Goal: Task Accomplishment & Management: Manage account settings

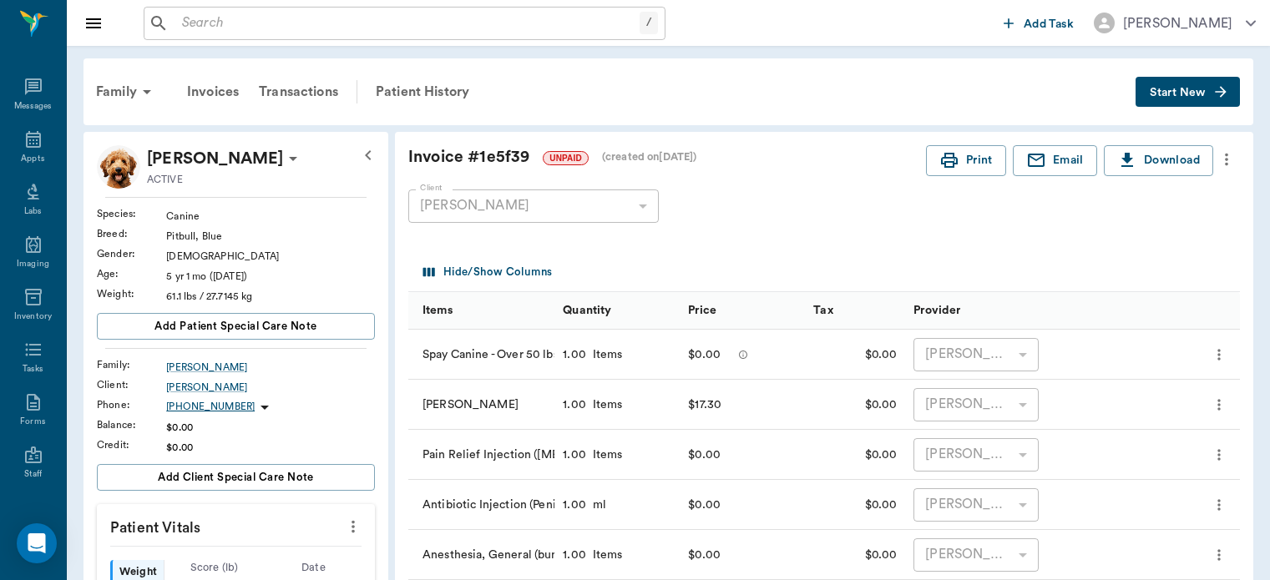
scroll to position [691, 0]
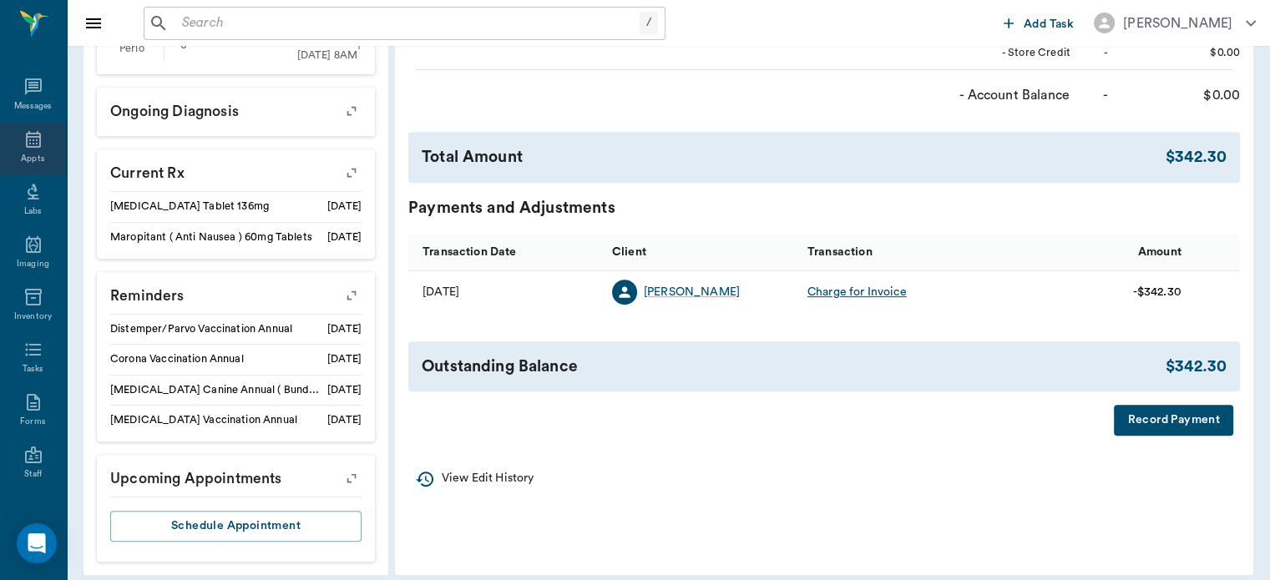
click at [23, 138] on icon at bounding box center [33, 139] width 20 height 20
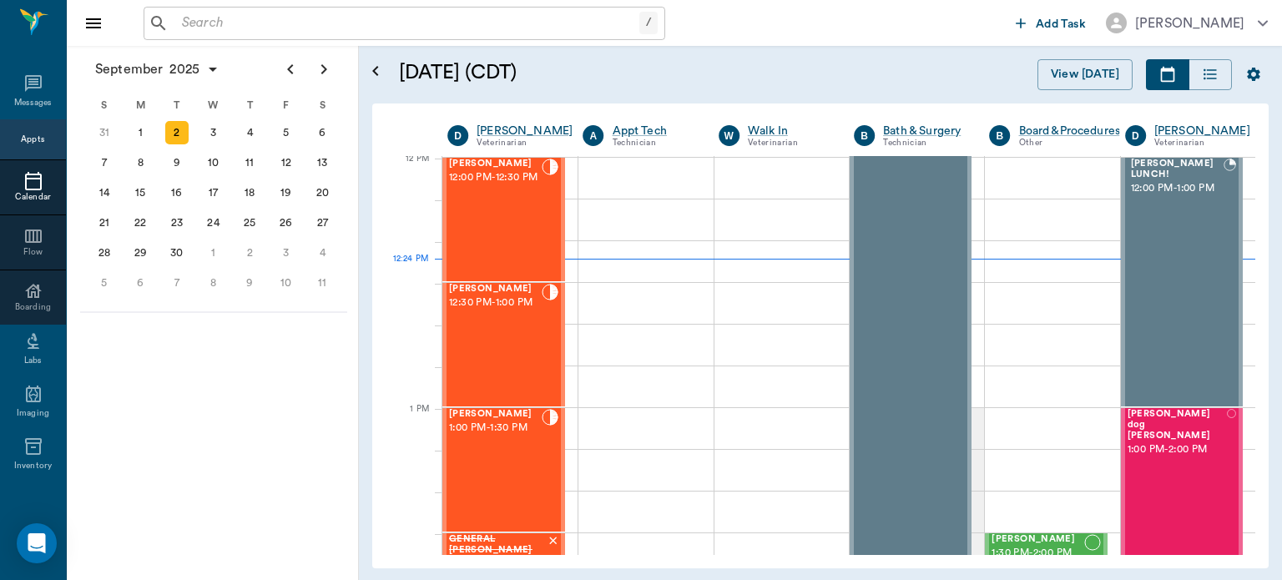
scroll to position [1005, 0]
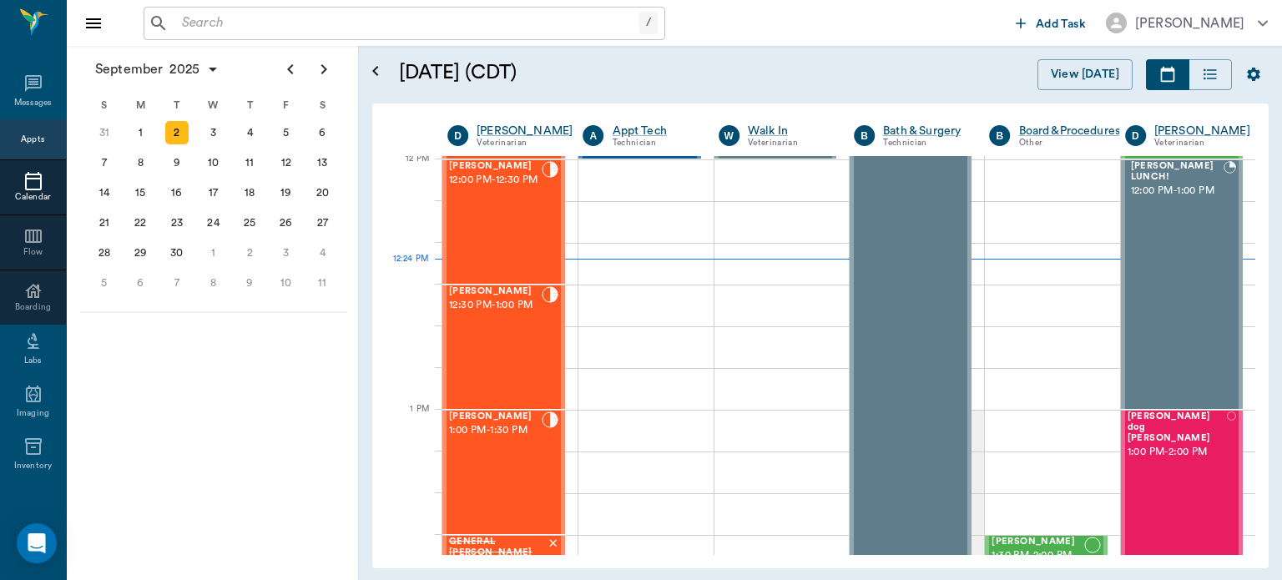
click at [501, 347] on div "[PERSON_NAME] 12:30 PM - 1:00 PM" at bounding box center [495, 347] width 93 height 122
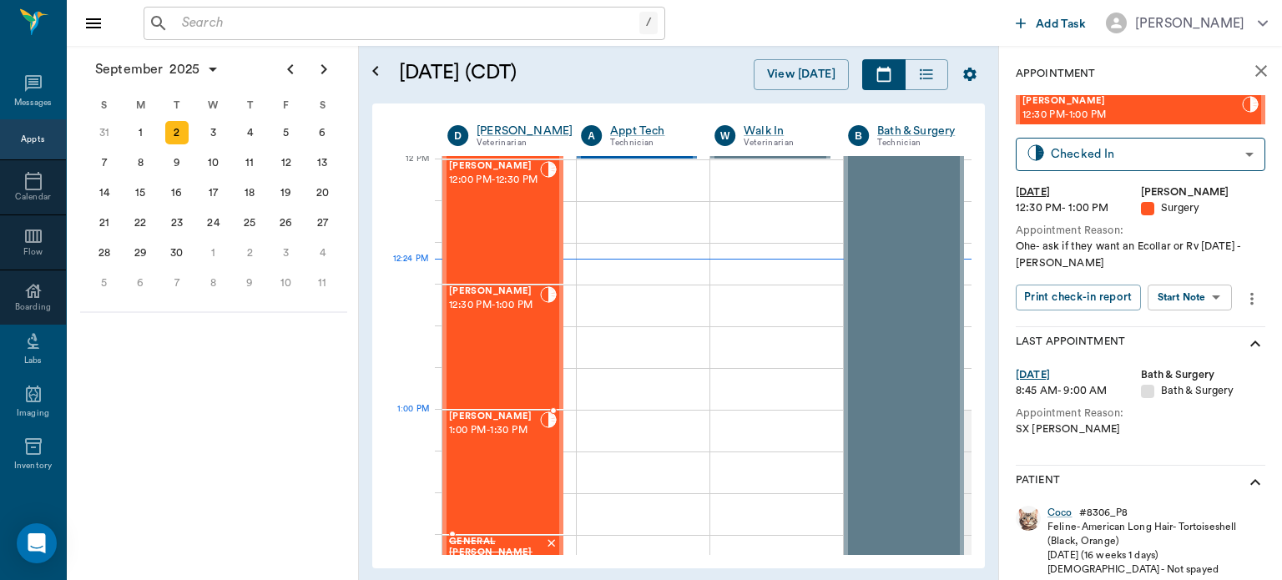
click at [1204, 292] on body "/ ​ Add Task Dr. Bert Ellsworth Nectar Messages Appts Calendar Flow Boarding La…" at bounding box center [641, 290] width 1282 height 580
click at [1189, 361] on button "Start Surgery" at bounding box center [1177, 358] width 68 height 19
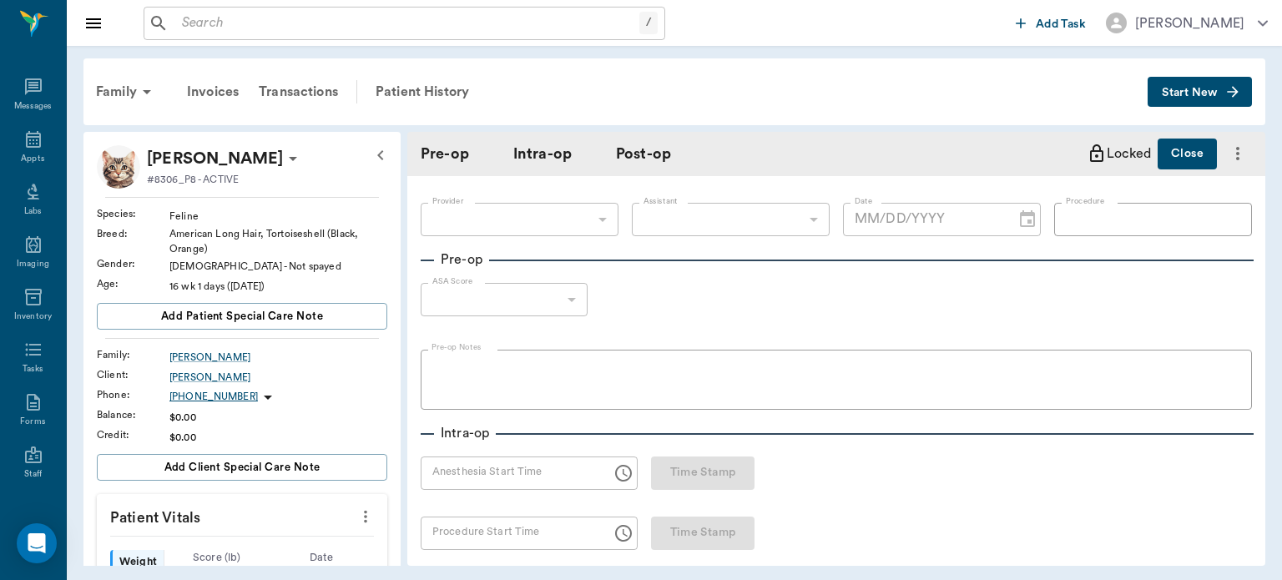
type input "63ec2f075fda476ae8351a4d"
type input "[DATE]"
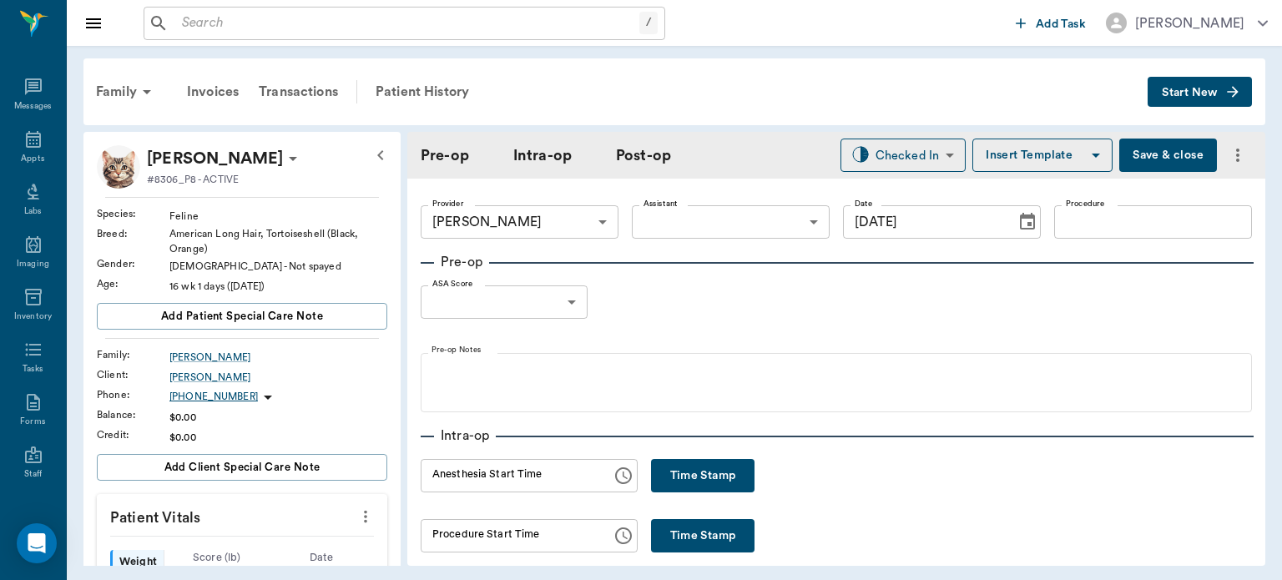
click at [674, 461] on button "Time Stamp" at bounding box center [702, 475] width 103 height 33
type input "12:24 PM"
click at [718, 209] on body "/ ​ Add Task Dr. Bert Ellsworth Nectar Messages Appts Labs Imaging Inventory Ta…" at bounding box center [641, 290] width 1282 height 580
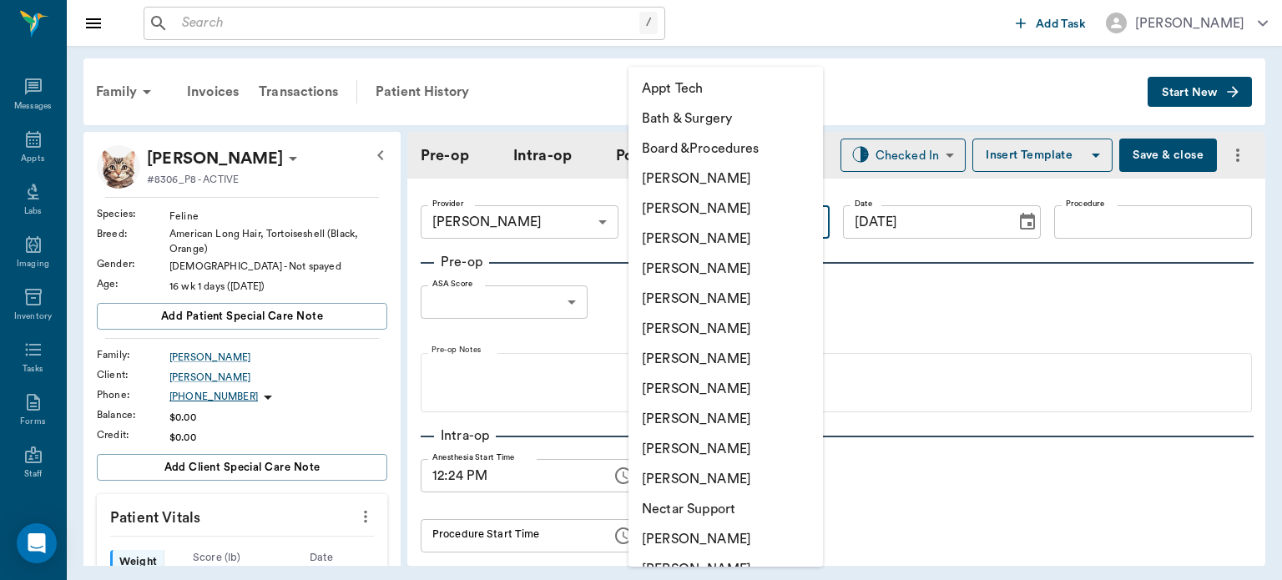
click at [723, 416] on li "[PERSON_NAME]" at bounding box center [725, 419] width 194 height 30
type input "63ec2e7e52e12b0ba117b124"
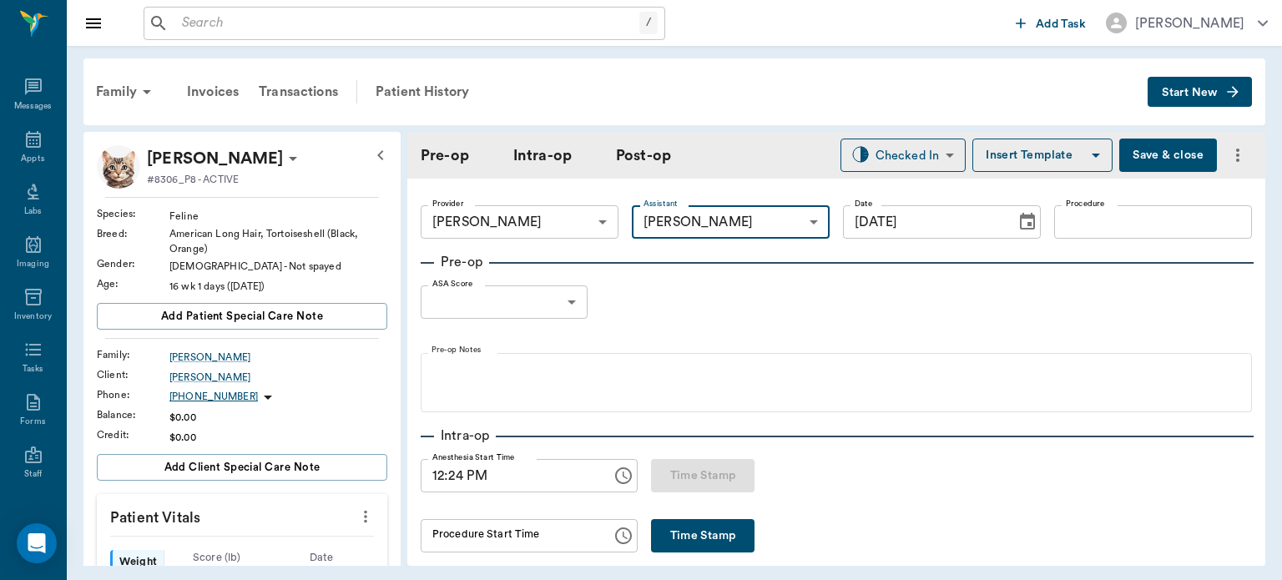
click at [1119, 217] on input "Procedure" at bounding box center [1153, 221] width 198 height 33
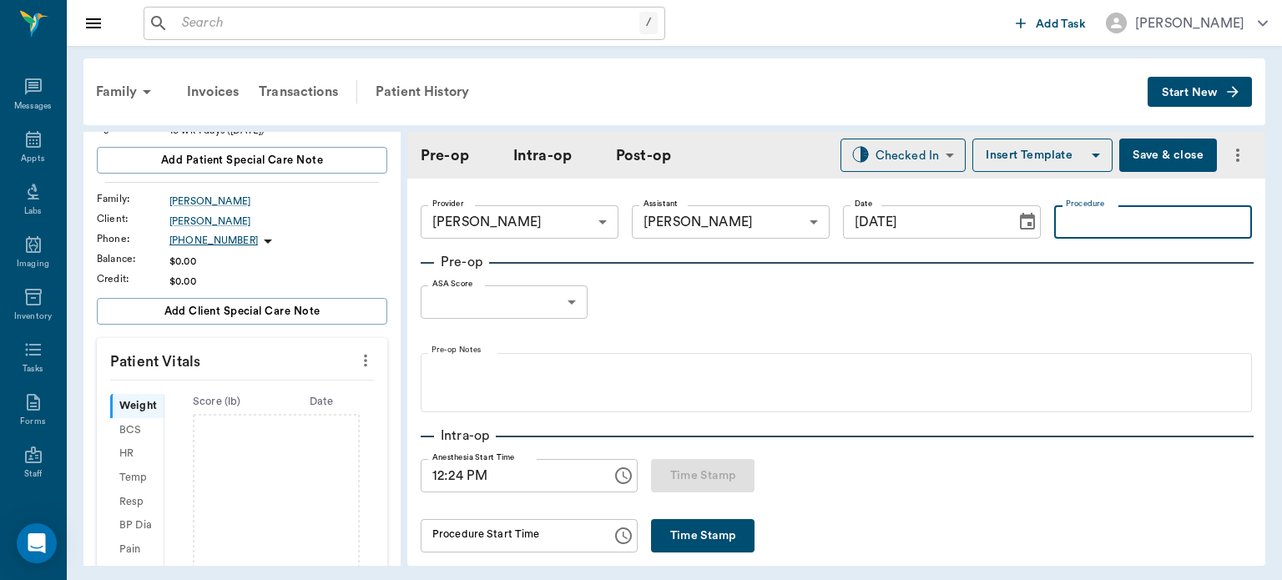
scroll to position [172, 0]
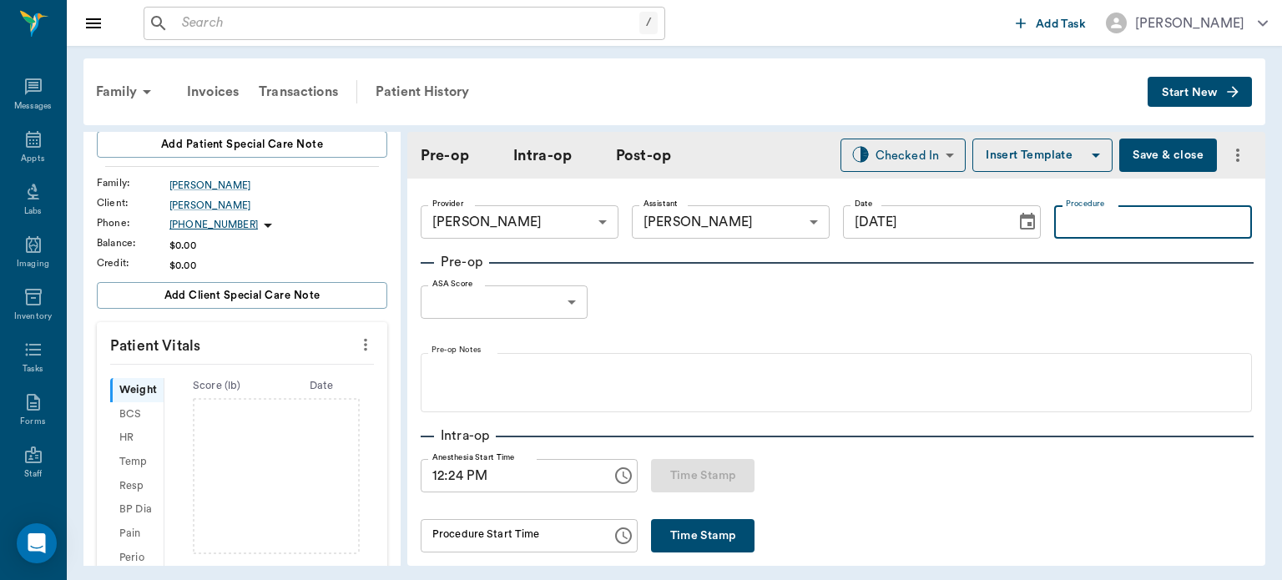
click at [361, 338] on icon "more" at bounding box center [365, 345] width 18 height 20
click at [277, 379] on span "Enter Vitals" at bounding box center [283, 372] width 140 height 18
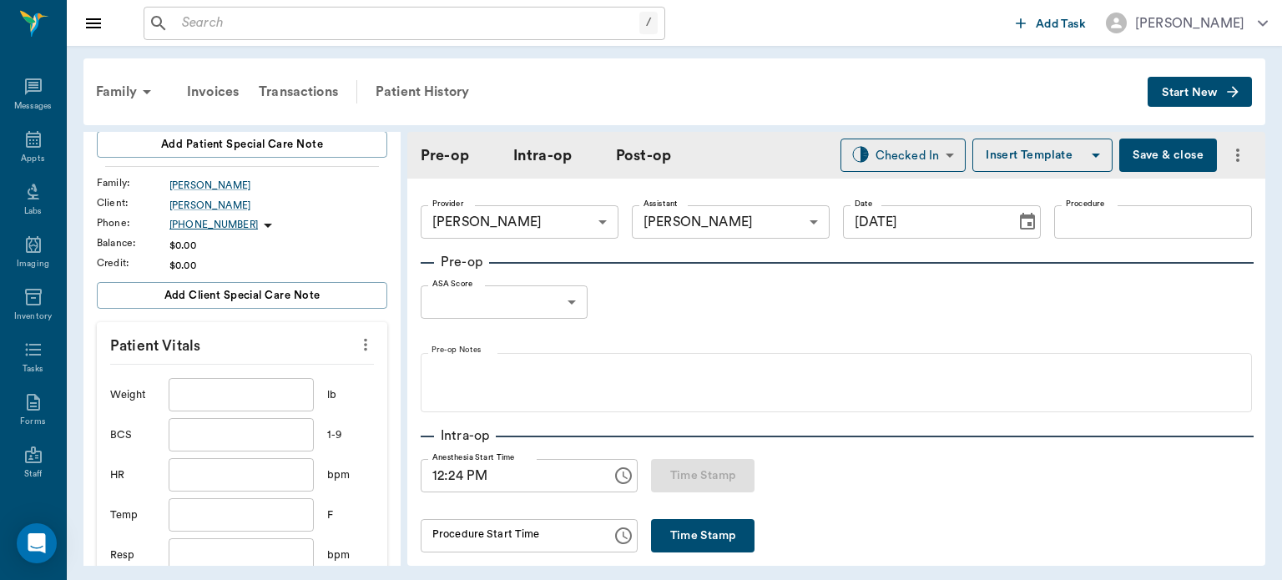
click at [224, 393] on input "text" at bounding box center [241, 394] width 145 height 33
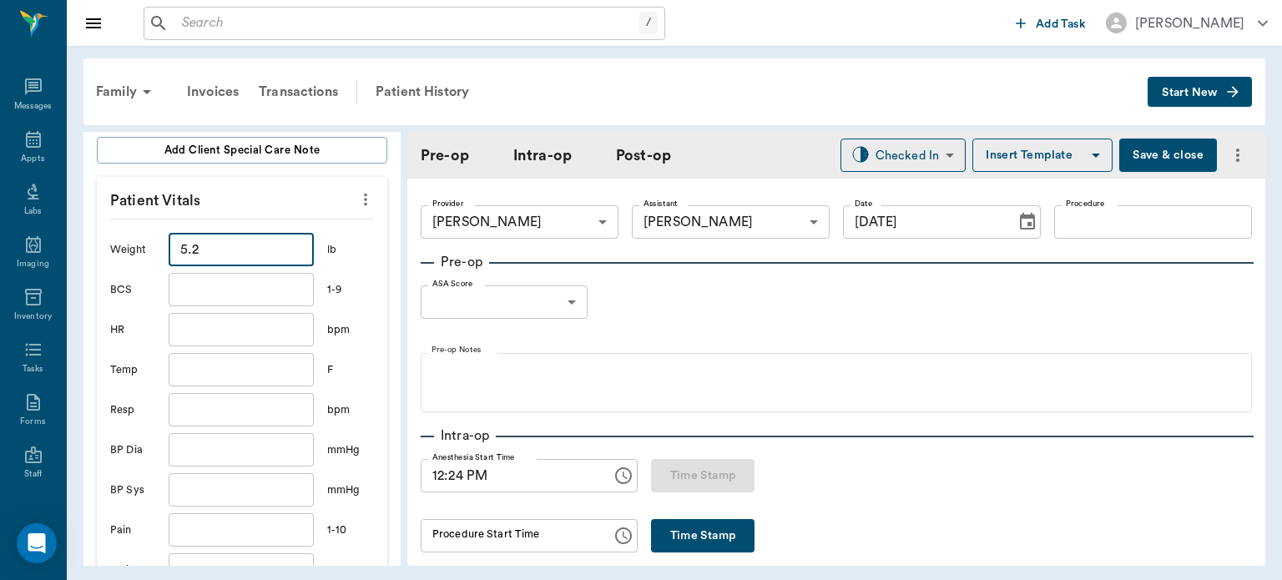
scroll to position [385, 0]
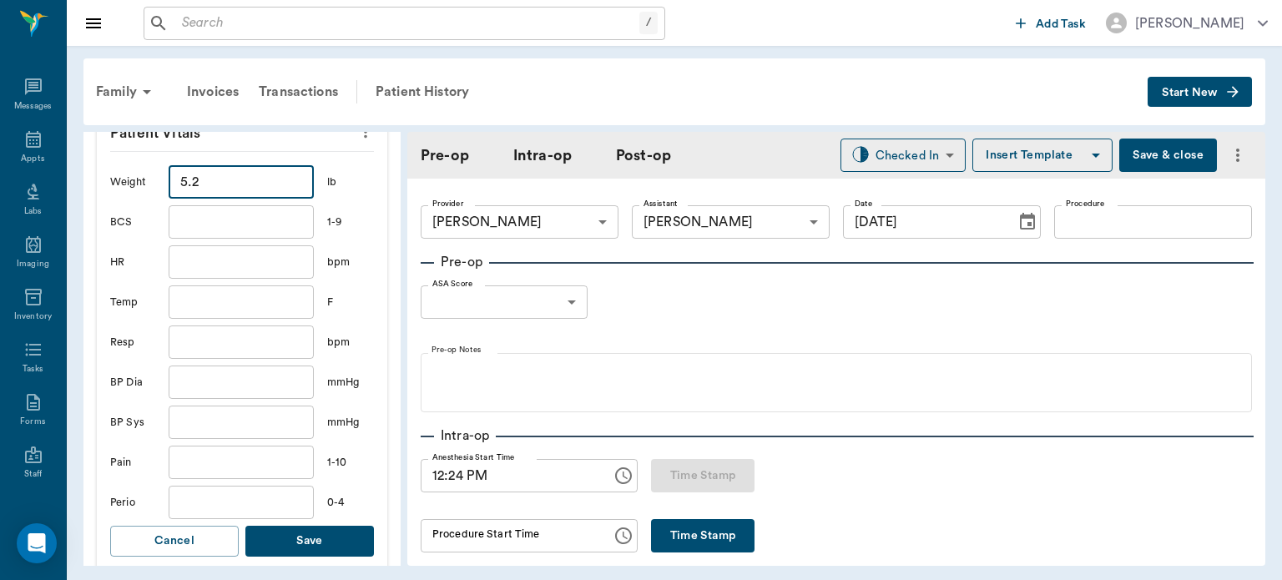
type input "5.2"
click at [338, 536] on button "Save" at bounding box center [309, 541] width 129 height 31
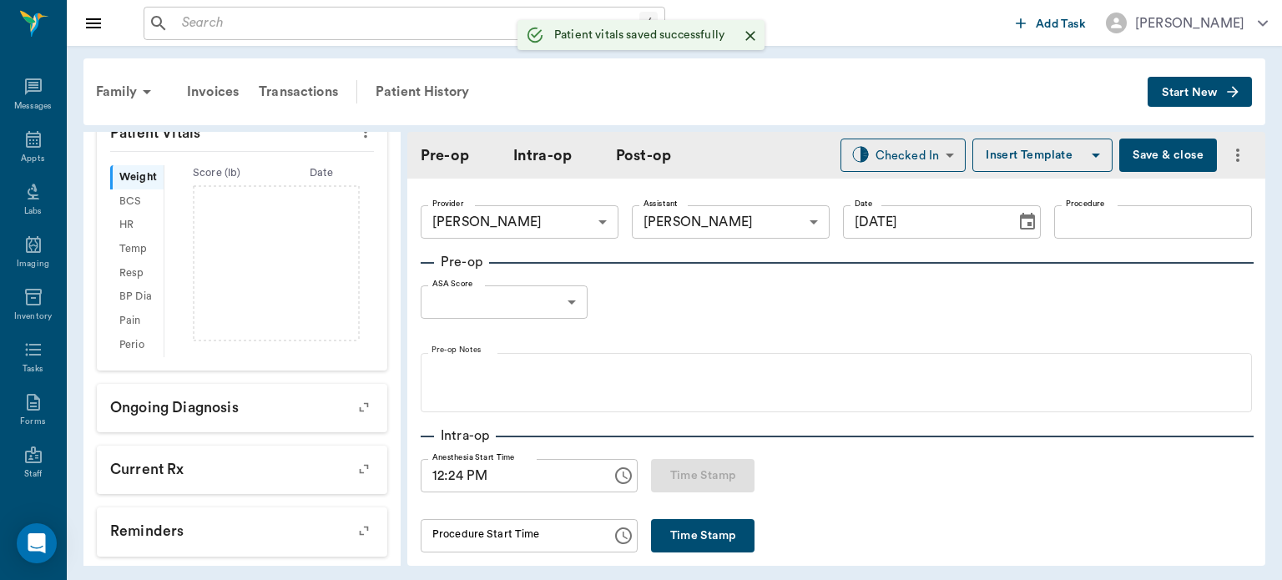
scroll to position [405, 0]
click at [545, 295] on body "/ ​ Add Task Dr. Bert Ellsworth Nectar Messages Appts Labs Imaging Inventory Ta…" at bounding box center [641, 290] width 1282 height 580
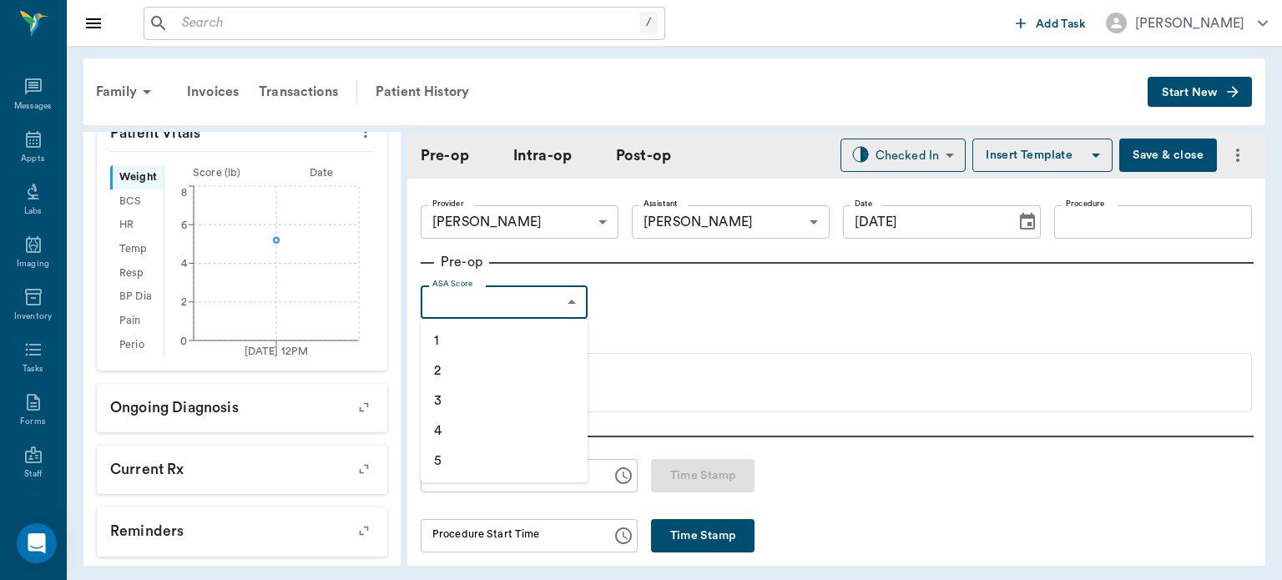
click at [471, 336] on li "1" at bounding box center [504, 341] width 167 height 30
type input "1"
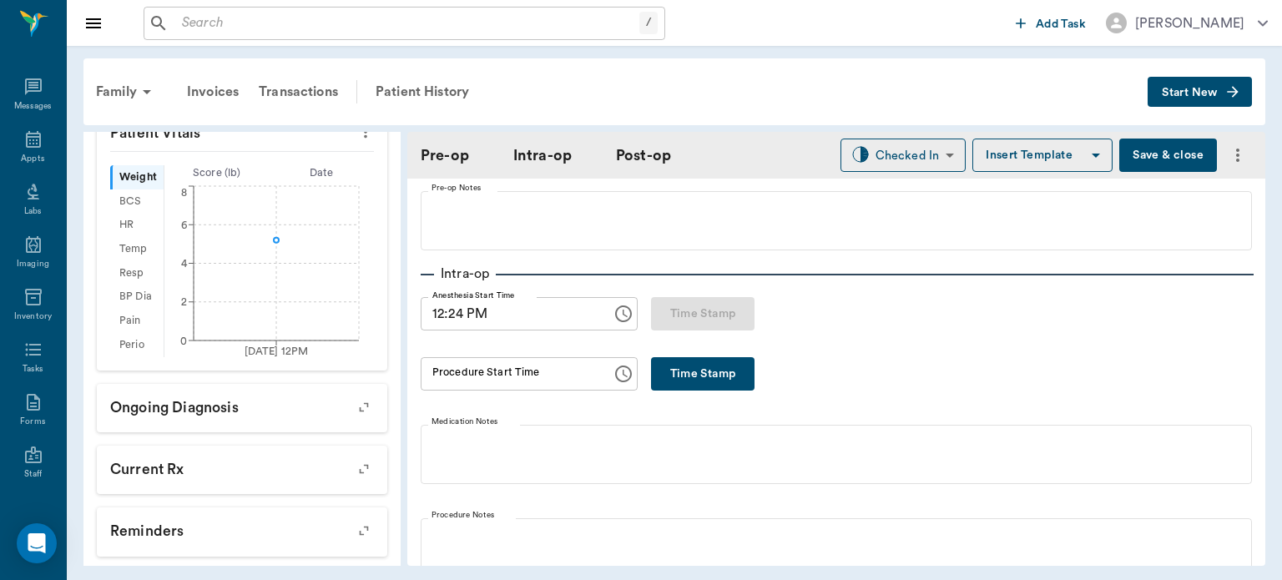
scroll to position [0, 0]
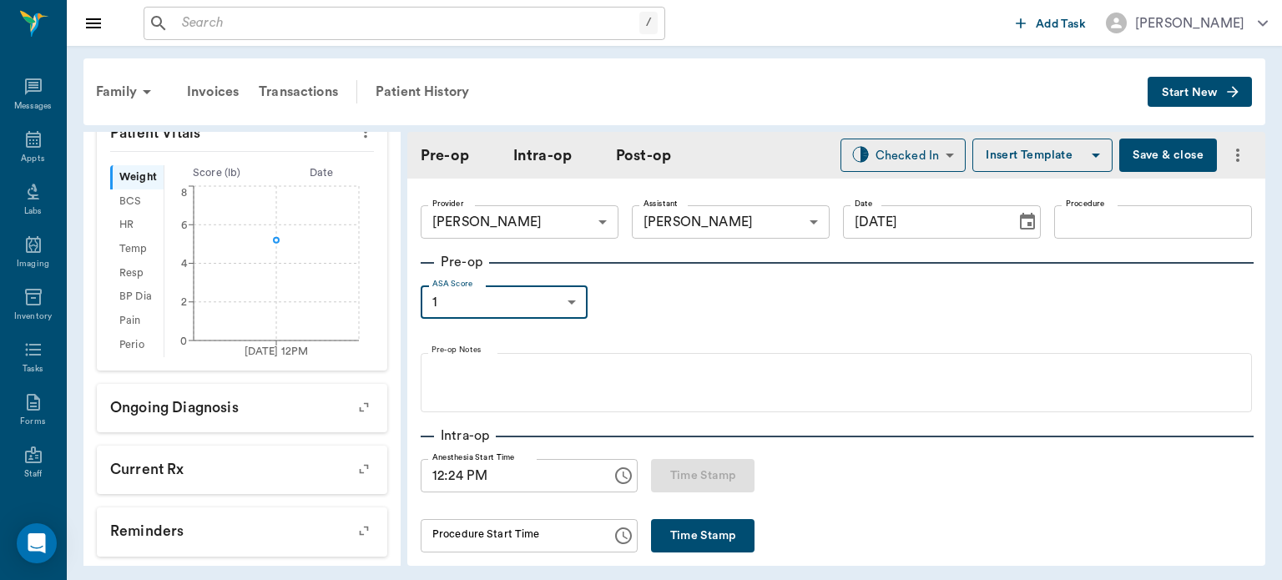
click at [1097, 225] on input "Procedure" at bounding box center [1153, 221] width 198 height 33
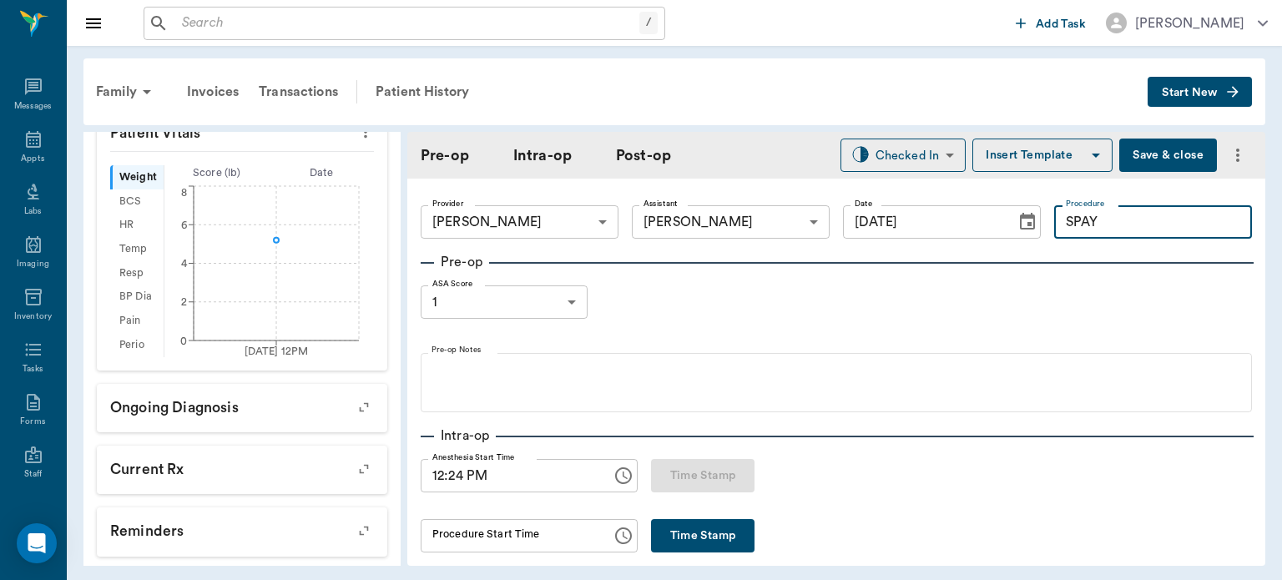
type input "SPAY"
click at [1017, 161] on button "Insert Template" at bounding box center [1042, 155] width 140 height 33
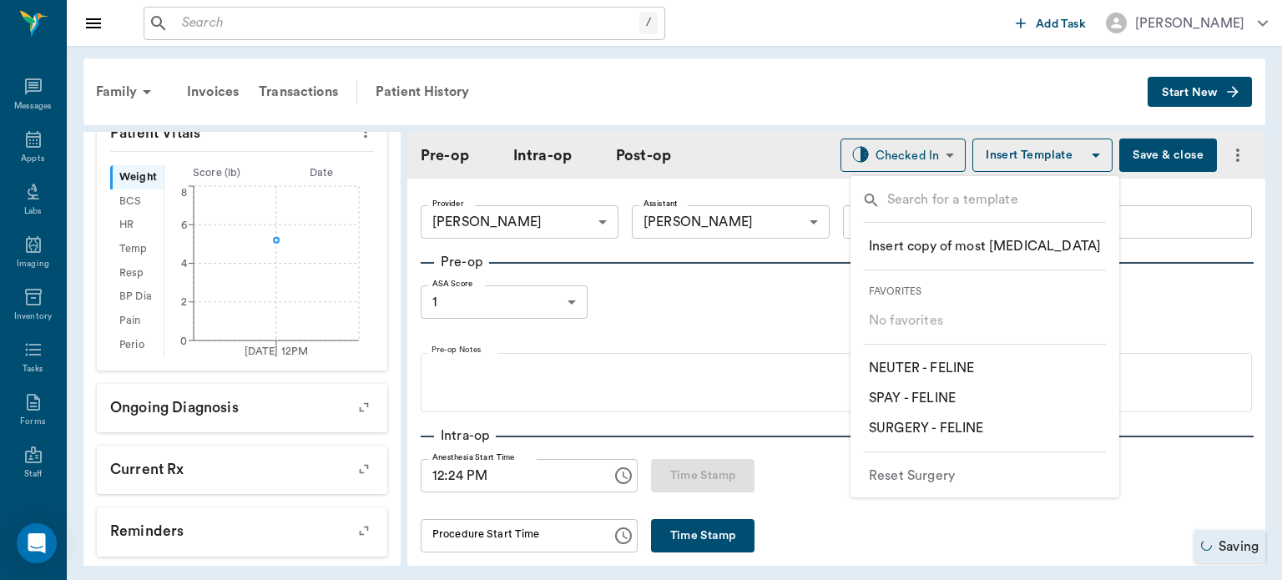
click at [928, 394] on p "​ SPAY - FELINE" at bounding box center [912, 398] width 87 height 20
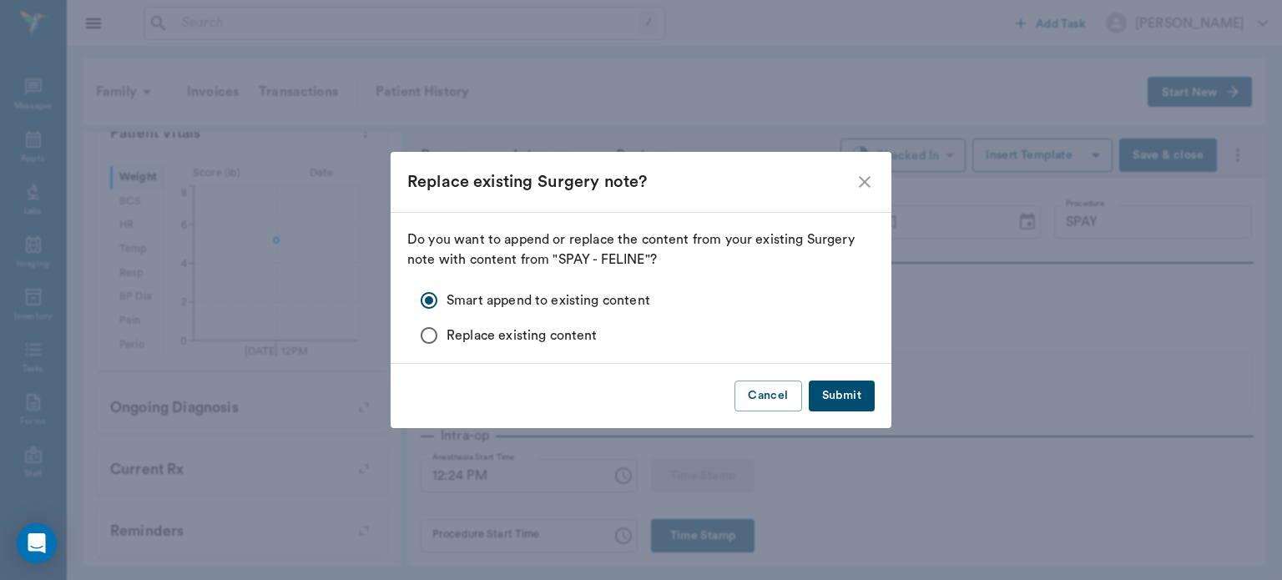
click at [842, 391] on button "Submit" at bounding box center [842, 396] width 66 height 31
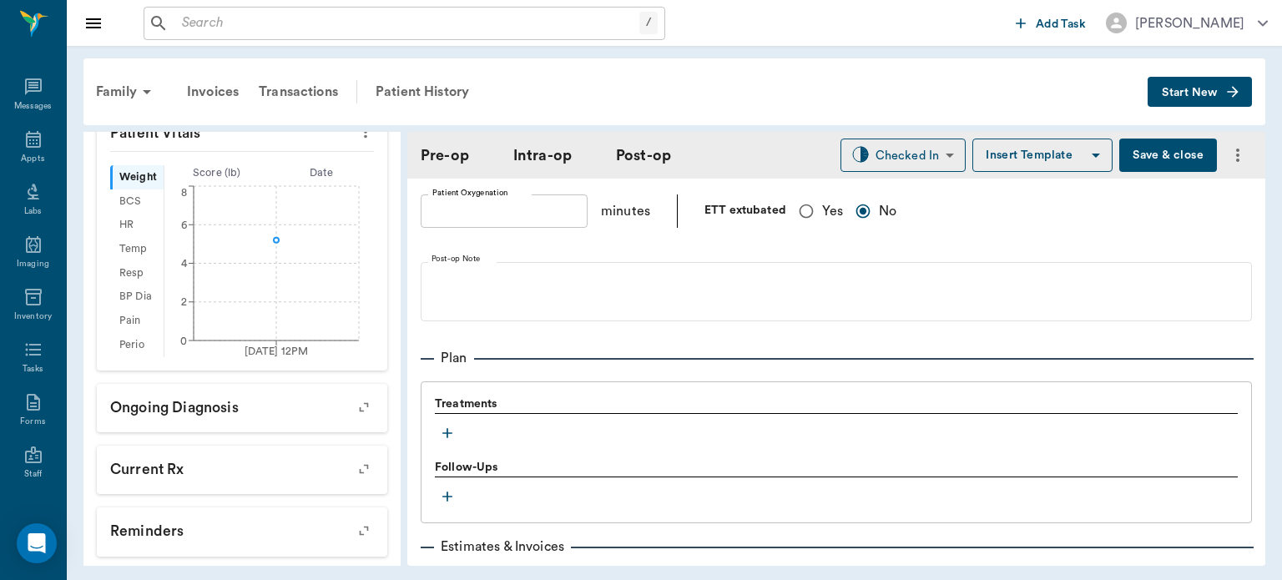
scroll to position [1215, 0]
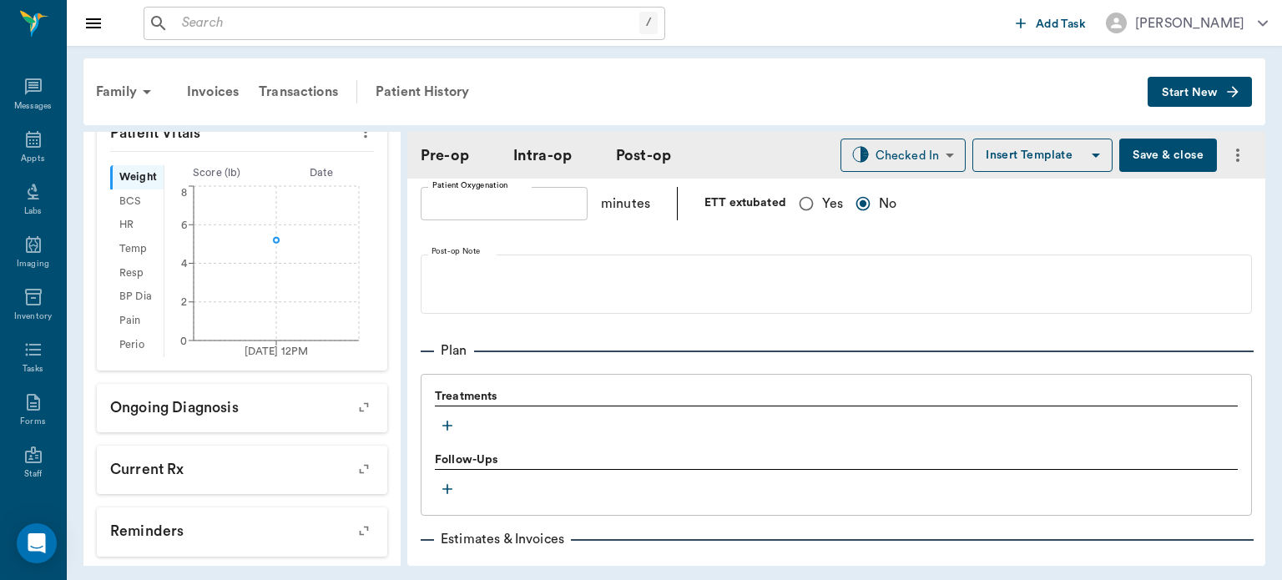
click at [446, 417] on icon "button" at bounding box center [447, 425] width 17 height 17
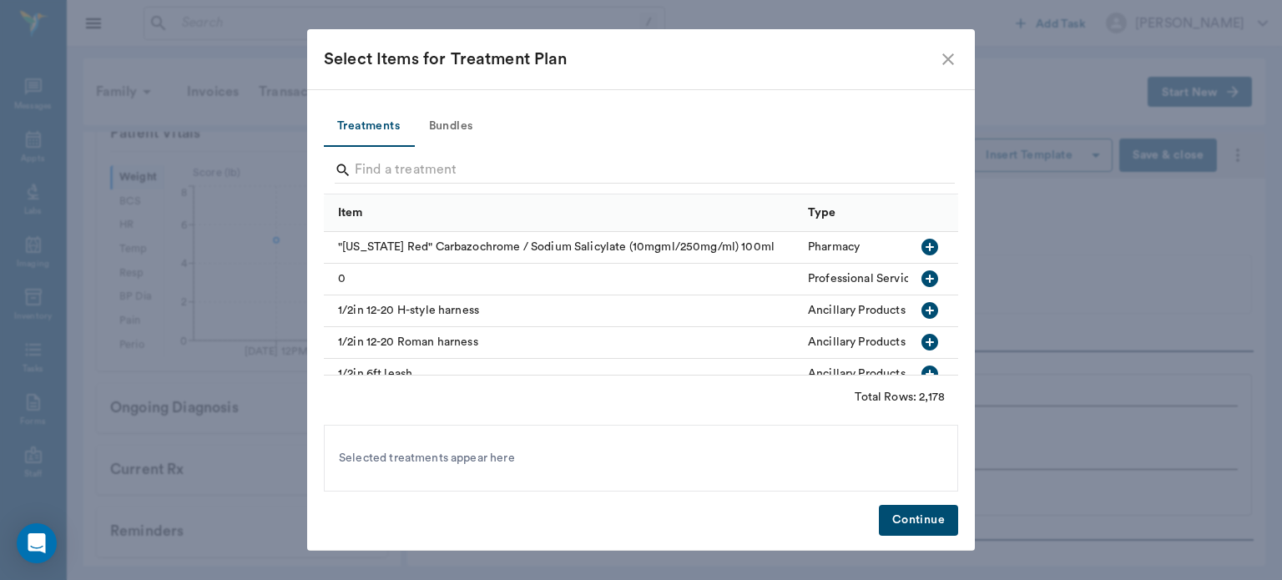
click at [446, 114] on button "Bundles" at bounding box center [450, 127] width 75 height 40
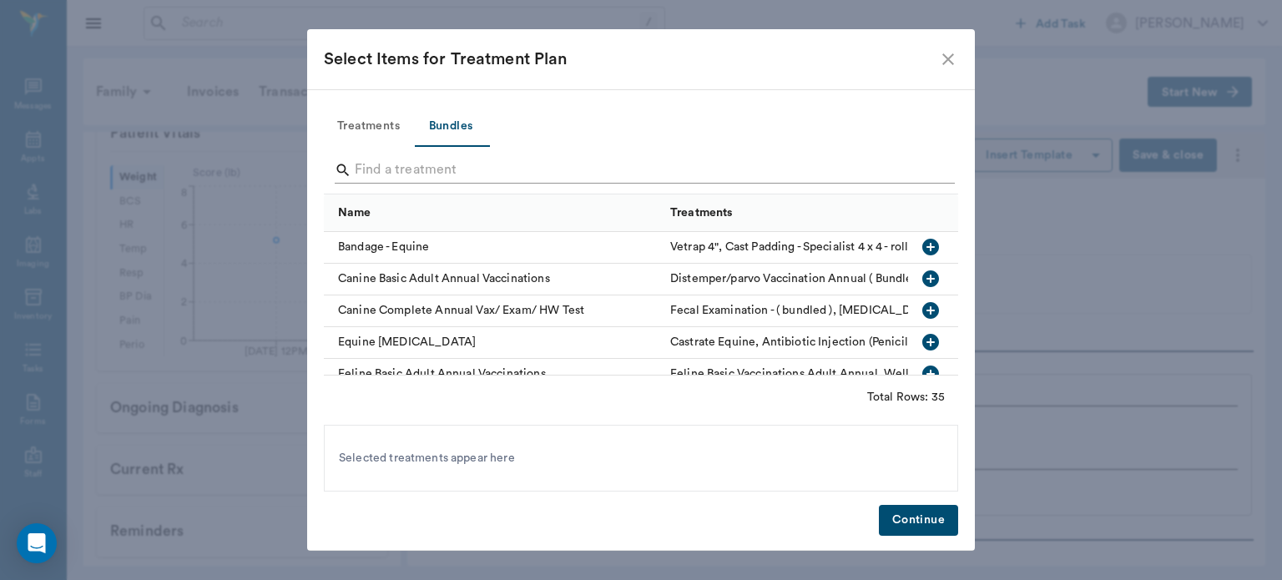
click at [363, 165] on input "Search" at bounding box center [642, 170] width 575 height 27
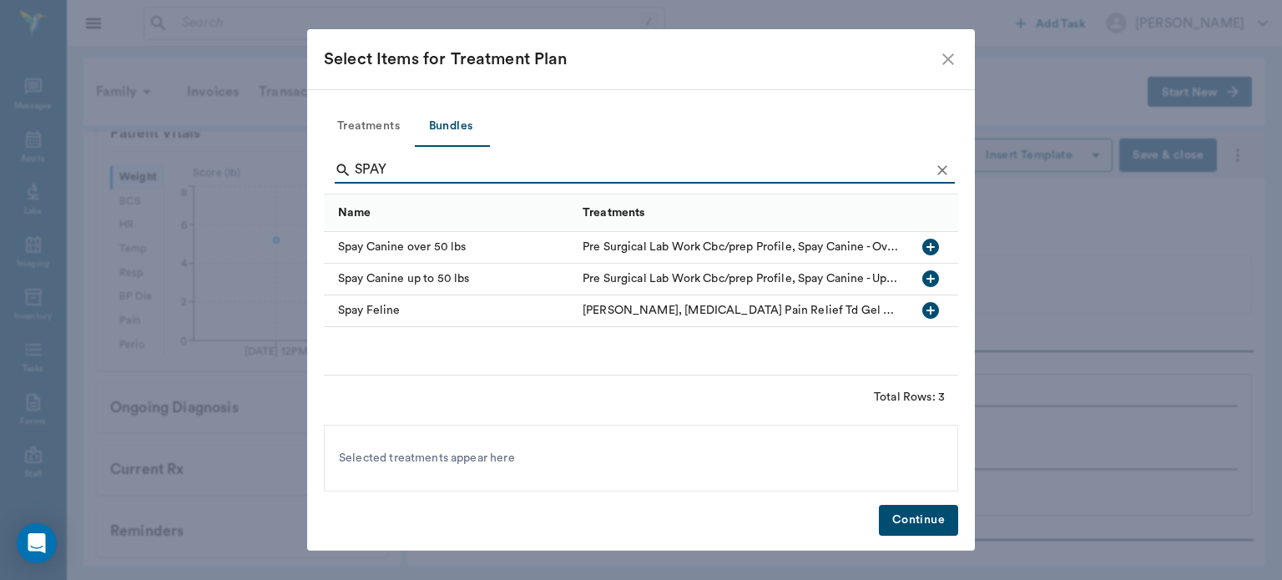
type input "SPAY"
click at [935, 312] on icon "button" at bounding box center [930, 310] width 17 height 17
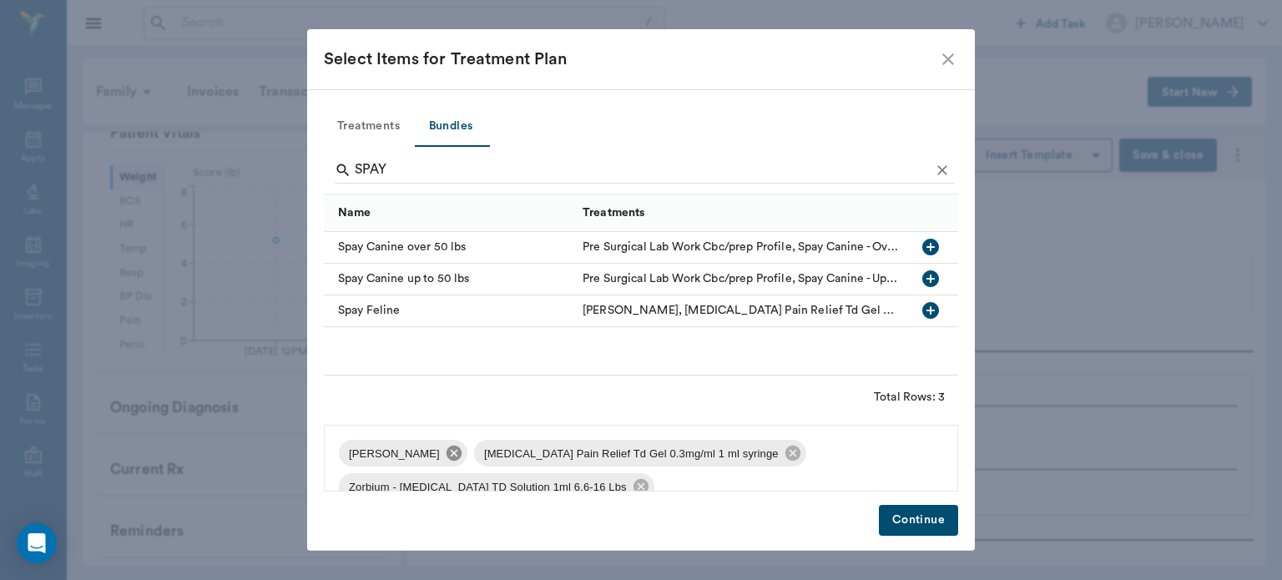
click at [454, 456] on icon at bounding box center [454, 453] width 18 height 18
click at [650, 451] on icon at bounding box center [657, 453] width 15 height 15
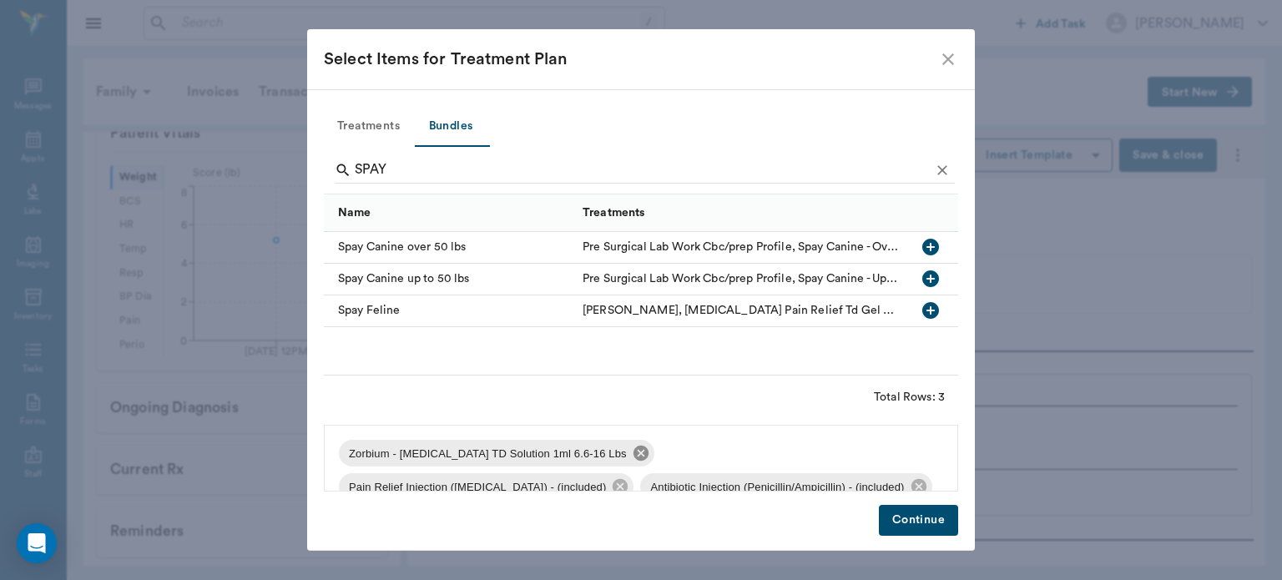
click at [632, 454] on icon at bounding box center [641, 453] width 18 height 18
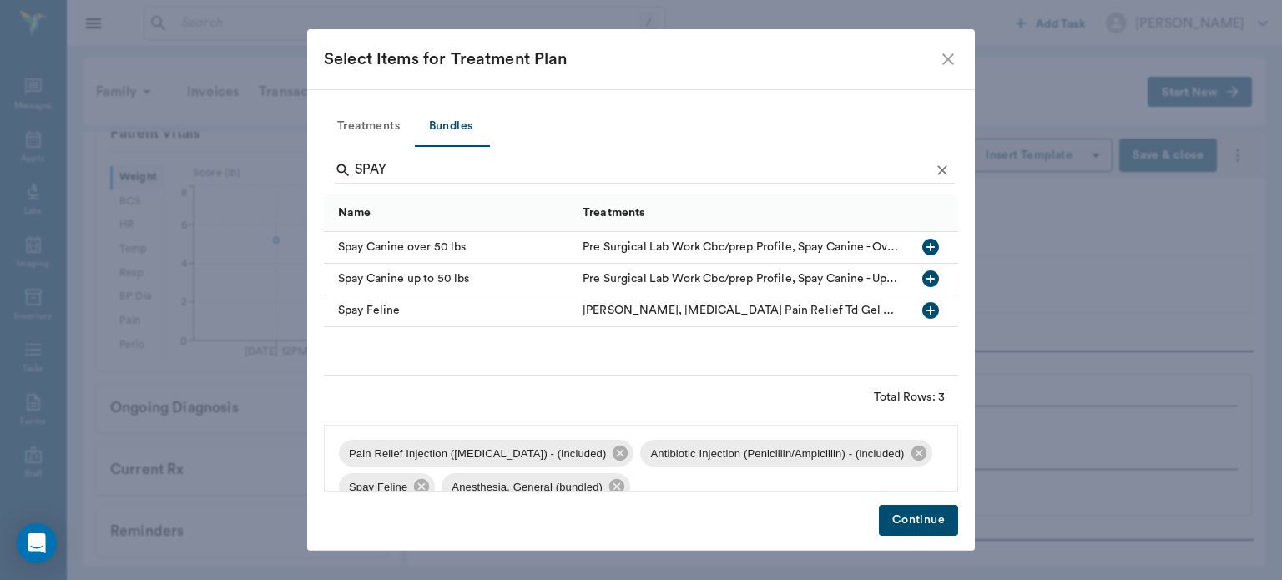
click at [915, 515] on button "Continue" at bounding box center [918, 520] width 79 height 31
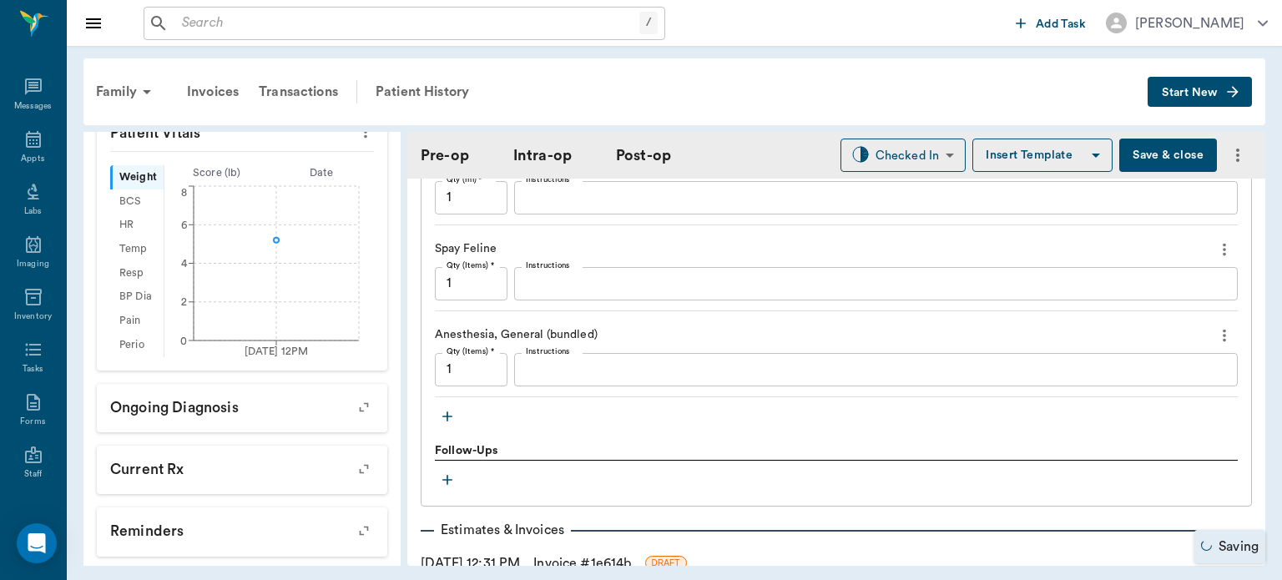
scroll to position [1639, 0]
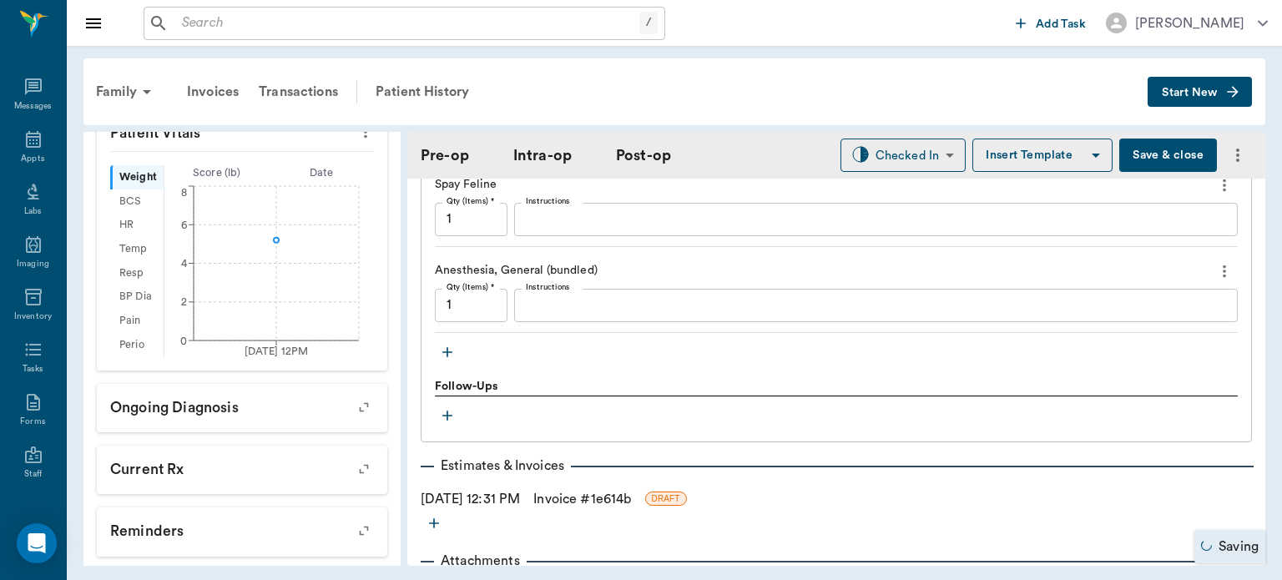
click at [450, 344] on icon "button" at bounding box center [447, 352] width 17 height 17
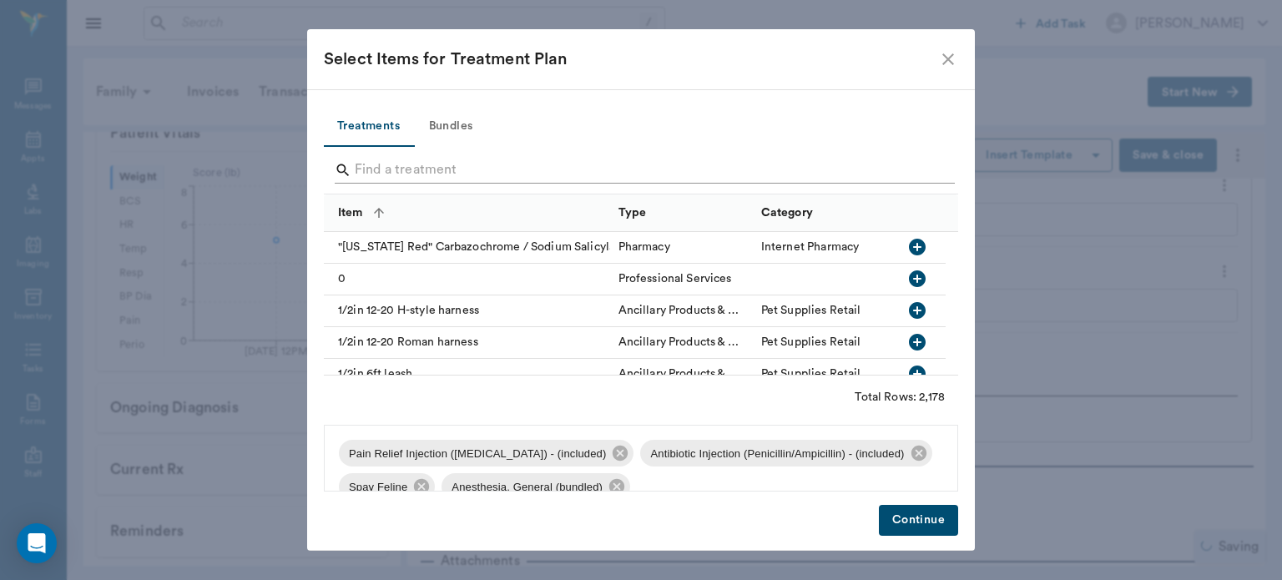
click at [397, 164] on input "Search" at bounding box center [642, 170] width 575 height 27
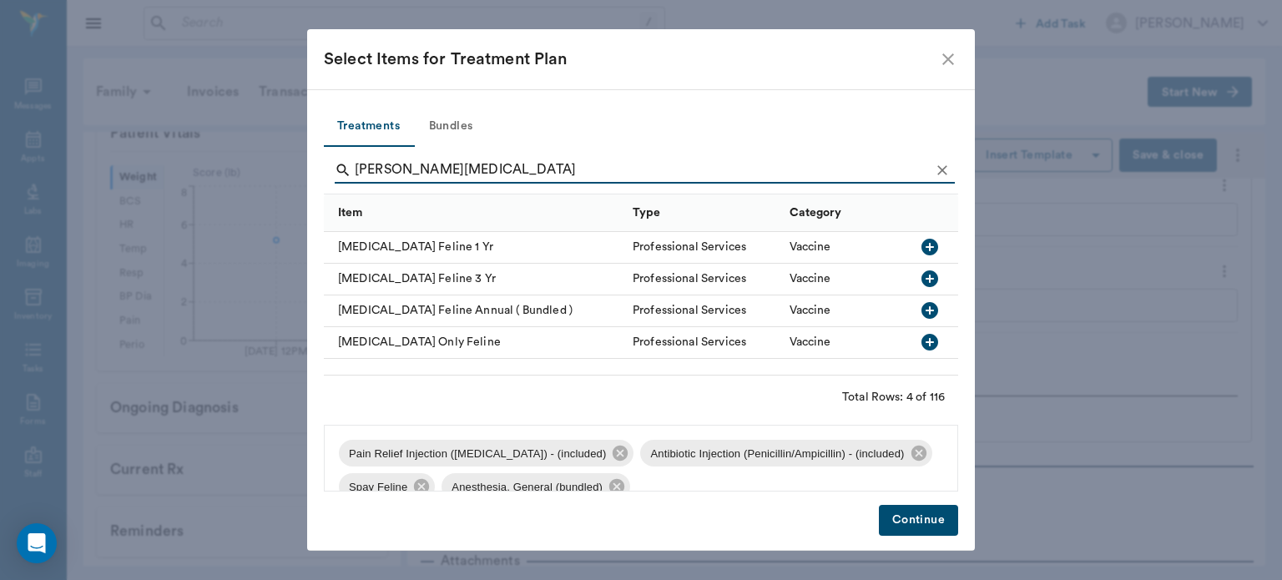
type input "FELINE RABIES"
click at [928, 248] on icon "button" at bounding box center [929, 247] width 17 height 17
click at [925, 517] on button "Continue" at bounding box center [918, 520] width 79 height 31
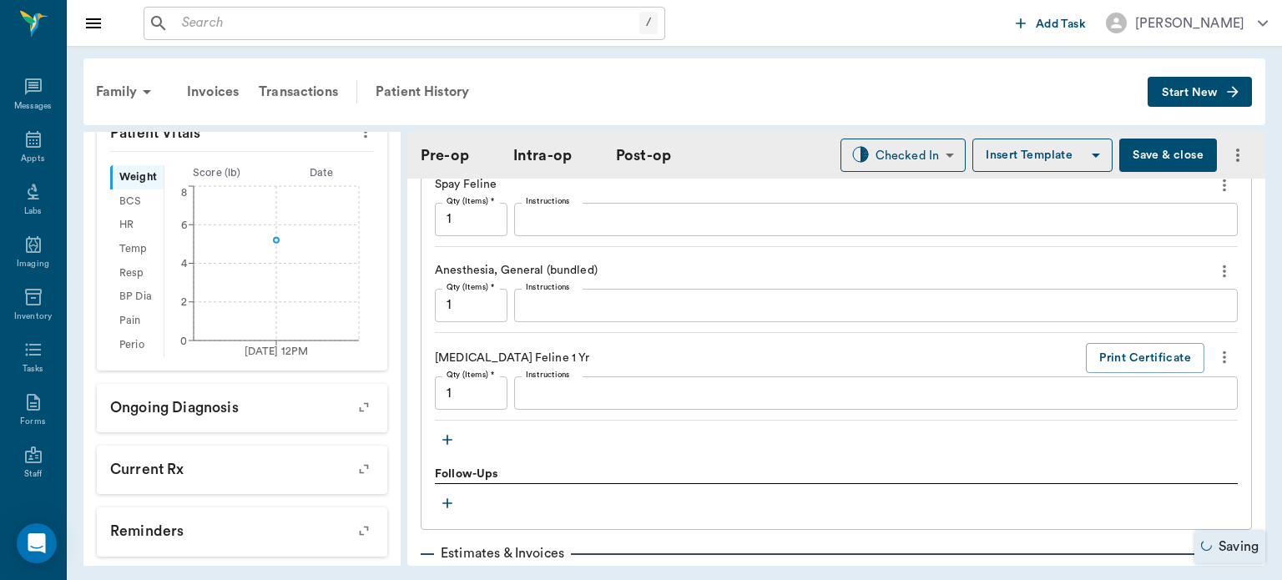
click at [734, 466] on div "Follow-Ups" at bounding box center [836, 475] width 803 height 18
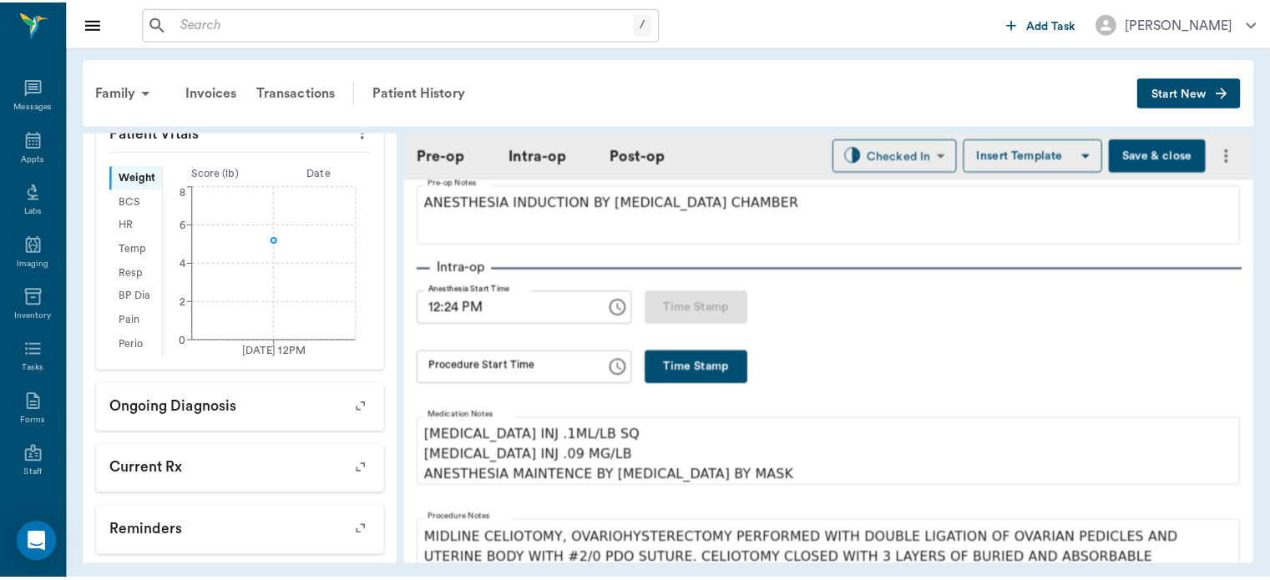
scroll to position [174, 0]
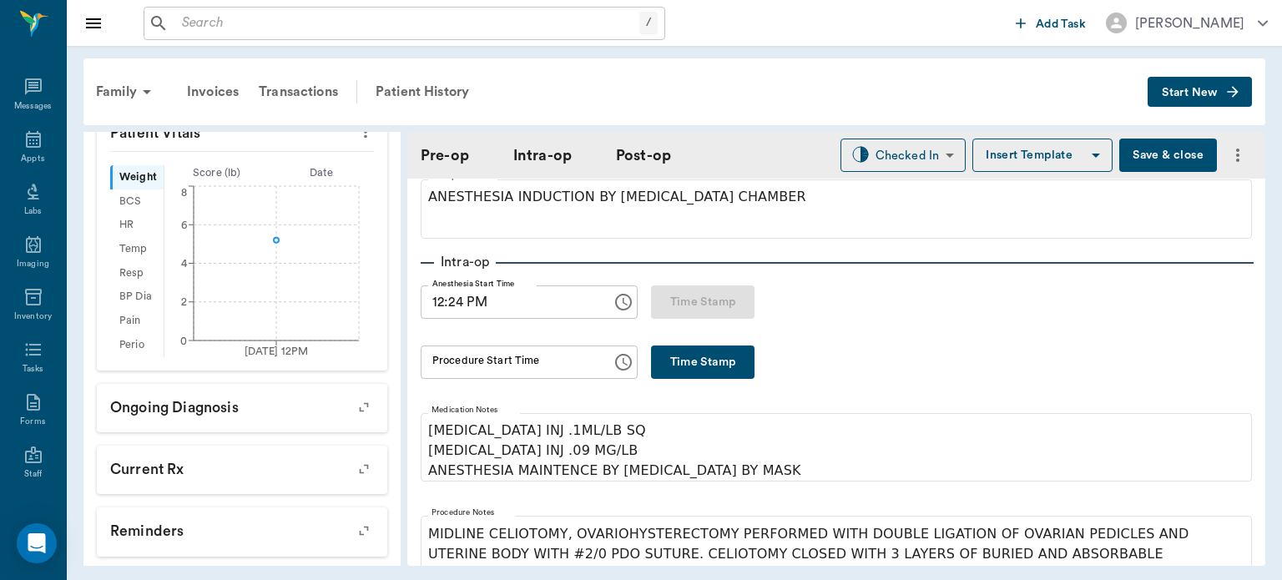
click at [672, 361] on button "Time Stamp" at bounding box center [702, 362] width 103 height 33
type input "12:40 PM"
click at [1155, 159] on button "Save & close" at bounding box center [1168, 155] width 98 height 33
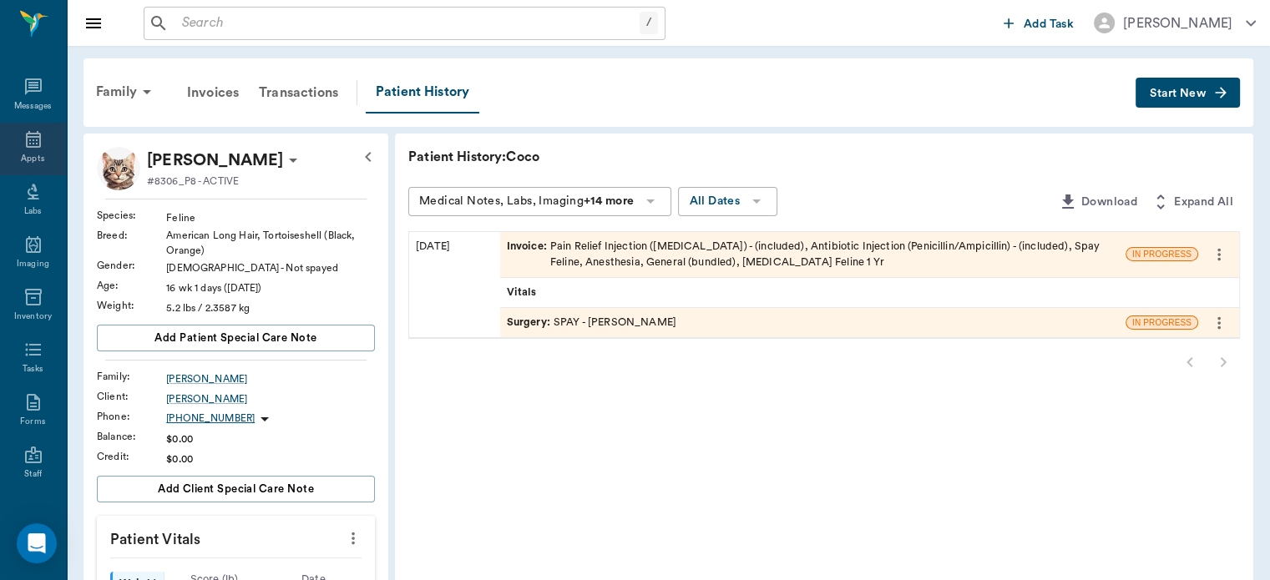
click at [25, 155] on div "Appts" at bounding box center [32, 159] width 23 height 13
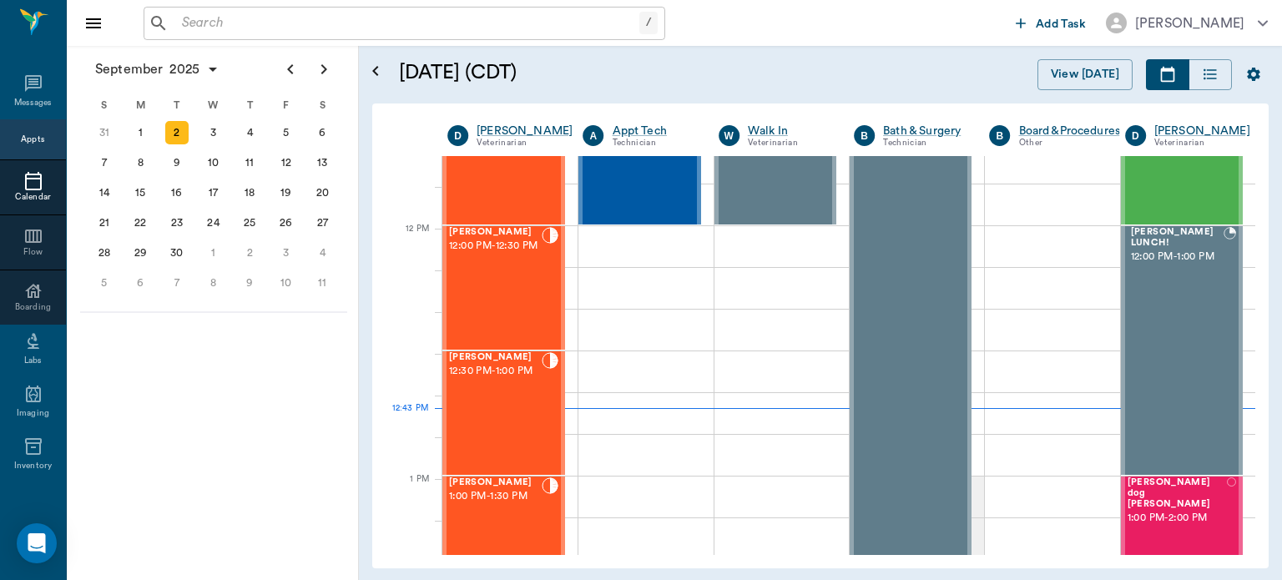
scroll to position [935, 0]
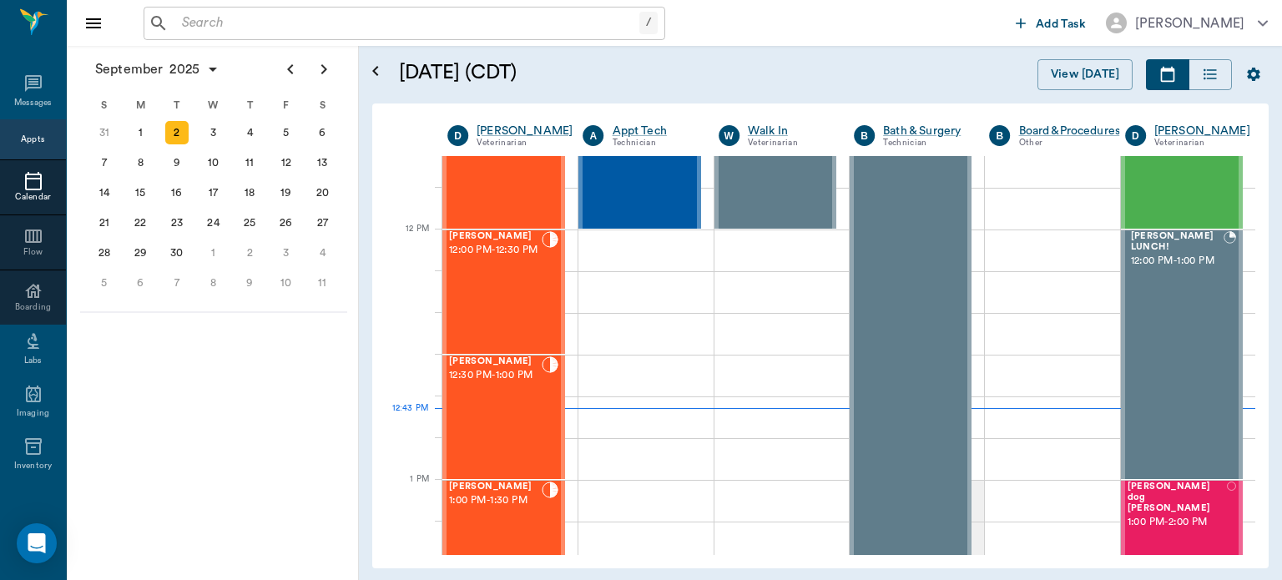
click at [509, 298] on div "Fiona Patrick 12:00 PM - 12:30 PM" at bounding box center [495, 292] width 93 height 122
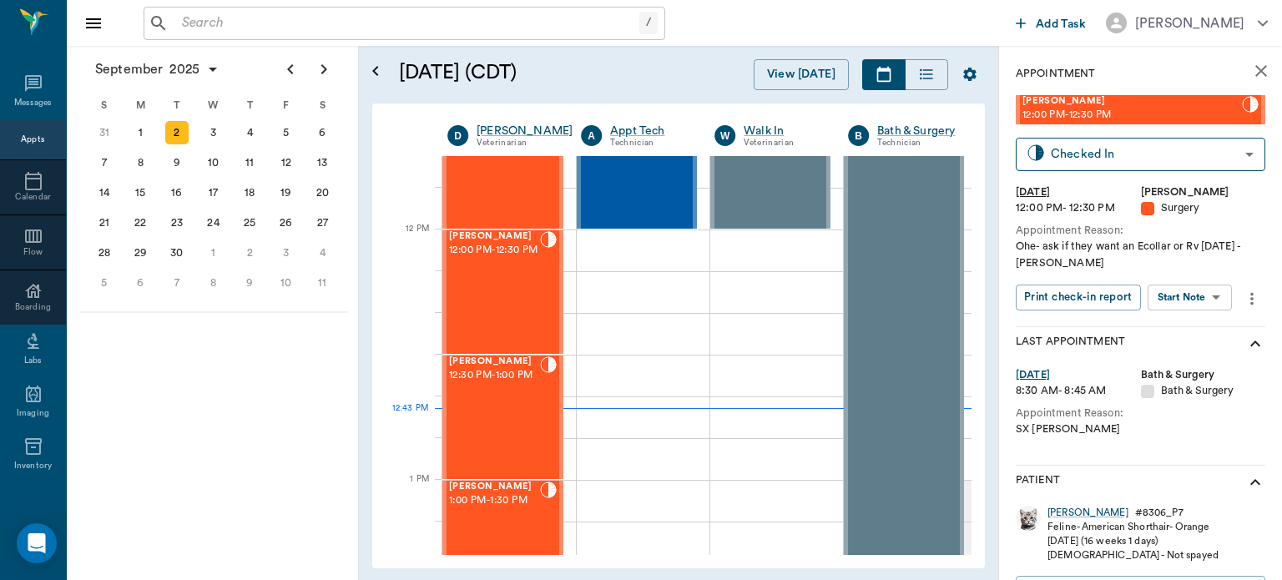
click at [1199, 304] on body "/ ​ Add Task Dr. Bert Ellsworth Nectar Messages Appts Calendar Flow Boarding La…" at bounding box center [641, 290] width 1282 height 580
click at [1193, 357] on button "Start Surgery" at bounding box center [1177, 358] width 68 height 19
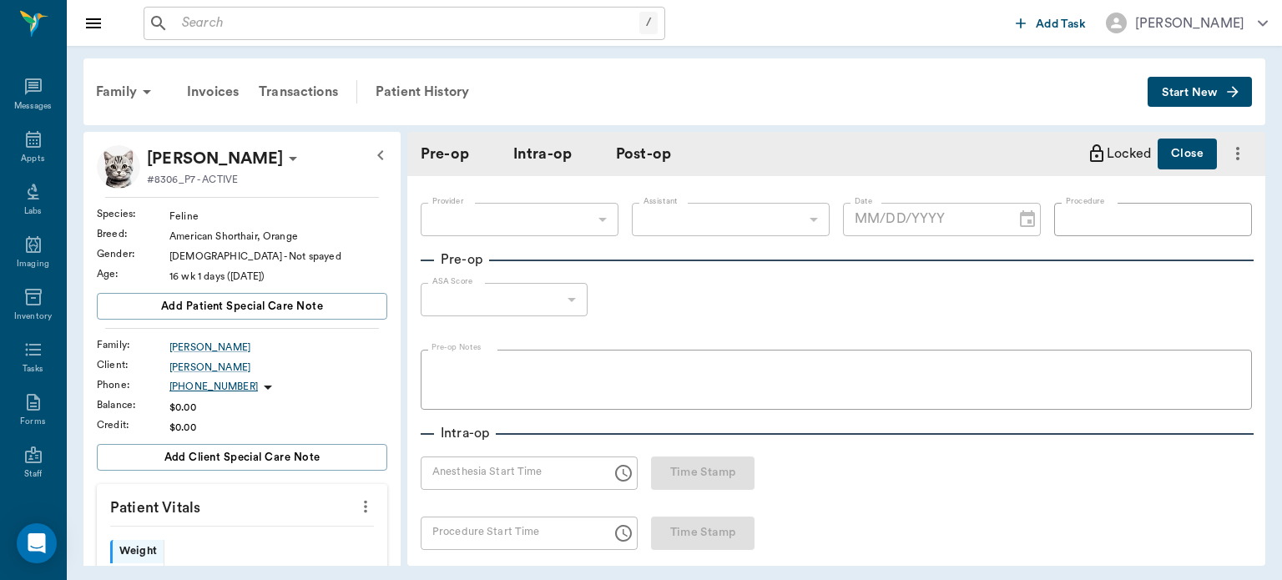
click at [365, 492] on button "more" at bounding box center [365, 506] width 27 height 28
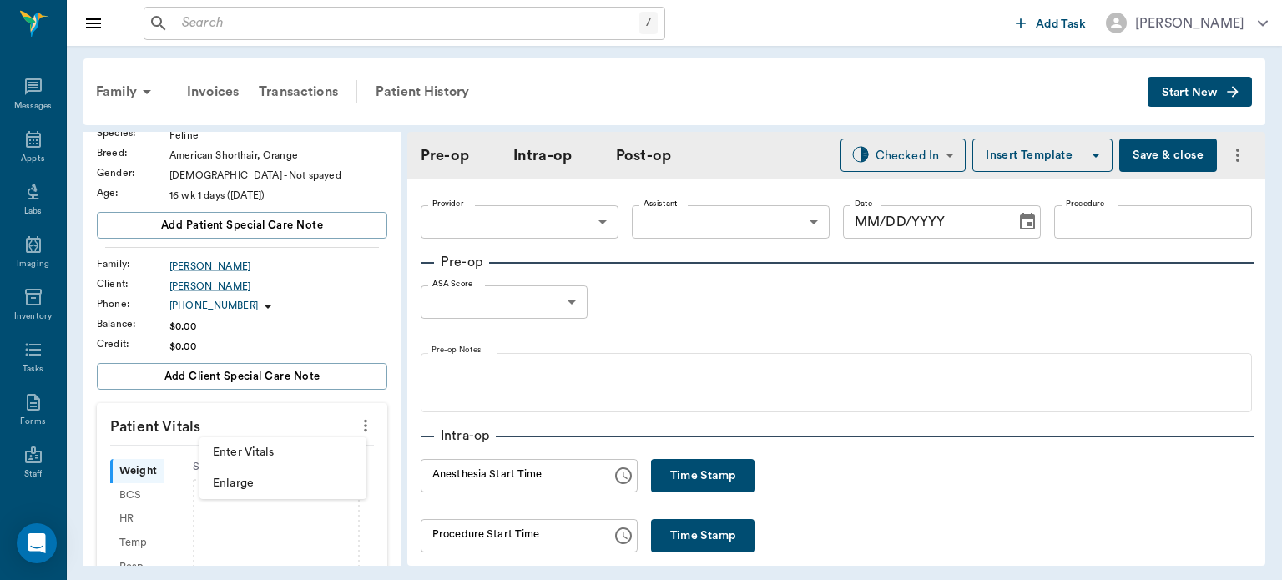
type input "63ec2f075fda476ae8351a4d"
type input "[DATE]"
click at [263, 451] on span "Enter Vitals" at bounding box center [283, 453] width 140 height 18
click at [250, 471] on input "text" at bounding box center [241, 475] width 145 height 33
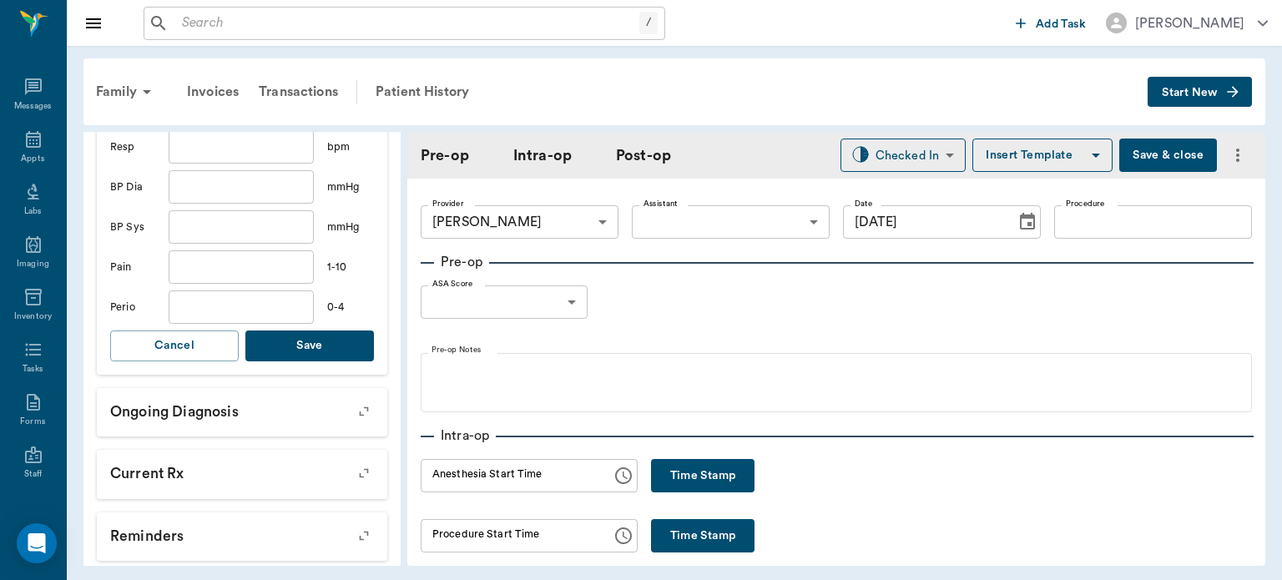
type input "5.4"
click at [321, 341] on button "Save" at bounding box center [309, 346] width 129 height 31
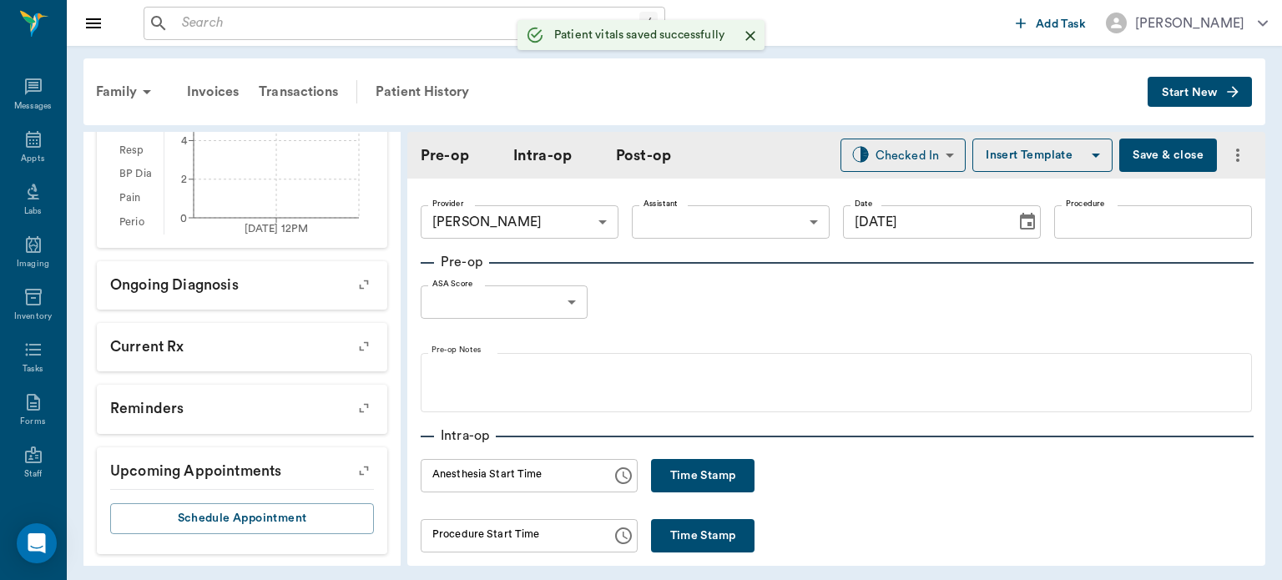
scroll to position [517, 0]
click at [707, 227] on body "/ ​ Add Task Dr. Bert Ellsworth Nectar Messages Appts Labs Imaging Inventory Ta…" at bounding box center [641, 290] width 1282 height 580
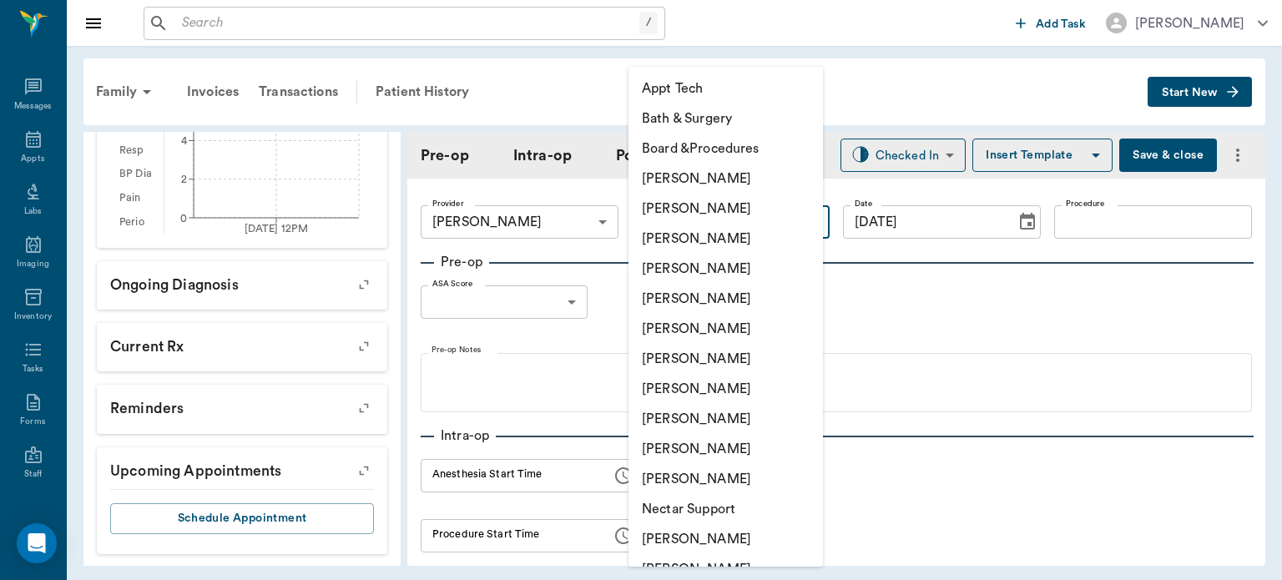
click at [714, 416] on li "[PERSON_NAME]" at bounding box center [725, 419] width 194 height 30
type input "63ec2e7e52e12b0ba117b124"
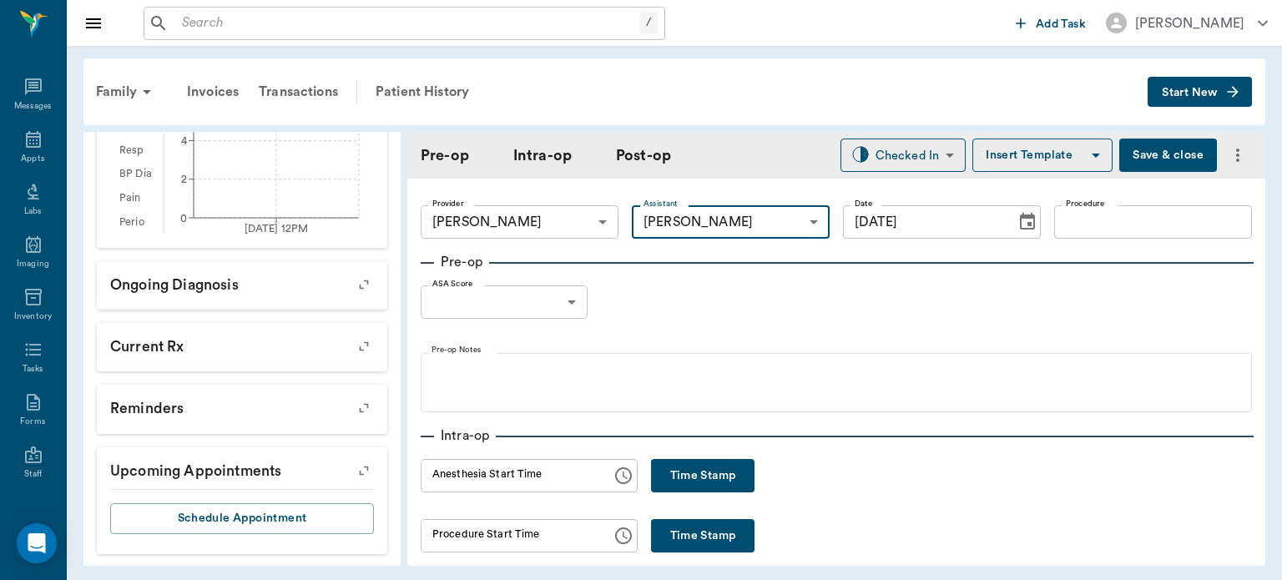
click at [1095, 224] on input "Procedure" at bounding box center [1153, 221] width 198 height 33
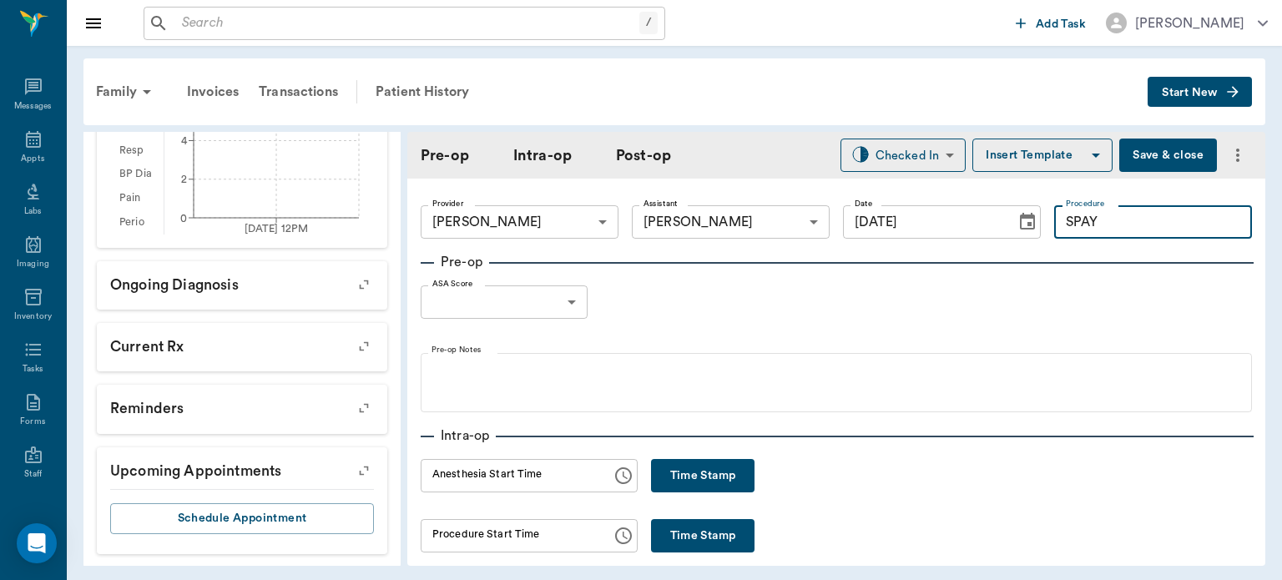
type input "SPAY"
click at [1045, 167] on button "Insert Template" at bounding box center [1042, 155] width 140 height 33
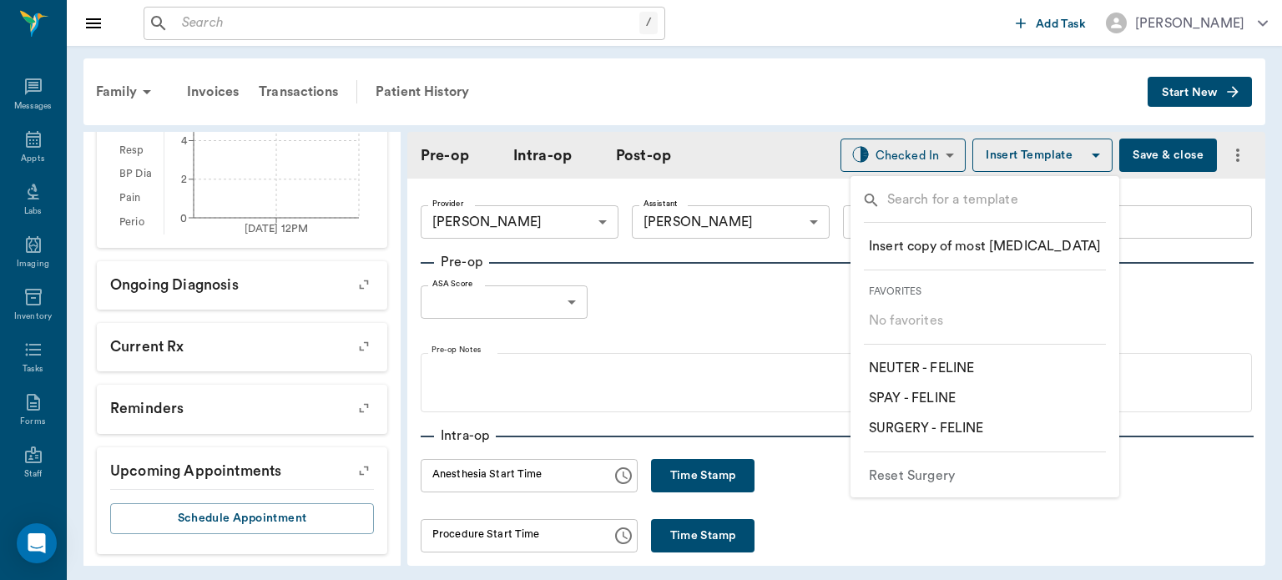
click at [934, 391] on p "​ SPAY - FELINE" at bounding box center [912, 398] width 87 height 20
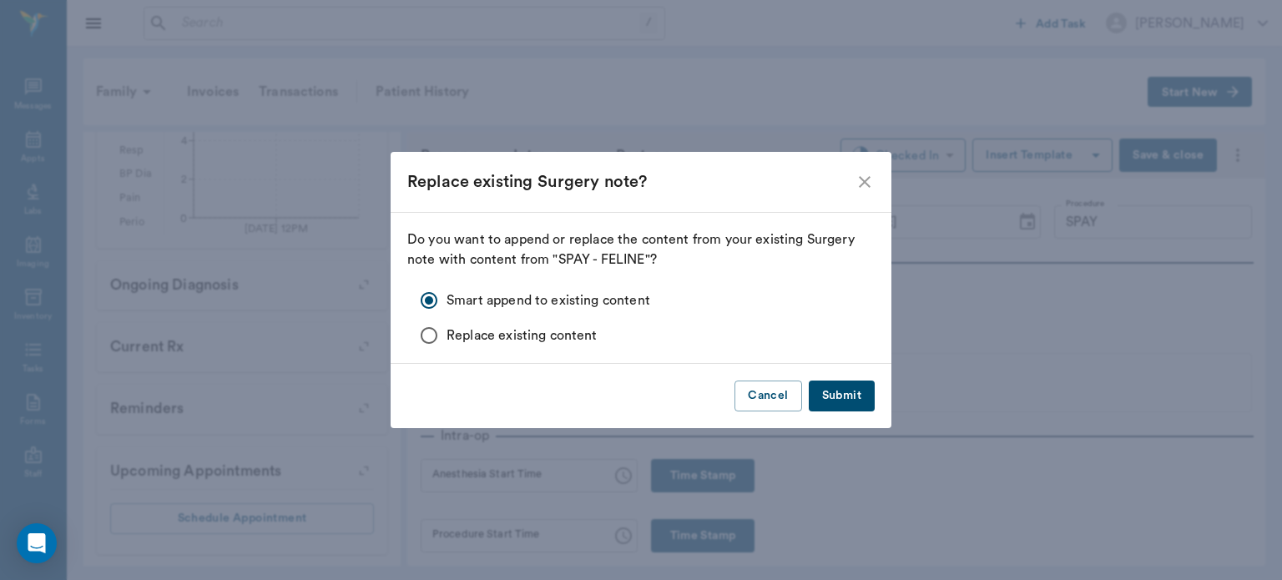
click at [850, 183] on div "Replace existing Surgery note?" at bounding box center [630, 182] width 447 height 27
click at [773, 401] on button "Cancel" at bounding box center [767, 396] width 67 height 31
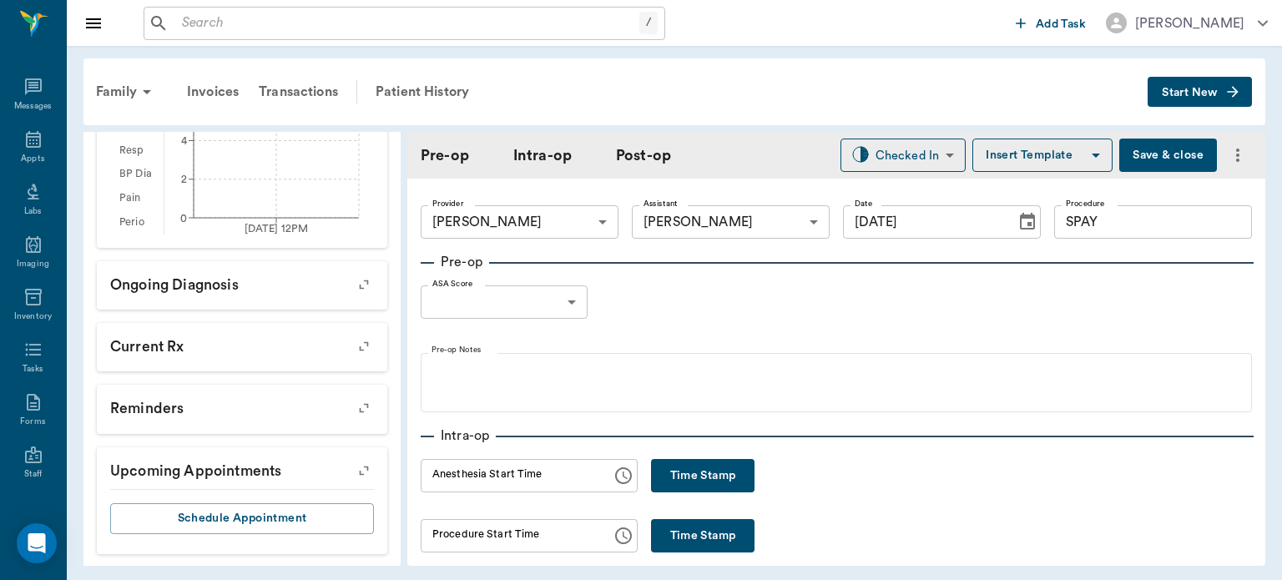
click at [1052, 152] on button "Insert Template" at bounding box center [1042, 155] width 140 height 33
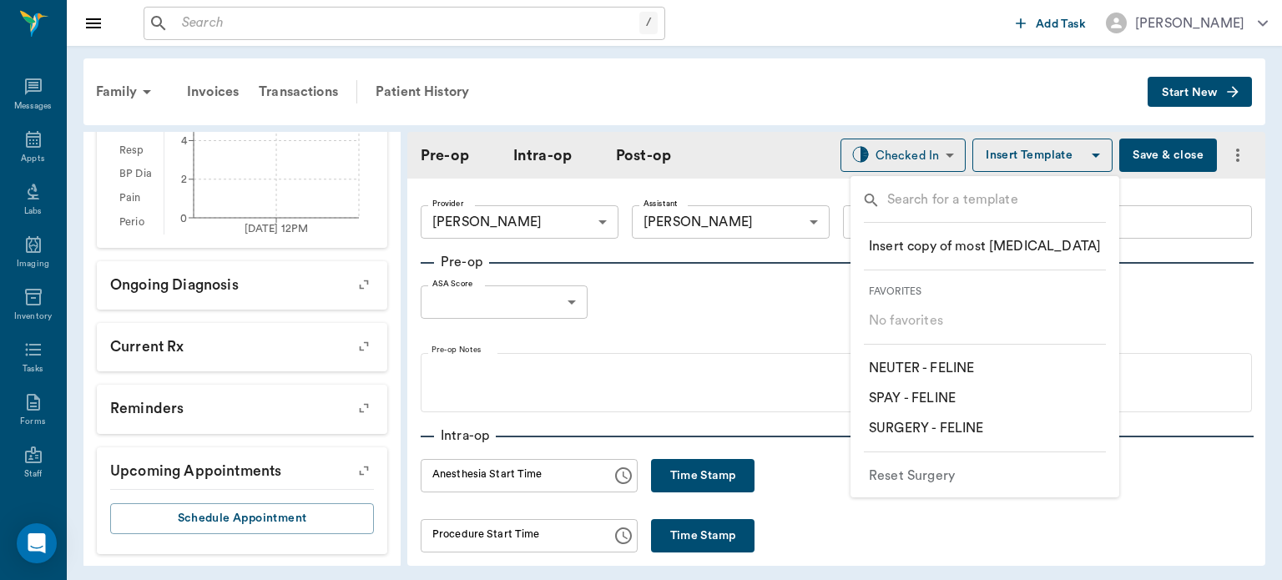
click at [947, 401] on p "​ SPAY - FELINE" at bounding box center [912, 398] width 87 height 20
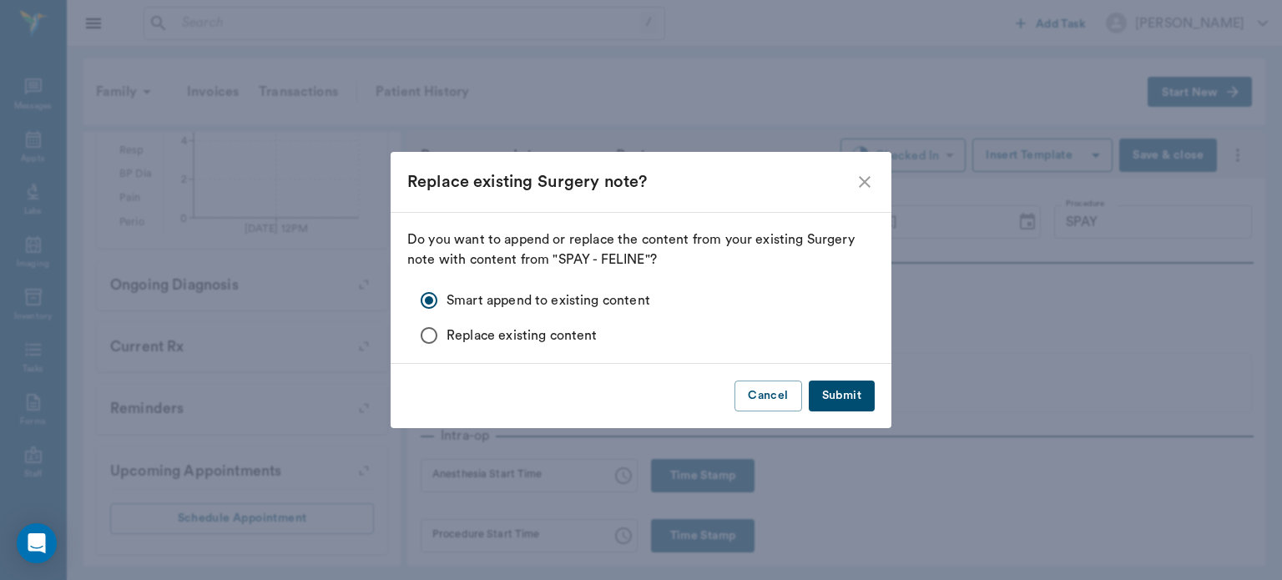
click at [827, 395] on button "Submit" at bounding box center [842, 396] width 66 height 31
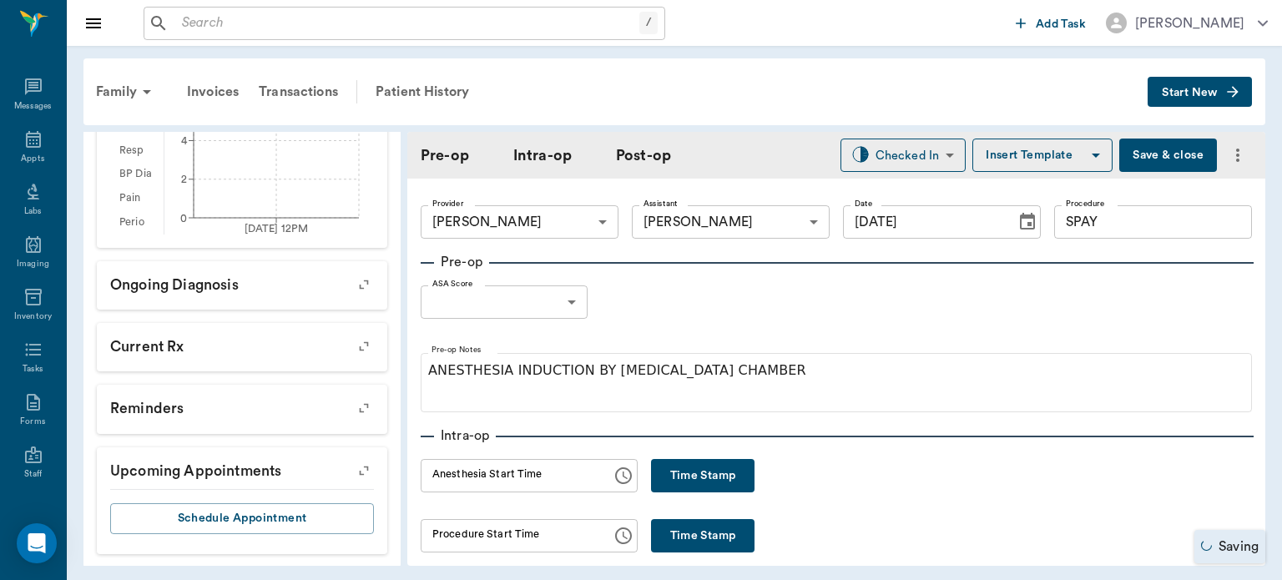
click at [541, 296] on body "/ ​ Add Task Dr. Bert Ellsworth Nectar Messages Appts Labs Imaging Inventory Ta…" at bounding box center [641, 290] width 1282 height 580
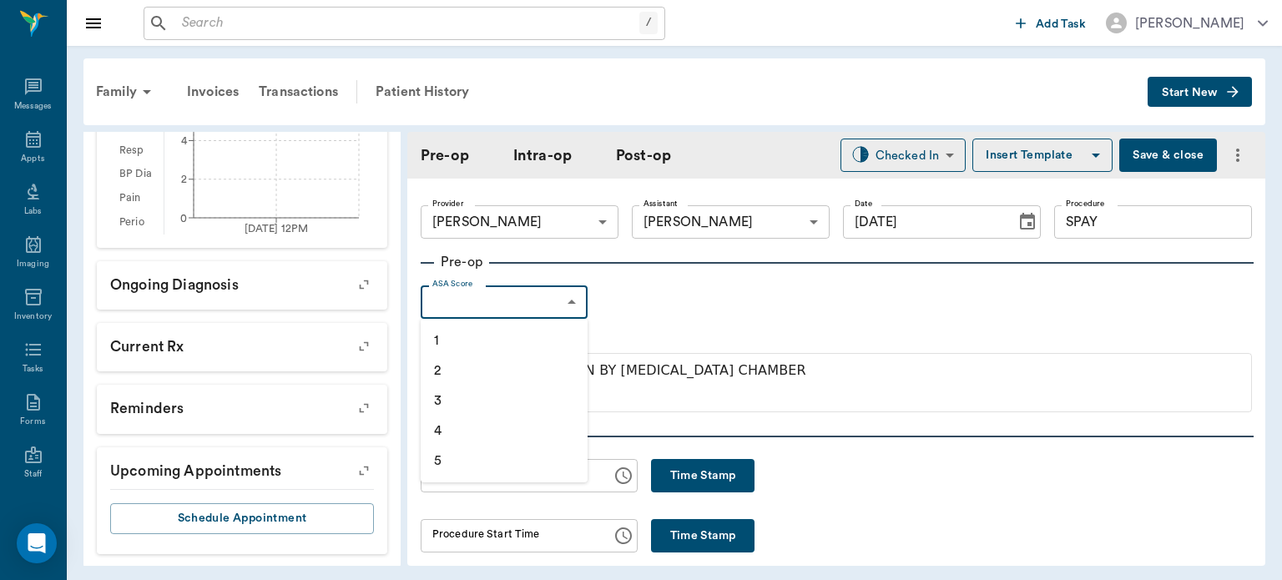
click at [524, 340] on li "1" at bounding box center [504, 341] width 167 height 30
type input "1"
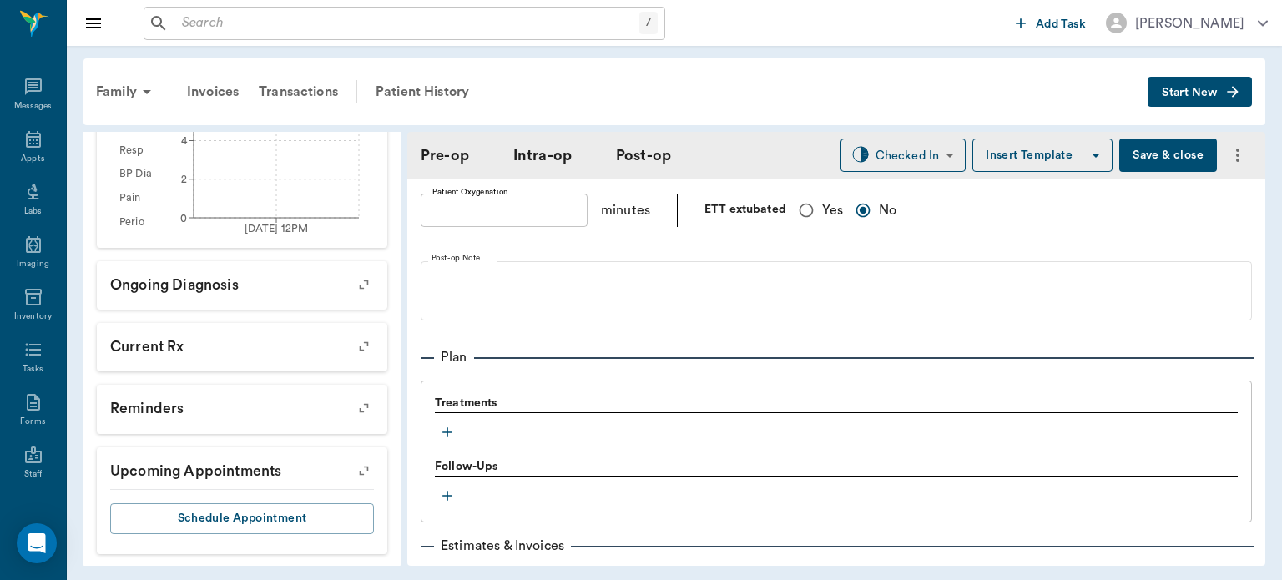
scroll to position [1277, 0]
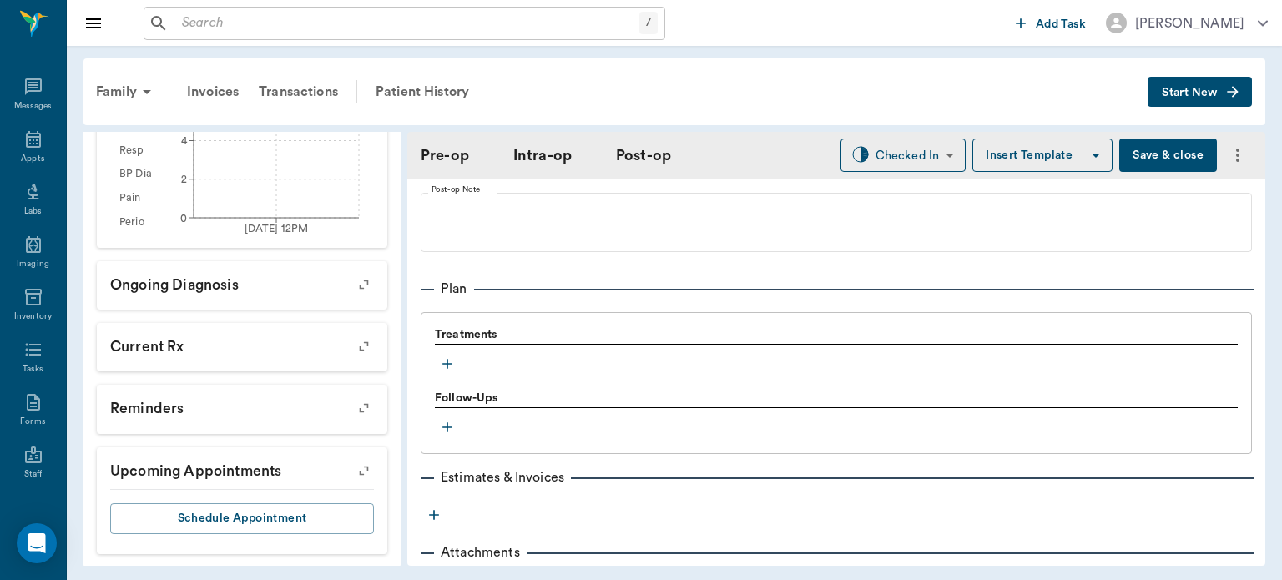
click at [446, 356] on icon "button" at bounding box center [447, 364] width 17 height 17
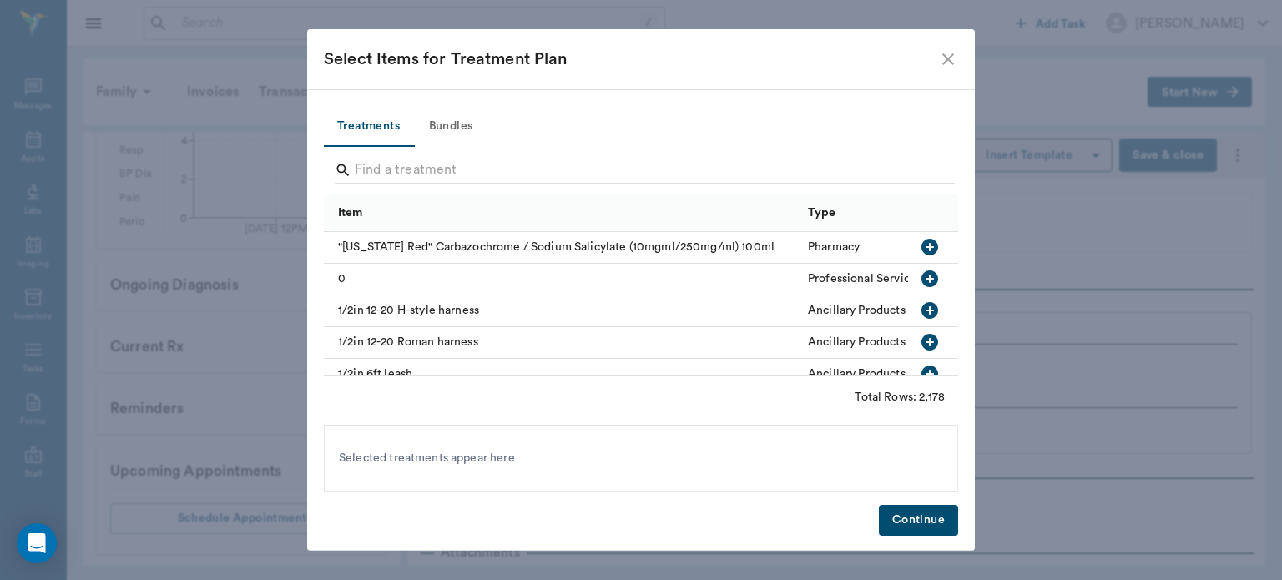
click at [464, 127] on button "Bundles" at bounding box center [450, 127] width 75 height 40
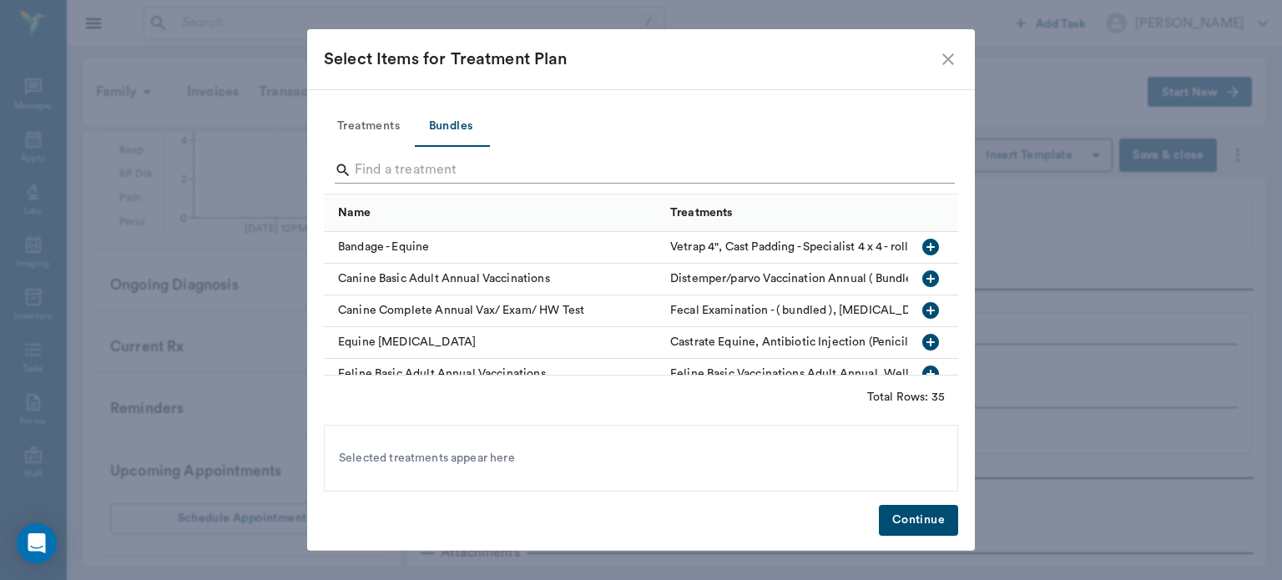
click at [397, 170] on input "Search" at bounding box center [642, 170] width 575 height 27
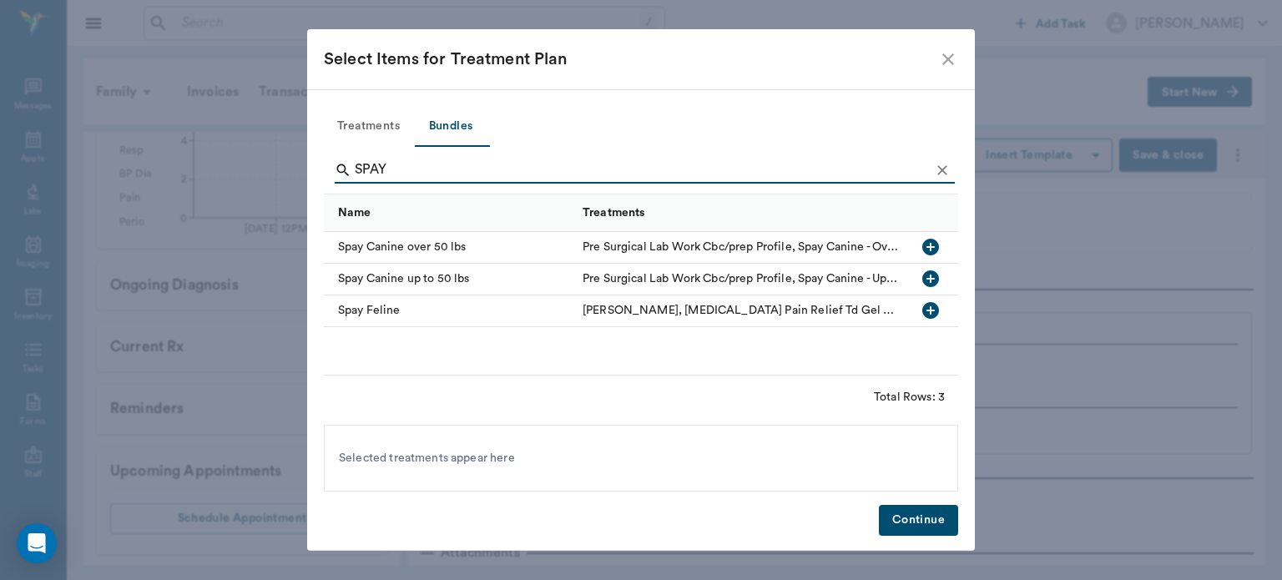
type input "SPAY"
click at [932, 317] on icon "button" at bounding box center [930, 310] width 17 height 17
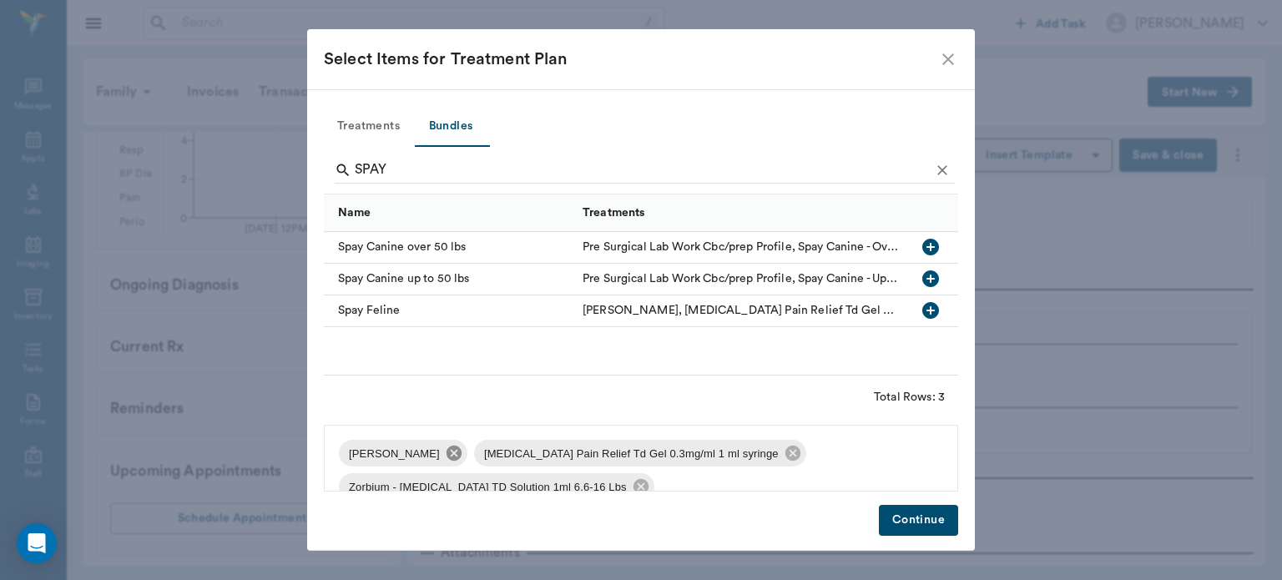
click at [454, 457] on icon at bounding box center [454, 453] width 15 height 15
click at [650, 454] on icon at bounding box center [657, 453] width 15 height 15
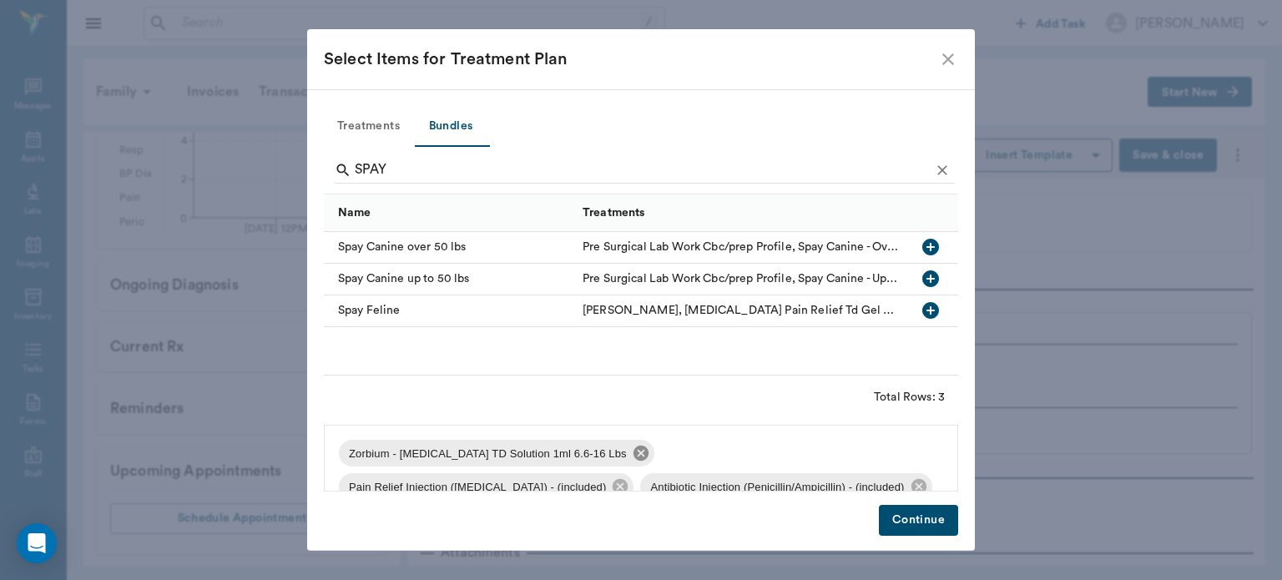
click at [632, 455] on icon at bounding box center [641, 453] width 18 height 18
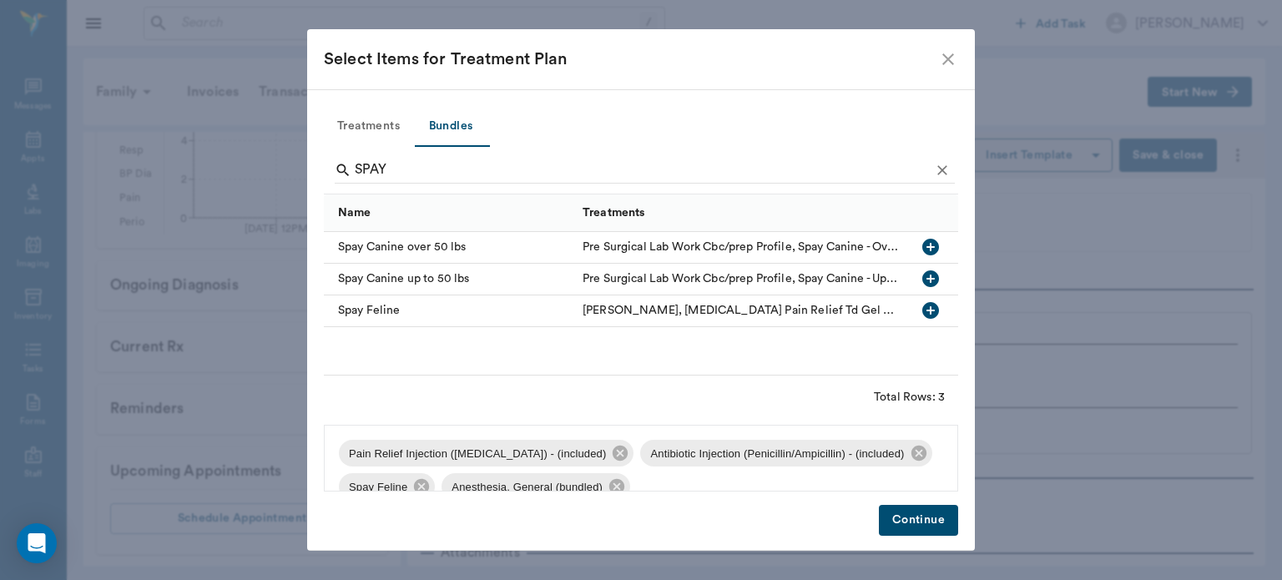
click at [911, 531] on button "Continue" at bounding box center [918, 520] width 79 height 31
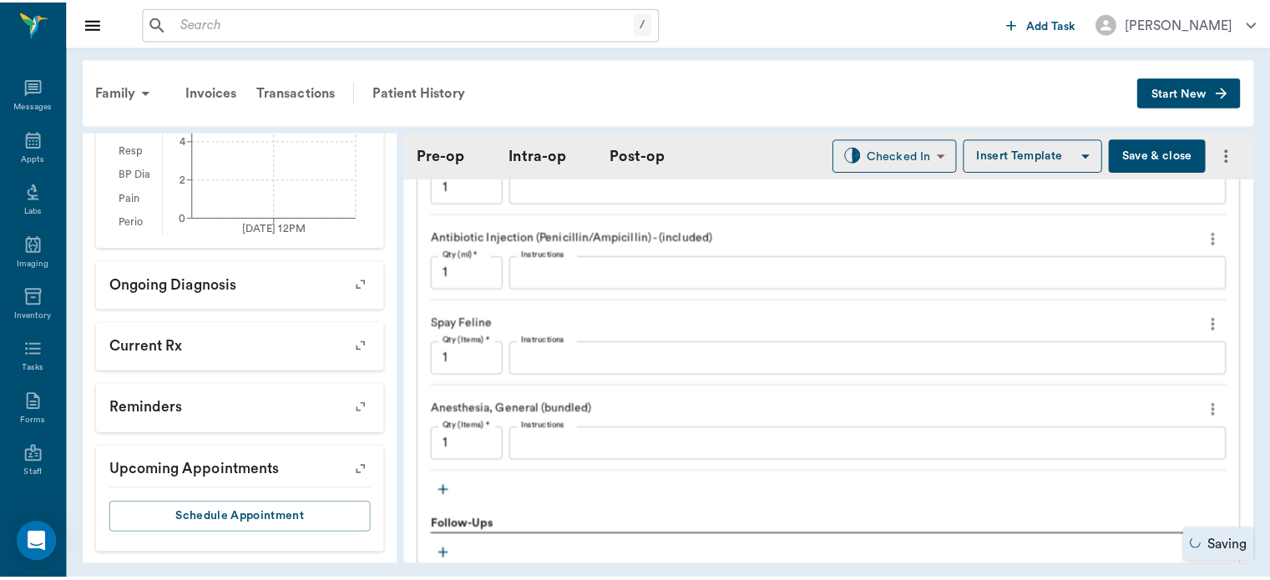
scroll to position [1505, 0]
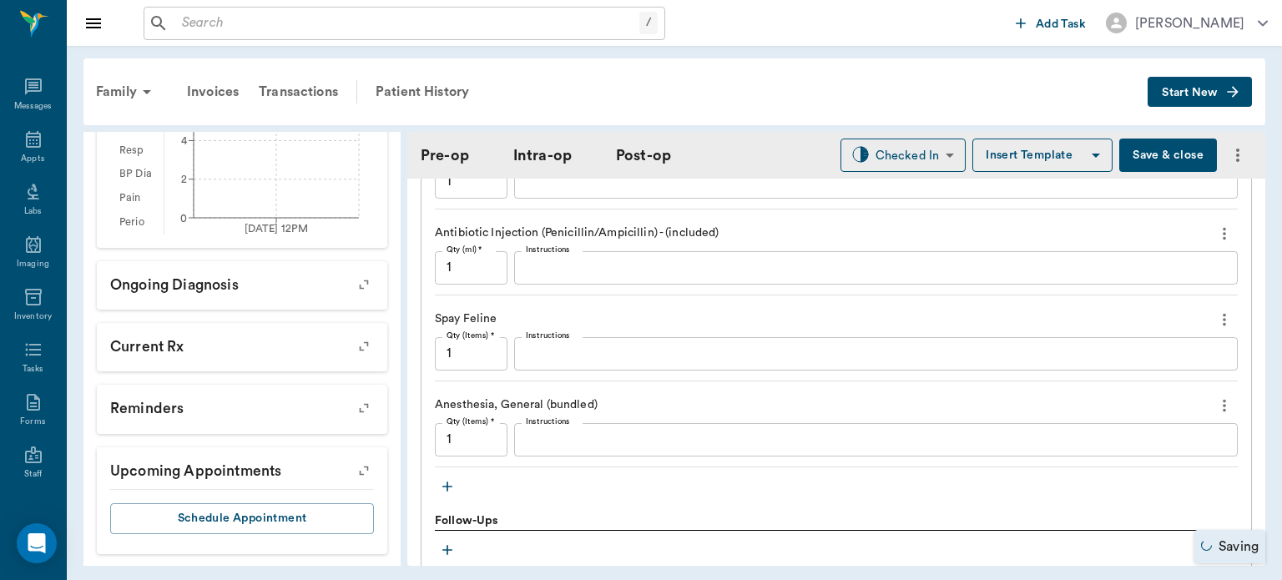
click at [444, 478] on icon "button" at bounding box center [447, 486] width 17 height 17
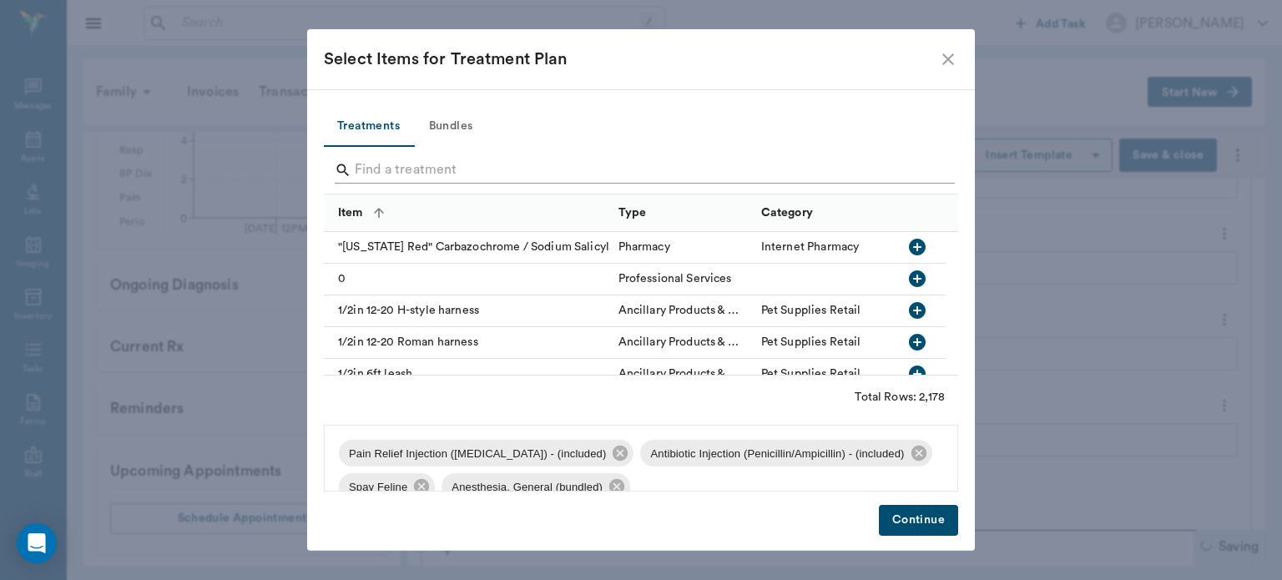
click at [401, 174] on input "Search" at bounding box center [642, 170] width 575 height 27
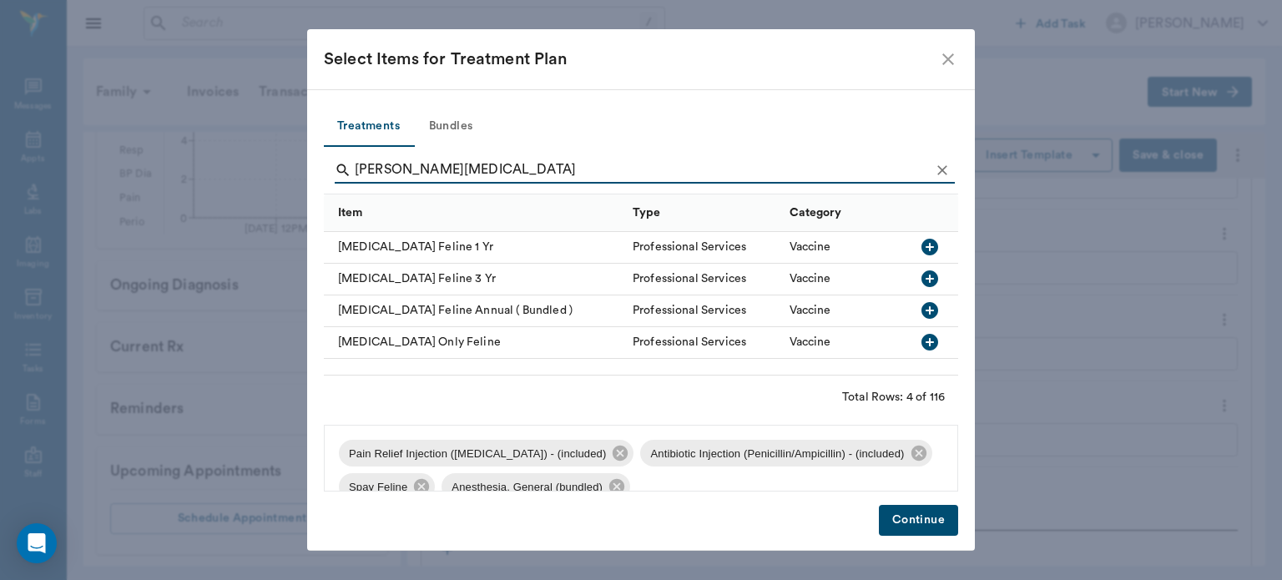
type input "FELINE RABIES"
click at [932, 247] on icon "button" at bounding box center [930, 247] width 20 height 20
click at [916, 529] on button "Continue" at bounding box center [918, 520] width 79 height 31
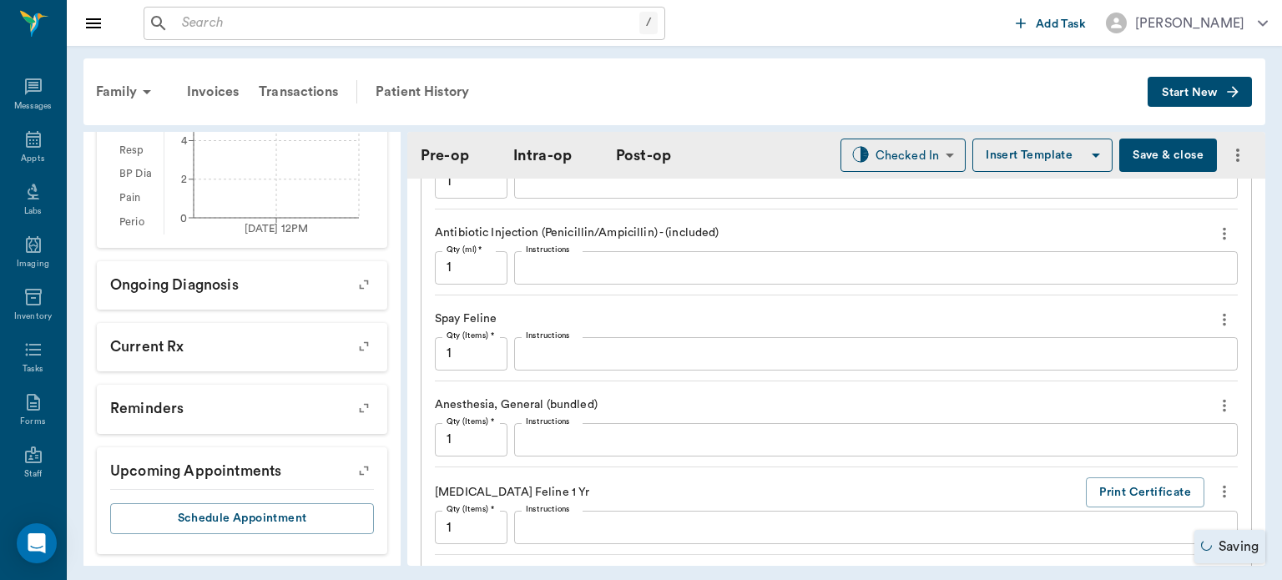
click at [1141, 148] on button "Save & close" at bounding box center [1168, 155] width 98 height 33
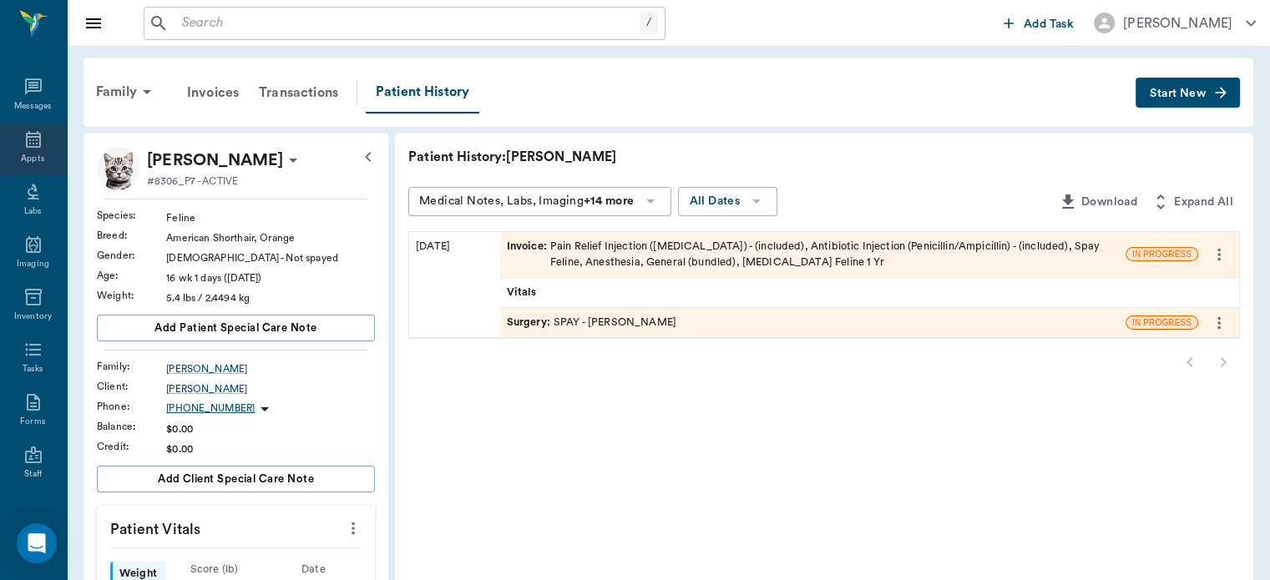
click at [23, 143] on icon at bounding box center [33, 139] width 20 height 20
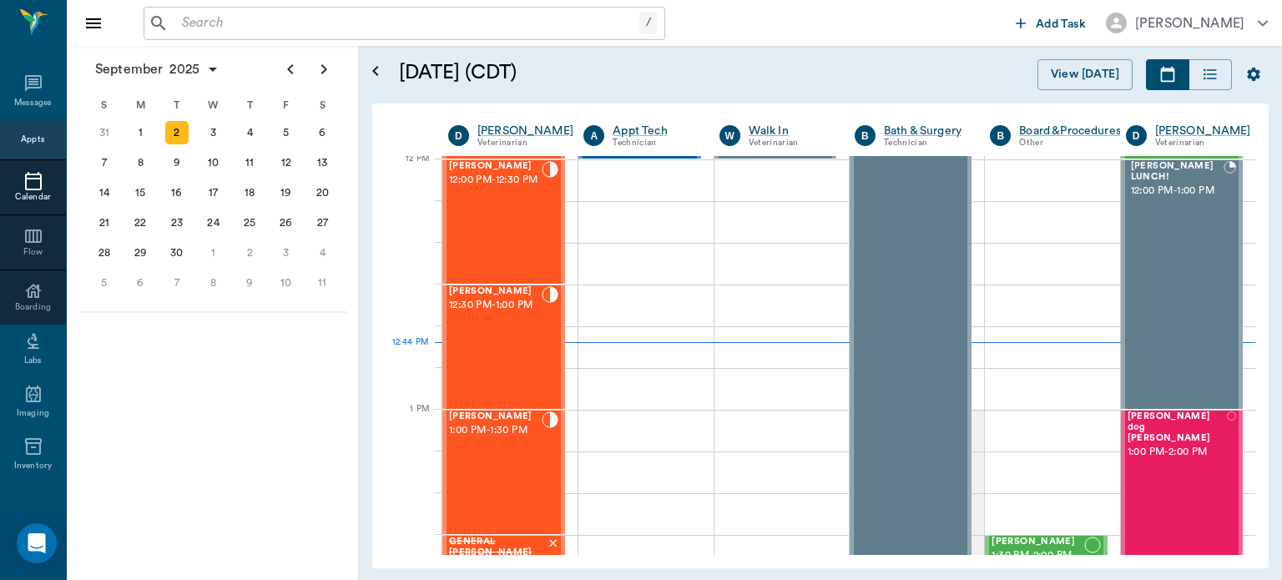
scroll to position [1004, 0]
click at [497, 461] on div "Minnie Samuelson 1:00 PM - 1:30 PM" at bounding box center [495, 473] width 93 height 122
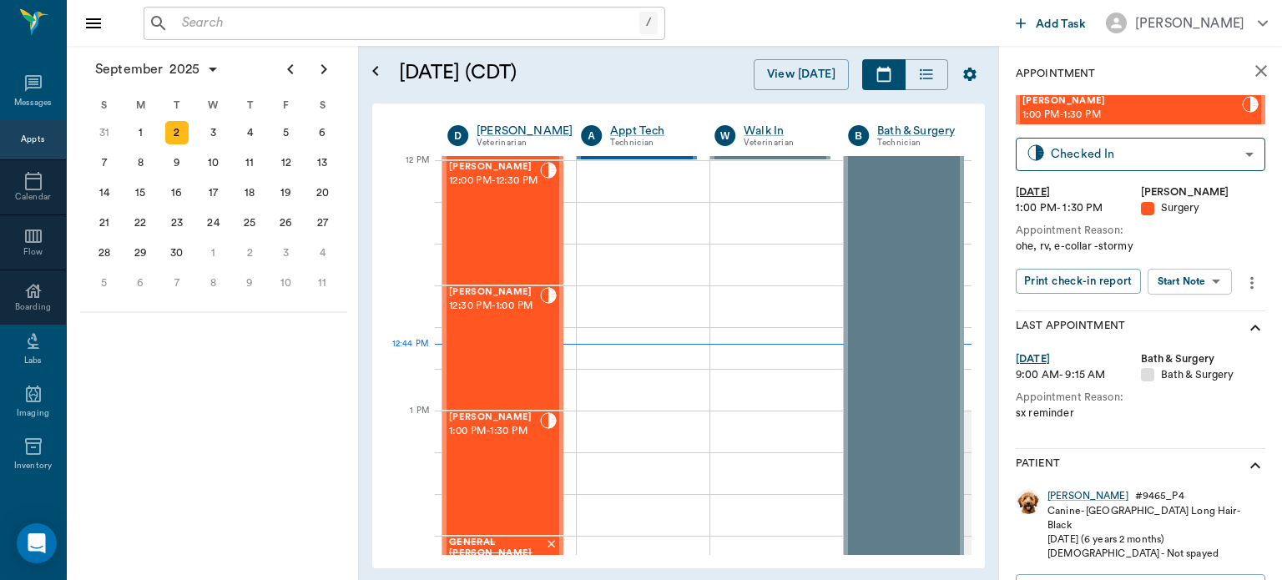
click at [1192, 281] on body "/ ​ Add Task Dr. Bert Ellsworth Nectar Messages Appts Calendar Flow Boarding La…" at bounding box center [641, 290] width 1282 height 580
click at [1184, 344] on button "Start Surgery" at bounding box center [1177, 342] width 68 height 19
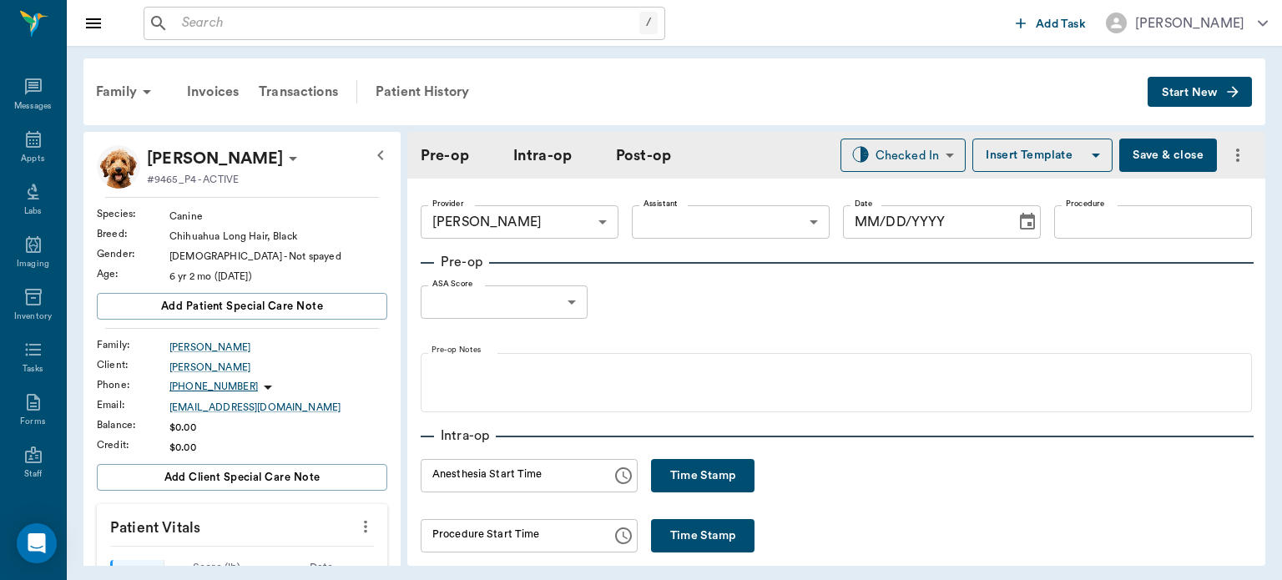
type input "63ec2f075fda476ae8351a4d"
type input "[DATE]"
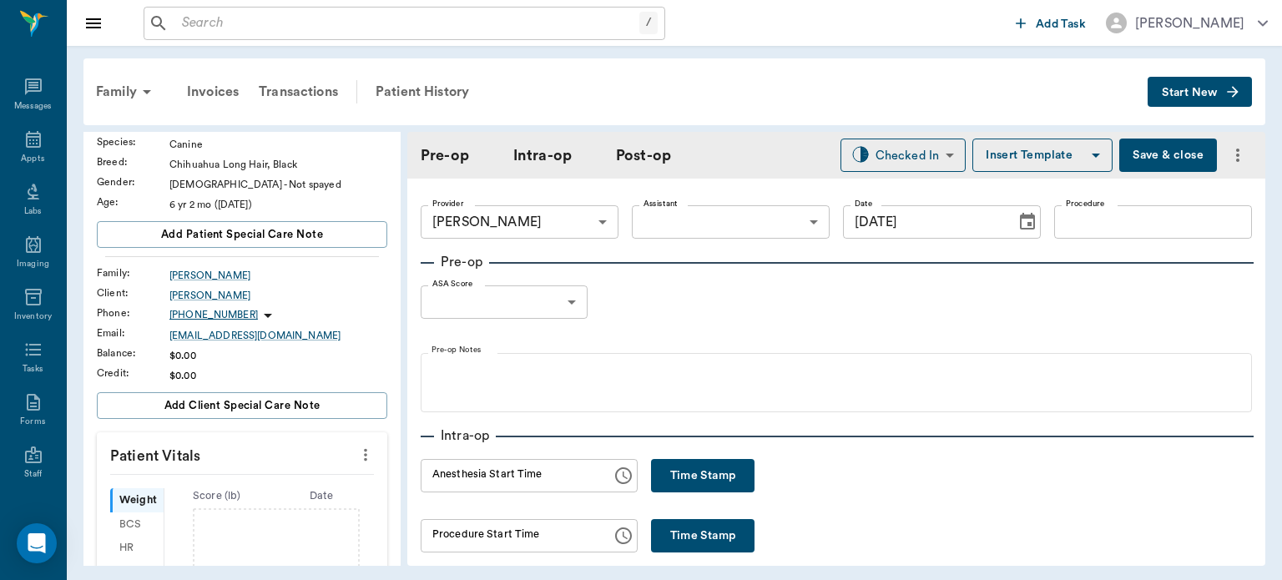
scroll to position [78, 0]
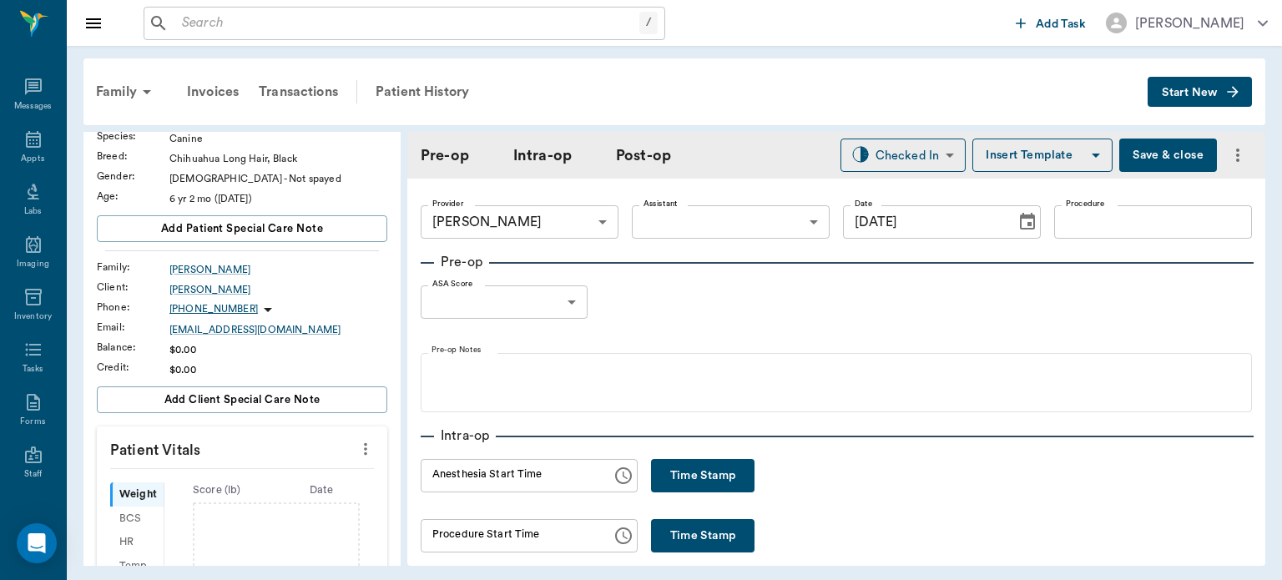
click at [365, 441] on button "more" at bounding box center [365, 449] width 27 height 28
click at [283, 474] on span "Enter Vitals" at bounding box center [283, 476] width 140 height 18
click at [250, 497] on input "text" at bounding box center [241, 498] width 145 height 33
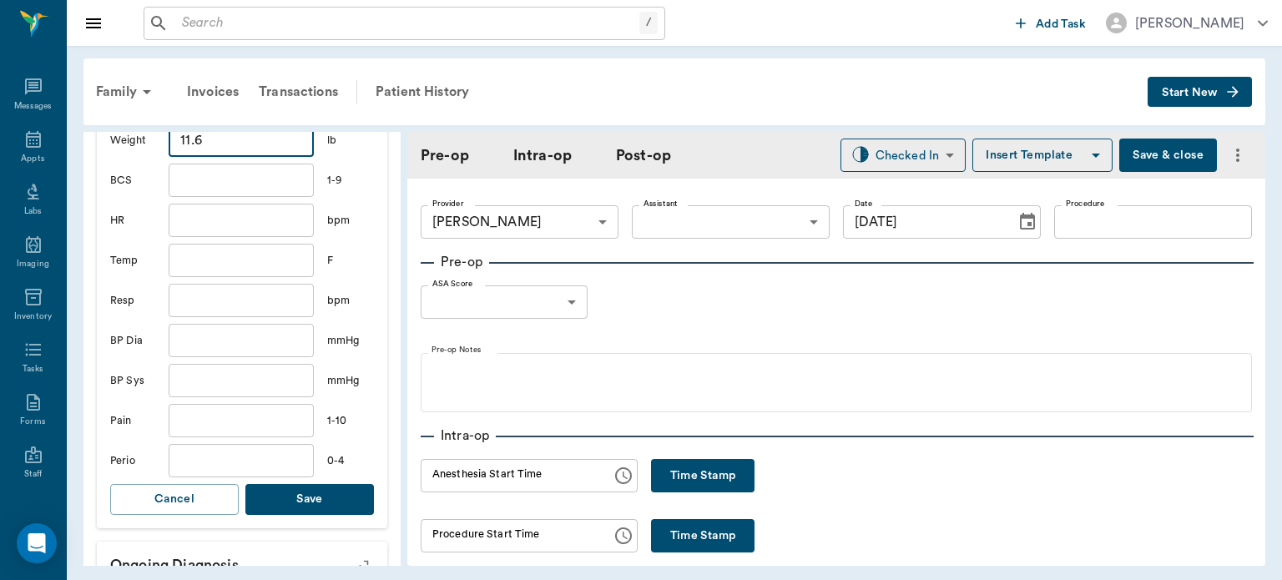
scroll to position [437, 0]
type input "11.6"
click at [321, 492] on button "Save" at bounding box center [309, 498] width 129 height 31
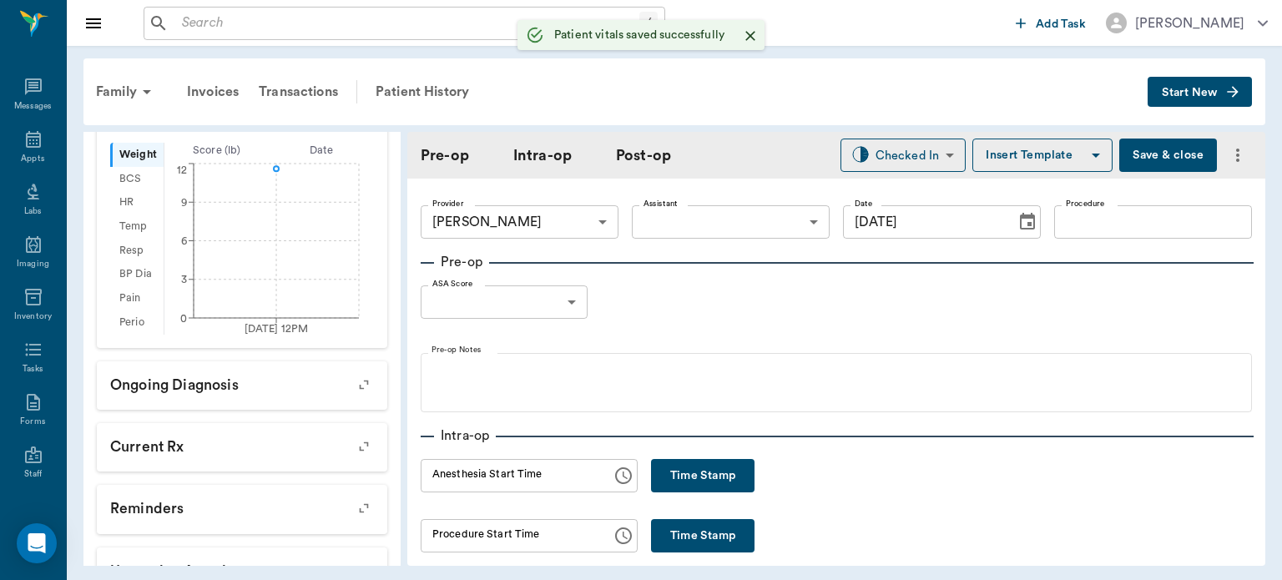
scroll to position [457, 0]
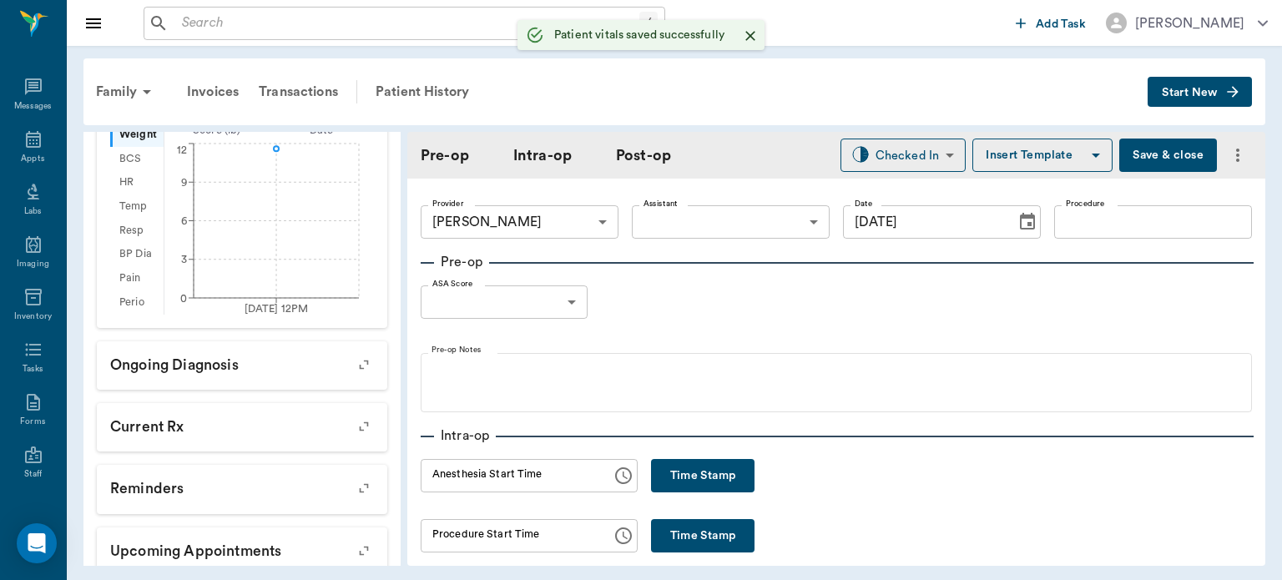
click at [741, 225] on body "/ ​ Add Task Dr. Bert Ellsworth Nectar Messages Appts Labs Imaging Inventory Ta…" at bounding box center [641, 290] width 1282 height 580
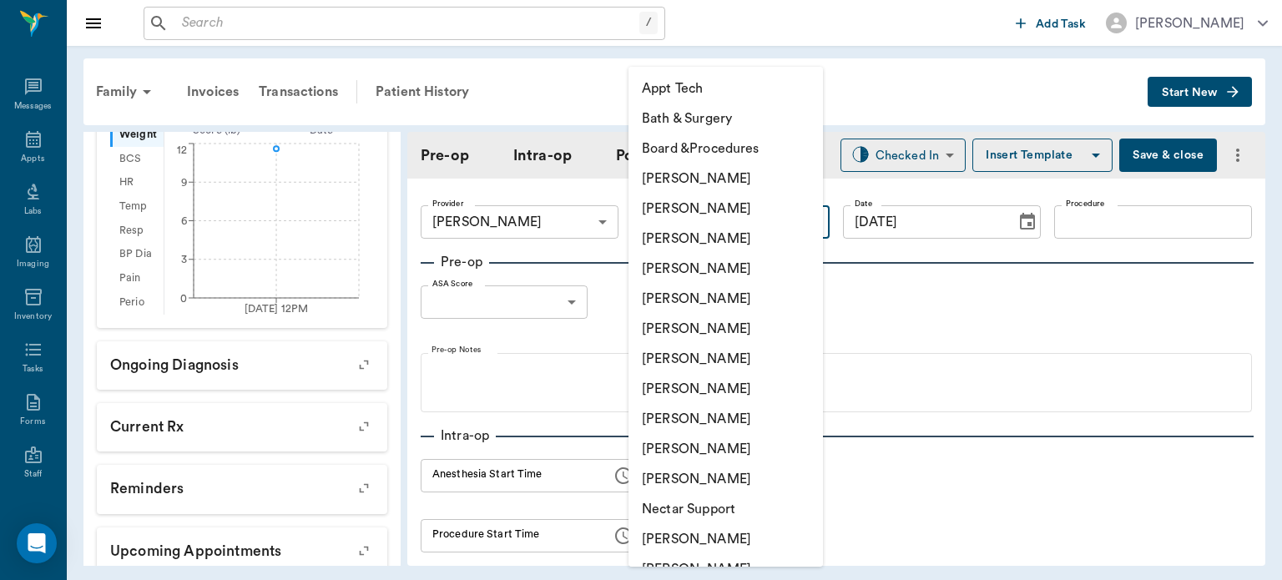
click at [699, 420] on li "[PERSON_NAME]" at bounding box center [725, 419] width 194 height 30
type input "63ec2e7e52e12b0ba117b124"
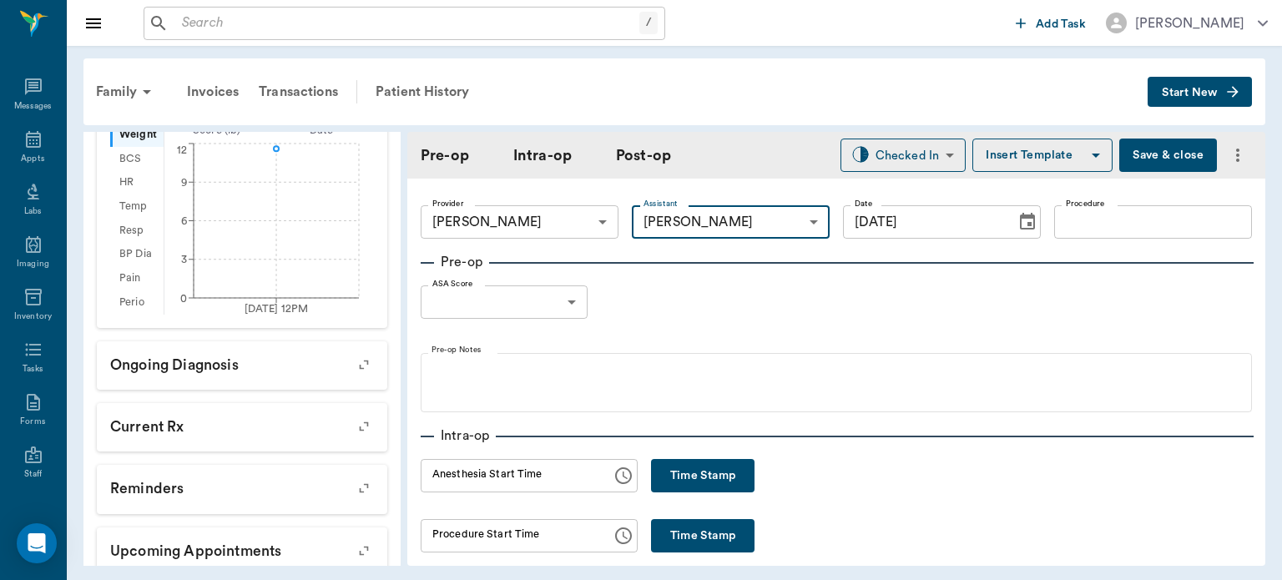
click at [1078, 235] on input "Procedure" at bounding box center [1153, 221] width 198 height 33
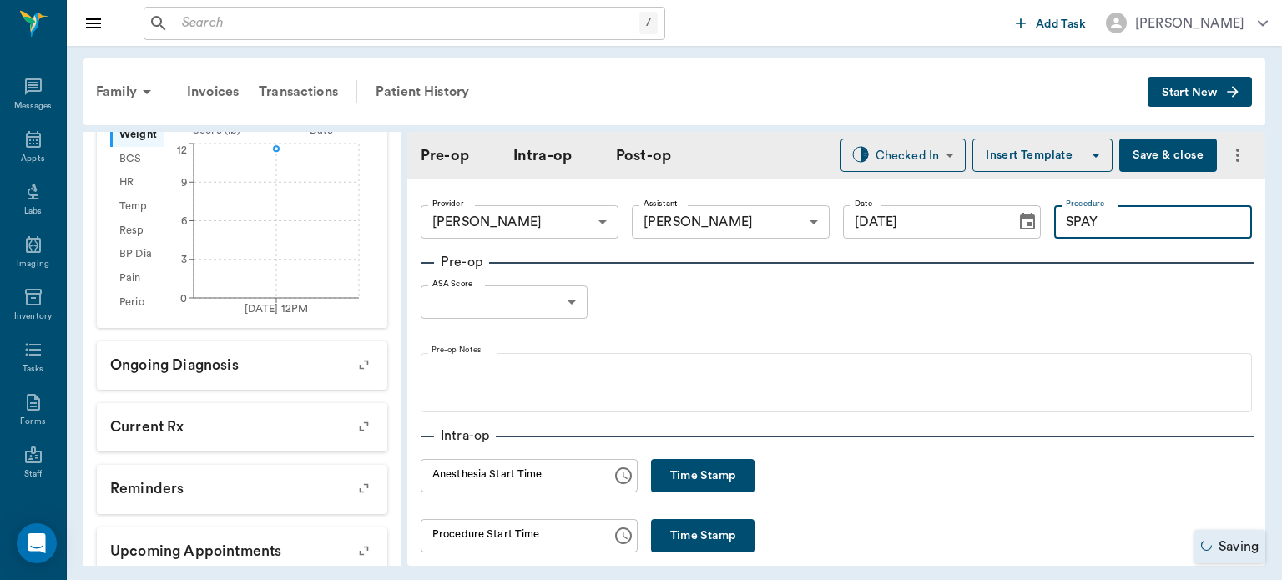
type input "SPAY"
click at [1018, 160] on button "Insert Template" at bounding box center [1042, 155] width 140 height 33
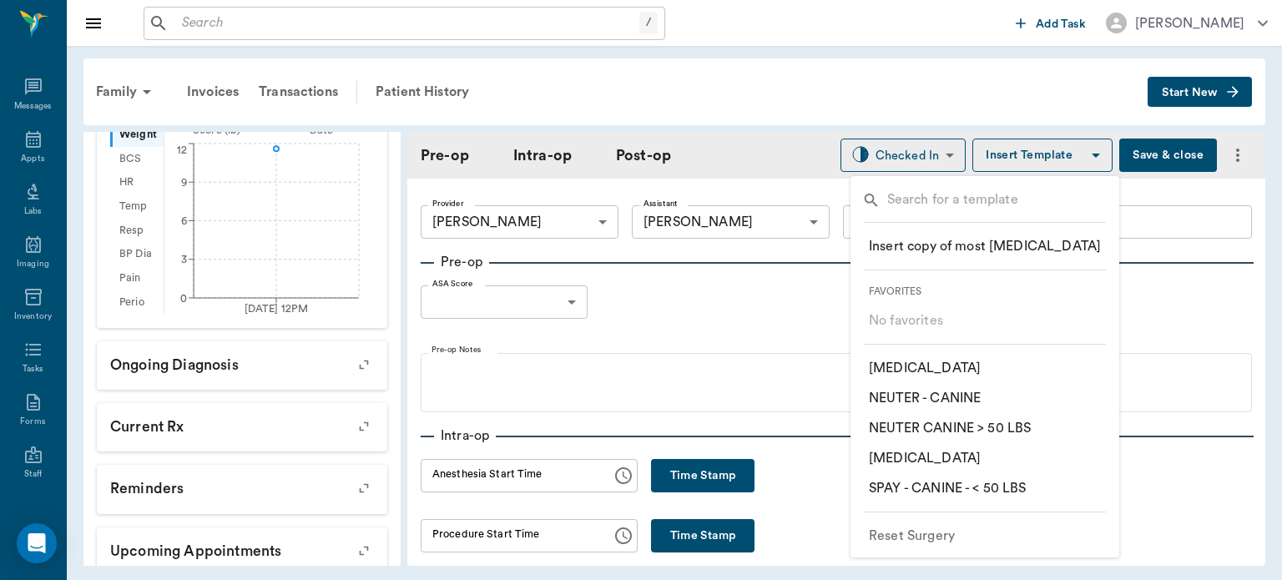
click at [997, 492] on p "​ SPAY - CANINE - < 50 LBS" at bounding box center [948, 488] width 158 height 20
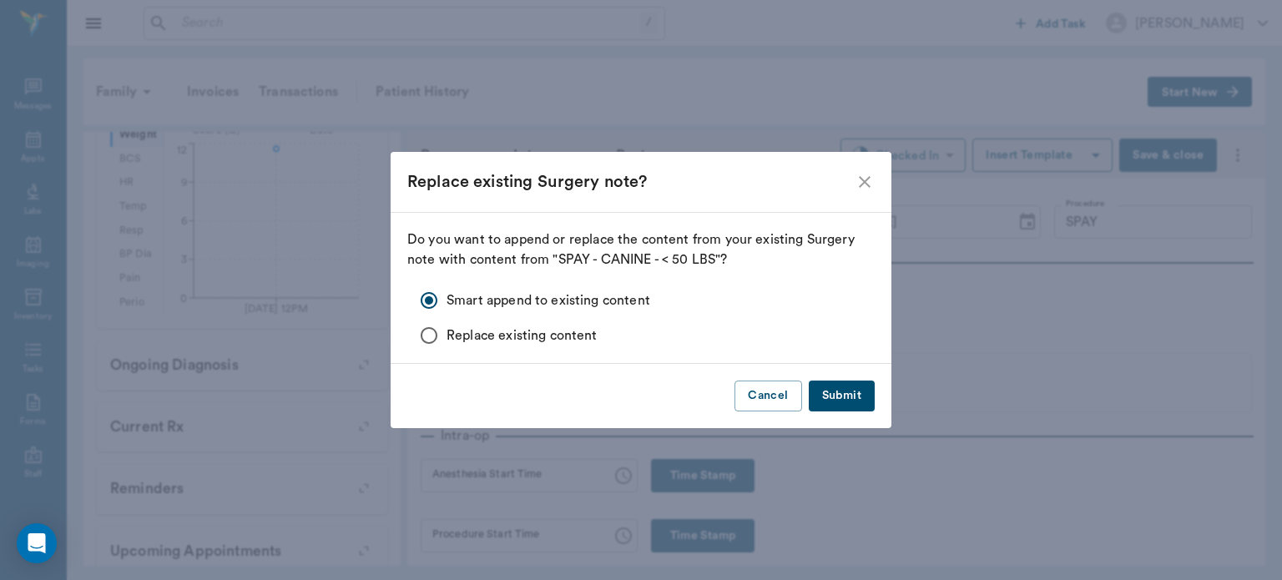
click at [871, 406] on button "Submit" at bounding box center [842, 396] width 66 height 31
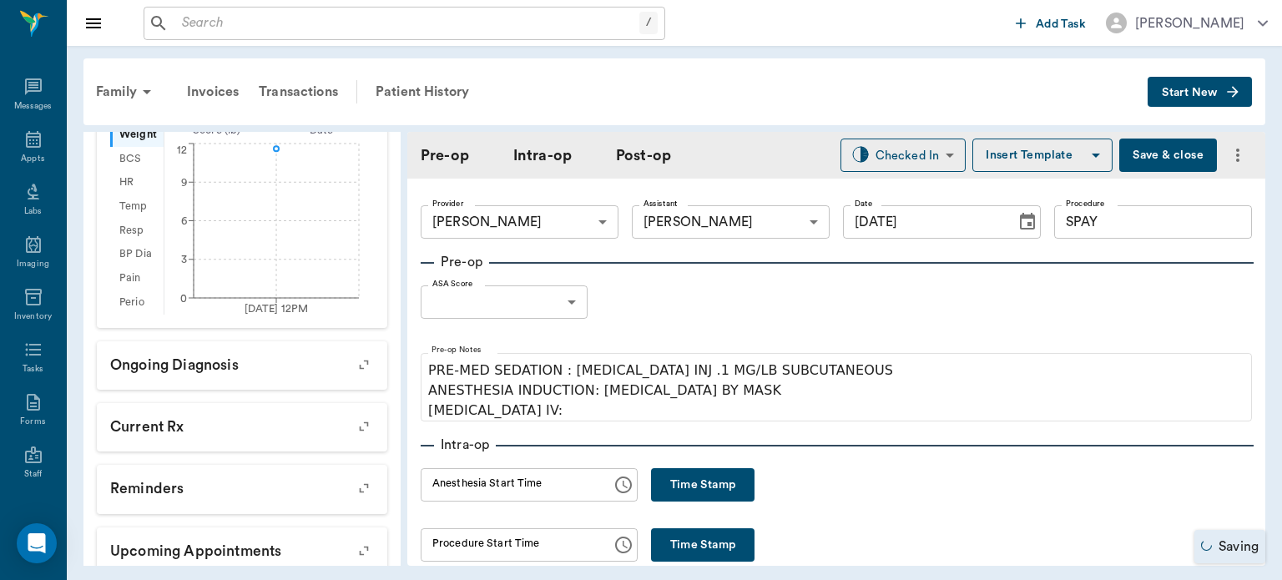
click at [558, 301] on body "/ ​ Add Task Dr. Bert Ellsworth Nectar Messages Appts Labs Imaging Inventory Ta…" at bounding box center [641, 290] width 1282 height 580
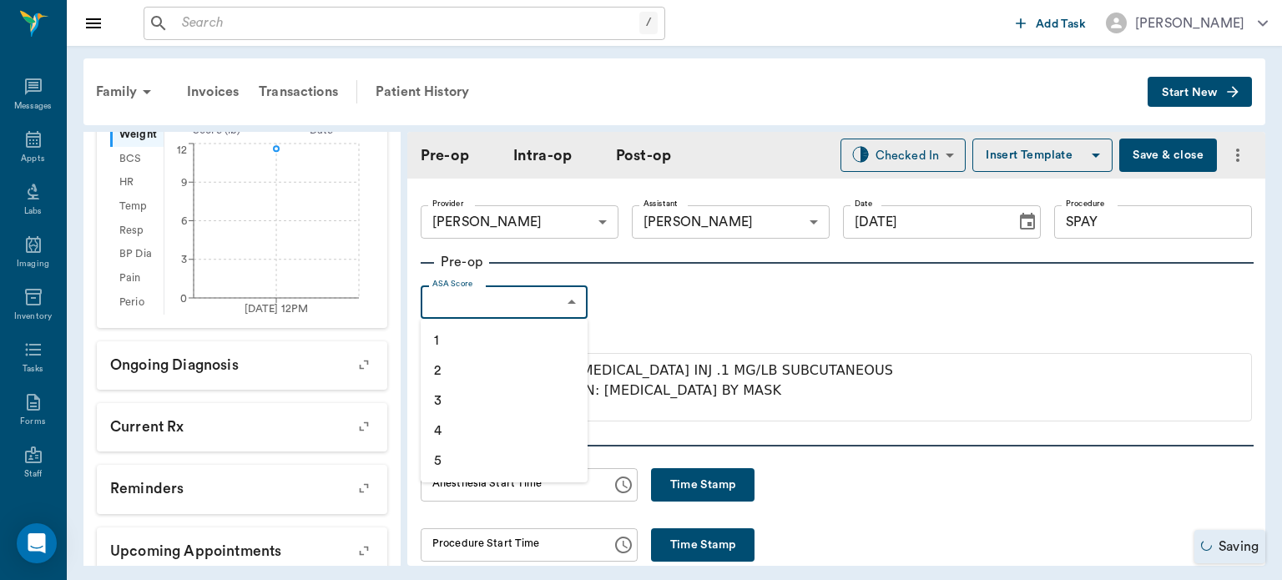
click at [505, 340] on li "1" at bounding box center [504, 341] width 167 height 30
type input "1"
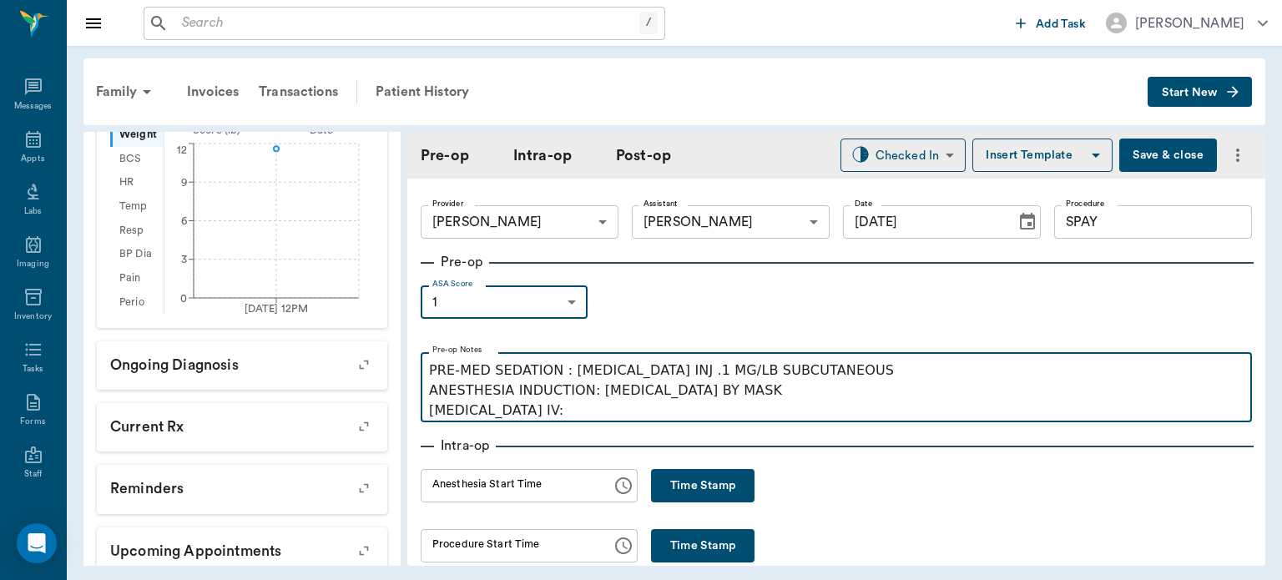
click at [548, 414] on p "PRE-MED SEDATION : ACEPROMAZINE INJ .1 MG/LB SUBCUTANEOUS ANESTHESIA INDUCTION:…" at bounding box center [836, 391] width 815 height 60
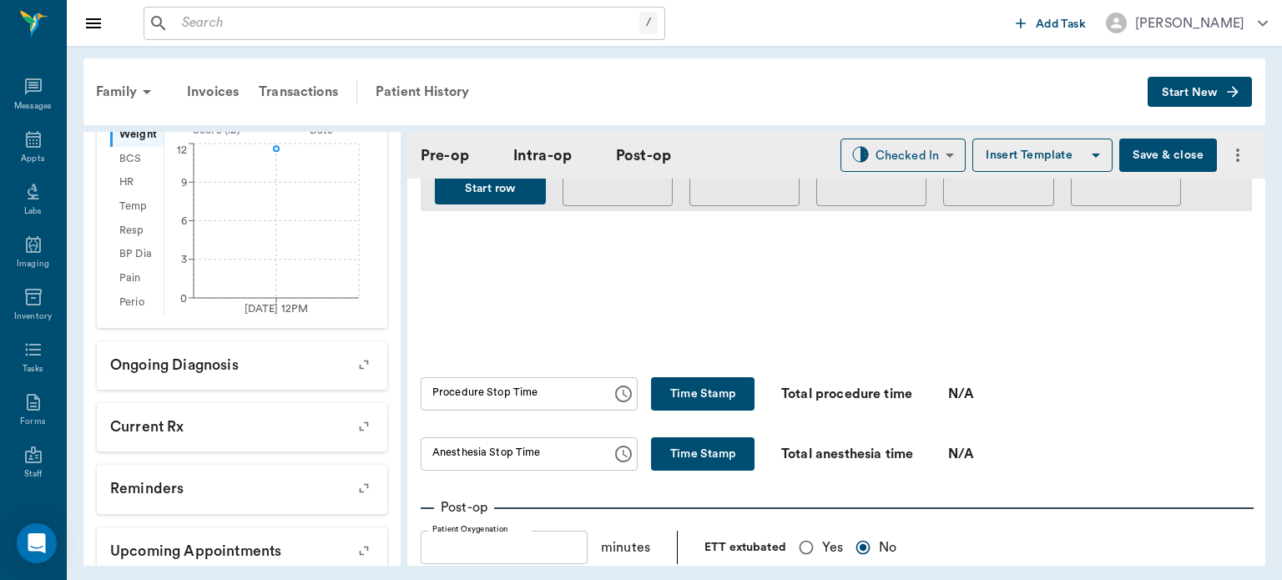
scroll to position [915, 0]
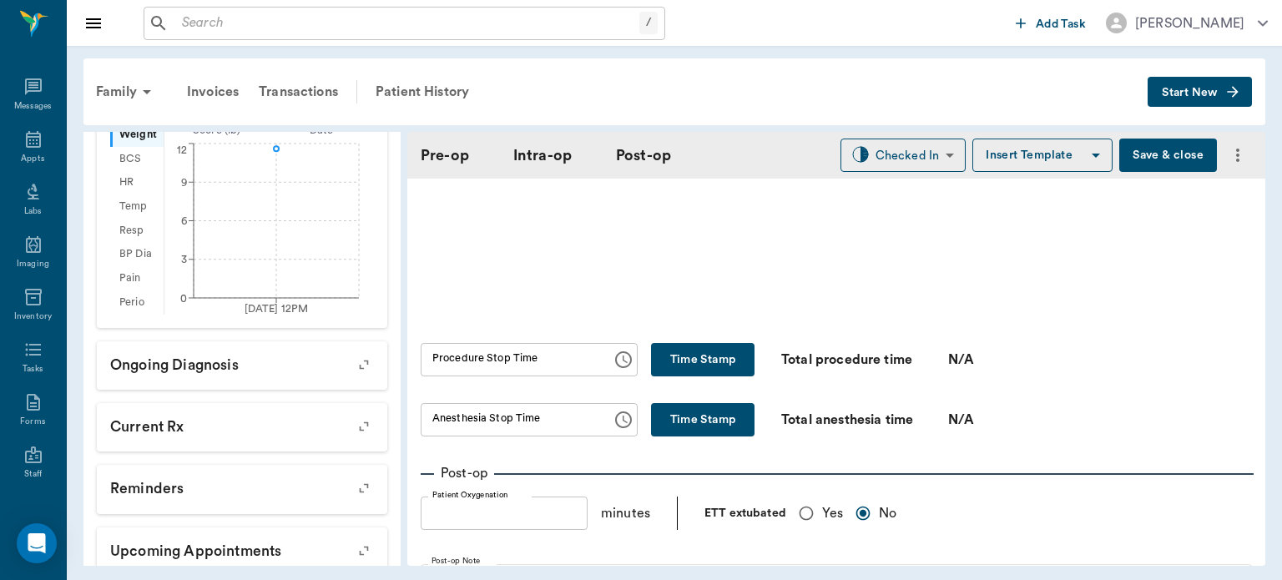
click at [810, 502] on input "Yes" at bounding box center [806, 513] width 32 height 32
radio input "true"
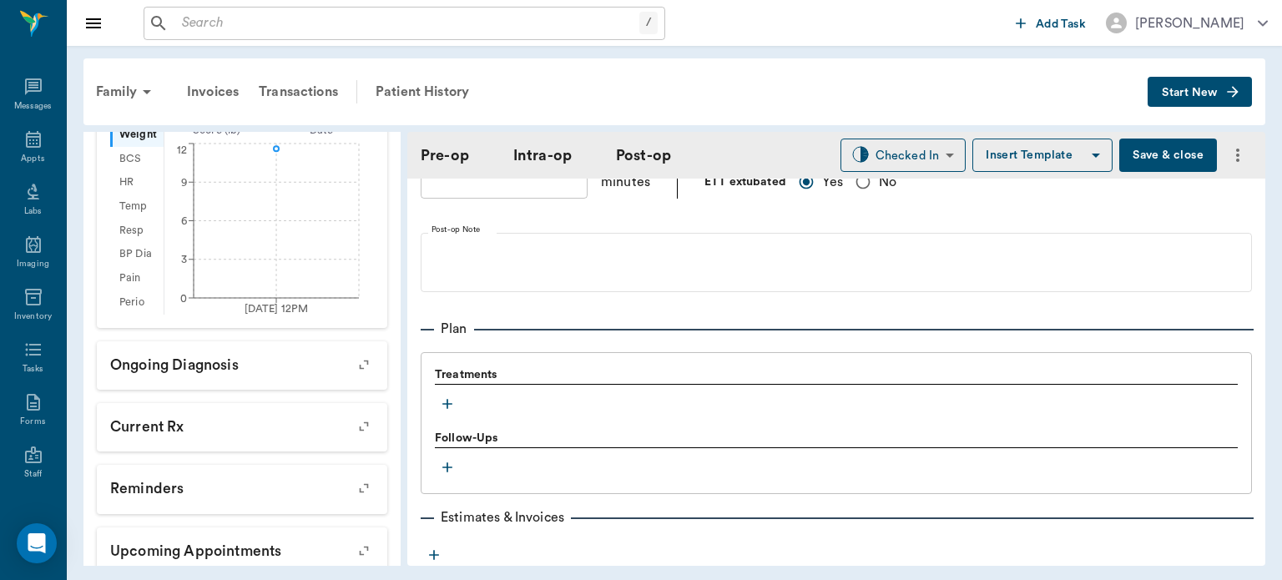
scroll to position [1244, 0]
click at [424, 391] on div "Treatments Follow-Ups" at bounding box center [836, 425] width 831 height 142
click at [445, 401] on icon "button" at bounding box center [447, 406] width 10 height 10
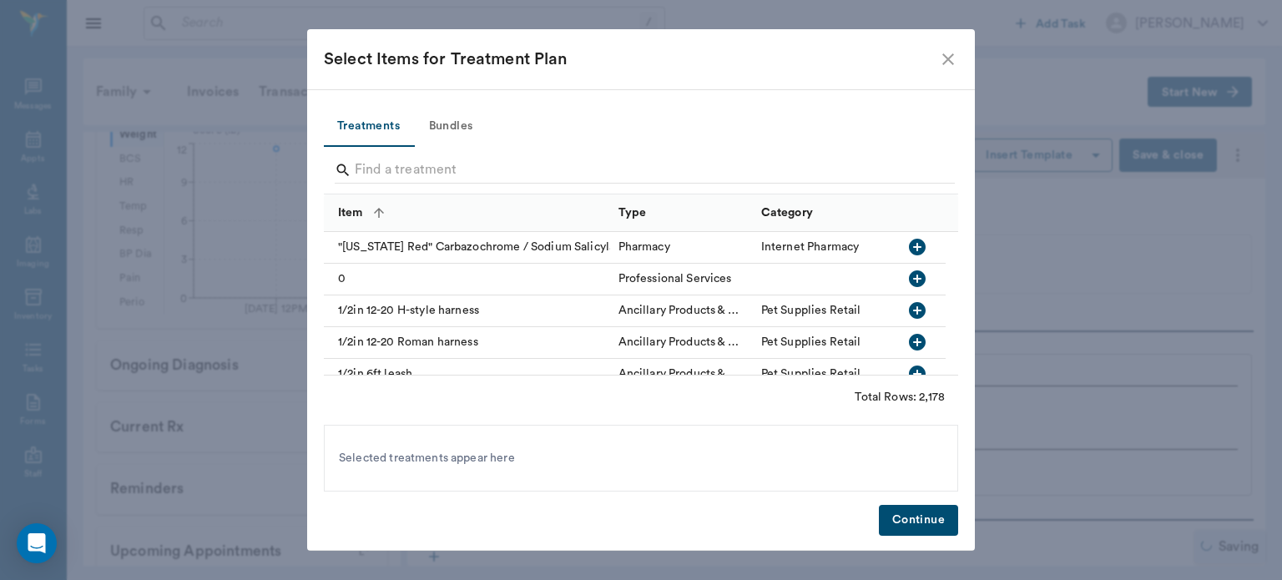
click at [461, 118] on button "Bundles" at bounding box center [450, 127] width 75 height 40
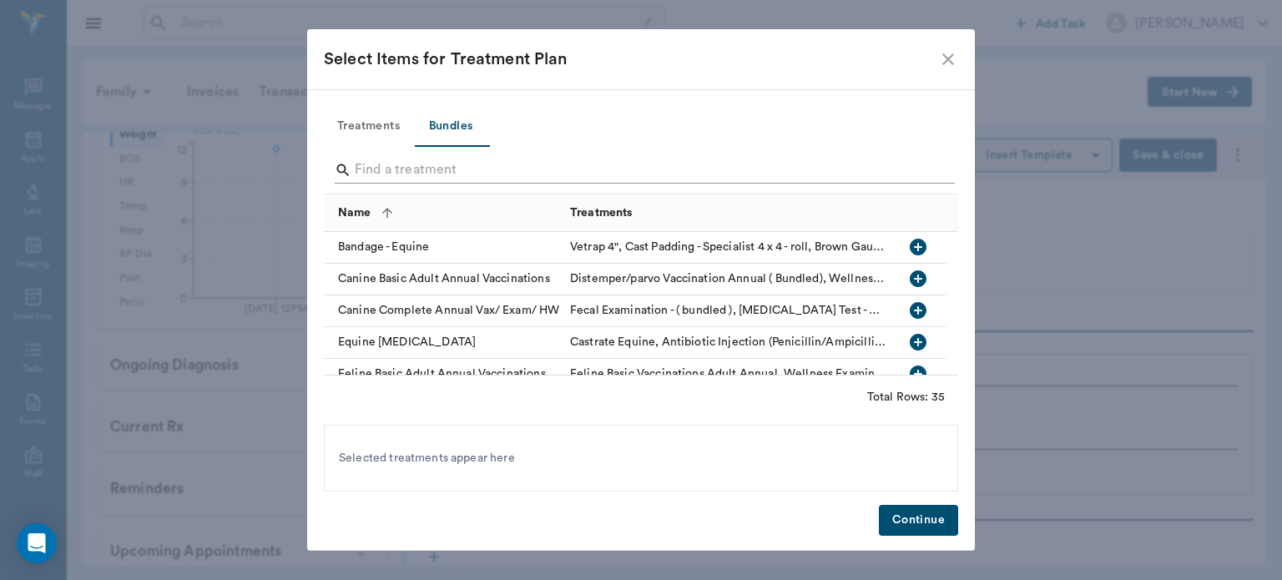
click at [384, 162] on input "Search" at bounding box center [642, 170] width 575 height 27
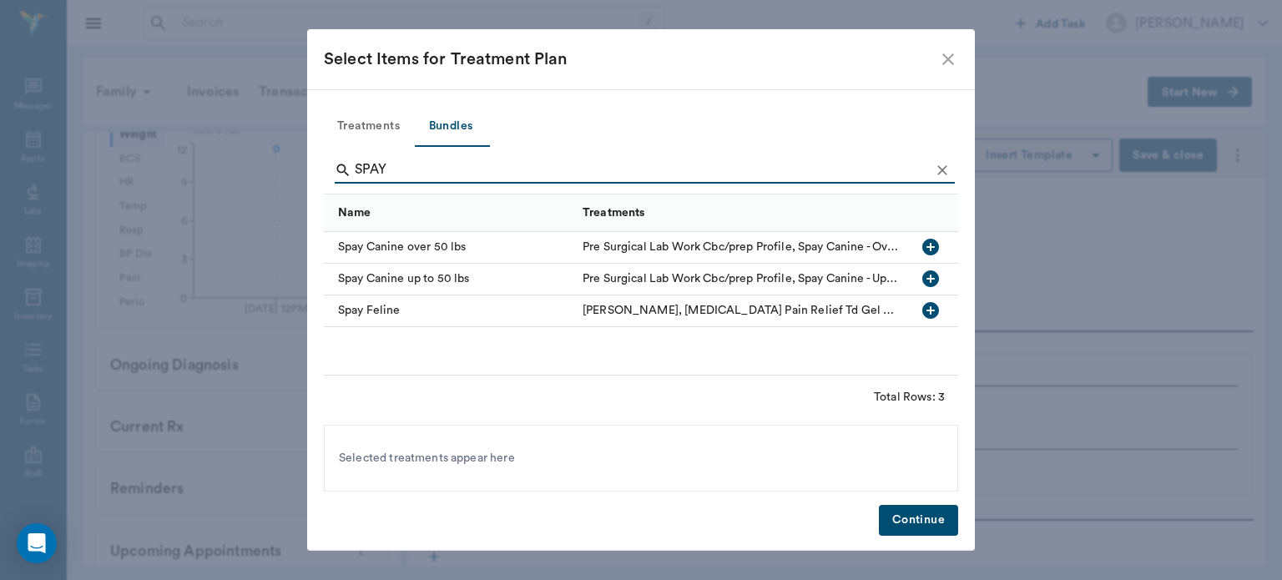
type input "SPAY"
click at [933, 275] on icon "button" at bounding box center [930, 278] width 17 height 17
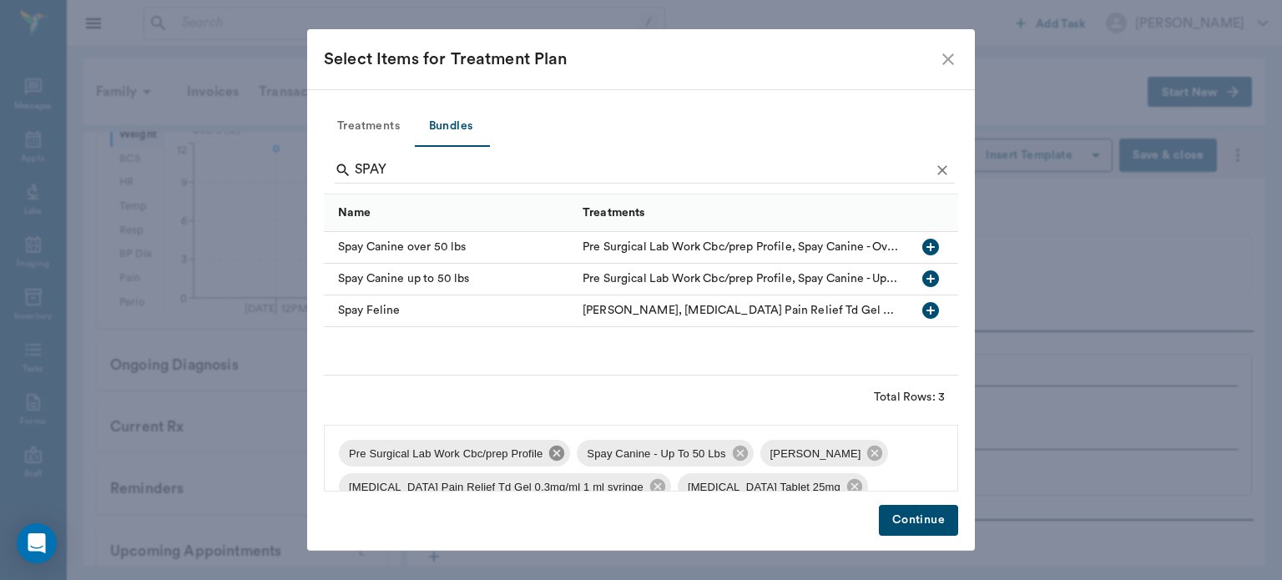
click at [548, 454] on icon at bounding box center [557, 453] width 18 height 18
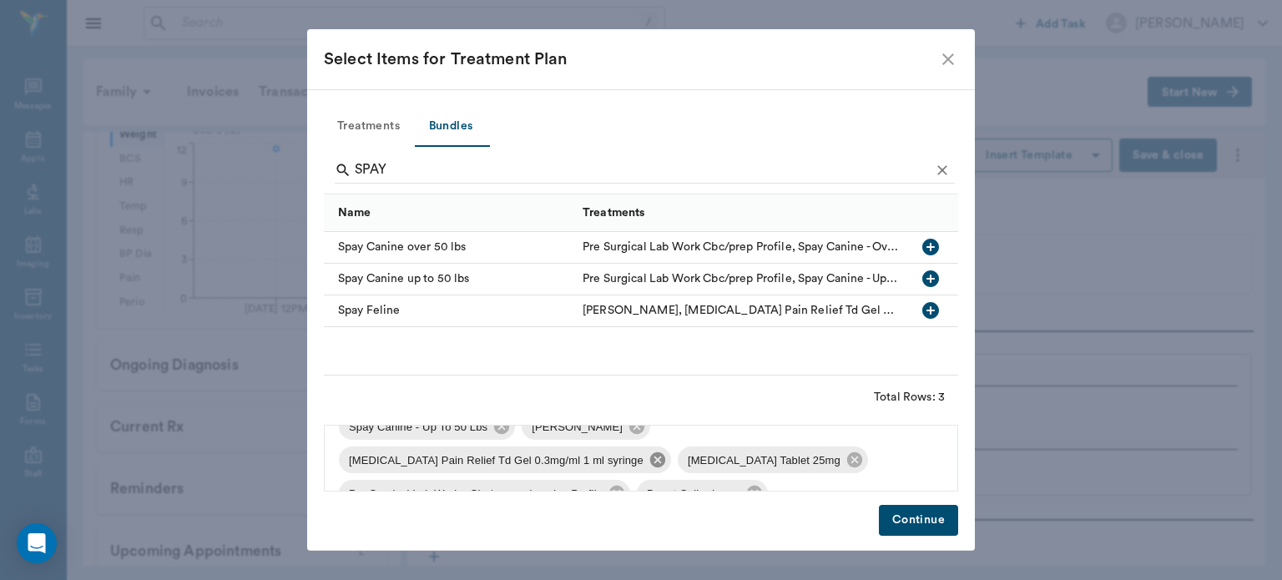
click at [650, 464] on icon at bounding box center [657, 459] width 15 height 15
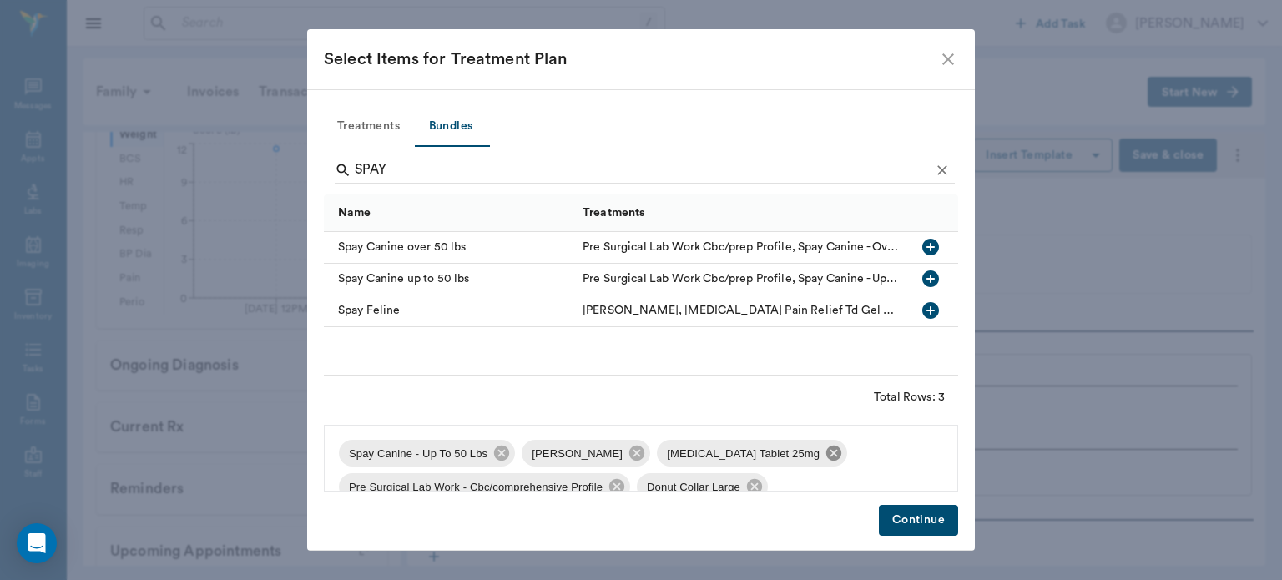
click at [826, 456] on icon at bounding box center [833, 453] width 15 height 15
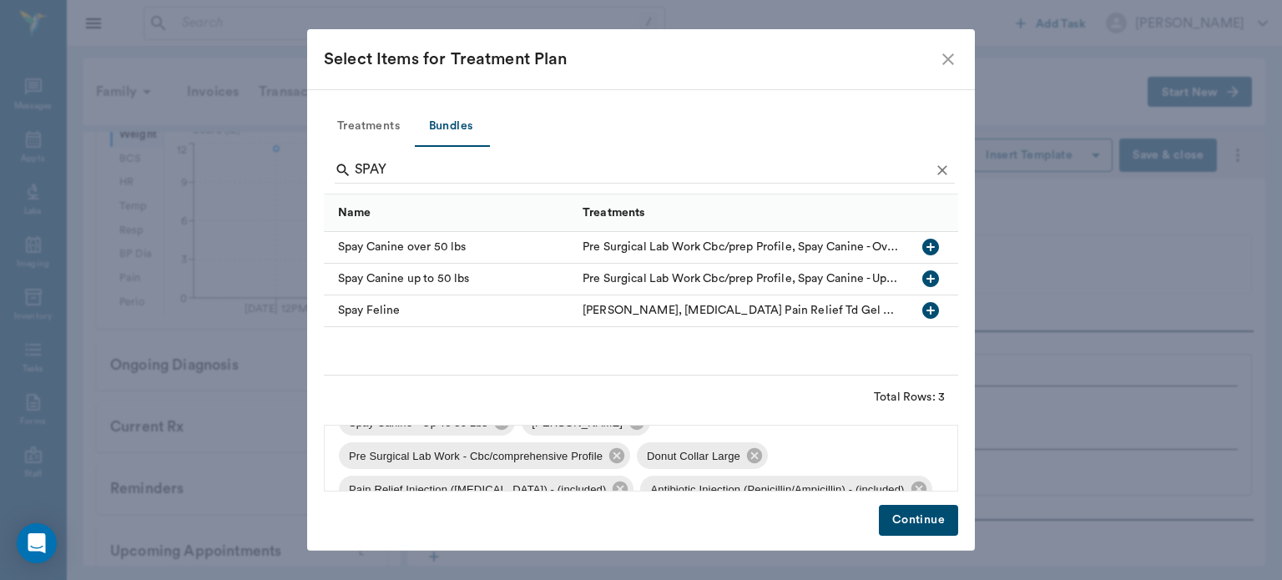
scroll to position [34, 0]
click at [609, 451] on icon at bounding box center [616, 452] width 15 height 15
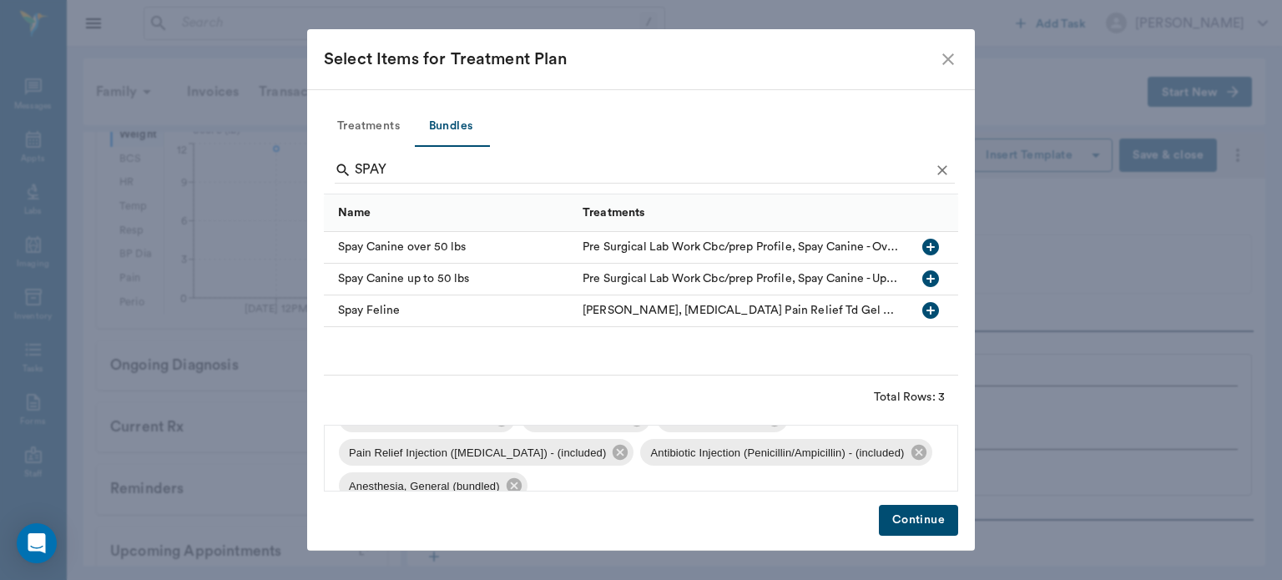
scroll to position [0, 0]
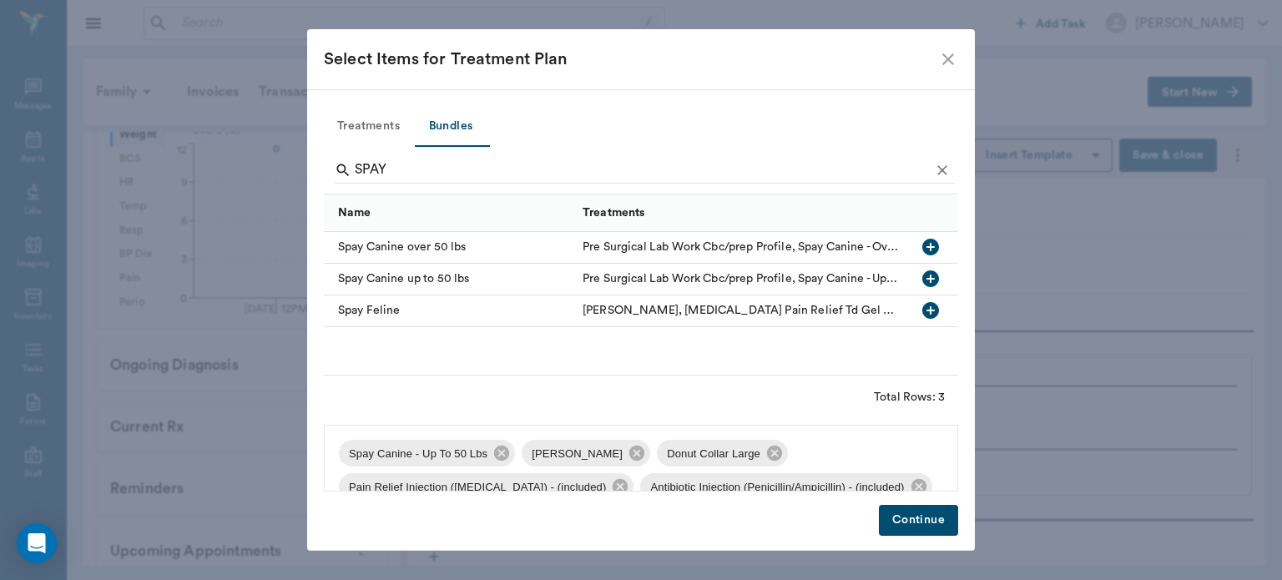
click at [767, 448] on icon at bounding box center [774, 453] width 15 height 15
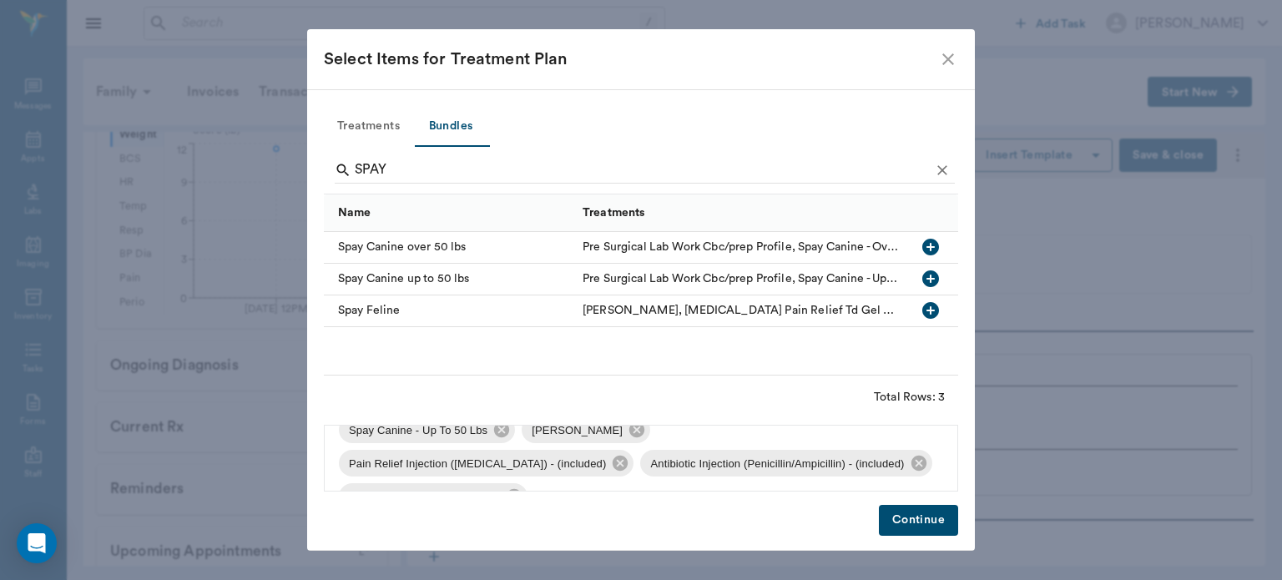
scroll to position [9, 0]
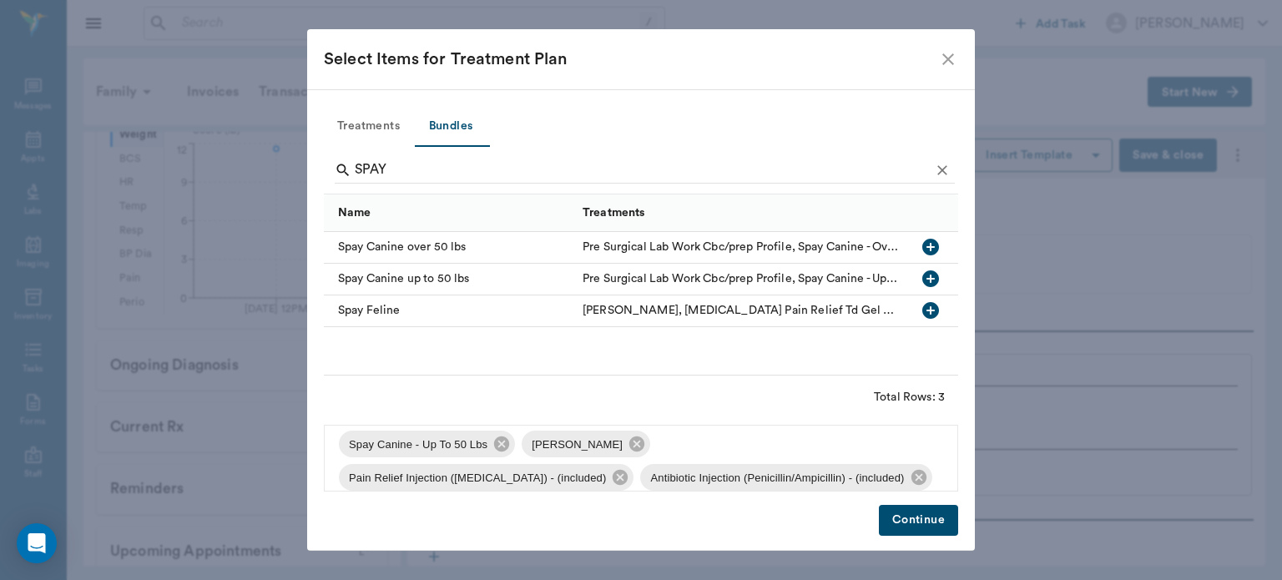
click at [934, 517] on button "Continue" at bounding box center [918, 520] width 79 height 31
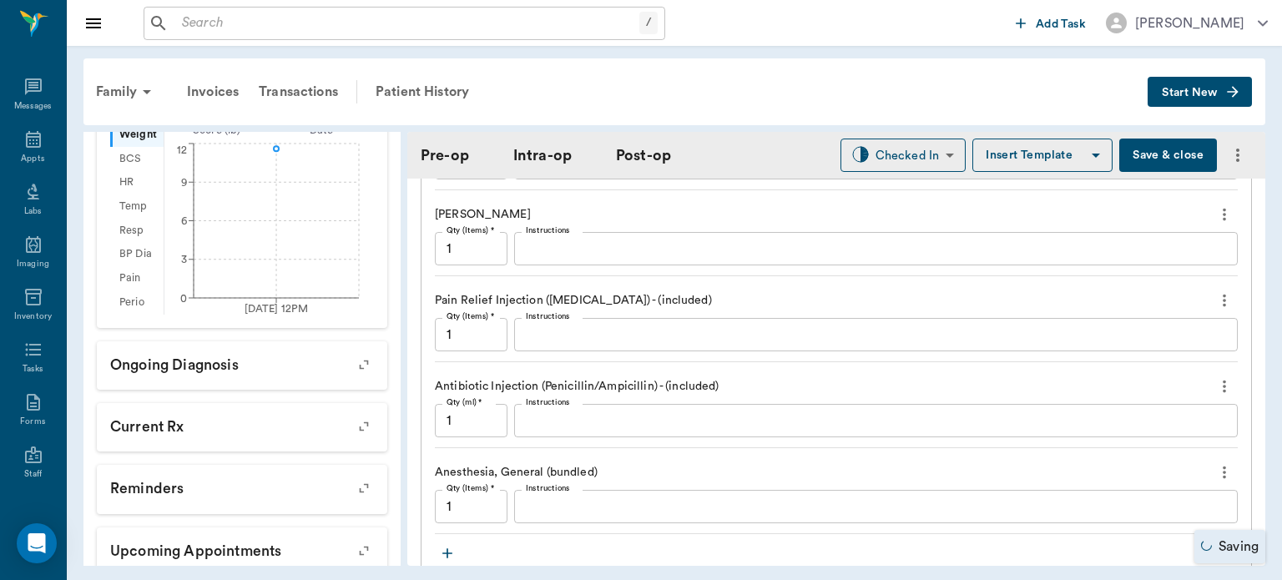
scroll to position [1593, 0]
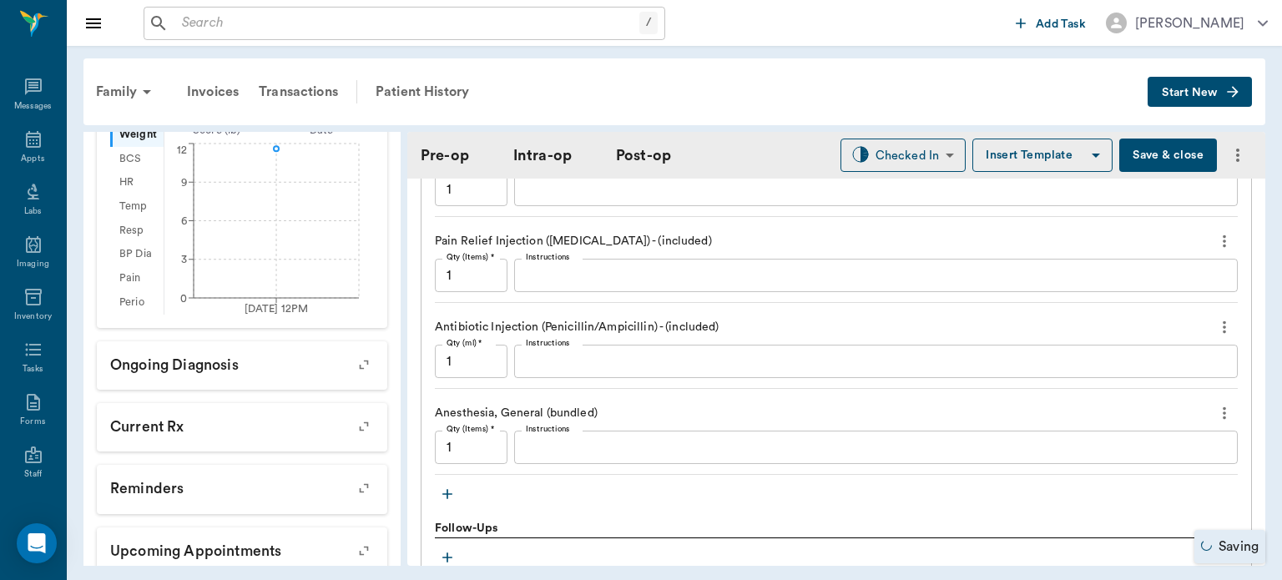
click at [447, 489] on icon "button" at bounding box center [447, 494] width 10 height 10
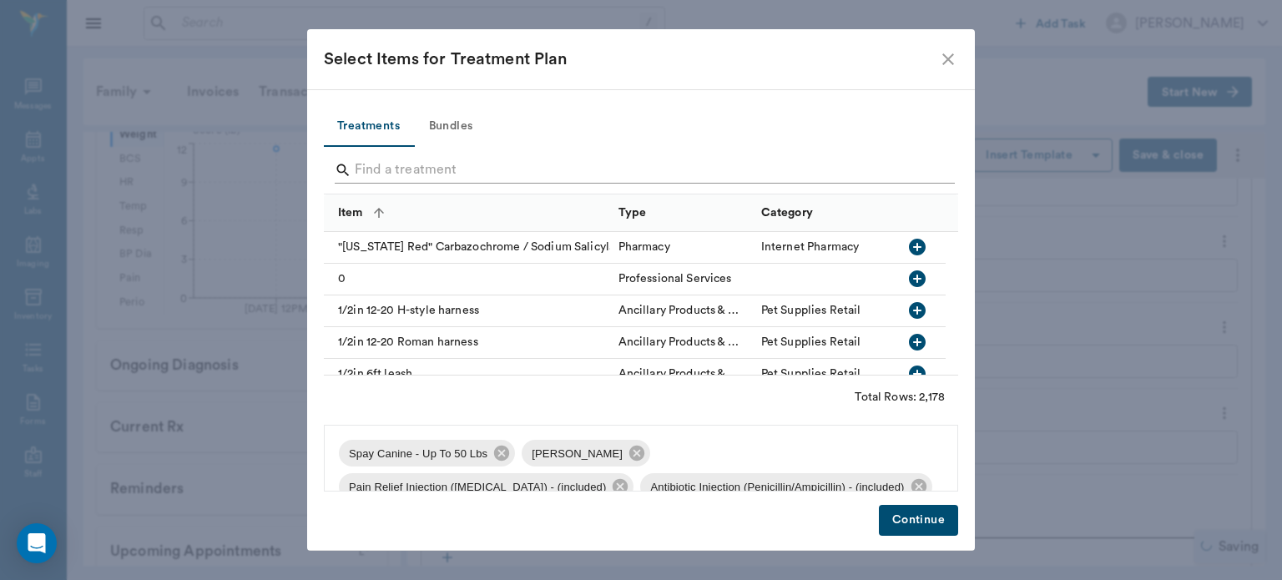
click at [411, 164] on input "Search" at bounding box center [642, 170] width 575 height 27
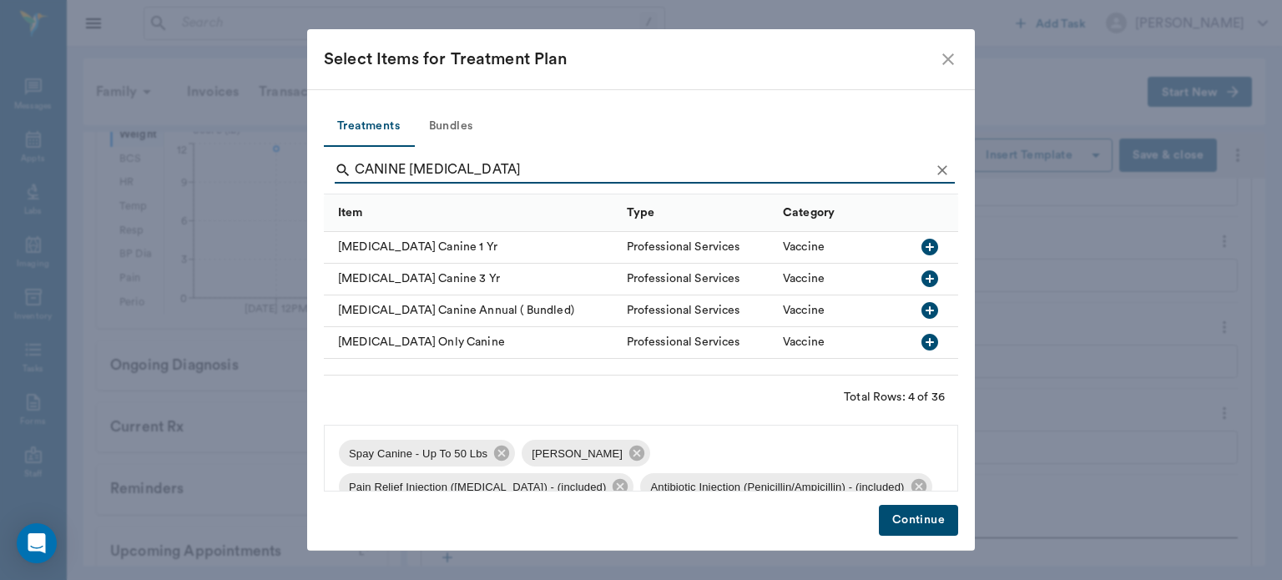
type input "CANINE RABIES"
click at [930, 247] on icon "button" at bounding box center [930, 247] width 20 height 20
click at [926, 530] on button "Continue" at bounding box center [918, 520] width 79 height 31
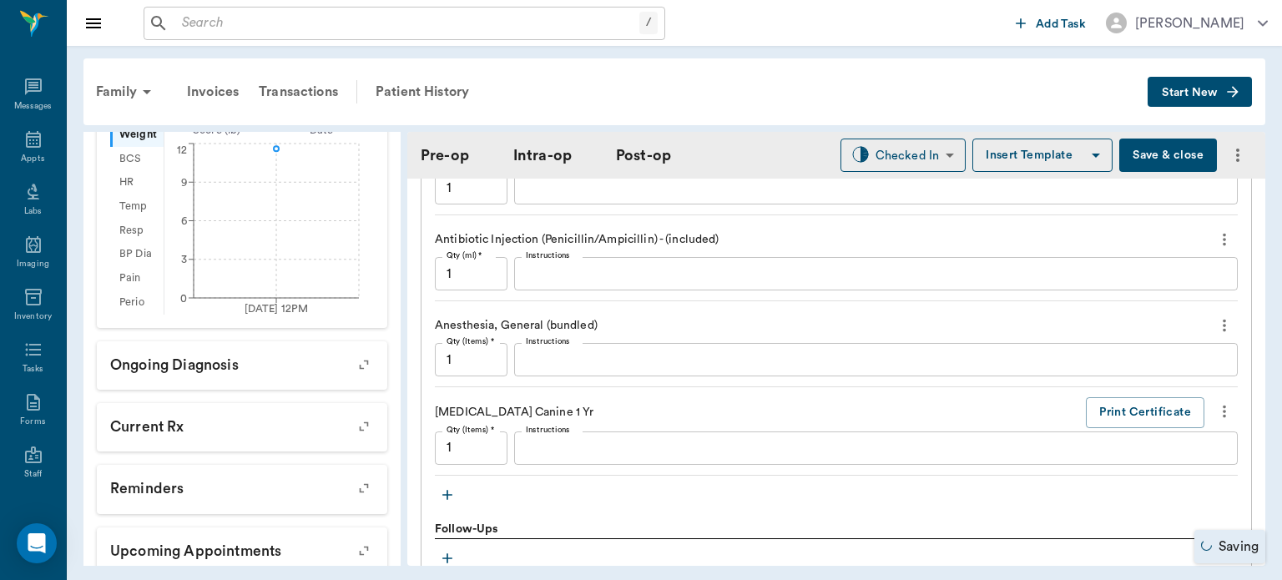
scroll to position [1694, 0]
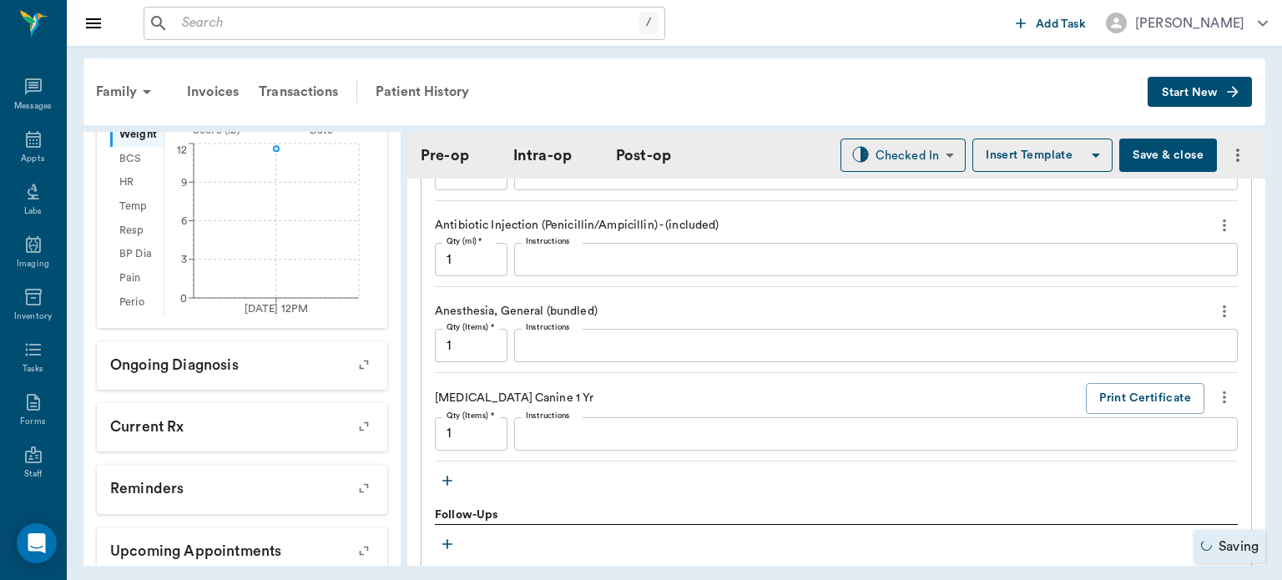
click at [446, 476] on icon "button" at bounding box center [447, 481] width 10 height 10
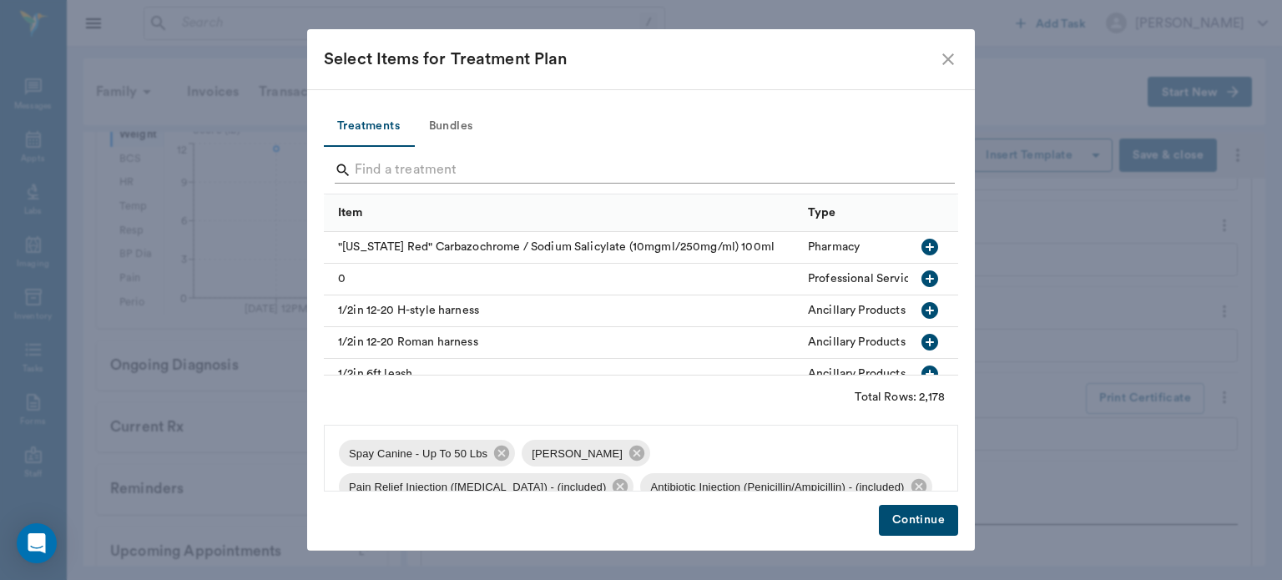
click at [403, 164] on input "Search" at bounding box center [642, 170] width 575 height 27
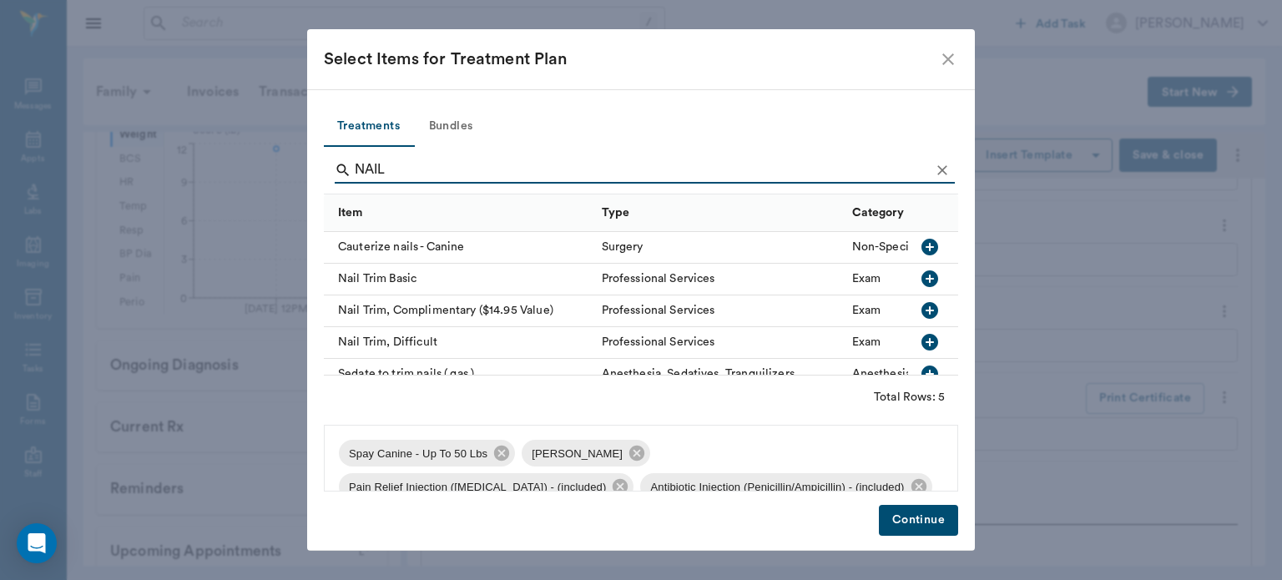
type input "NAIL"
click at [920, 278] on icon "button" at bounding box center [930, 279] width 20 height 20
click at [921, 521] on button "Continue" at bounding box center [918, 520] width 79 height 31
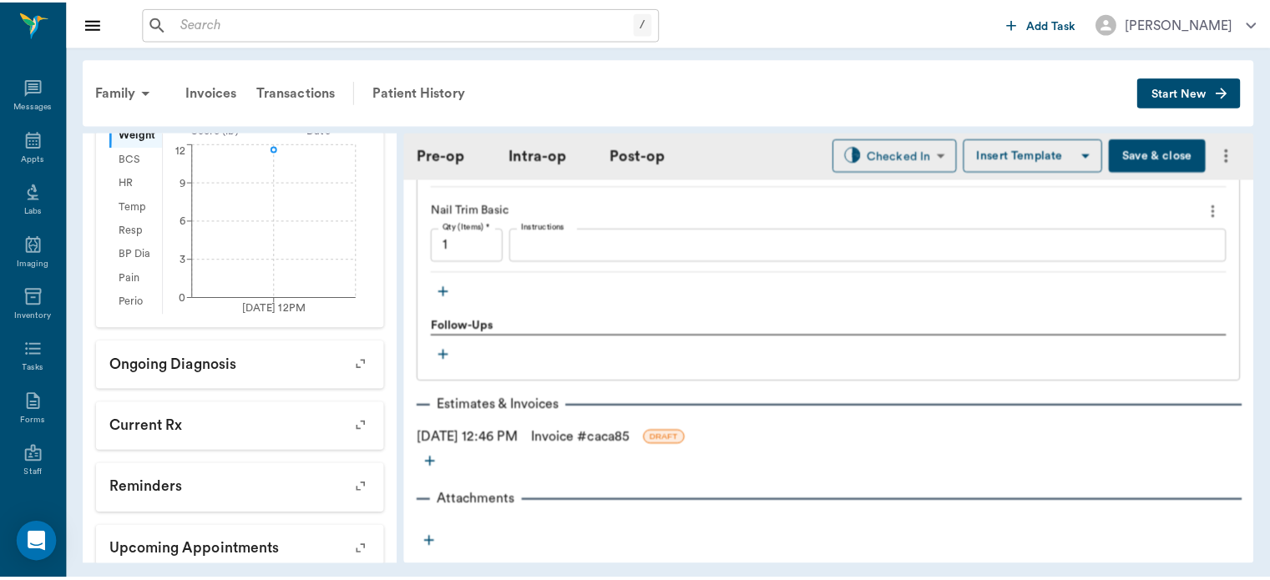
scroll to position [1973, 0]
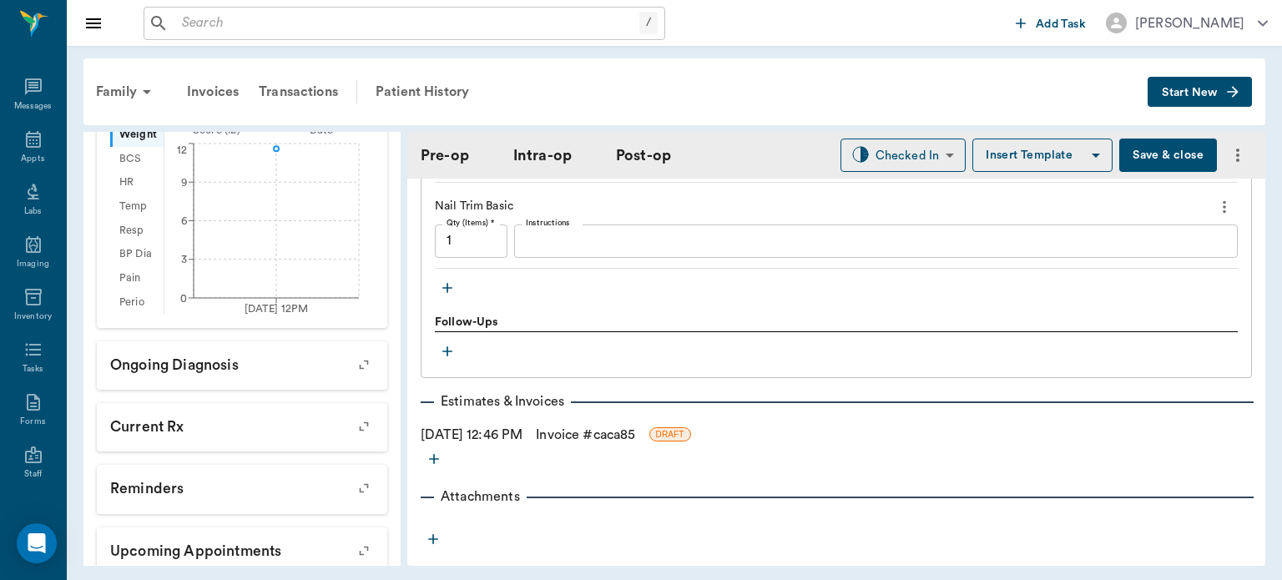
click at [1158, 154] on button "Save & close" at bounding box center [1168, 155] width 98 height 33
click at [26, 142] on icon at bounding box center [33, 139] width 15 height 17
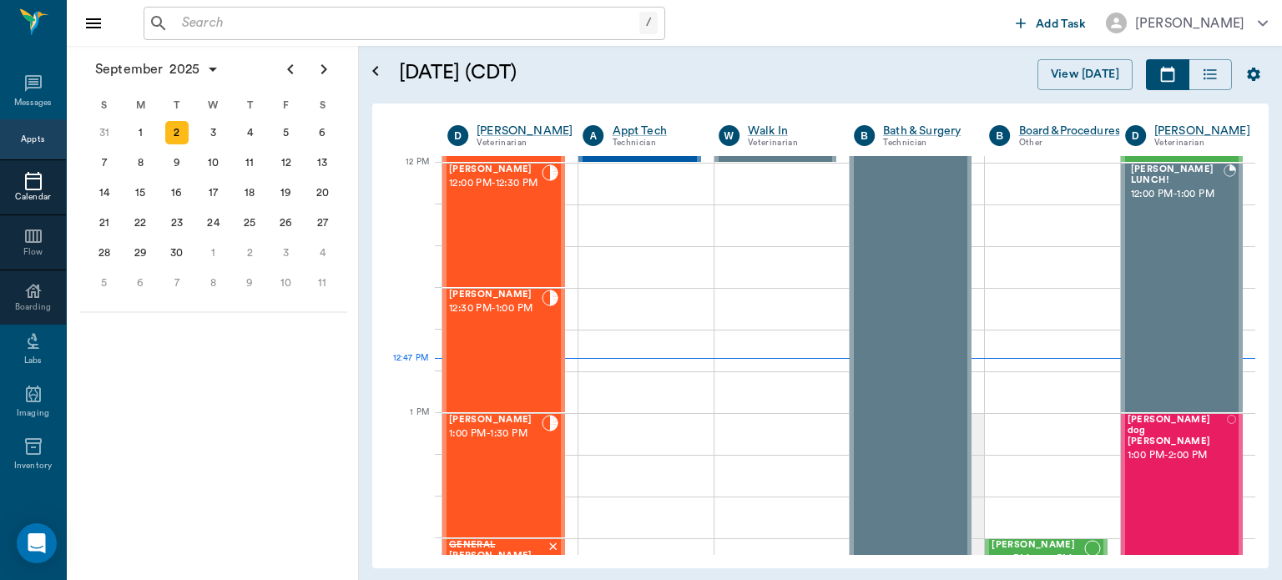
scroll to position [1002, 0]
click at [512, 343] on div "Coco Patrick 12:30 PM - 1:00 PM" at bounding box center [495, 351] width 93 height 122
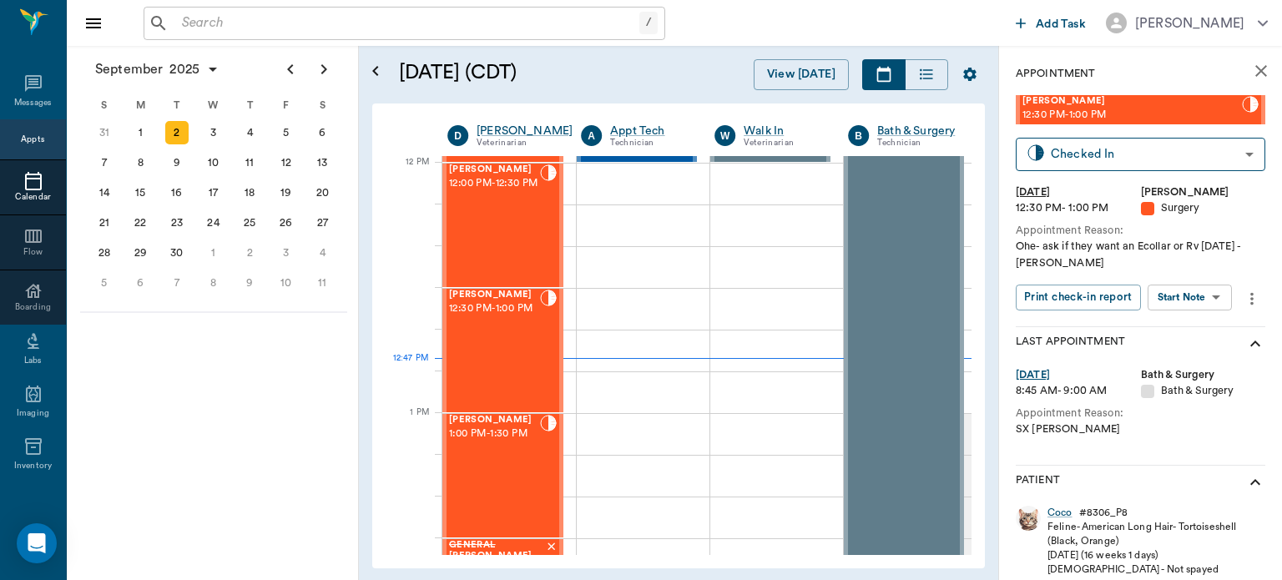
click at [1204, 288] on body "/ ​ Add Task Dr. Bert Ellsworth Nectar Messages Appts Calendar Flow Boarding La…" at bounding box center [641, 290] width 1282 height 580
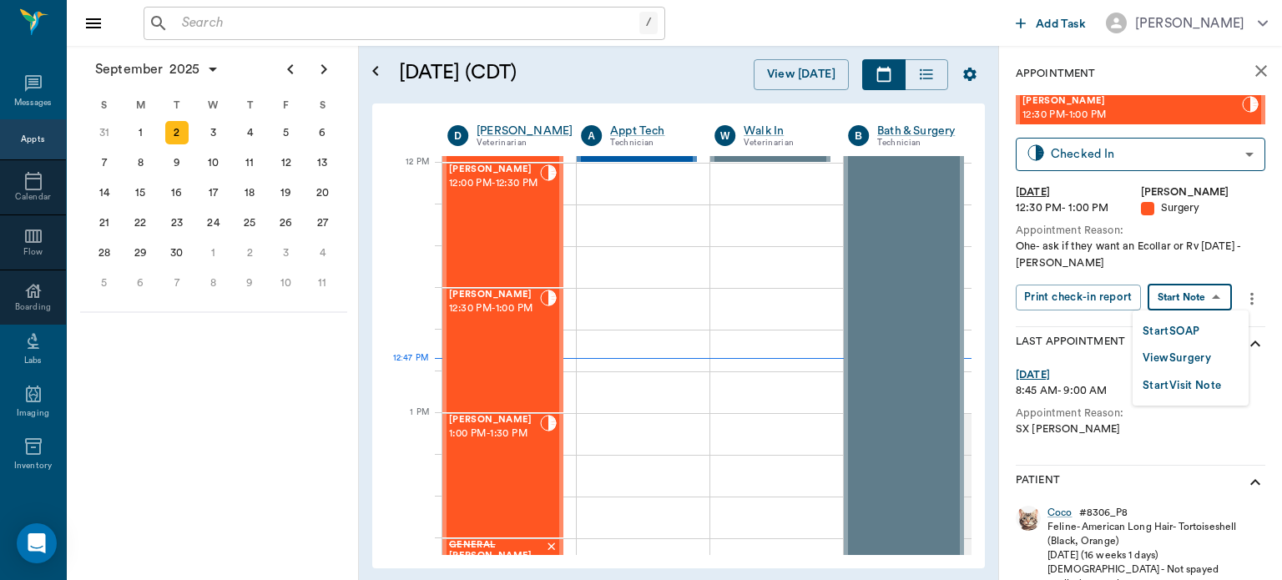
click at [1194, 355] on button "View Surgery" at bounding box center [1177, 358] width 68 height 19
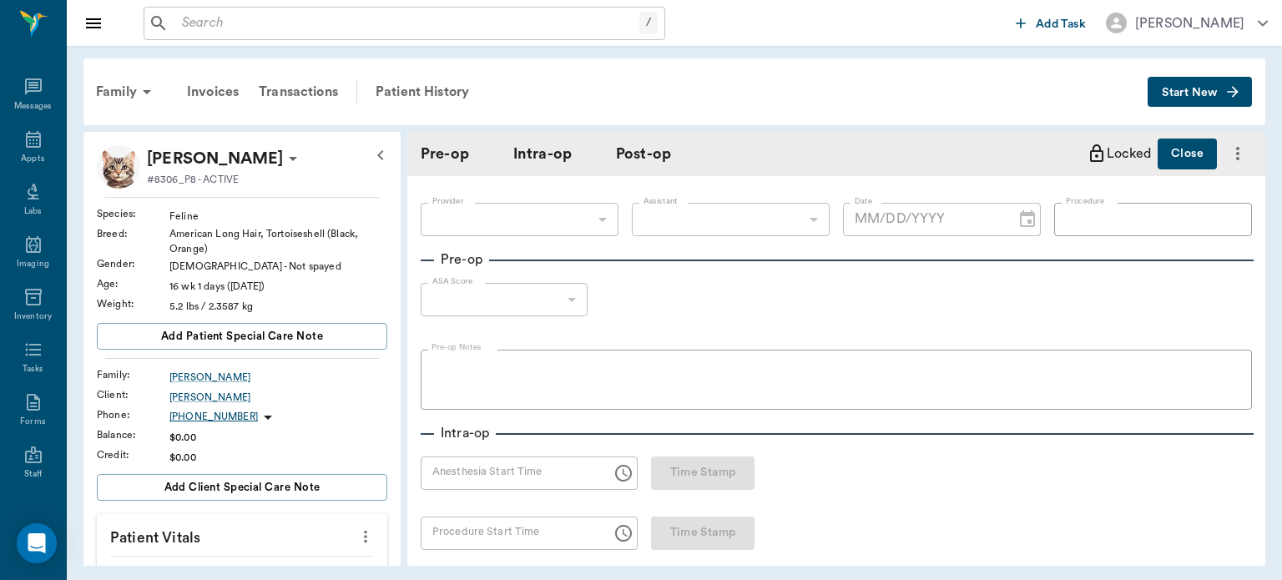
type input "63ec2f075fda476ae8351a4d"
type input "63ec2e7e52e12b0ba117b124"
type input "SPAY"
type input "1"
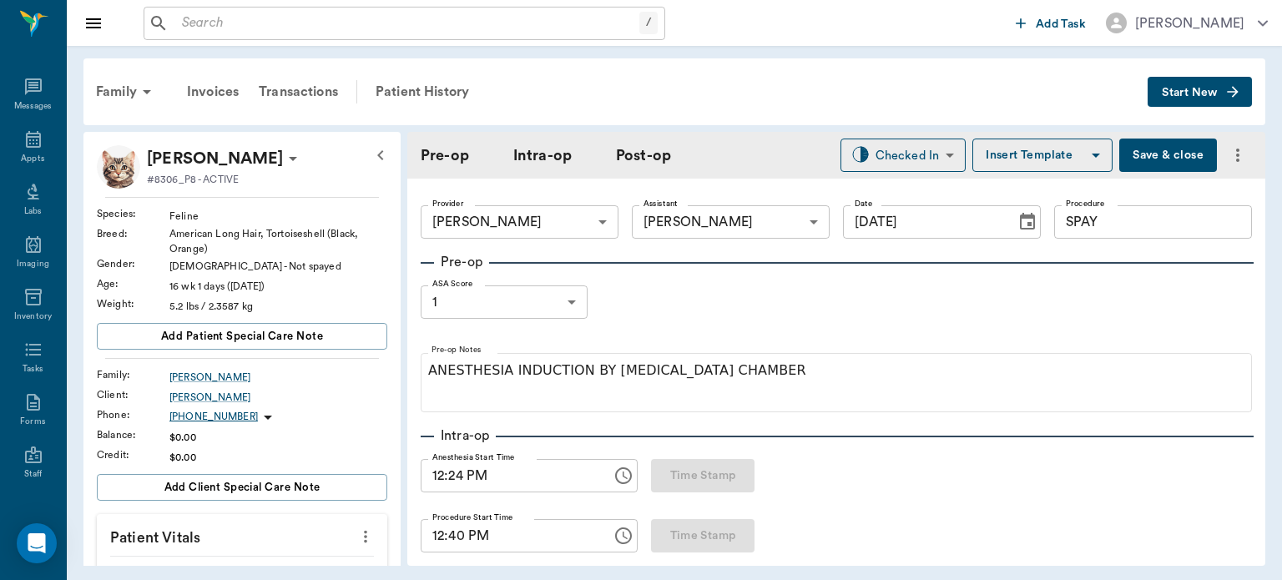
type input "[DATE]"
type input "12:24 PM"
type input "12:40 PM"
click at [1153, 160] on button "Save & close" at bounding box center [1168, 155] width 98 height 33
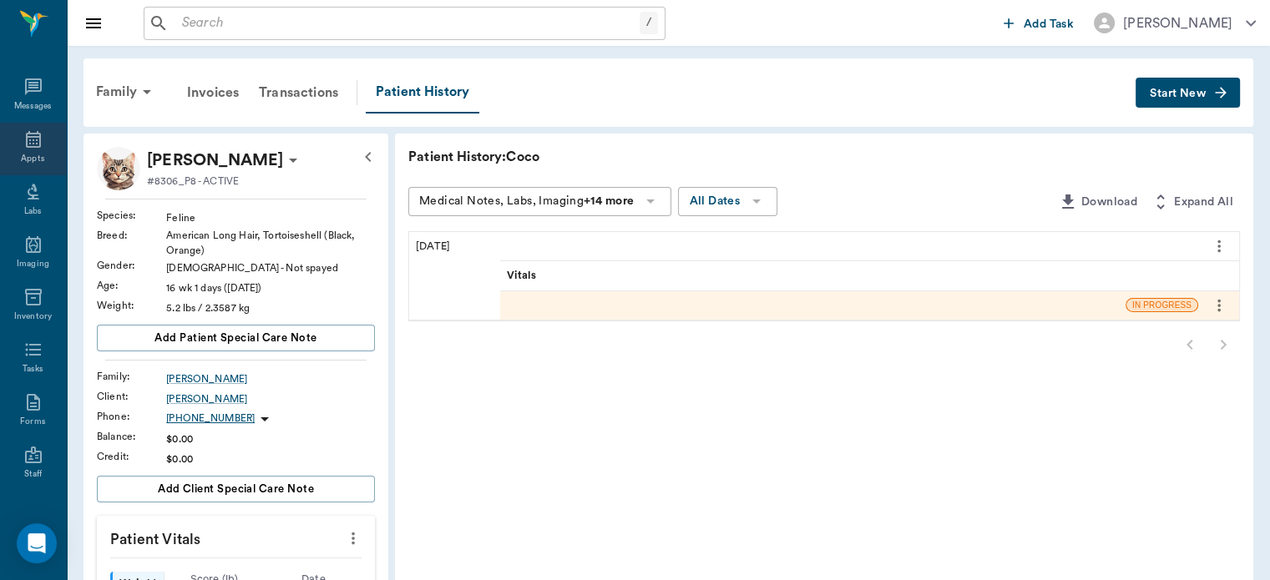
click at [35, 143] on icon at bounding box center [33, 139] width 20 height 20
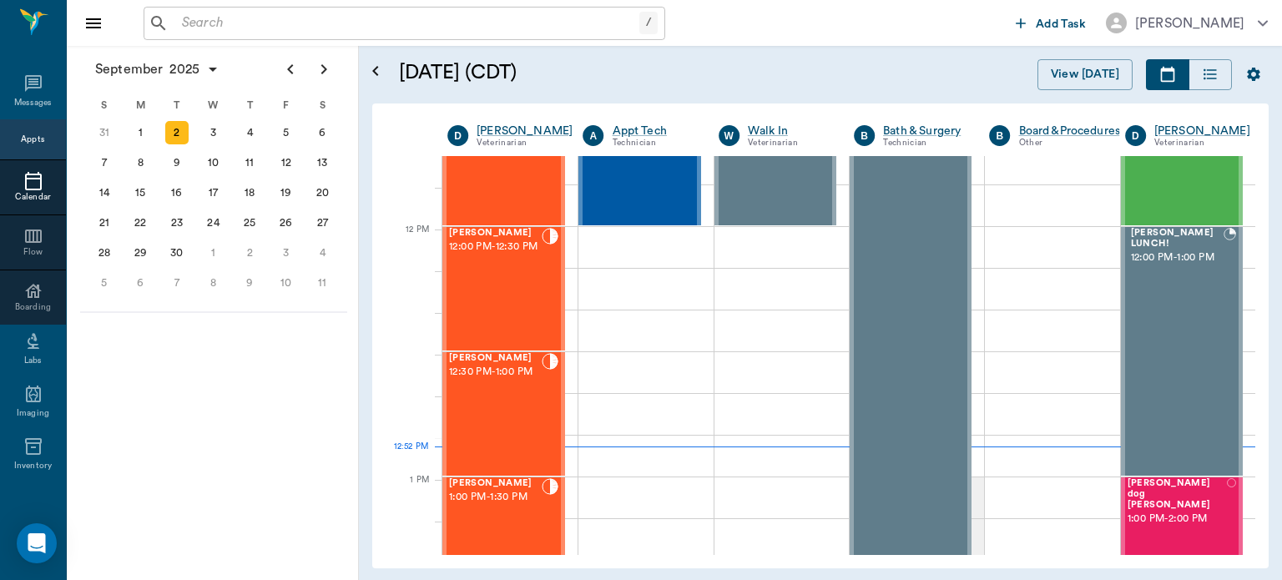
scroll to position [931, 0]
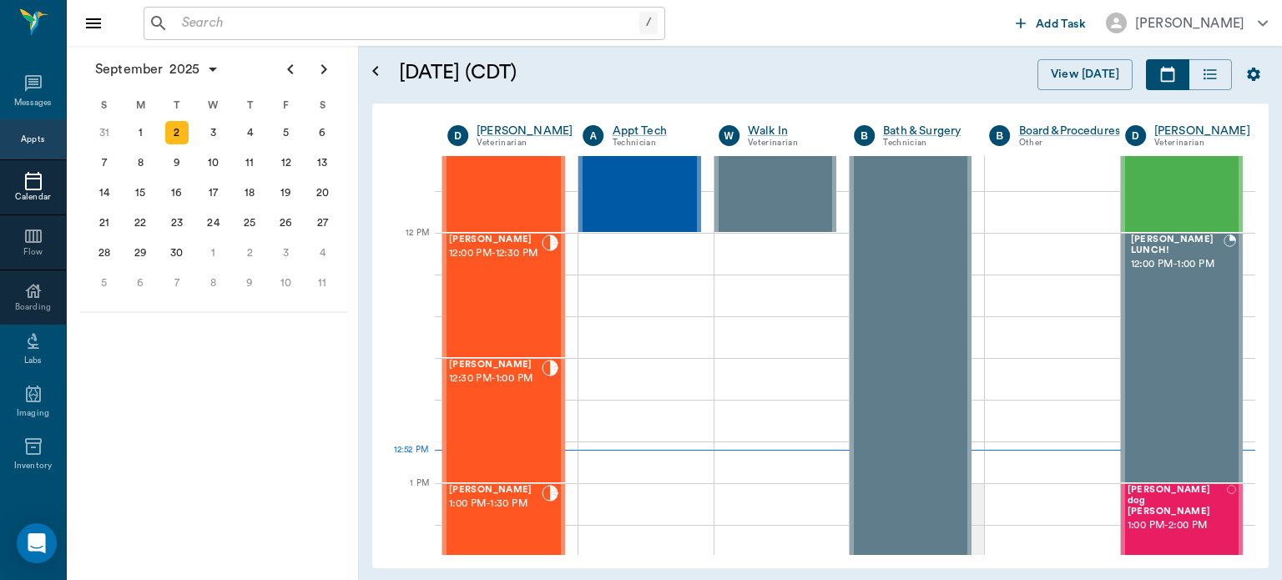
click at [518, 308] on div "Fiona Patrick 12:00 PM - 12:30 PM" at bounding box center [495, 296] width 93 height 122
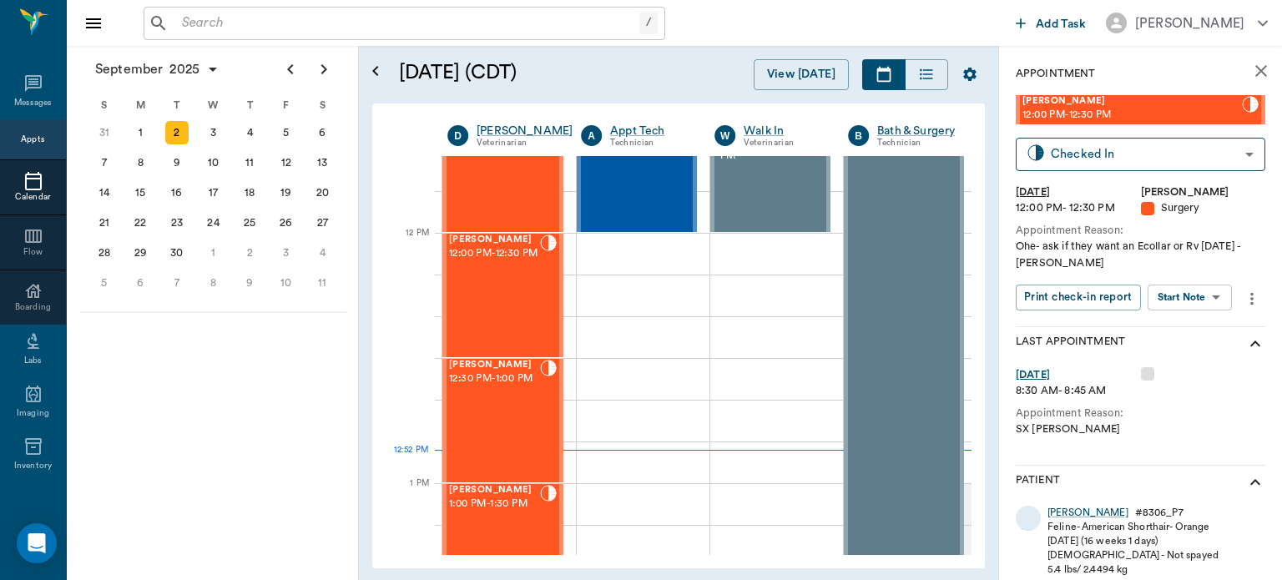
click at [1202, 290] on body "/ ​ Add Task Dr. Bert Ellsworth Nectar Messages Appts Calendar Flow Boarding La…" at bounding box center [641, 290] width 1282 height 580
click at [1174, 354] on button "View Surgery" at bounding box center [1177, 358] width 68 height 19
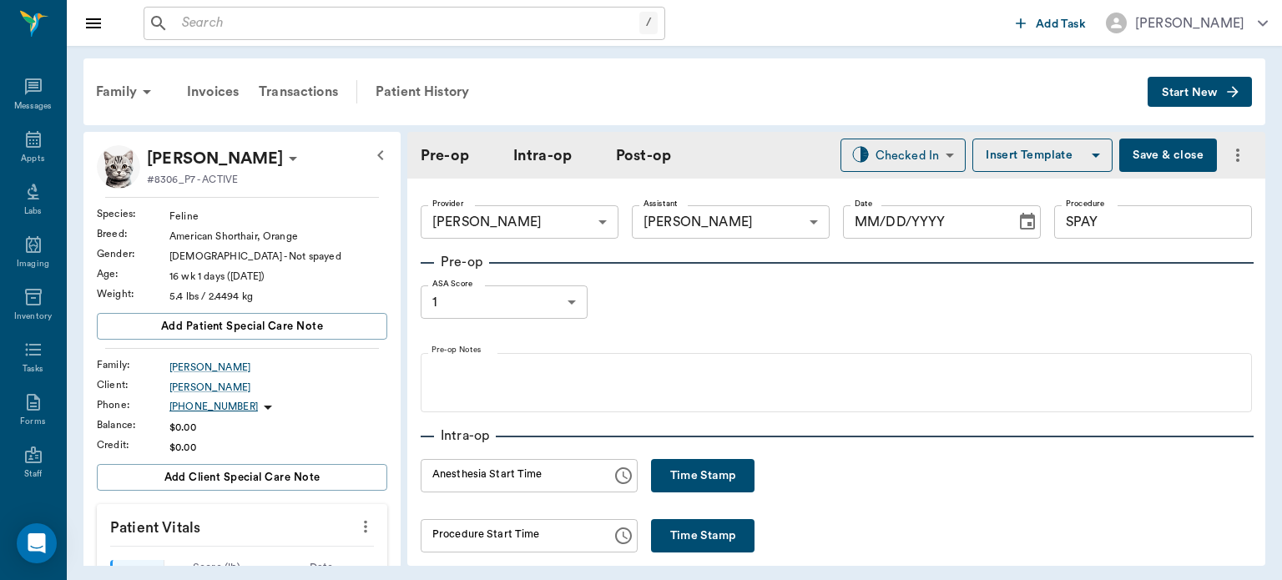
type input "63ec2f075fda476ae8351a4d"
type input "63ec2e7e52e12b0ba117b124"
type input "SPAY"
type input "1"
click at [672, 483] on button "Time Stamp" at bounding box center [702, 475] width 103 height 33
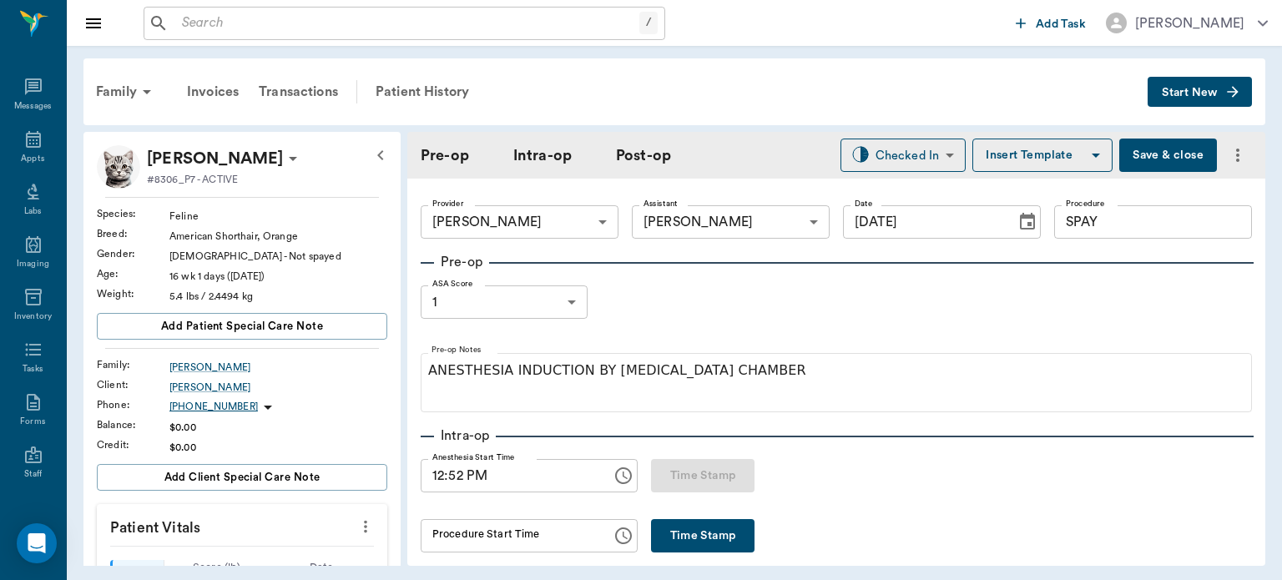
type input "[DATE]"
type input "12:52 PM"
click at [1157, 160] on button "Save & close" at bounding box center [1168, 155] width 98 height 33
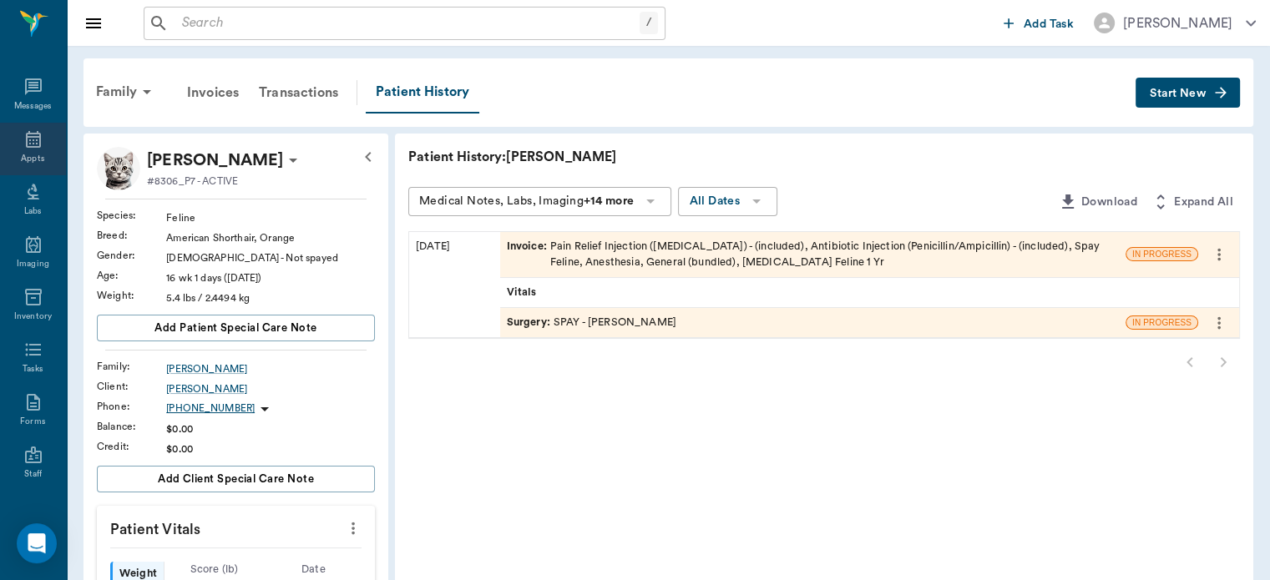
click at [26, 134] on icon at bounding box center [33, 139] width 15 height 17
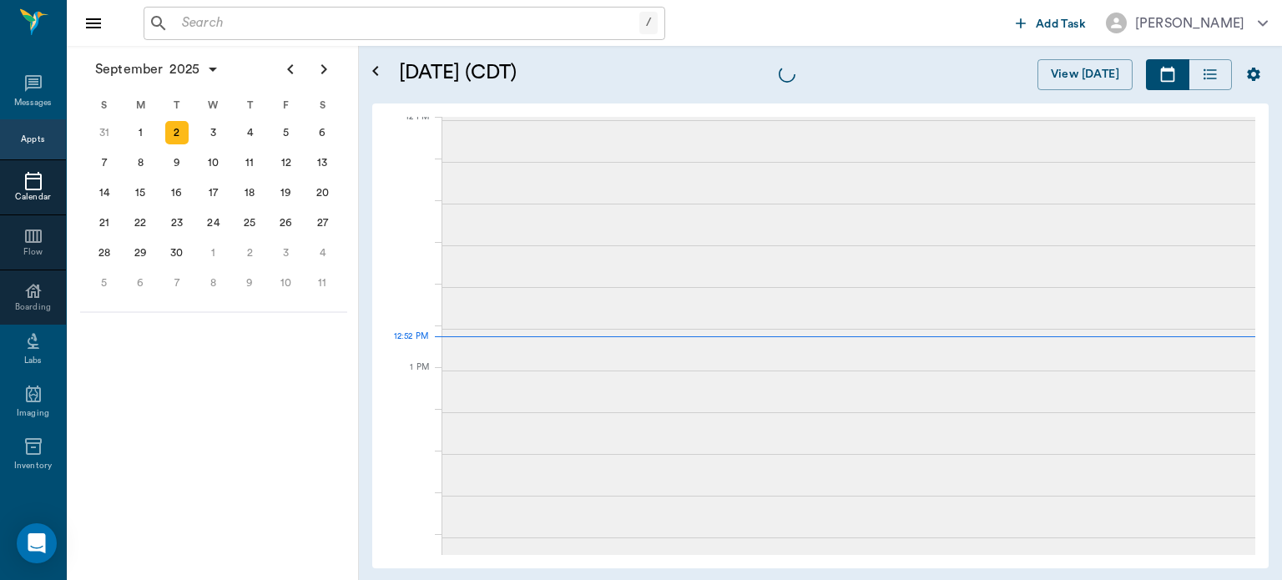
scroll to position [1005, 0]
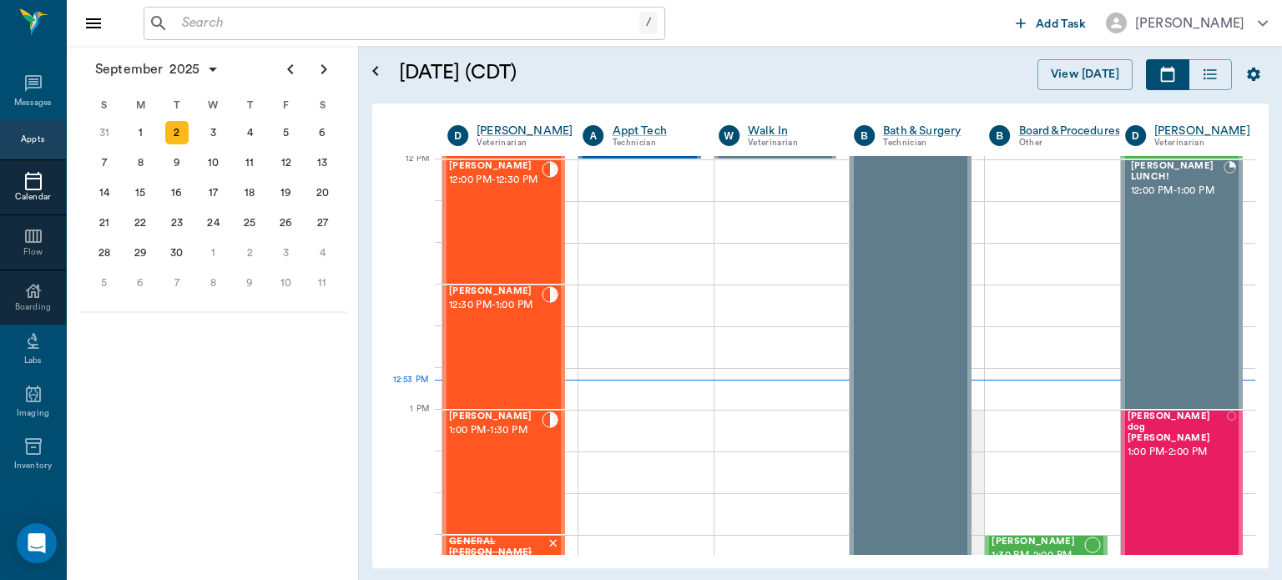
click at [507, 344] on div "Coco Patrick 12:30 PM - 1:00 PM" at bounding box center [495, 347] width 93 height 122
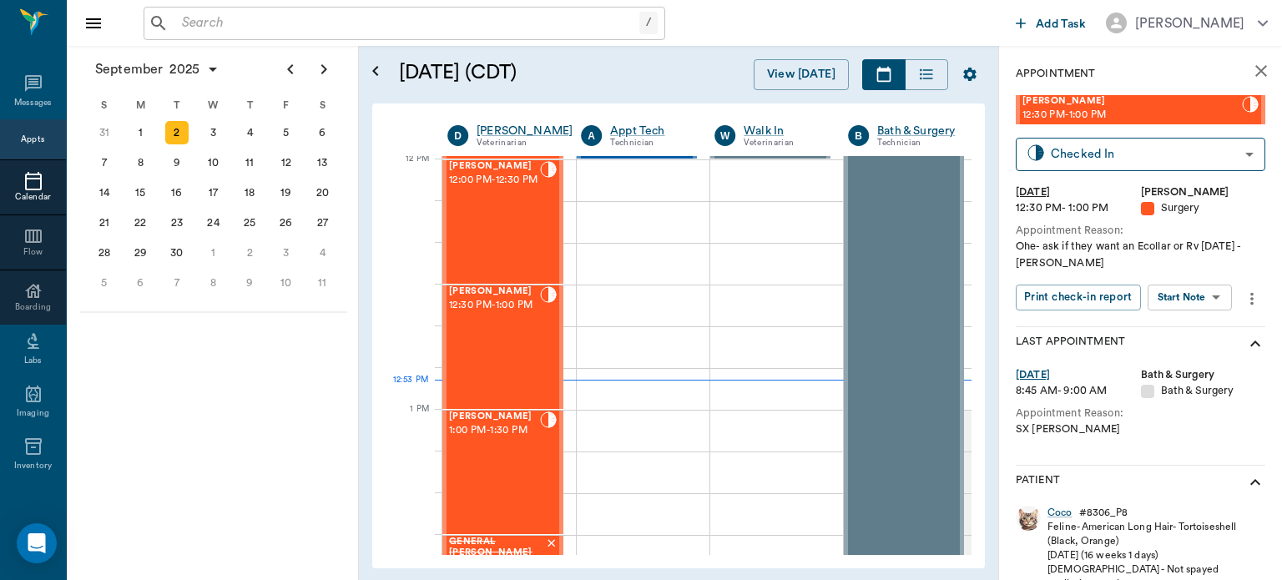
click at [1189, 291] on body "/ ​ Add Task Dr. Bert Ellsworth Nectar Messages Appts Calendar Flow Boarding La…" at bounding box center [641, 290] width 1282 height 580
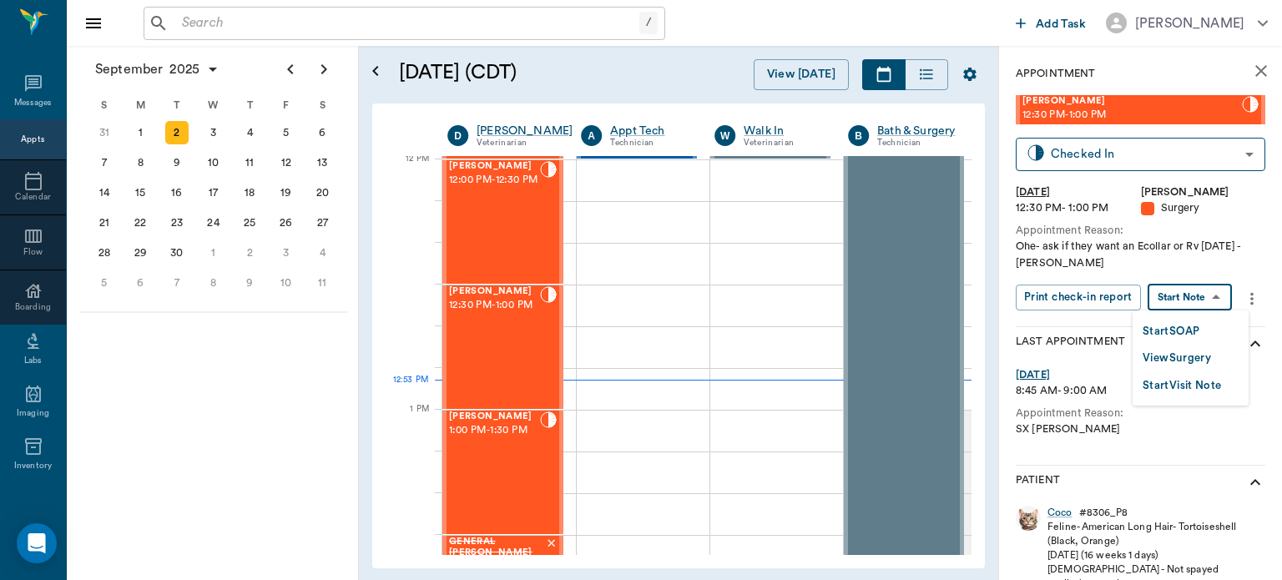
click at [1192, 361] on button "View Surgery" at bounding box center [1177, 358] width 68 height 19
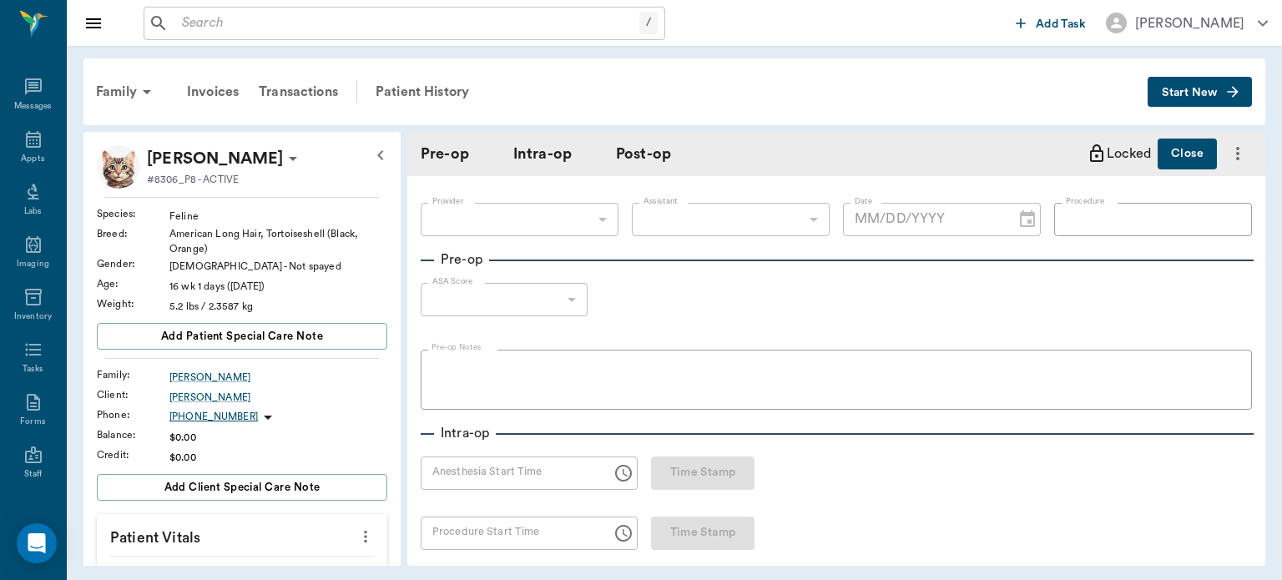
type input "63ec2f075fda476ae8351a4d"
type input "63ec2e7e52e12b0ba117b124"
type input "SPAY"
type input "1"
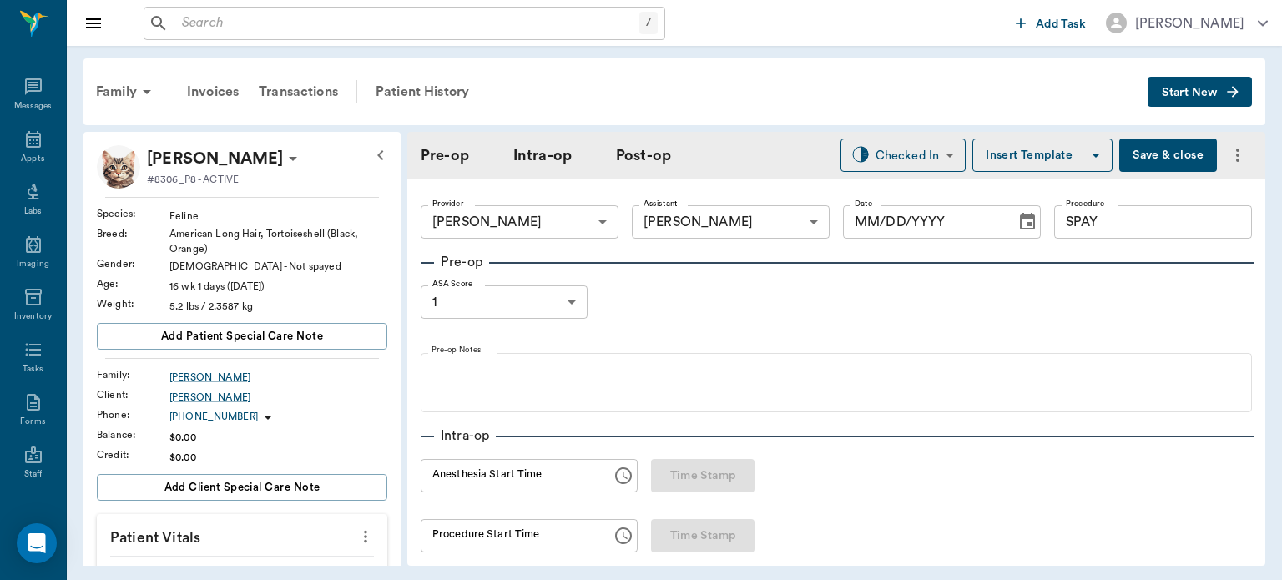
type input "[DATE]"
type input "12:24 PM"
type input "12:40 PM"
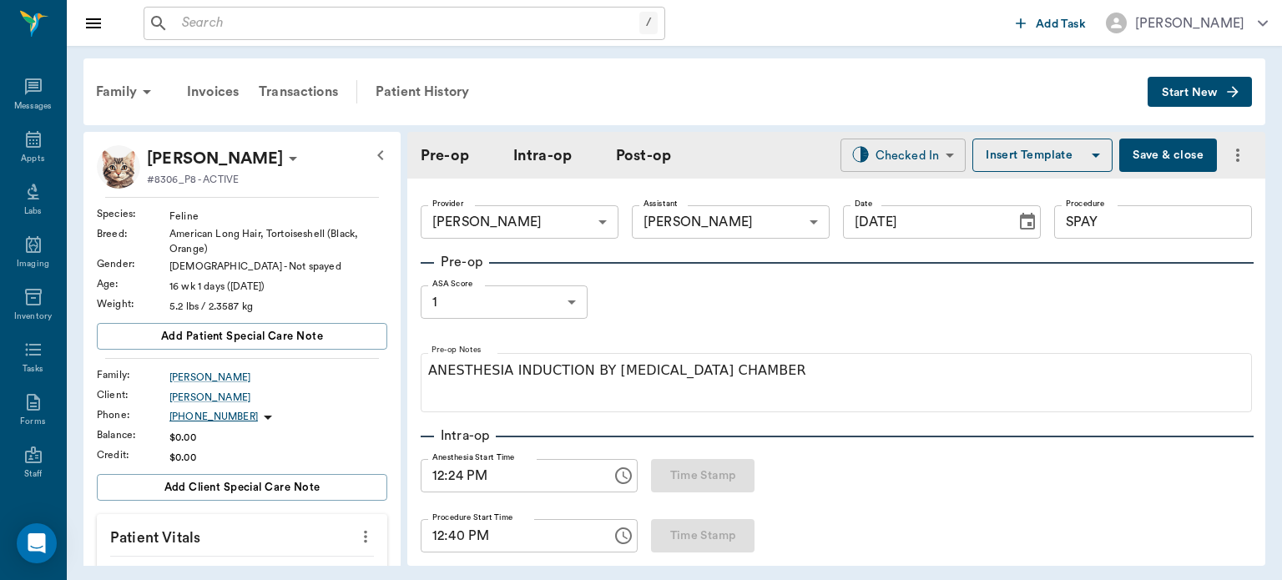
click at [898, 154] on body "/ ​ Add Task Dr. Bert Ellsworth Nectar Messages Appts Labs Imaging Inventory Ta…" at bounding box center [641, 290] width 1282 height 580
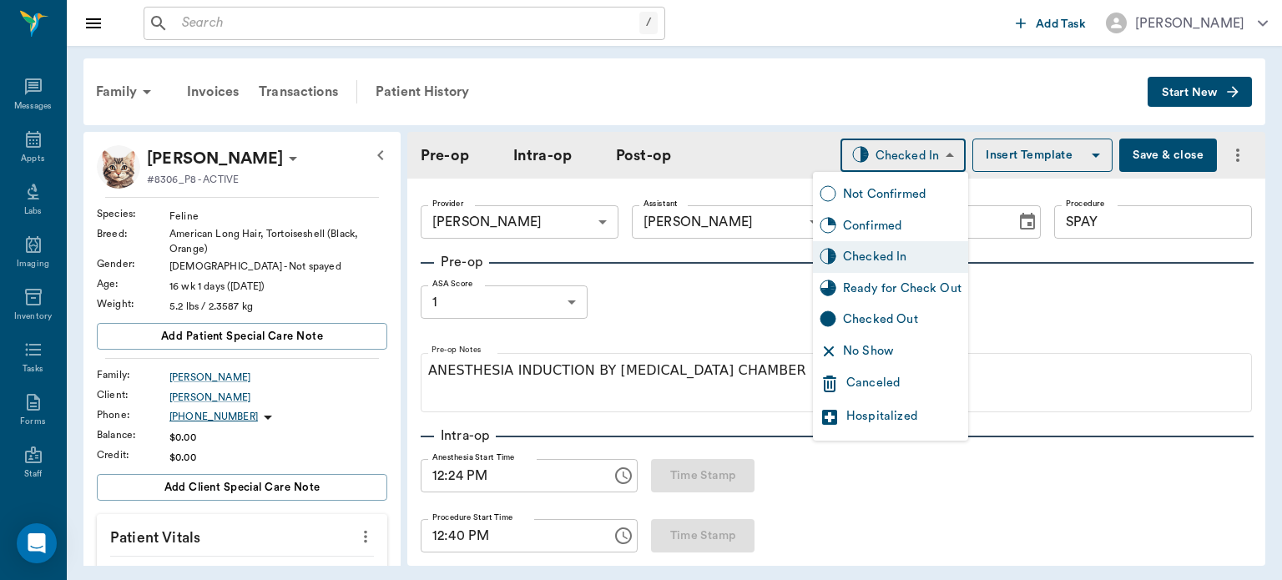
click at [909, 290] on div "Ready for Check Out" at bounding box center [902, 289] width 119 height 18
type input "READY_TO_CHECKOUT"
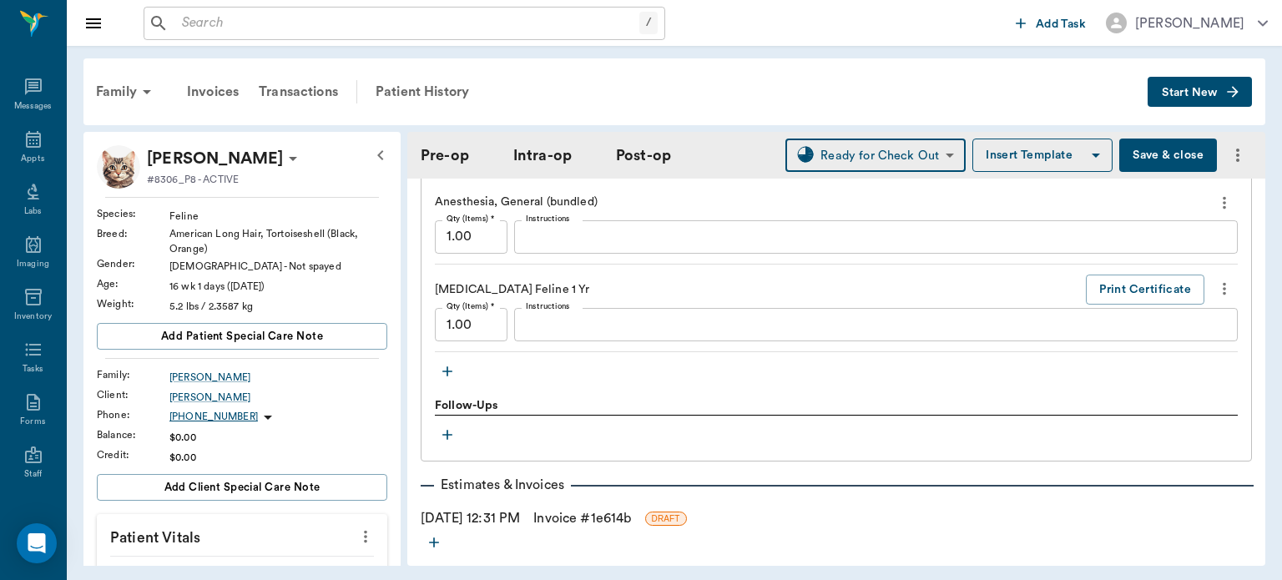
scroll to position [1805, 0]
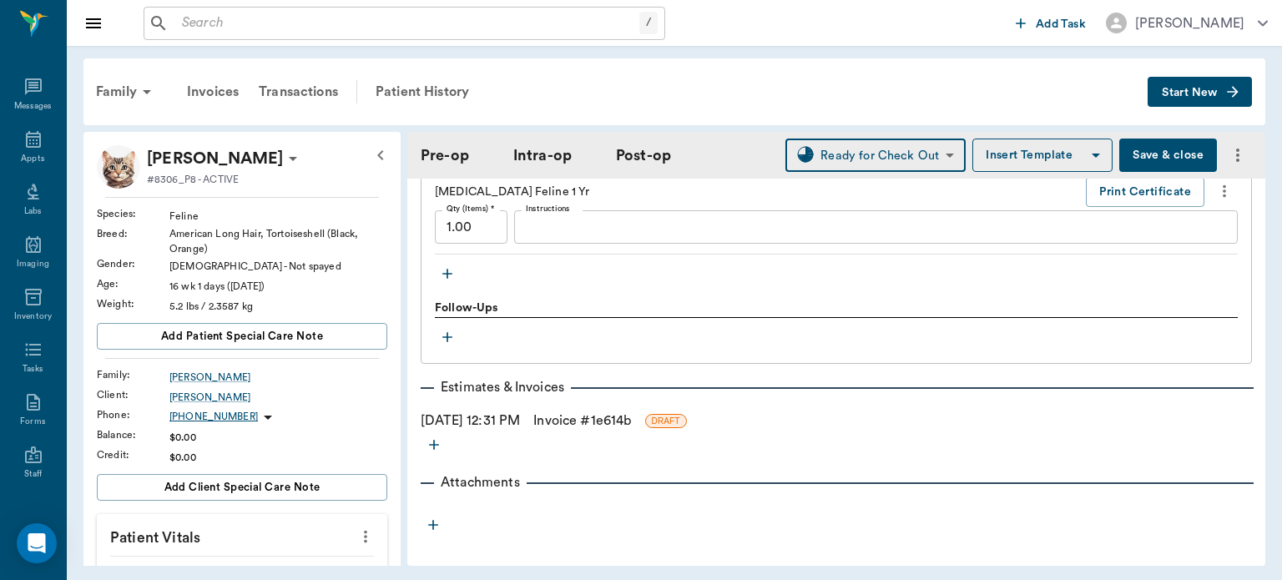
click at [588, 411] on link "Invoice # 1e614b" at bounding box center [582, 421] width 98 height 20
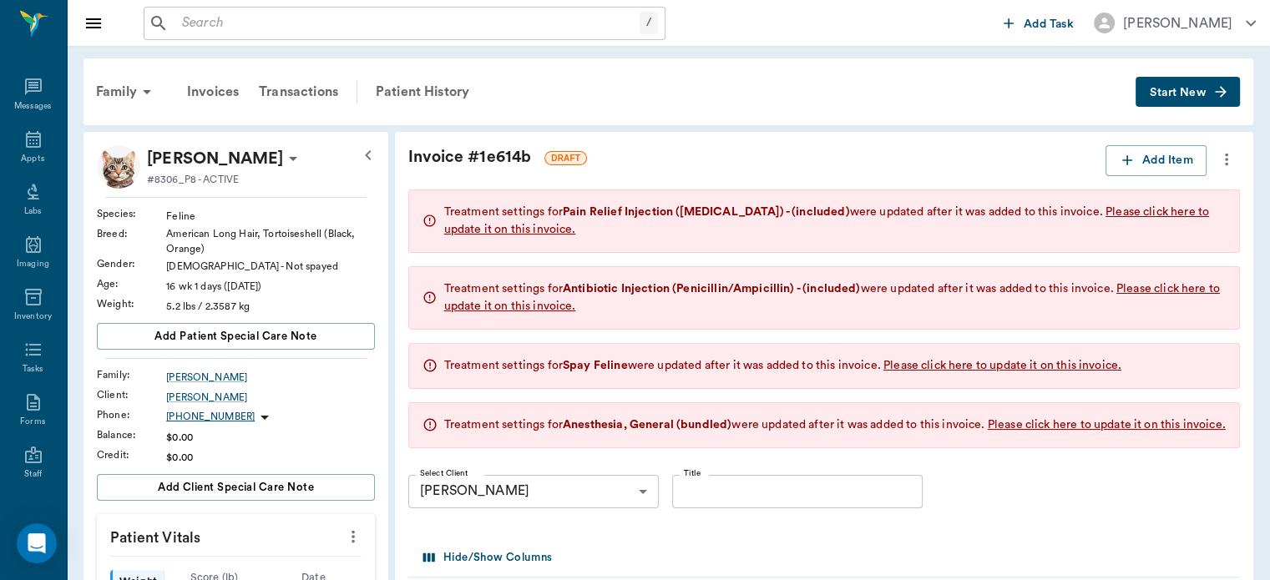
scroll to position [422, 0]
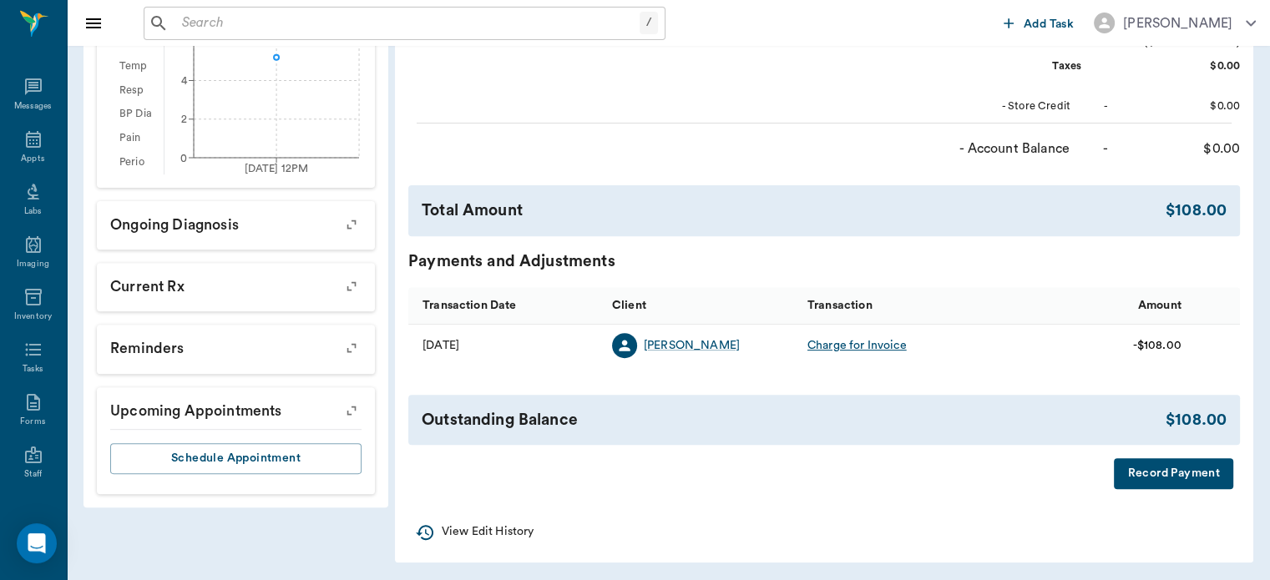
scroll to position [601, 0]
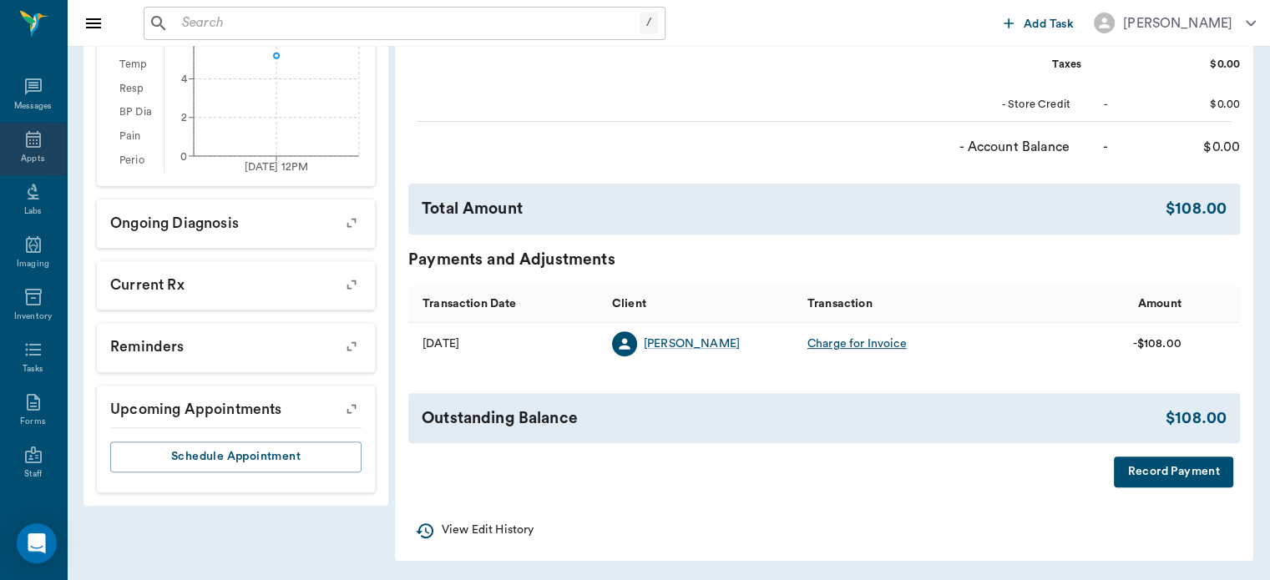
click at [26, 133] on icon at bounding box center [33, 139] width 15 height 17
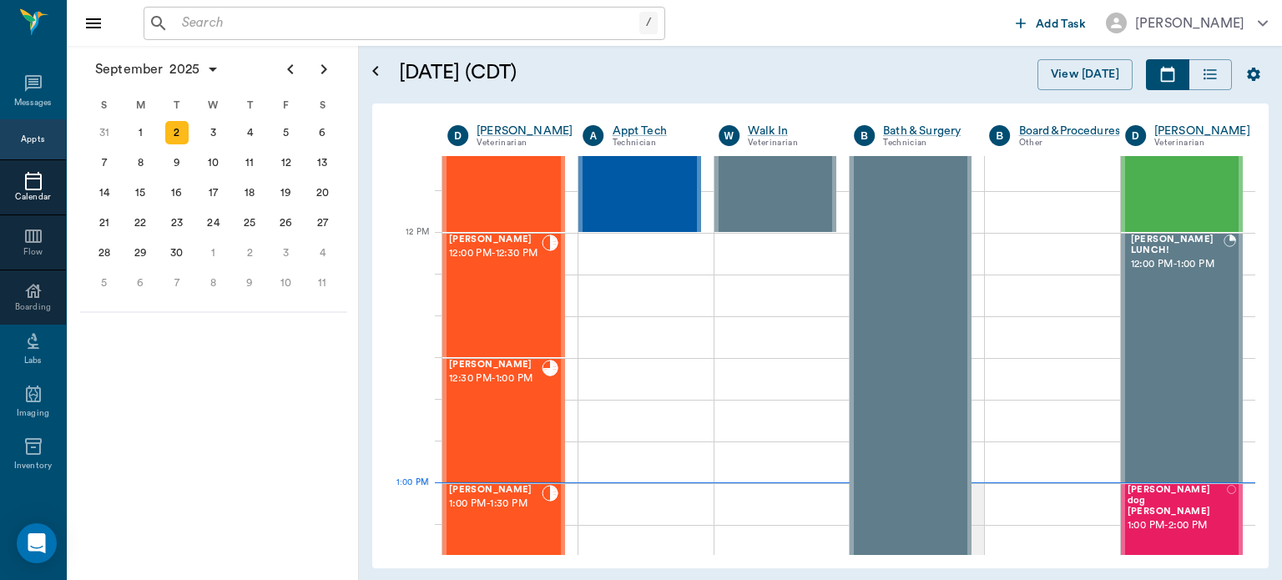
scroll to position [863, 0]
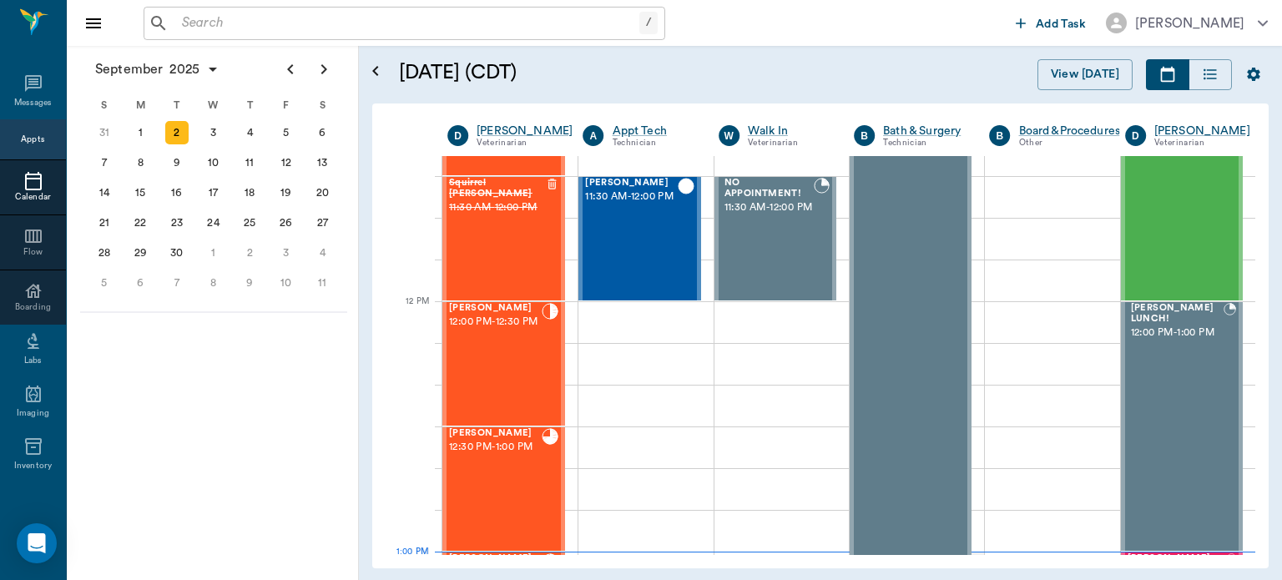
click at [505, 331] on span "12:00 PM - 12:30 PM" at bounding box center [495, 322] width 93 height 17
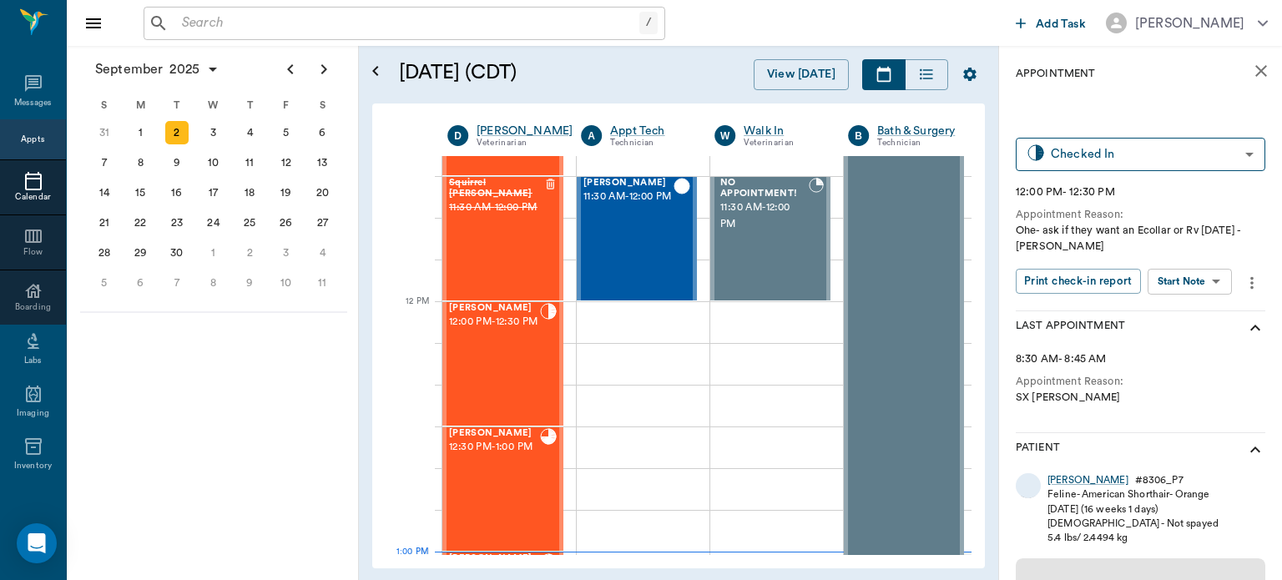
click at [1197, 288] on body "/ ​ Add Task Dr. Bert Ellsworth Nectar Messages Appts Calendar Flow Boarding La…" at bounding box center [641, 290] width 1282 height 580
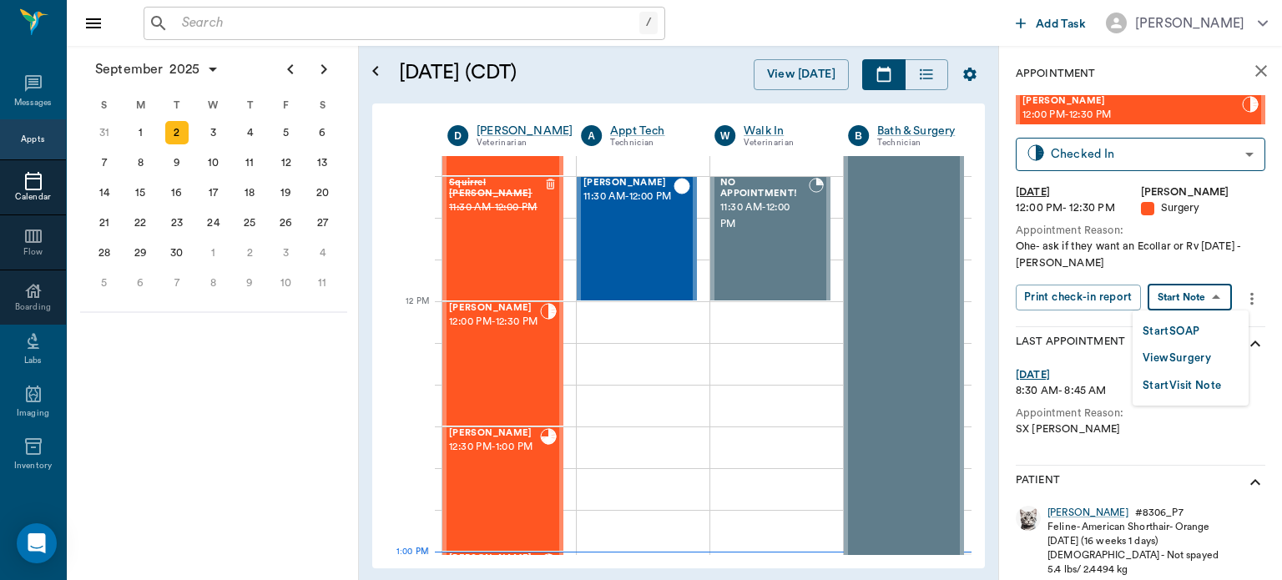
click at [1192, 358] on button "View Surgery" at bounding box center [1177, 358] width 68 height 19
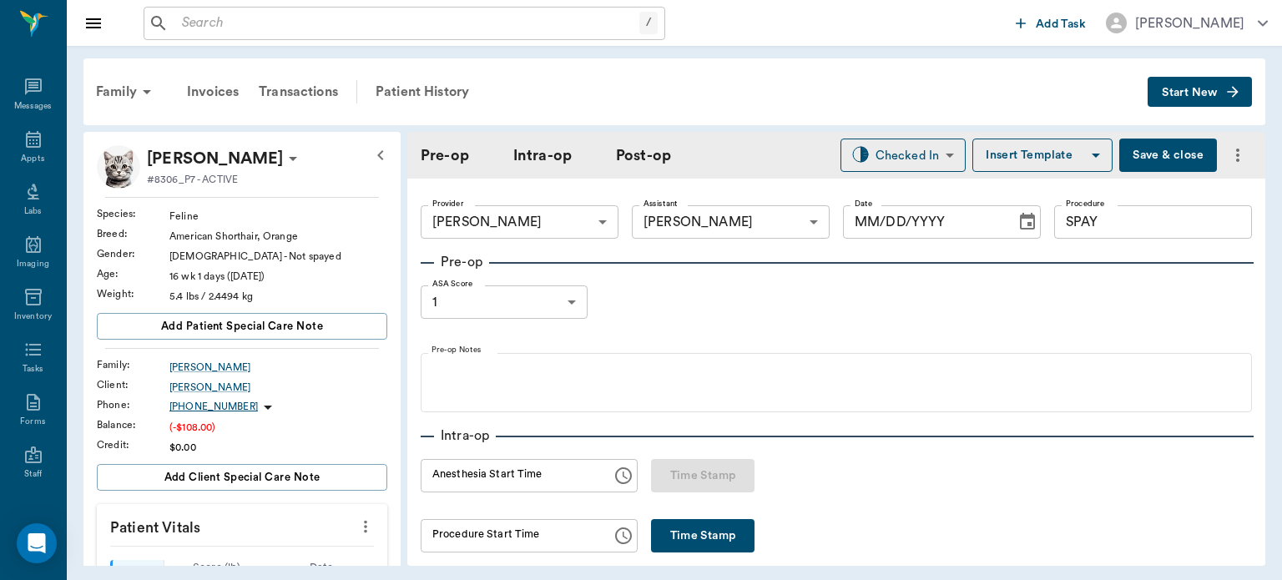
type input "63ec2f075fda476ae8351a4d"
type input "63ec2e7e52e12b0ba117b124"
type input "SPAY"
type input "1"
type input "[DATE]"
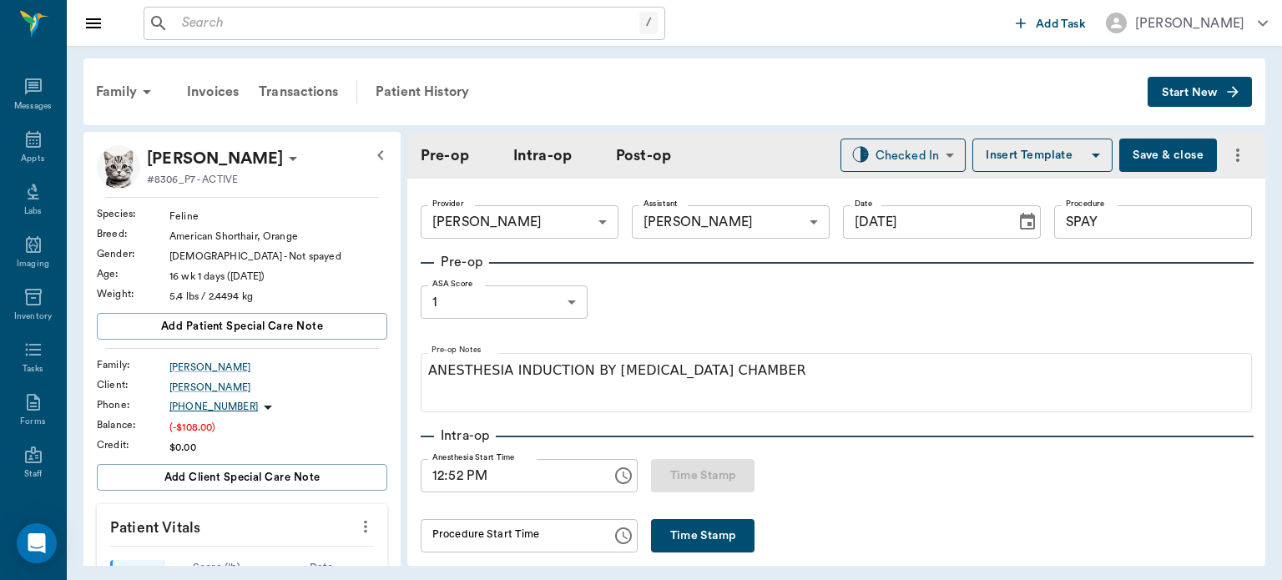
type input "12:52 PM"
click at [692, 538] on button "Time Stamp" at bounding box center [702, 535] width 103 height 33
type input "01:04 PM"
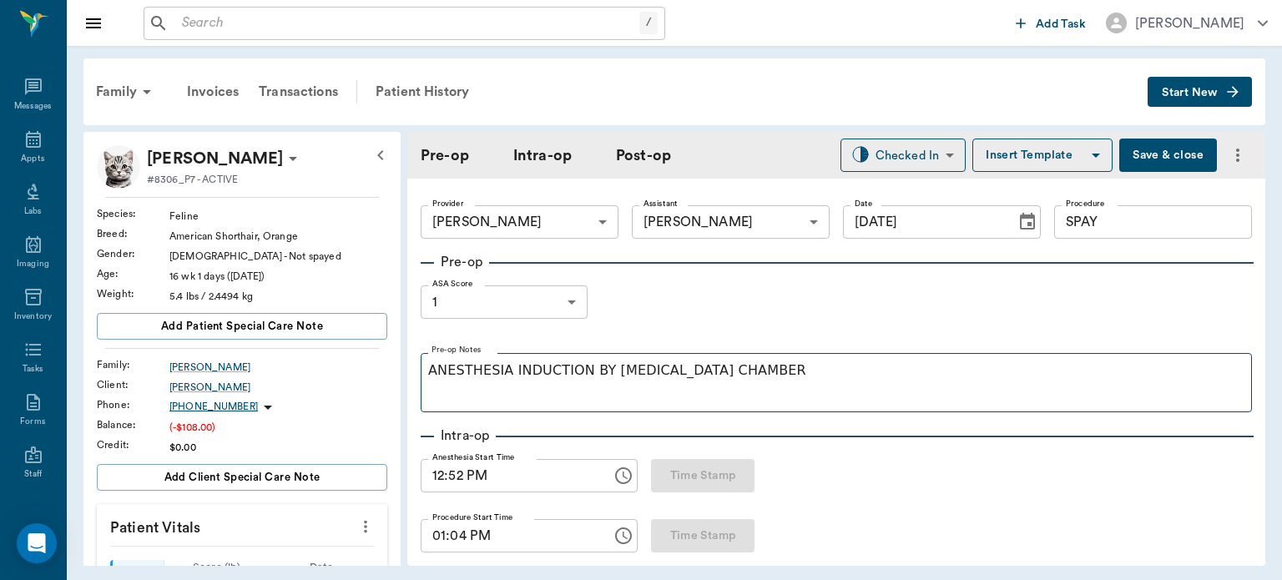
scroll to position [20, 0]
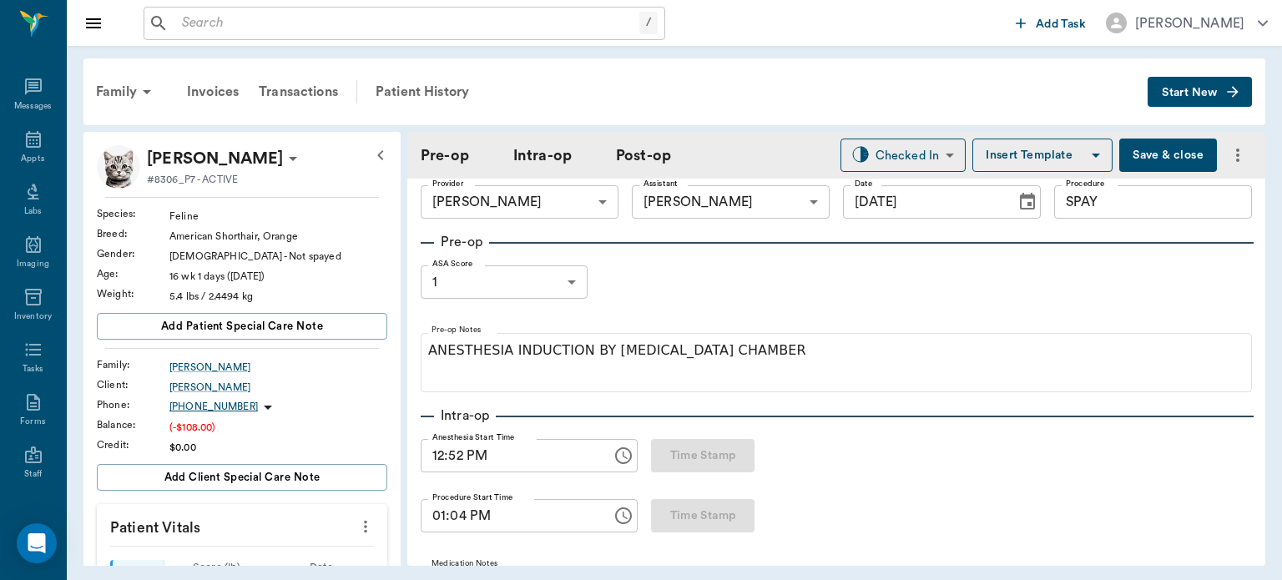
click at [1153, 159] on button "Save & close" at bounding box center [1168, 155] width 98 height 33
click at [30, 142] on icon at bounding box center [33, 139] width 20 height 20
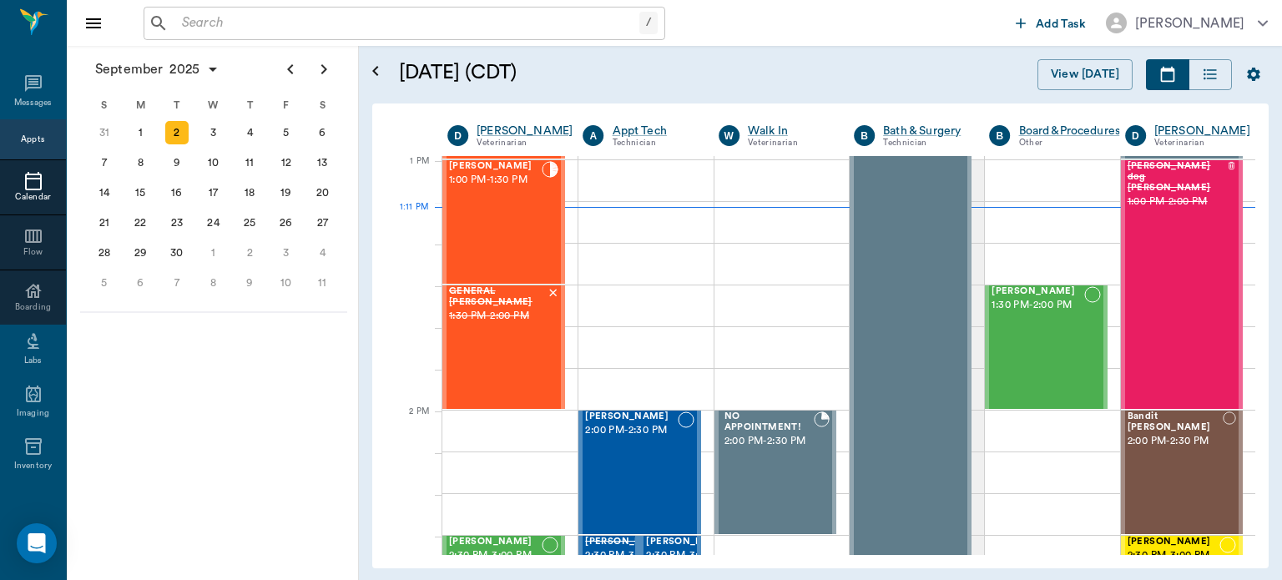
scroll to position [1129, 0]
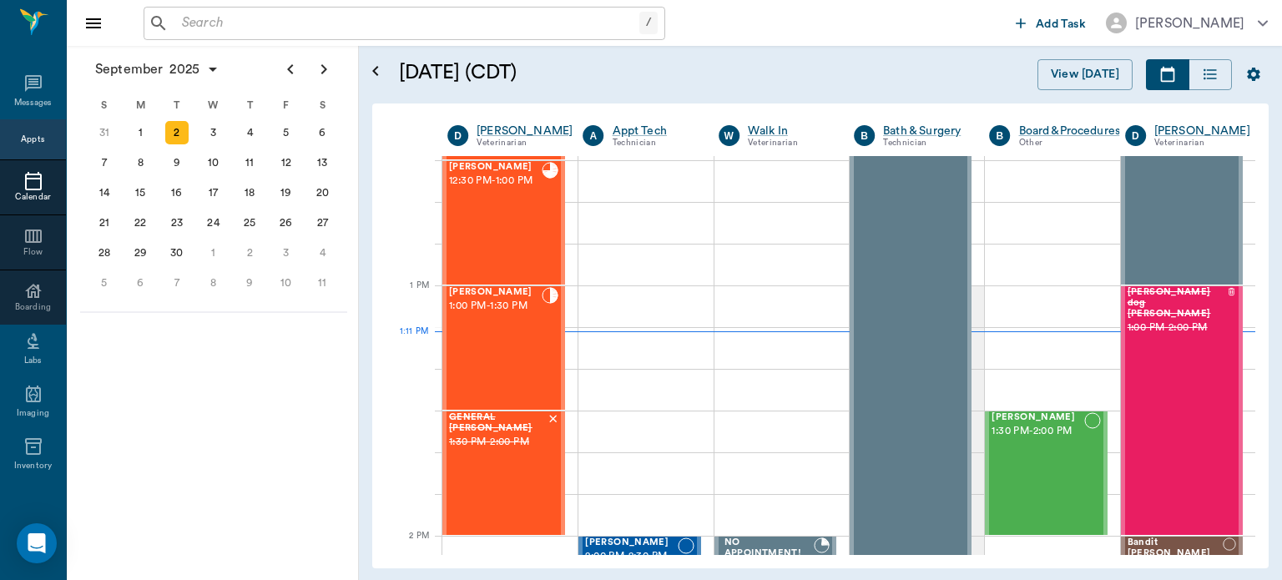
click at [521, 327] on div "[PERSON_NAME] 1:00 PM - 1:30 PM" at bounding box center [495, 348] width 93 height 122
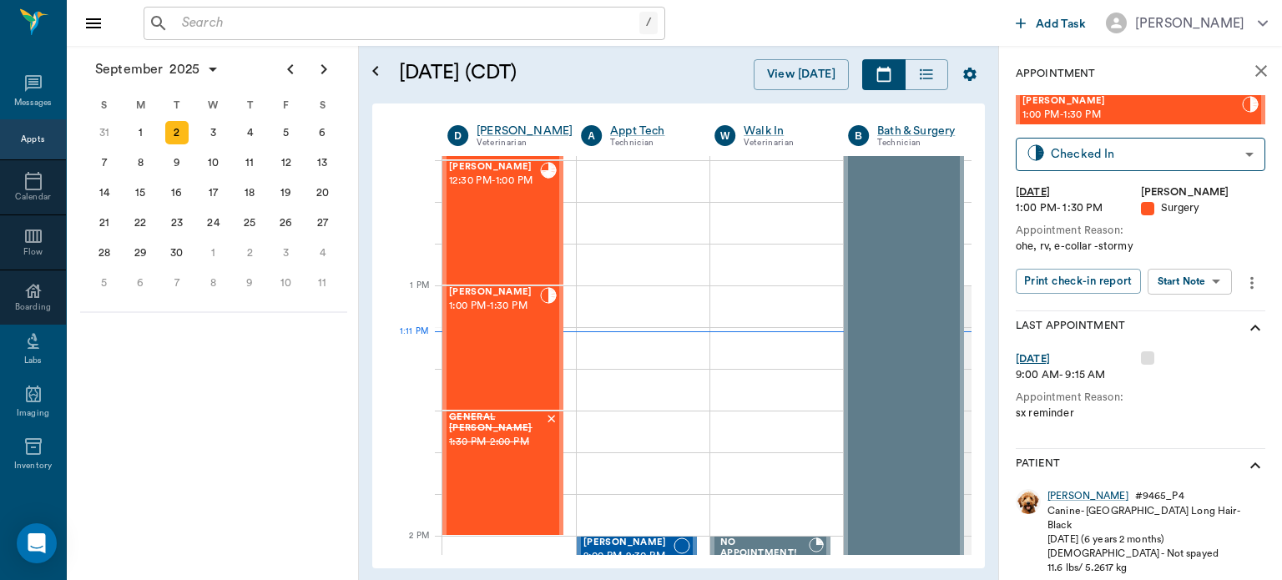
click at [1195, 290] on body "/ ​ Add Task Dr. Bert Ellsworth Nectar Messages Appts Calendar Flow Boarding La…" at bounding box center [641, 290] width 1282 height 580
click at [1192, 343] on button "View Surgery" at bounding box center [1177, 342] width 68 height 19
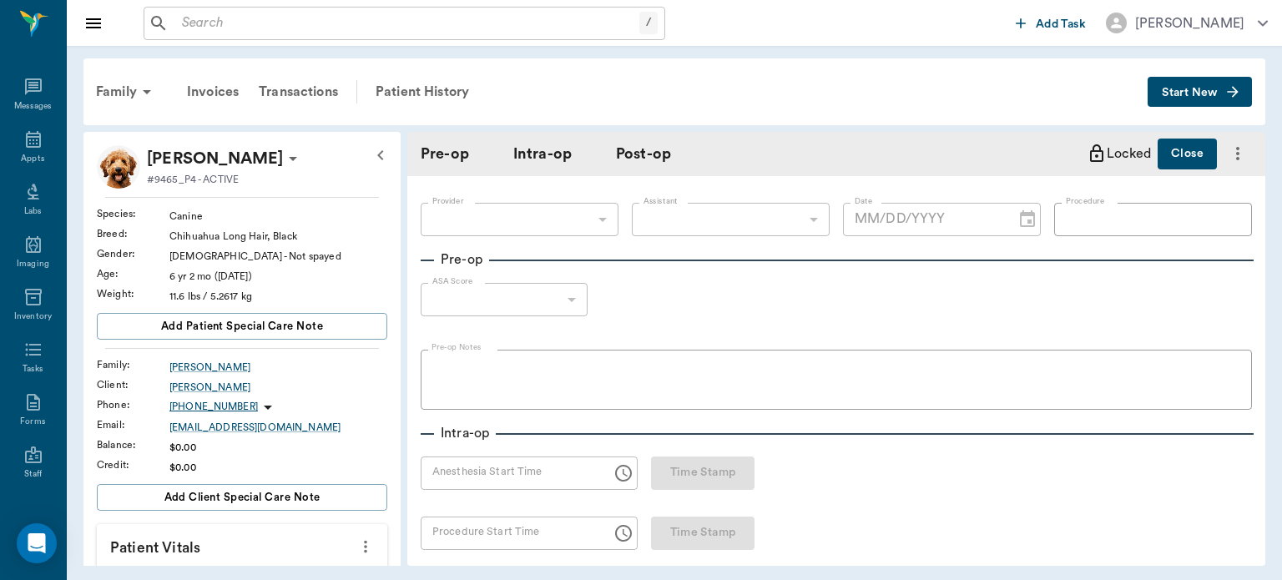
click at [684, 464] on div "Anesthesia Start Time Anesthesia Start Time Time Stamp" at bounding box center [588, 473] width 334 height 33
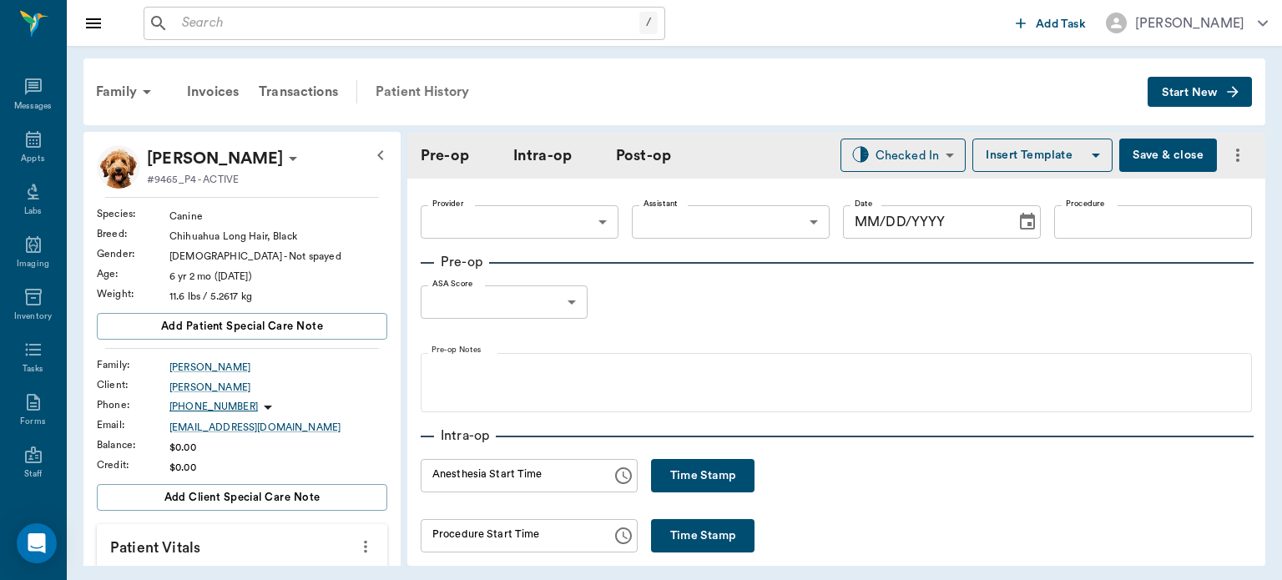
click at [451, 84] on div "Patient History" at bounding box center [423, 92] width 114 height 40
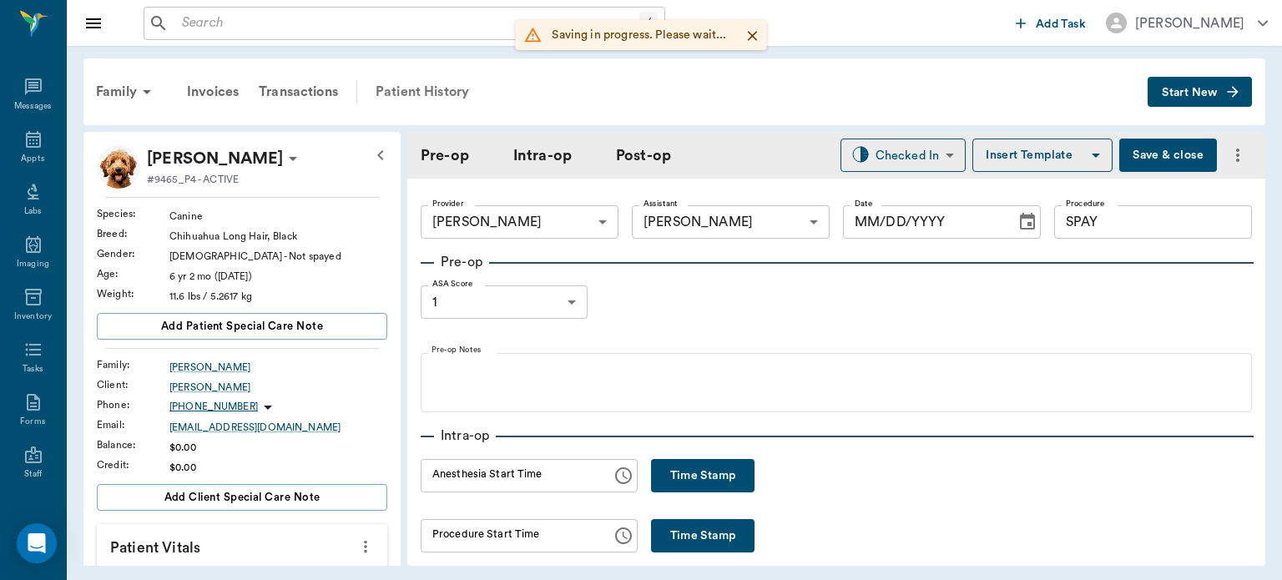
type input "63ec2f075fda476ae8351a4d"
type input "63ec2e7e52e12b0ba117b124"
type input "SPAY"
type input "1"
radio input "true"
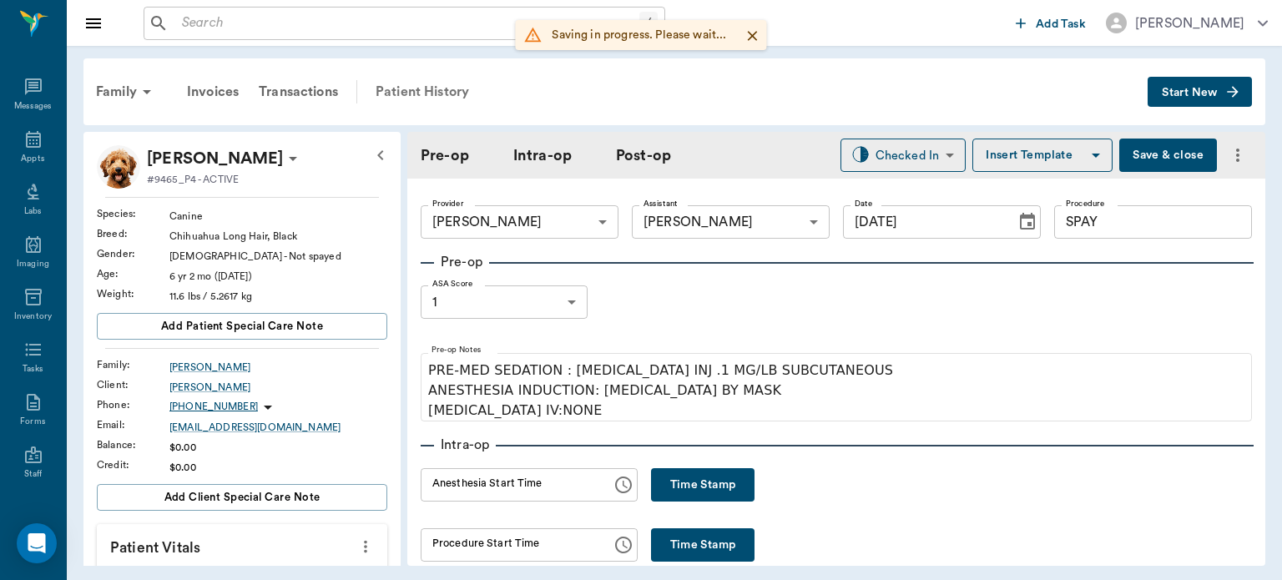
type input "[DATE]"
click at [674, 486] on button "Time Stamp" at bounding box center [702, 484] width 103 height 33
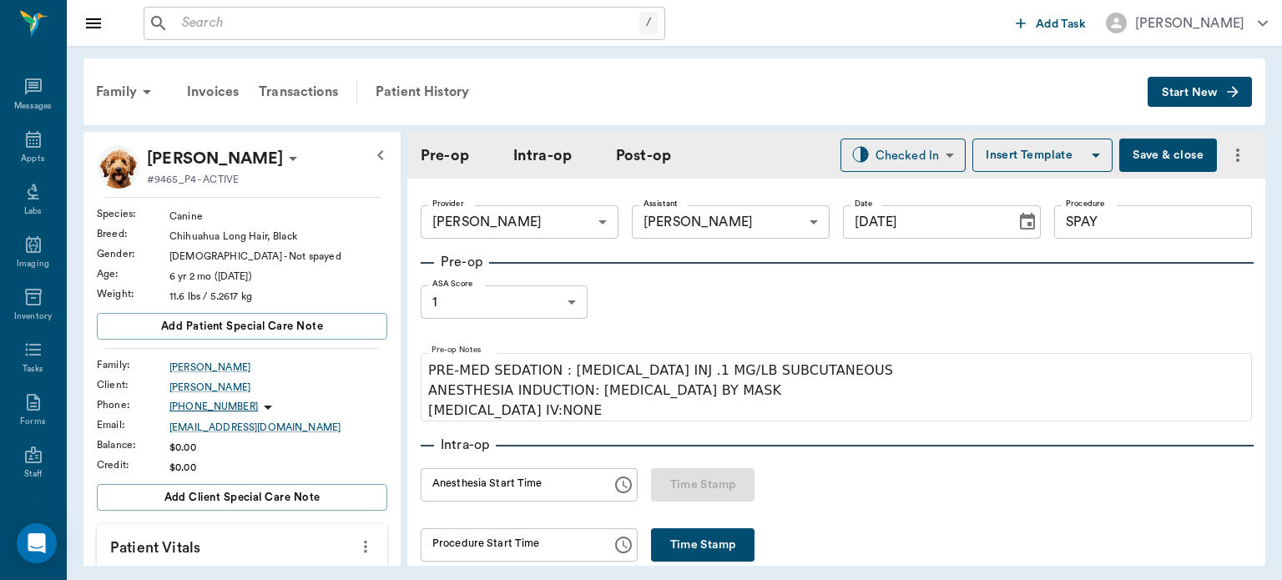
type input "01:12 PM"
click at [1142, 161] on button "Save & close" at bounding box center [1168, 155] width 98 height 33
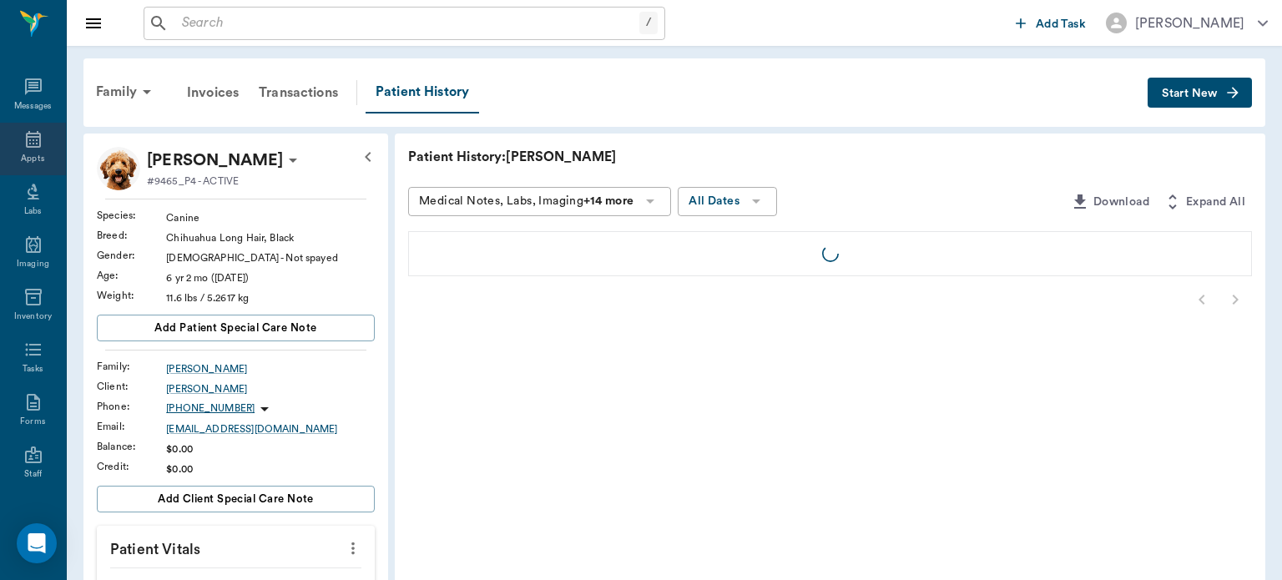
click at [32, 158] on div "Appts" at bounding box center [32, 159] width 23 height 13
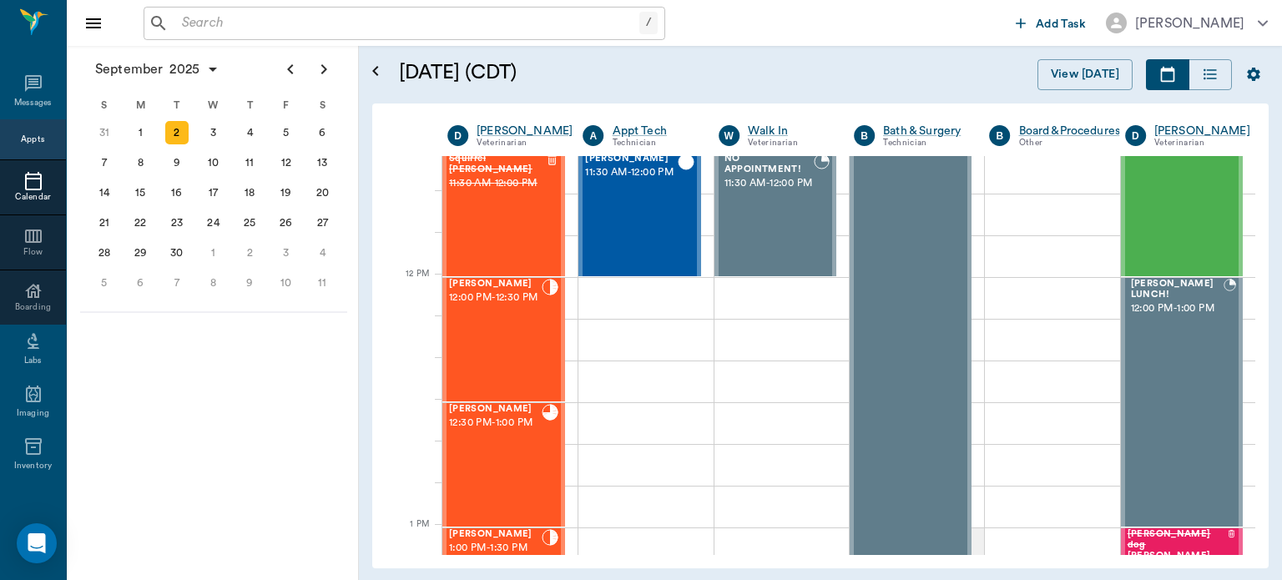
scroll to position [888, 0]
click at [503, 331] on div "[PERSON_NAME] 12:00 PM - 12:30 PM" at bounding box center [495, 339] width 93 height 122
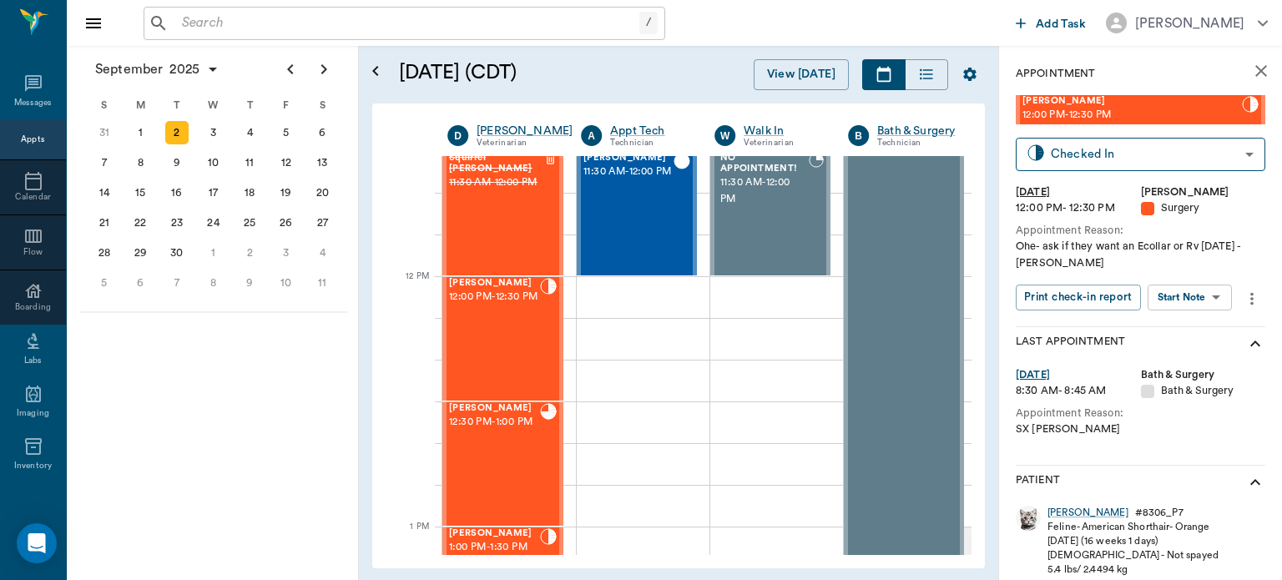
click at [1199, 298] on body "/ ​ Add Task Dr. Bert Ellsworth Nectar Messages Appts Calendar Flow Boarding La…" at bounding box center [641, 290] width 1282 height 580
click at [1195, 356] on button "View Surgery" at bounding box center [1177, 358] width 68 height 19
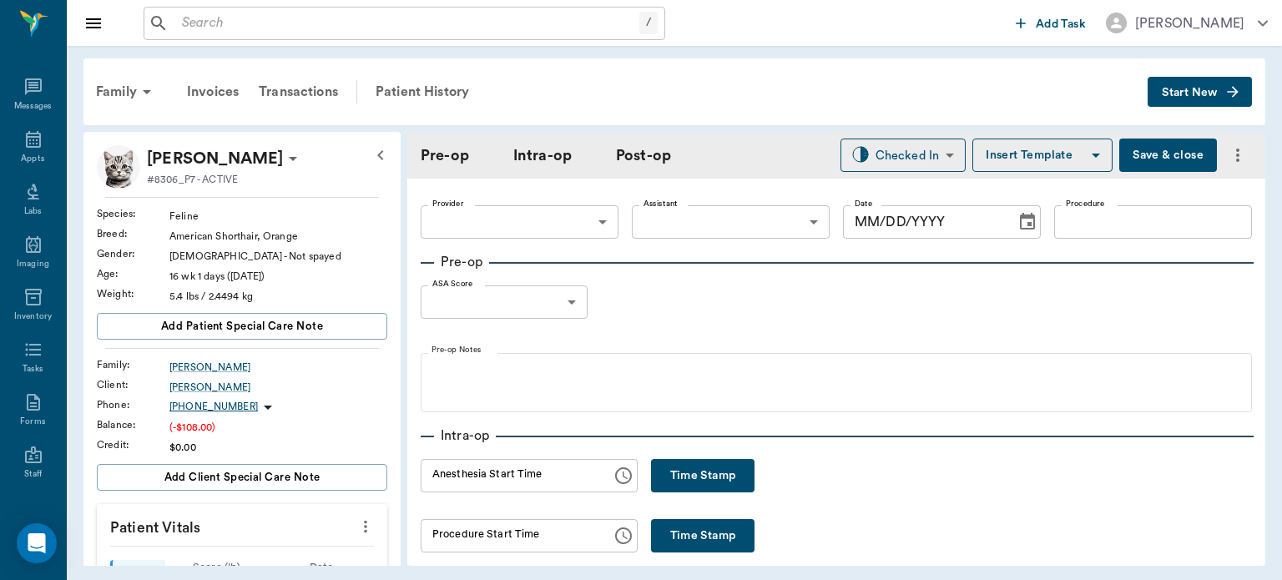
type input "63ec2f075fda476ae8351a4d"
type input "63ec2e7e52e12b0ba117b124"
type input "SPAY"
type input "1"
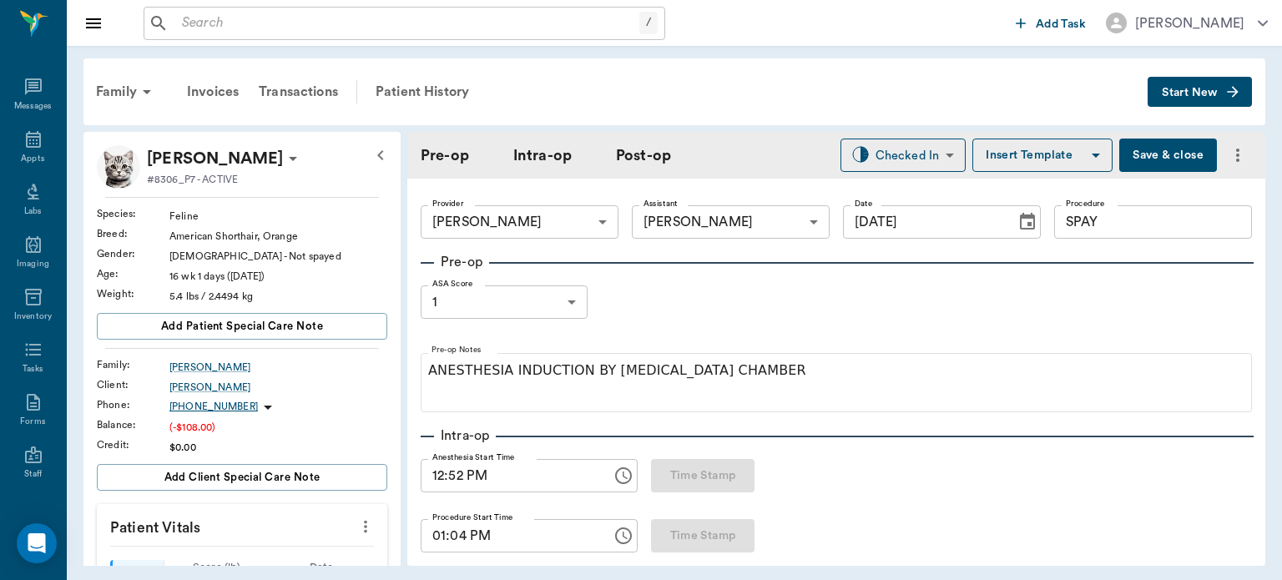
type input "[DATE]"
type input "12:52 PM"
type input "01:04 PM"
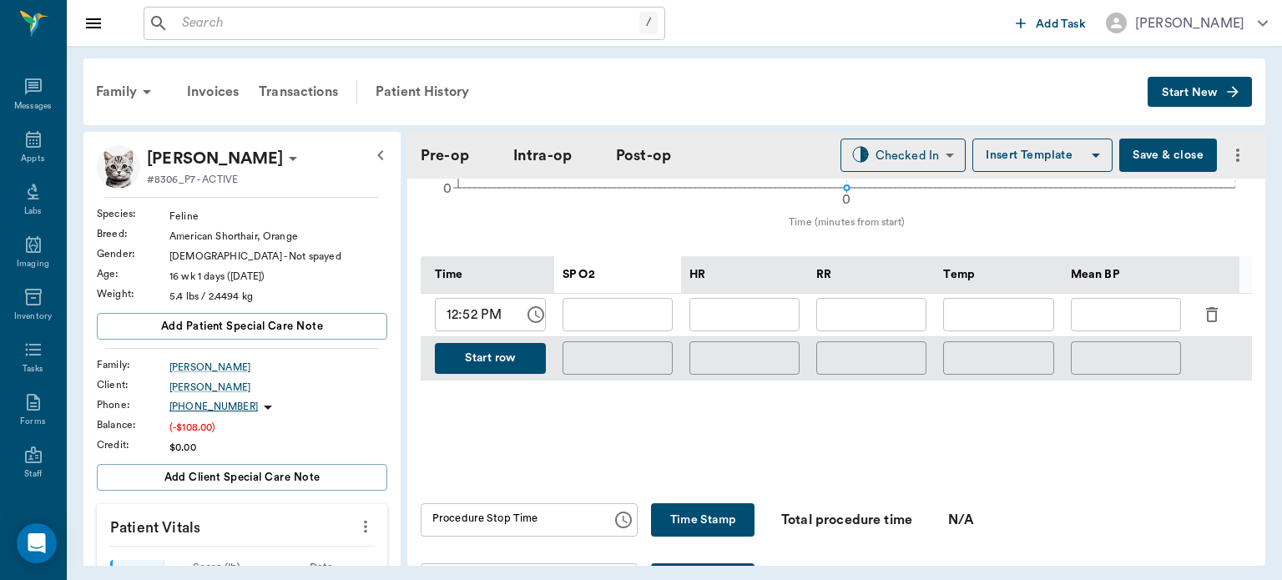
scroll to position [745, 0]
click at [912, 147] on body "/ ​ Add Task Dr. Bert Ellsworth Nectar Messages Appts Labs Imaging Inventory Ta…" at bounding box center [641, 290] width 1282 height 580
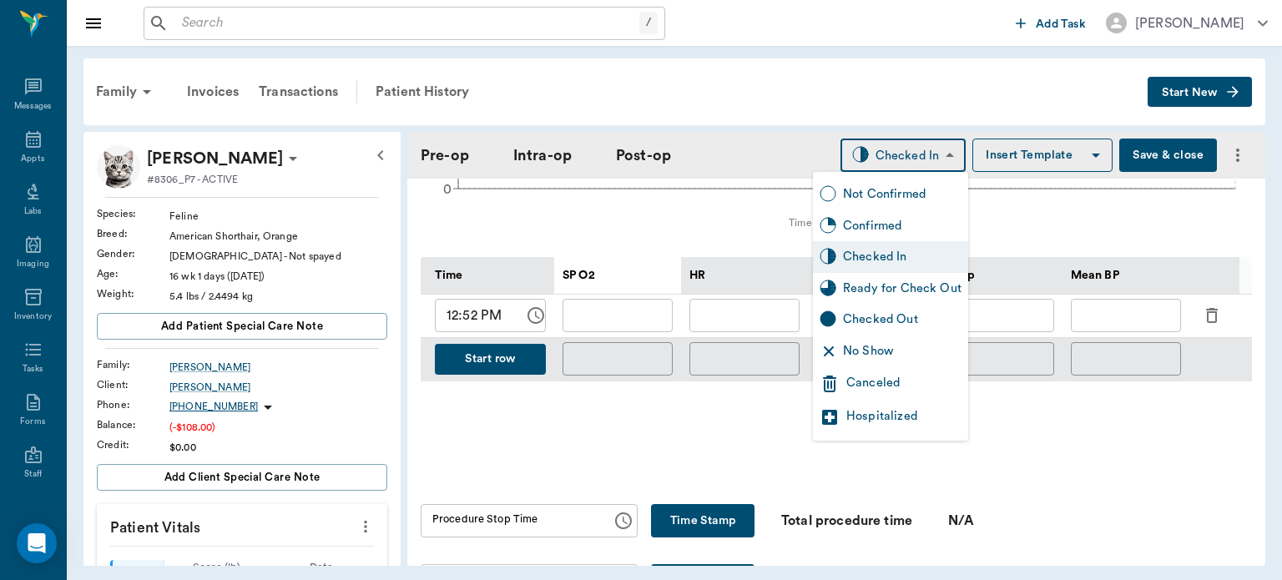
click at [901, 290] on div "Ready for Check Out" at bounding box center [902, 289] width 119 height 18
type input "READY_TO_CHECKOUT"
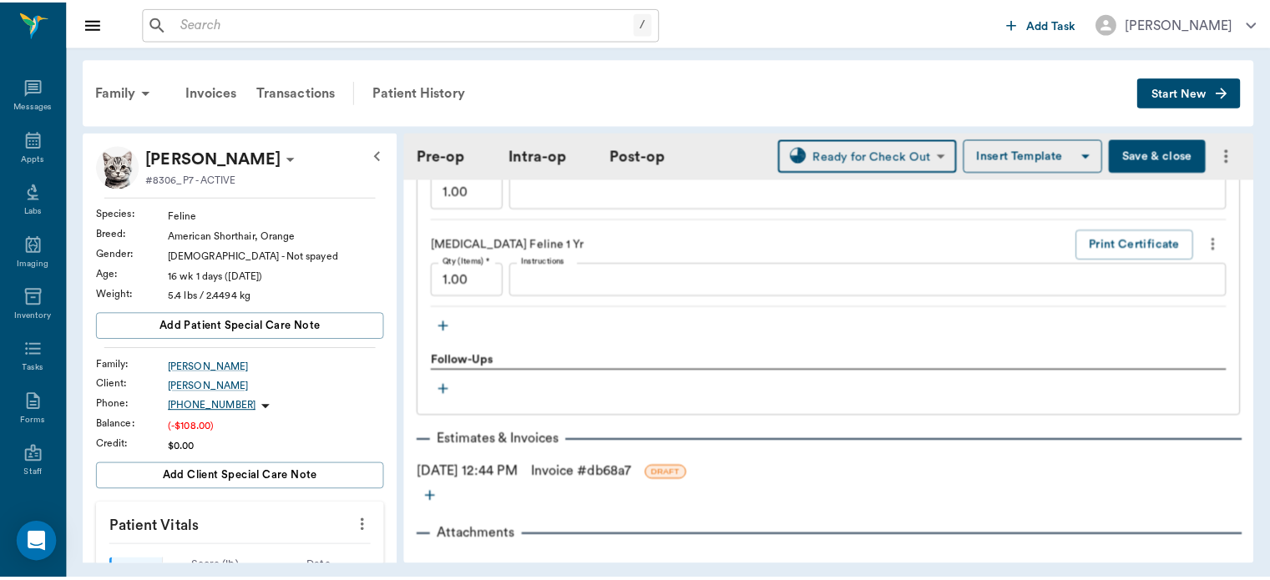
scroll to position [1805, 0]
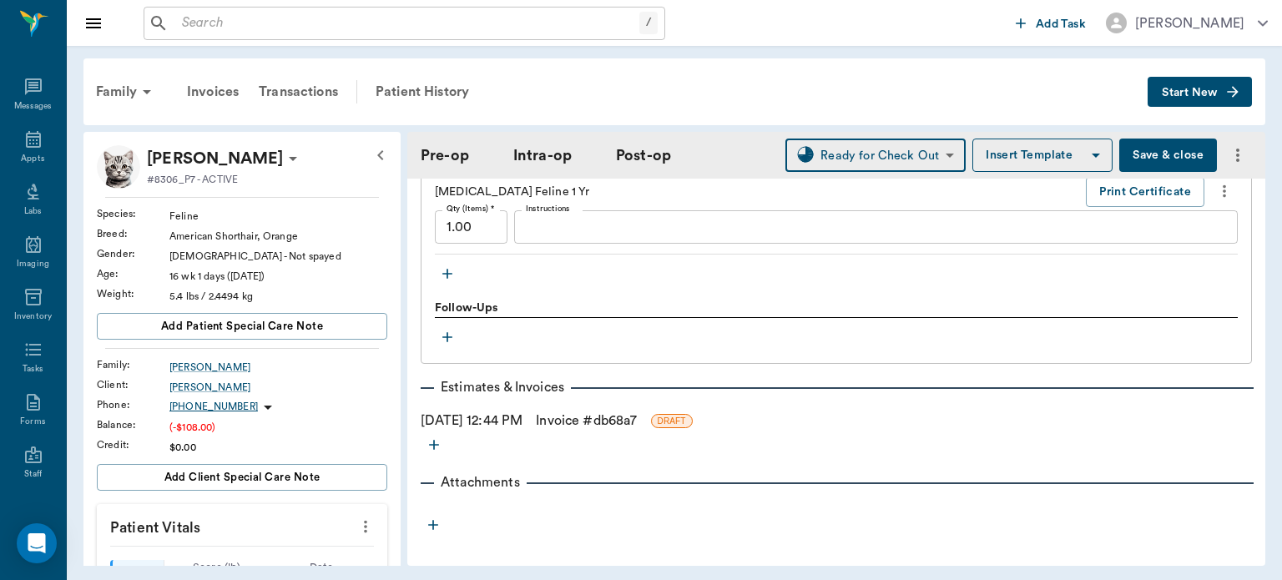
click at [637, 412] on link "Invoice # db68a7" at bounding box center [586, 421] width 101 height 20
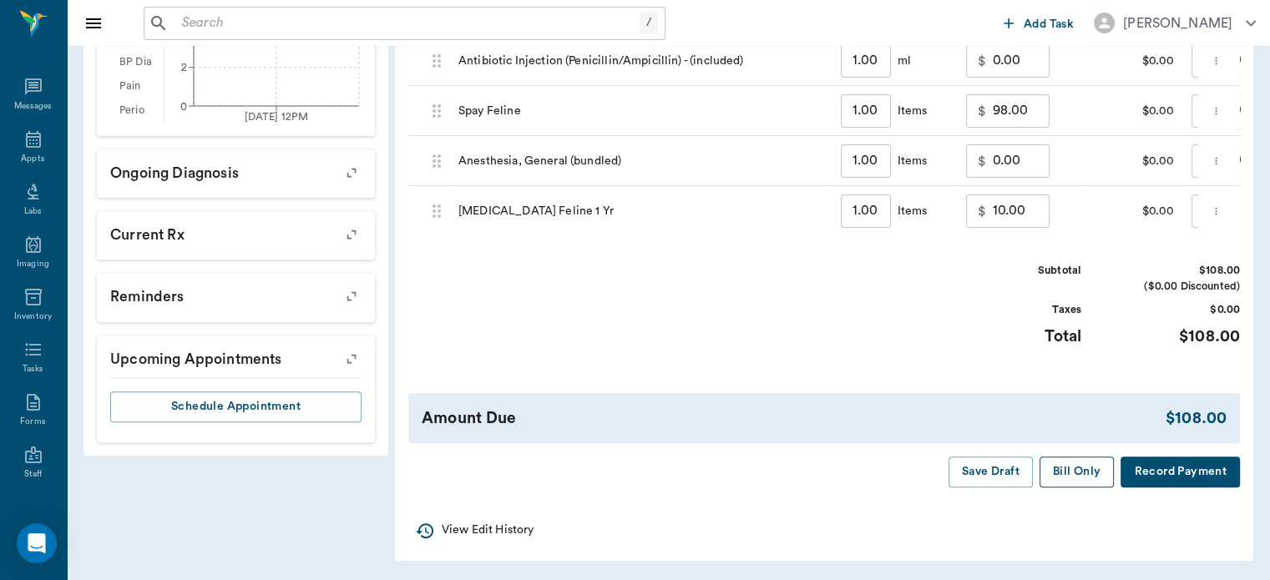
click at [1083, 483] on button "Bill Only" at bounding box center [1076, 472] width 75 height 31
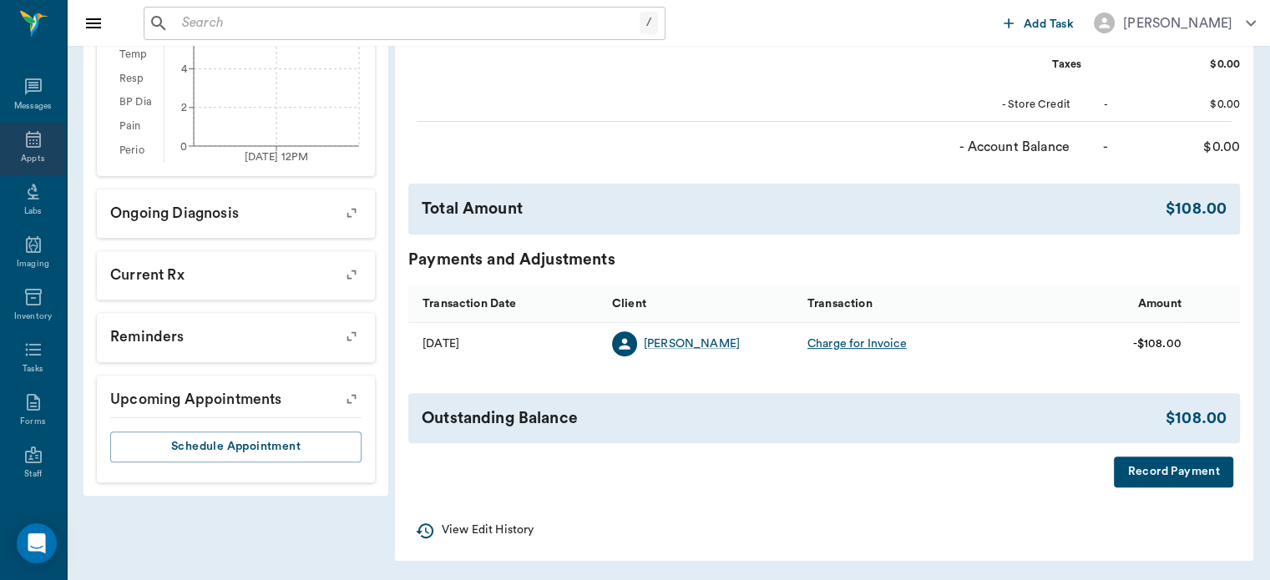
click at [30, 158] on div "Appts" at bounding box center [32, 159] width 23 height 13
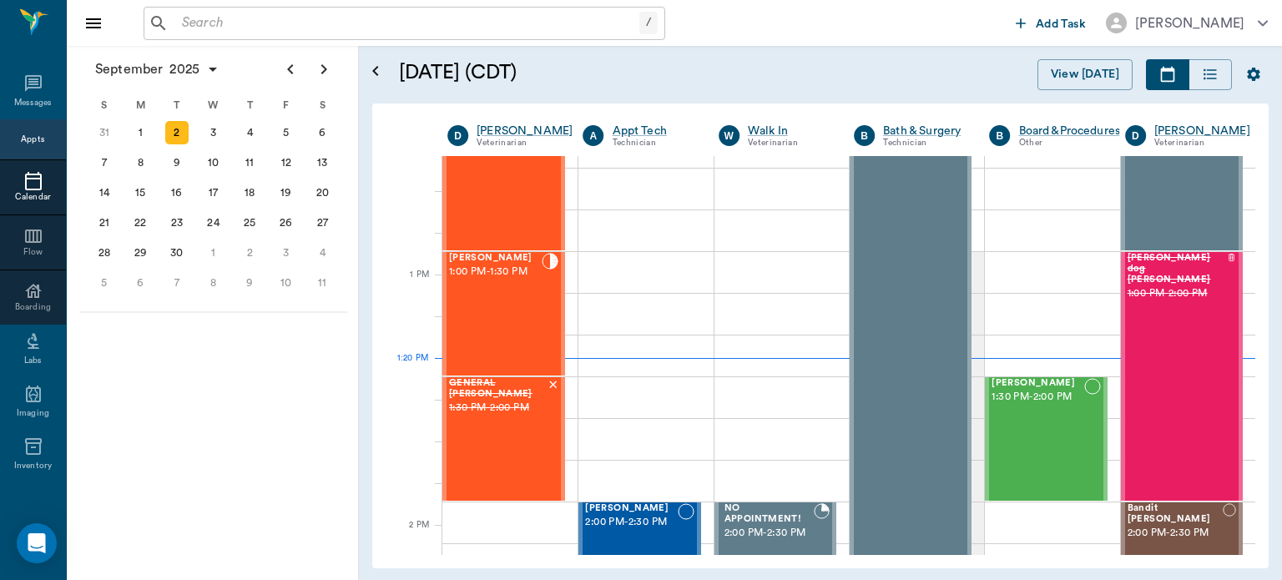
scroll to position [1075, 0]
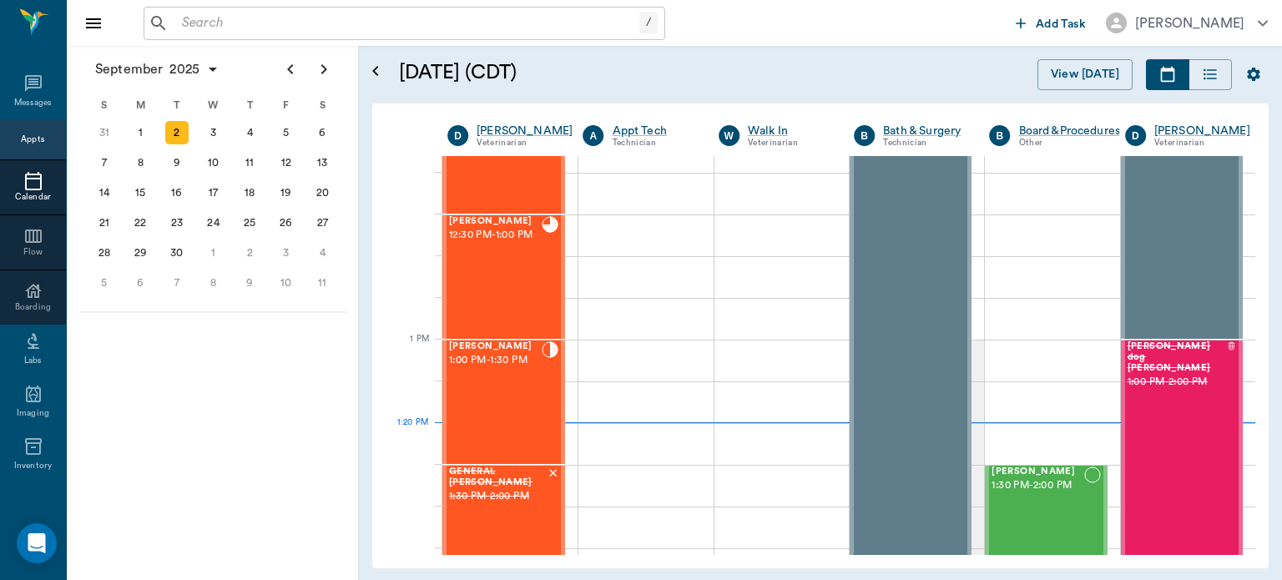
click at [507, 390] on div "[PERSON_NAME] 1:00 PM - 1:30 PM" at bounding box center [495, 402] width 93 height 122
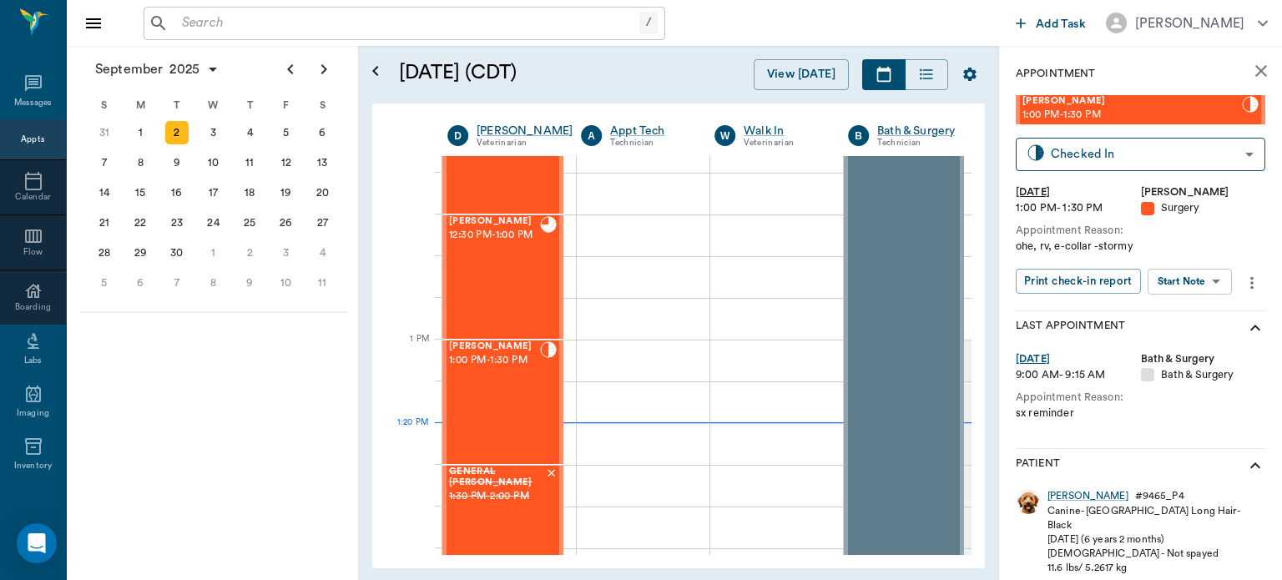
click at [1194, 284] on body "/ ​ Add Task Dr. Bert Ellsworth Nectar Messages Appts Calendar Flow Boarding La…" at bounding box center [641, 290] width 1282 height 580
click at [1184, 341] on button "View Surgery" at bounding box center [1177, 342] width 68 height 19
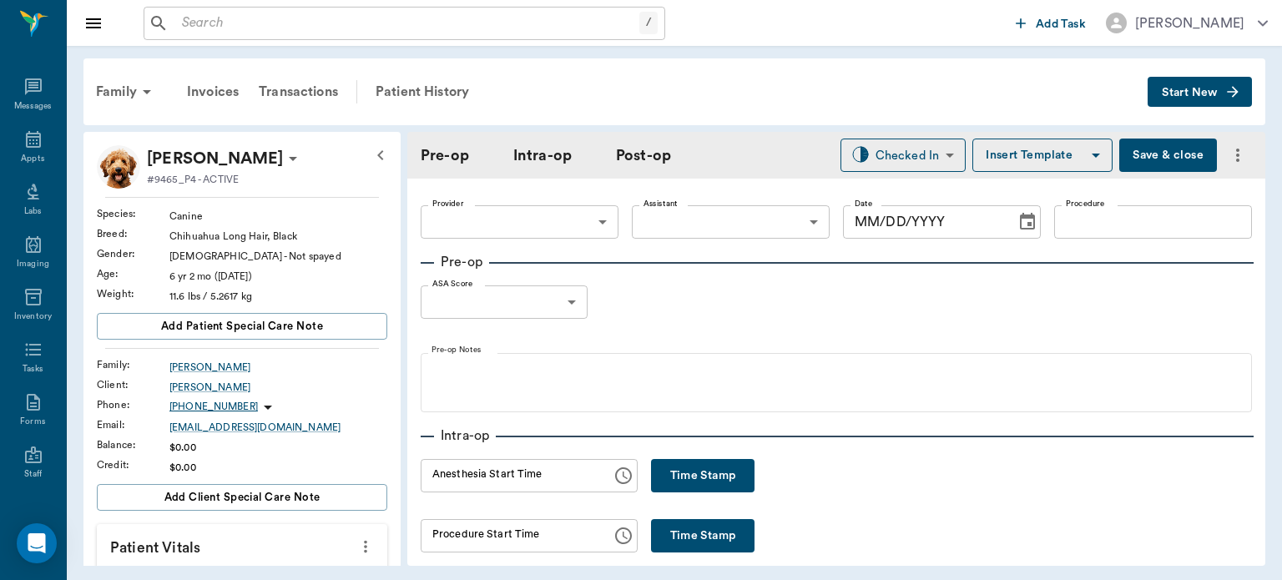
type input "63ec2f075fda476ae8351a4d"
type input "63ec2e7e52e12b0ba117b124"
type input "SPAY"
type input "1"
radio input "true"
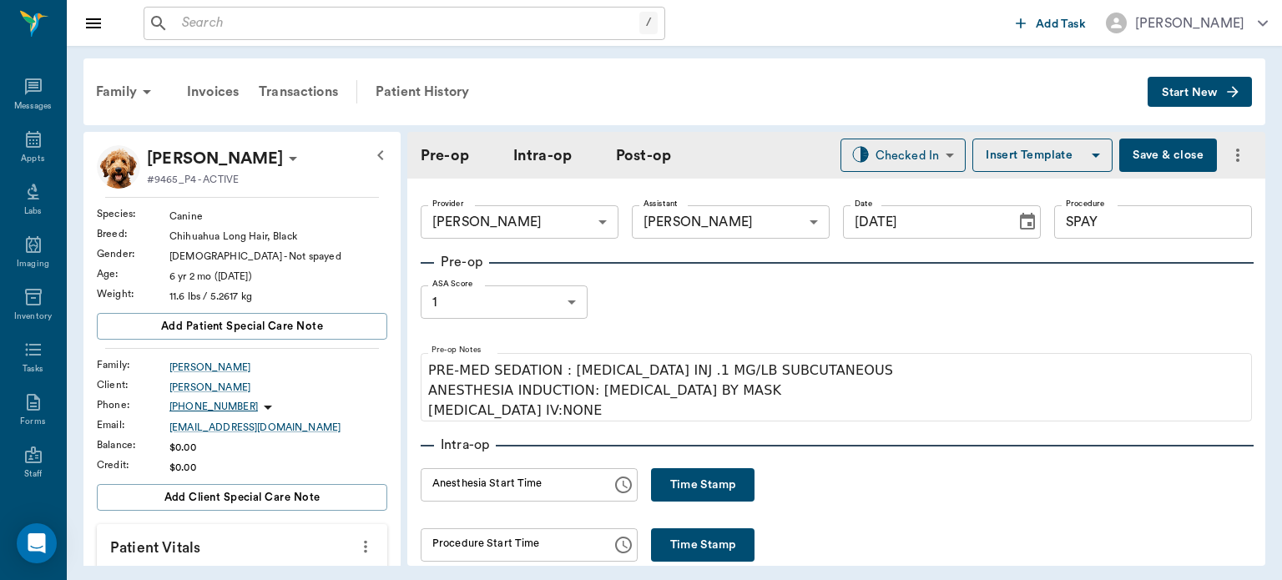
type input "[DATE]"
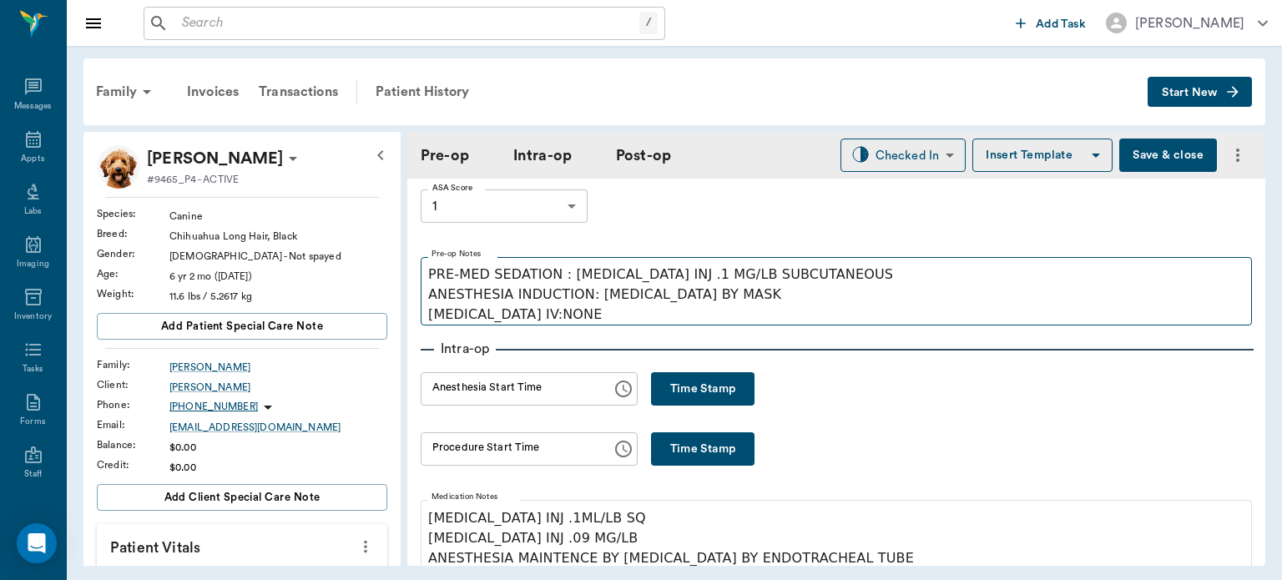
scroll to position [98, 0]
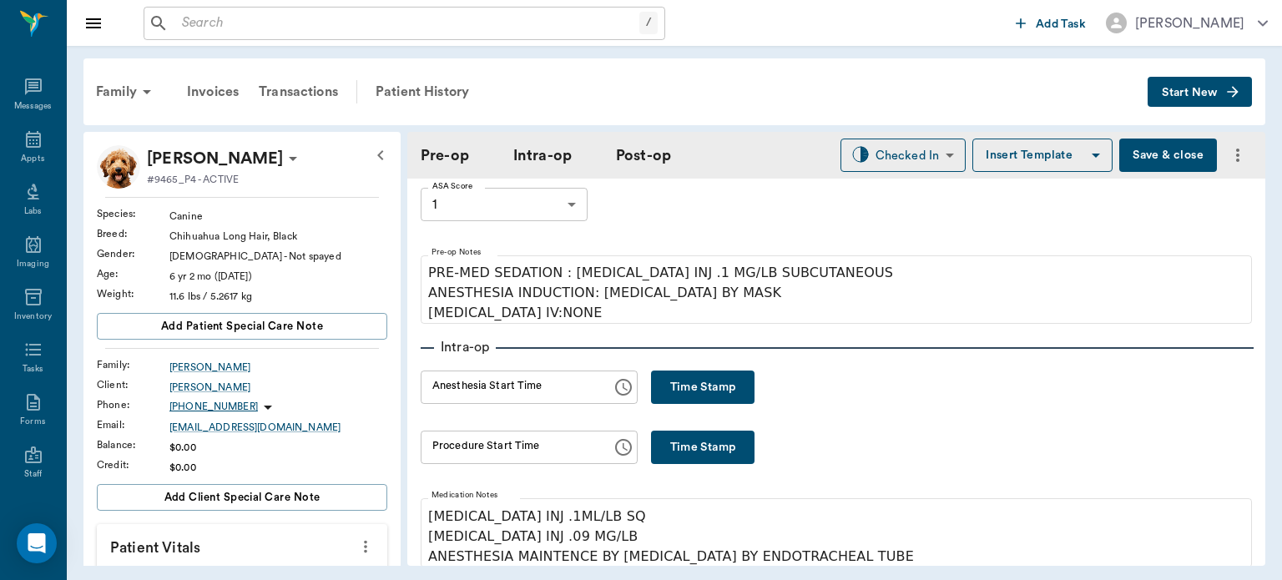
click at [698, 373] on button "Time Stamp" at bounding box center [702, 387] width 103 height 33
click at [461, 391] on input "01:28 PM" at bounding box center [510, 387] width 179 height 33
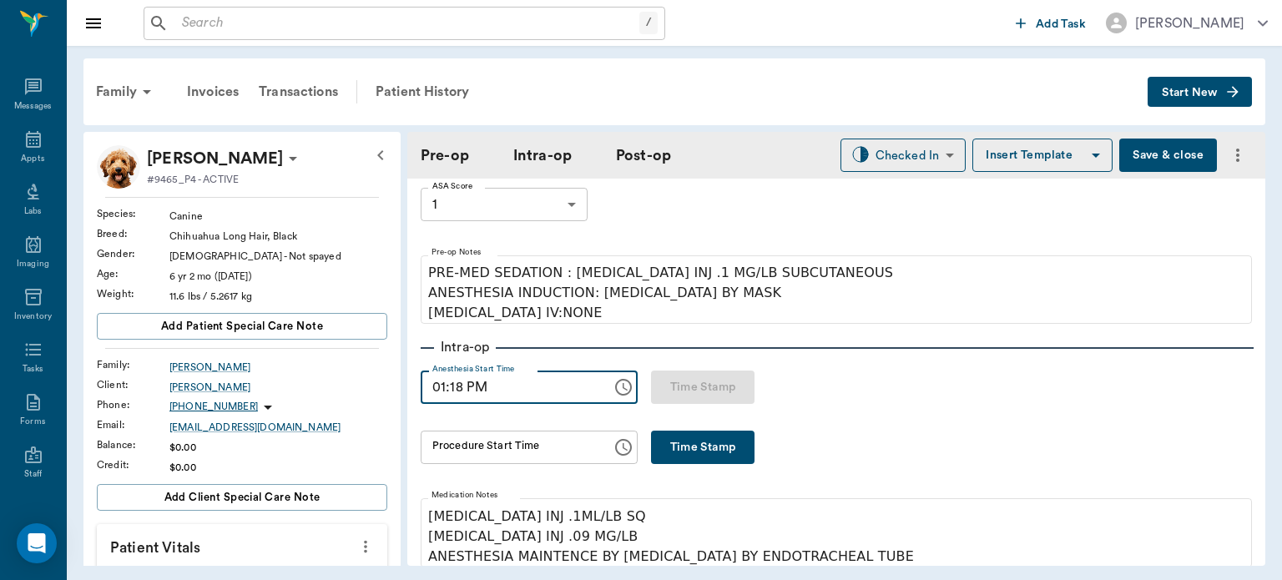
type input "01:18 PM"
click at [744, 440] on button "Time Stamp" at bounding box center [702, 447] width 103 height 33
type input "01:28 PM"
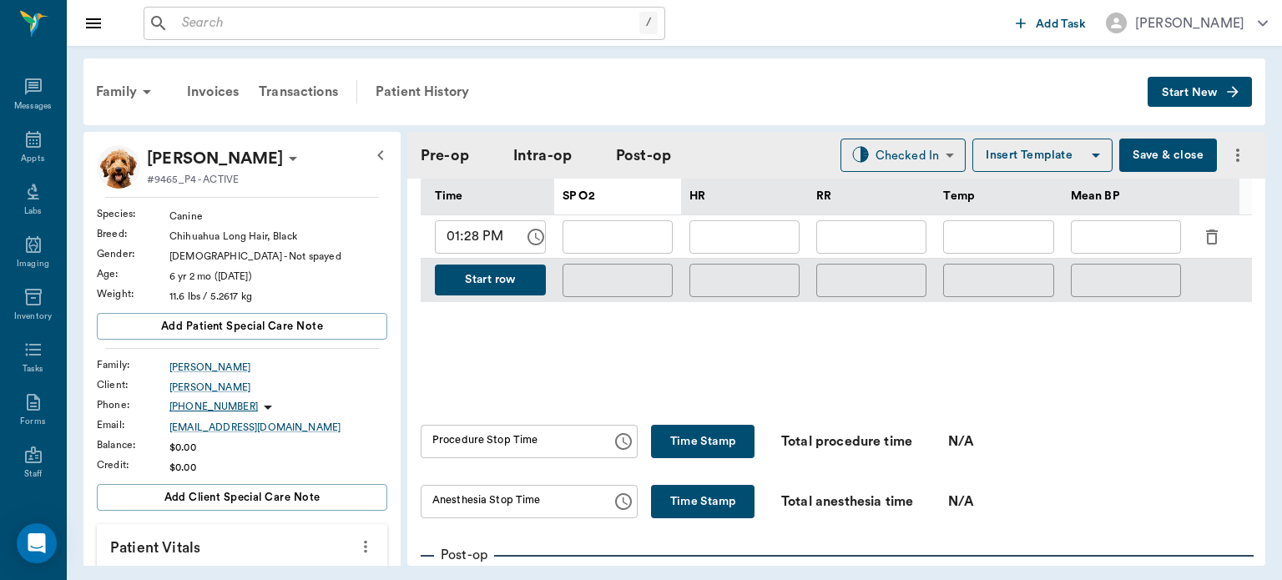
scroll to position [820, 0]
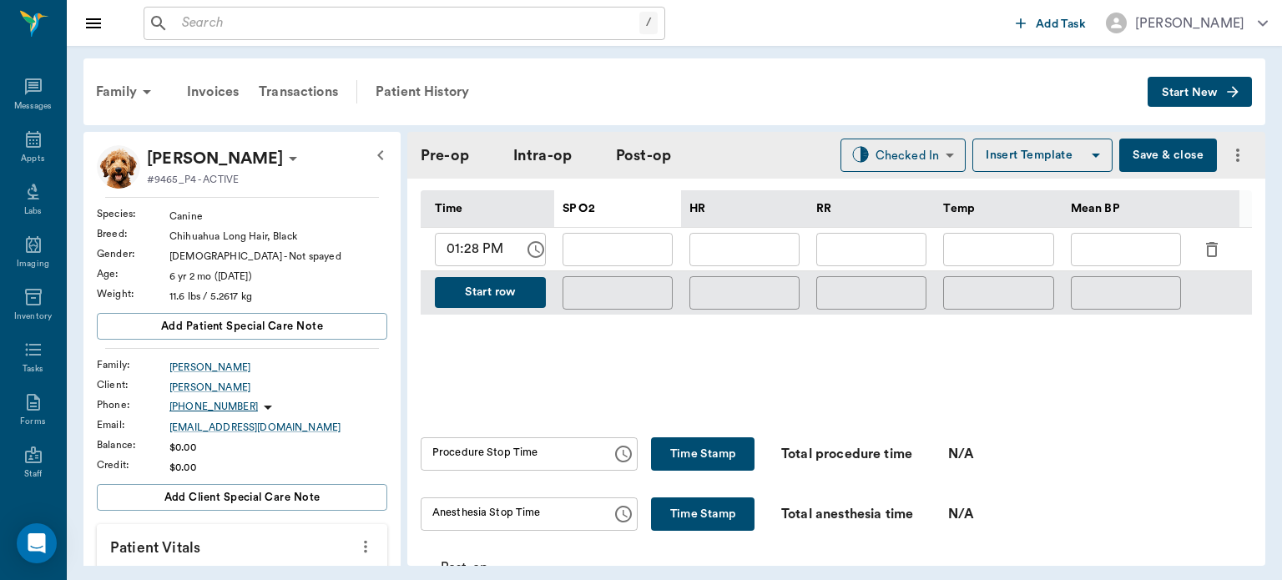
click at [1209, 240] on icon "button" at bounding box center [1212, 250] width 20 height 20
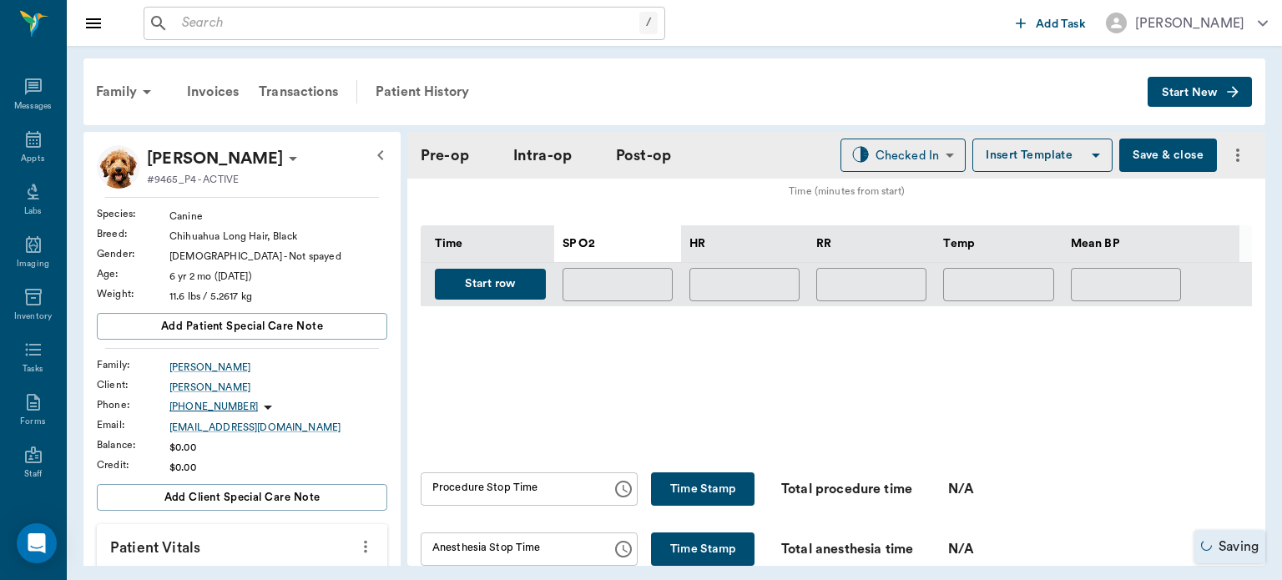
scroll to position [777, 0]
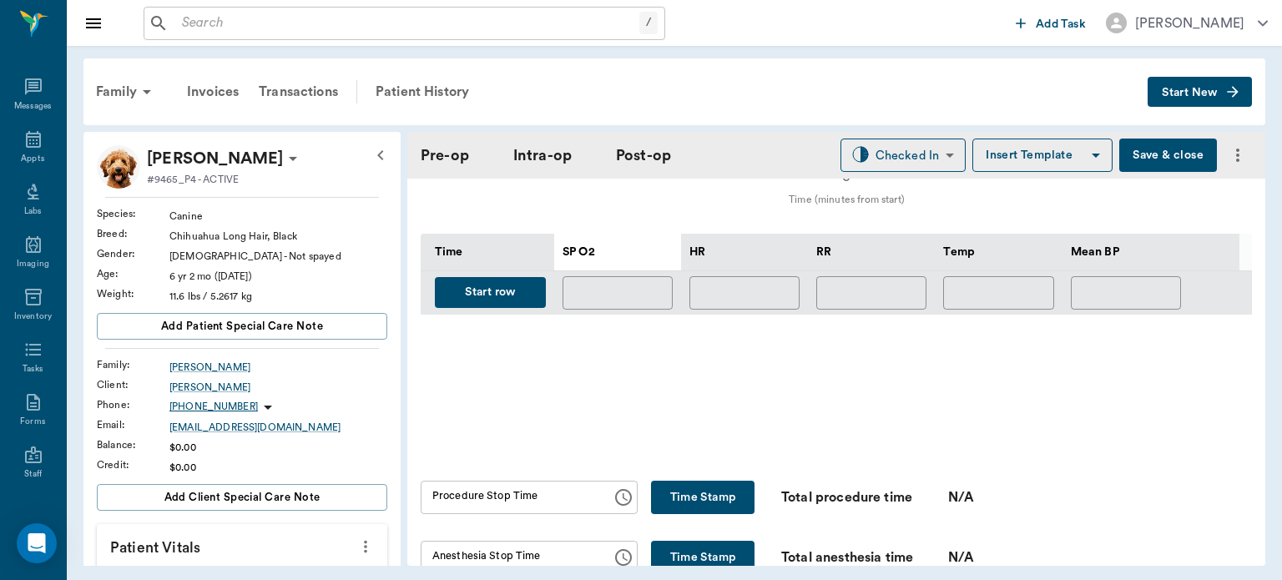
click at [1144, 147] on button "Save & close" at bounding box center [1168, 155] width 98 height 33
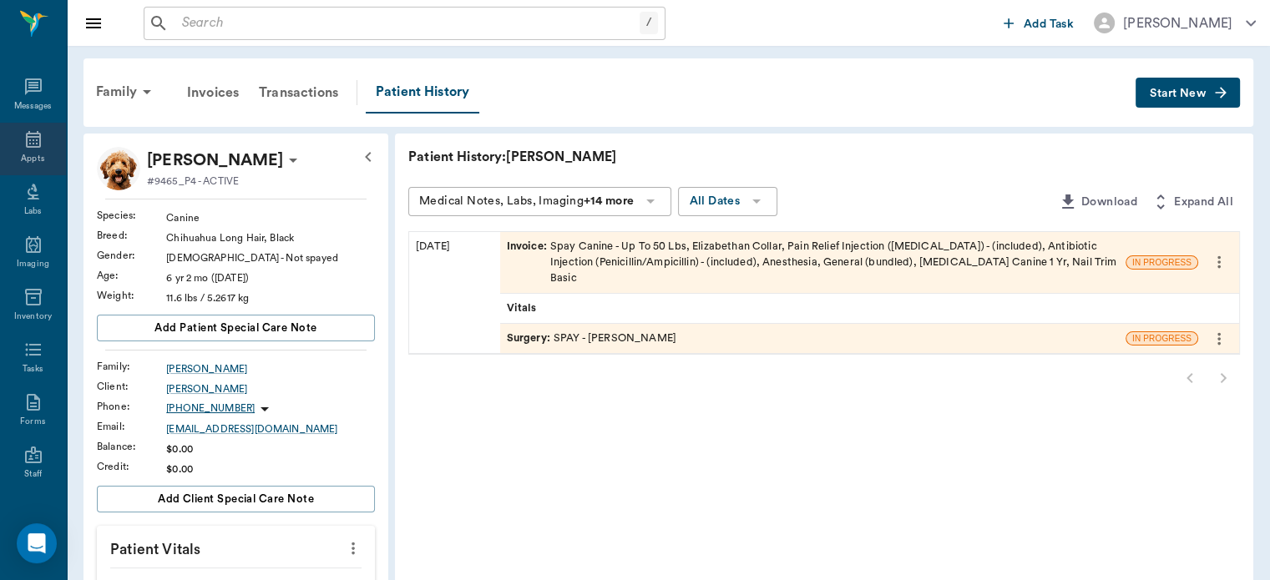
click at [29, 139] on icon at bounding box center [33, 139] width 15 height 17
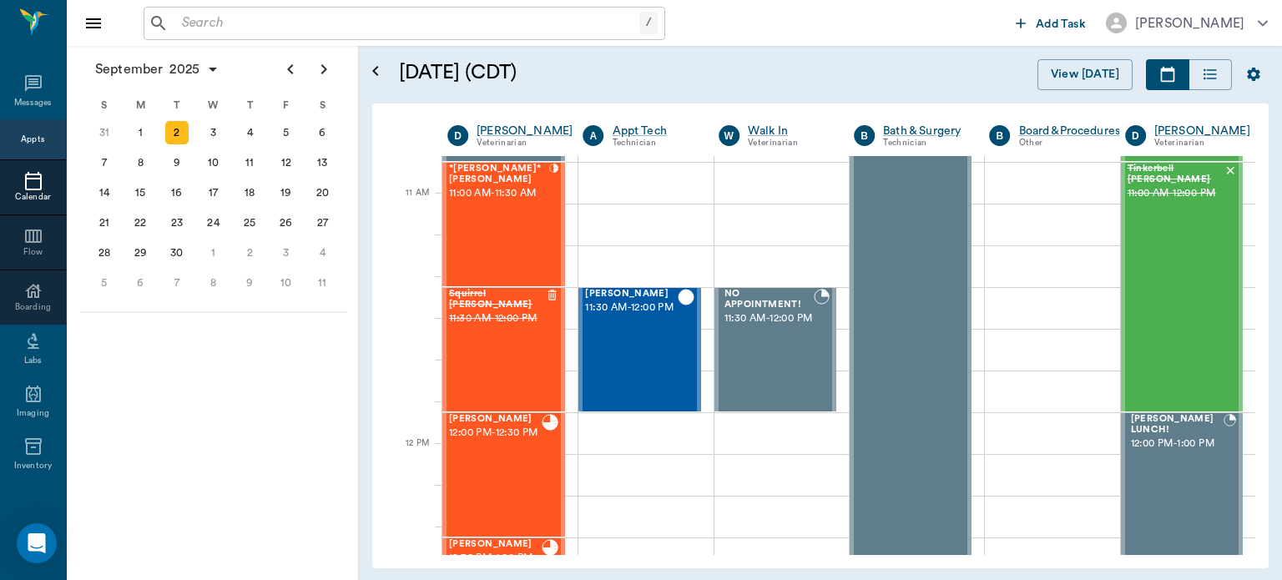
scroll to position [714, 0]
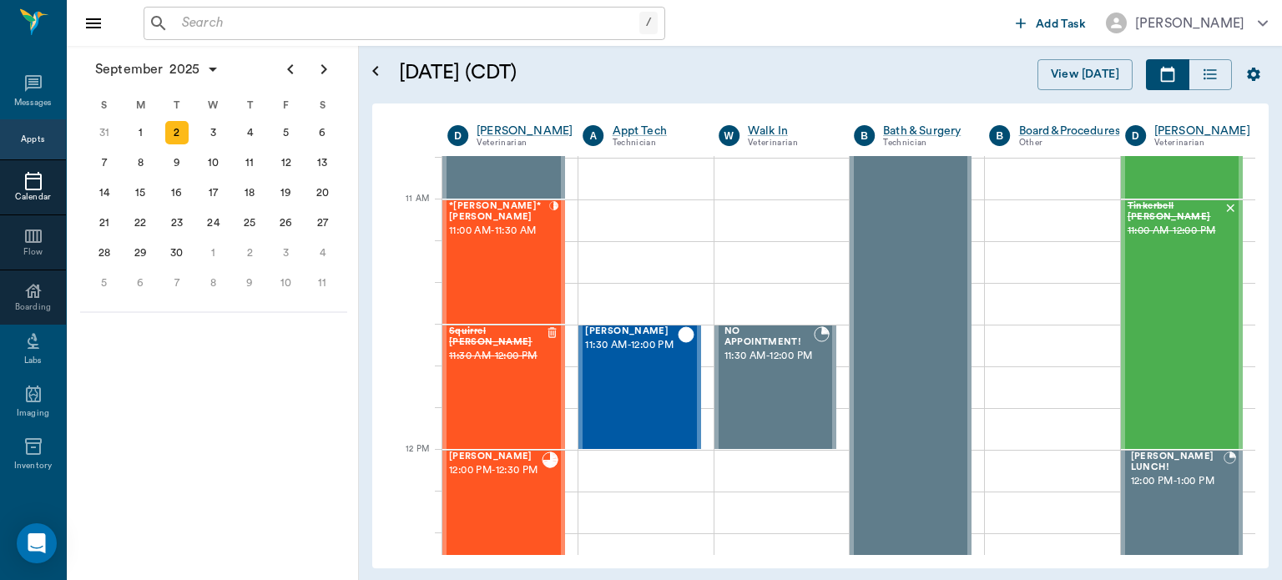
click at [491, 262] on div "*[PERSON_NAME]* [PERSON_NAME] 11:00 AM - 11:30 AM" at bounding box center [499, 262] width 100 height 122
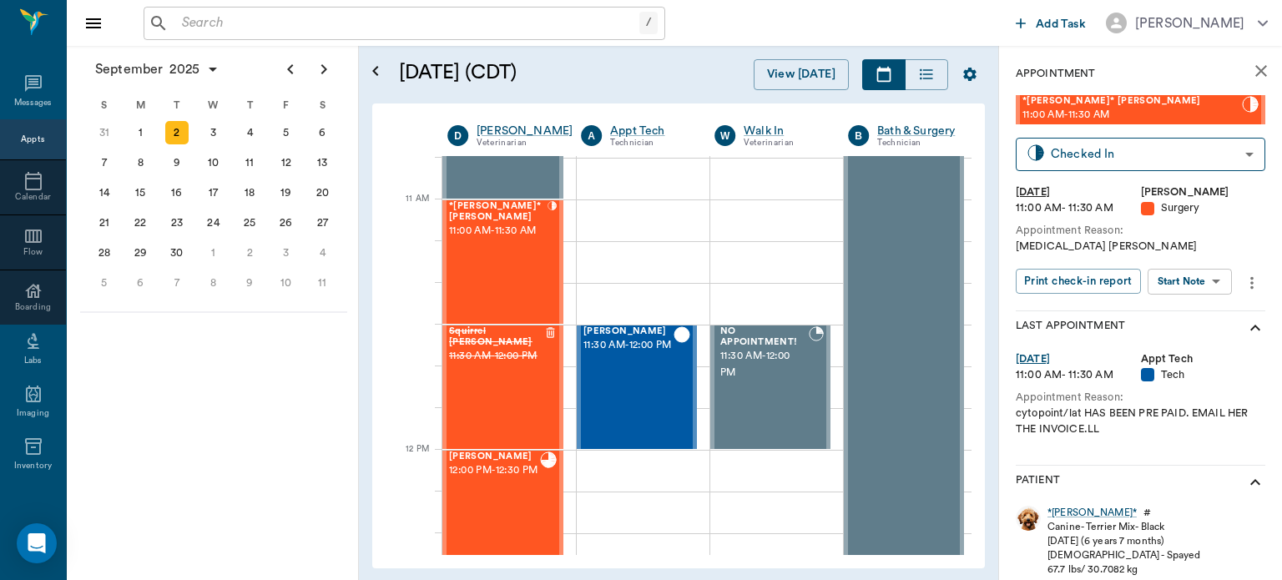
click at [1204, 280] on body "/ ​ Add Task Dr. Bert Ellsworth Nectar Messages Appts Calendar Flow Boarding La…" at bounding box center [641, 290] width 1282 height 580
click at [1199, 343] on button "Start Surgery" at bounding box center [1177, 342] width 68 height 19
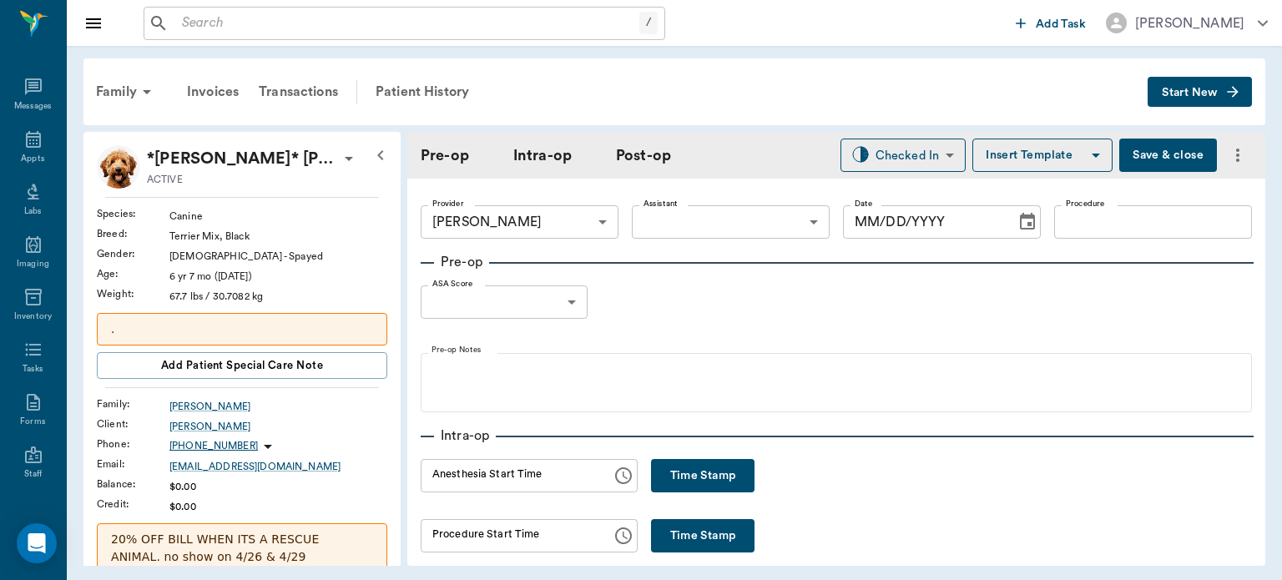
type input "63ec2f075fda476ae8351a4d"
type input "[DATE]"
click at [676, 477] on button "Time Stamp" at bounding box center [702, 475] width 103 height 33
type input "01:29 PM"
click at [1149, 158] on button "Save & close" at bounding box center [1168, 155] width 98 height 33
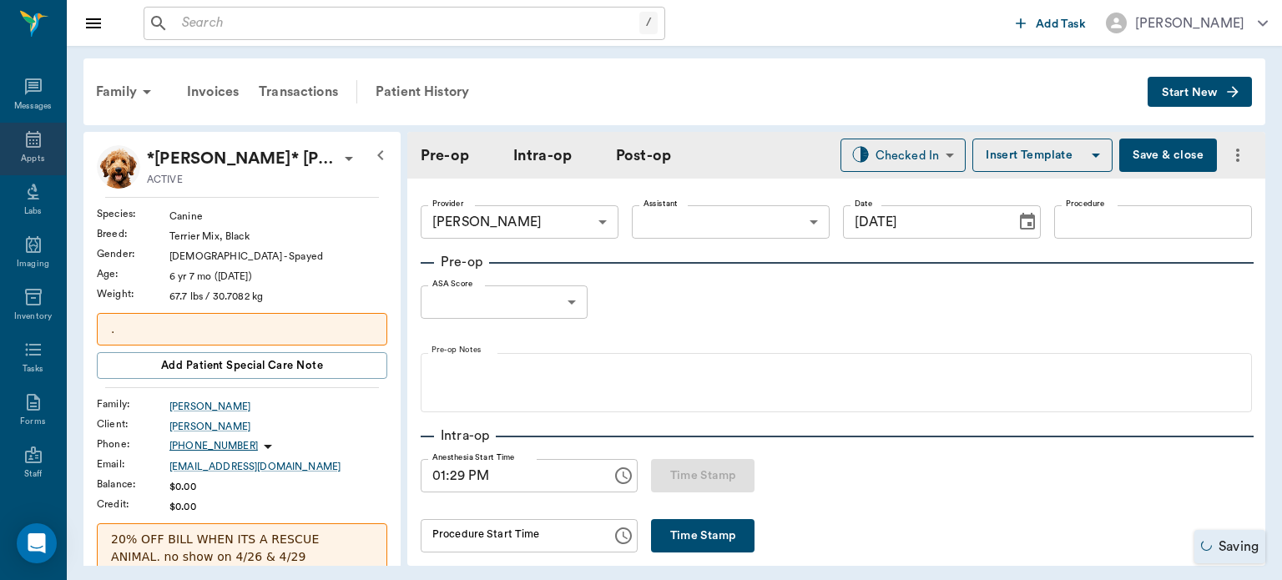
click at [30, 140] on icon at bounding box center [33, 139] width 15 height 17
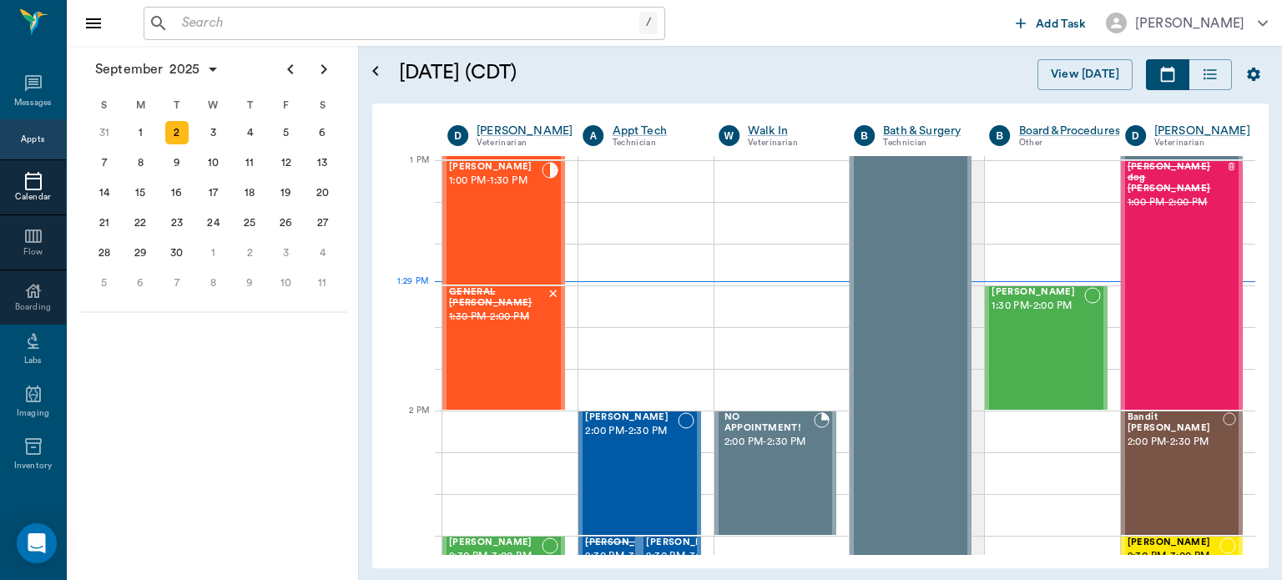
scroll to position [1254, 0]
click at [495, 206] on div "[PERSON_NAME] 1:00 PM - 1:30 PM" at bounding box center [495, 223] width 93 height 122
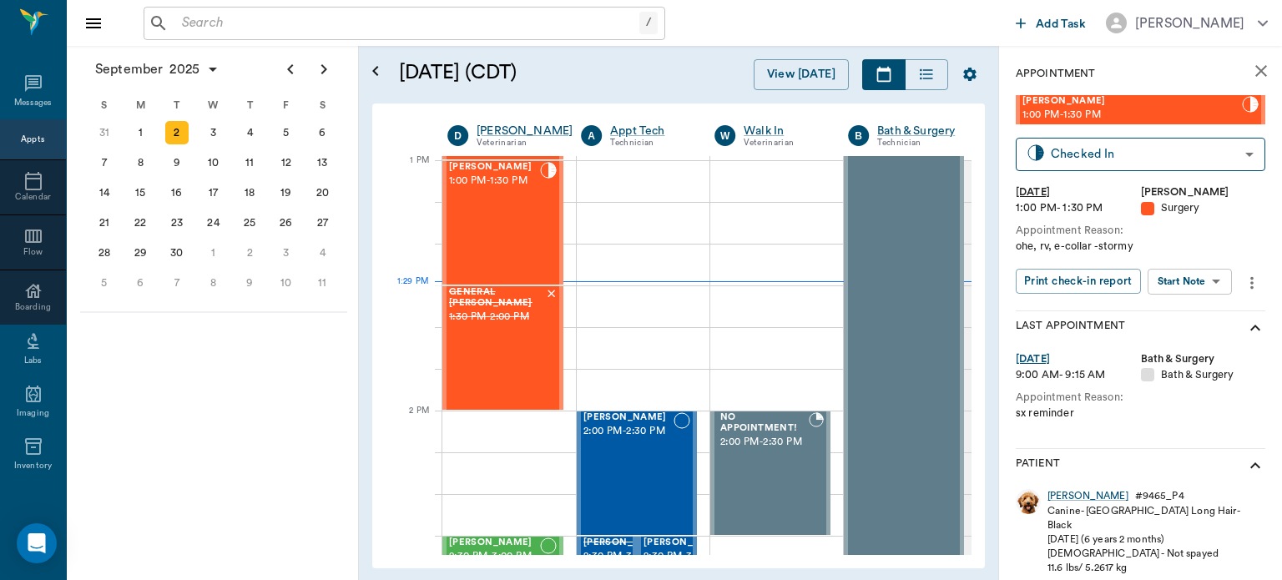
click at [1202, 288] on body "/ ​ Add Task Dr. Bert Ellsworth Nectar Messages Appts Calendar Flow Boarding La…" at bounding box center [641, 290] width 1282 height 580
click at [1191, 337] on button "View Surgery" at bounding box center [1177, 342] width 68 height 19
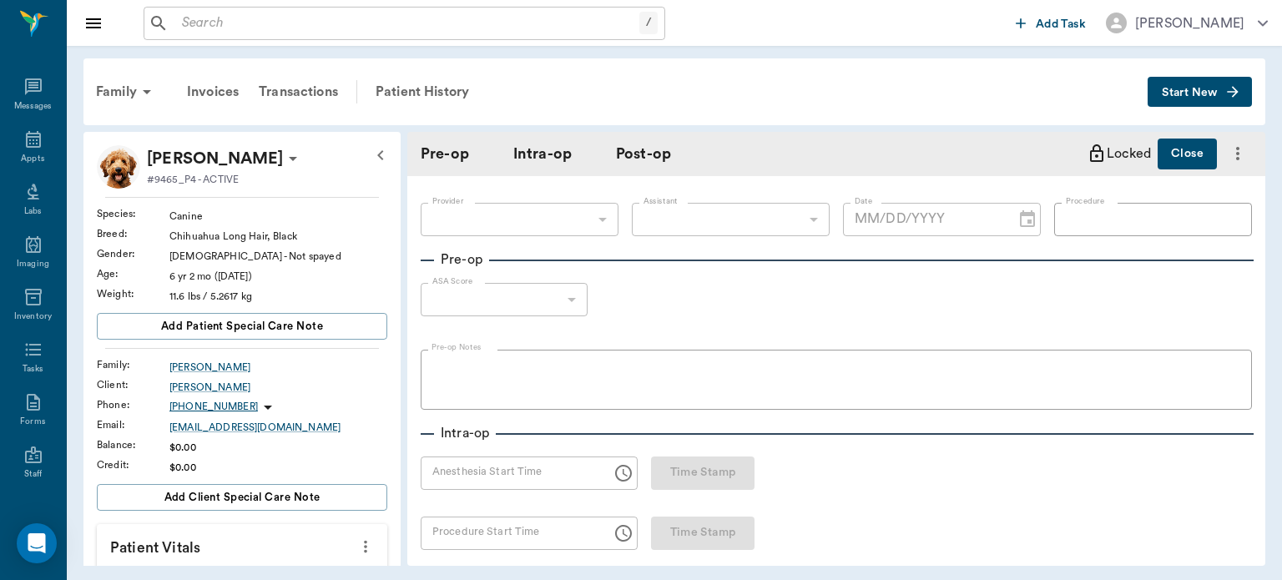
type input "63ec2f075fda476ae8351a4d"
type input "63ec2e7e52e12b0ba117b124"
type input "SPAY"
type input "1"
radio input "true"
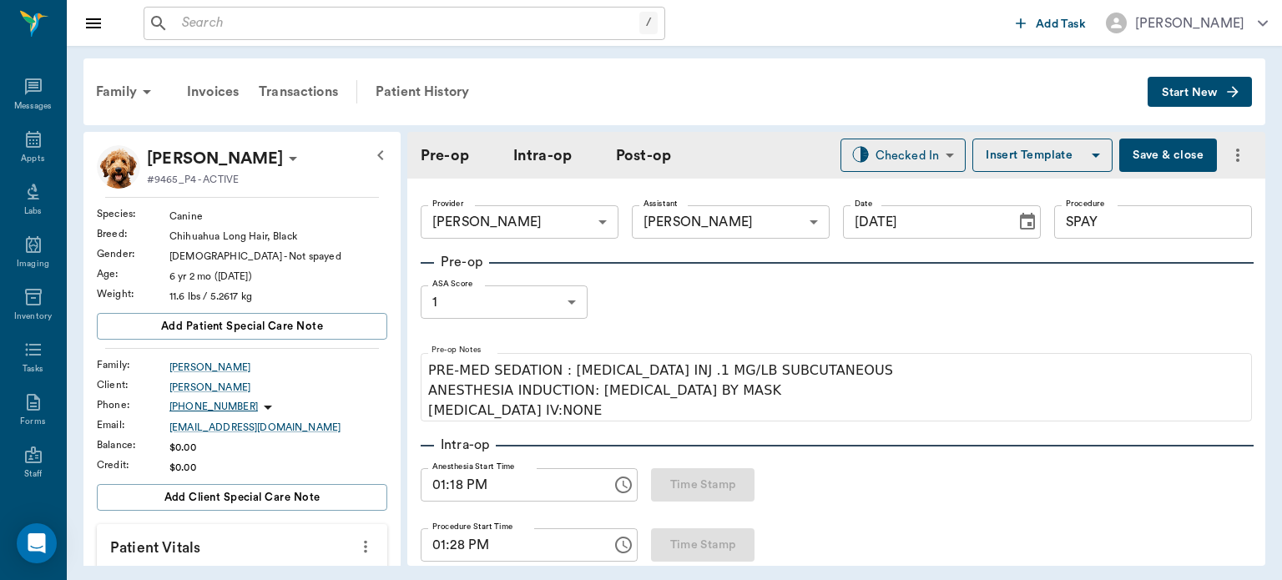
type input "[DATE]"
type input "01:18 PM"
type input "01:28 PM"
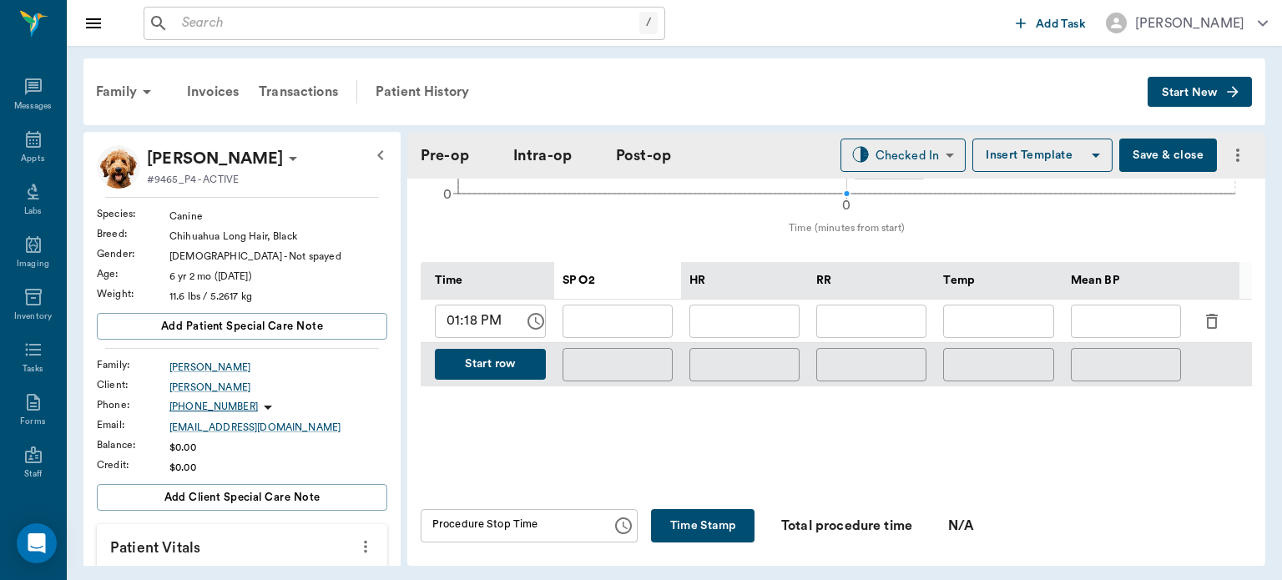
scroll to position [748, 0]
click at [1209, 314] on icon "button" at bounding box center [1212, 322] width 20 height 20
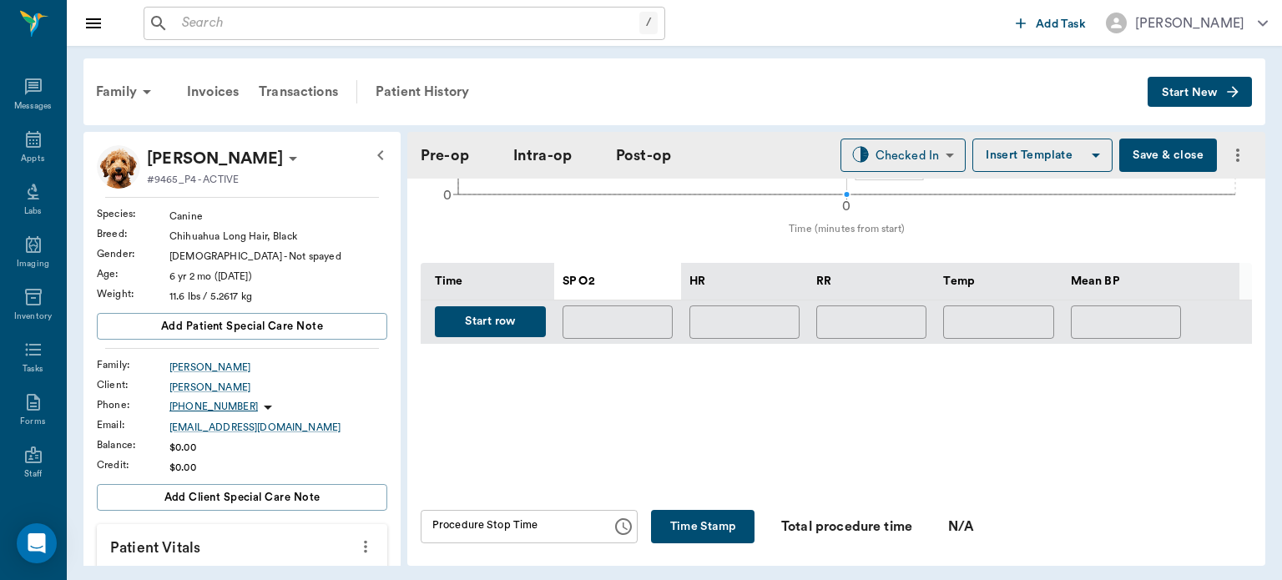
click at [497, 306] on button "Start row" at bounding box center [490, 321] width 111 height 31
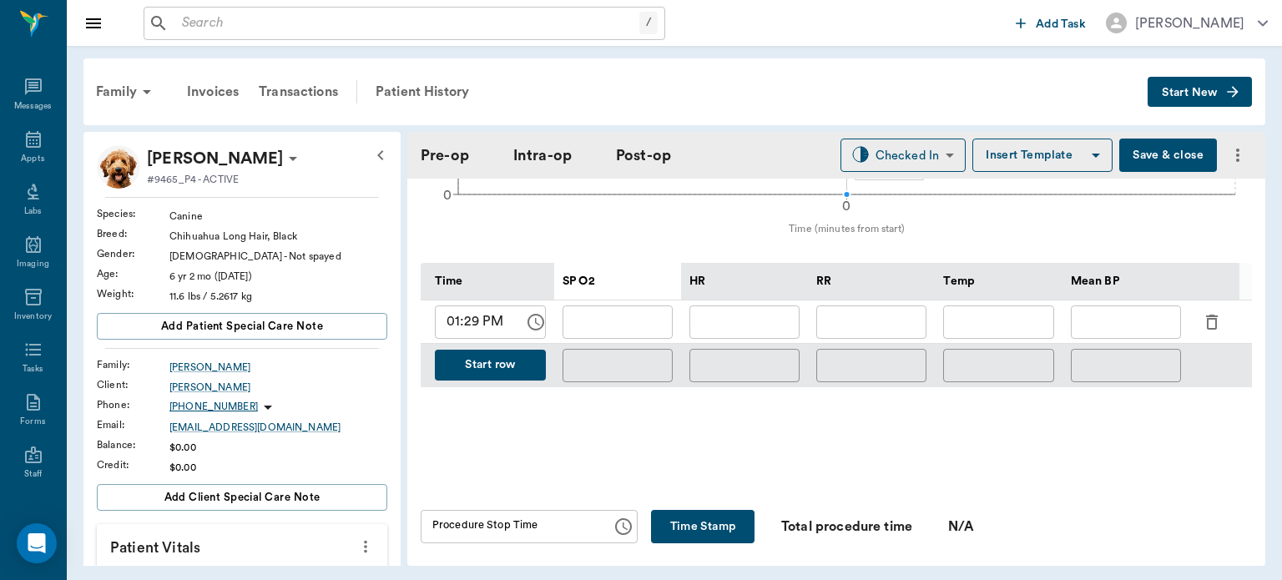
click at [772, 307] on input "text" at bounding box center [744, 321] width 110 height 33
type input "106"
click at [629, 309] on input "text" at bounding box center [618, 321] width 110 height 33
type input "97"
click at [887, 312] on input "text" at bounding box center [871, 321] width 110 height 33
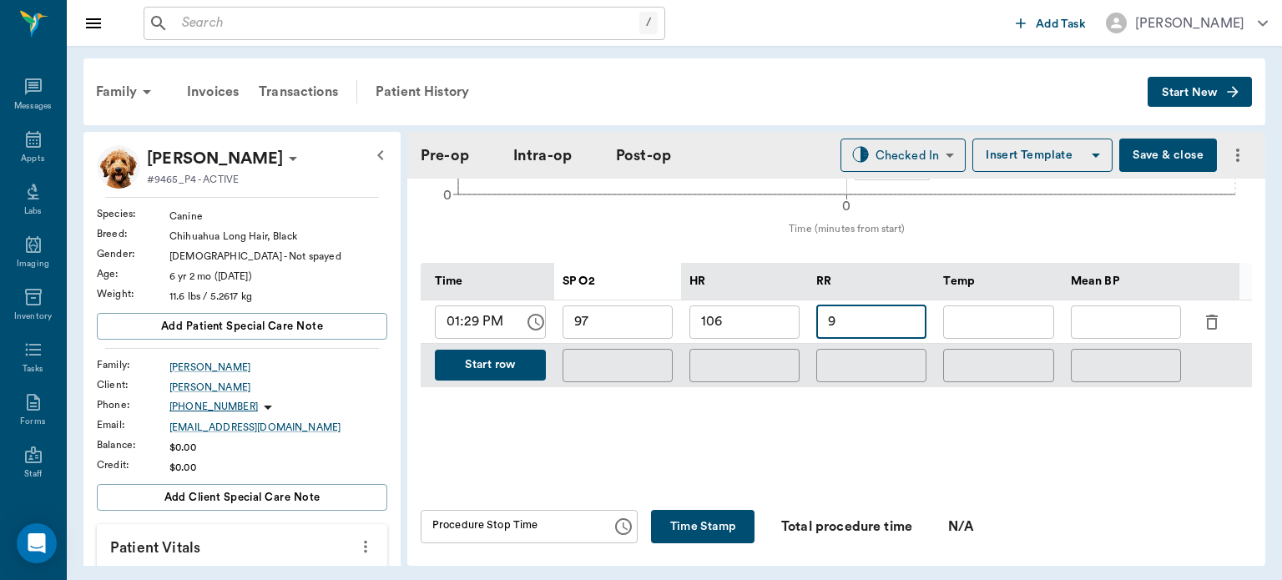
type input "9"
click at [1121, 310] on input "text" at bounding box center [1126, 321] width 110 height 33
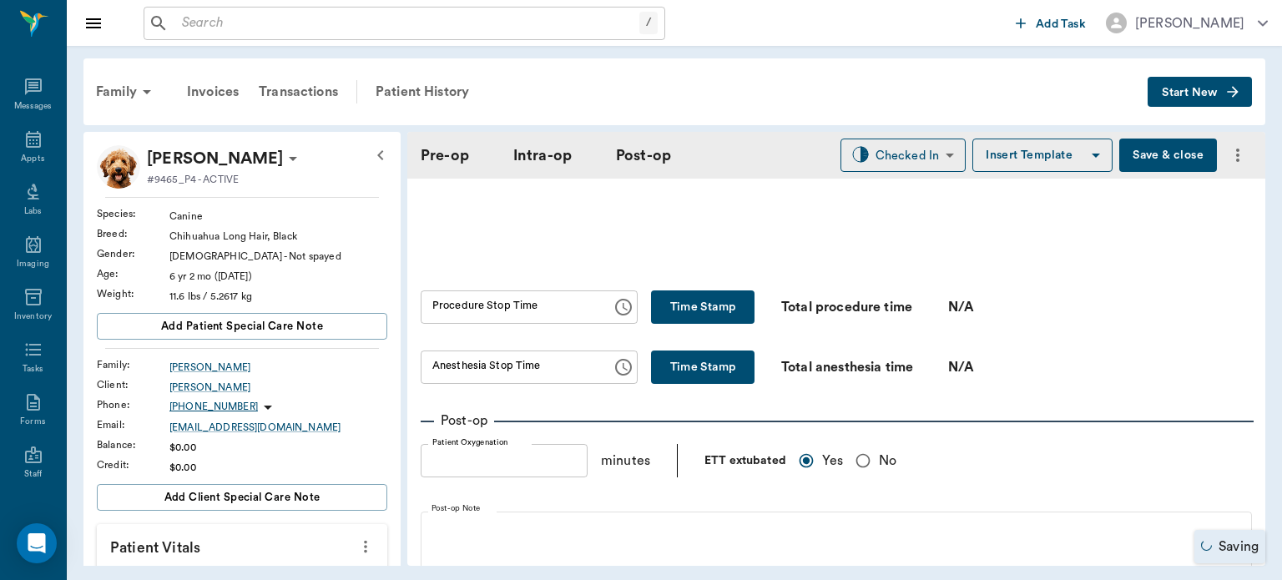
scroll to position [978, 0]
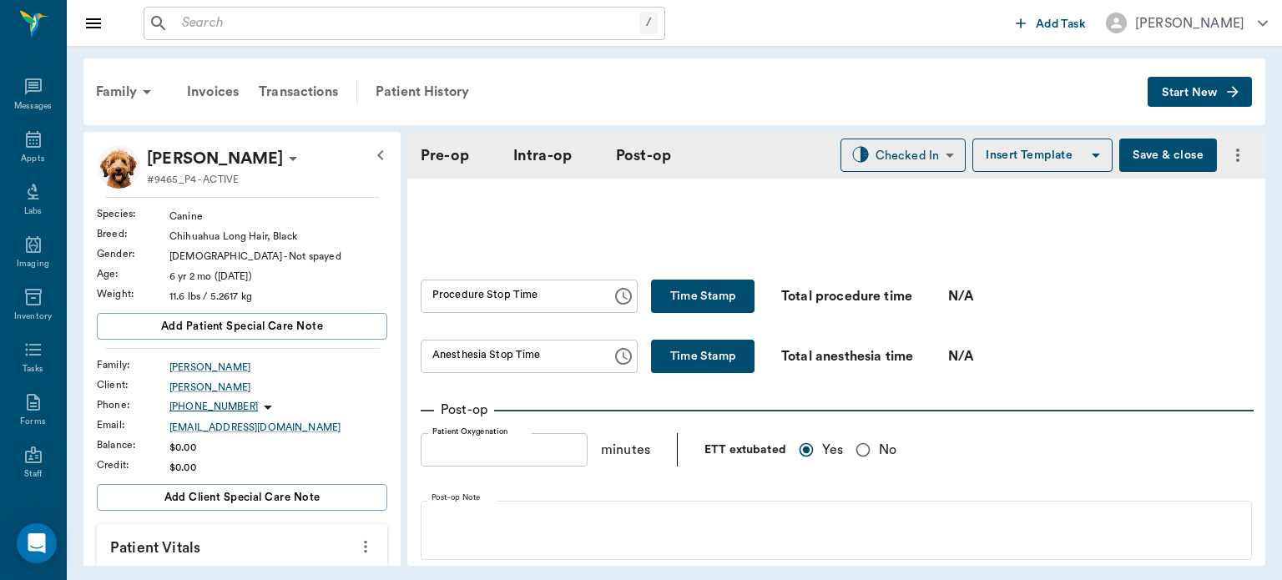
type input "62"
click at [1068, 340] on div "Anesthesia Stop Time Anesthesia Stop Time Time Stamp Total anesthesia time N/A" at bounding box center [836, 356] width 831 height 33
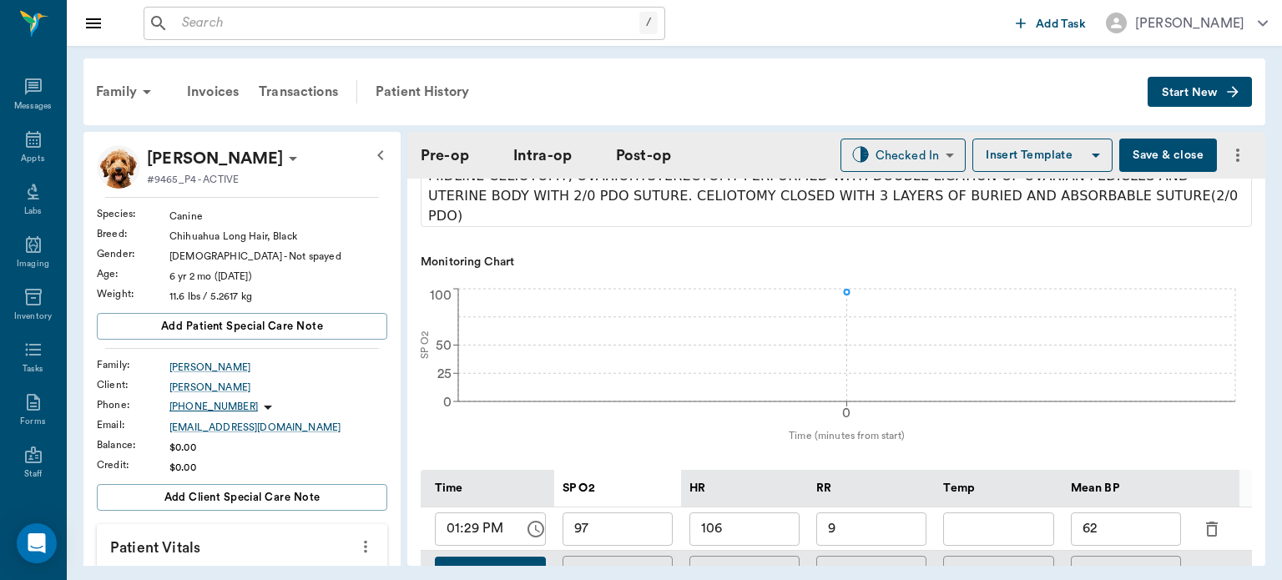
scroll to position [552, 0]
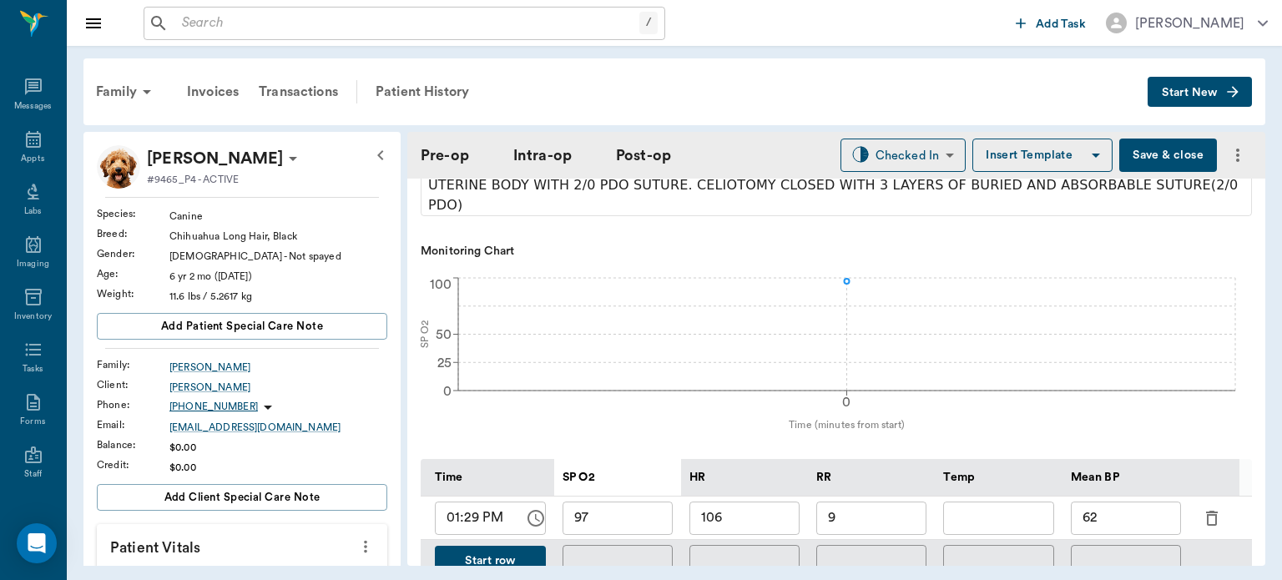
click at [1138, 147] on button "Save & close" at bounding box center [1168, 155] width 98 height 33
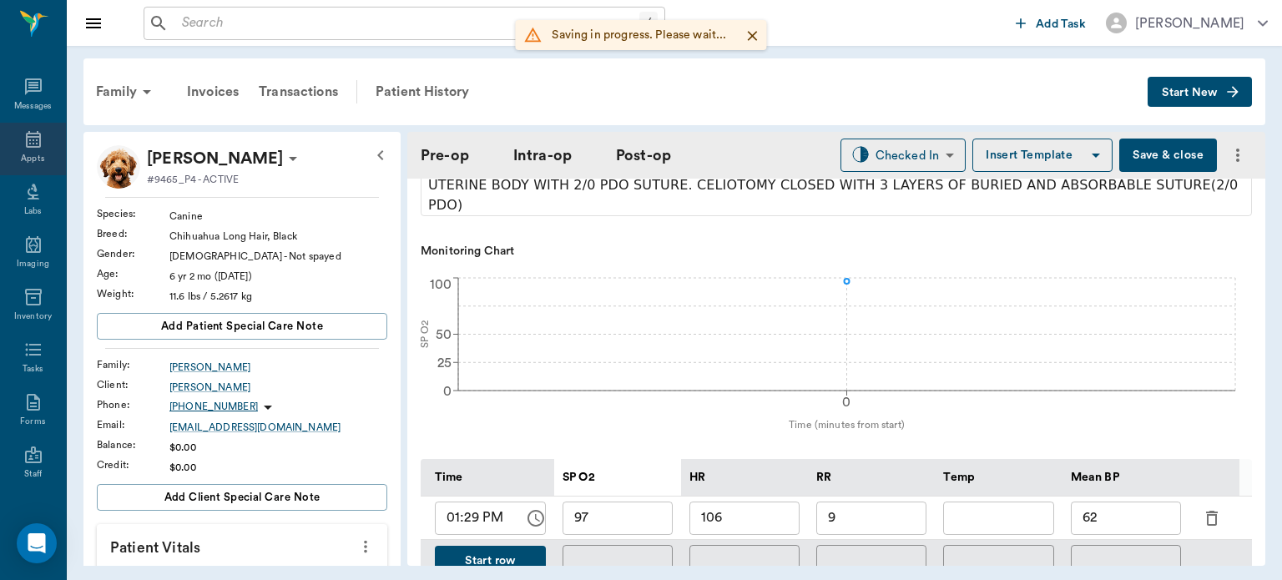
click at [21, 154] on div "Appts" at bounding box center [32, 159] width 23 height 13
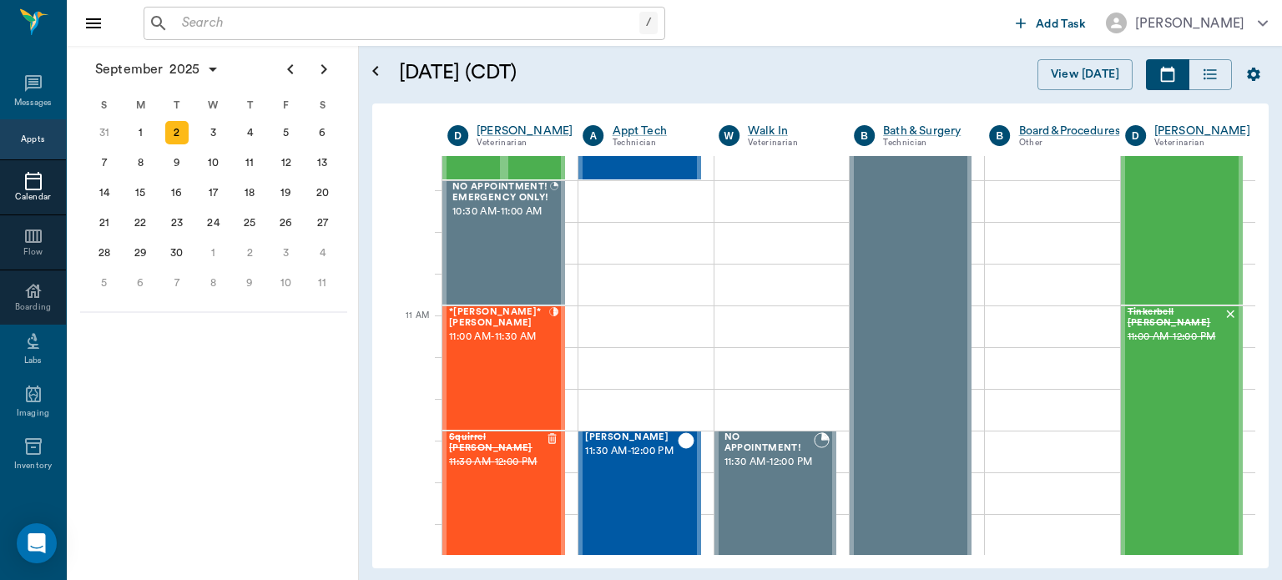
scroll to position [598, 0]
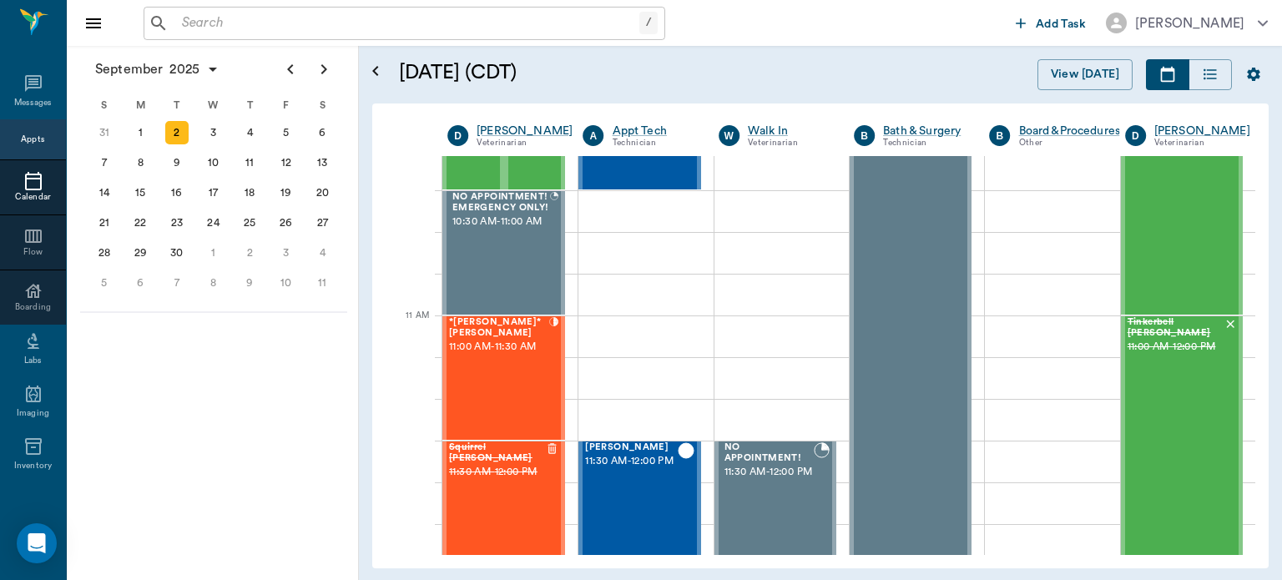
click at [492, 374] on div "*[PERSON_NAME]* [PERSON_NAME] 11:00 AM - 11:30 AM" at bounding box center [499, 378] width 100 height 122
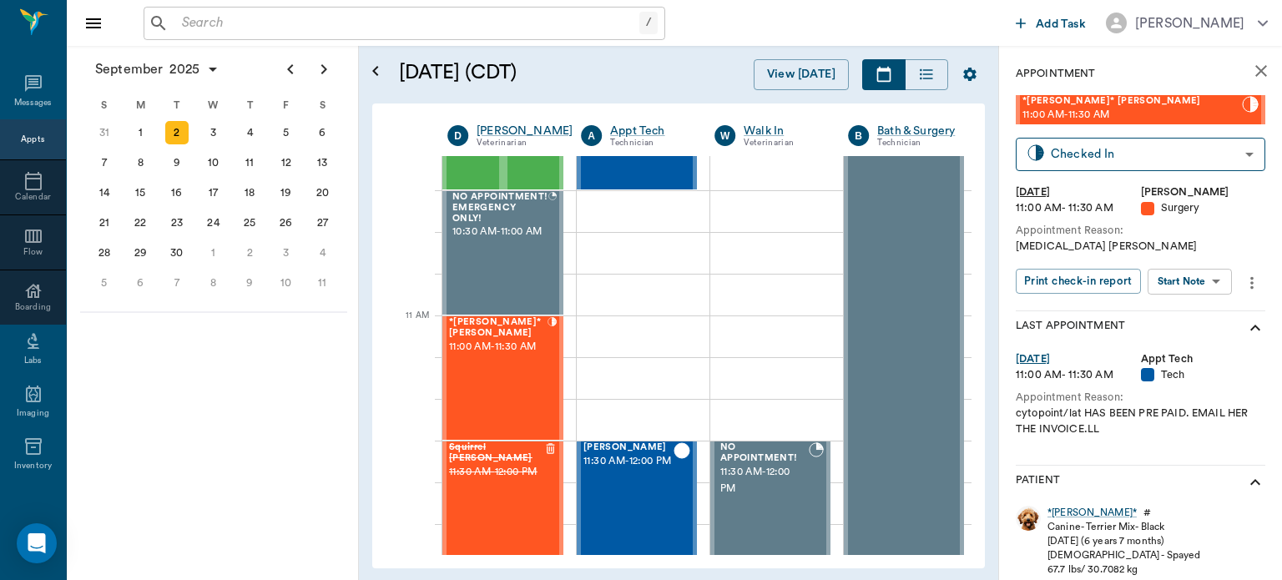
click at [1197, 289] on body "/ ​ Add Task Dr. Bert Ellsworth Nectar Messages Appts Calendar Flow Boarding La…" at bounding box center [641, 290] width 1282 height 580
click at [1181, 341] on button "View Surgery" at bounding box center [1177, 342] width 68 height 19
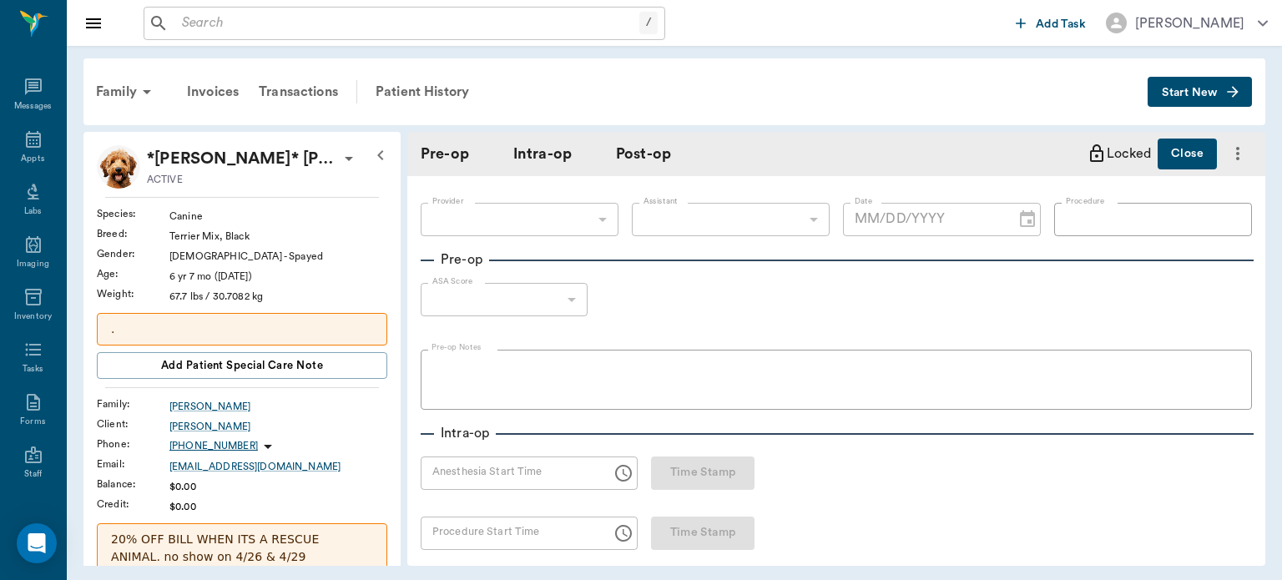
type input "63ec2f075fda476ae8351a4d"
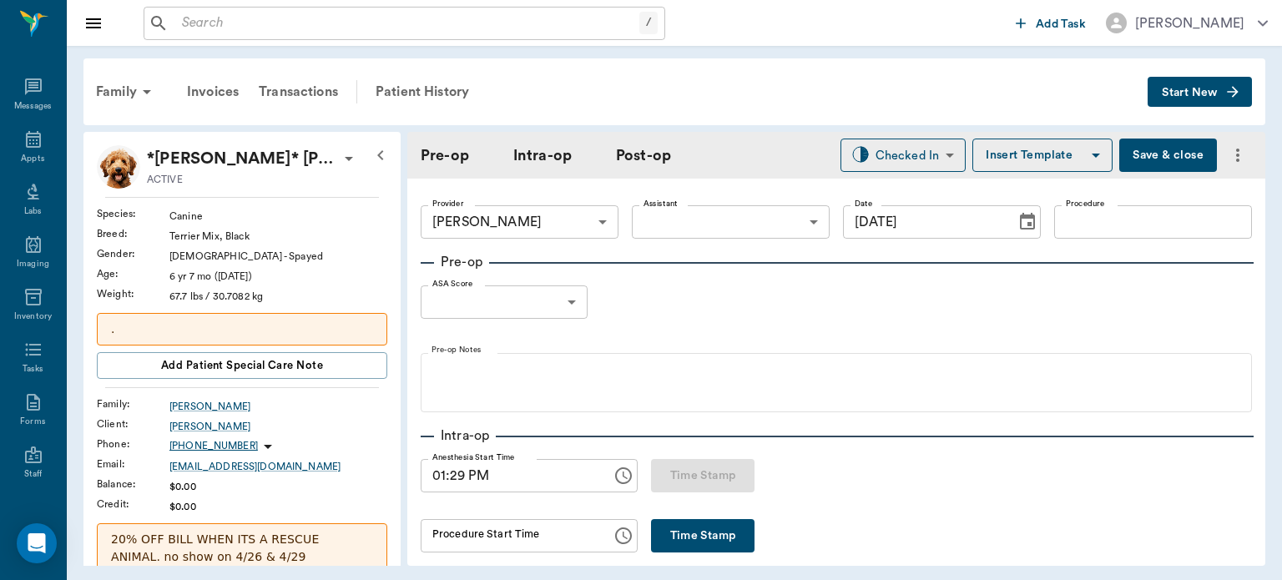
type input "[DATE]"
type input "01:29 PM"
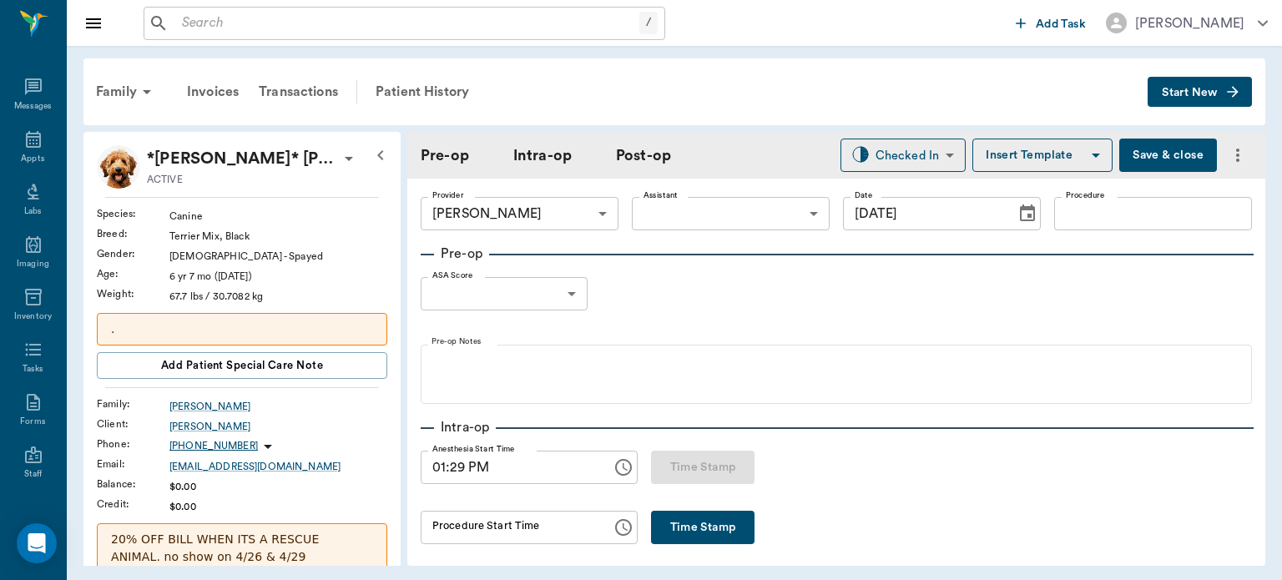
click at [728, 211] on body "/ ​ Add Task Dr. Bert Ellsworth Nectar Messages Appts Labs Imaging Inventory Ta…" at bounding box center [641, 290] width 1282 height 580
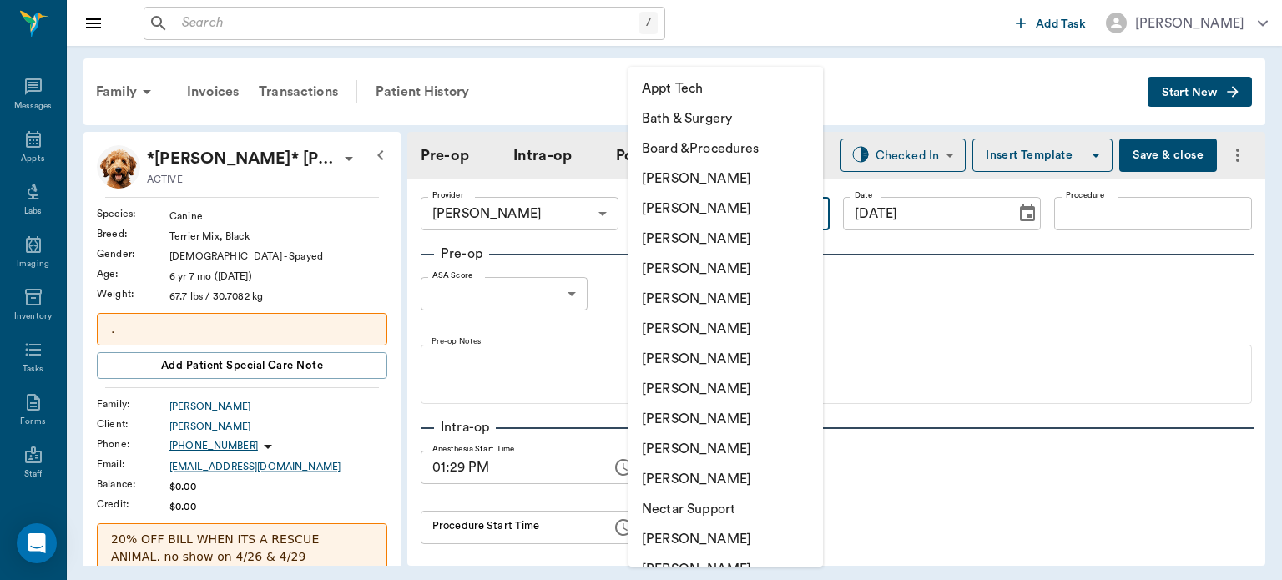
click at [918, 294] on div at bounding box center [641, 290] width 1282 height 580
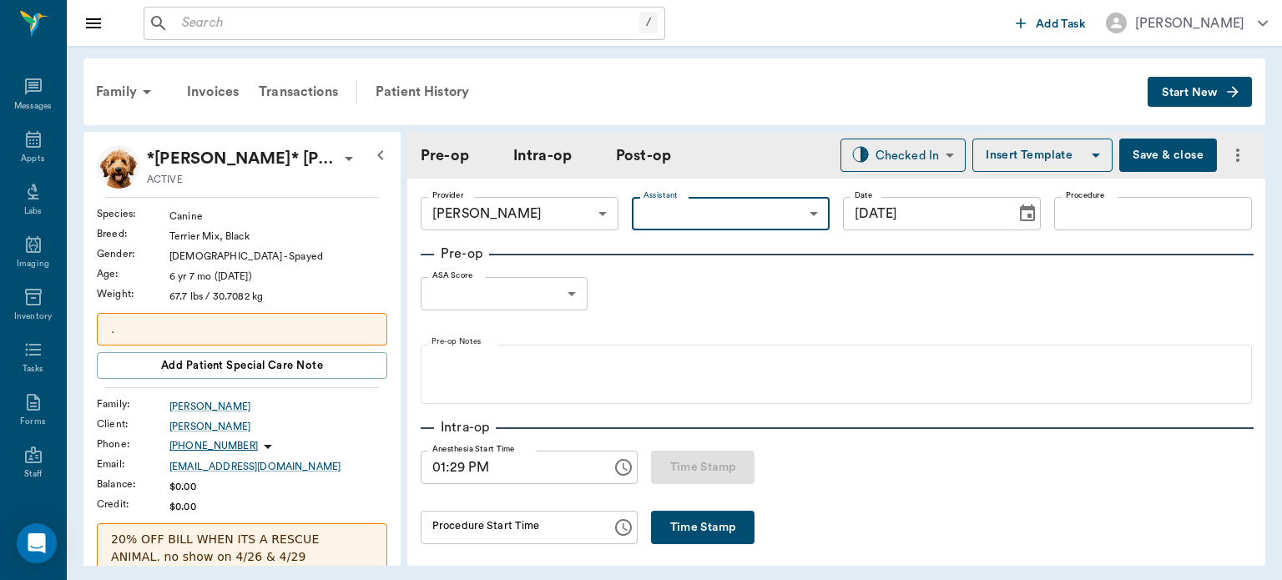
click at [1103, 209] on input "Procedure" at bounding box center [1153, 213] width 198 height 33
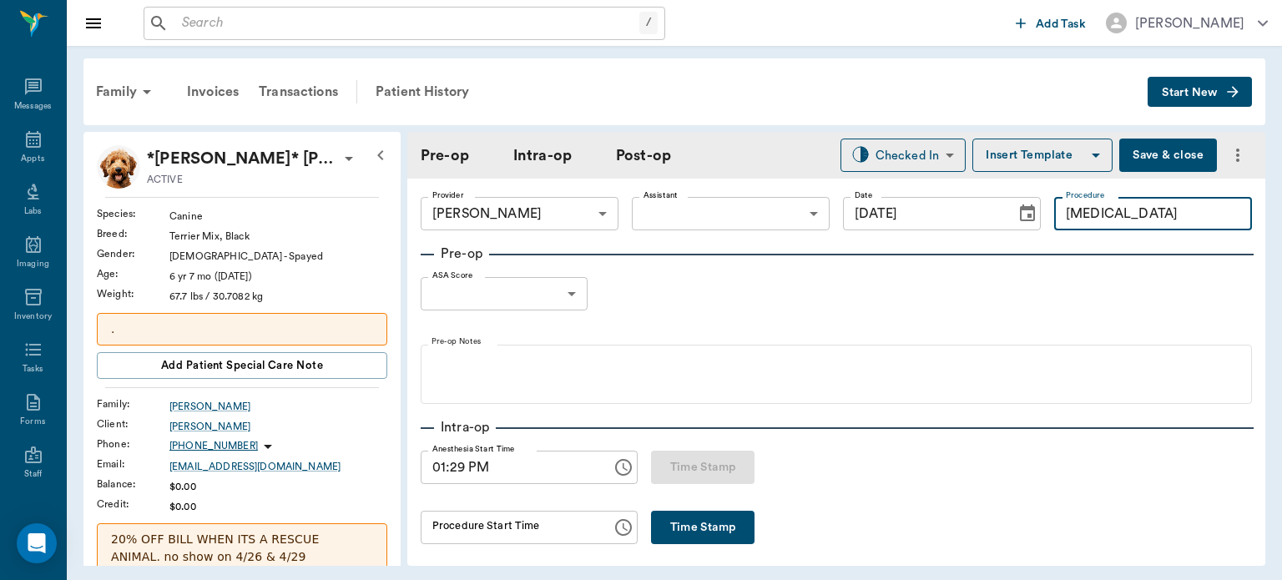
type input "[MEDICAL_DATA]"
click at [1057, 149] on button "Insert Template" at bounding box center [1042, 155] width 140 height 33
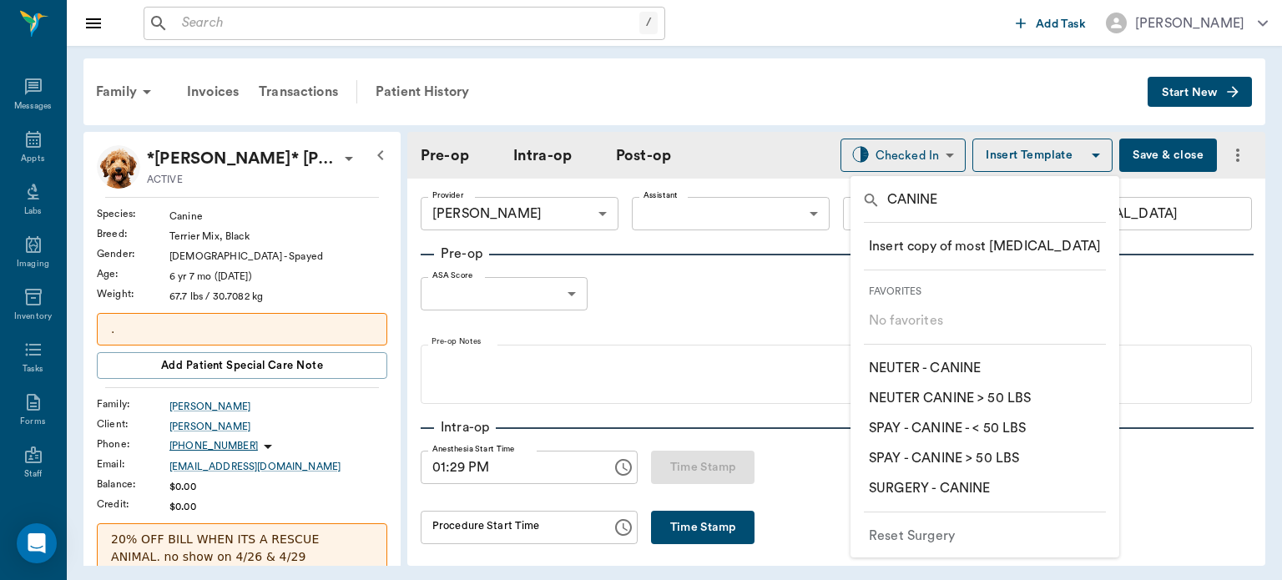
type input "CANINE"
click at [977, 487] on p "​ SURGERY - CANINE" at bounding box center [929, 488] width 121 height 20
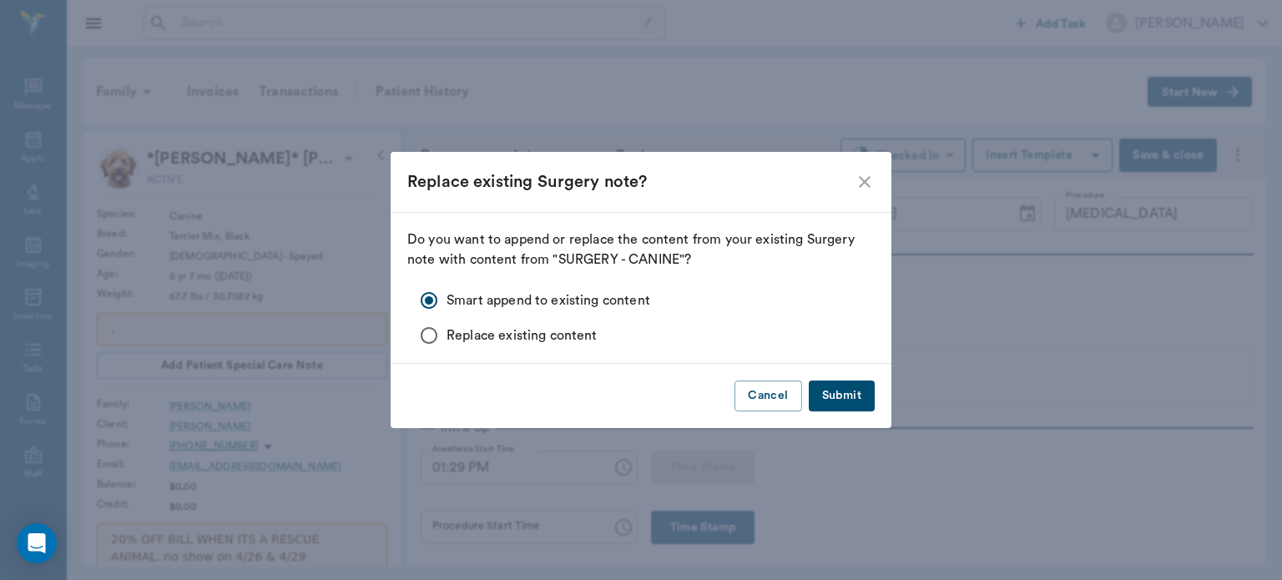
click at [858, 391] on button "Submit" at bounding box center [842, 396] width 66 height 31
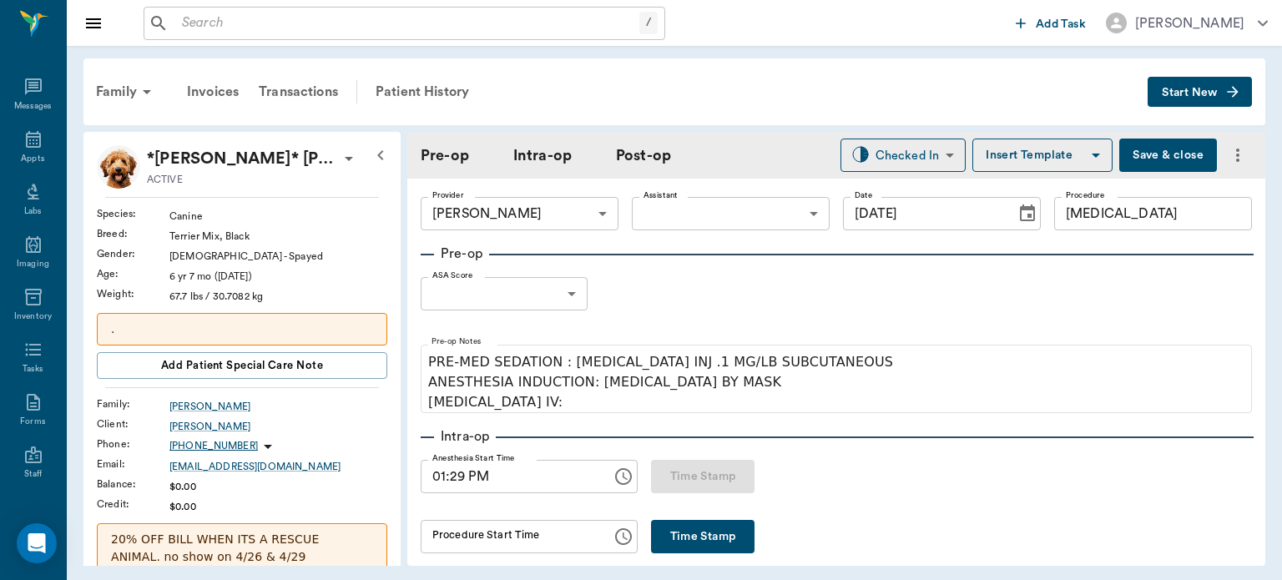
click at [561, 293] on body "/ ​ Add Task Dr. Bert Ellsworth Nectar Messages Appts Labs Imaging Inventory Ta…" at bounding box center [641, 290] width 1282 height 580
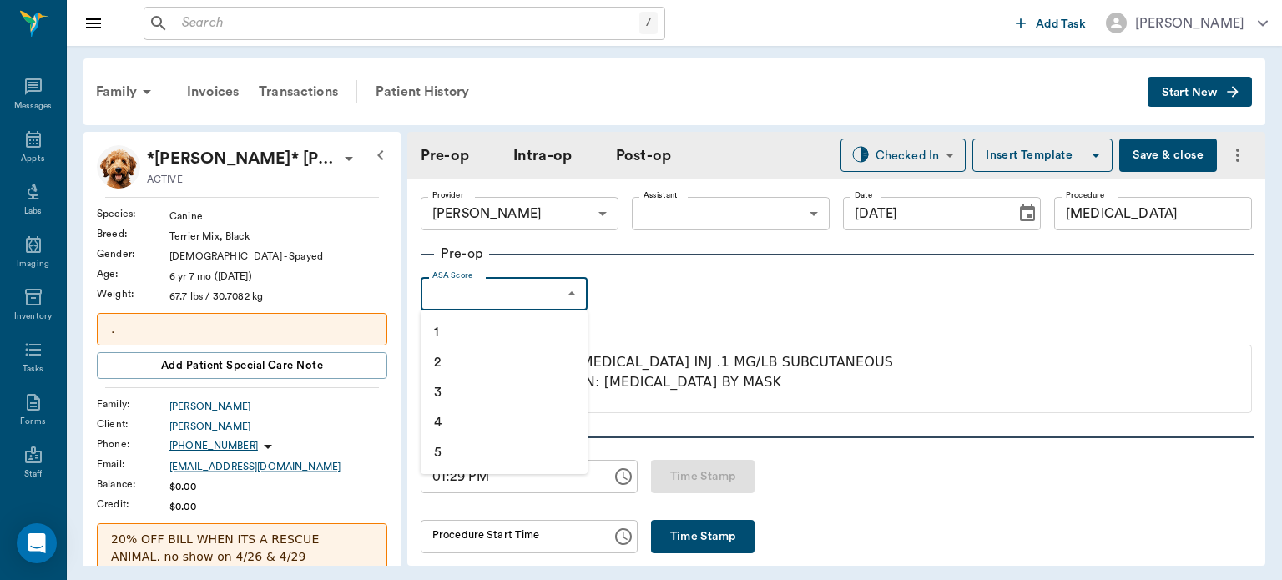
click at [494, 361] on li "2" at bounding box center [504, 362] width 167 height 30
type input "2"
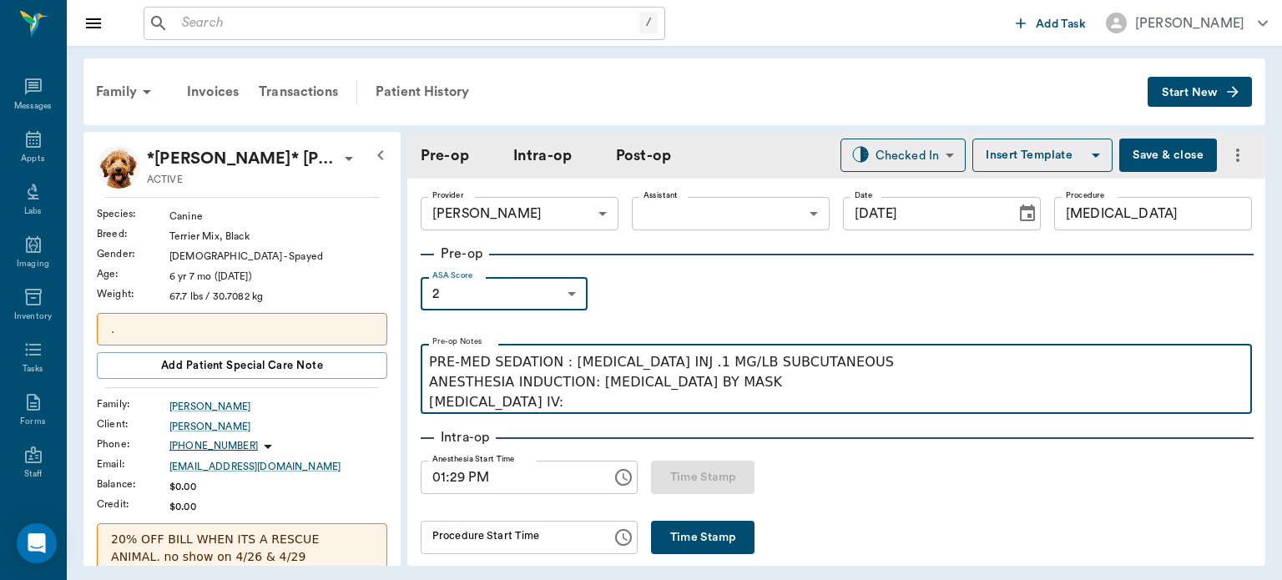
click at [574, 409] on p "PRE-MED SEDATION : ACEPROMAZINE INJ .1 MG/LB SUBCUTANEOUS ANESTHESIA INDUCTION:…" at bounding box center [836, 382] width 815 height 60
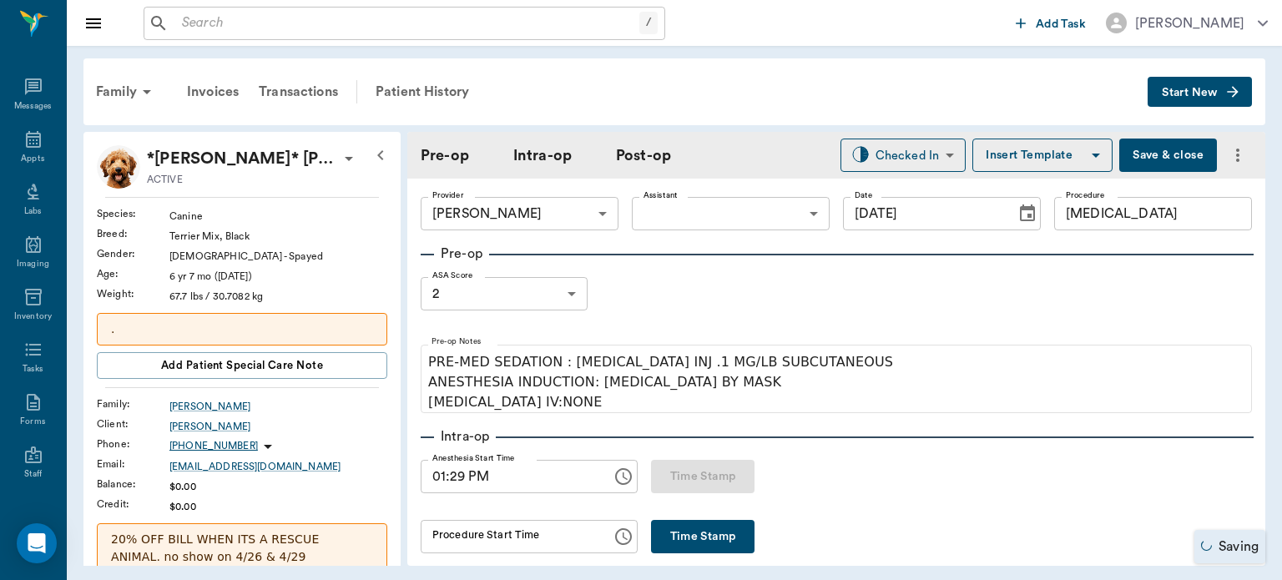
click at [507, 293] on body "/ ​ Add Task Dr. Bert Ellsworth Nectar Messages Appts Labs Imaging Inventory Ta…" at bounding box center [641, 290] width 1282 height 580
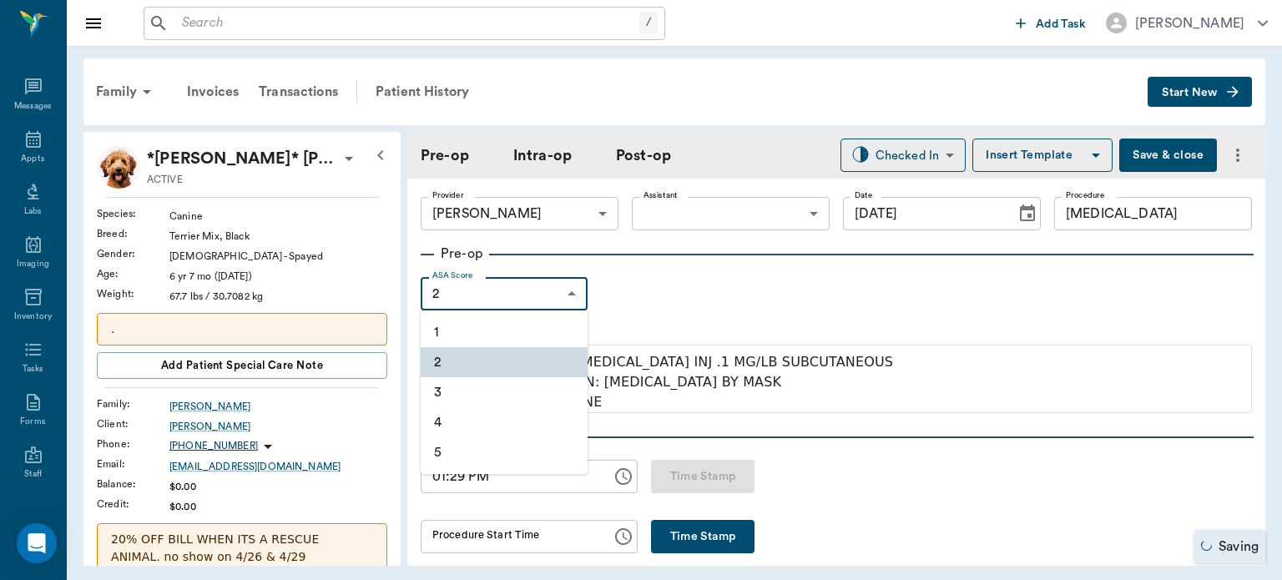
click at [512, 326] on li "1" at bounding box center [504, 332] width 167 height 30
type input "1"
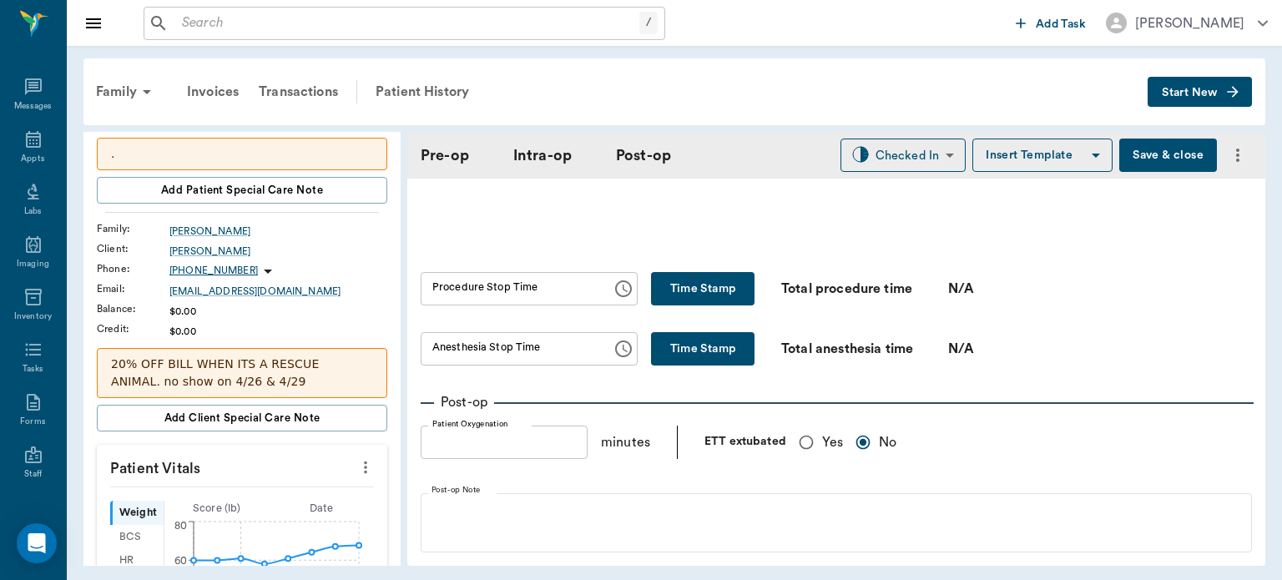
scroll to position [978, 0]
click at [794, 447] on input "Yes" at bounding box center [806, 441] width 32 height 32
radio input "true"
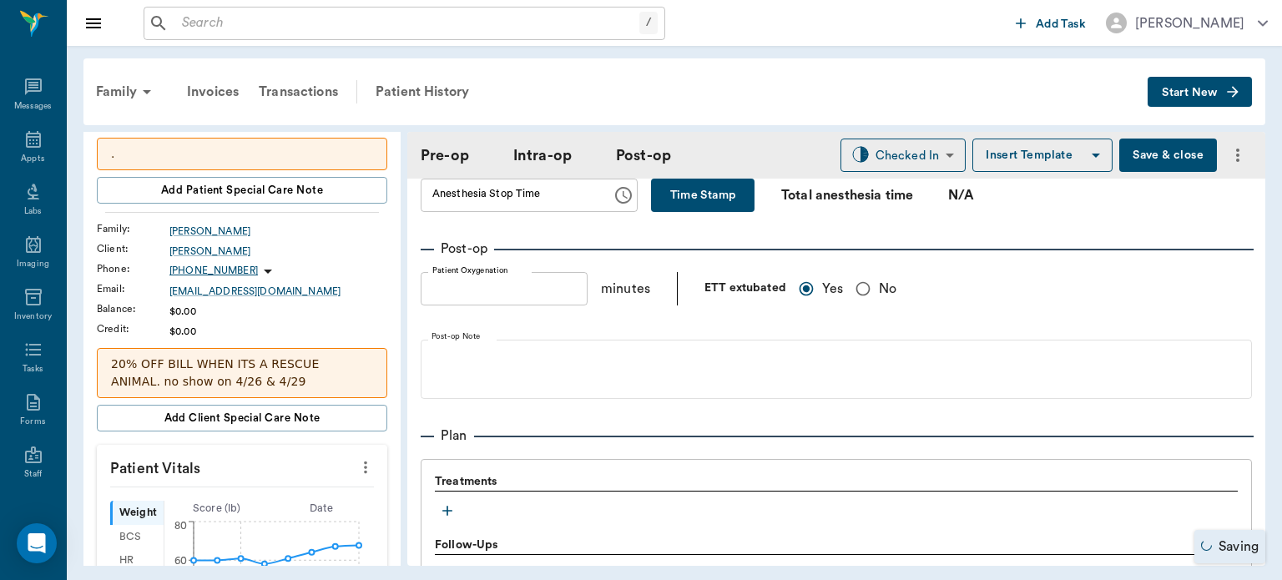
scroll to position [1142, 0]
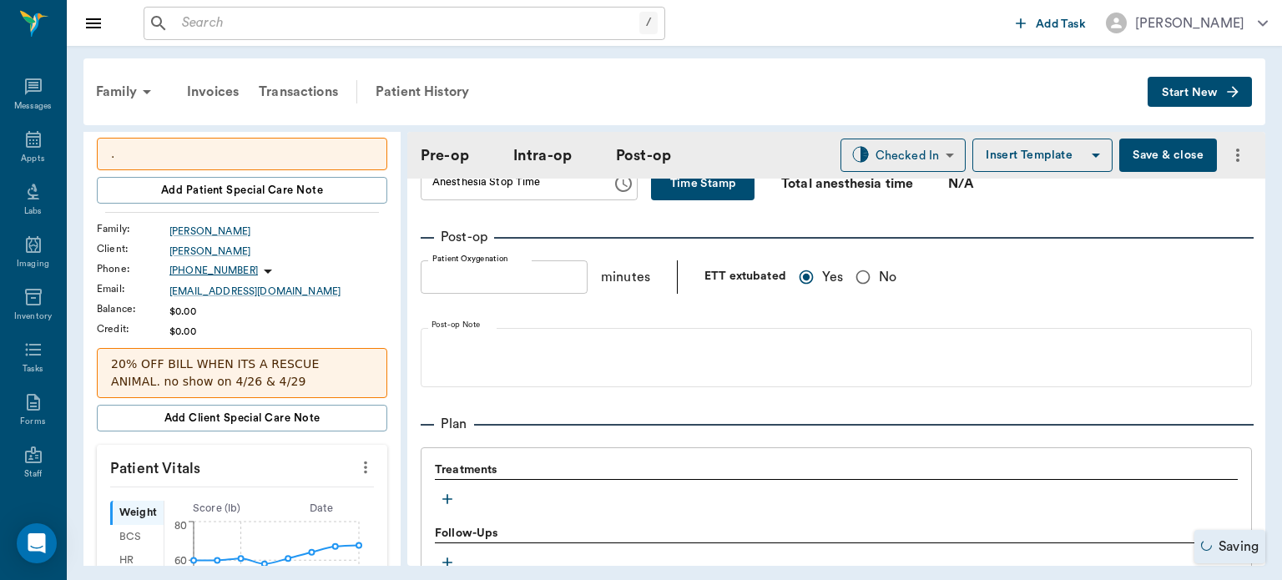
click at [449, 494] on icon "button" at bounding box center [447, 499] width 17 height 17
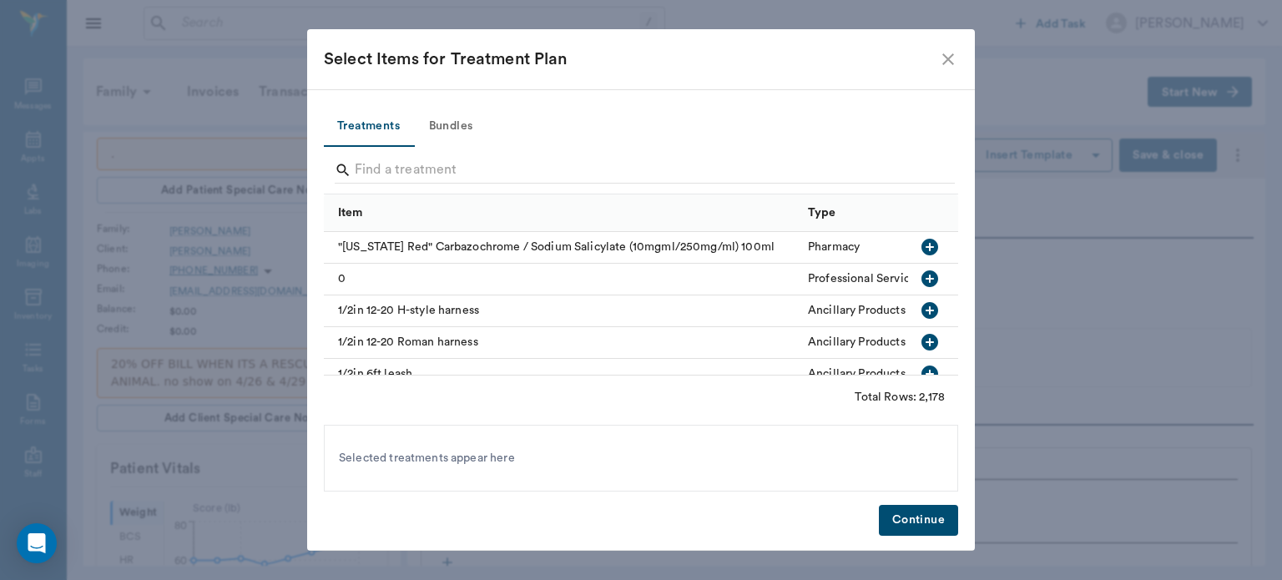
click at [956, 54] on icon "close" at bounding box center [948, 59] width 20 height 20
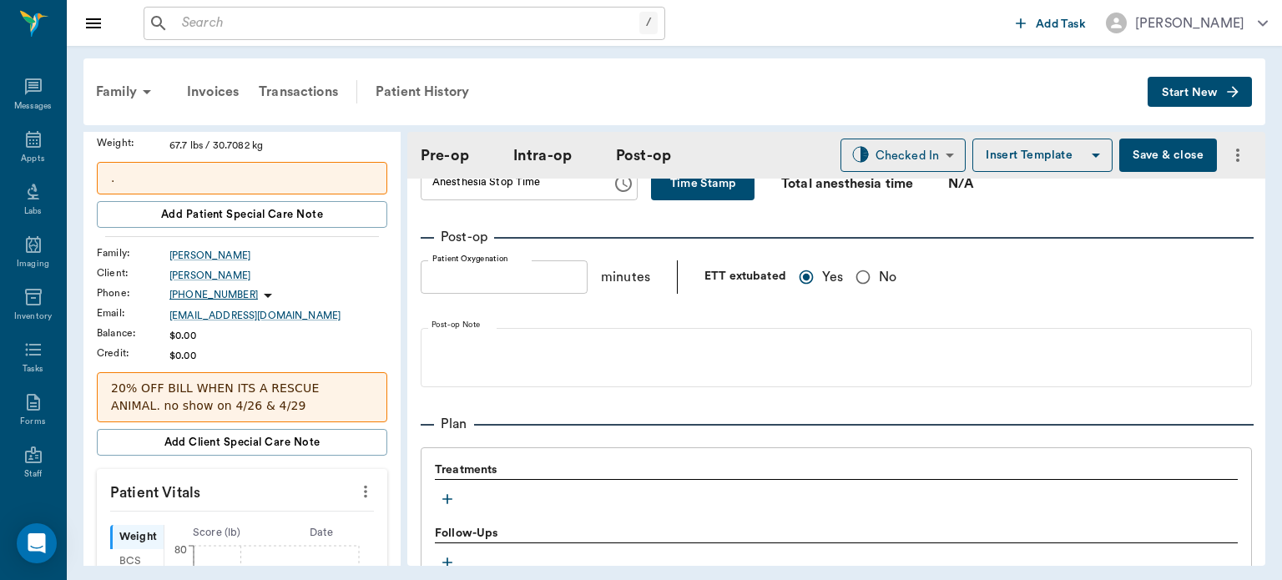
scroll to position [164, 0]
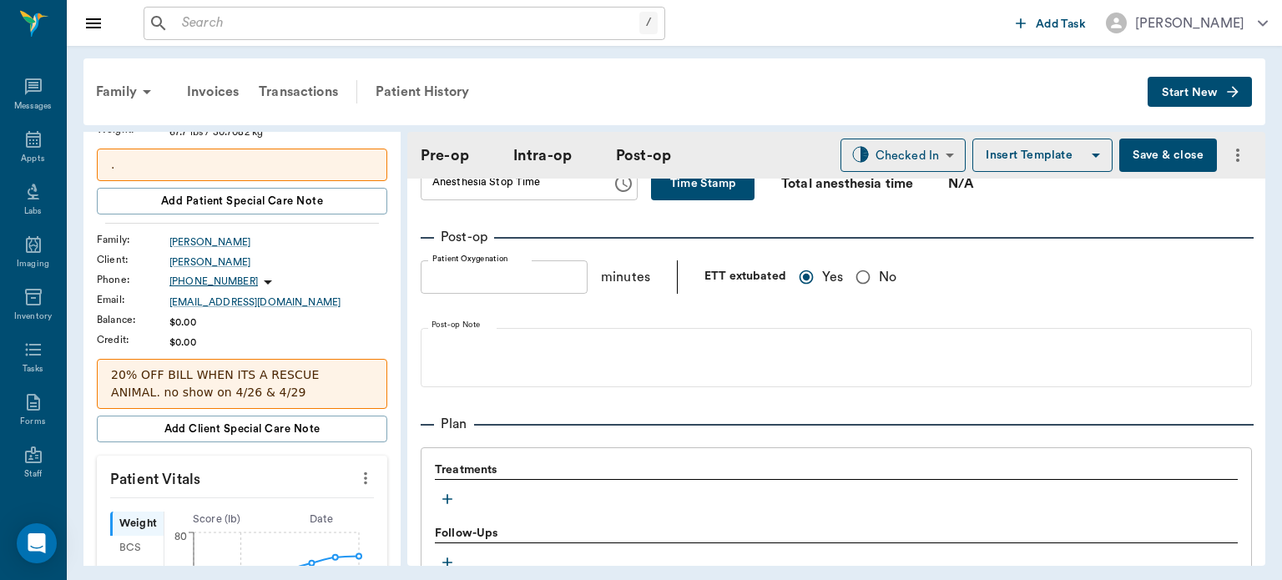
click at [361, 480] on icon "more" at bounding box center [365, 478] width 18 height 20
click at [278, 502] on span "Enter Vitals" at bounding box center [283, 505] width 140 height 18
click at [233, 522] on input "text" at bounding box center [241, 528] width 145 height 33
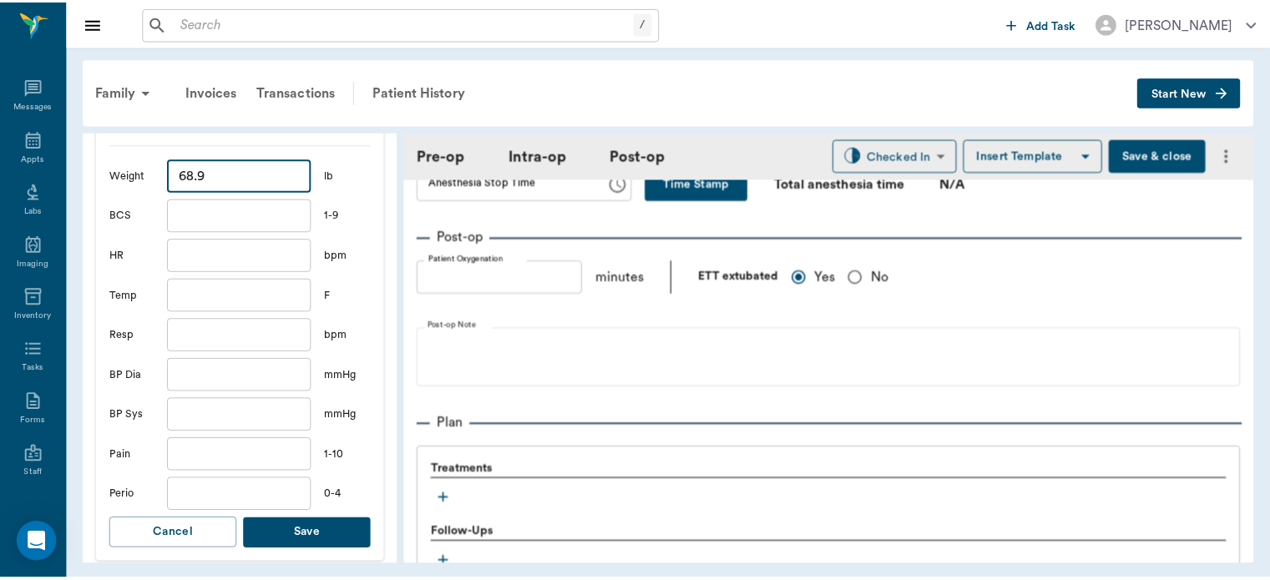
scroll to position [535, 0]
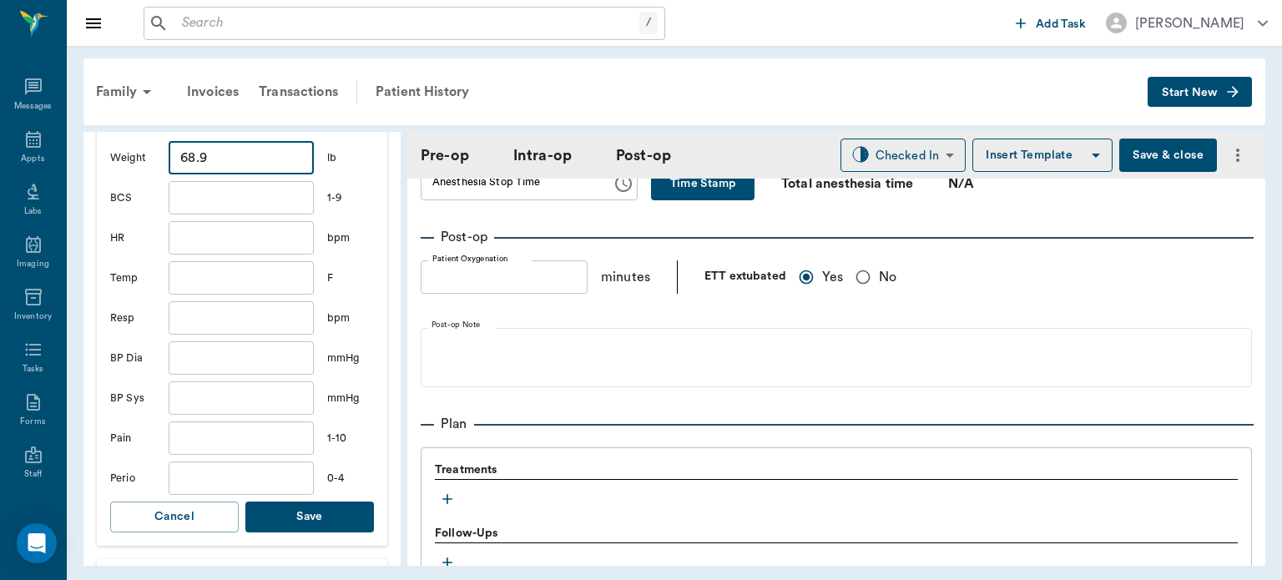
type input "68.9"
click at [347, 517] on button "Save" at bounding box center [309, 517] width 129 height 31
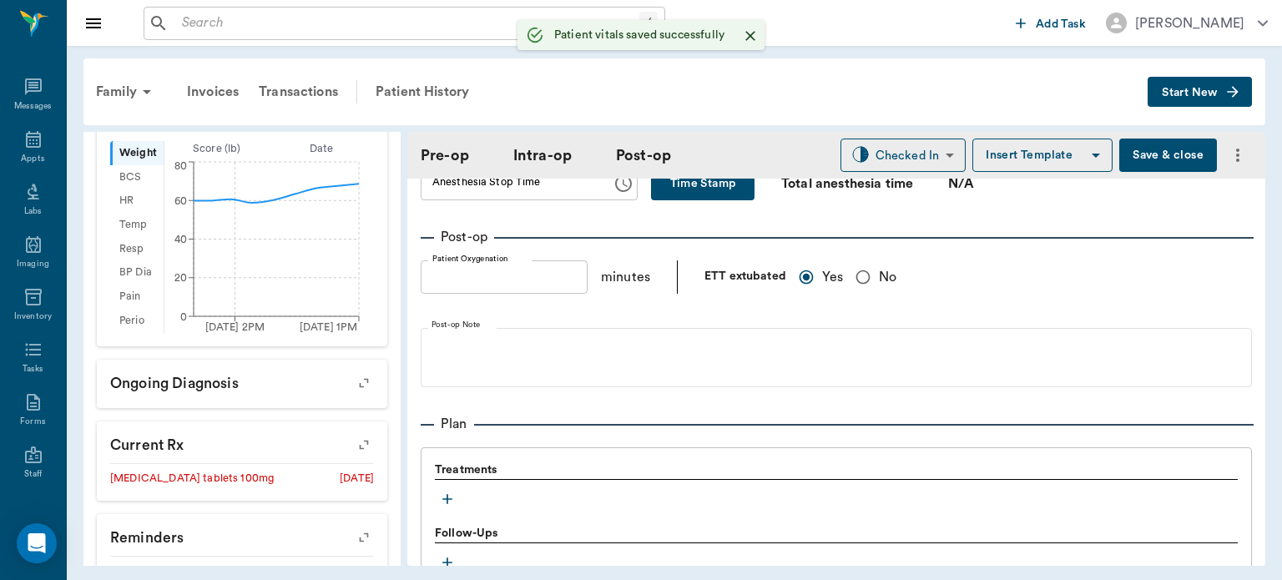
click at [459, 502] on div "Treatments" at bounding box center [836, 487] width 803 height 50
click at [420, 77] on div "Patient History" at bounding box center [423, 92] width 114 height 40
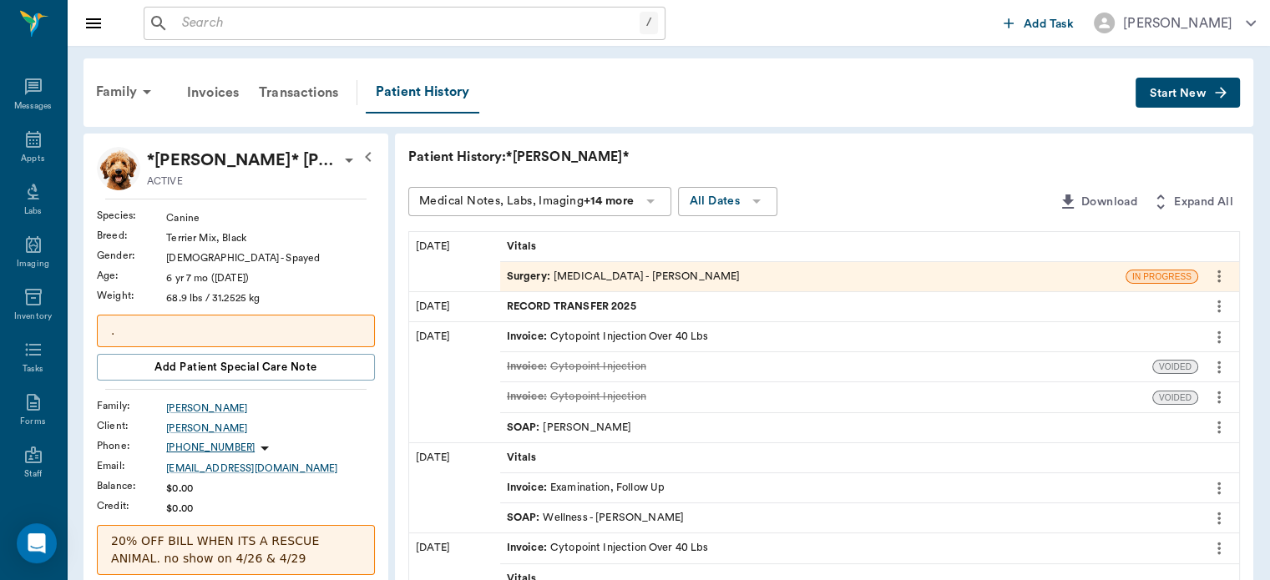
click at [528, 278] on span "Surgery :" at bounding box center [530, 277] width 47 height 16
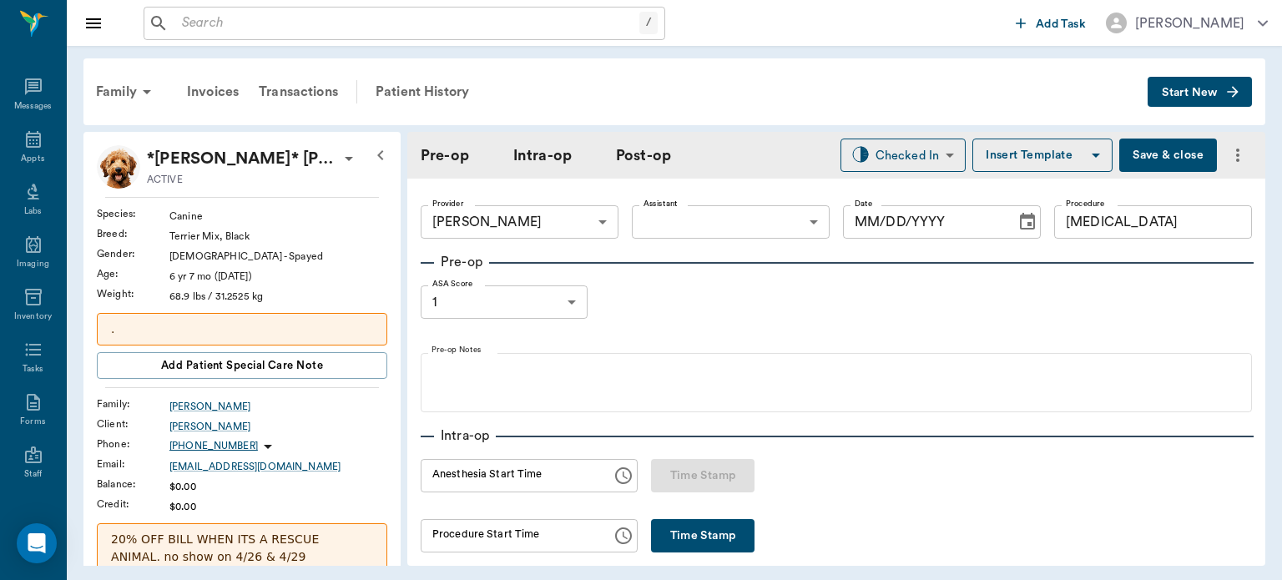
type input "63ec2f075fda476ae8351a4d"
type input "[MEDICAL_DATA]"
type input "1"
radio input "true"
type input "[DATE]"
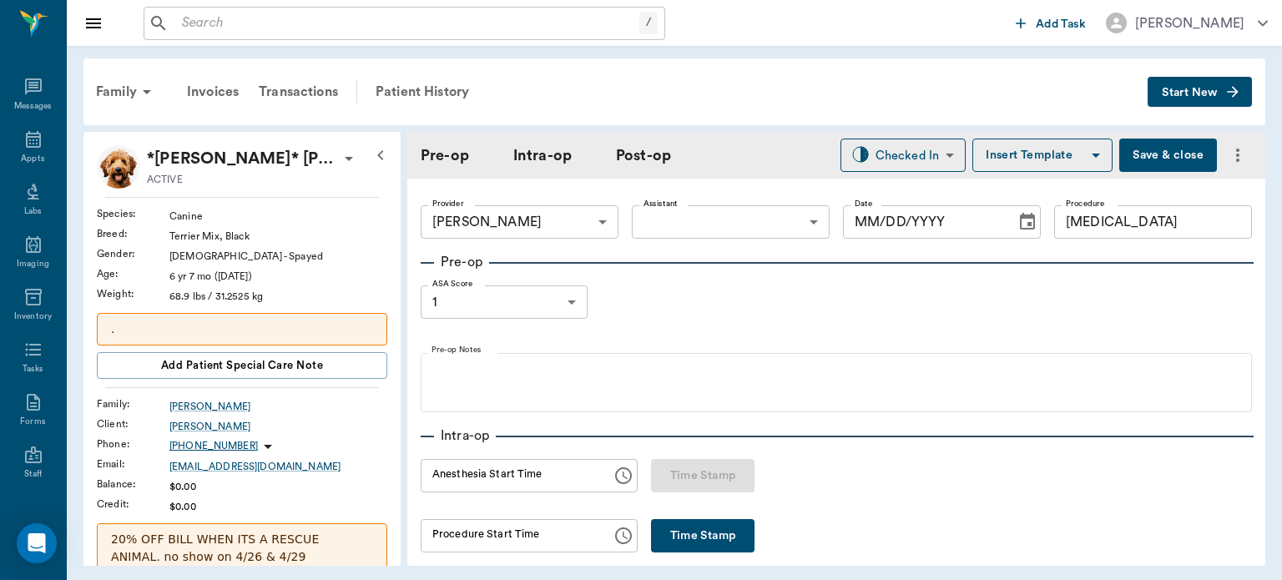
type input "01:29 PM"
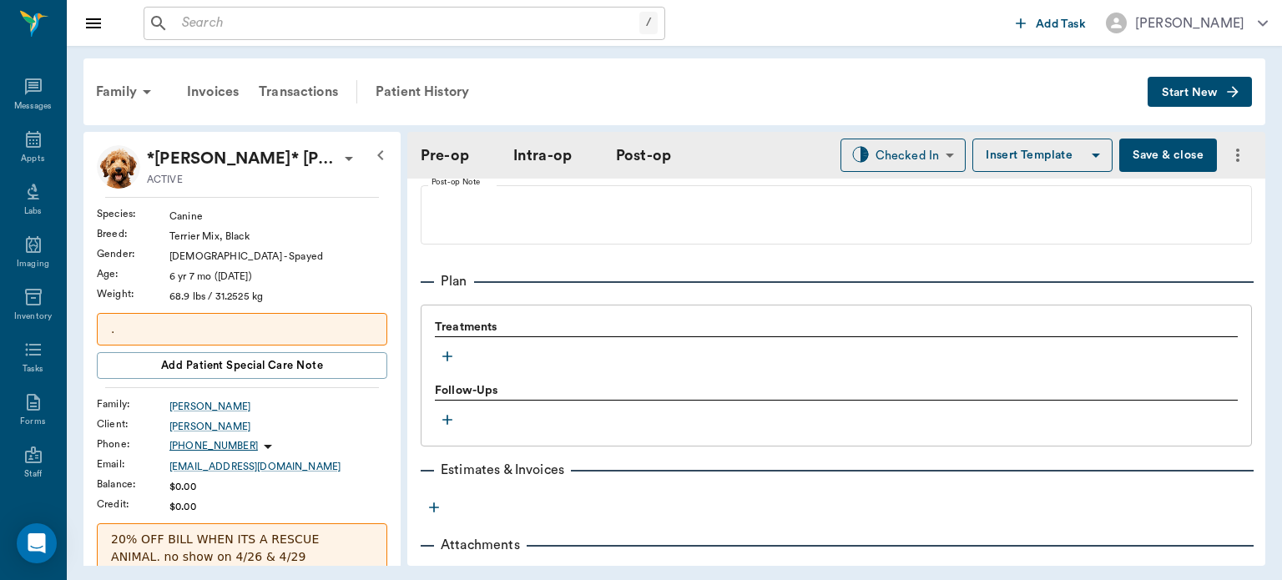
scroll to position [1285, 0]
click at [451, 357] on icon "button" at bounding box center [447, 355] width 17 height 17
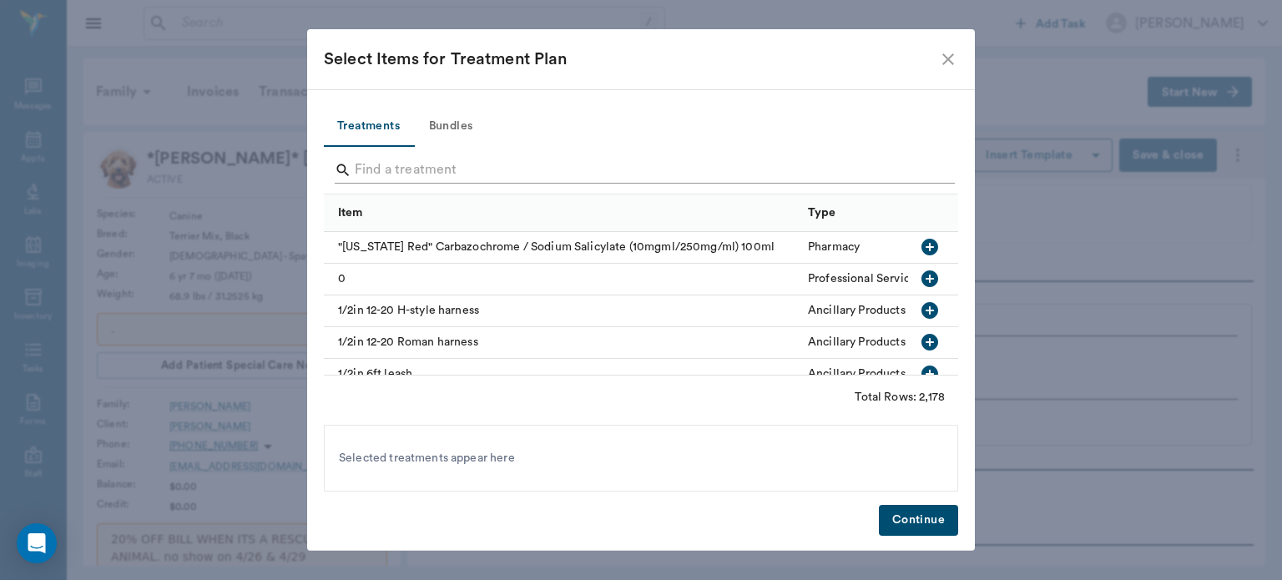
click at [404, 164] on input "Search" at bounding box center [642, 170] width 575 height 27
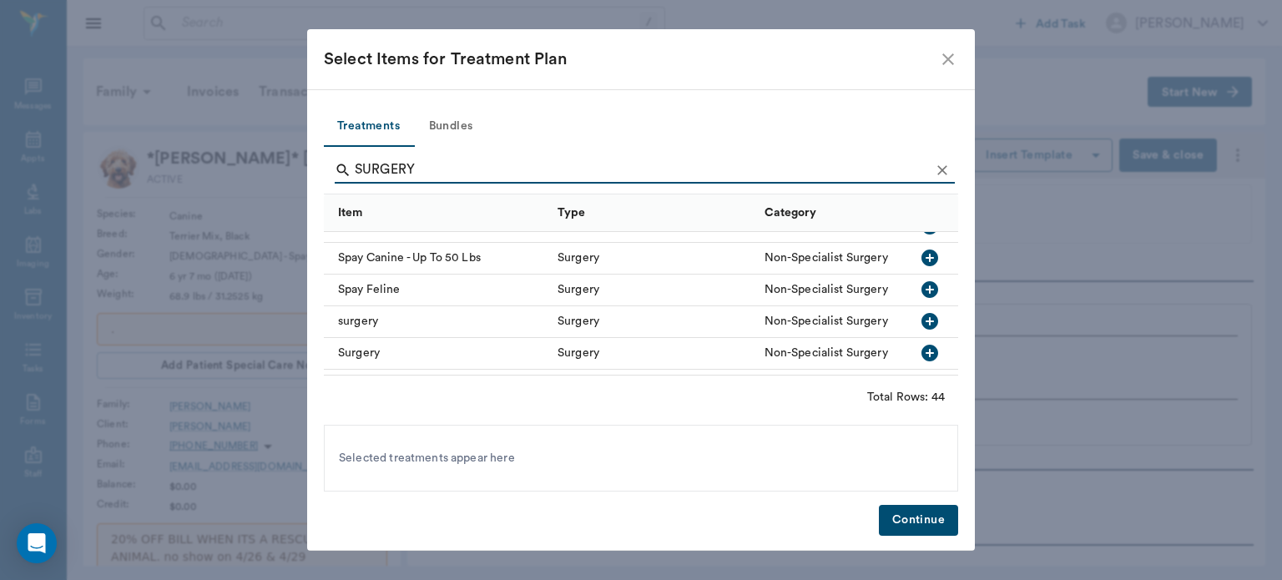
scroll to position [1030, 0]
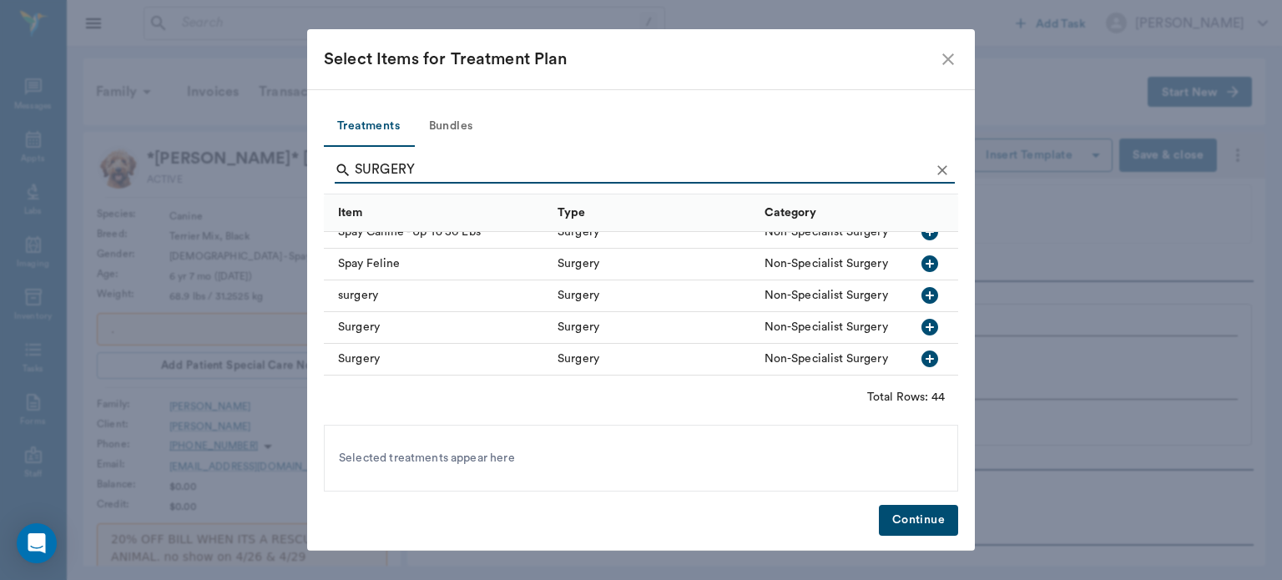
type input "SURGERY"
click at [921, 294] on icon "button" at bounding box center [929, 295] width 17 height 17
click at [920, 533] on button "Continue" at bounding box center [918, 520] width 79 height 31
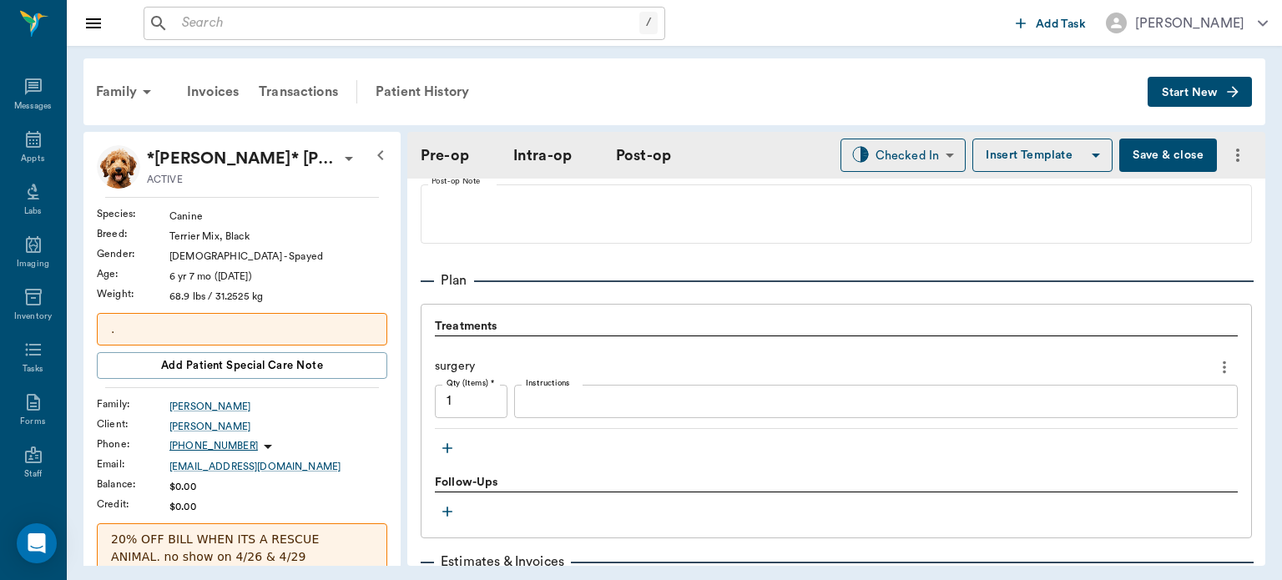
click at [449, 447] on icon "button" at bounding box center [447, 448] width 10 height 10
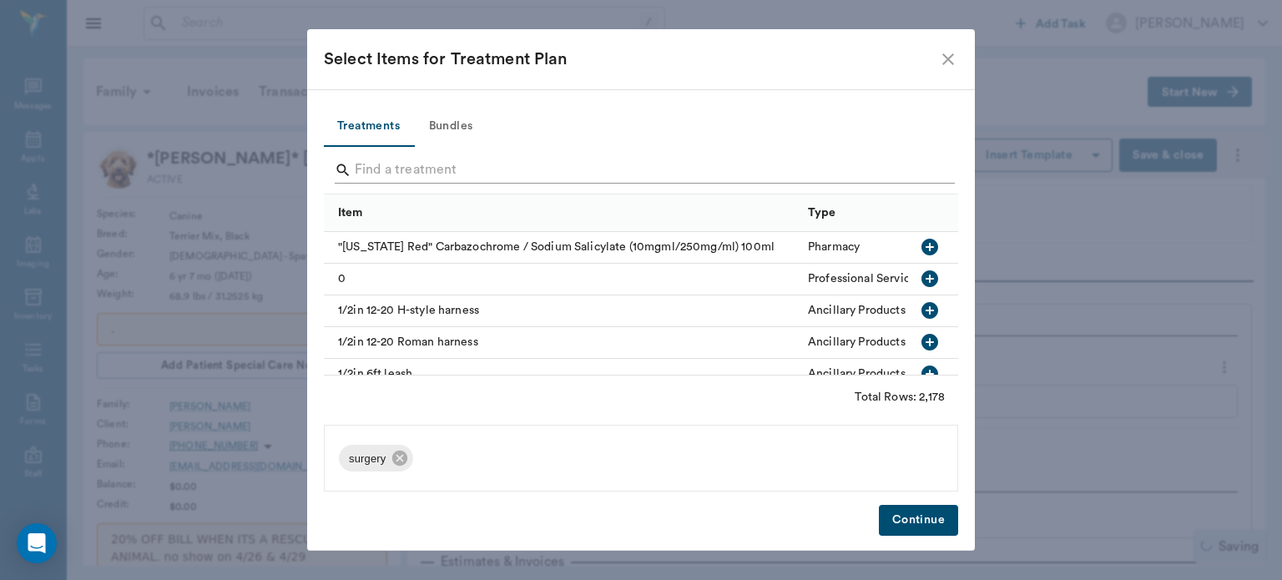
click at [406, 175] on input "Search" at bounding box center [642, 170] width 575 height 27
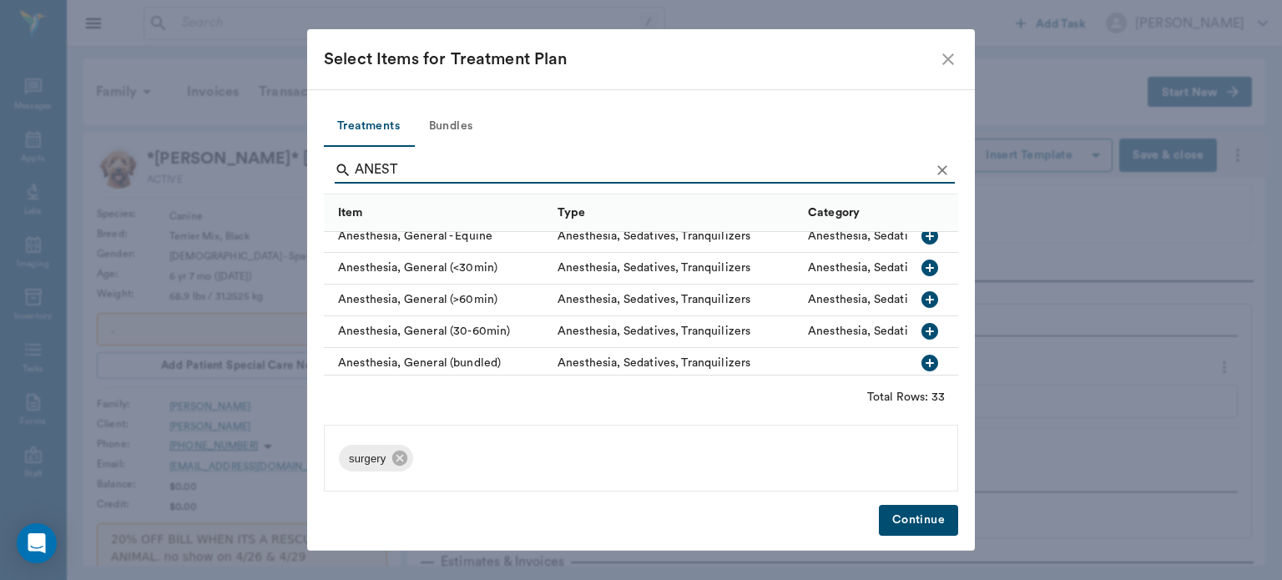
scroll to position [139, 0]
type input "ANEST"
click at [921, 264] on icon "button" at bounding box center [929, 267] width 17 height 17
click at [585, 460] on icon at bounding box center [592, 458] width 15 height 15
click at [921, 336] on icon "button" at bounding box center [929, 330] width 17 height 17
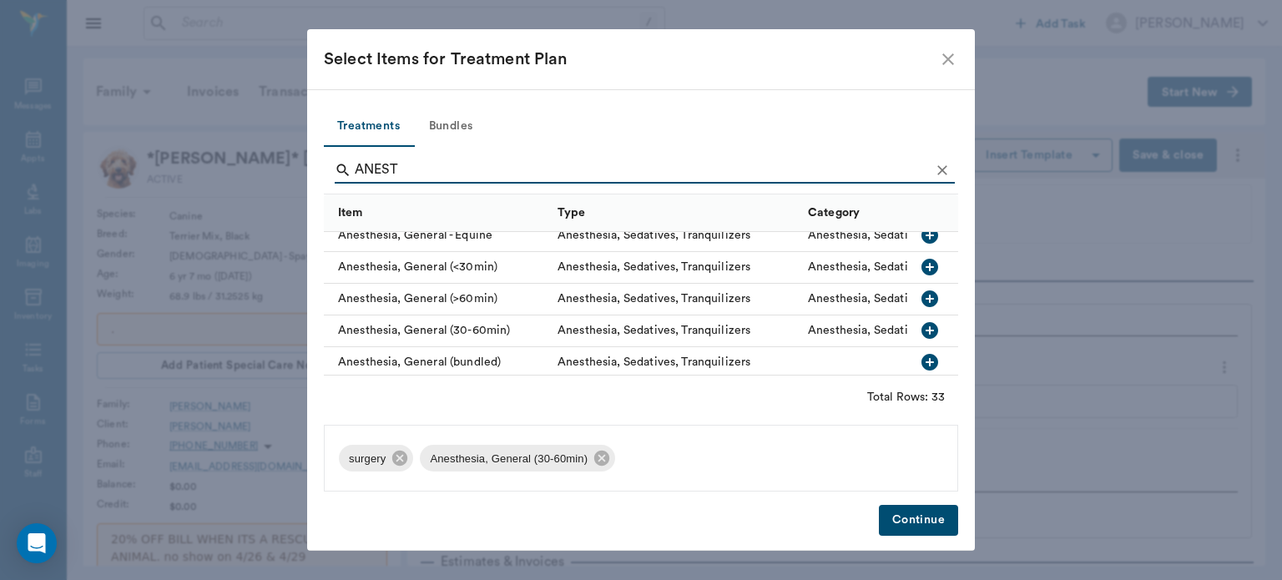
click at [931, 517] on button "Continue" at bounding box center [918, 520] width 79 height 31
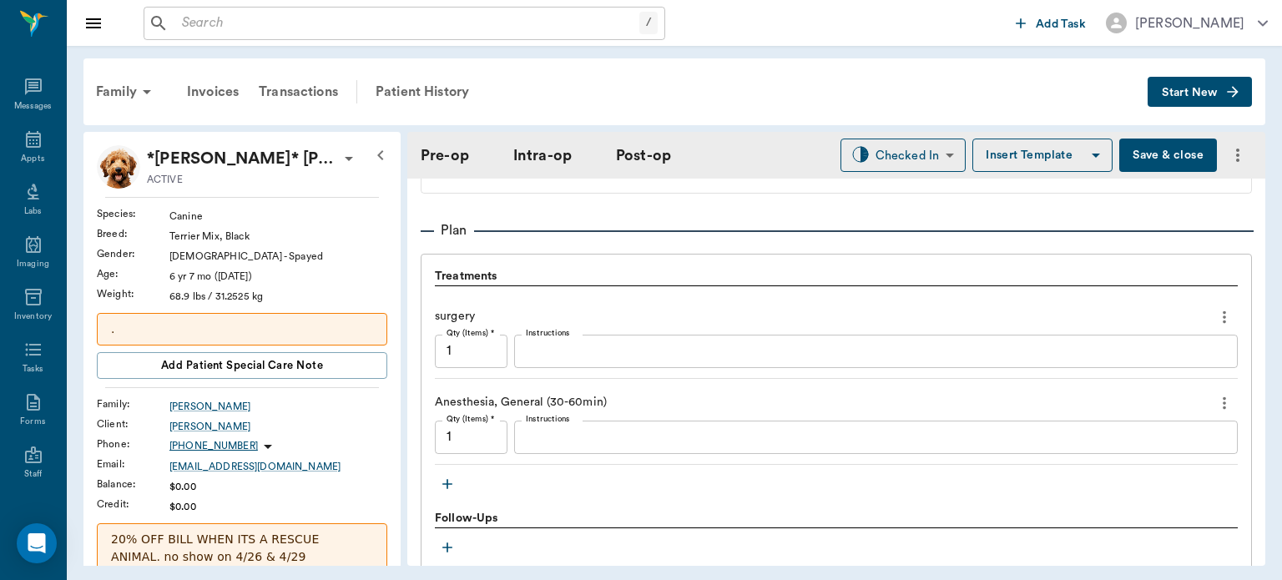
scroll to position [1342, 0]
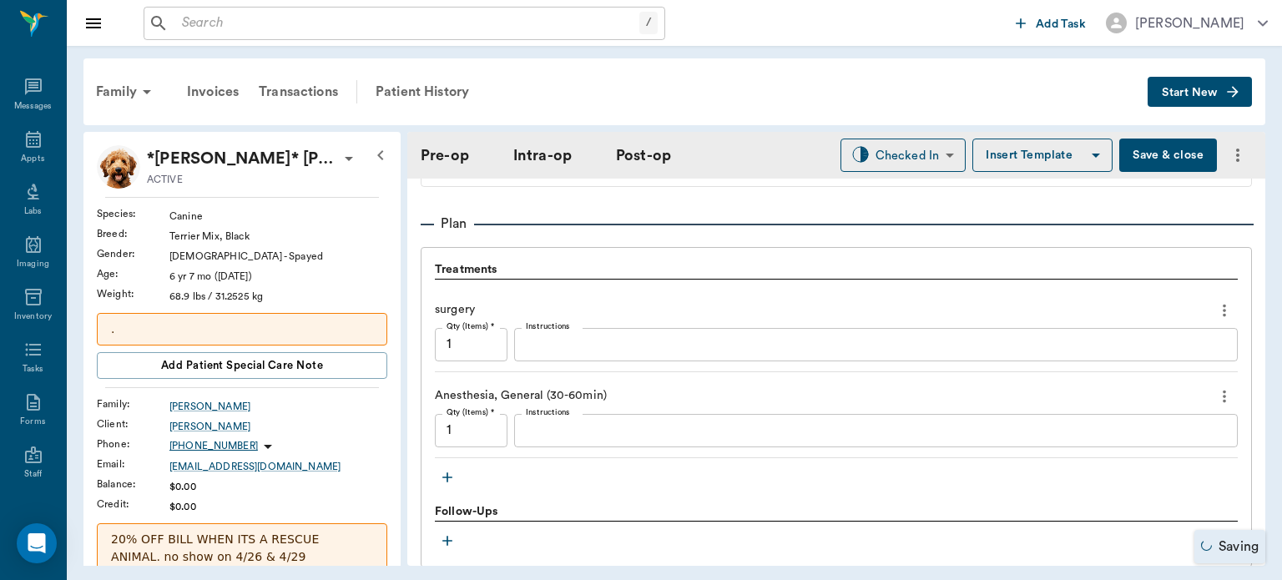
click at [447, 477] on icon "button" at bounding box center [447, 477] width 10 height 10
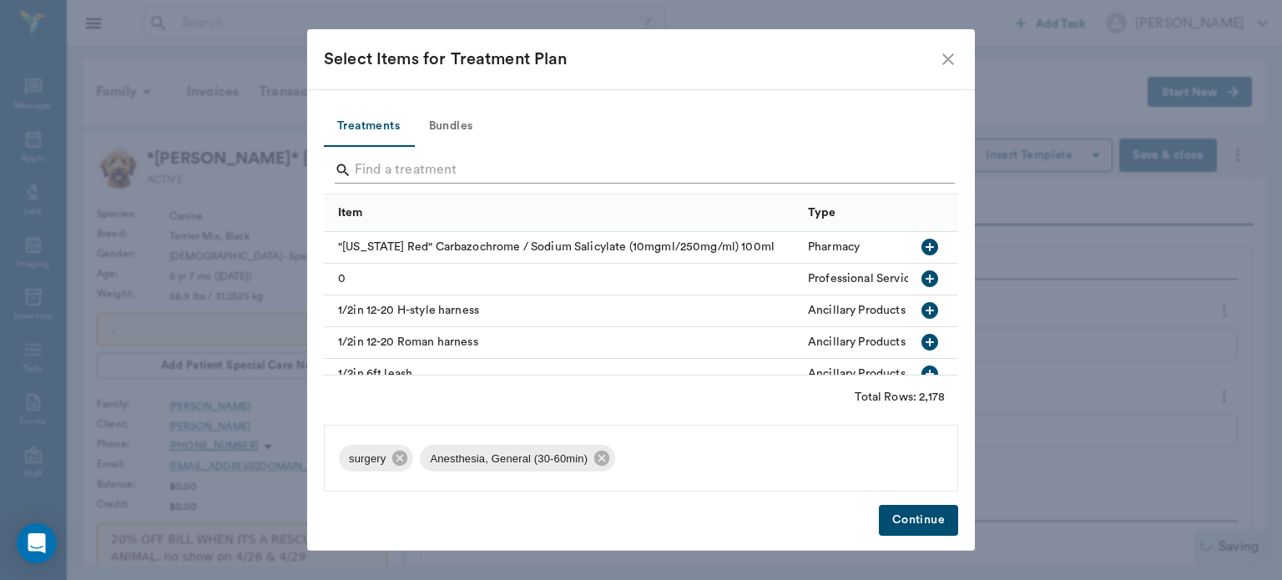
click at [477, 169] on input "Search" at bounding box center [642, 170] width 575 height 27
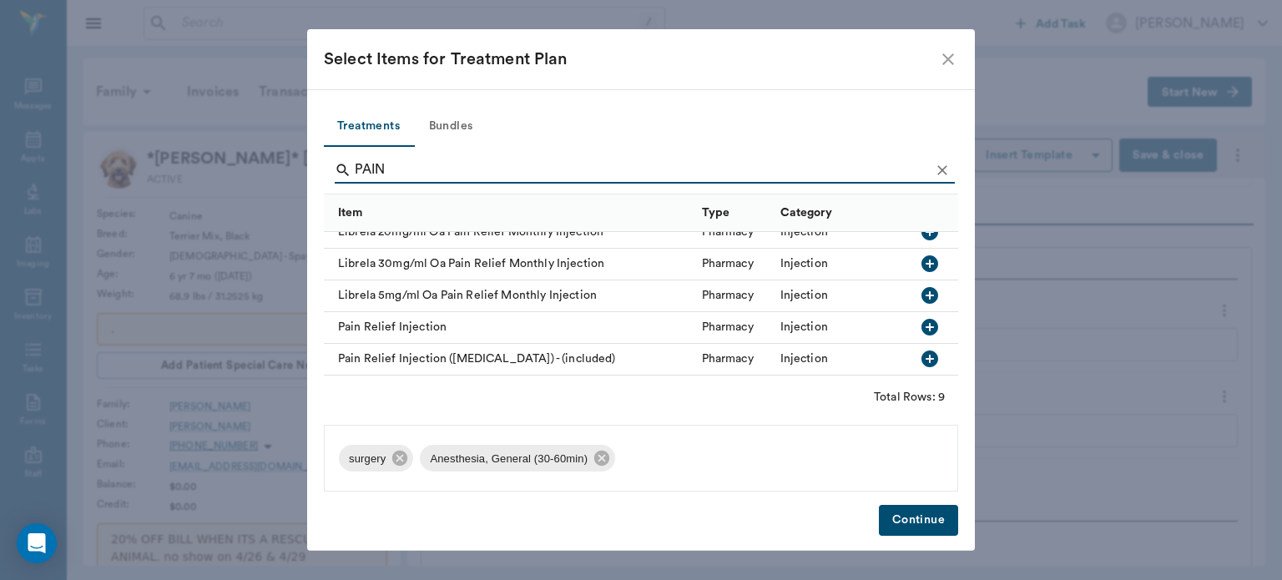
scroll to position [154, 0]
type input "PAIN"
click at [920, 317] on icon "button" at bounding box center [930, 327] width 20 height 20
click at [925, 521] on button "Continue" at bounding box center [918, 520] width 79 height 31
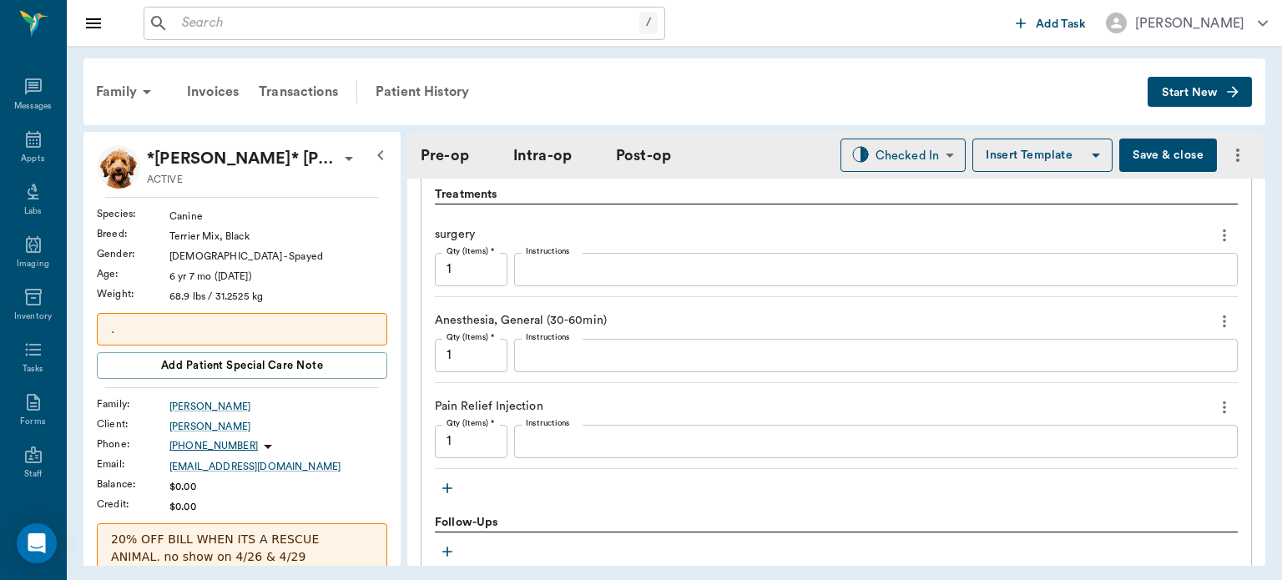
scroll to position [1434, 0]
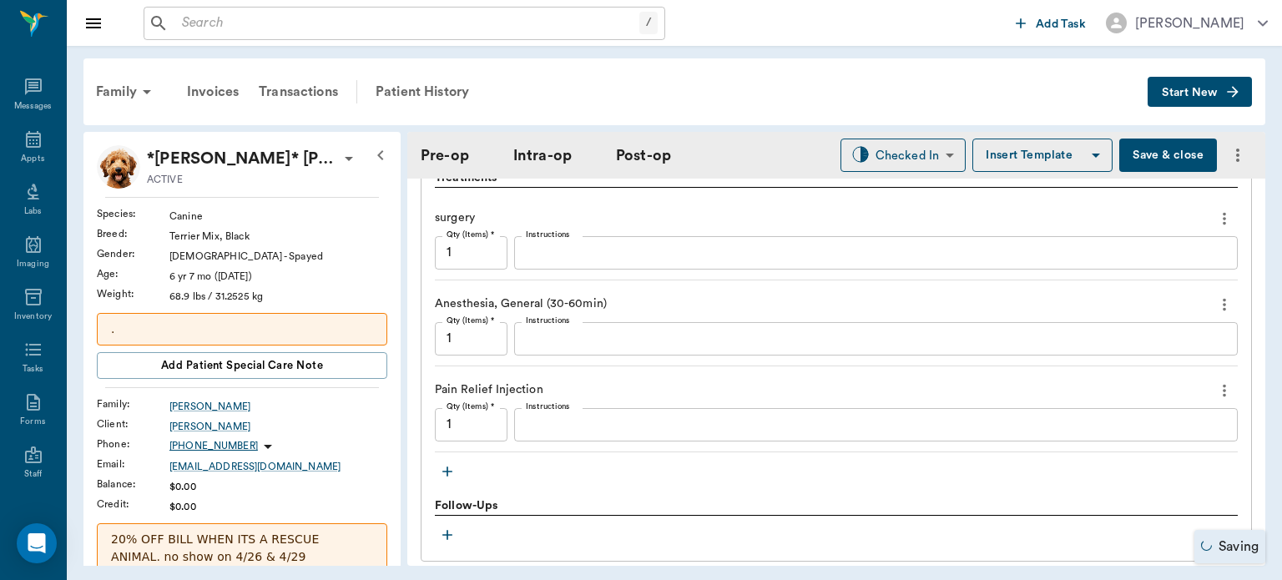
click at [444, 471] on icon "button" at bounding box center [447, 471] width 17 height 17
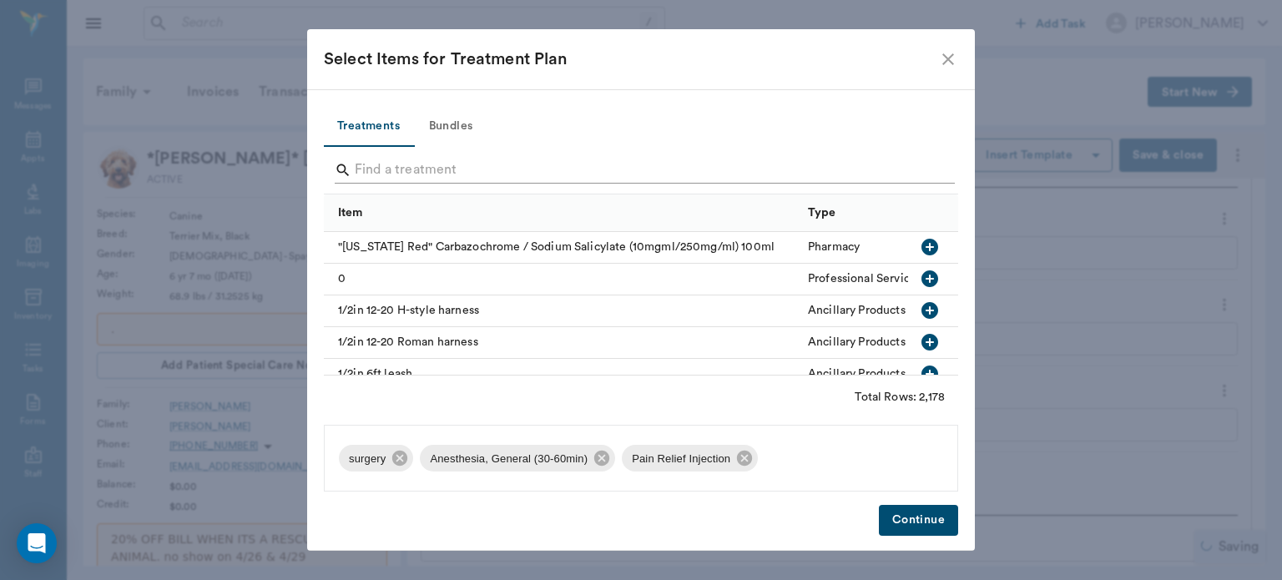
click at [406, 164] on input "Search" at bounding box center [642, 170] width 575 height 27
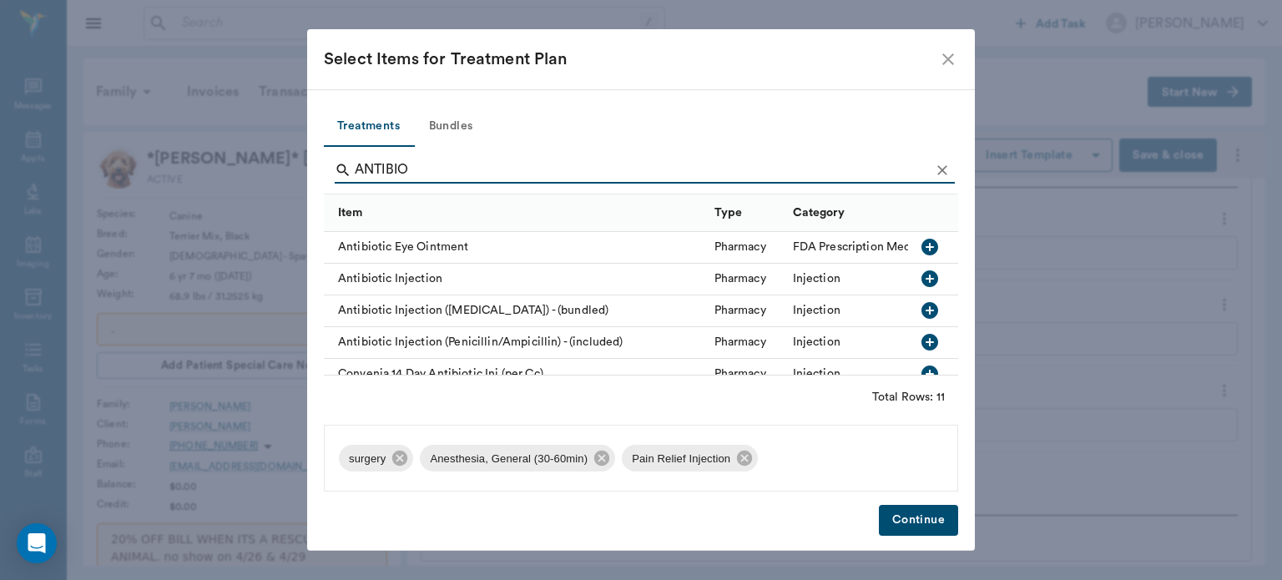
type input "ANTIBIO"
click at [921, 275] on icon "button" at bounding box center [929, 278] width 17 height 17
click at [928, 514] on button "Continue" at bounding box center [918, 520] width 79 height 31
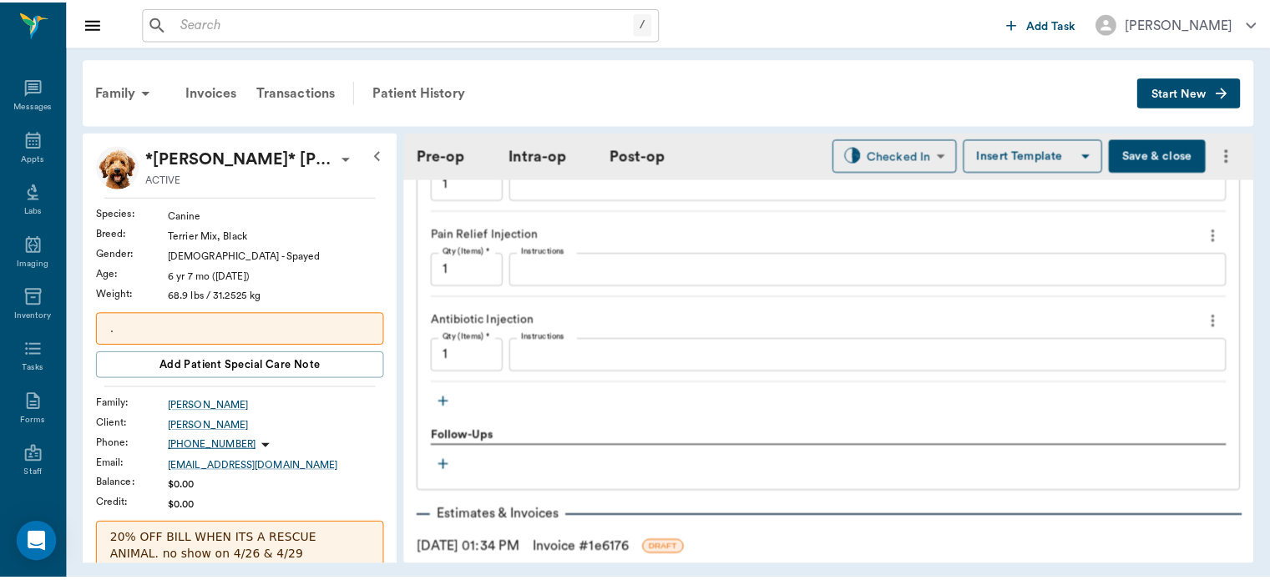
scroll to position [1596, 0]
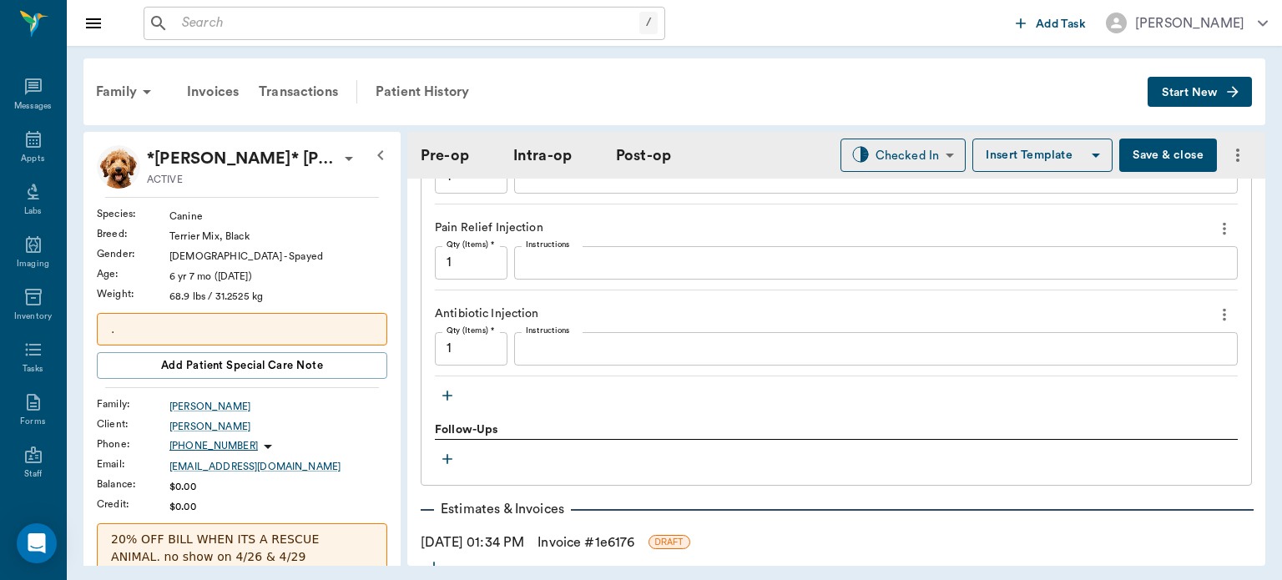
click at [1158, 156] on button "Save & close" at bounding box center [1168, 155] width 98 height 33
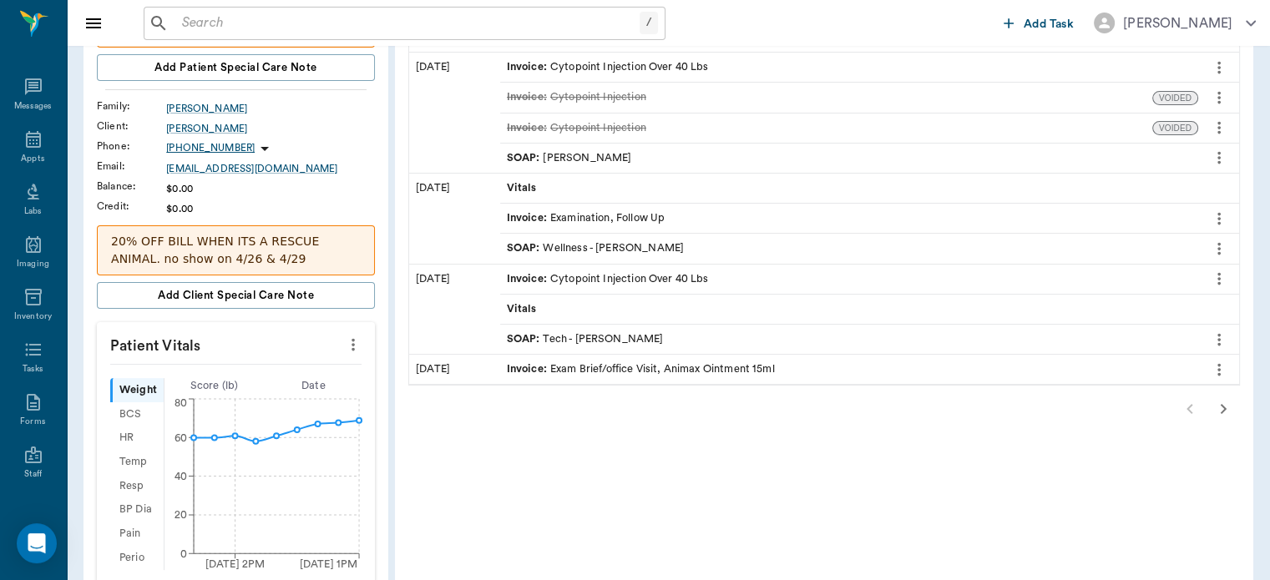
scroll to position [303, 0]
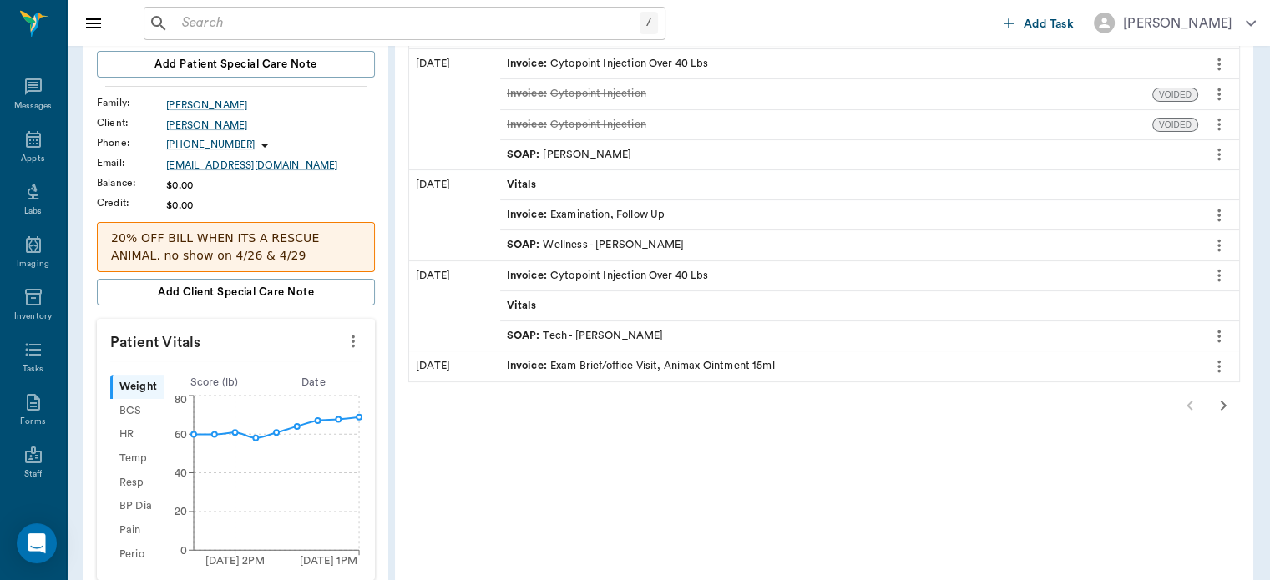
click at [1222, 401] on icon "button" at bounding box center [1223, 406] width 6 height 10
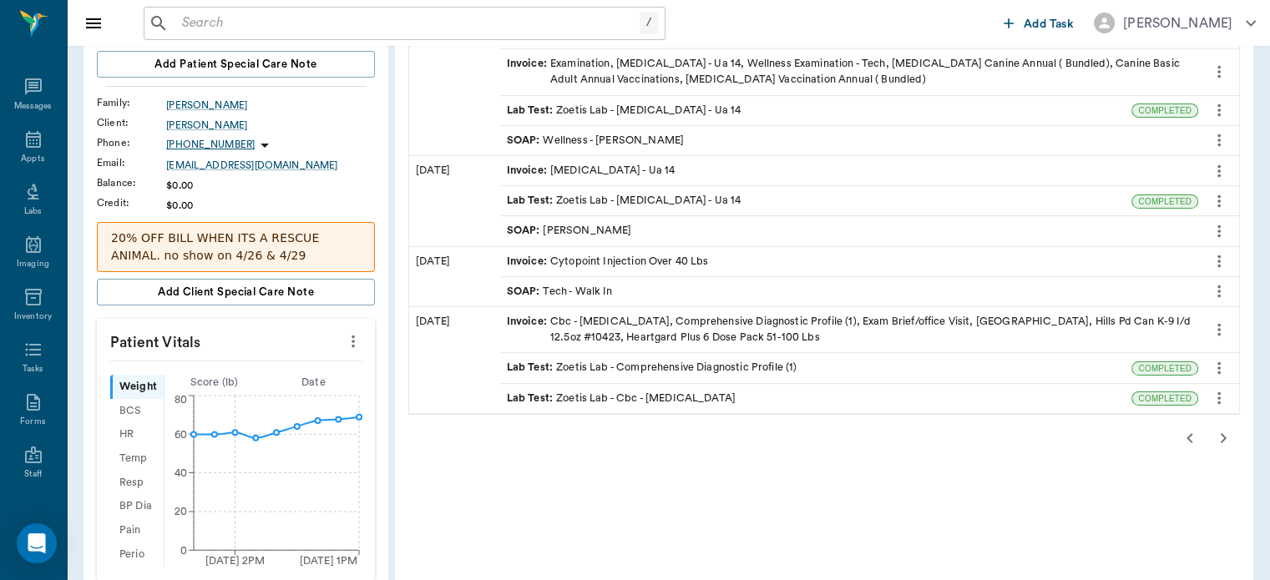
click at [1182, 432] on icon "button" at bounding box center [1189, 438] width 20 height 20
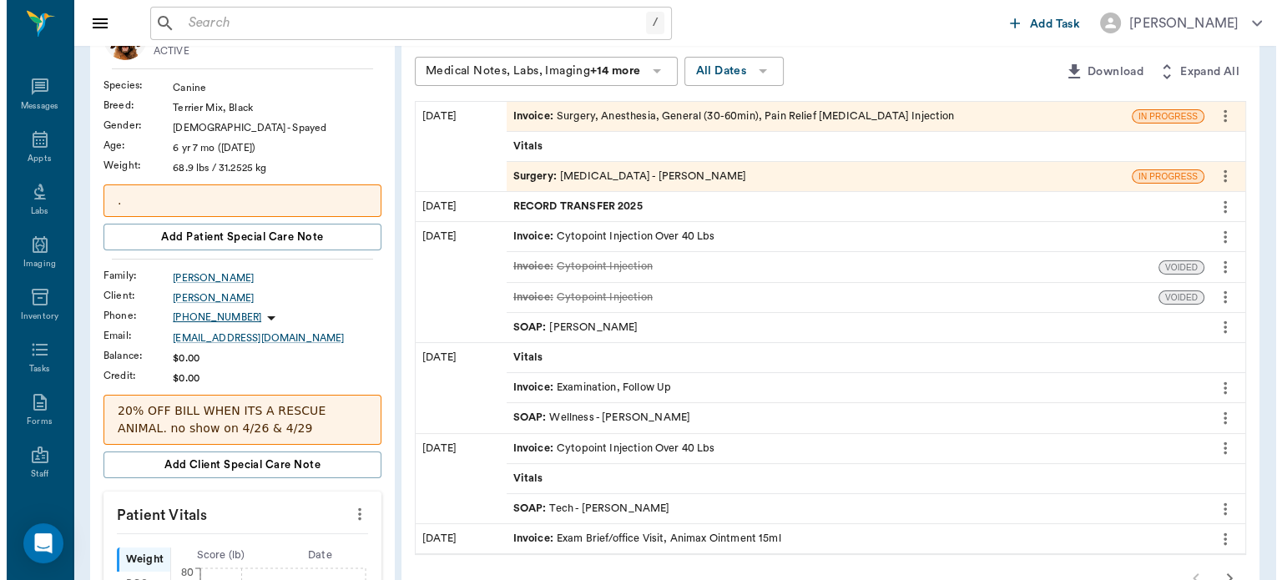
scroll to position [0, 0]
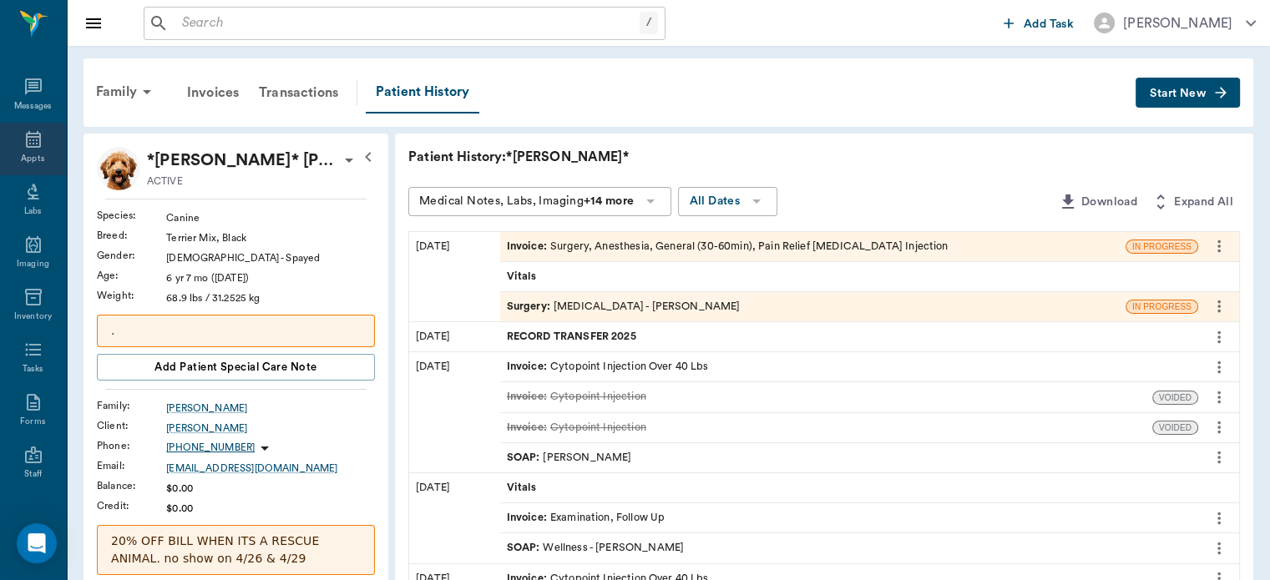
click at [33, 154] on div "Appts" at bounding box center [32, 159] width 23 height 13
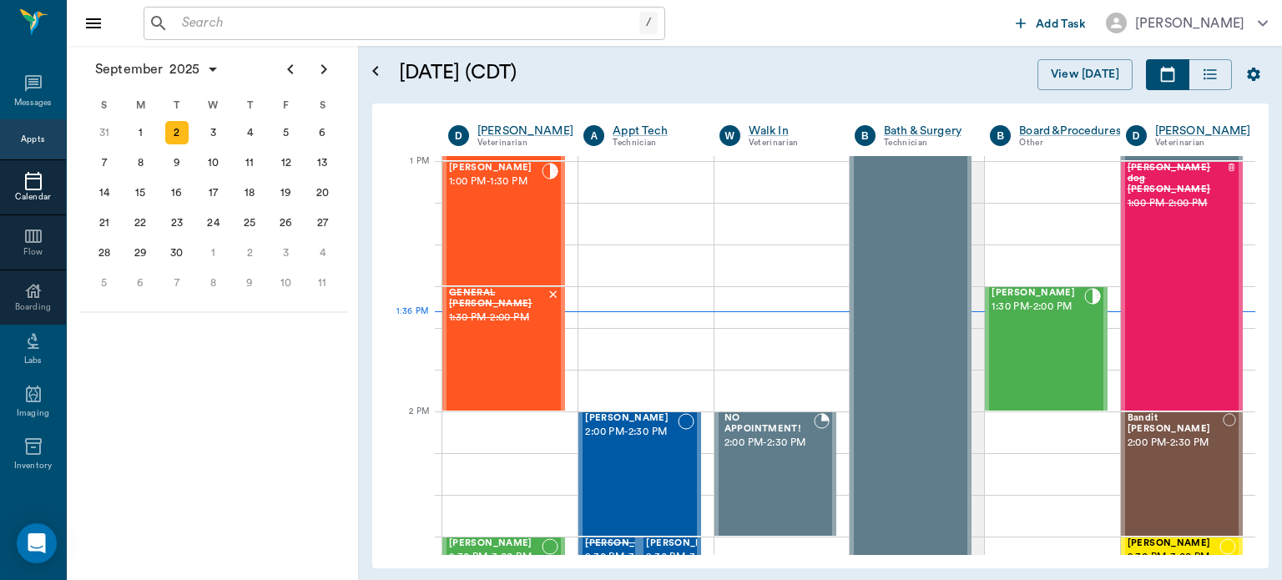
scroll to position [1254, 0]
click at [501, 222] on div "Minnie Samuelson 1:00 PM - 1:30 PM" at bounding box center [495, 224] width 93 height 122
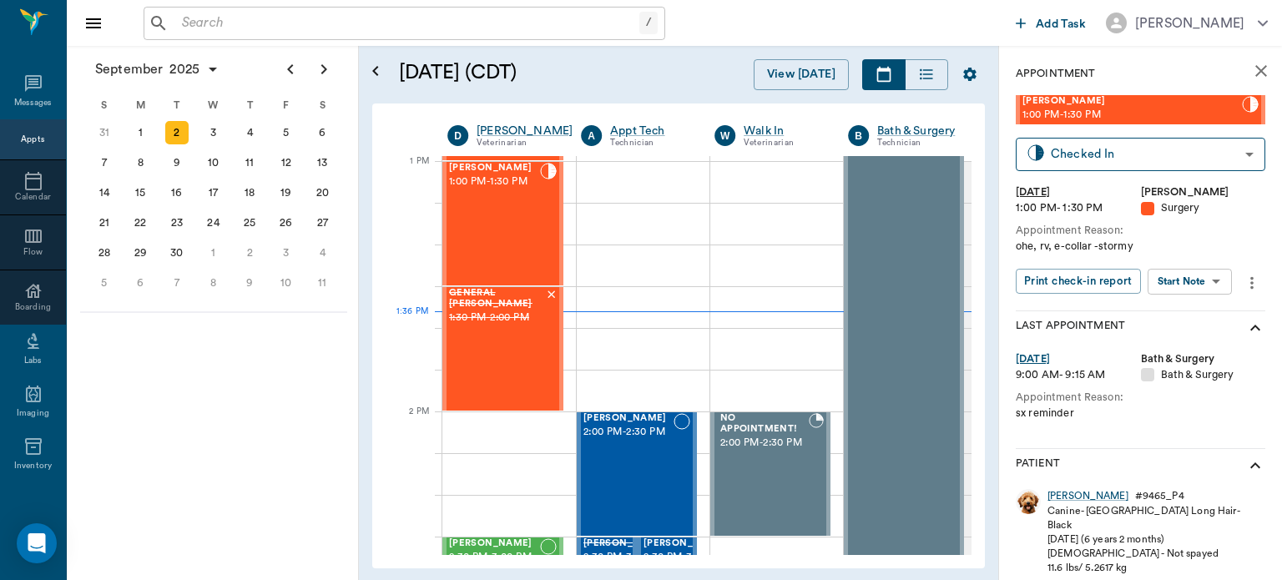
click at [1197, 272] on body "/ ​ Add Task Dr. Bert Ellsworth Nectar Messages Appts Calendar Flow Boarding La…" at bounding box center [641, 290] width 1282 height 580
click at [1186, 337] on button "View Surgery" at bounding box center [1177, 342] width 68 height 19
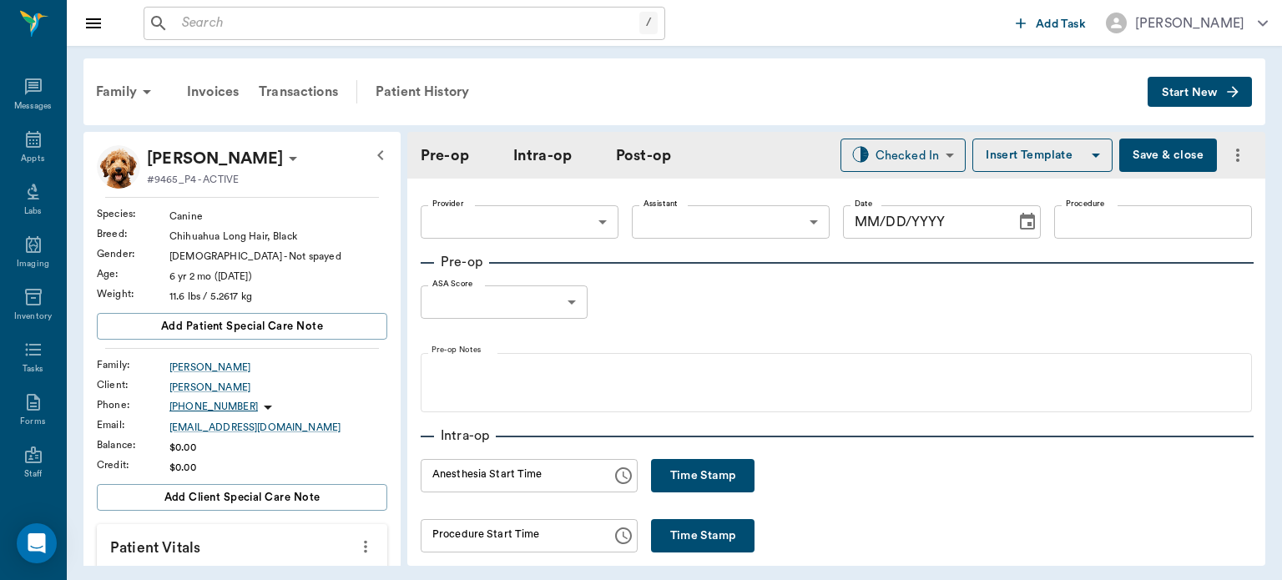
type input "63ec2f075fda476ae8351a4d"
type input "63ec2e7e52e12b0ba117b124"
type input "SPAY"
type input "1"
radio input "true"
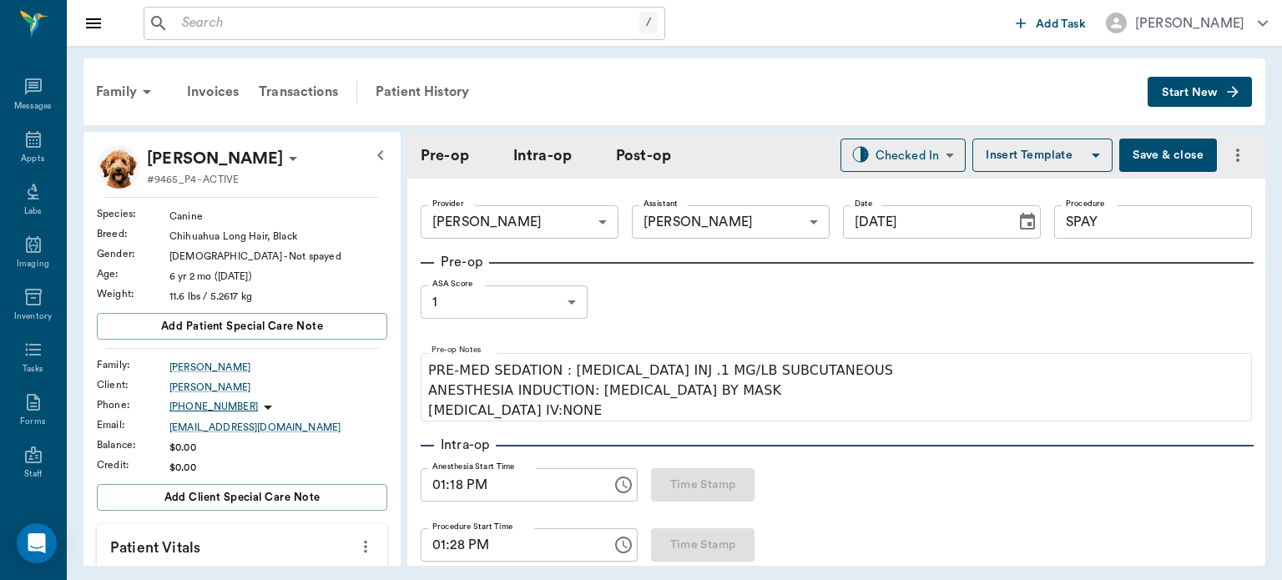
type input "[DATE]"
type input "01:18 PM"
type input "01:28 PM"
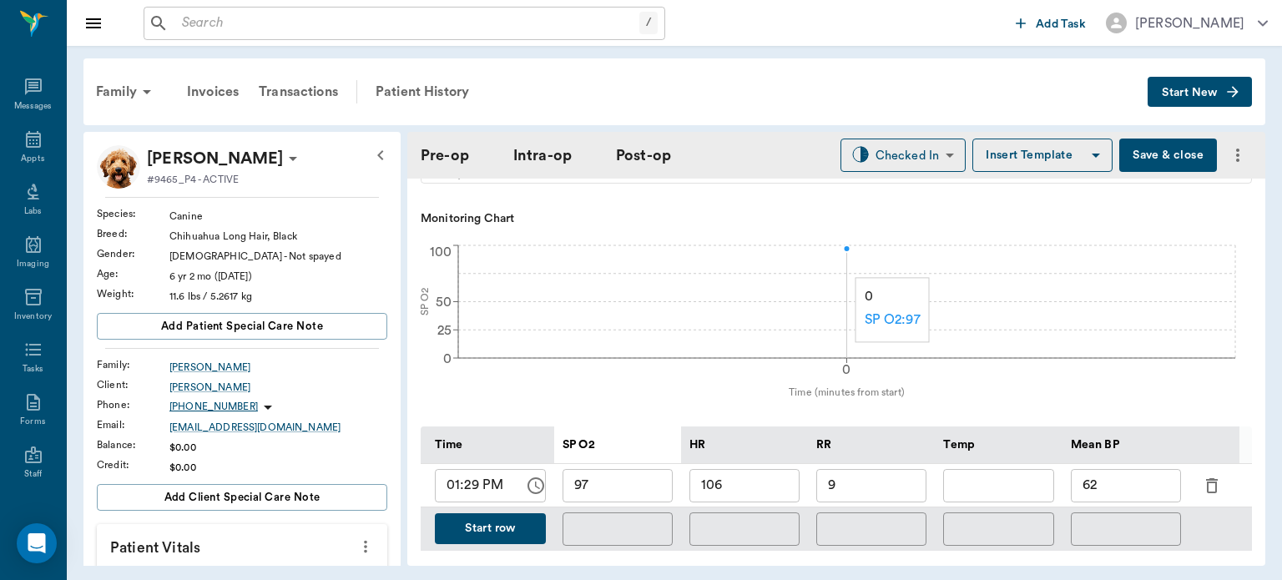
scroll to position [624, 0]
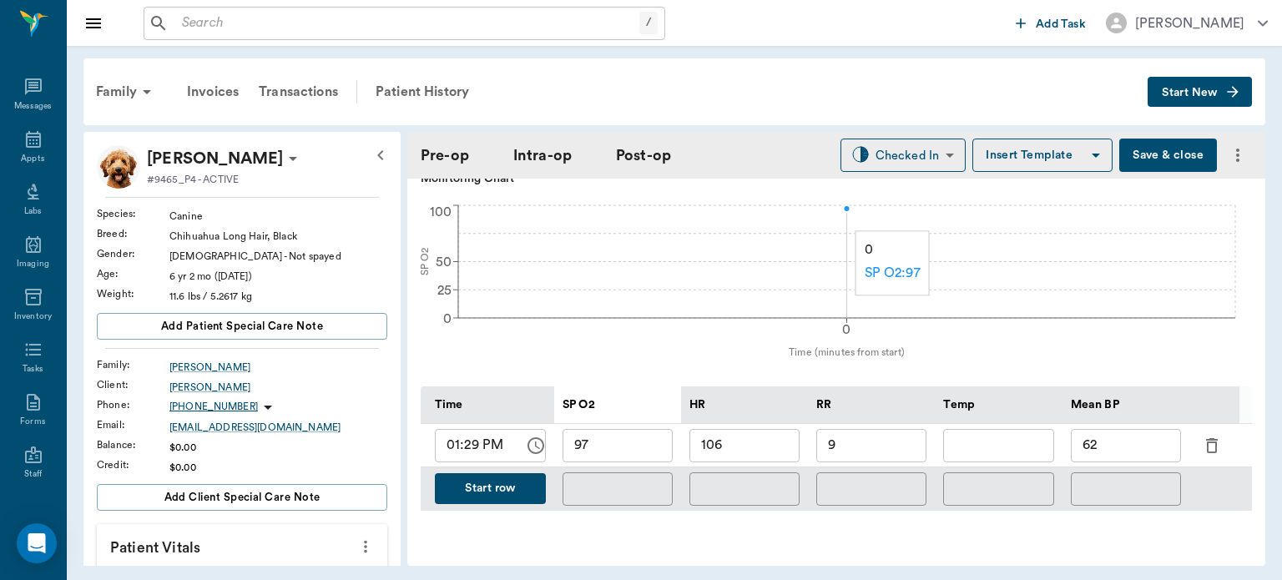
click at [509, 477] on button "Start row" at bounding box center [490, 488] width 111 height 31
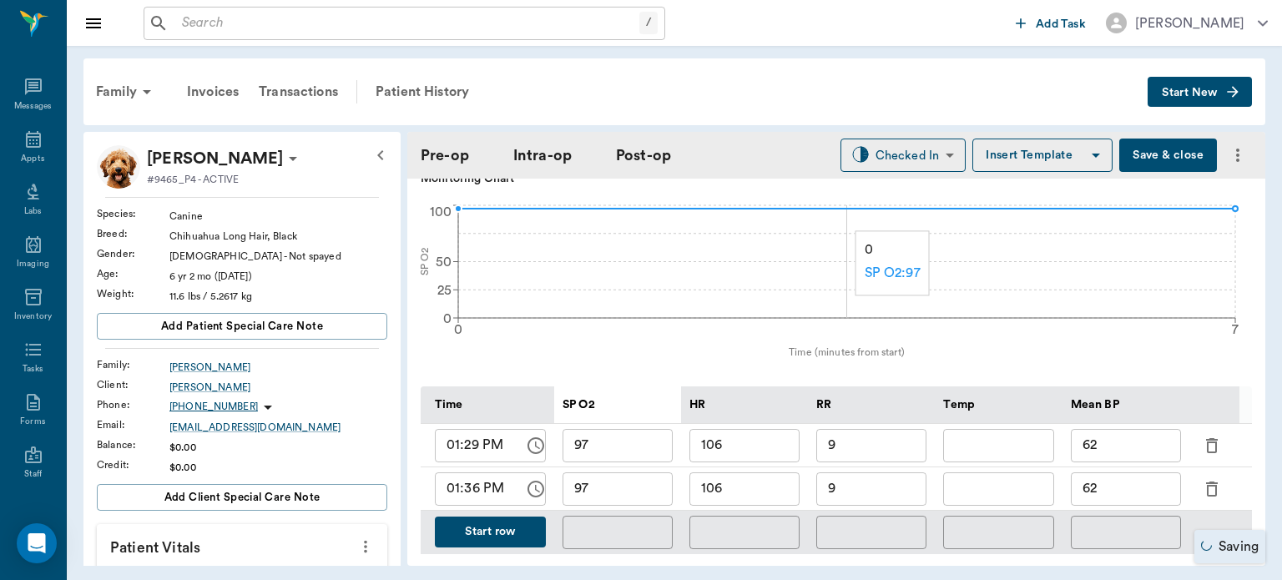
click at [763, 474] on input "106" at bounding box center [744, 488] width 110 height 33
type input "1"
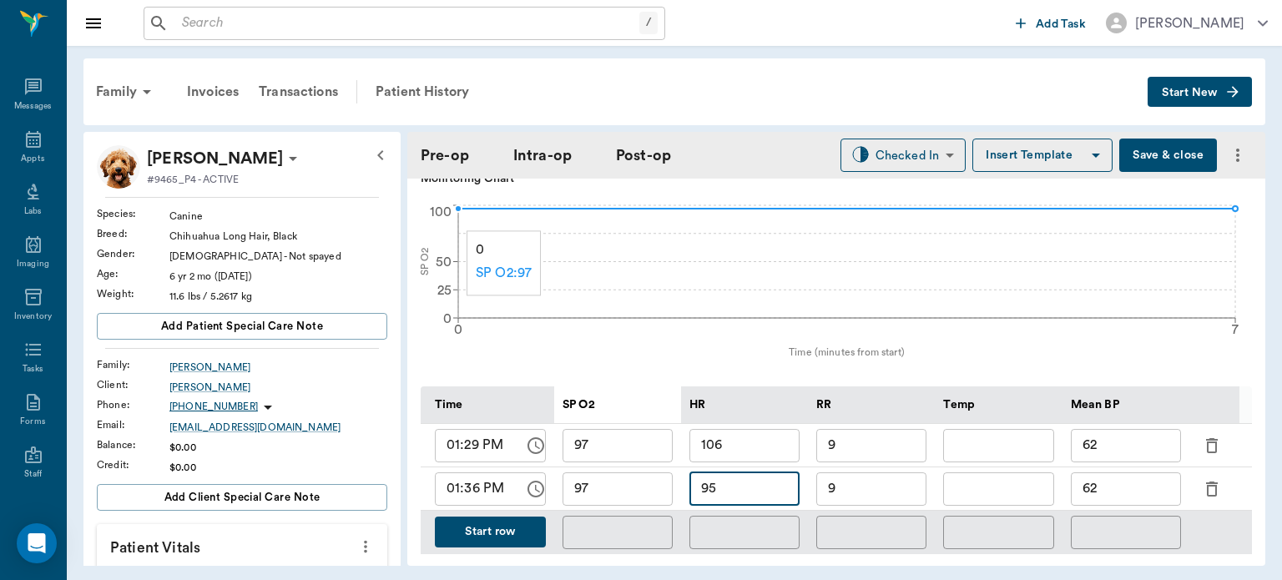
type input "95"
click at [656, 477] on input "97" at bounding box center [618, 488] width 110 height 33
type input "96"
click at [861, 487] on input "9" at bounding box center [871, 488] width 110 height 33
type input "14"
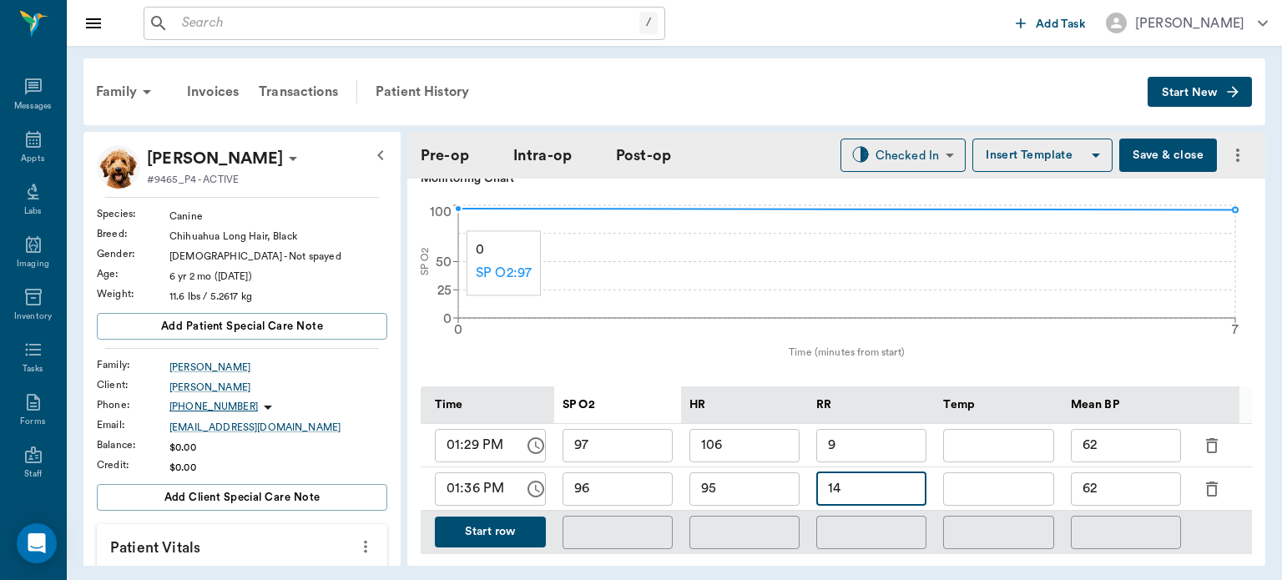
click at [1132, 485] on input "62" at bounding box center [1126, 488] width 110 height 33
type input "6"
type input "112"
click at [1138, 160] on button "Save & close" at bounding box center [1168, 155] width 98 height 33
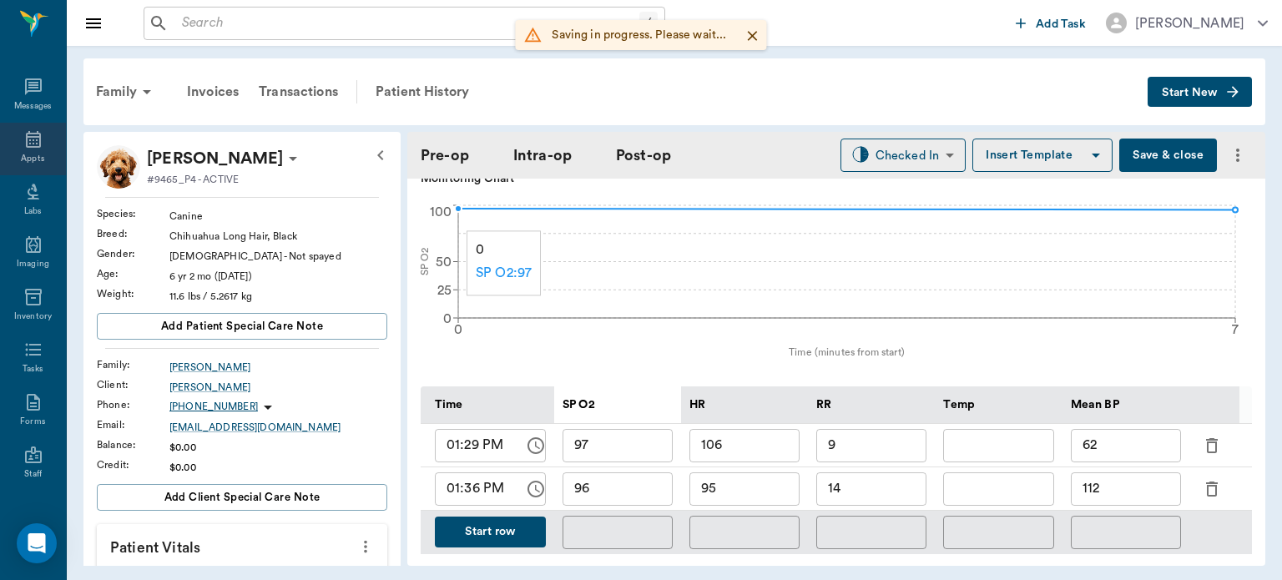
click at [27, 144] on icon at bounding box center [33, 139] width 15 height 17
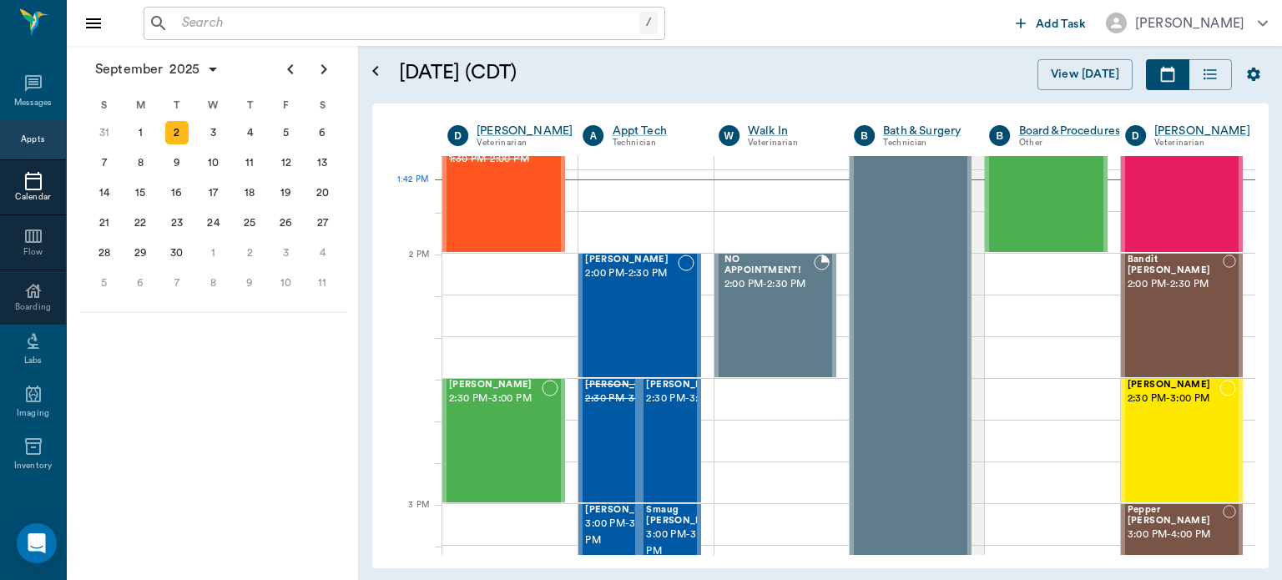
scroll to position [1410, 0]
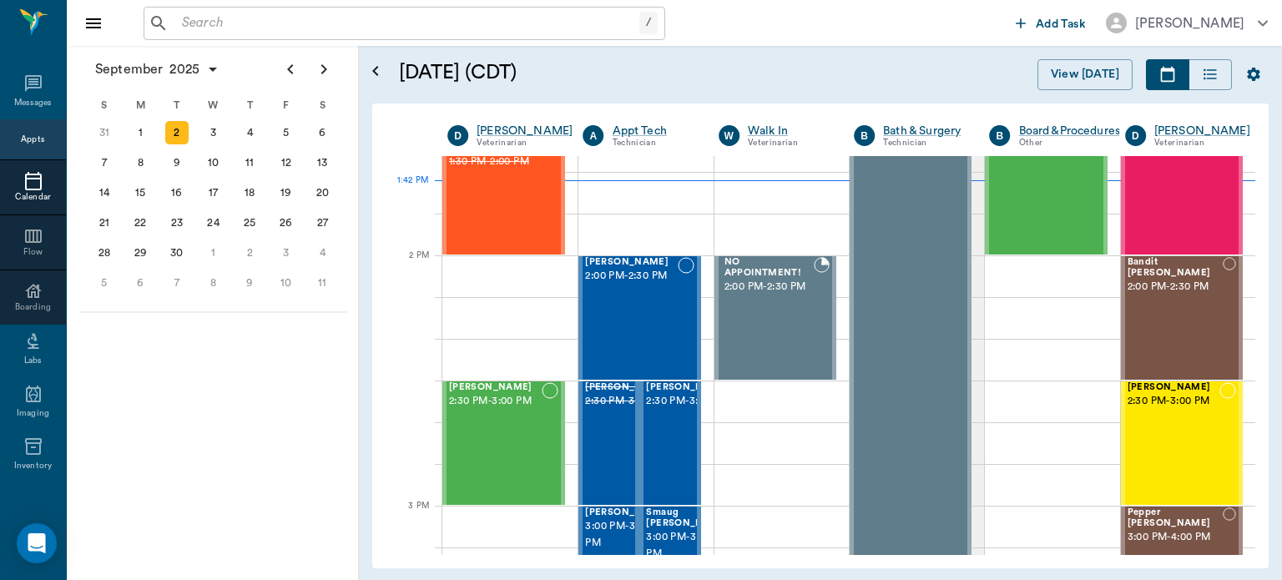
click at [1182, 316] on div "Bandit Bearden 2:00 PM - 2:30 PM" at bounding box center [1175, 318] width 95 height 122
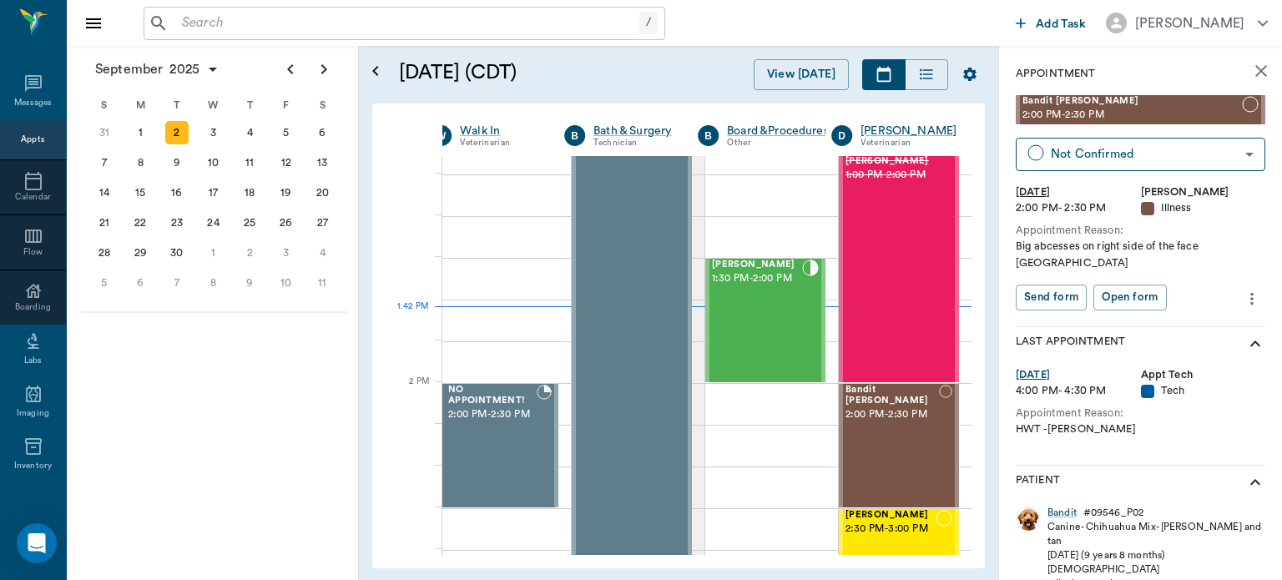
scroll to position [1295, 284]
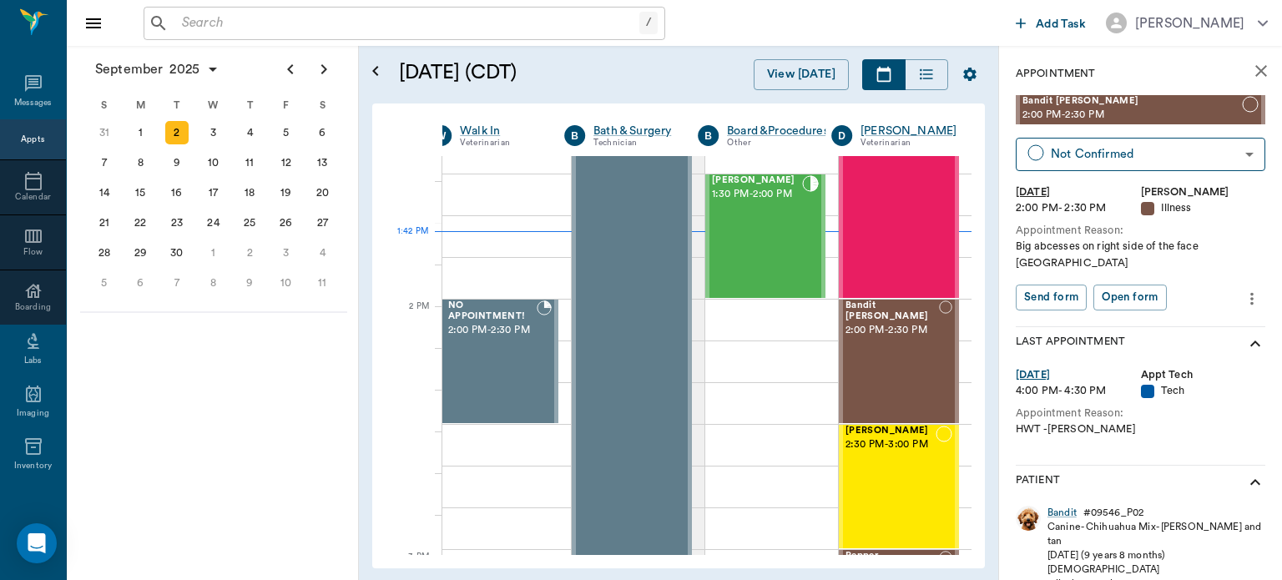
scroll to position [1371, 284]
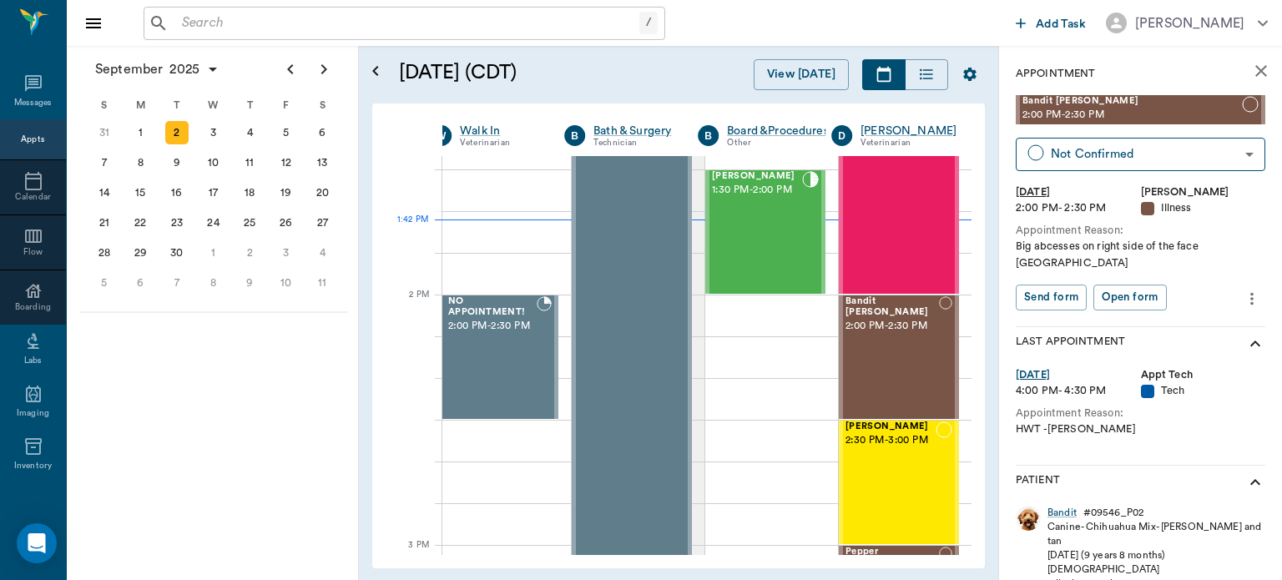
click at [871, 445] on span "2:30 PM - 3:00 PM" at bounding box center [891, 440] width 90 height 17
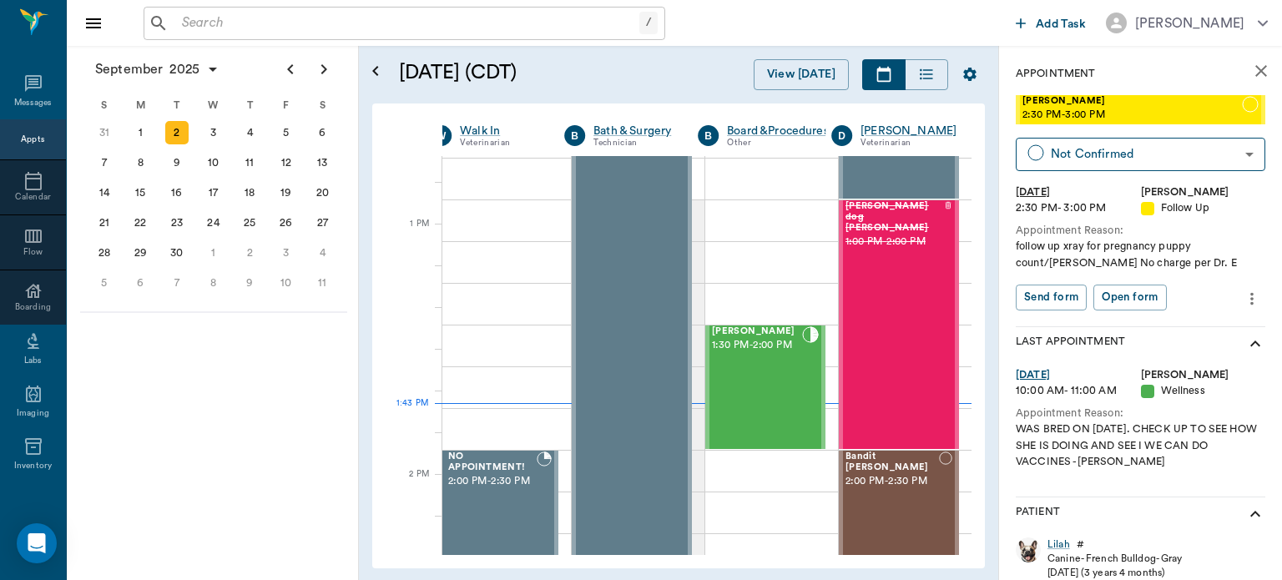
scroll to position [1181, 284]
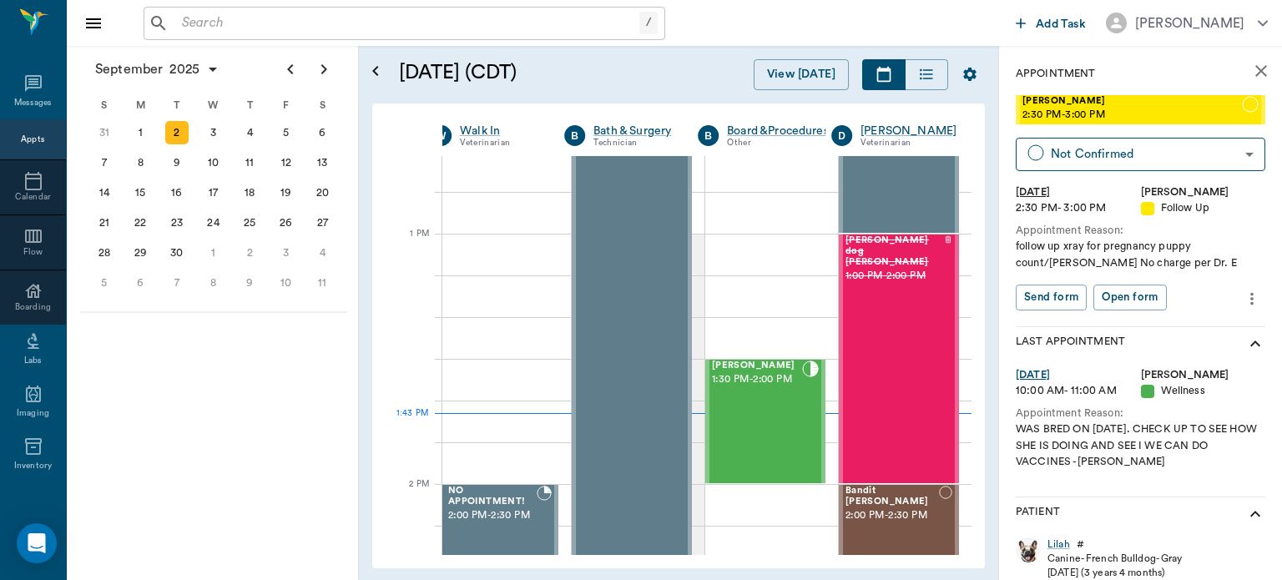
click at [876, 409] on div "ms. hammonds dog Hammonds 1:00 PM - 2:00 PM" at bounding box center [895, 358] width 98 height 247
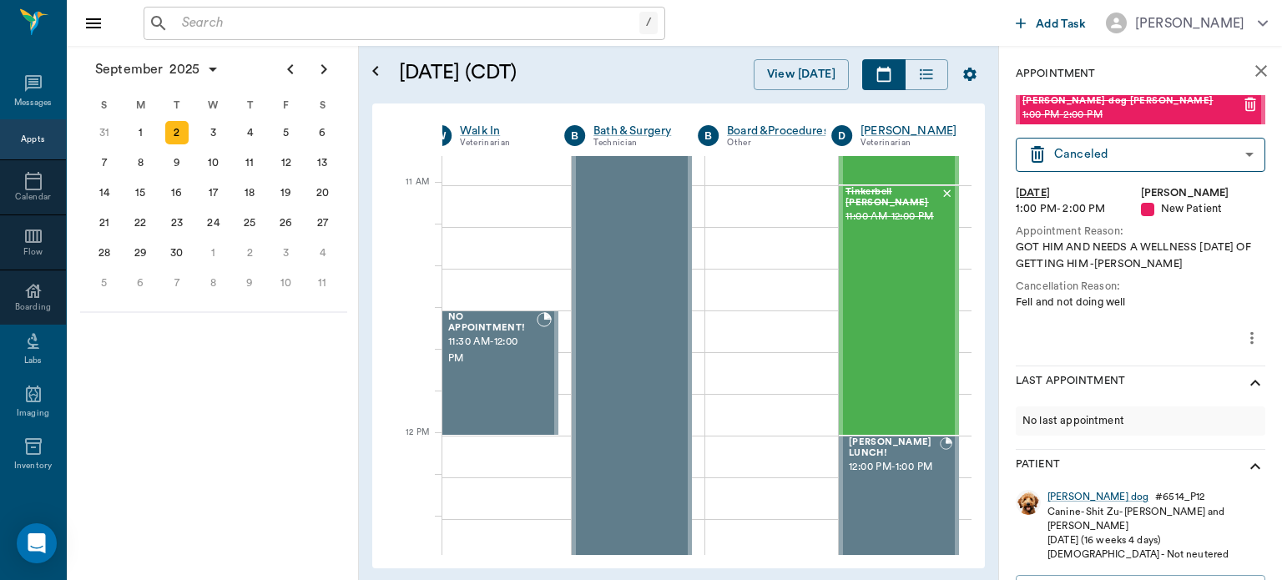
scroll to position [731, 284]
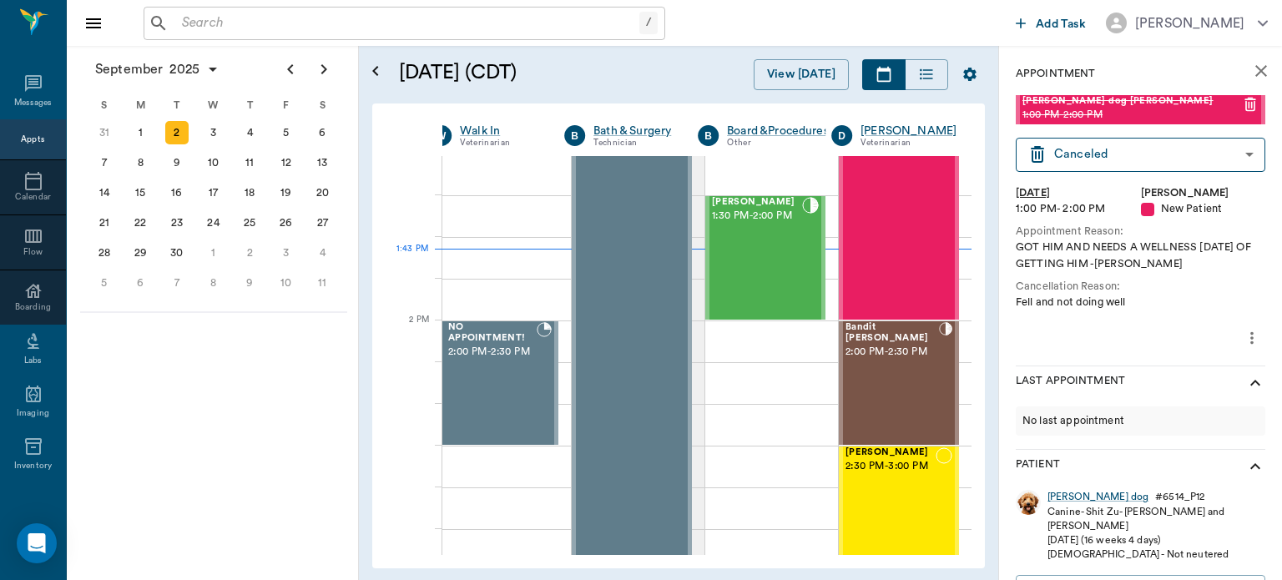
scroll to position [1345, 284]
click at [870, 374] on div "Bandit [PERSON_NAME] 2:00 PM - 2:30 PM" at bounding box center [892, 382] width 93 height 122
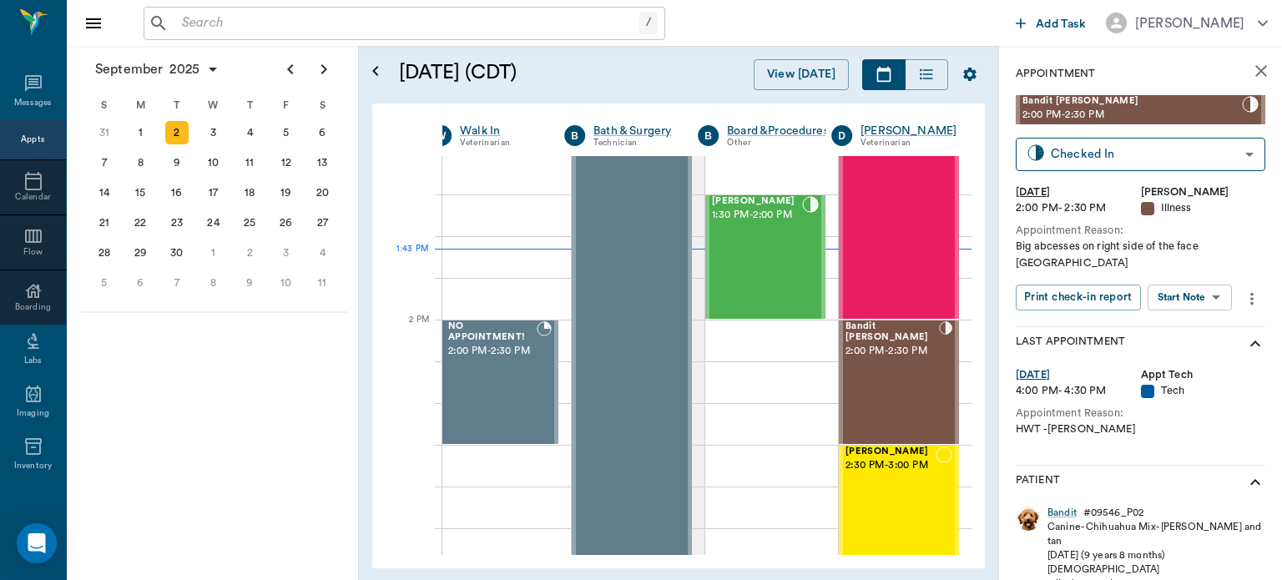
click at [886, 364] on div "Bandit [PERSON_NAME] 2:00 PM - 2:30 PM" at bounding box center [892, 382] width 93 height 122
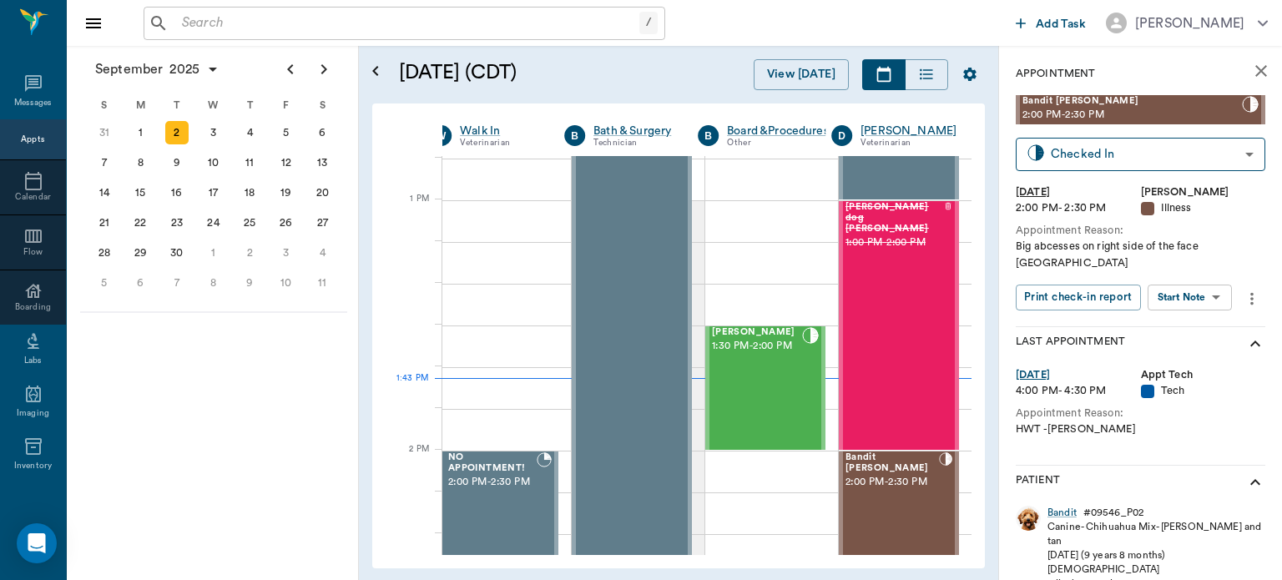
scroll to position [1214, 284]
click at [771, 396] on div "[PERSON_NAME] 1:30 PM - 2:00 PM" at bounding box center [757, 389] width 90 height 122
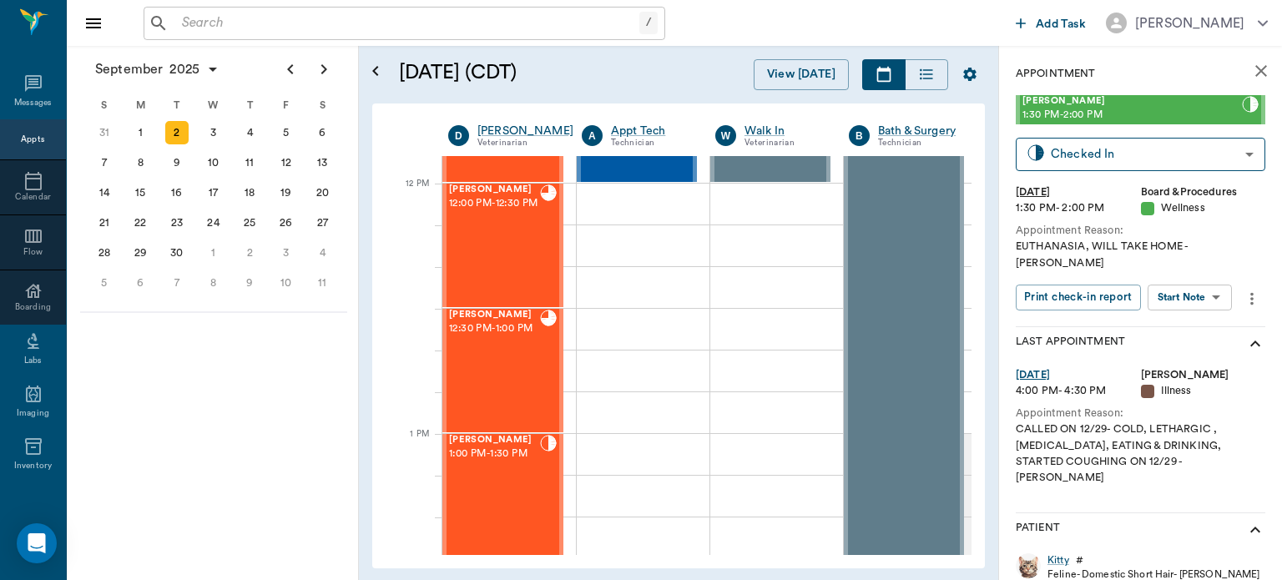
scroll to position [976, 0]
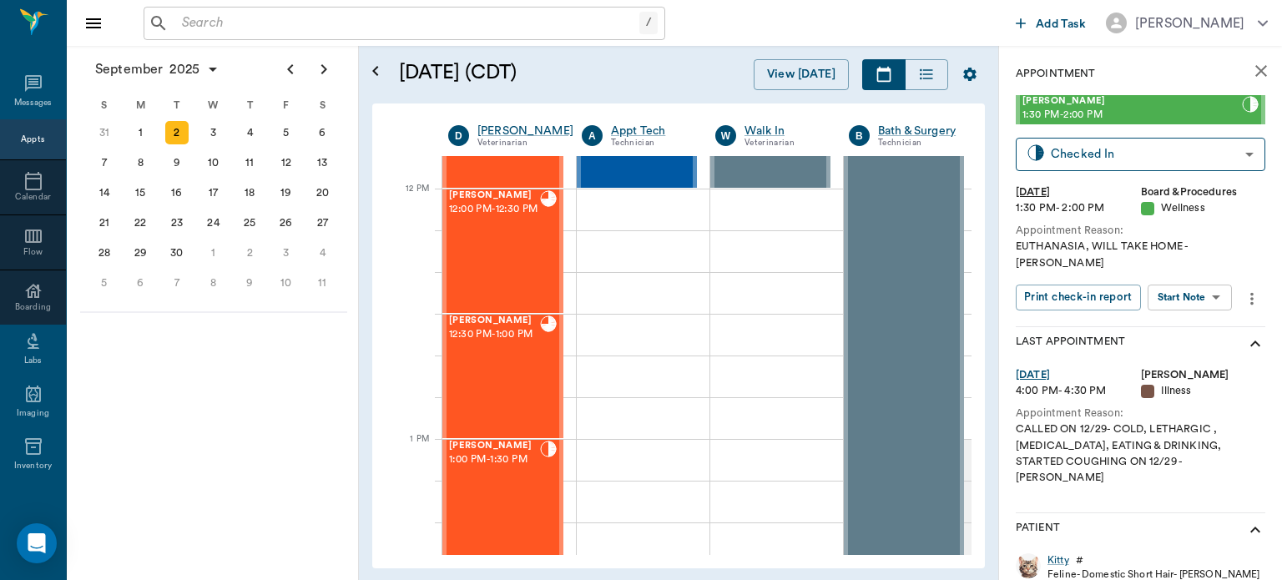
click at [519, 487] on div "[PERSON_NAME] 1:00 PM - 1:30 PM" at bounding box center [494, 502] width 91 height 122
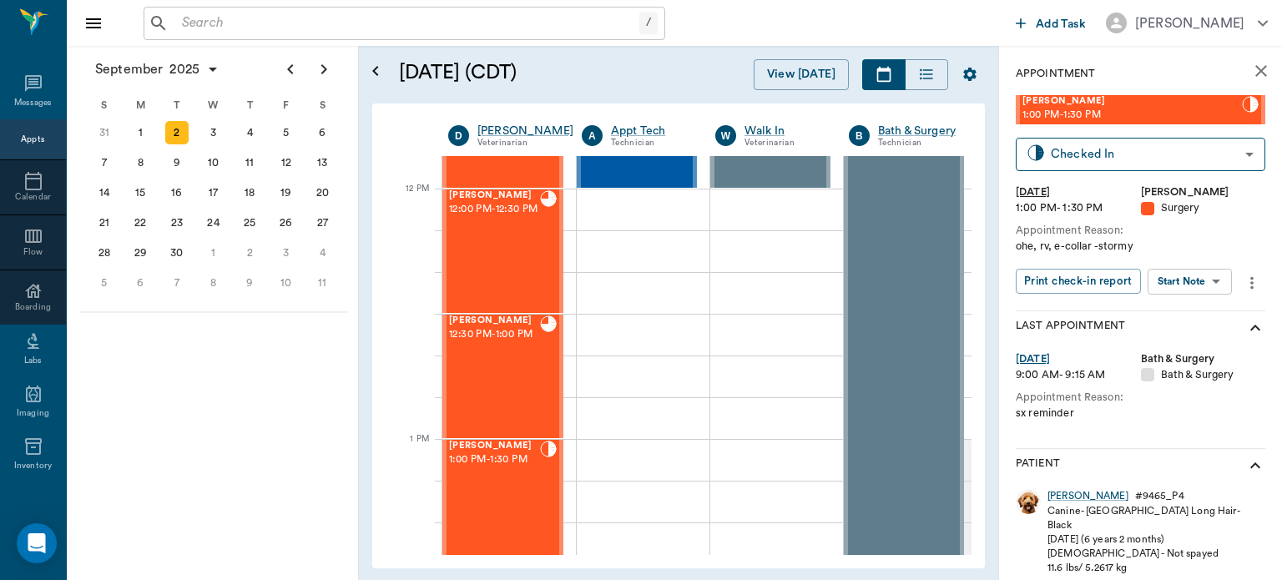
click at [1201, 280] on body "/ ​ Add Task [PERSON_NAME] Nectar Messages Appts Calendar Flow Boarding Labs Im…" at bounding box center [641, 290] width 1282 height 580
click at [1183, 339] on button "View Surgery" at bounding box center [1177, 342] width 68 height 19
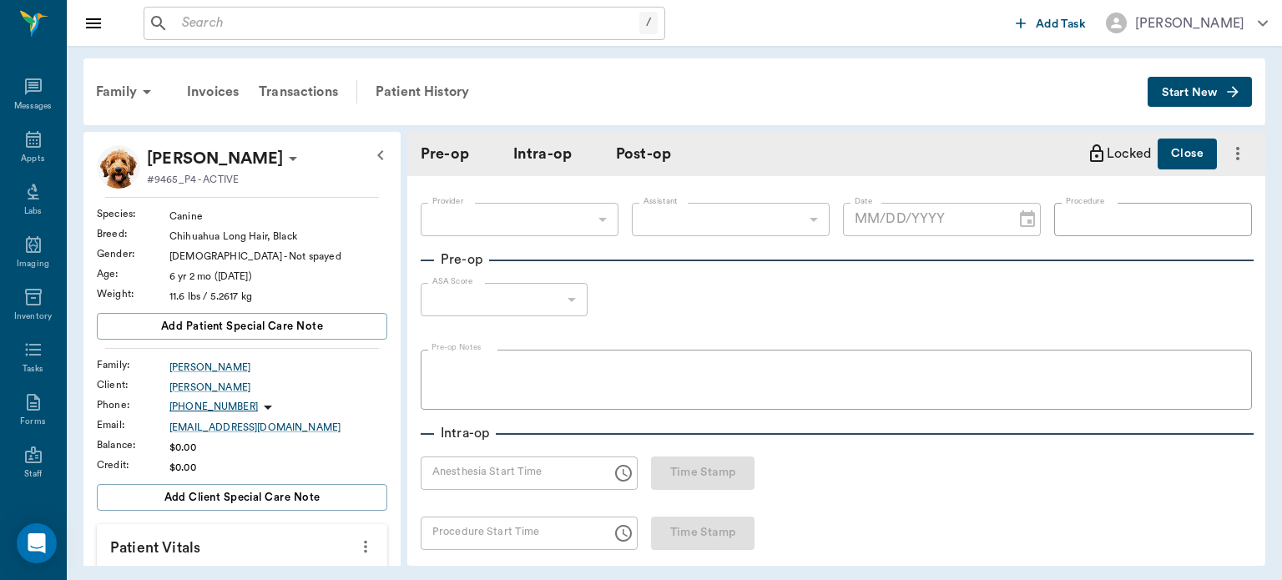
type input "63ec2f075fda476ae8351a4d"
type input "63ec2e7e52e12b0ba117b124"
type input "SPAY"
type input "1"
radio input "true"
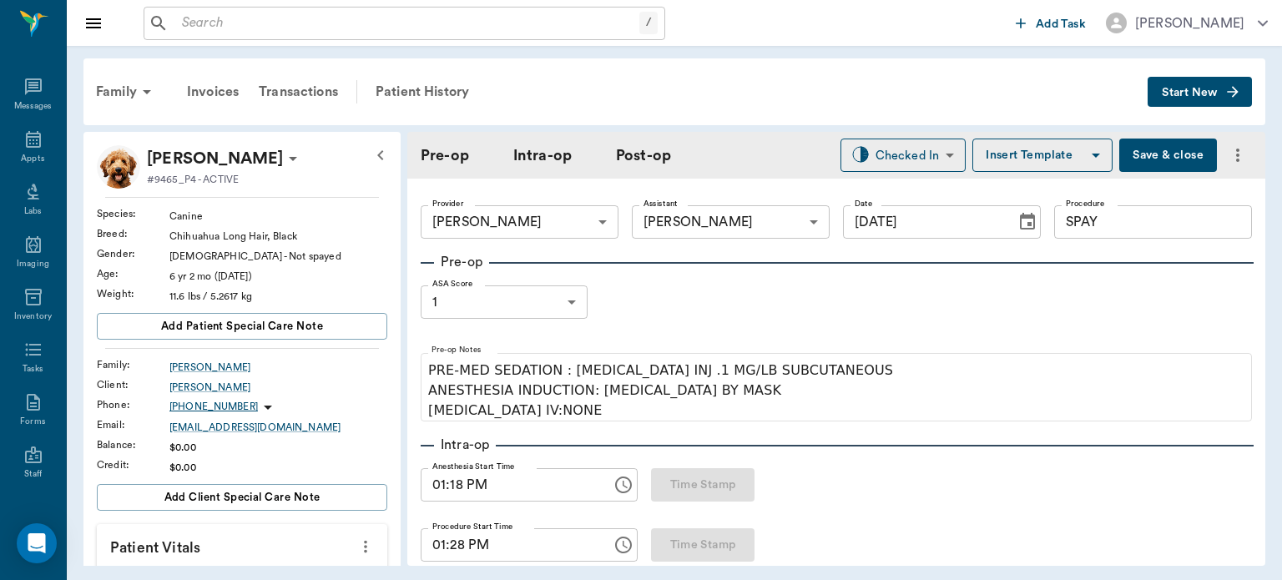
type input "[DATE]"
type input "01:18 PM"
type input "01:28 PM"
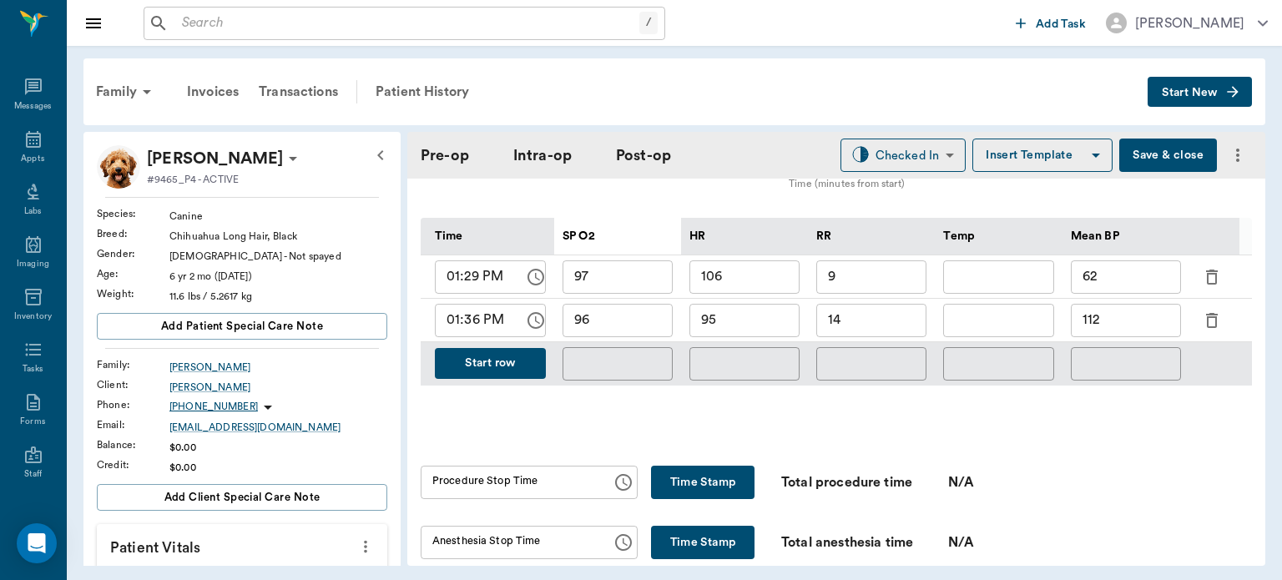
scroll to position [846, 0]
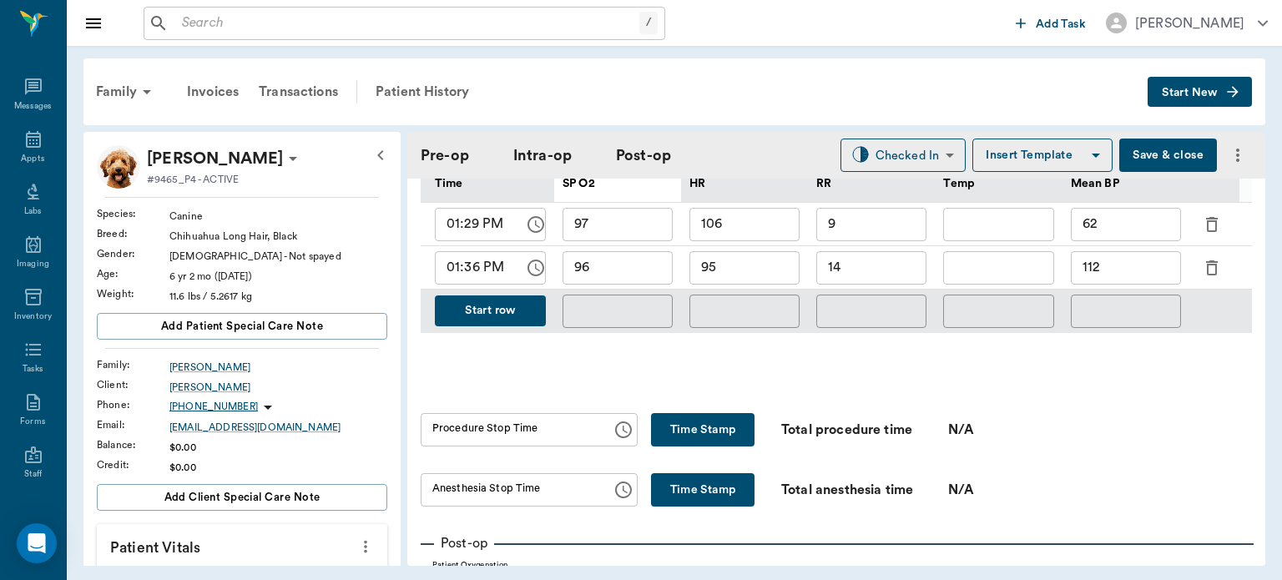
click at [515, 295] on button "Start row" at bounding box center [490, 310] width 111 height 31
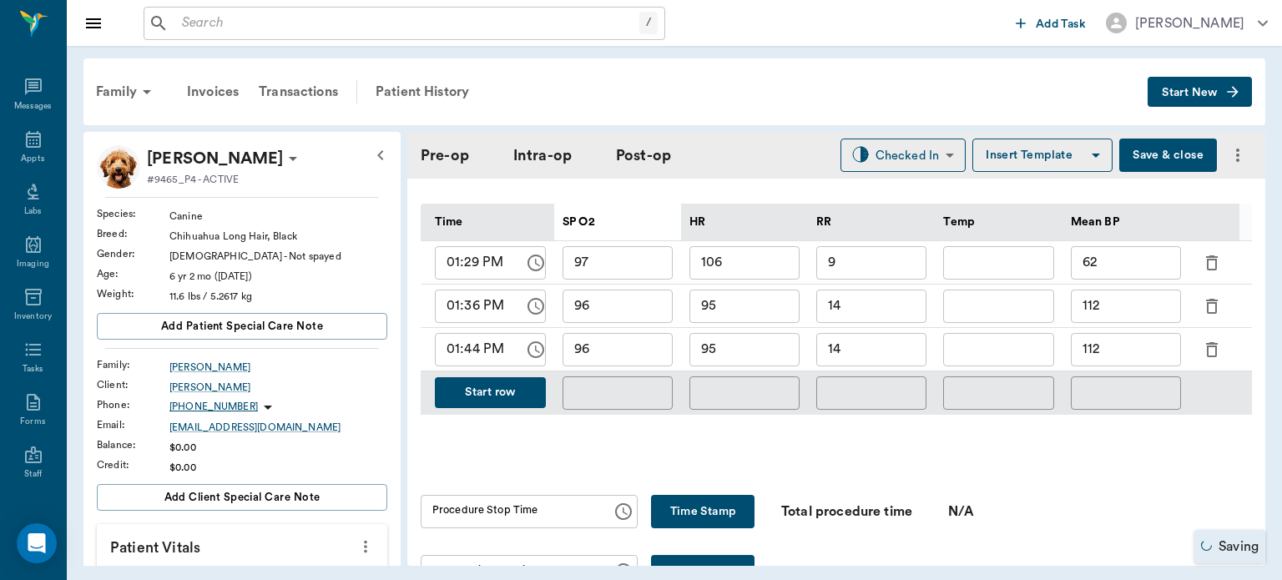
scroll to position [792, 0]
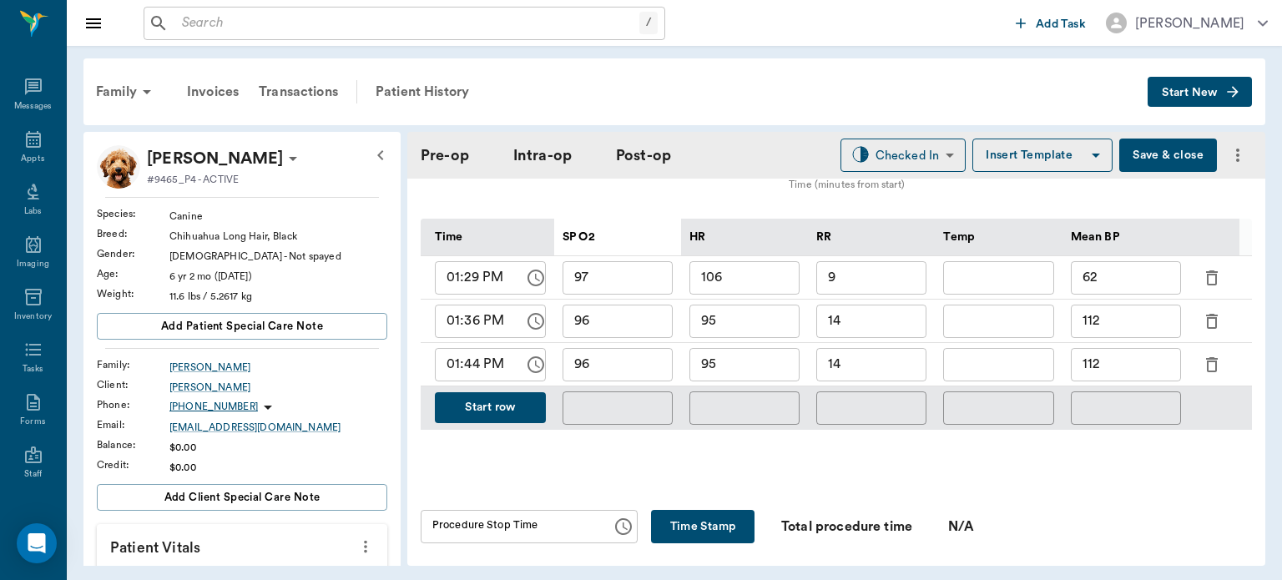
click at [742, 386] on div "​" at bounding box center [744, 407] width 127 height 43
click at [760, 354] on input "95" at bounding box center [744, 364] width 110 height 33
type input "99"
click at [638, 360] on input "96" at bounding box center [618, 364] width 110 height 33
type input "97"
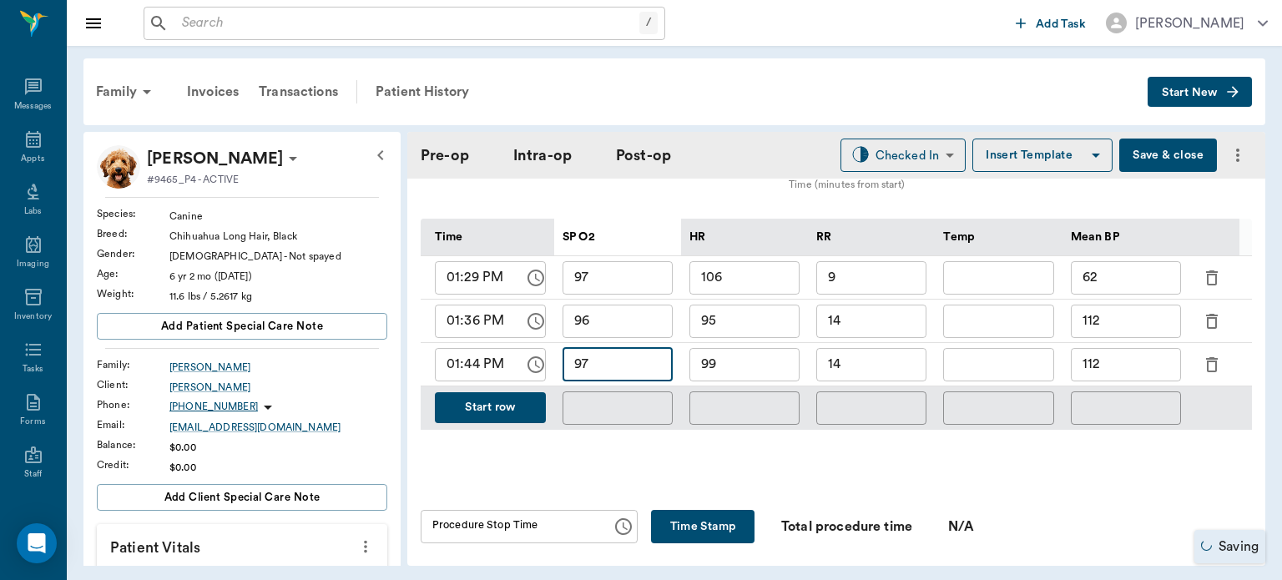
click at [870, 348] on input "14" at bounding box center [871, 364] width 110 height 33
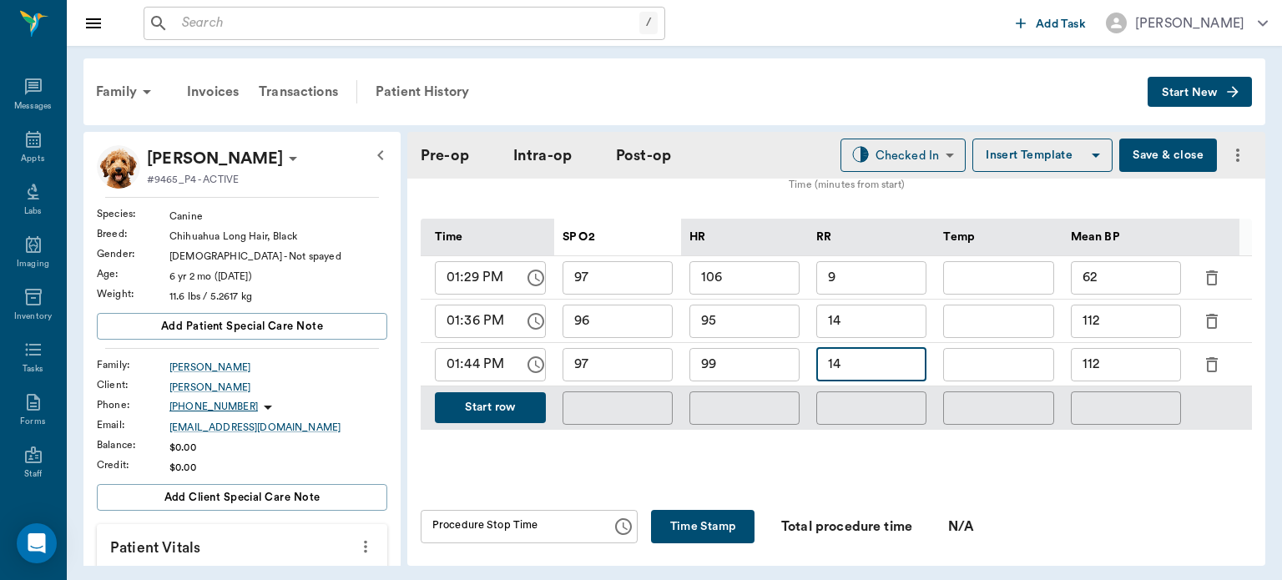
type input "1"
type input "9"
click at [1146, 359] on input "112" at bounding box center [1126, 364] width 110 height 33
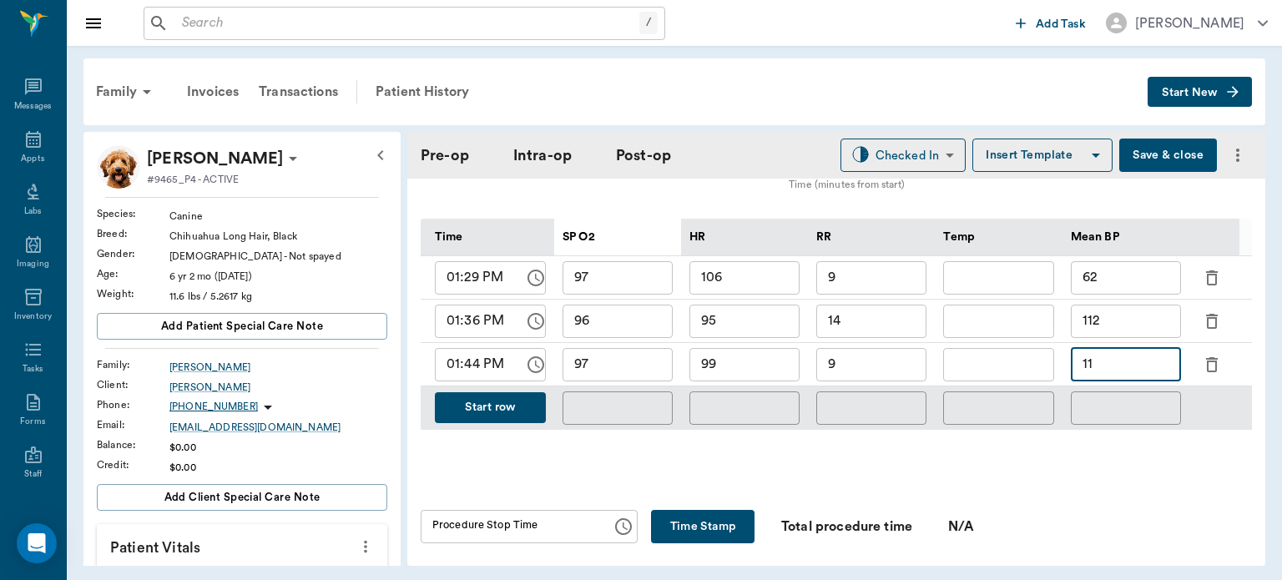
type input "1"
type input "99"
click at [1155, 150] on button "Save & close" at bounding box center [1168, 155] width 98 height 33
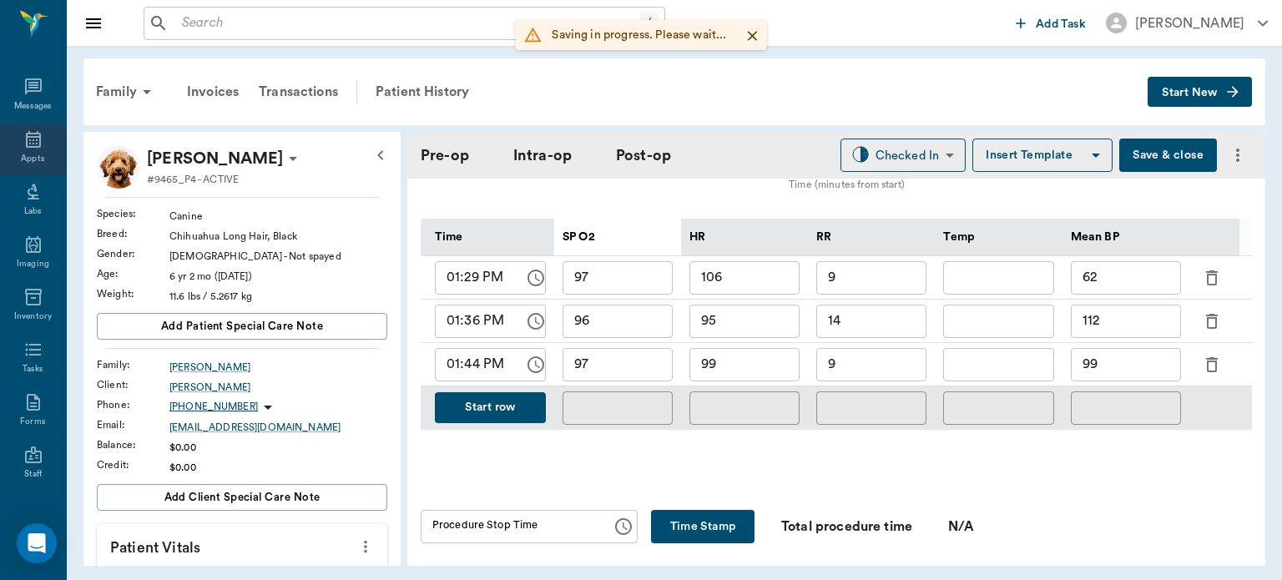
click at [26, 134] on icon at bounding box center [33, 139] width 15 height 17
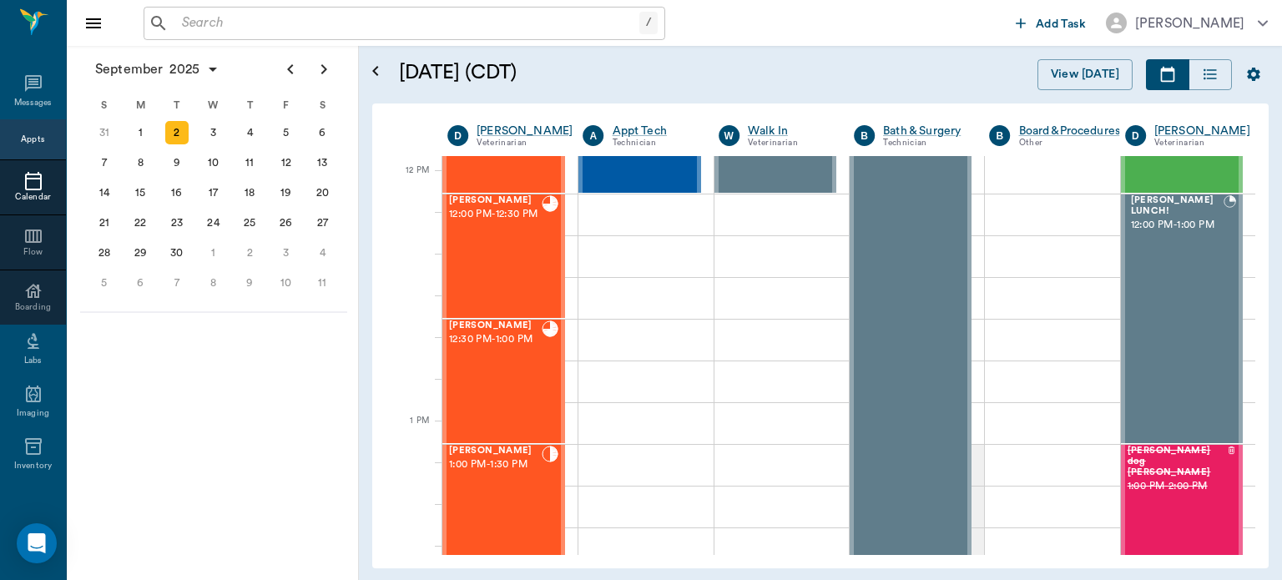
scroll to position [957, 0]
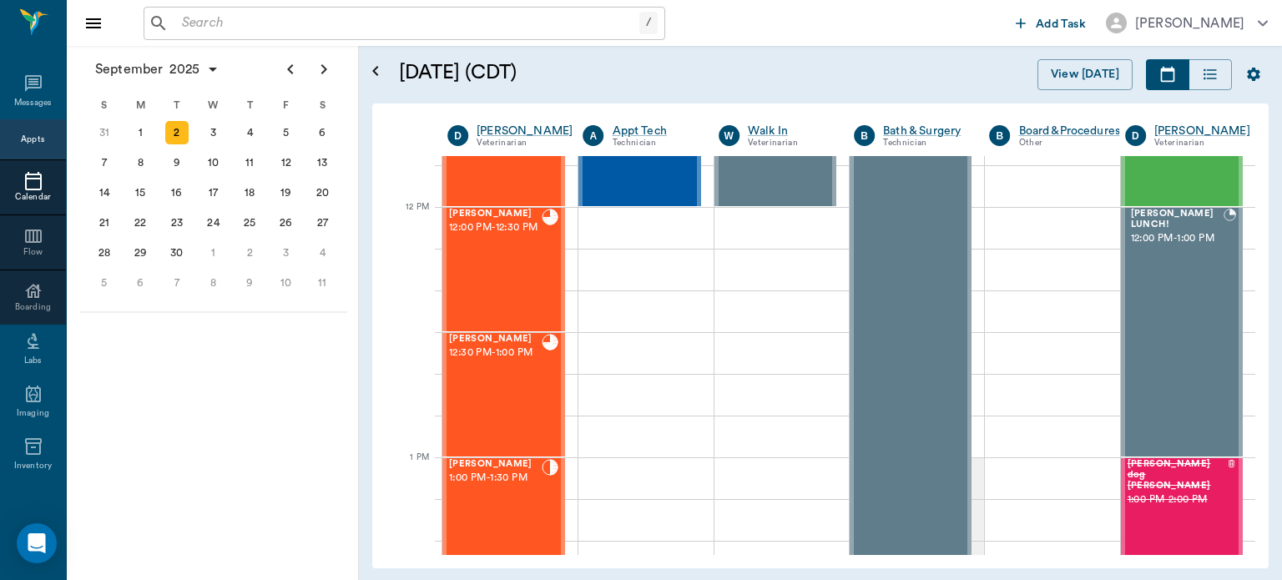
click at [487, 401] on div "[PERSON_NAME] 12:30 PM - 1:00 PM" at bounding box center [495, 395] width 93 height 122
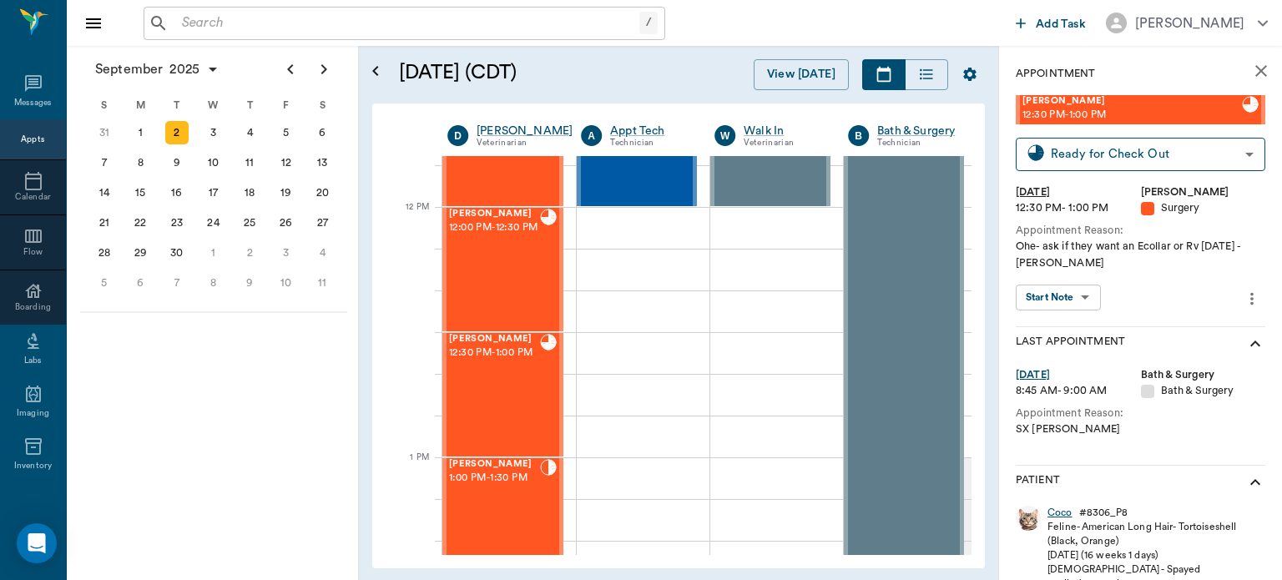
click at [1067, 515] on div "Coco" at bounding box center [1059, 513] width 25 height 14
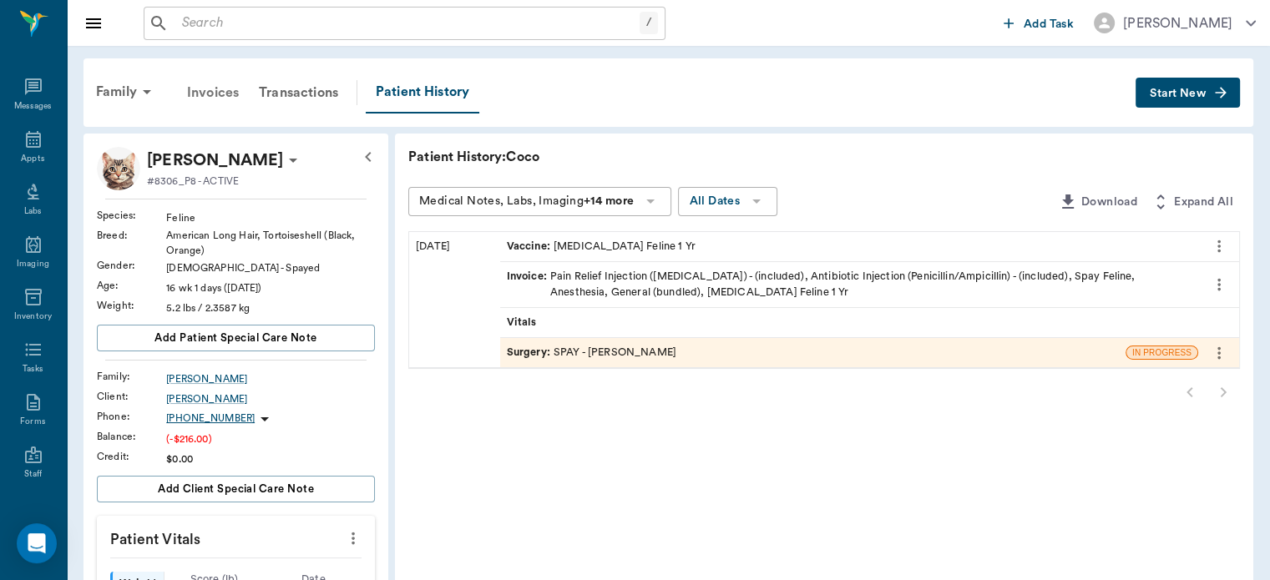
click at [222, 98] on div "Invoices" at bounding box center [213, 93] width 72 height 40
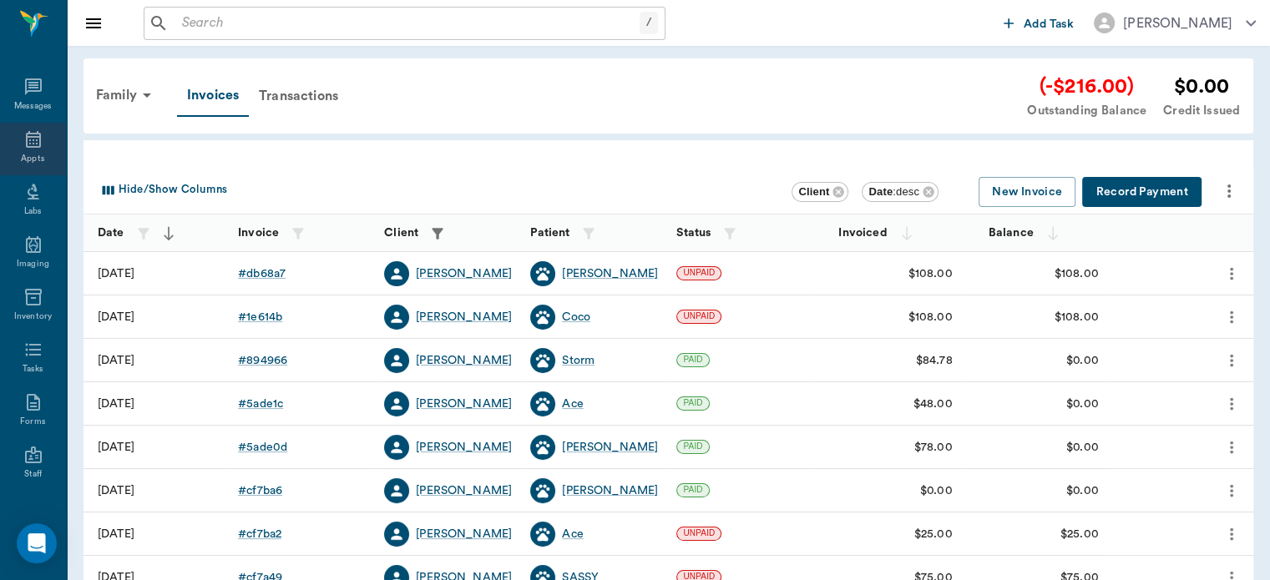
click at [32, 154] on div "Appts" at bounding box center [32, 159] width 23 height 13
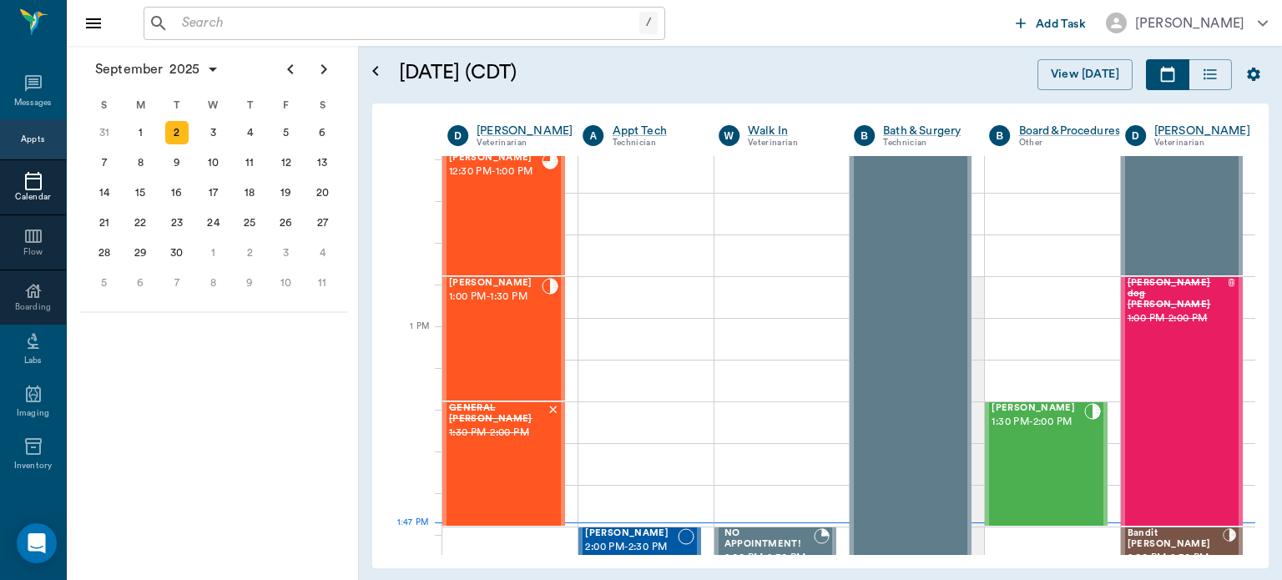
scroll to position [1038, 0]
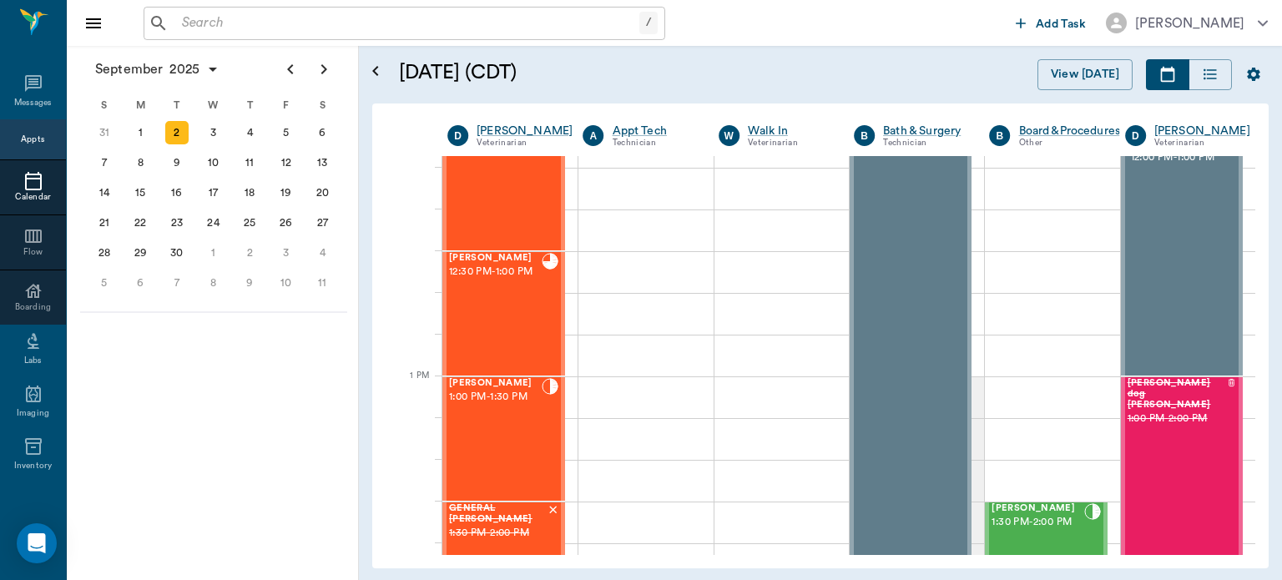
click at [485, 421] on div "[PERSON_NAME] 1:00 PM - 1:30 PM" at bounding box center [495, 439] width 93 height 122
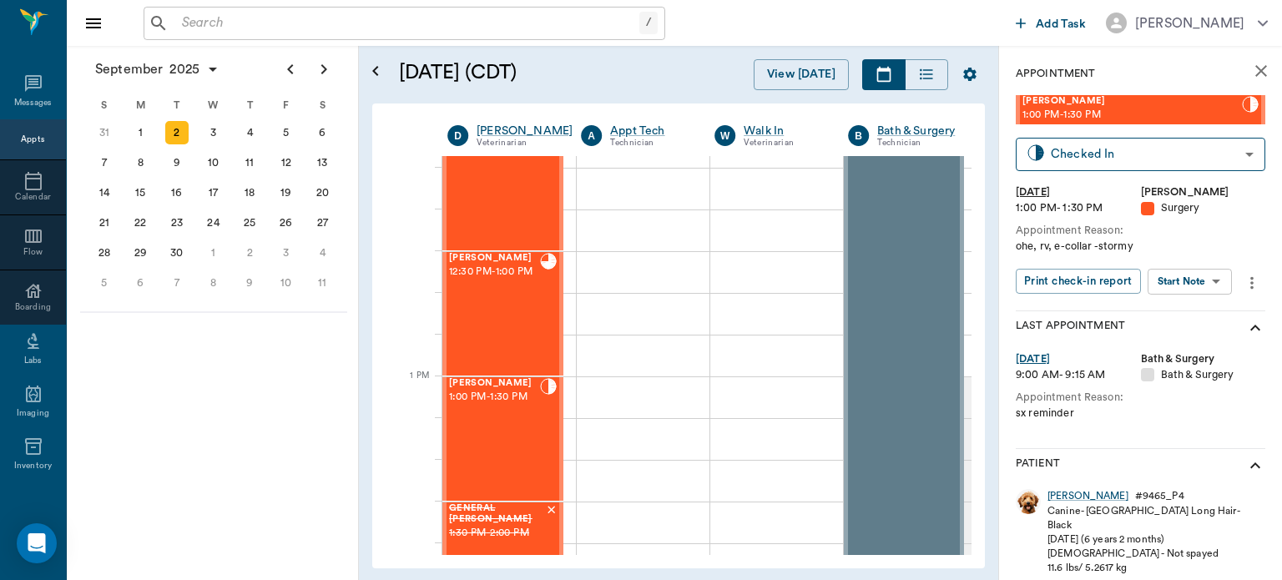
click at [1189, 274] on body "/ ​ Add Task [PERSON_NAME] Nectar Messages Appts Calendar Flow Boarding Labs Im…" at bounding box center [641, 290] width 1282 height 580
click at [1178, 341] on button "View Surgery" at bounding box center [1177, 342] width 68 height 19
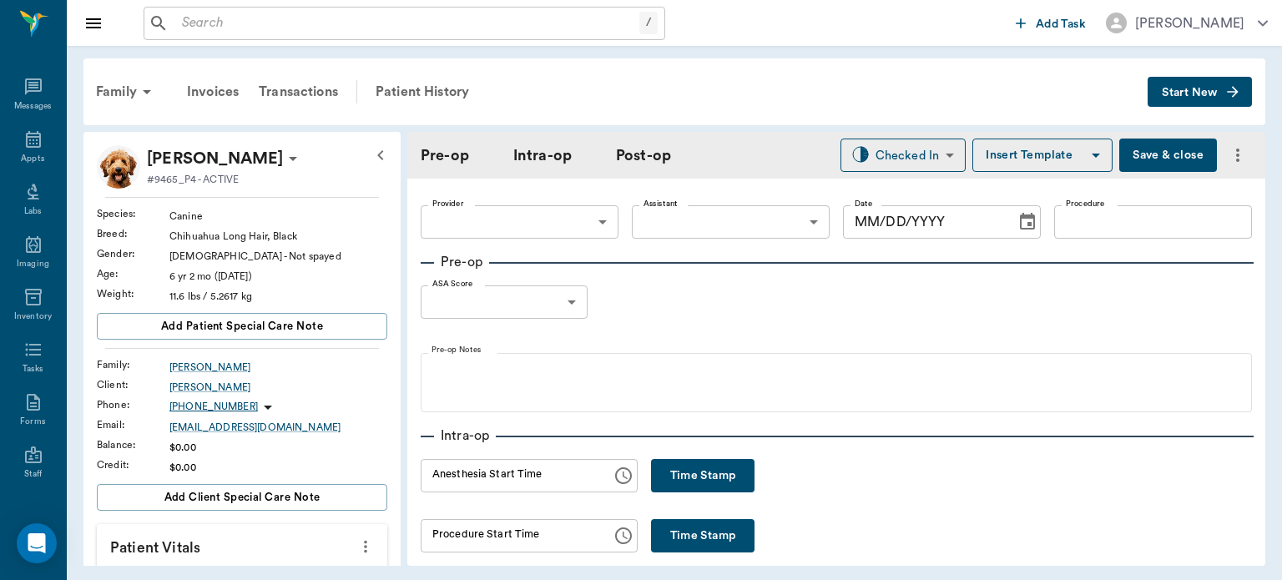
type input "63ec2f075fda476ae8351a4d"
type input "63ec2e7e52e12b0ba117b124"
type input "SPAY"
type input "1"
radio input "true"
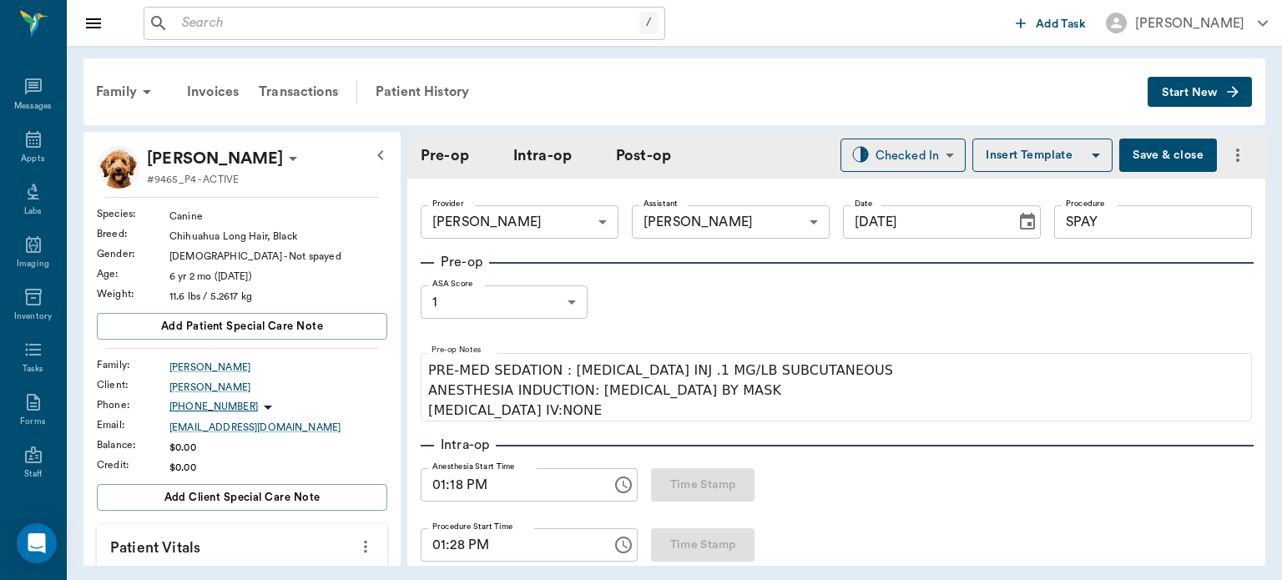
type input "[DATE]"
type input "01:18 PM"
type input "01:28 PM"
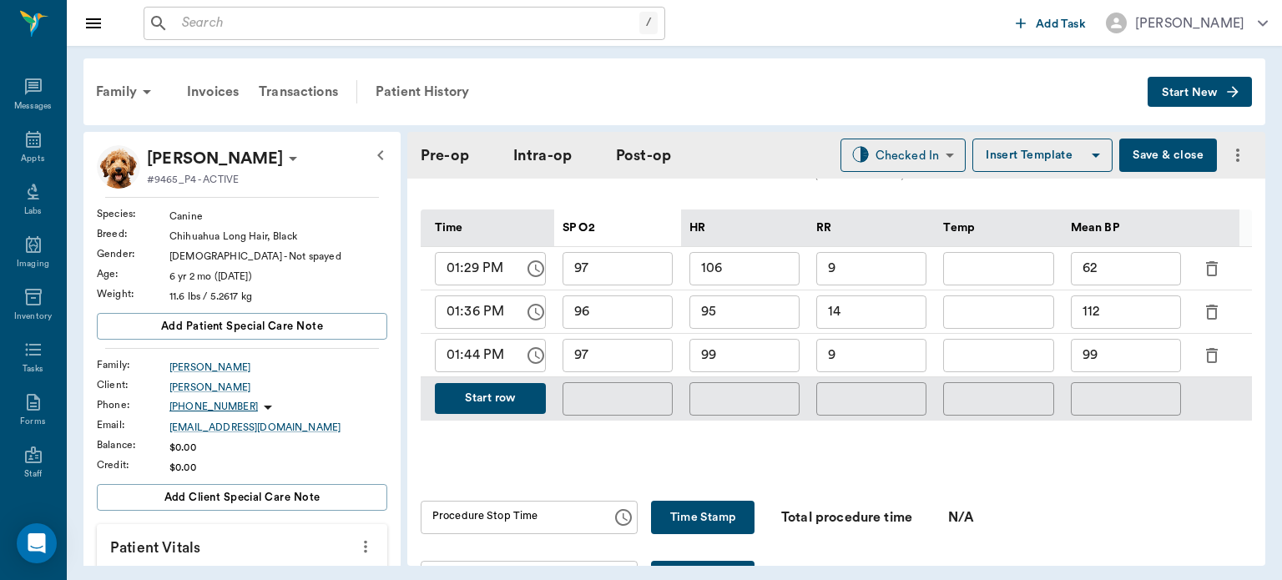
scroll to position [818, 0]
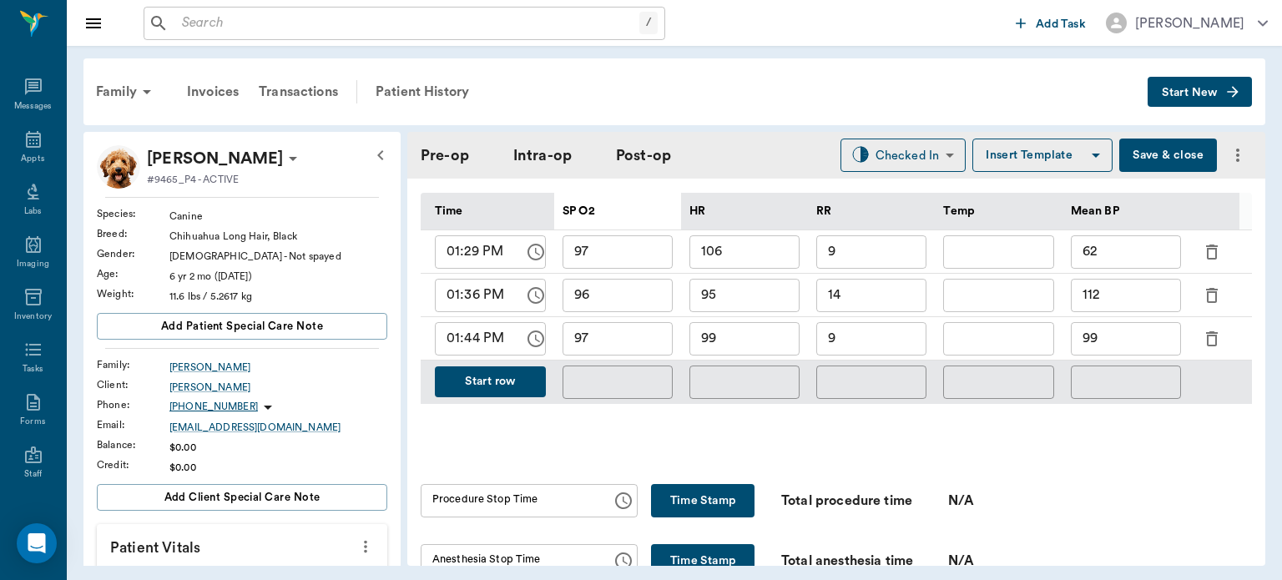
click at [521, 371] on button "Start row" at bounding box center [490, 381] width 111 height 31
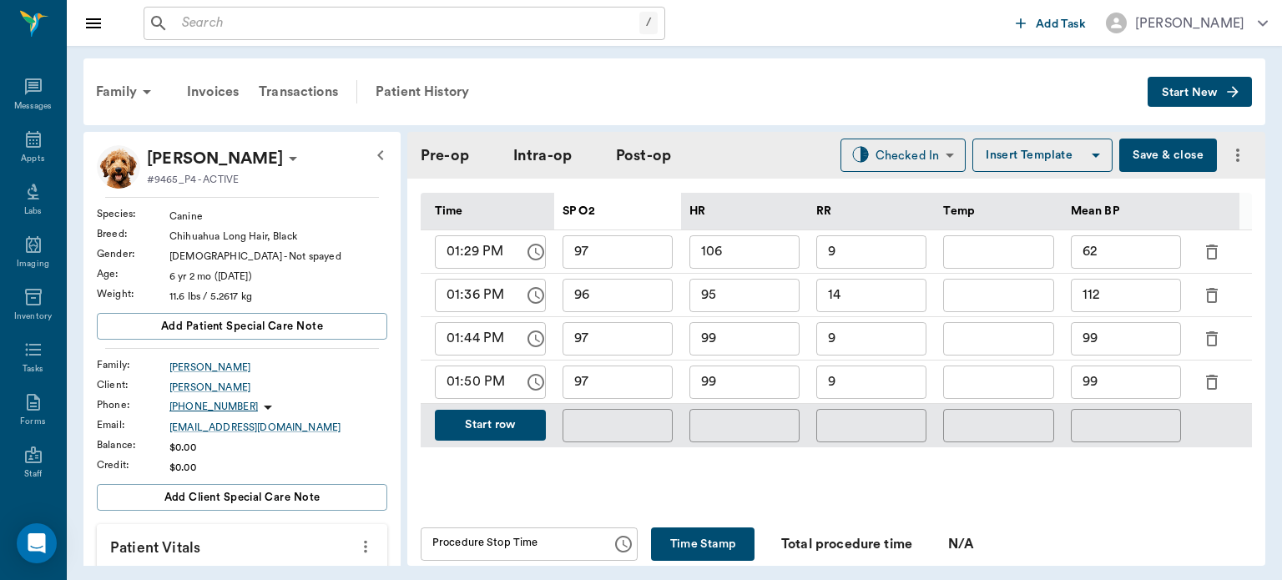
click at [758, 377] on input "99" at bounding box center [744, 382] width 110 height 33
type input "95"
click at [894, 372] on input "9" at bounding box center [871, 382] width 110 height 33
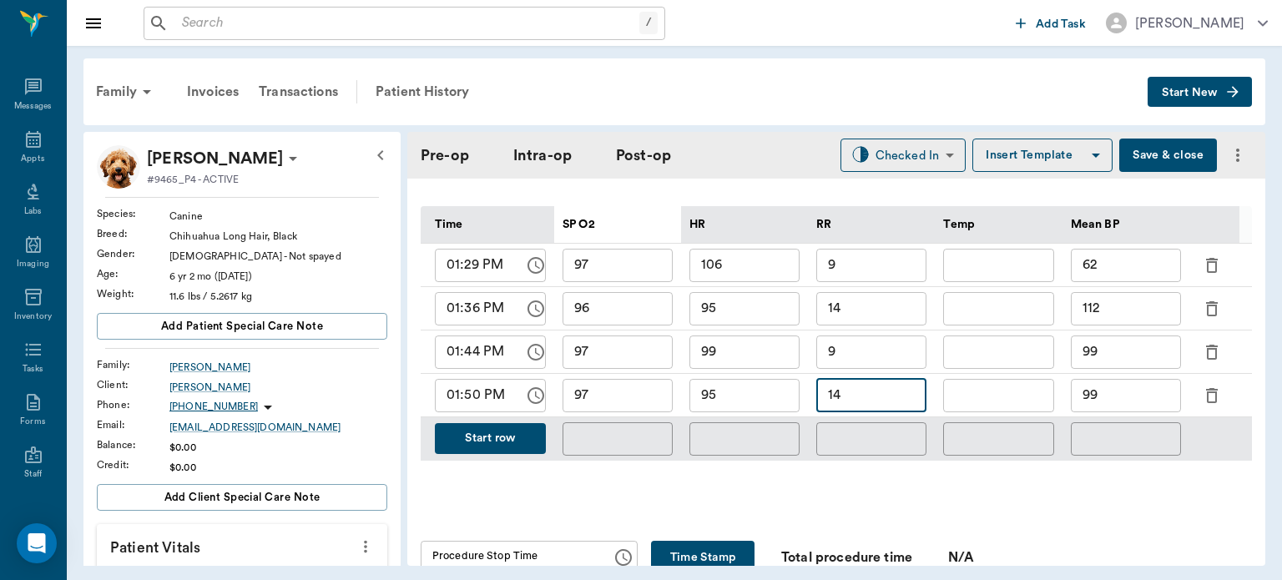
scroll to position [798, 0]
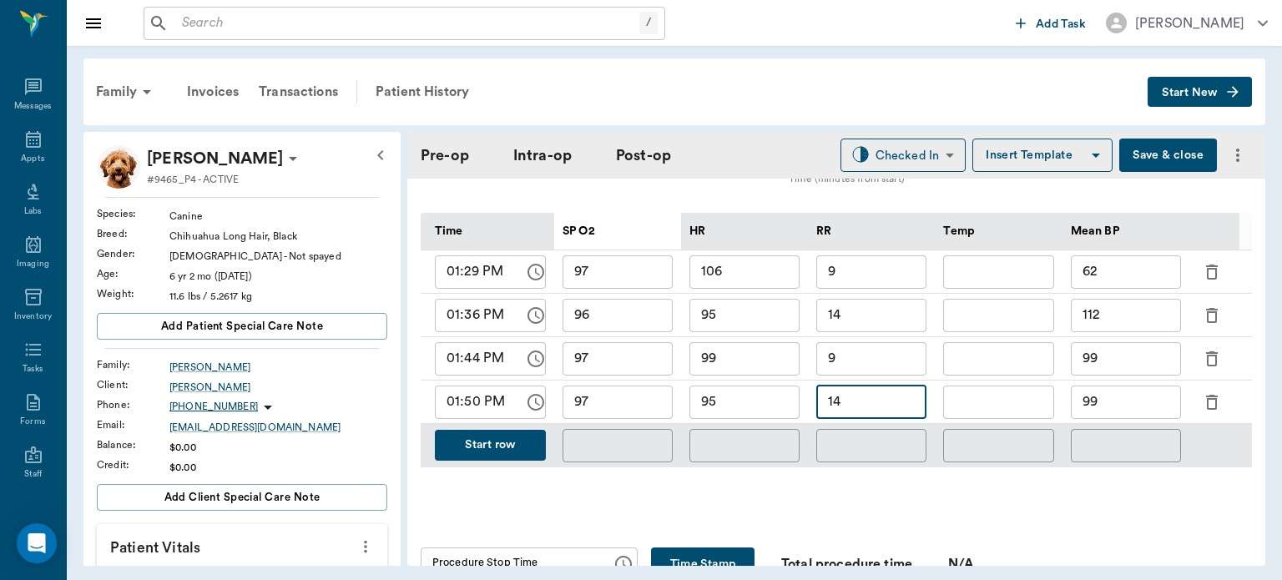
type input "14"
click at [487, 442] on button "Start row" at bounding box center [490, 445] width 111 height 31
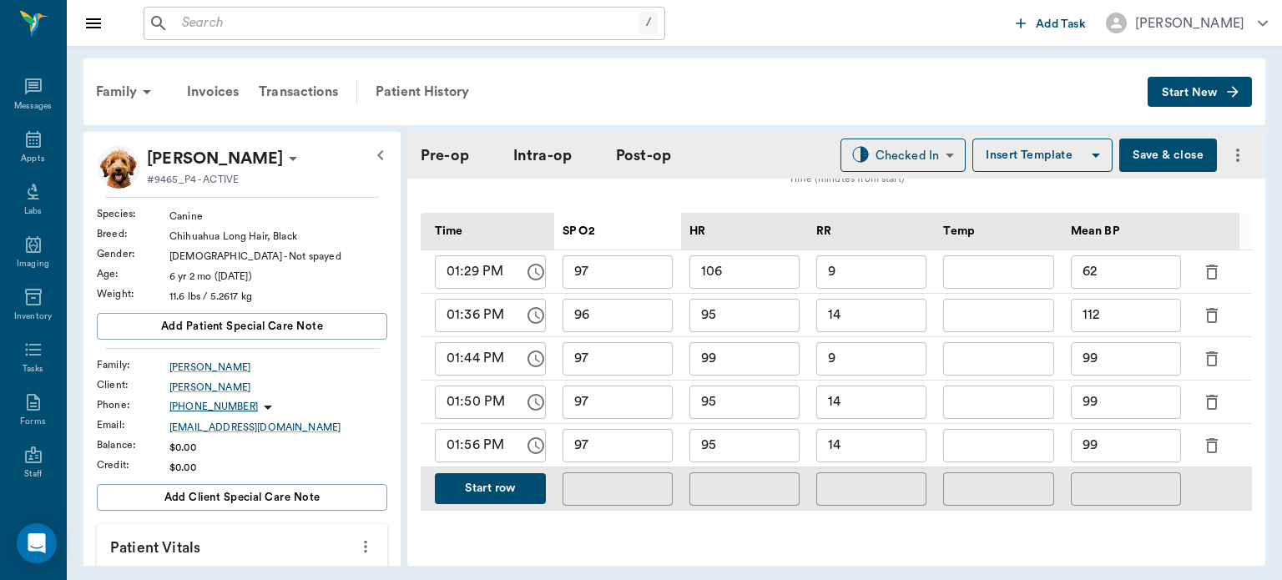
click at [748, 433] on input "95" at bounding box center [744, 445] width 110 height 33
type input "9"
type input "88"
click at [875, 441] on input "14" at bounding box center [871, 445] width 110 height 33
type input "12"
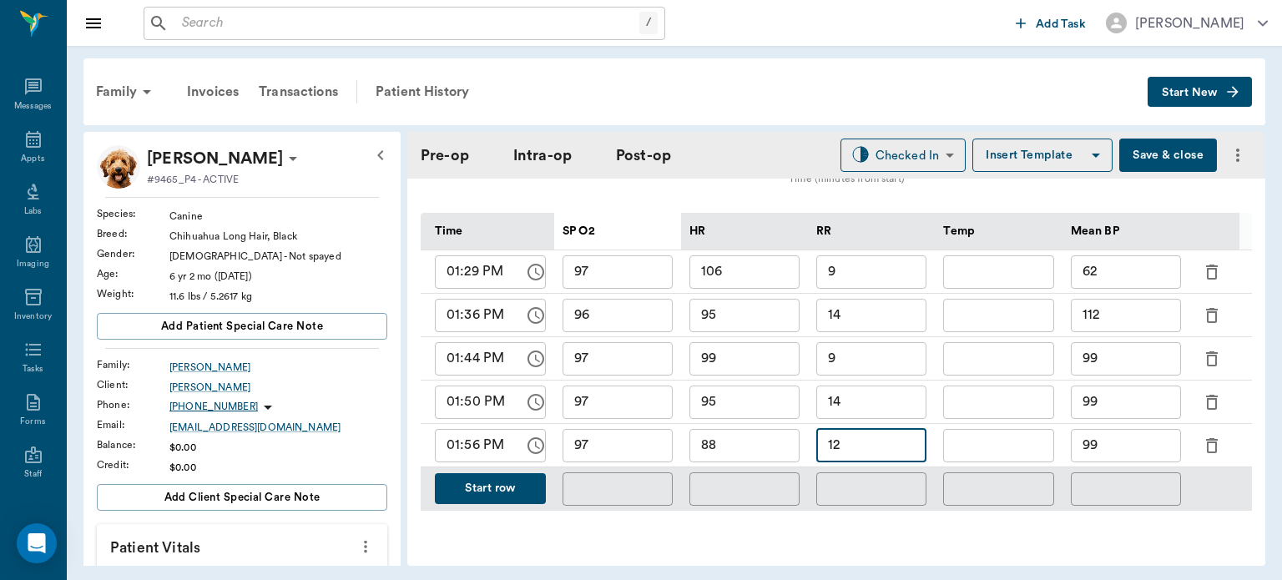
click at [1115, 429] on input "99" at bounding box center [1126, 445] width 110 height 33
type input "9"
type input "80"
click at [1153, 146] on button "Save & close" at bounding box center [1168, 155] width 98 height 33
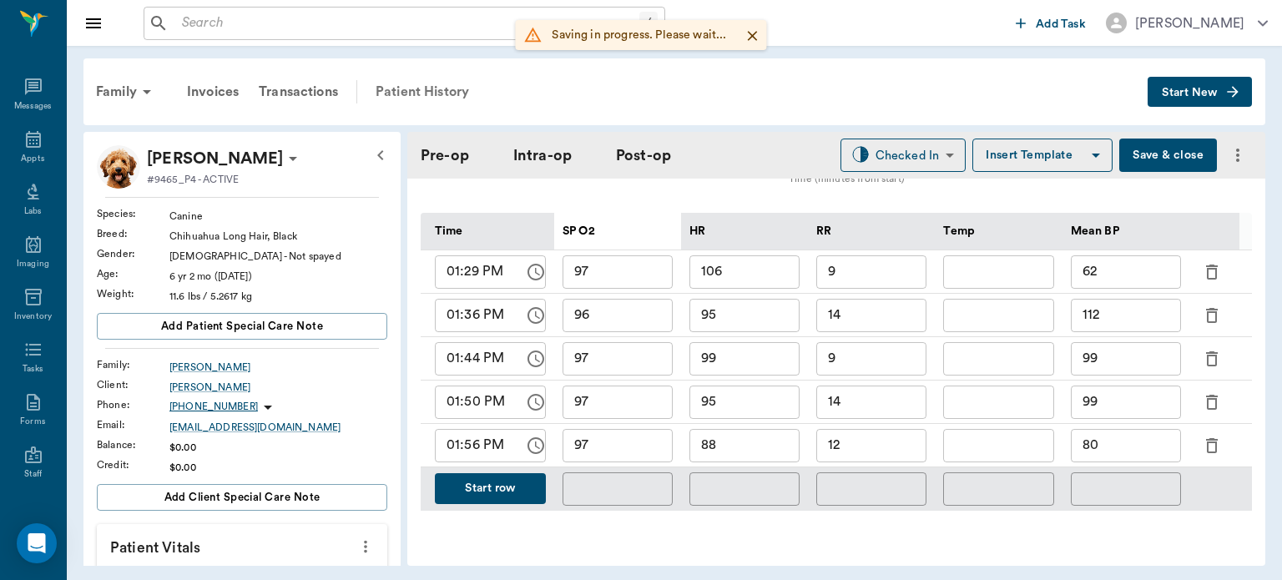
click at [418, 89] on div "Patient History" at bounding box center [423, 92] width 114 height 40
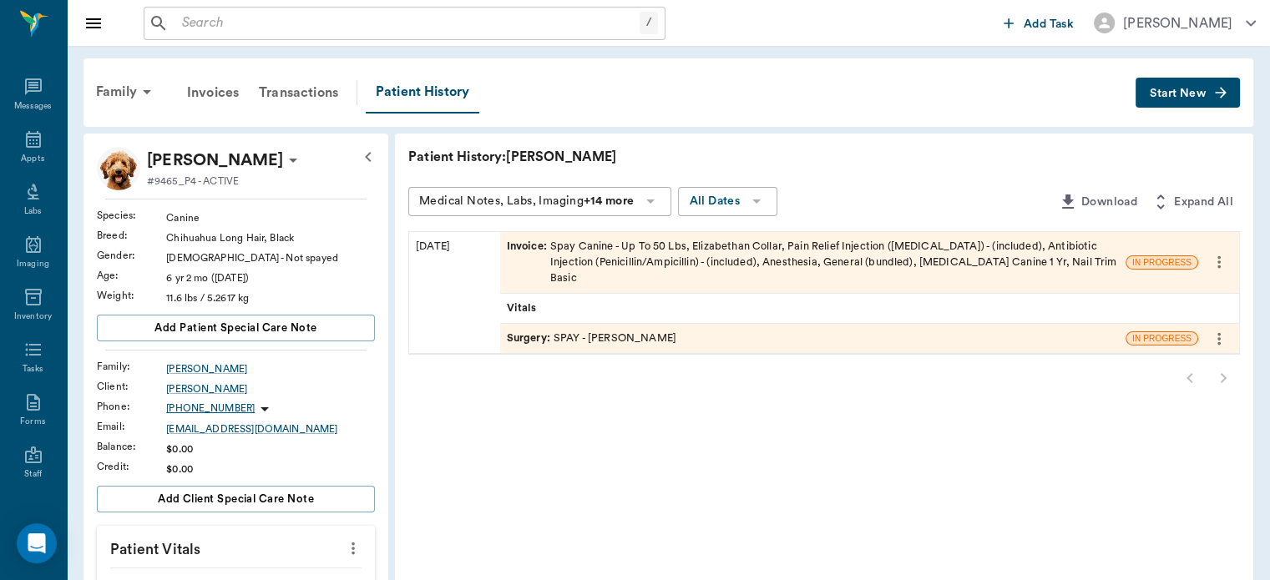
click at [533, 331] on span "Surgery :" at bounding box center [530, 339] width 47 height 16
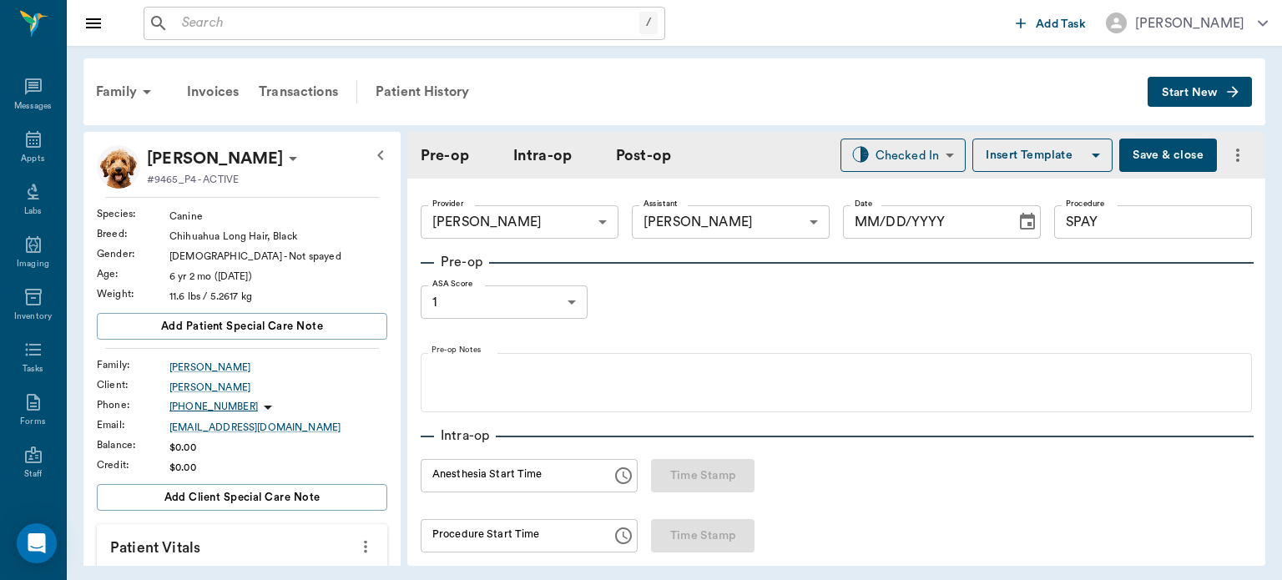
type input "63ec2f075fda476ae8351a4d"
type input "63ec2e7e52e12b0ba117b124"
type input "SPAY"
type input "1"
radio input "true"
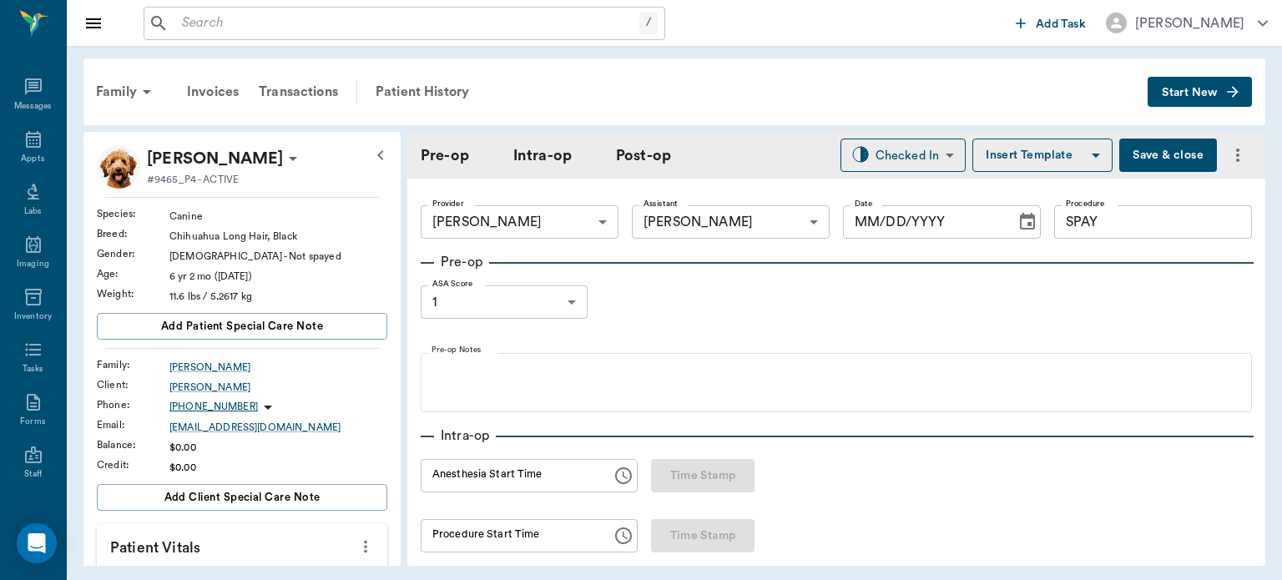
type input "[DATE]"
type input "01:18 PM"
type input "01:28 PM"
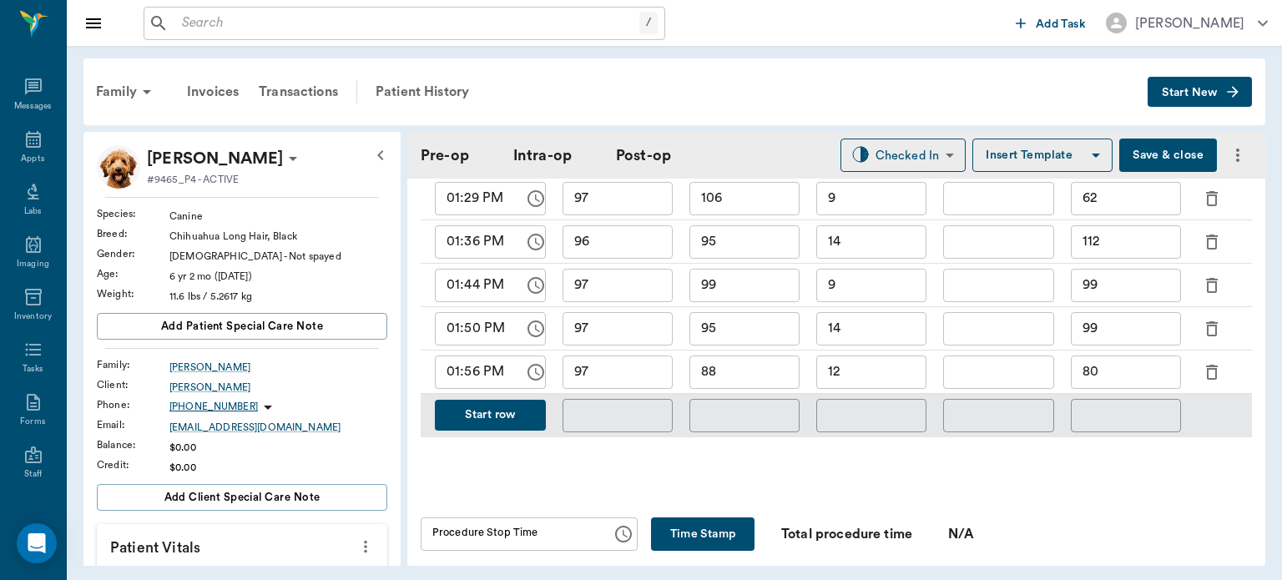
scroll to position [875, 0]
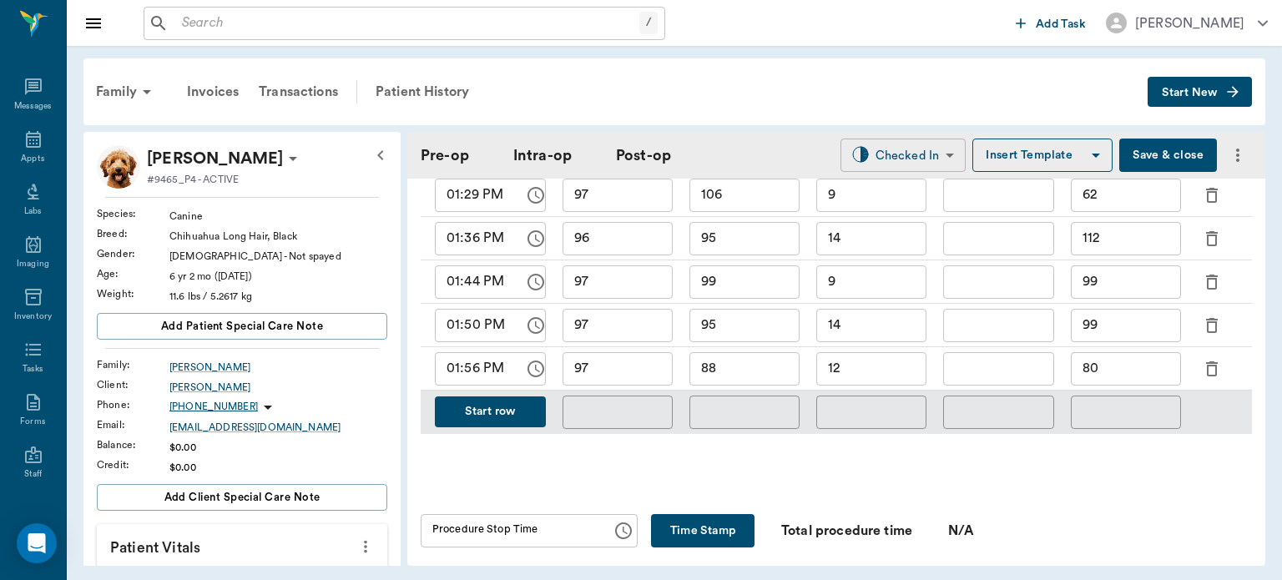
click at [911, 149] on body "/ ​ Add Task Dr. Bert Ellsworth Nectar Messages Appts Labs Imaging Inventory Ta…" at bounding box center [641, 290] width 1282 height 580
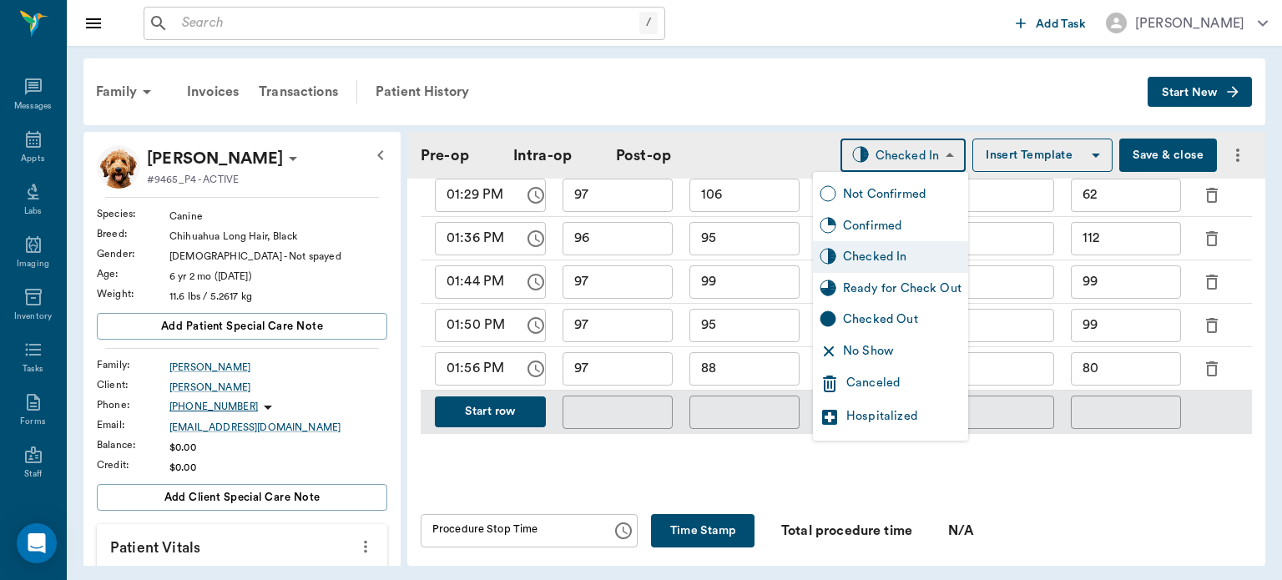
click at [909, 291] on div "Ready for Check Out" at bounding box center [902, 289] width 119 height 18
type input "READY_TO_CHECKOUT"
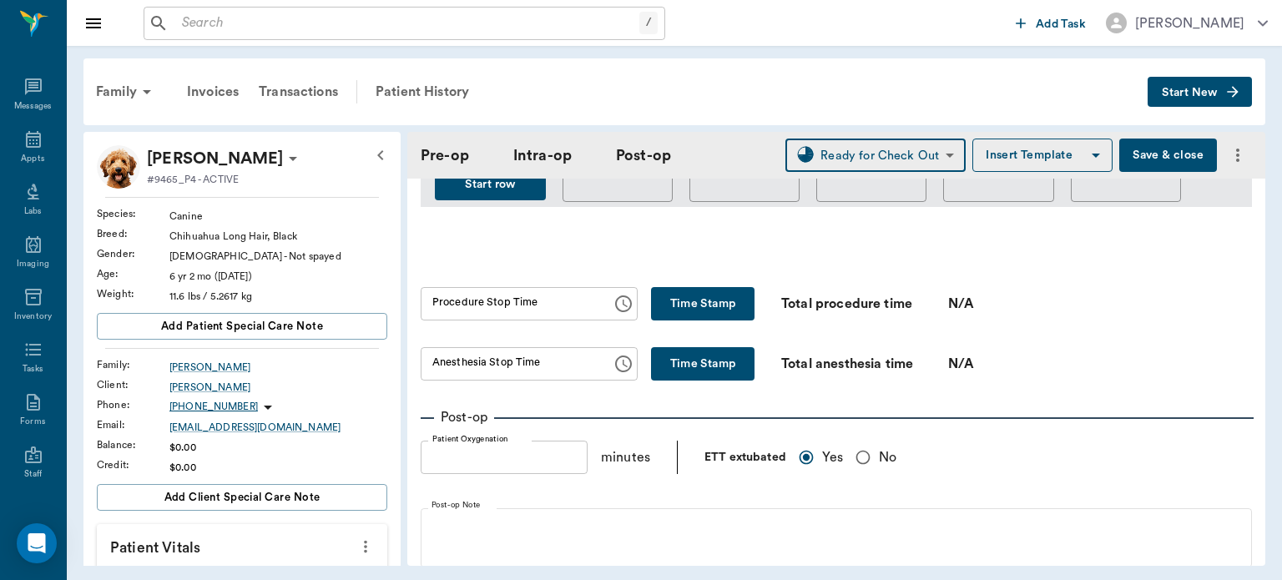
scroll to position [1107, 0]
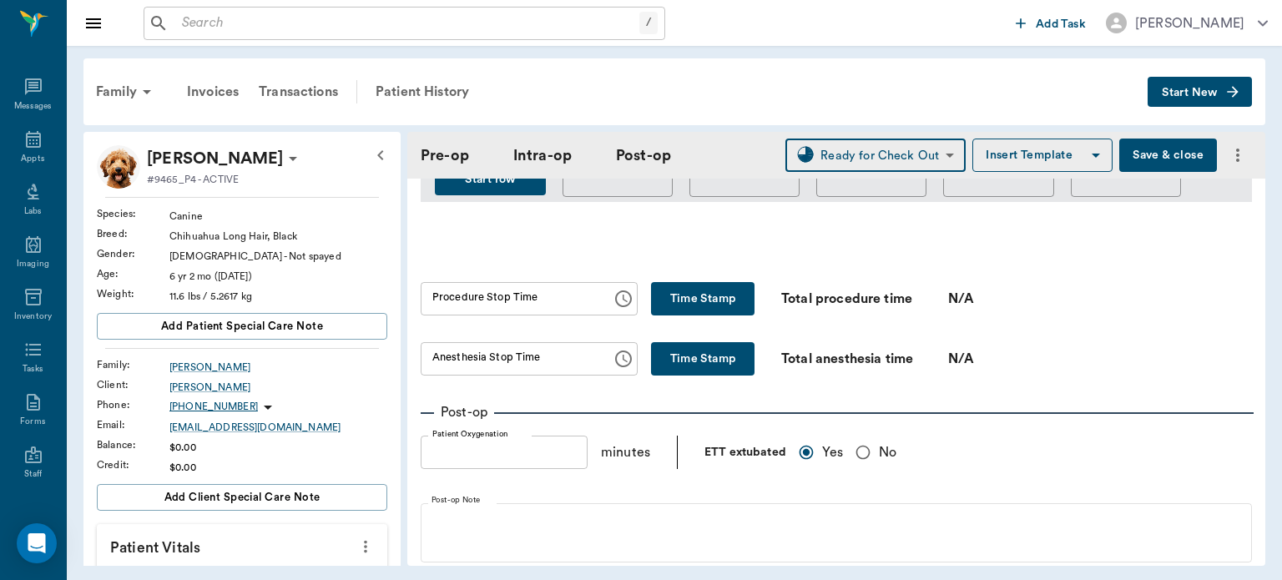
click at [677, 284] on button "Time Stamp" at bounding box center [702, 298] width 103 height 33
type input "02:00 PM"
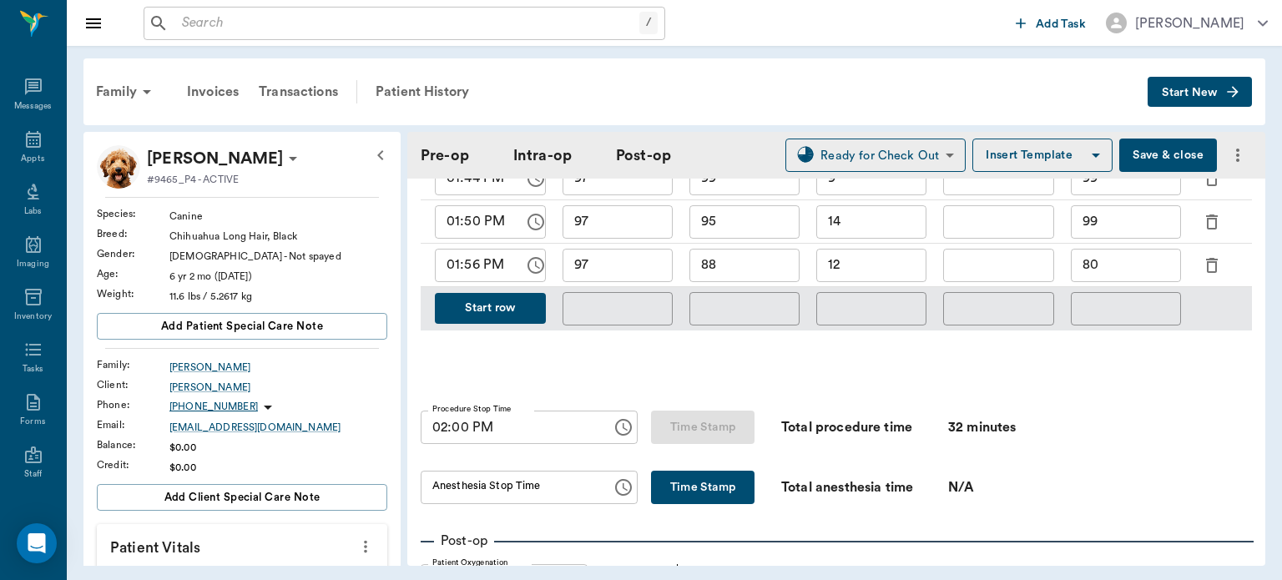
scroll to position [978, 0]
click at [705, 473] on button "Time Stamp" at bounding box center [702, 487] width 103 height 33
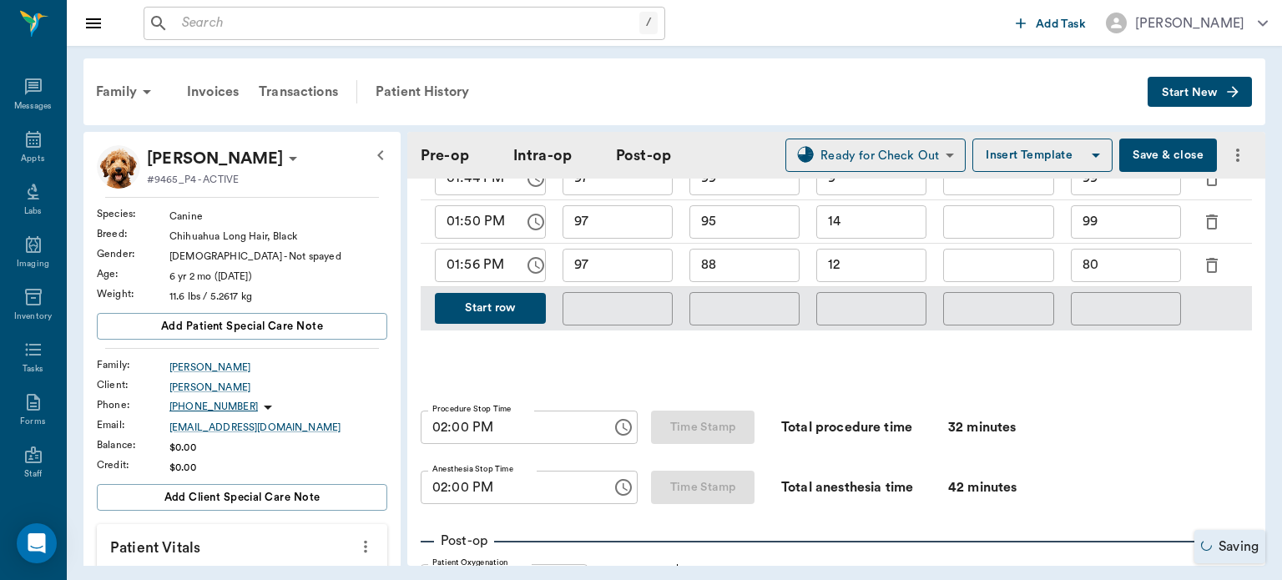
type input "02:00 PM"
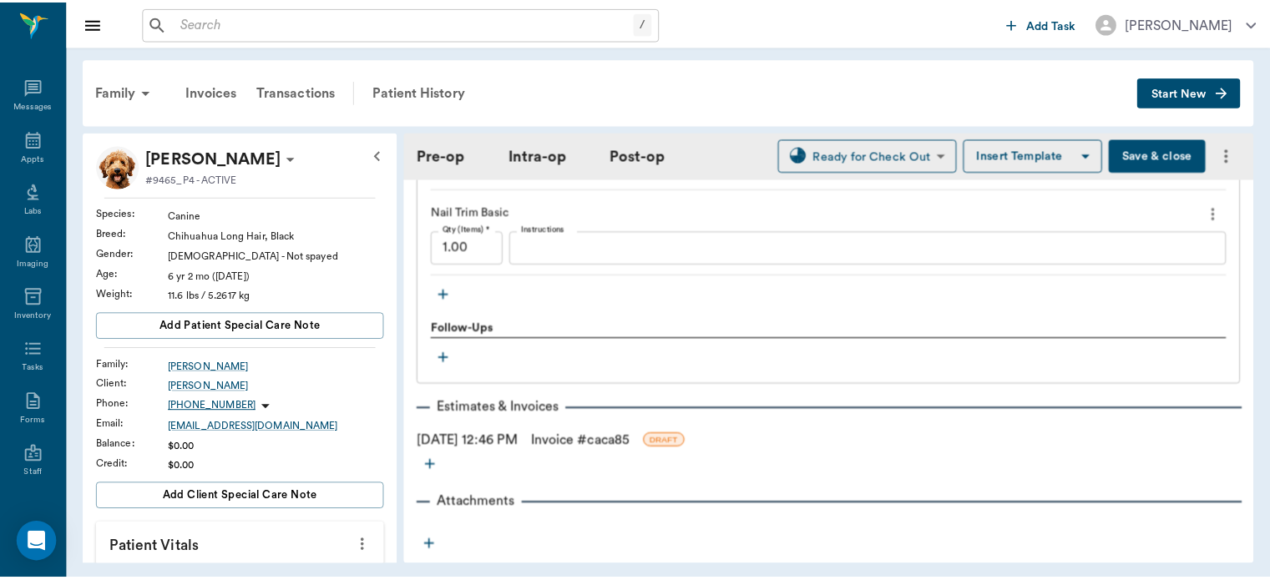
scroll to position [2117, 0]
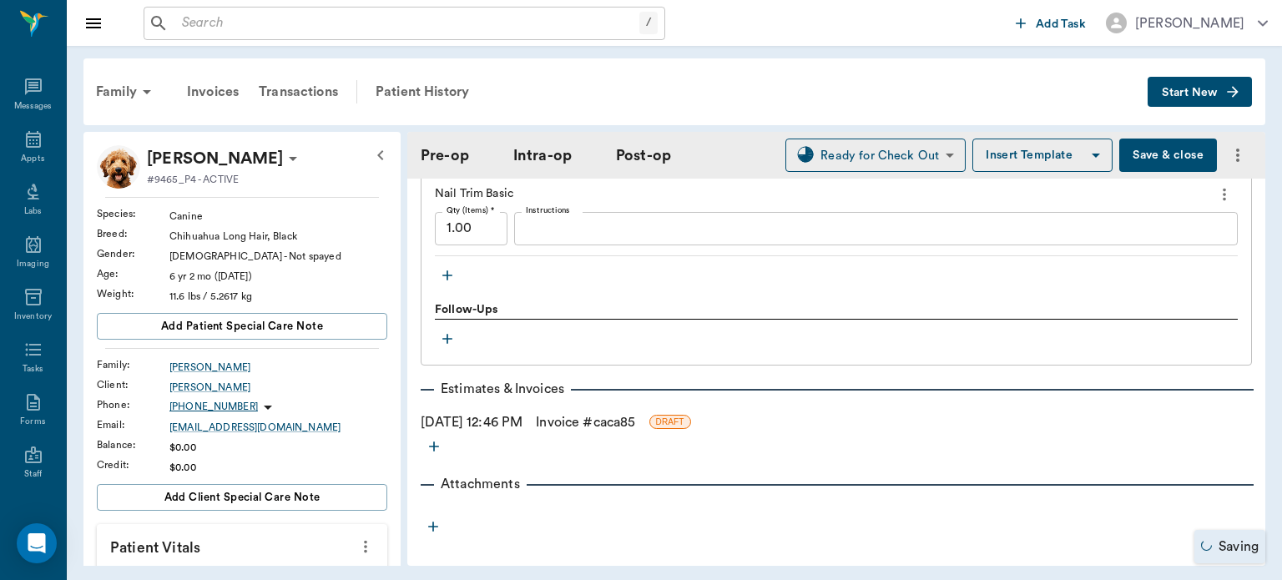
click at [608, 419] on link "Invoice # caca85" at bounding box center [585, 422] width 99 height 20
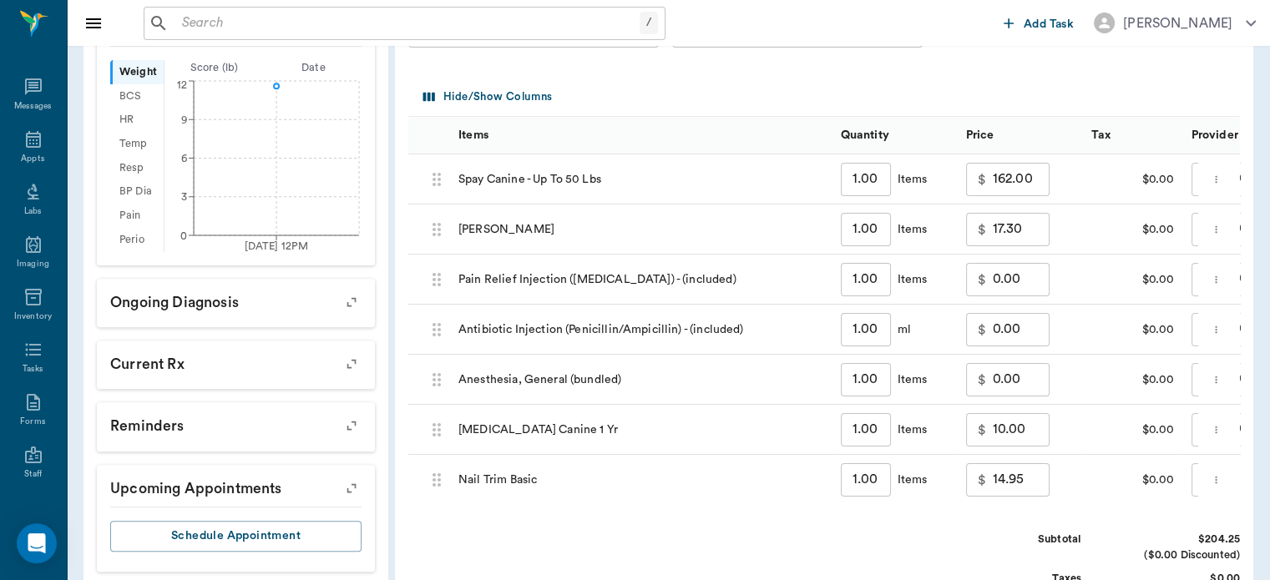
scroll to position [518, 0]
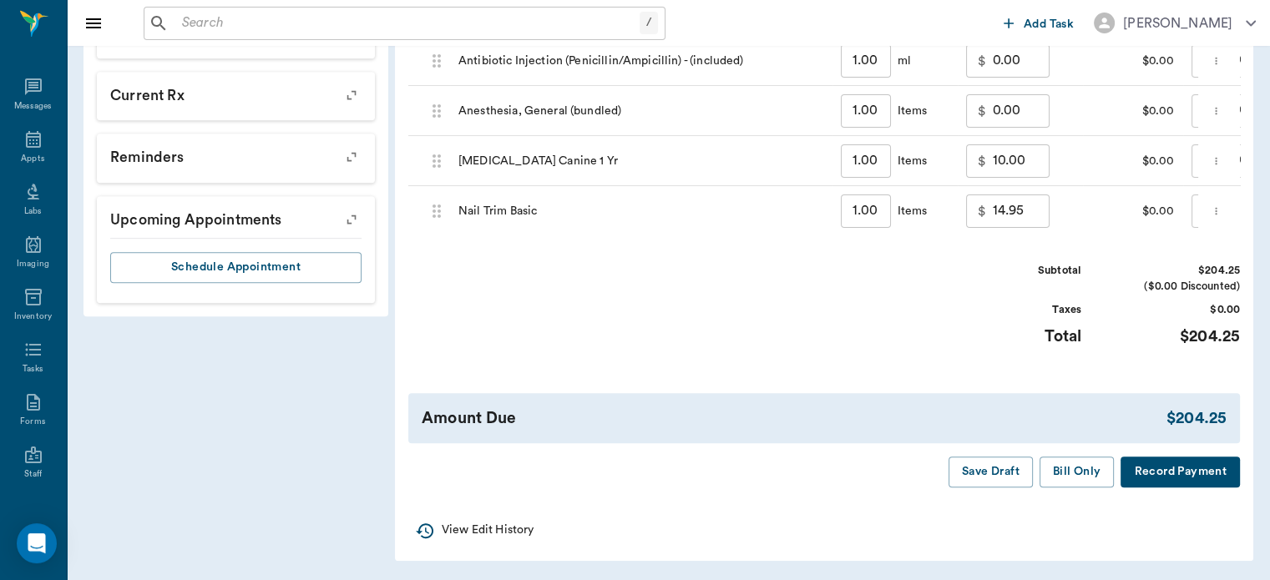
click at [1087, 472] on button "Bill Only" at bounding box center [1076, 472] width 75 height 31
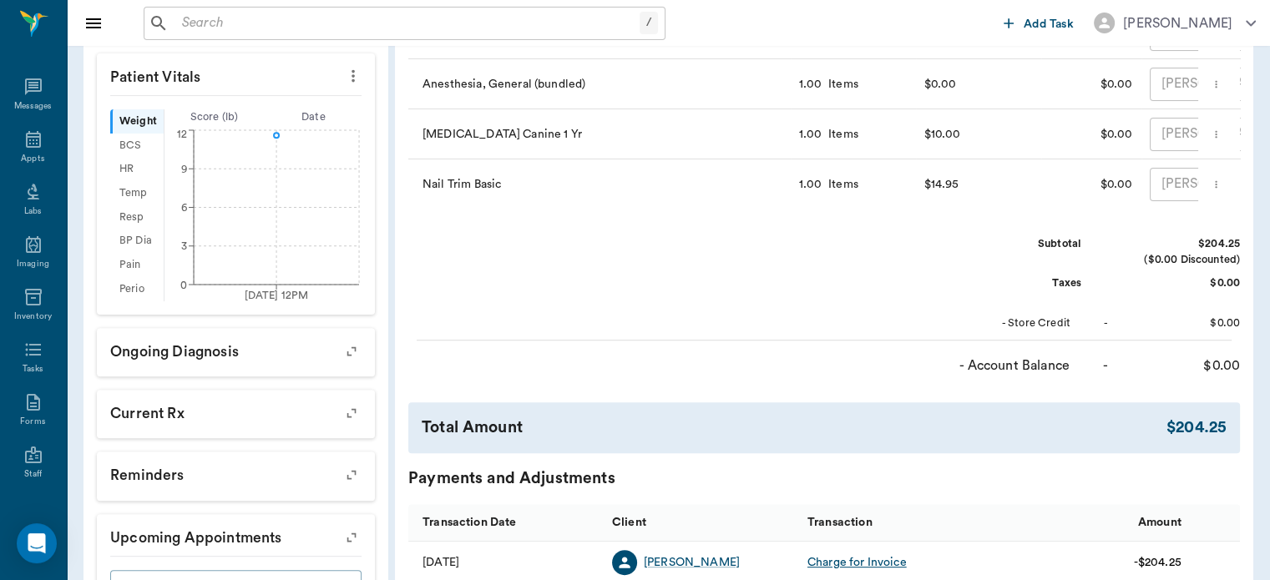
scroll to position [462, 0]
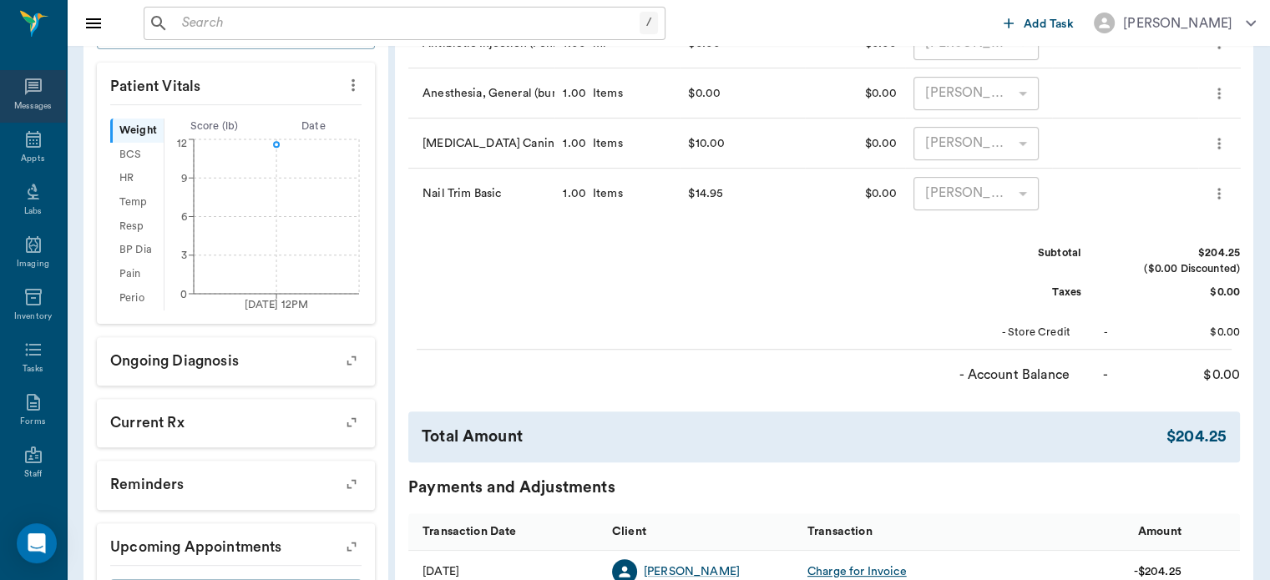
click at [40, 119] on div "Messages" at bounding box center [33, 96] width 66 height 53
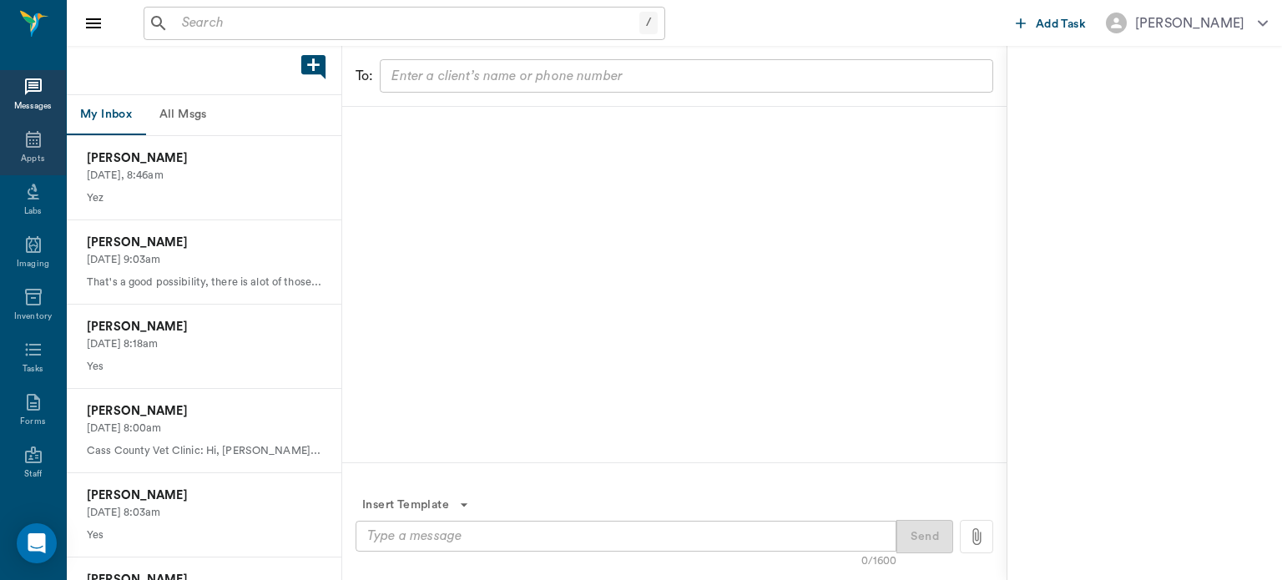
click at [25, 154] on div "Appts" at bounding box center [32, 159] width 23 height 13
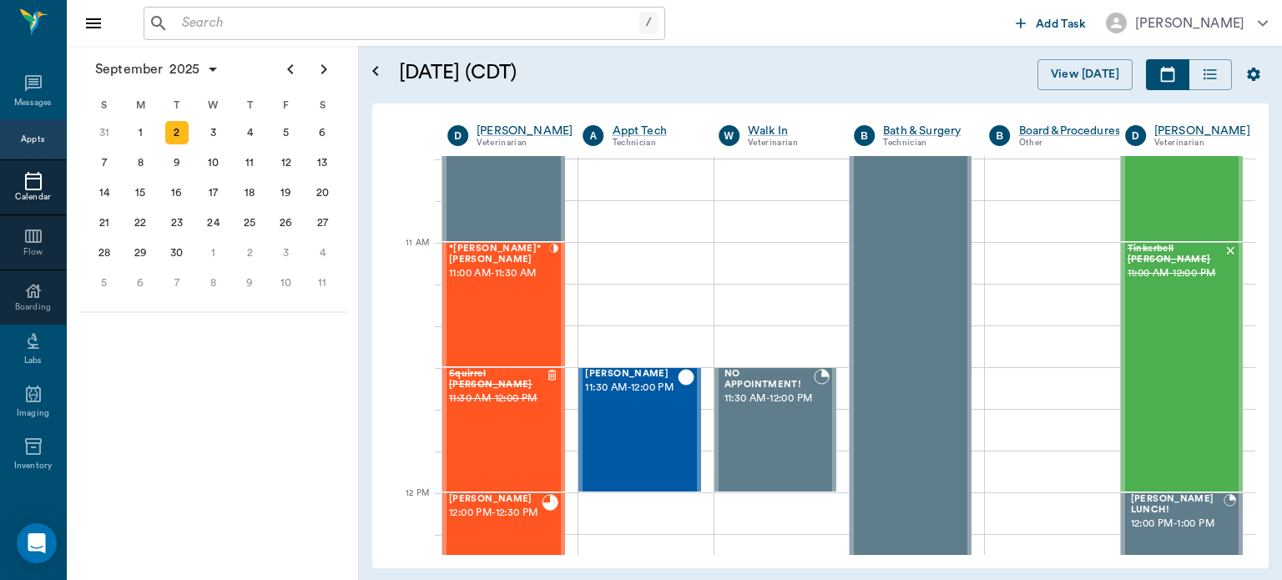
scroll to position [670, 0]
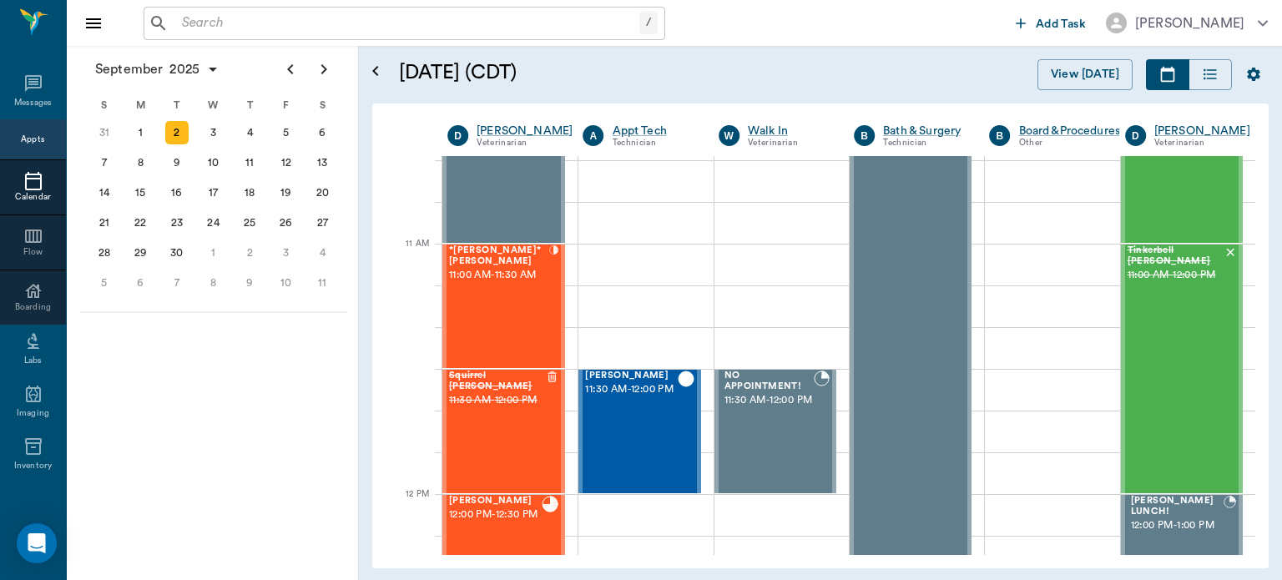
click at [499, 284] on span "11:00 AM - 11:30 AM" at bounding box center [499, 275] width 100 height 17
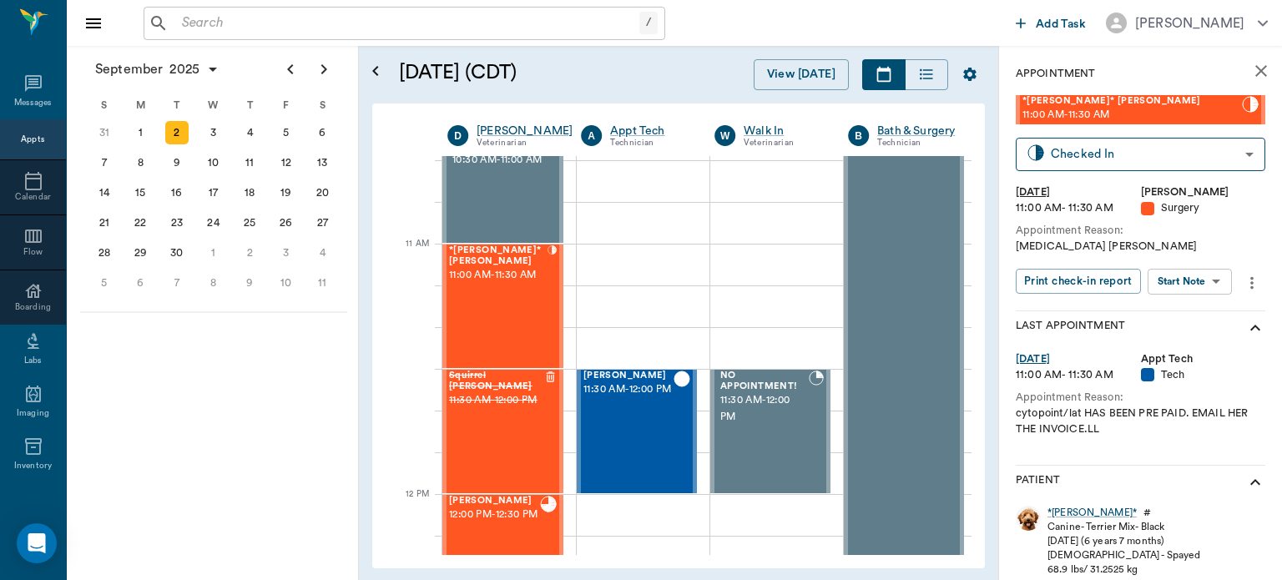
click at [1204, 280] on body "/ ​ Add Task Dr. Bert Ellsworth Nectar Messages Appts Calendar Flow Boarding La…" at bounding box center [641, 290] width 1282 height 580
click at [1199, 345] on button "View Surgery" at bounding box center [1177, 342] width 68 height 19
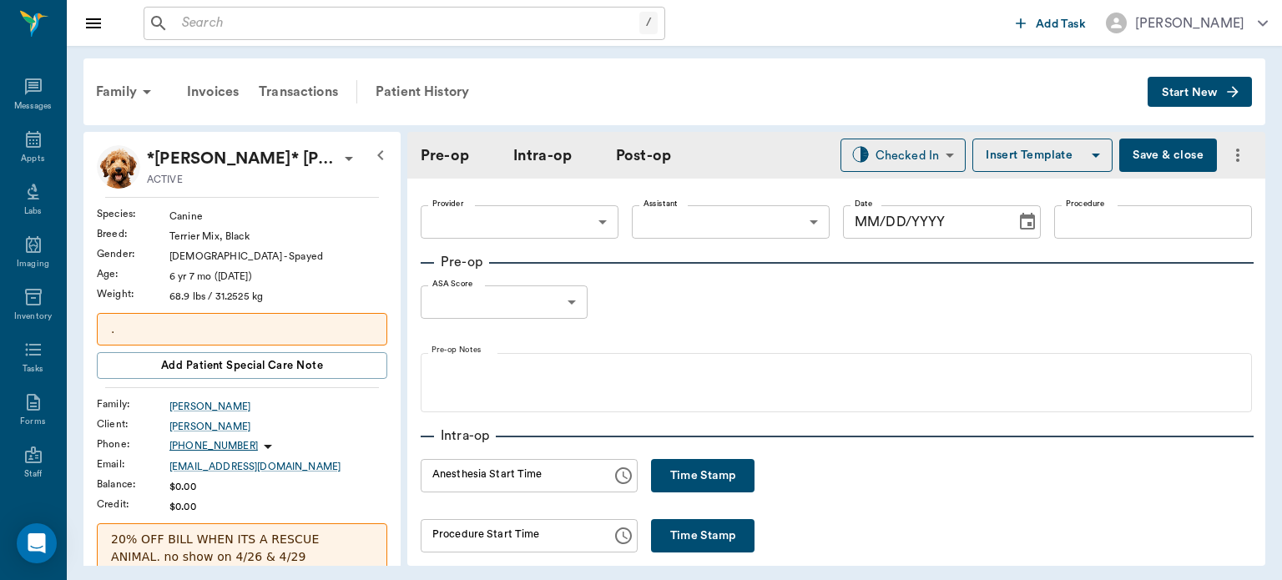
type input "63ec2f075fda476ae8351a4d"
type input "[MEDICAL_DATA]"
type input "1"
radio input "true"
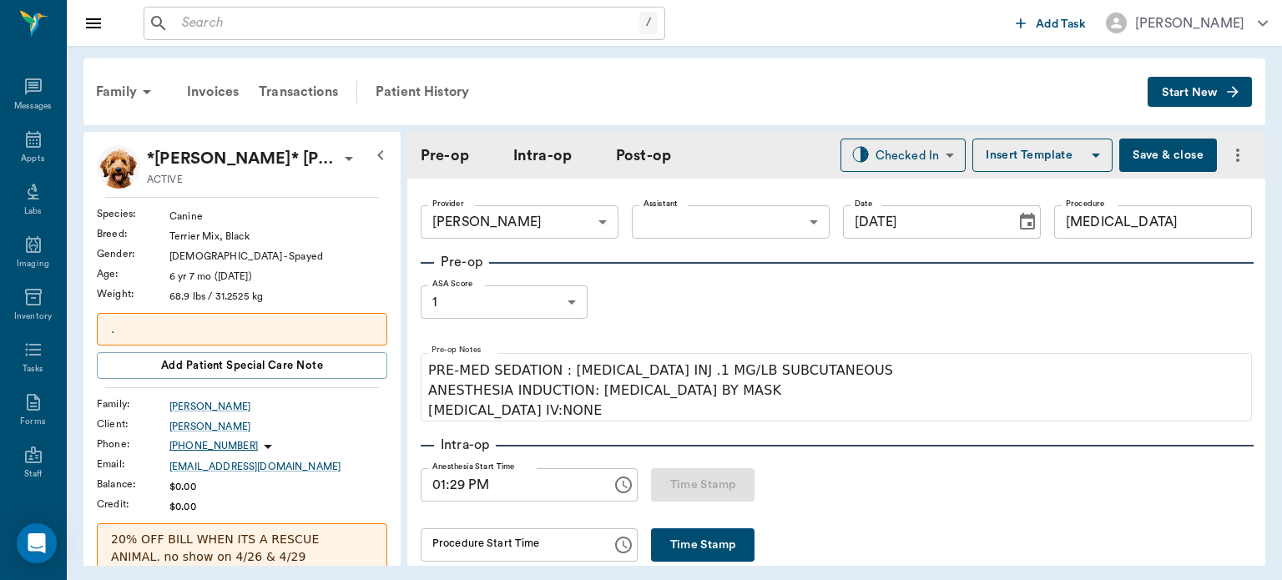
type input "[DATE]"
type input "01:29 PM"
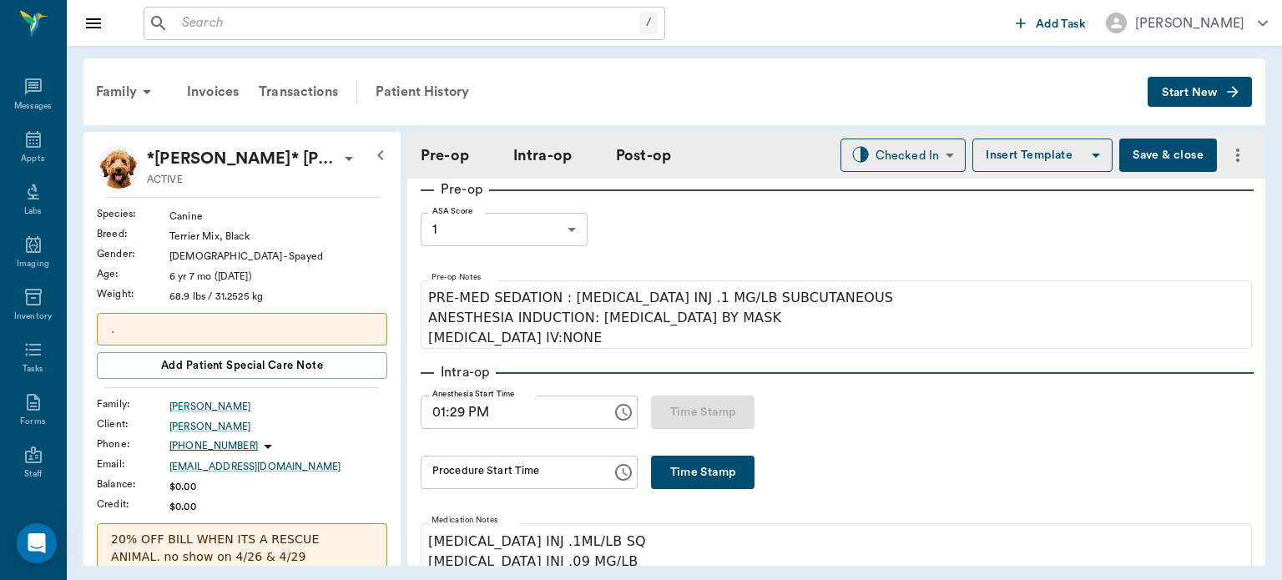
scroll to position [131, 0]
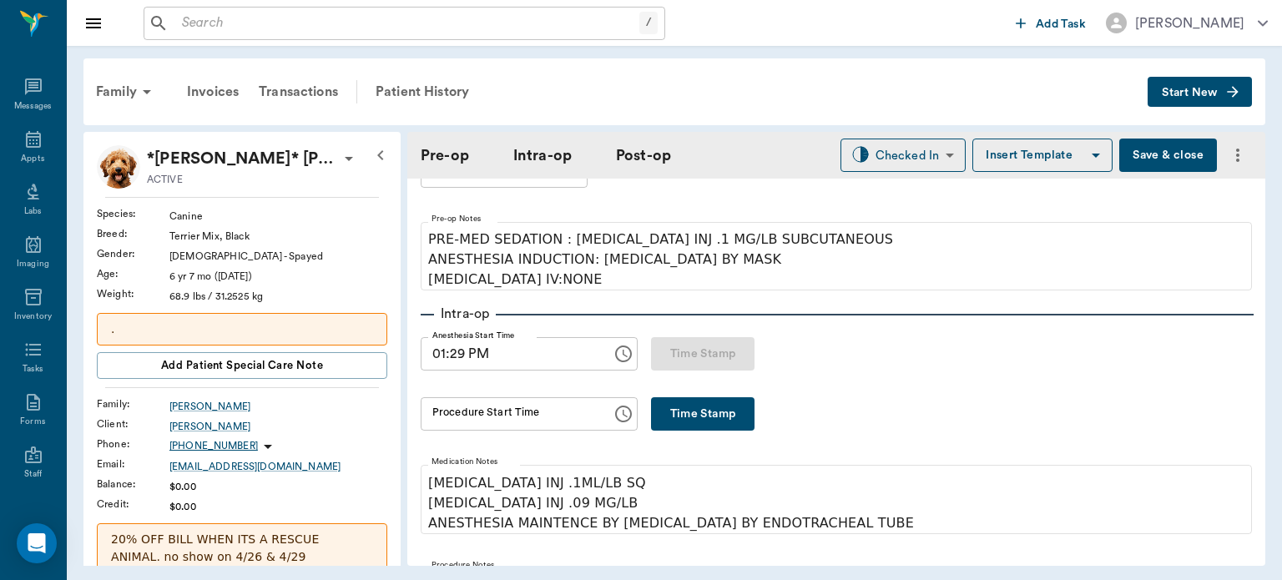
click at [701, 415] on button "Time Stamp" at bounding box center [702, 413] width 103 height 33
type input "02:00 PM"
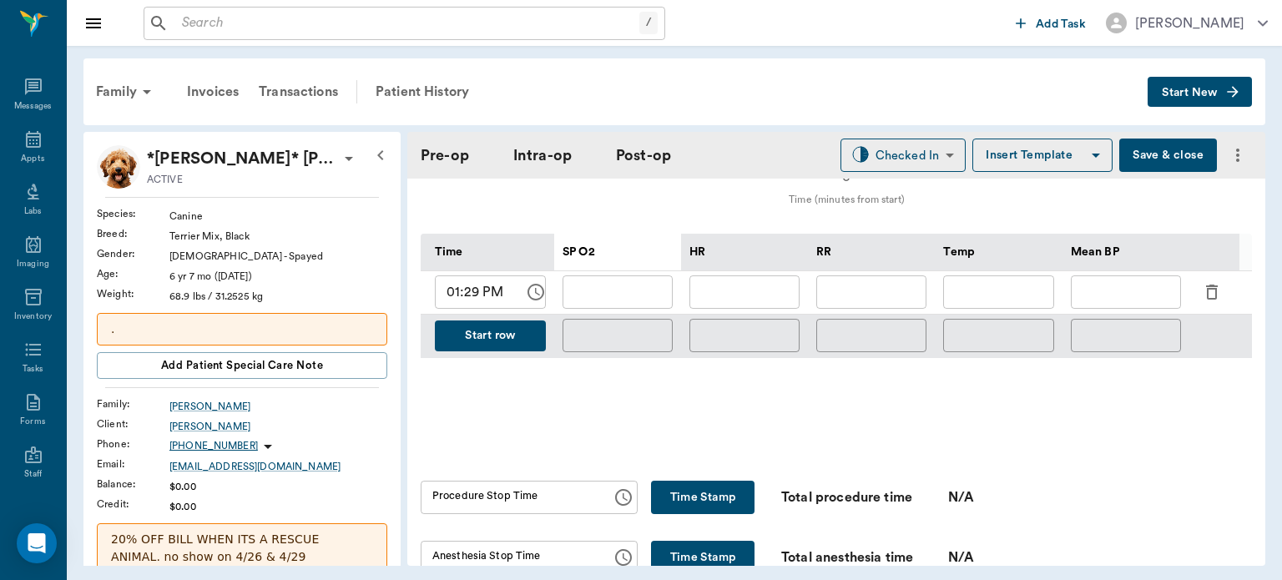
scroll to position [769, 0]
click at [1211, 285] on icon "button" at bounding box center [1212, 291] width 12 height 15
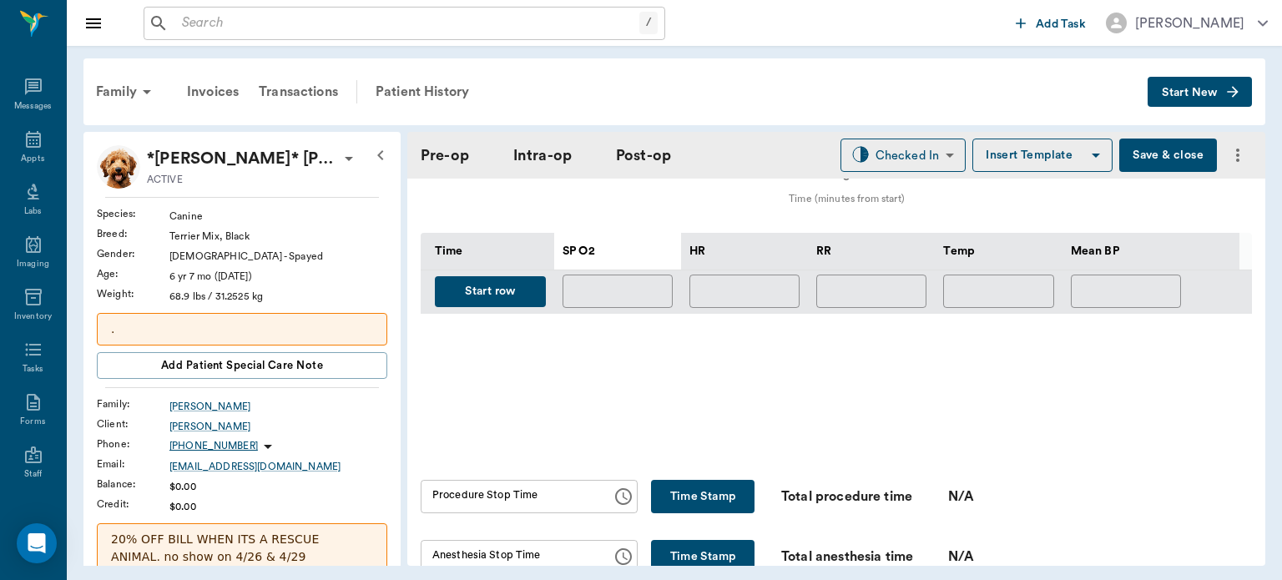
click at [492, 290] on button "Start row" at bounding box center [490, 291] width 111 height 31
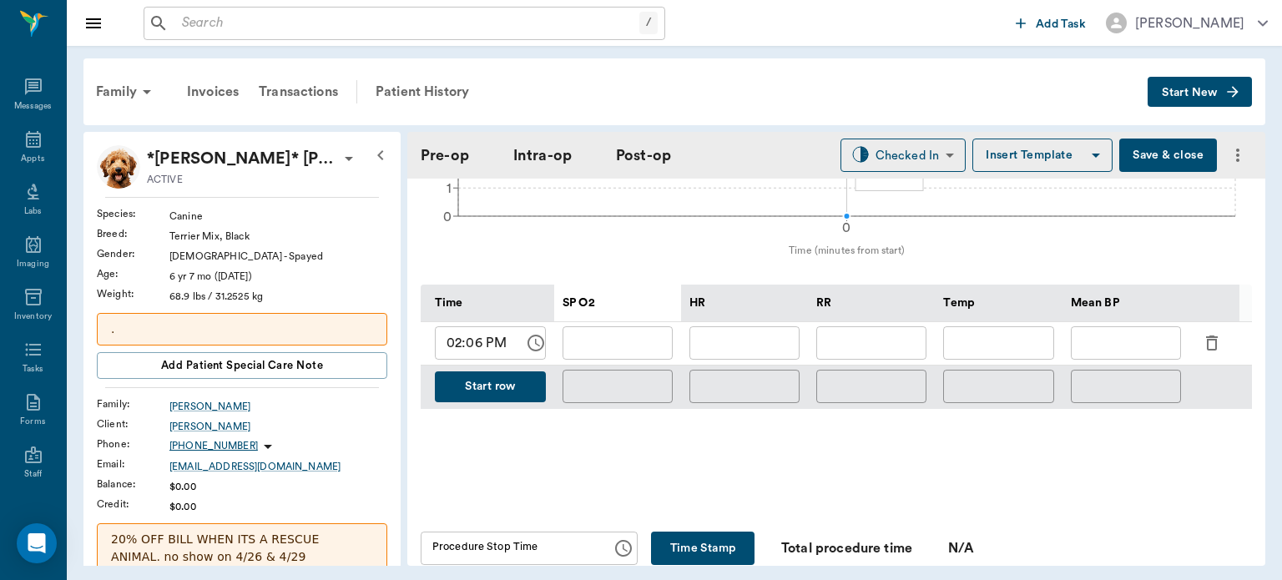
scroll to position [701, 0]
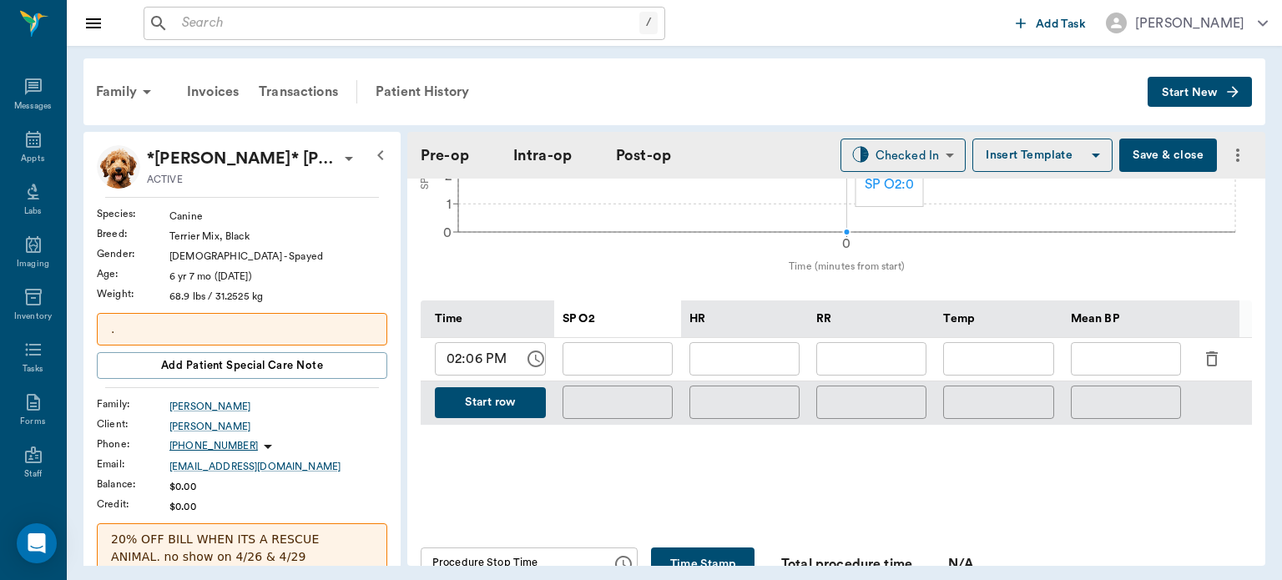
click at [613, 356] on input "text" at bounding box center [618, 358] width 110 height 33
type input "95"
click at [747, 352] on input "text" at bounding box center [744, 358] width 110 height 33
type input "93"
click at [866, 352] on input "text" at bounding box center [871, 358] width 110 height 33
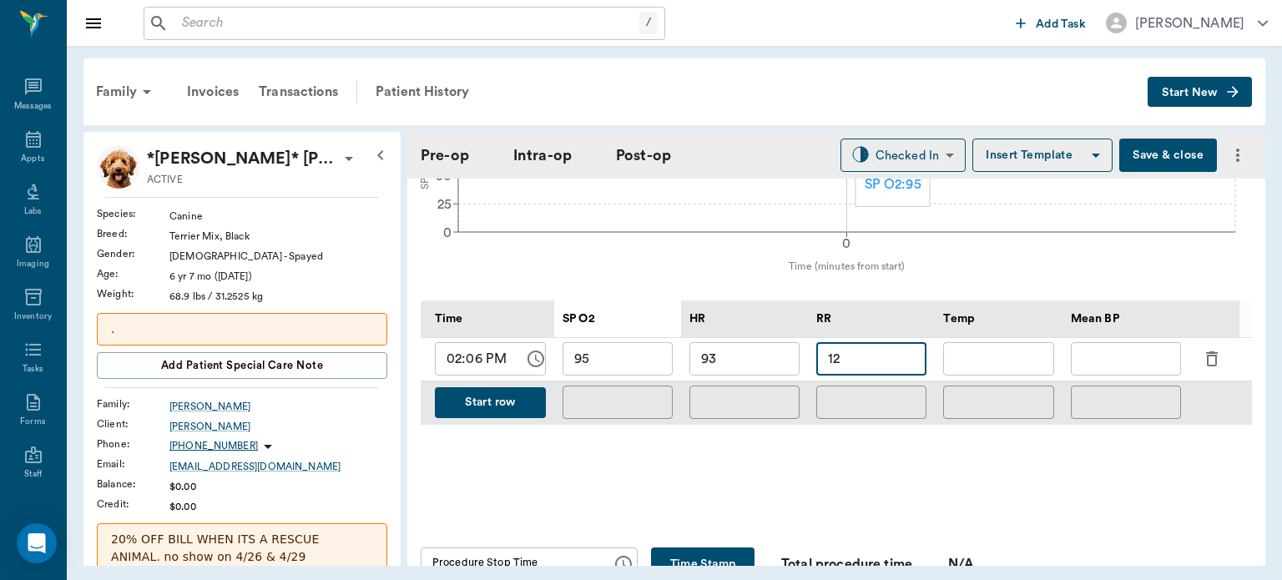
type input "12"
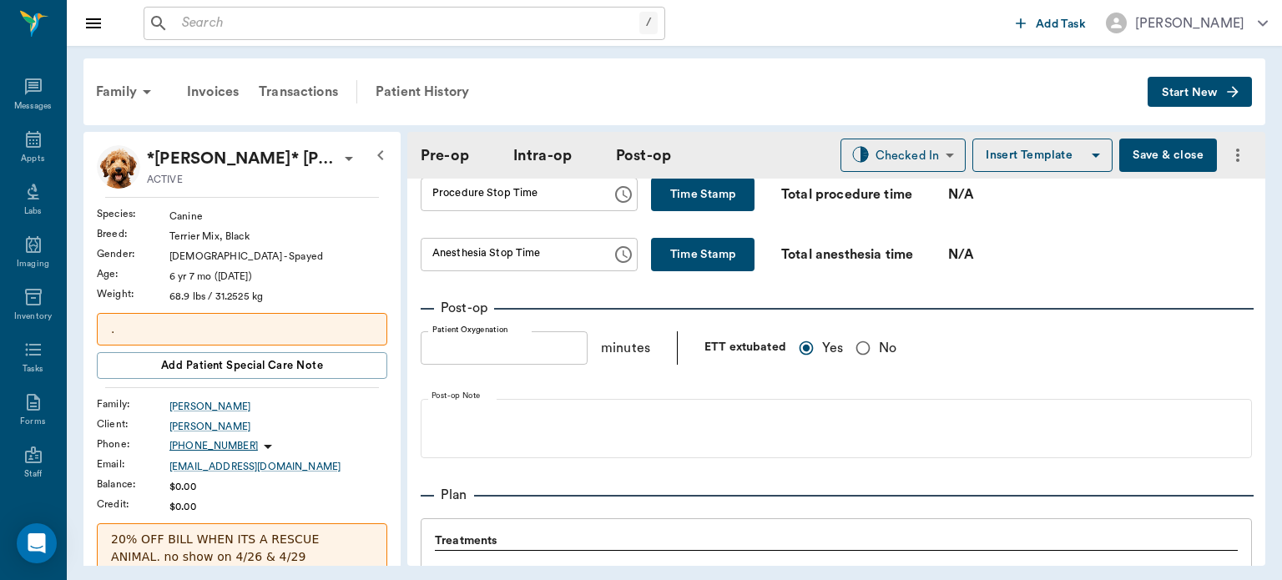
scroll to position [1004, 0]
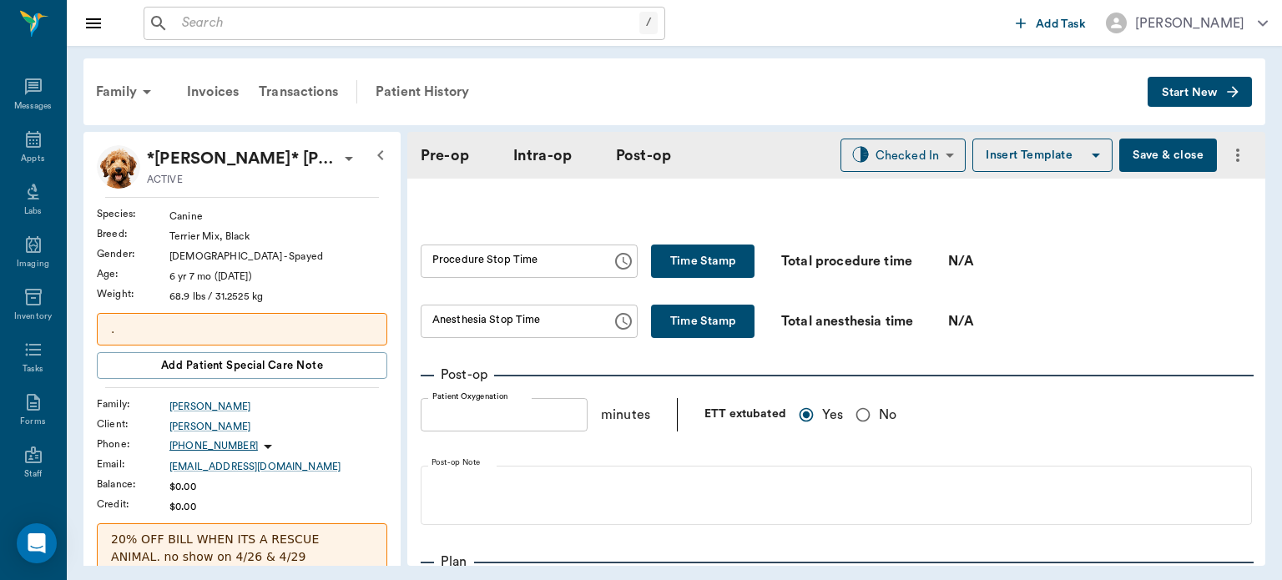
click at [698, 246] on button "Time Stamp" at bounding box center [702, 261] width 103 height 33
type input "02:22 PM"
click at [674, 310] on button "Time Stamp" at bounding box center [702, 321] width 103 height 33
type input "02:23 PM"
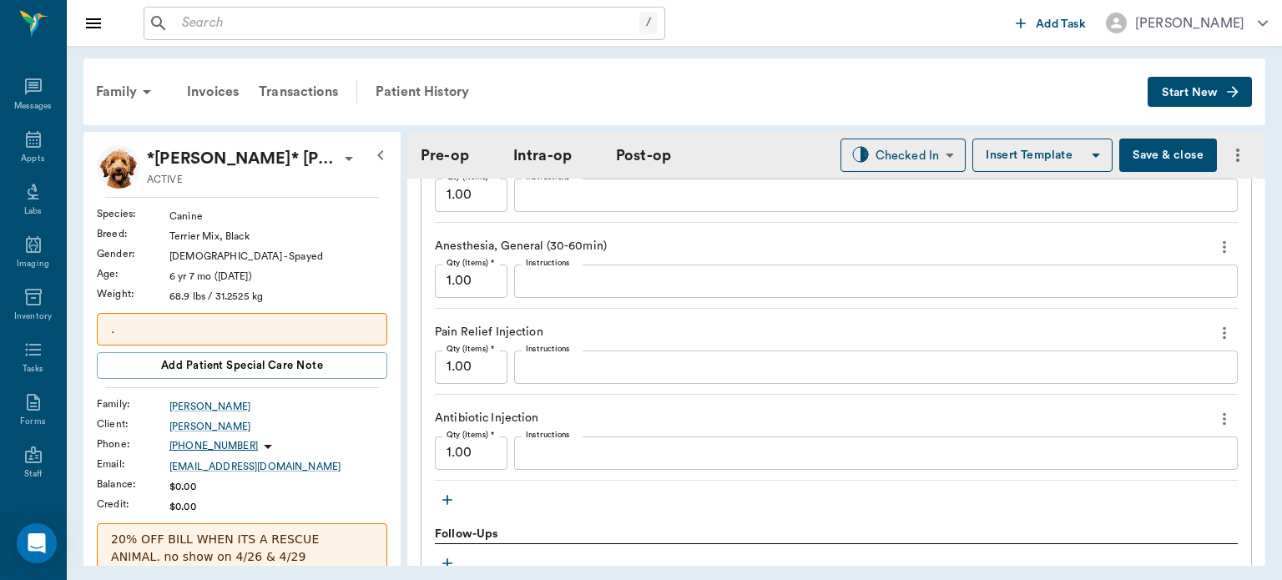
scroll to position [1727, 0]
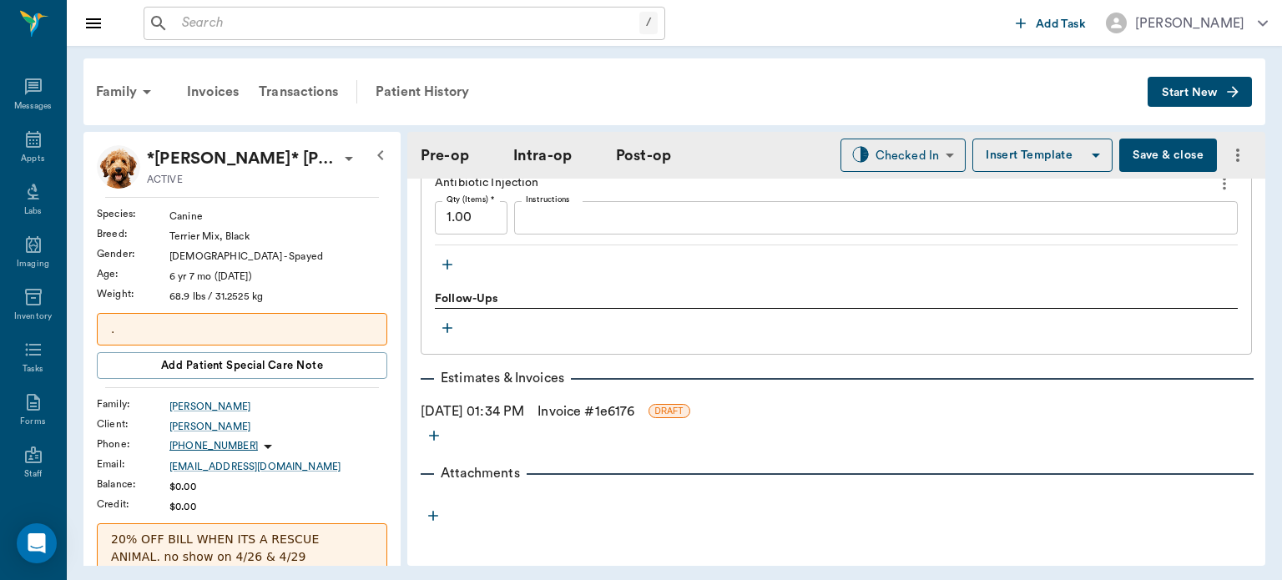
click at [445, 264] on icon "button" at bounding box center [447, 264] width 17 height 17
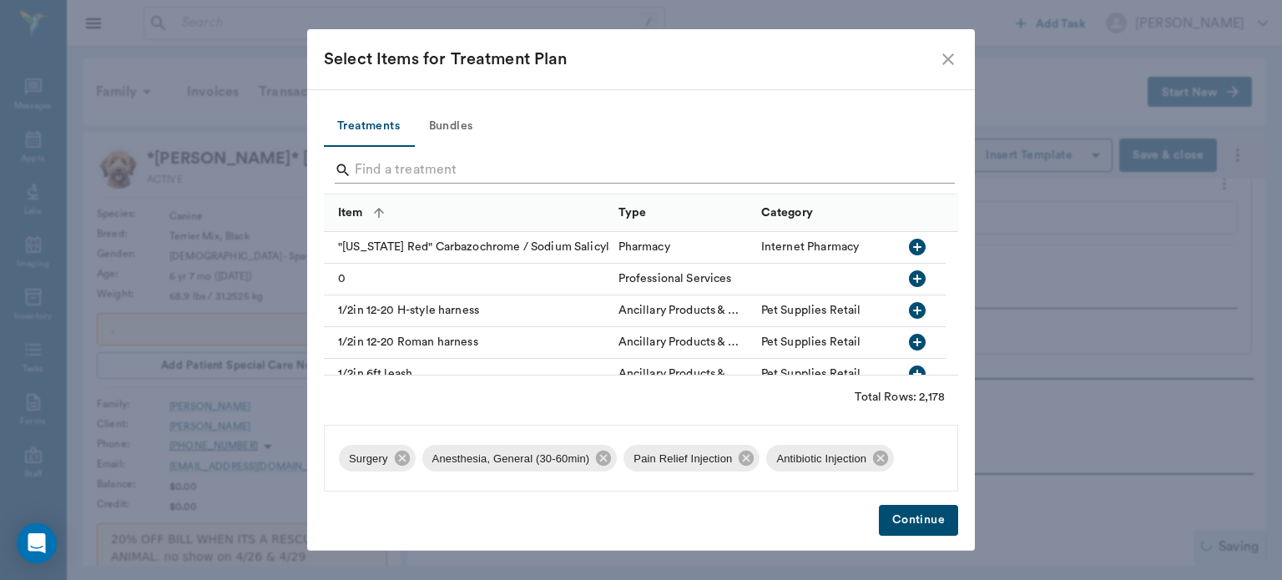
click at [423, 161] on input "Search" at bounding box center [642, 170] width 575 height 27
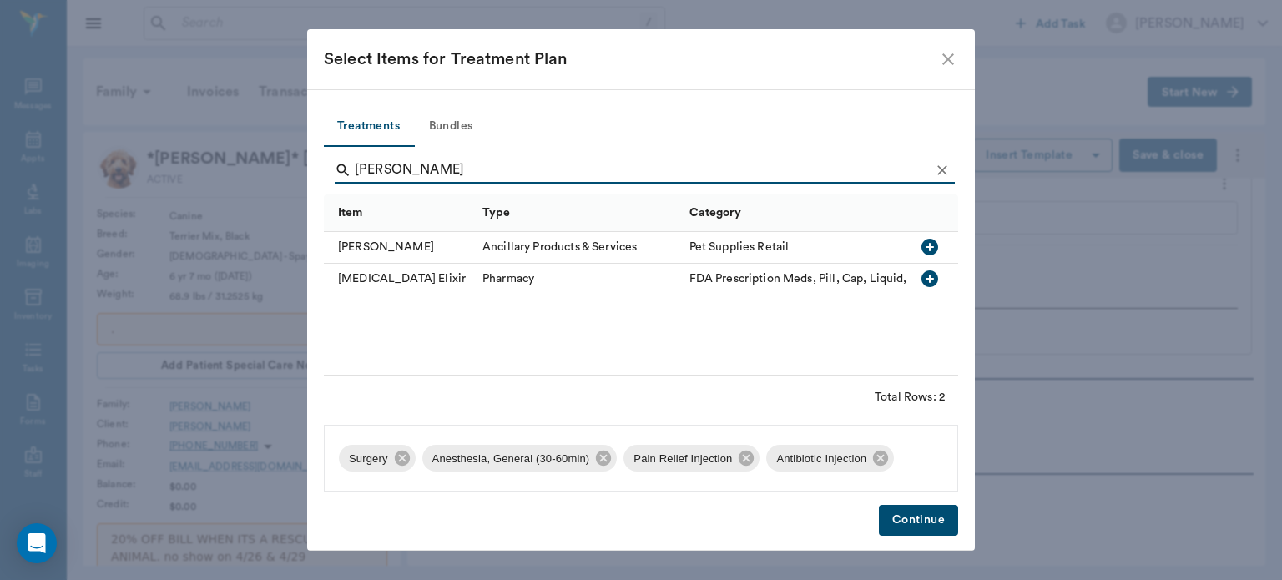
type input "ELI"
click at [927, 250] on icon "button" at bounding box center [929, 247] width 17 height 17
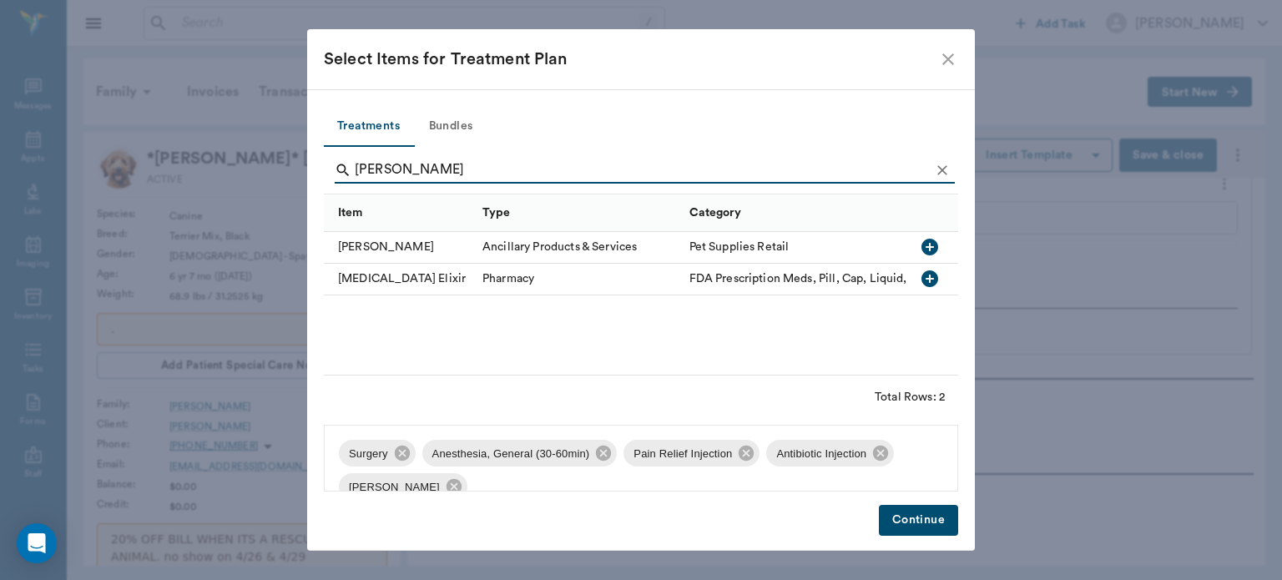
click at [910, 521] on button "Continue" at bounding box center [918, 520] width 79 height 31
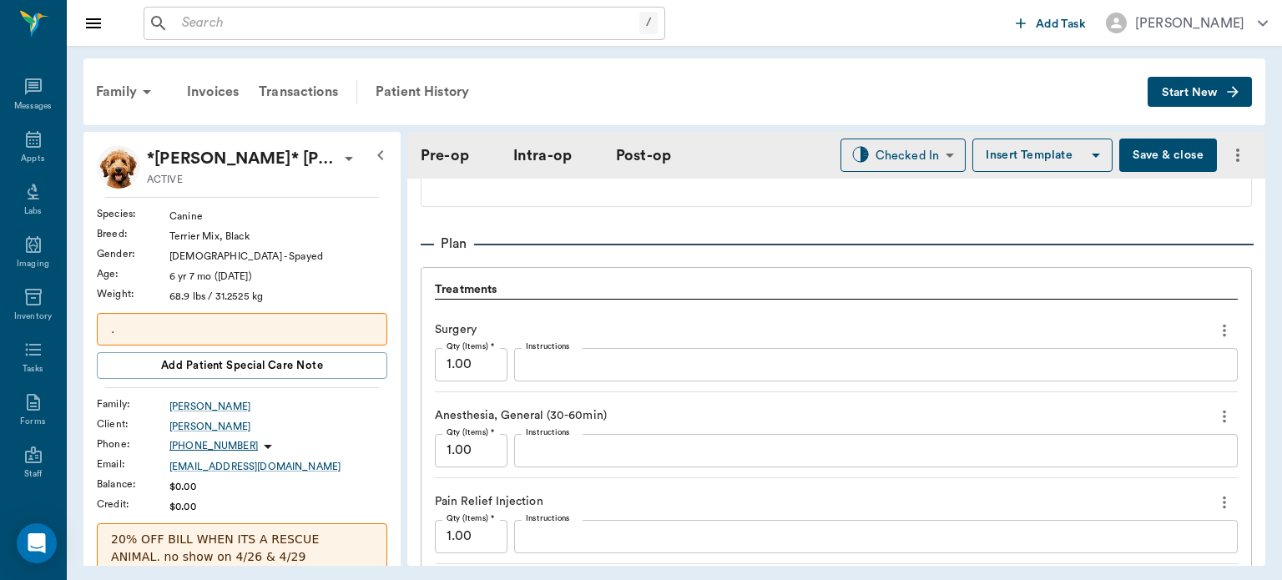
scroll to position [1320, 0]
click at [1223, 416] on icon "more" at bounding box center [1224, 417] width 3 height 13
click at [1098, 478] on span "Delete" at bounding box center [1142, 476] width 140 height 18
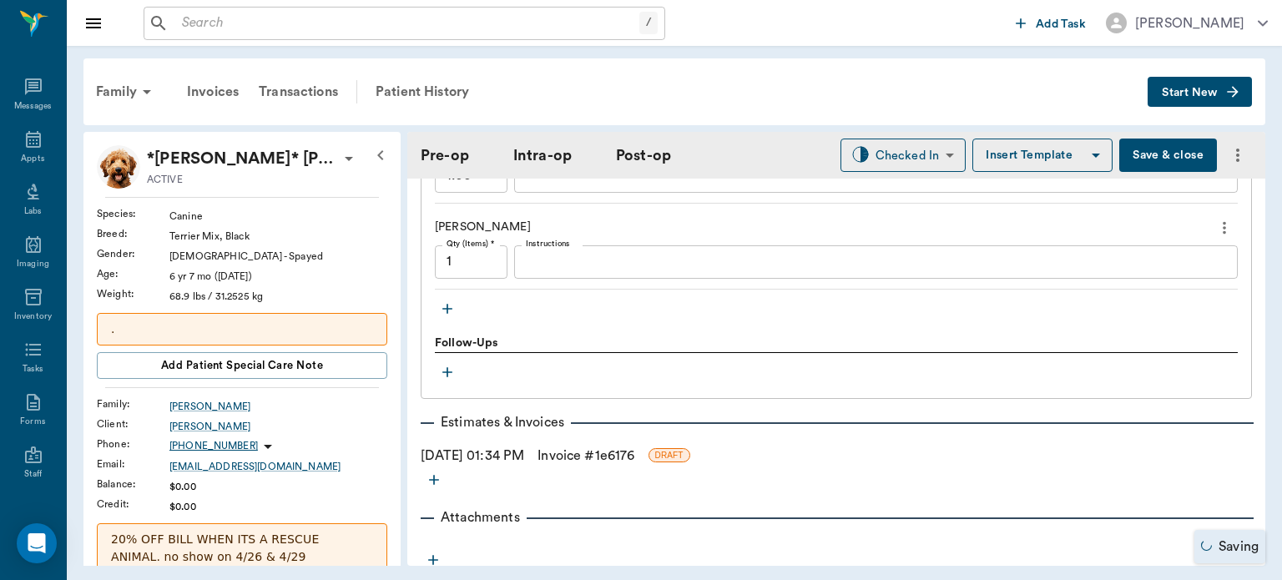
scroll to position [1683, 0]
click at [447, 308] on icon "button" at bounding box center [447, 309] width 10 height 10
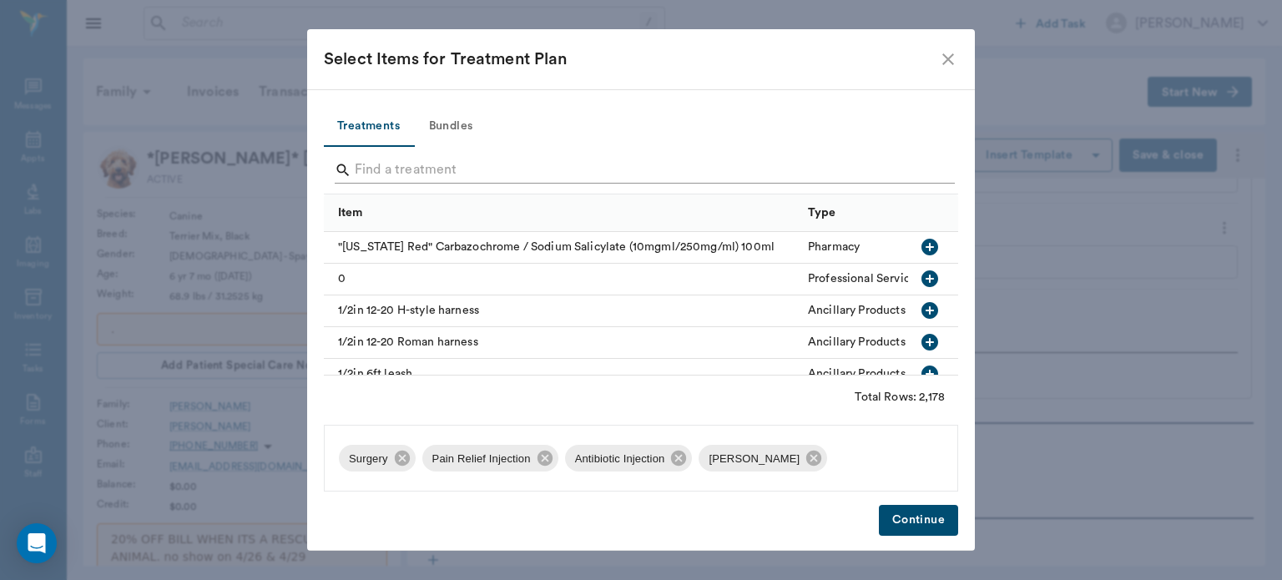
click at [396, 164] on input "Search" at bounding box center [642, 170] width 575 height 27
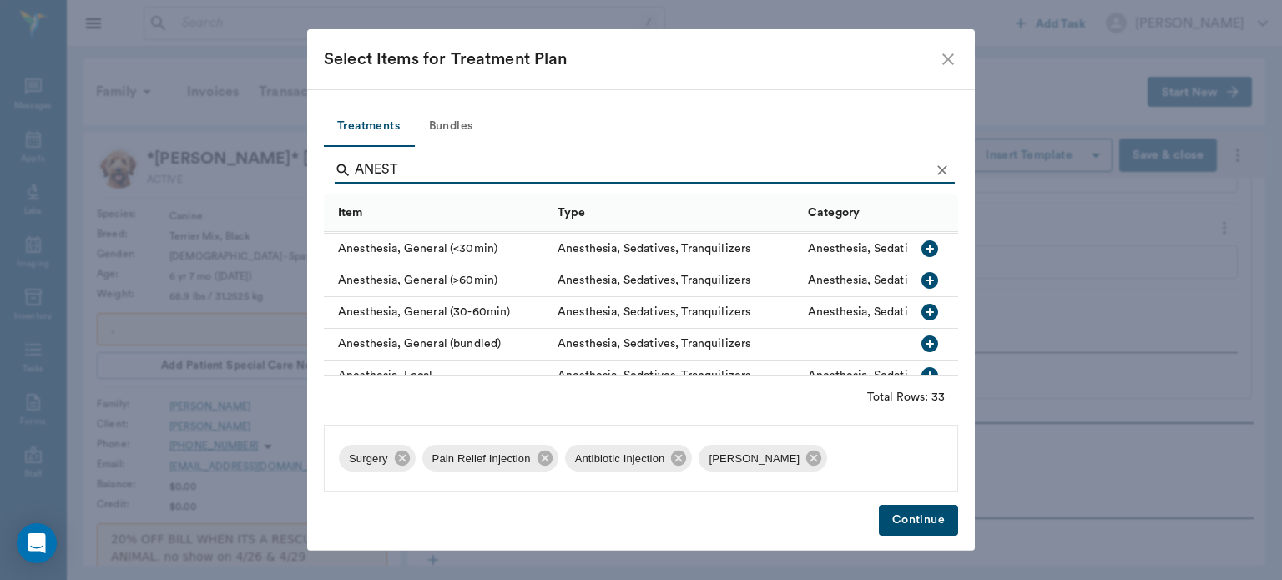
scroll to position [143, 0]
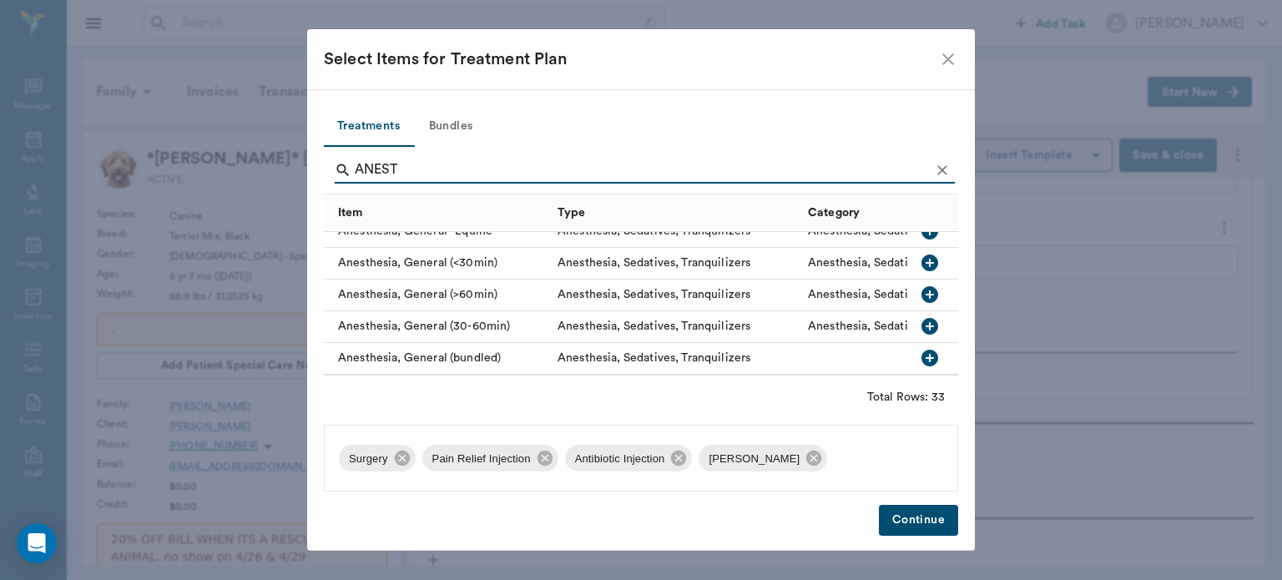
type input "ANEST"
click at [920, 264] on icon "button" at bounding box center [930, 263] width 20 height 20
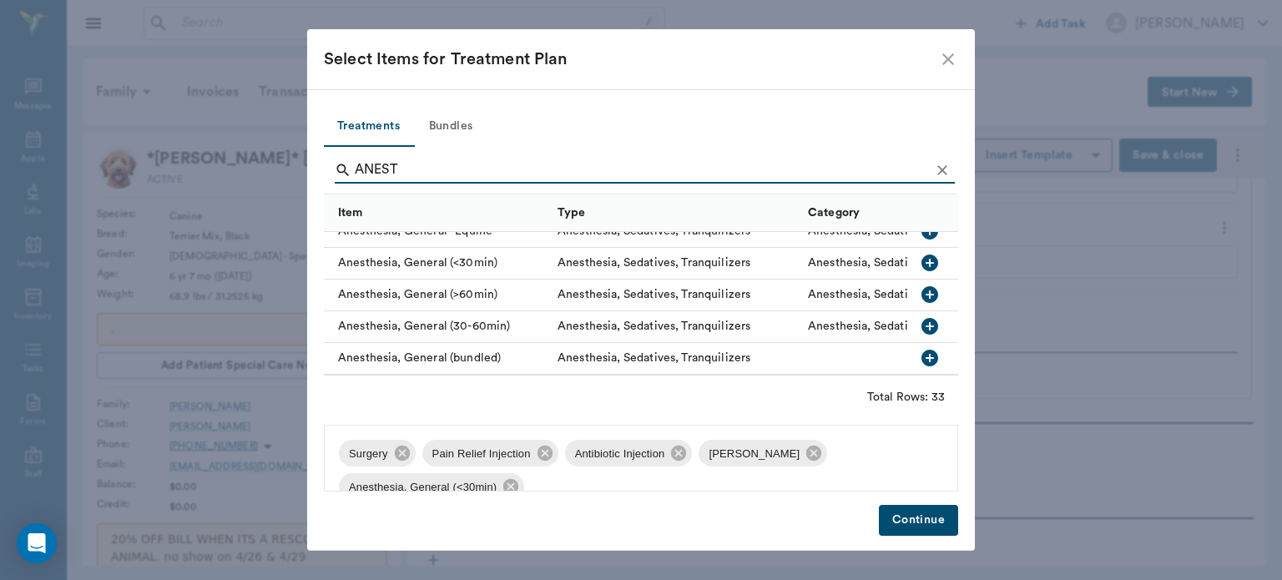
click at [905, 527] on button "Continue" at bounding box center [918, 520] width 79 height 31
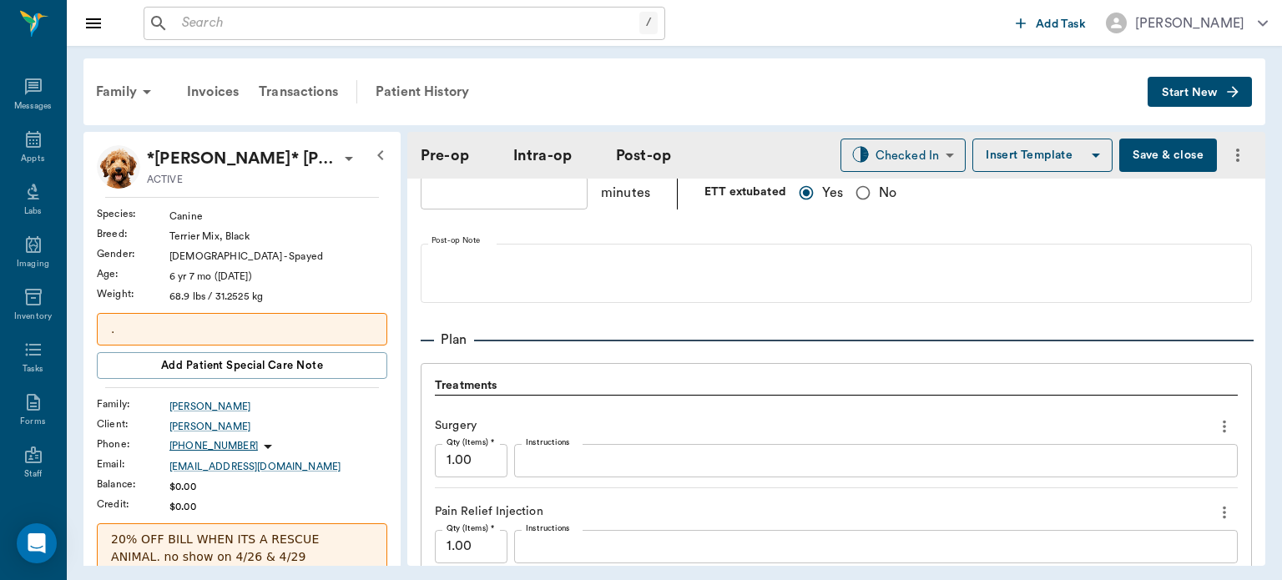
scroll to position [1230, 0]
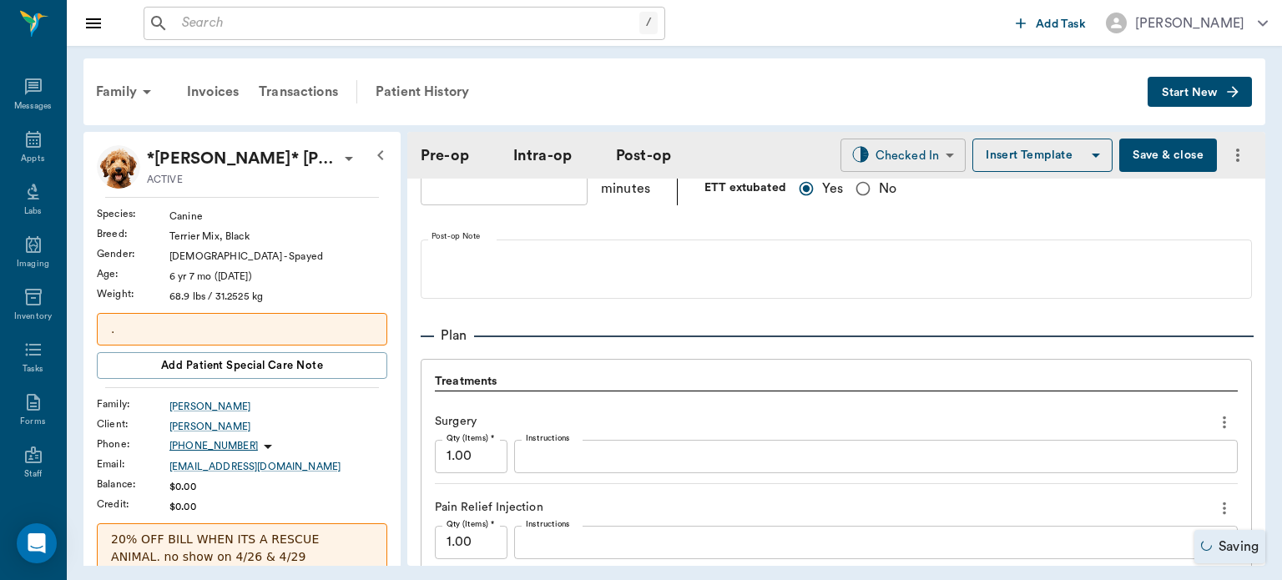
click at [934, 160] on body "/ ​ Add Task Dr. Bert Ellsworth Nectar Messages Appts Labs Imaging Inventory Ta…" at bounding box center [641, 290] width 1282 height 580
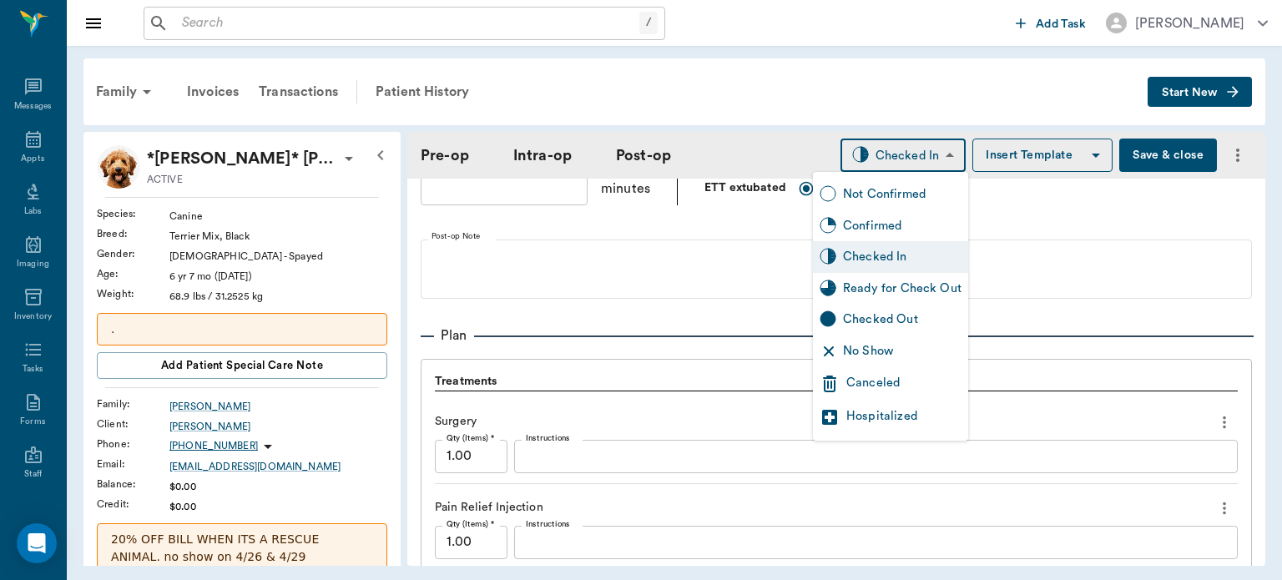
click at [901, 285] on div "Ready for Check Out" at bounding box center [902, 289] width 119 height 18
type input "READY_TO_CHECKOUT"
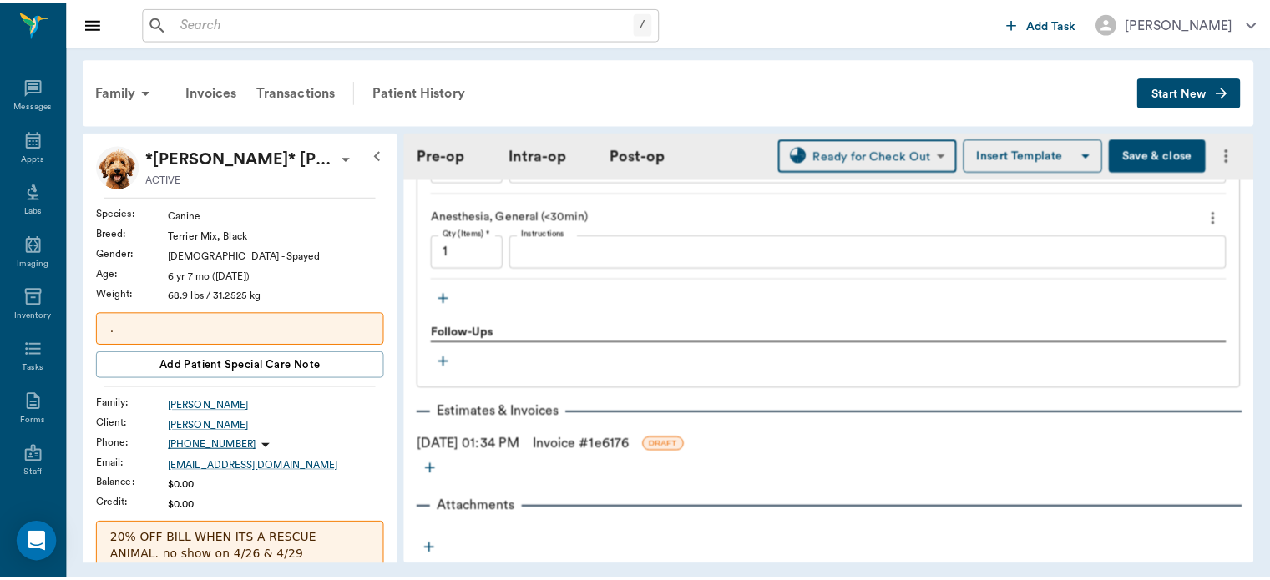
scroll to position [1813, 0]
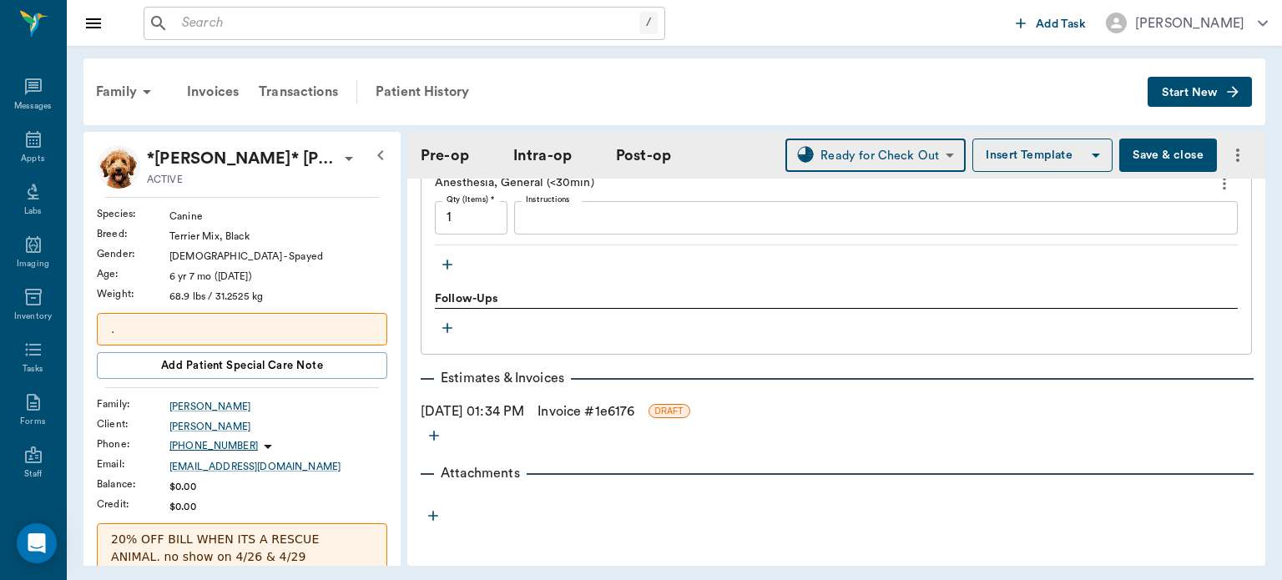
click at [588, 407] on link "Invoice # 1e6176" at bounding box center [586, 411] width 97 height 20
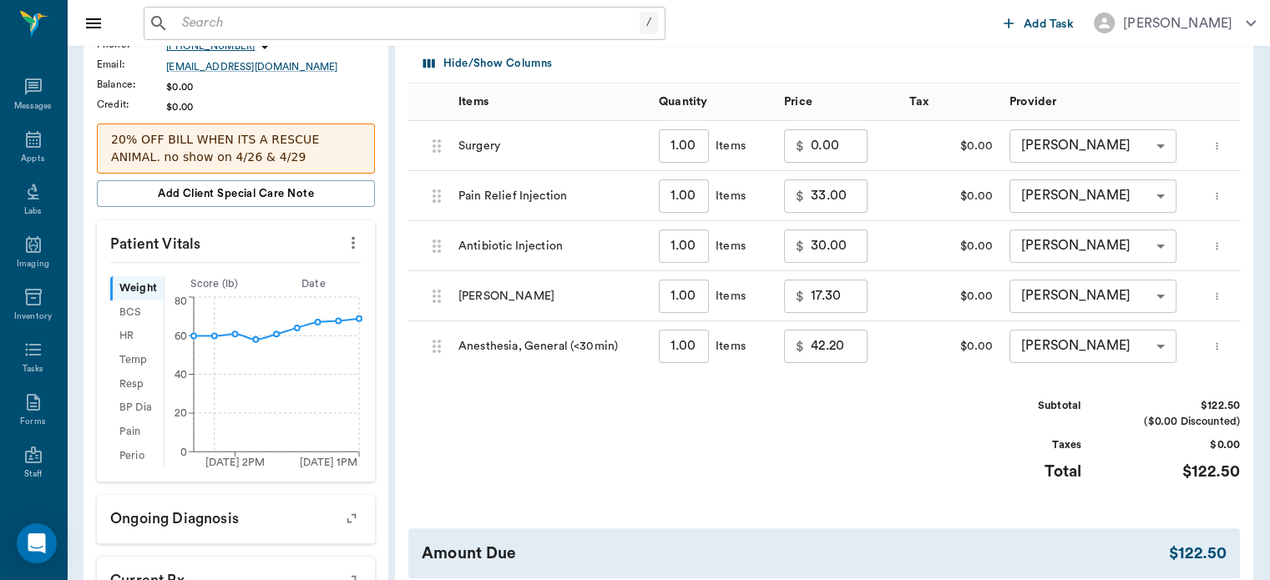
scroll to position [396, 0]
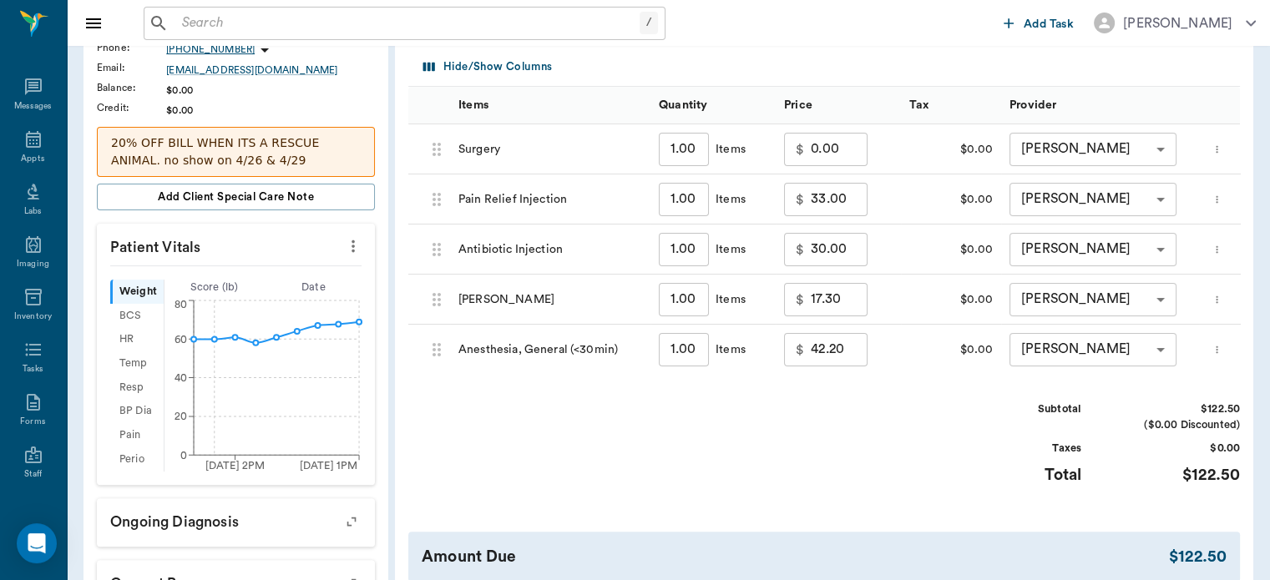
click at [814, 163] on input "0.00" at bounding box center [838, 149] width 57 height 33
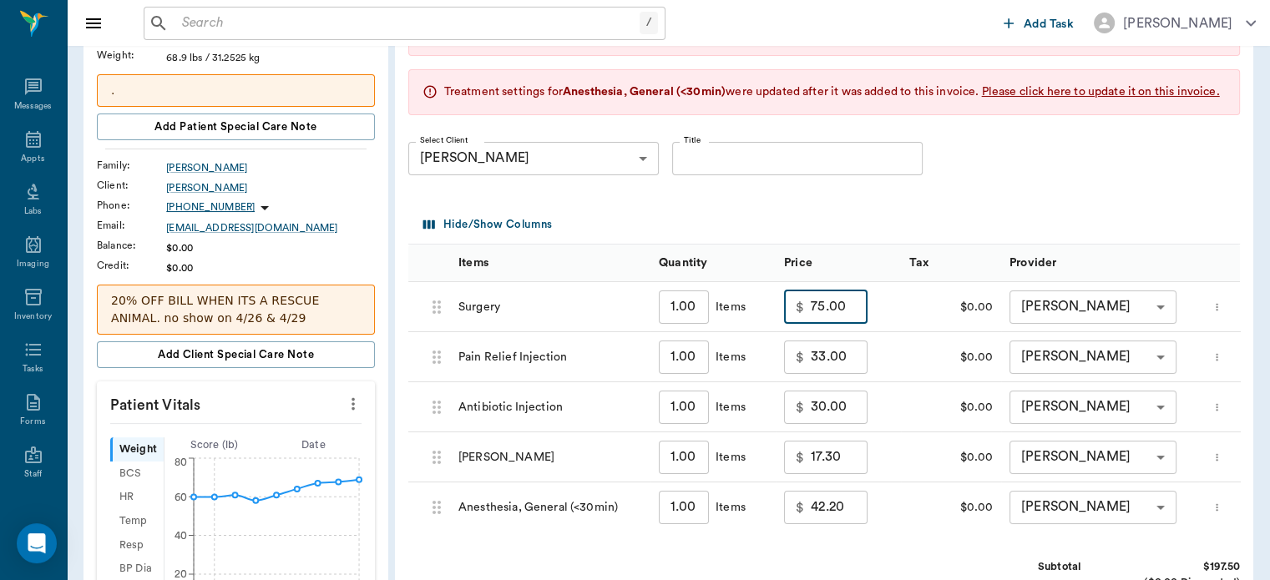
scroll to position [0, 0]
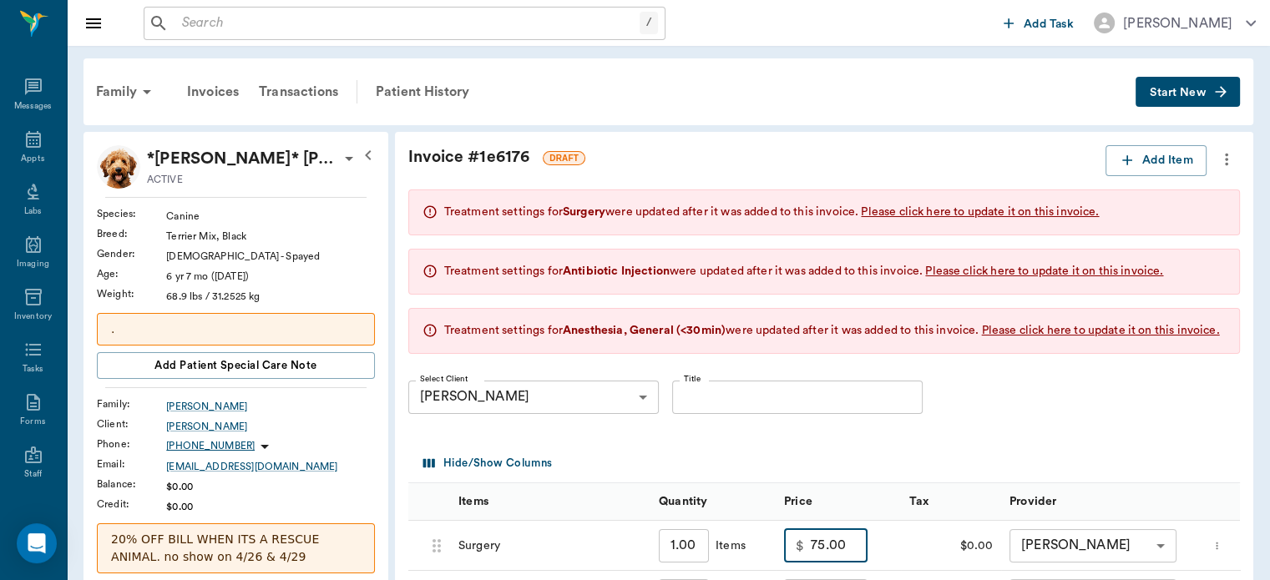
type input "75.00"
click at [427, 95] on div "Patient History" at bounding box center [423, 92] width 114 height 40
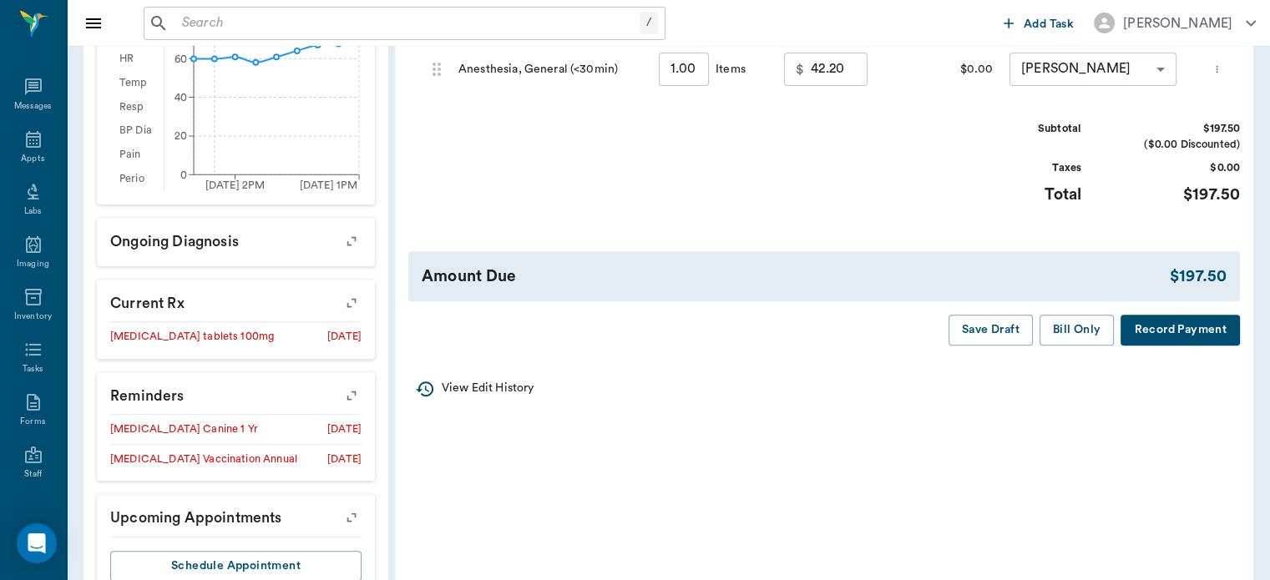
scroll to position [728, 0]
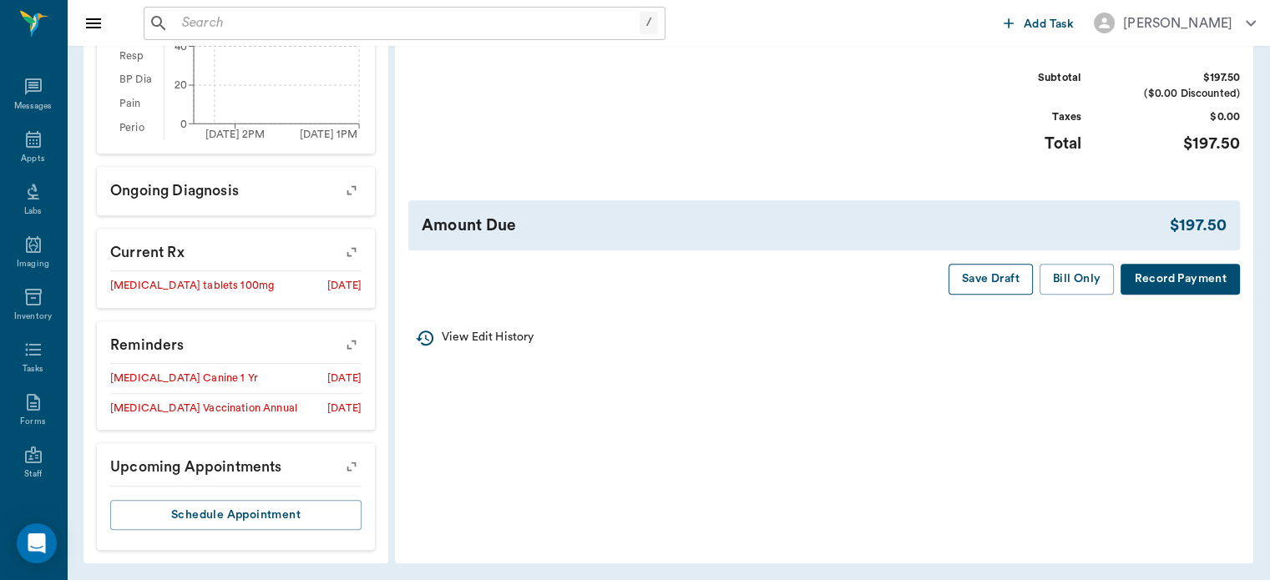
click at [988, 295] on button "Save Draft" at bounding box center [990, 279] width 84 height 31
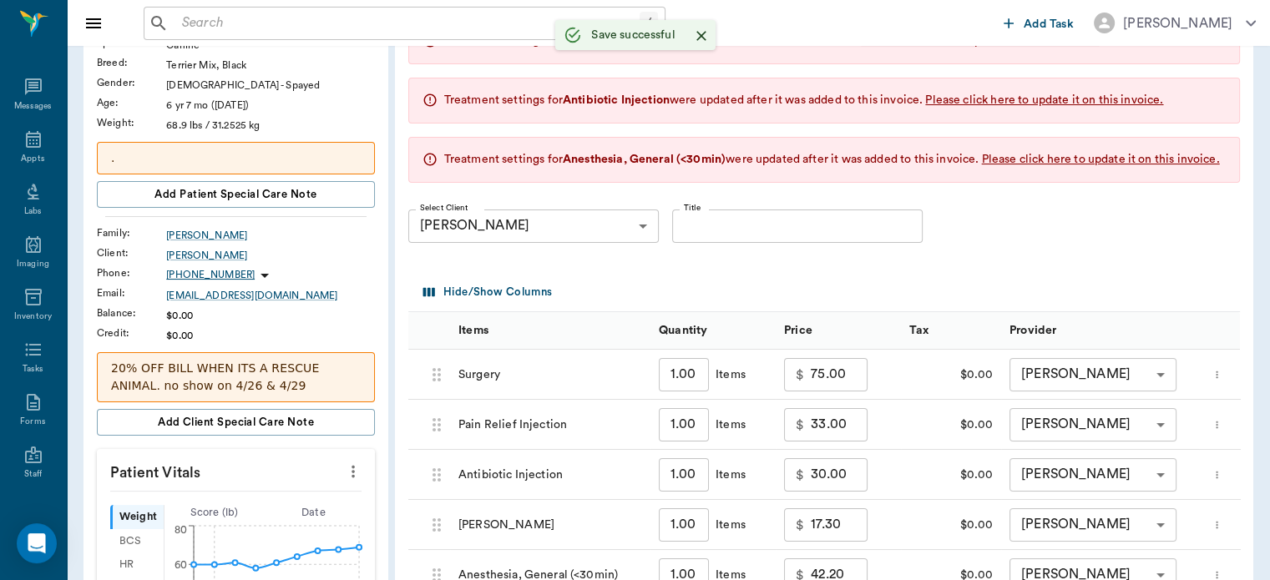
scroll to position [0, 0]
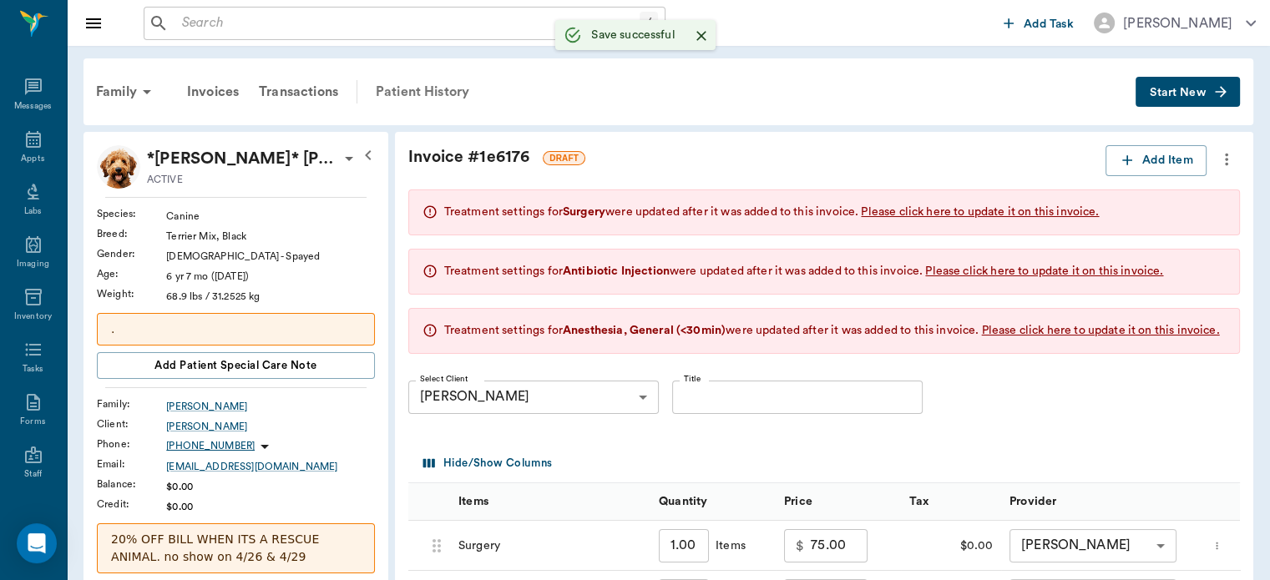
click at [421, 81] on div "Patient History" at bounding box center [423, 92] width 114 height 40
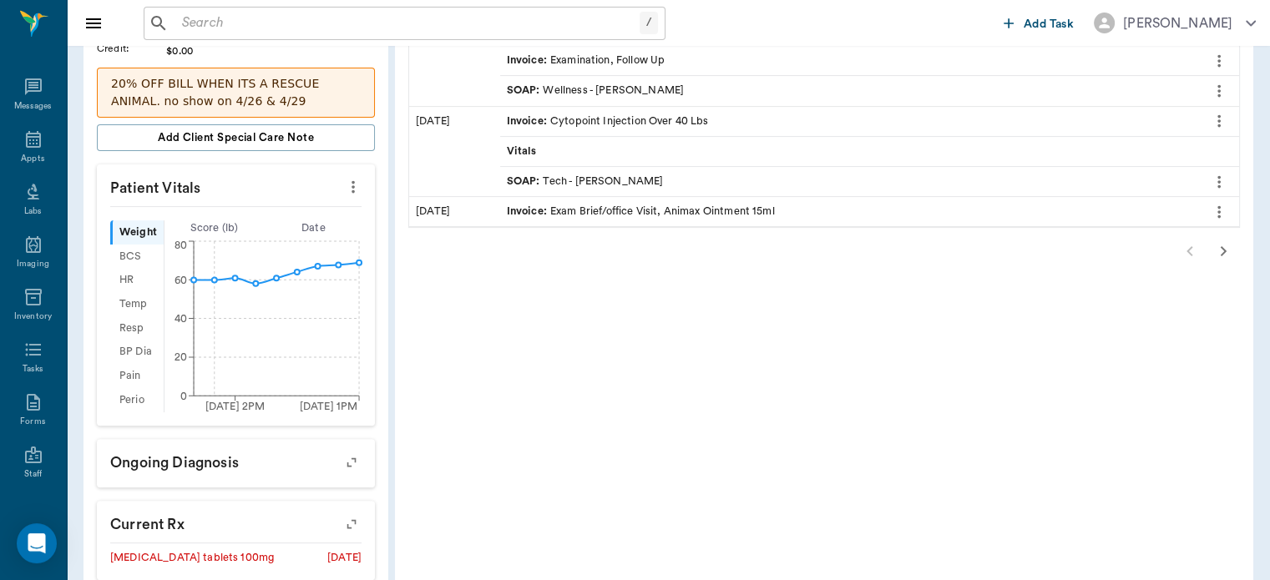
scroll to position [451, 0]
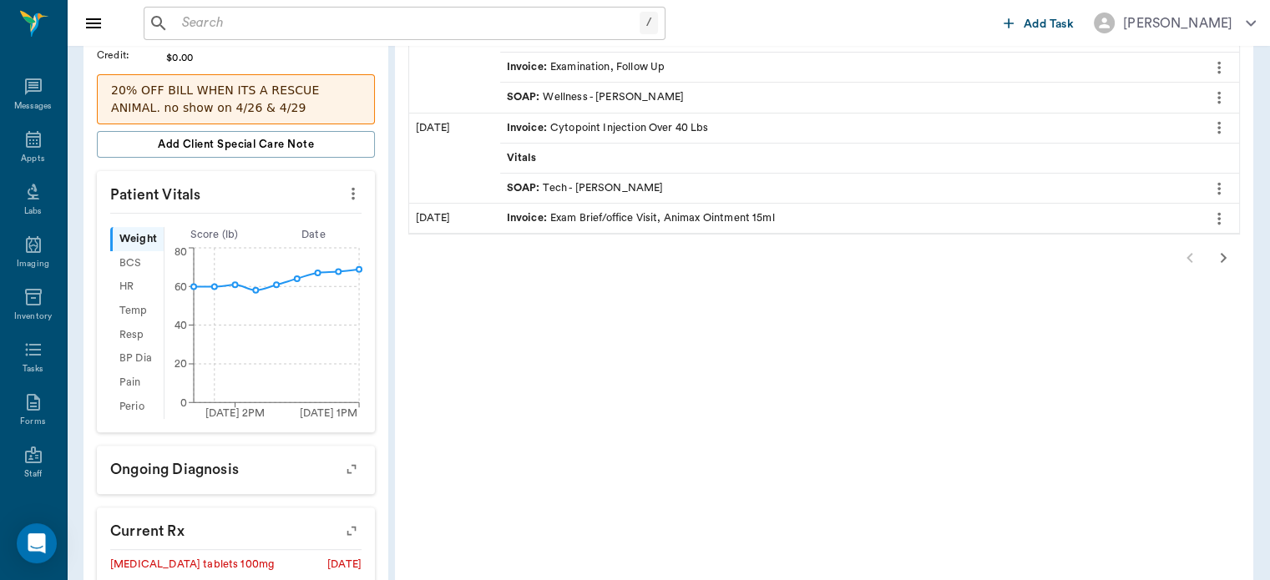
click at [1222, 255] on icon "button" at bounding box center [1223, 258] width 20 height 20
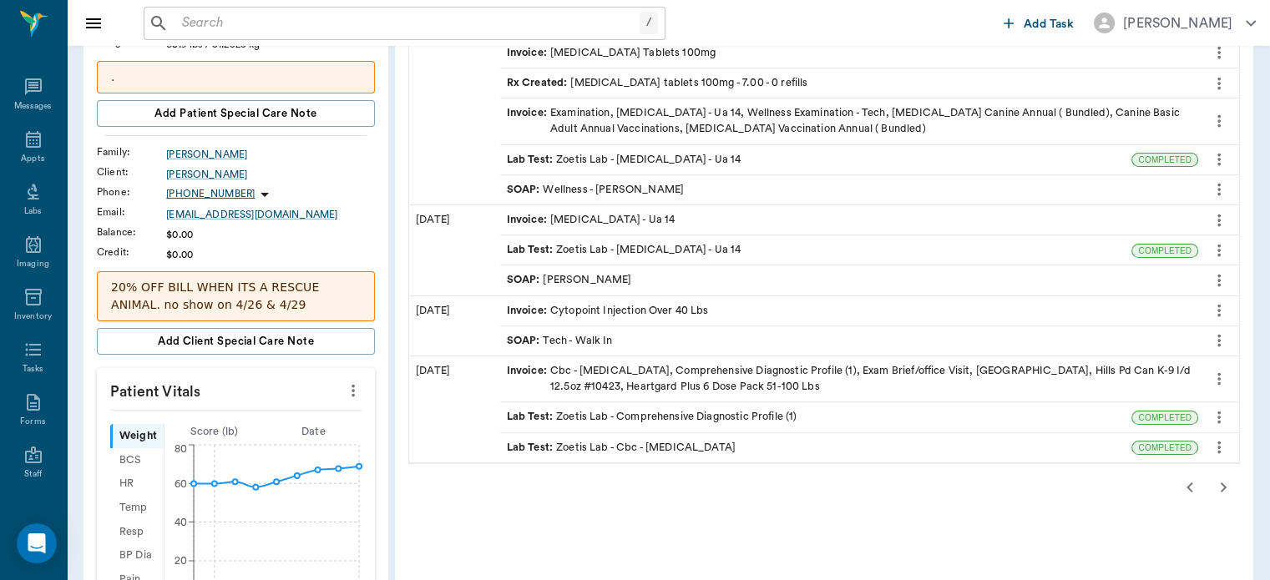
scroll to position [249, 0]
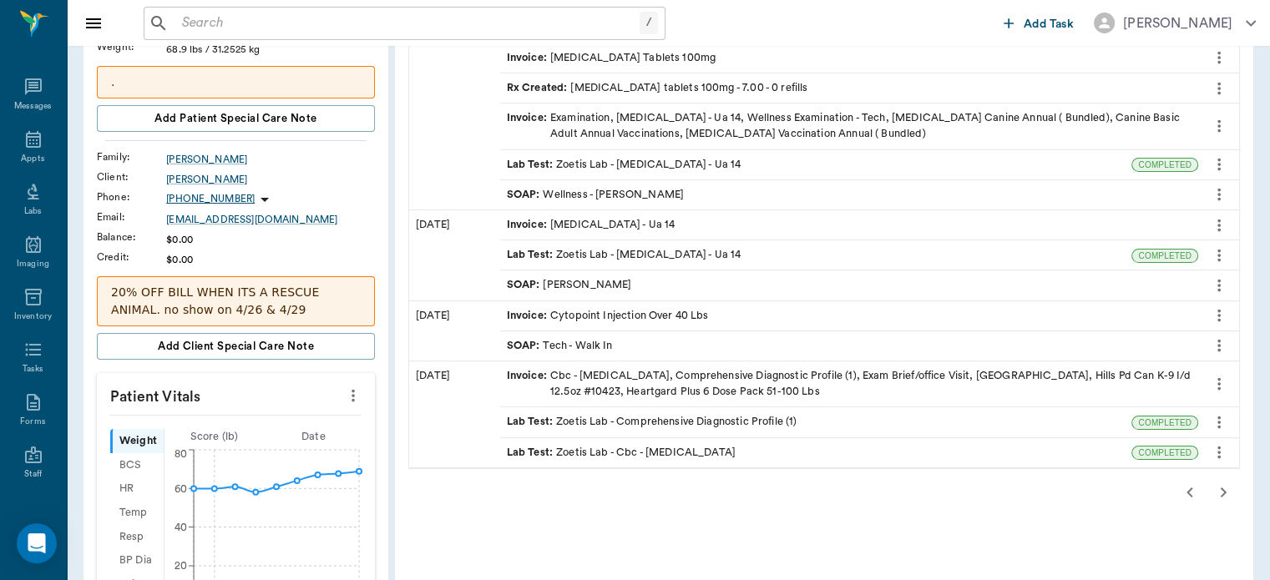
click at [1186, 488] on icon "button" at bounding box center [1189, 492] width 6 height 10
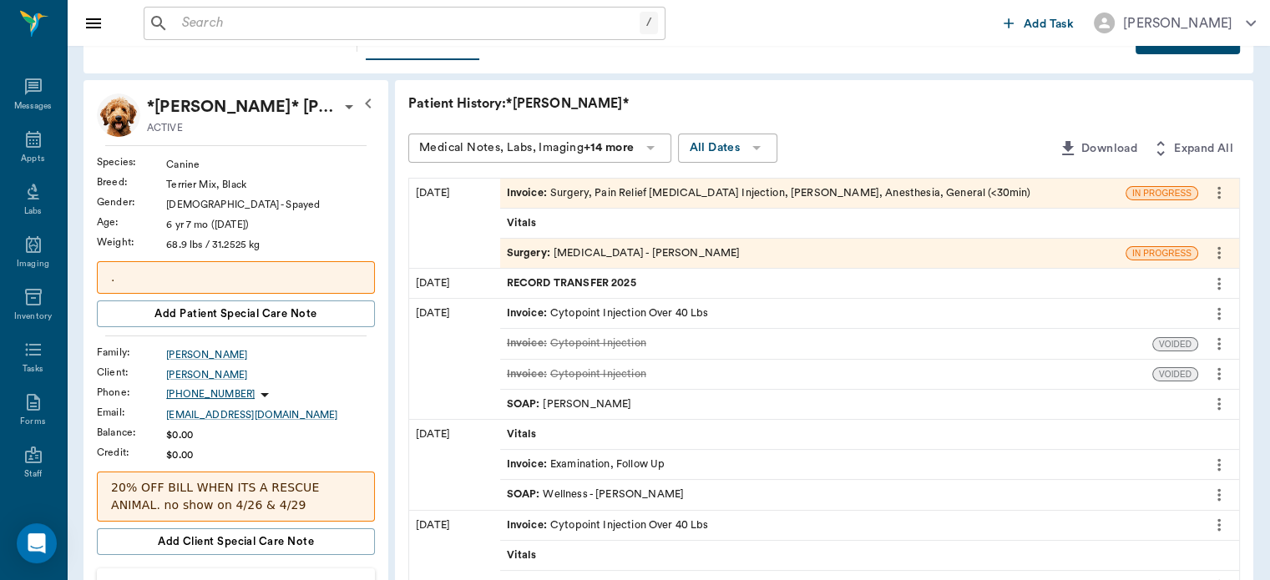
scroll to position [51, 0]
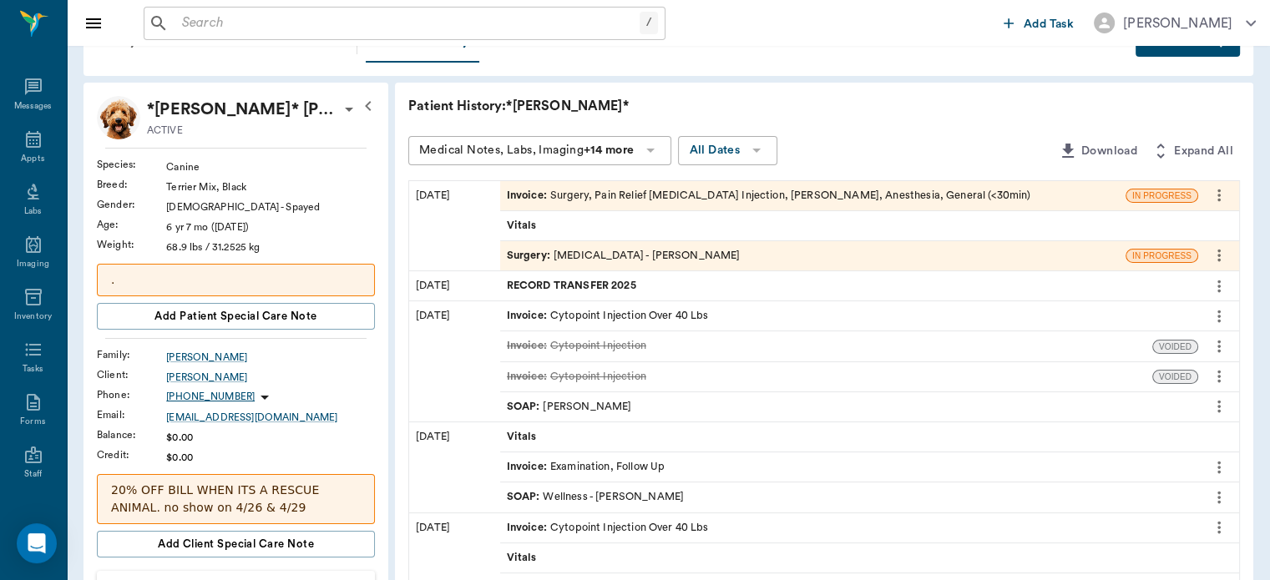
click at [493, 380] on div "[DATE]" at bounding box center [454, 361] width 91 height 120
click at [46, 140] on div "Appts" at bounding box center [33, 149] width 66 height 53
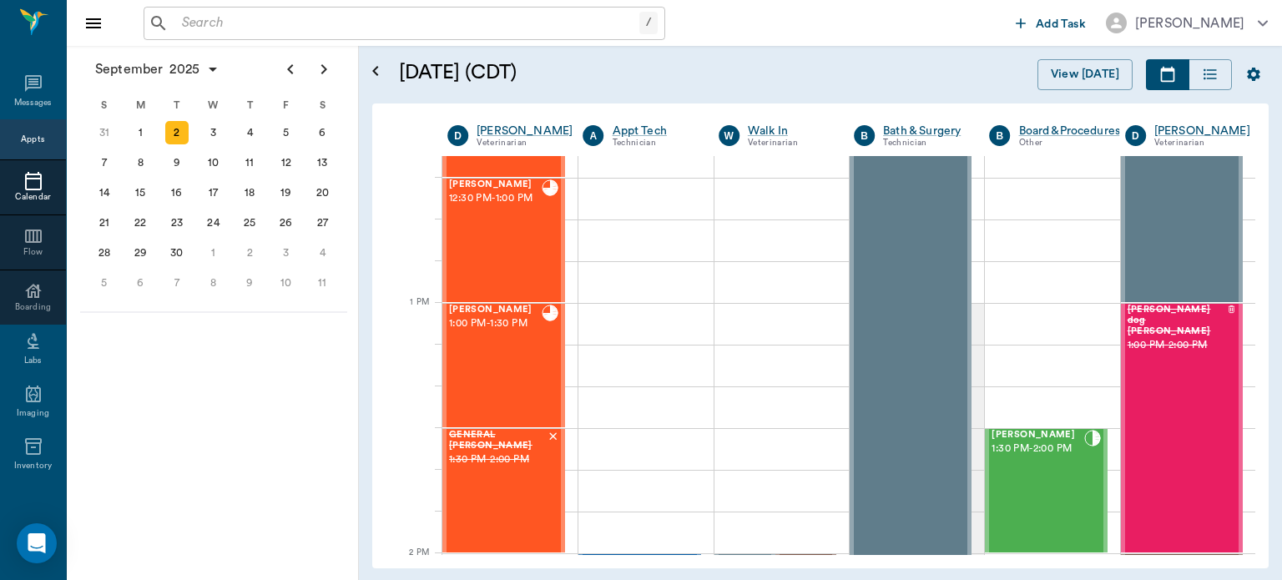
scroll to position [1114, 0]
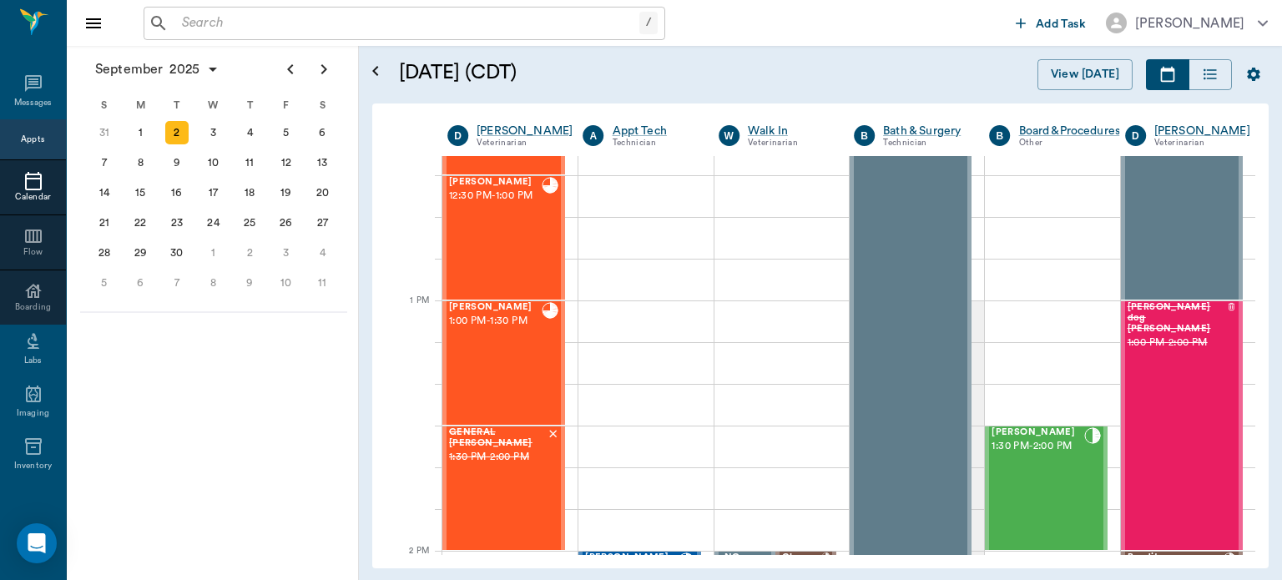
click at [290, 67] on icon "Previous page" at bounding box center [290, 69] width 6 height 10
click at [296, 247] on div "29" at bounding box center [286, 252] width 23 height 23
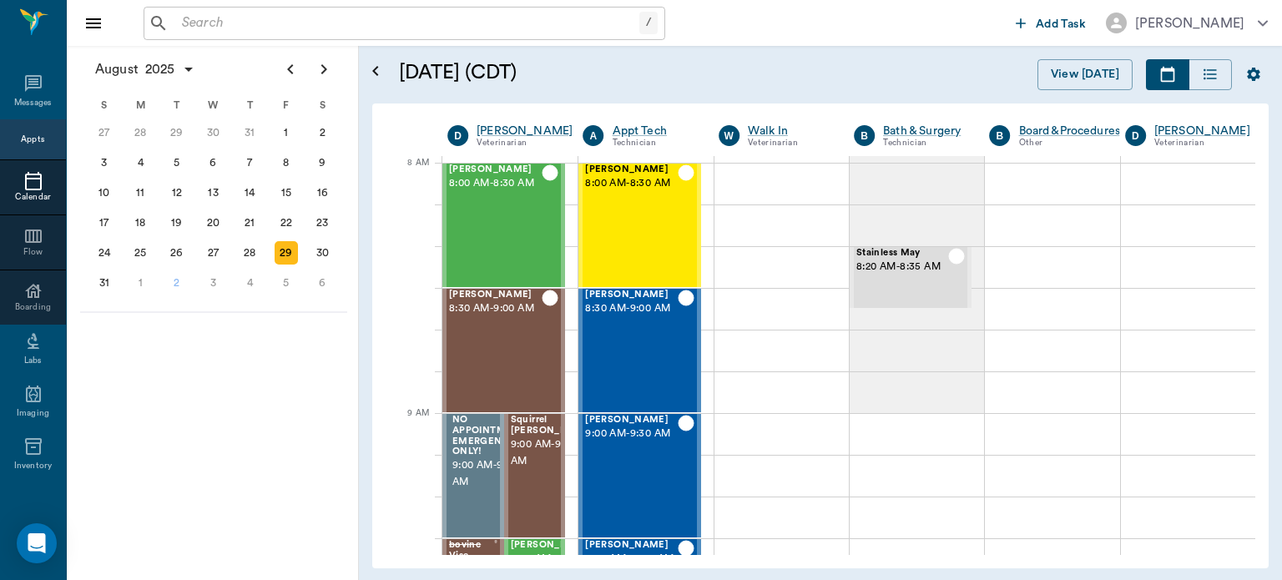
click at [497, 192] on span "8:00 AM - 8:30 AM" at bounding box center [495, 183] width 93 height 17
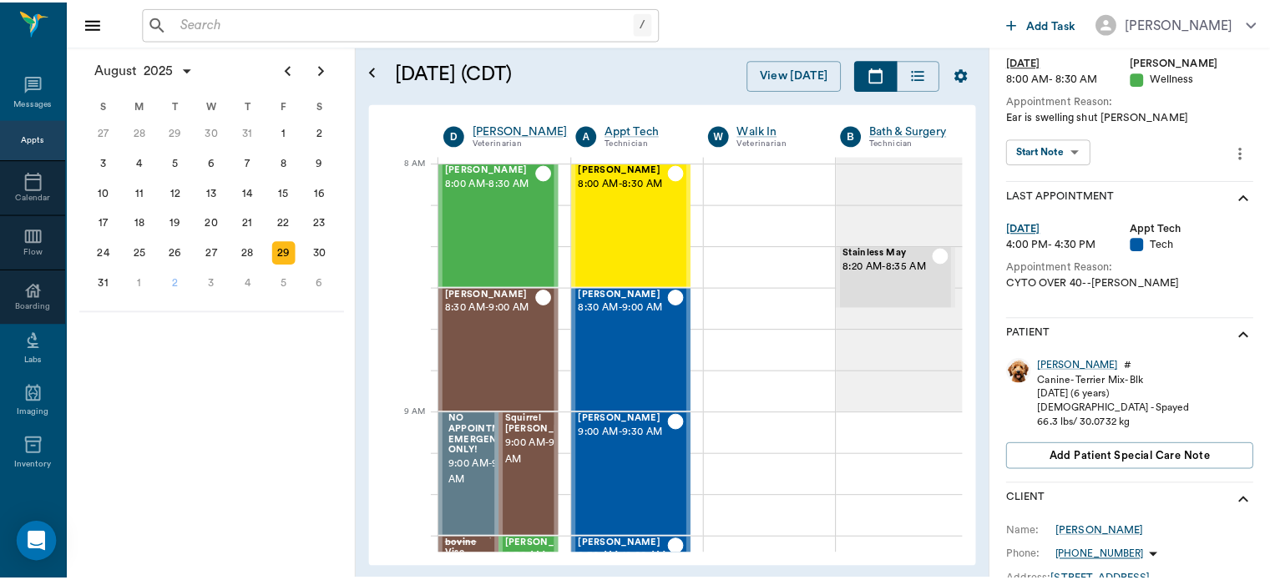
scroll to position [138, 0]
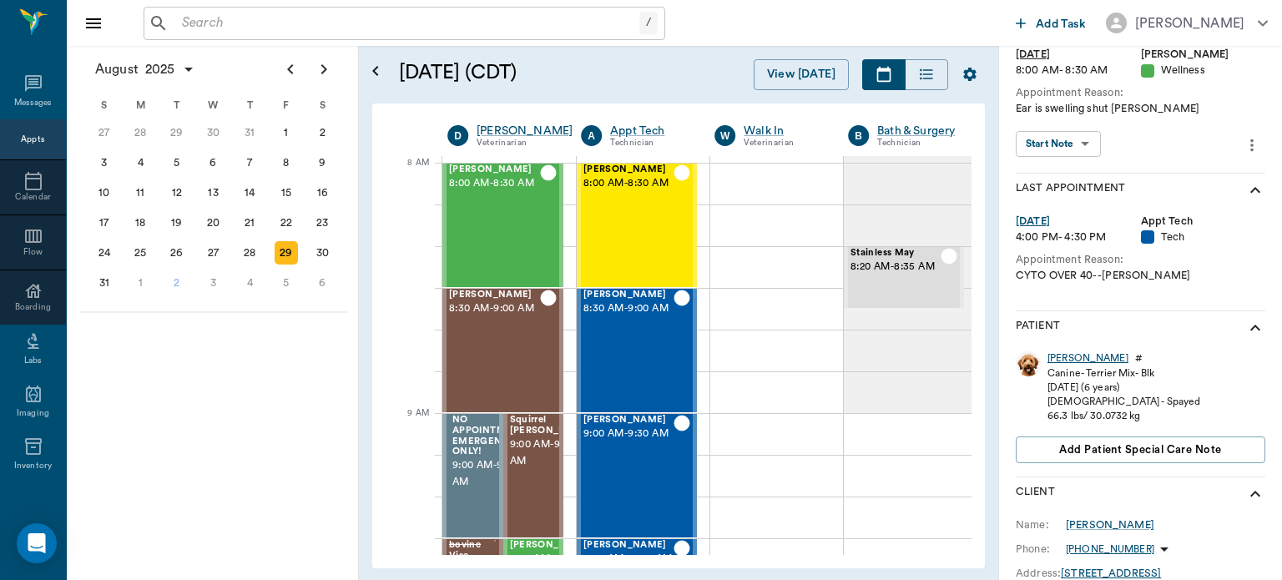
click at [1057, 359] on div "[PERSON_NAME]" at bounding box center [1087, 358] width 81 height 14
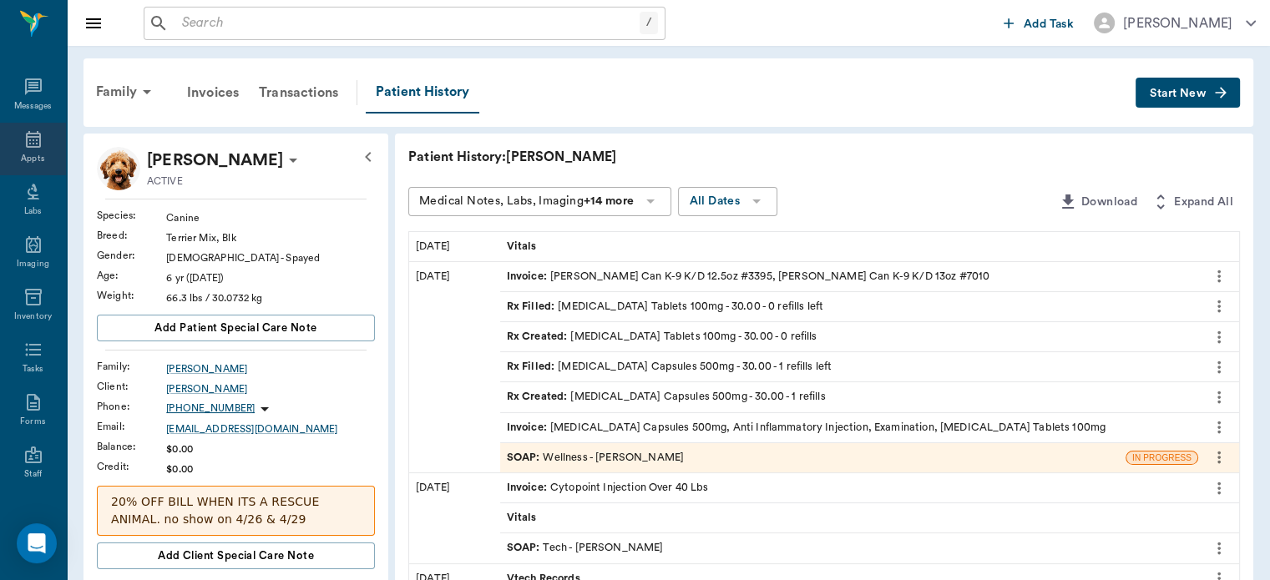
click at [27, 144] on icon at bounding box center [33, 139] width 15 height 17
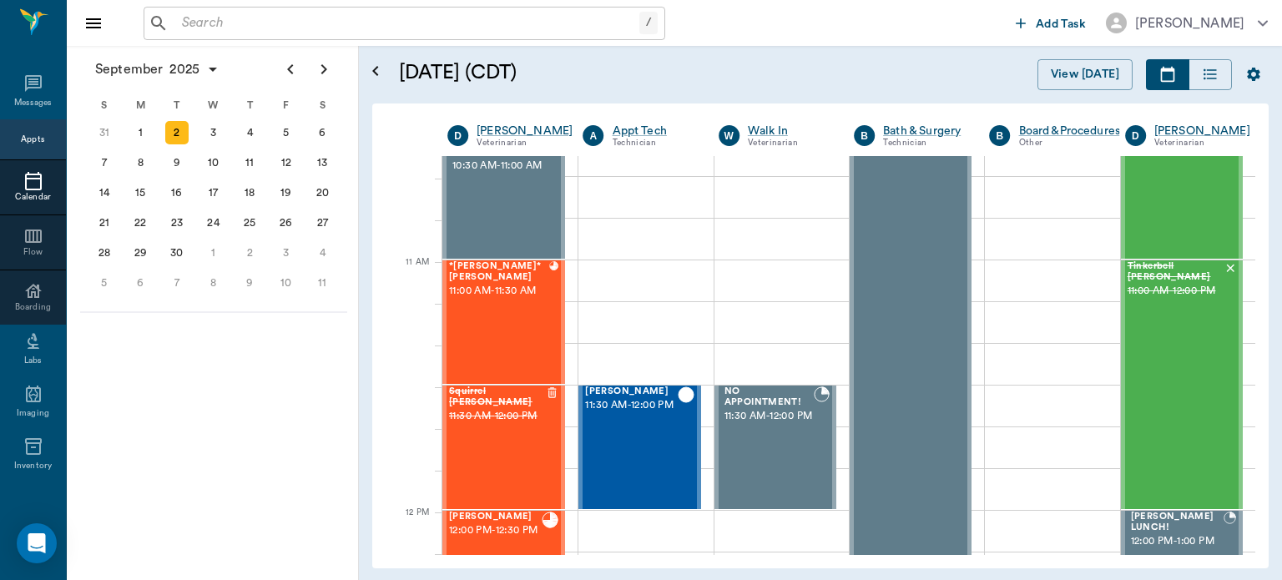
scroll to position [648, 0]
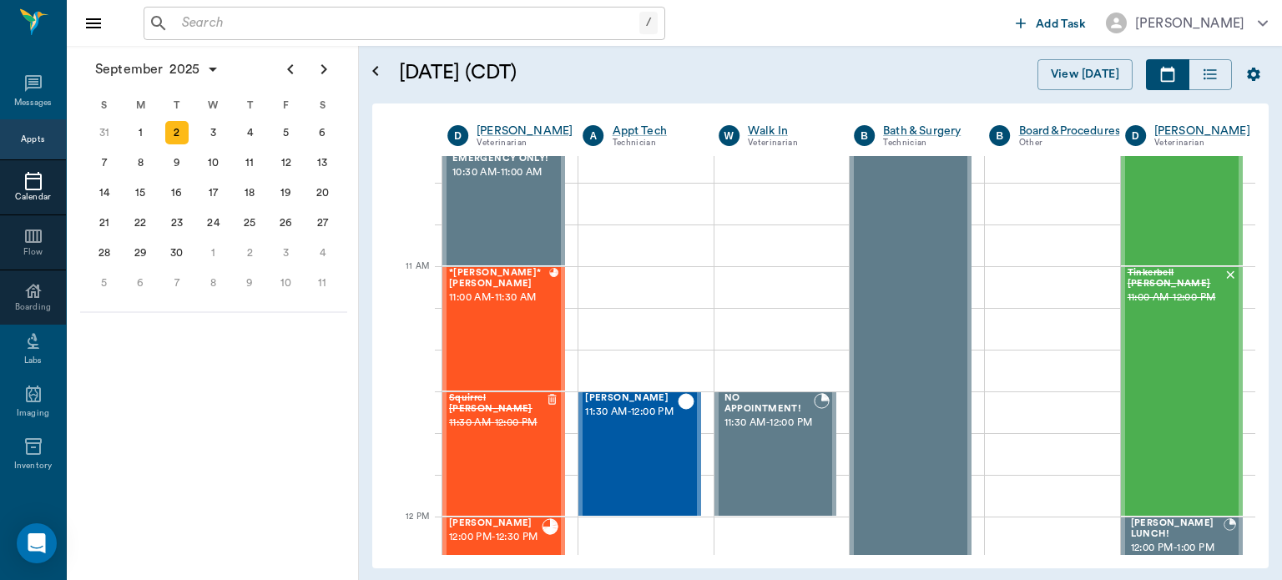
click at [491, 331] on div "*[PERSON_NAME]* [PERSON_NAME] 11:00 AM - 11:30 AM" at bounding box center [499, 329] width 100 height 122
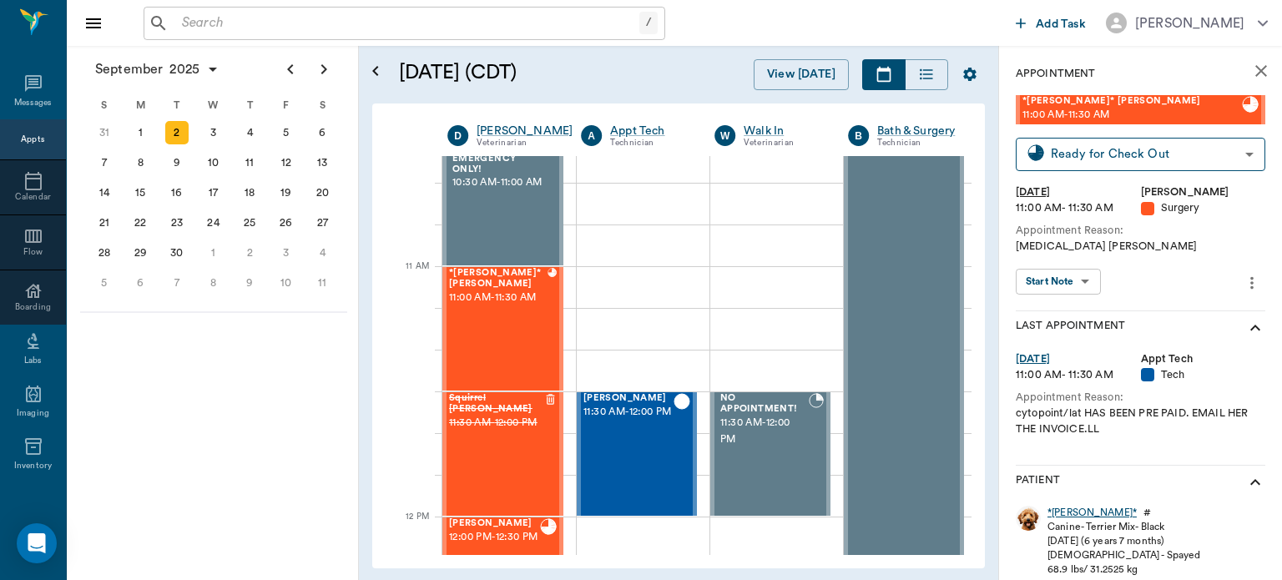
click at [1069, 514] on div "*[PERSON_NAME]*" at bounding box center [1091, 513] width 89 height 14
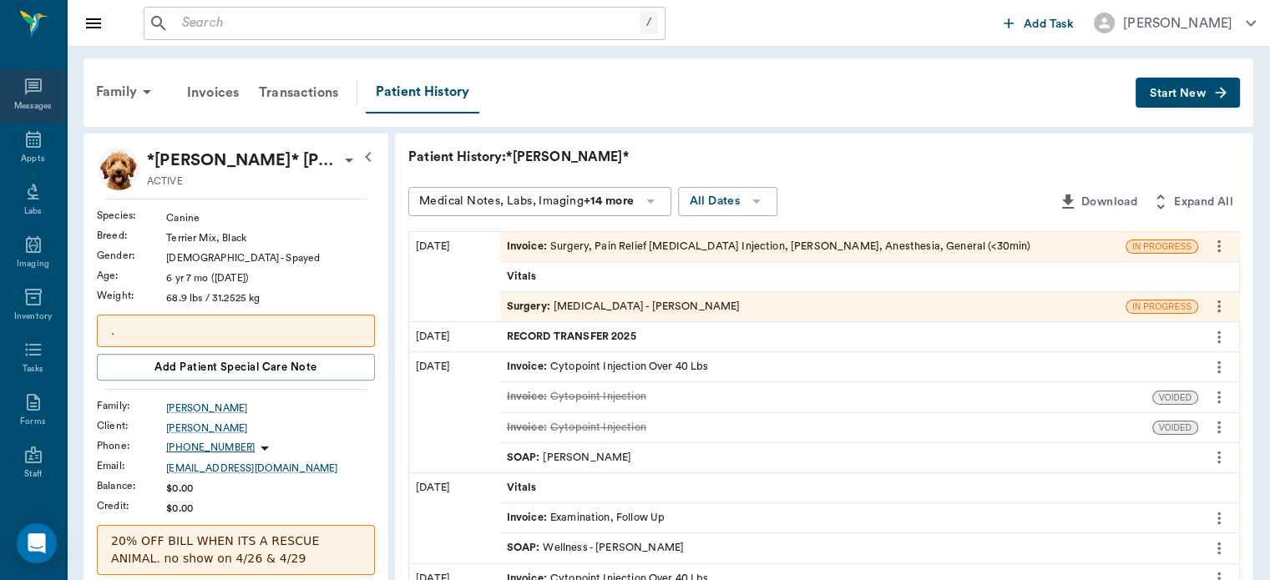
click at [23, 94] on icon at bounding box center [33, 87] width 20 height 20
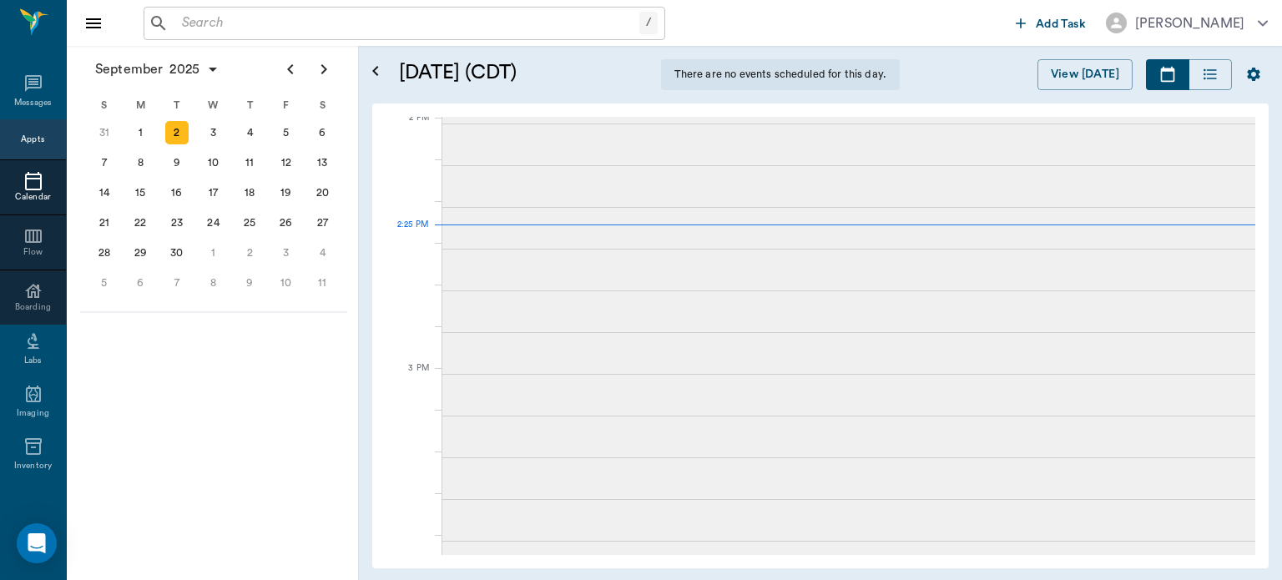
click at [389, 329] on div at bounding box center [407, 339] width 43 height 42
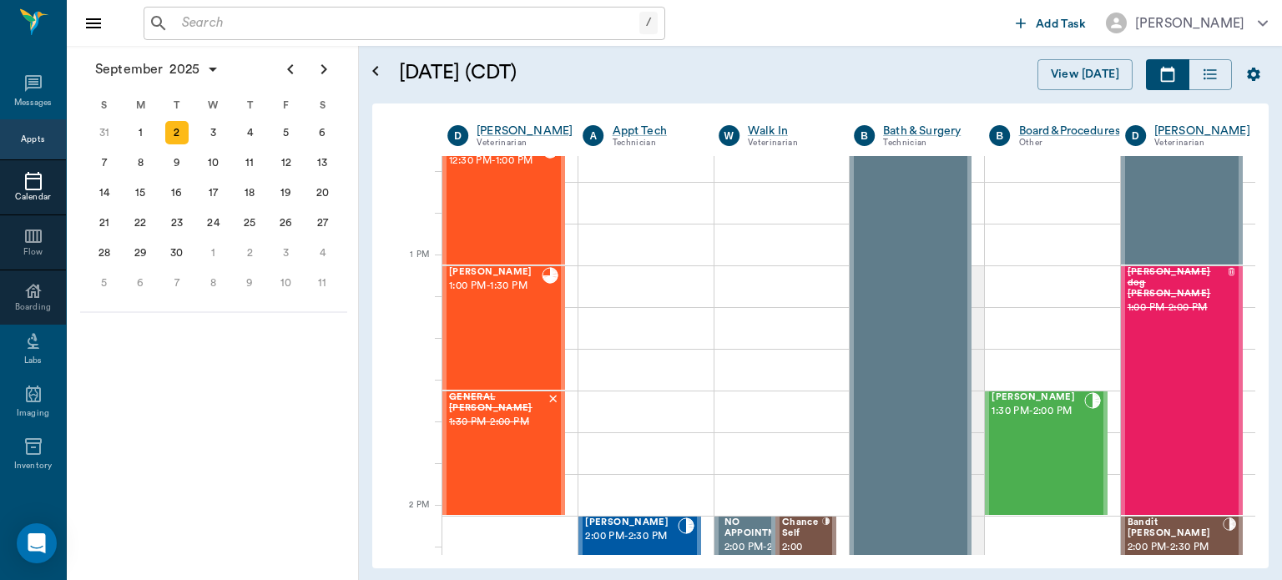
scroll to position [1131, 0]
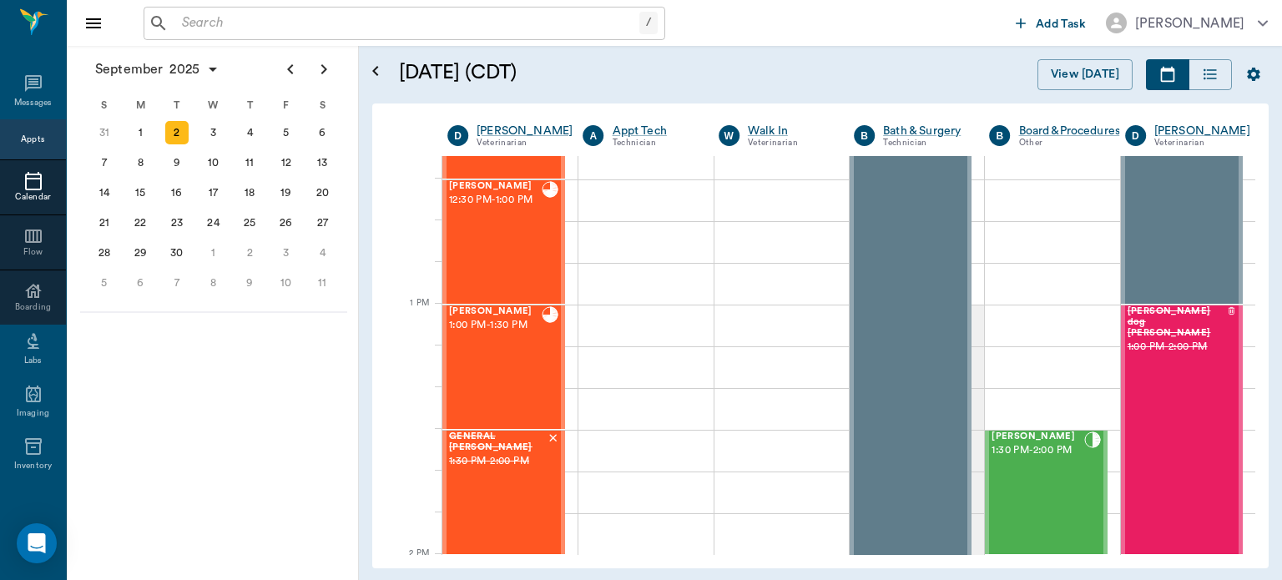
scroll to position [1112, 0]
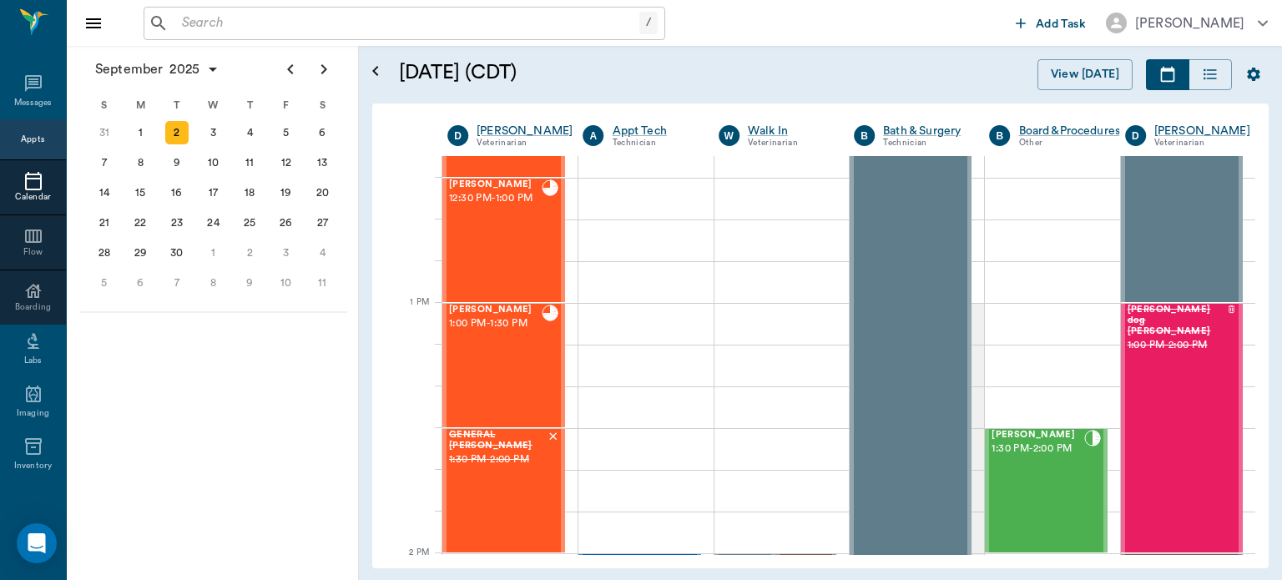
click at [288, 69] on icon "Previous page" at bounding box center [290, 69] width 6 height 10
click at [286, 244] on div "29" at bounding box center [286, 252] width 23 height 23
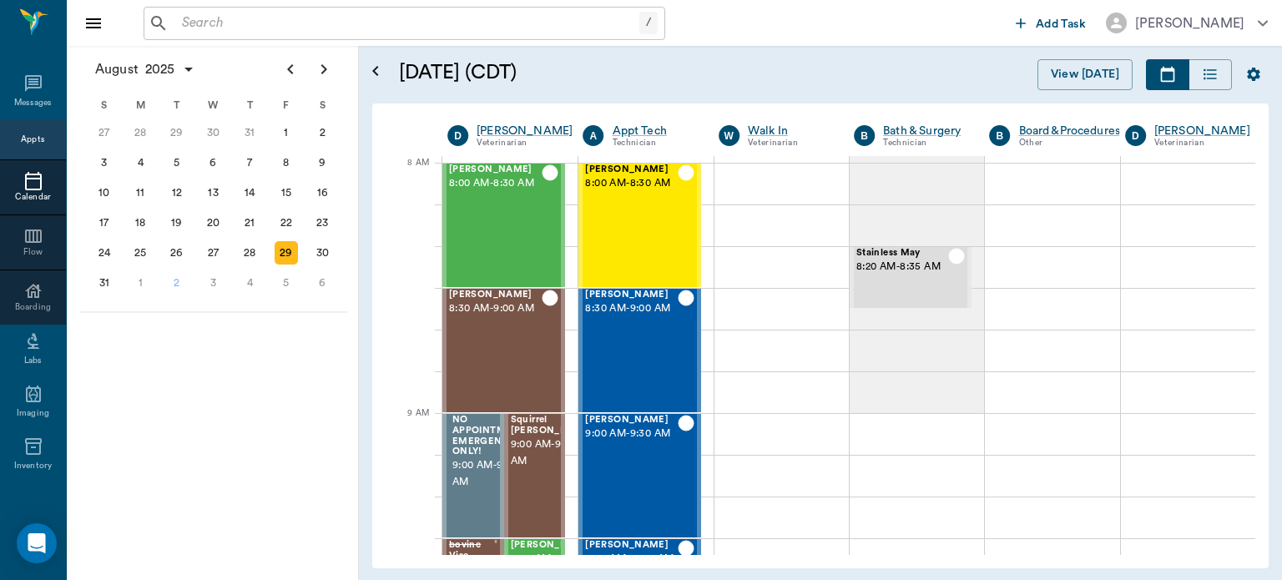
click at [494, 225] on div "[PERSON_NAME] 8:00 AM - 8:30 AM" at bounding box center [495, 225] width 93 height 122
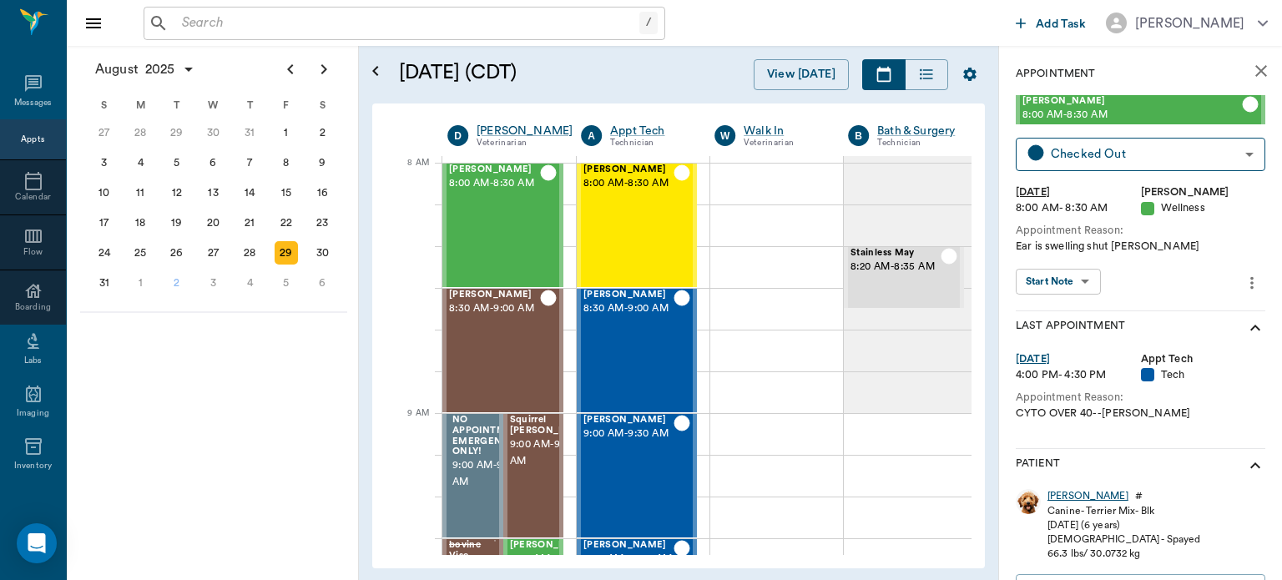
click at [1068, 493] on div "[PERSON_NAME]" at bounding box center [1087, 496] width 81 height 14
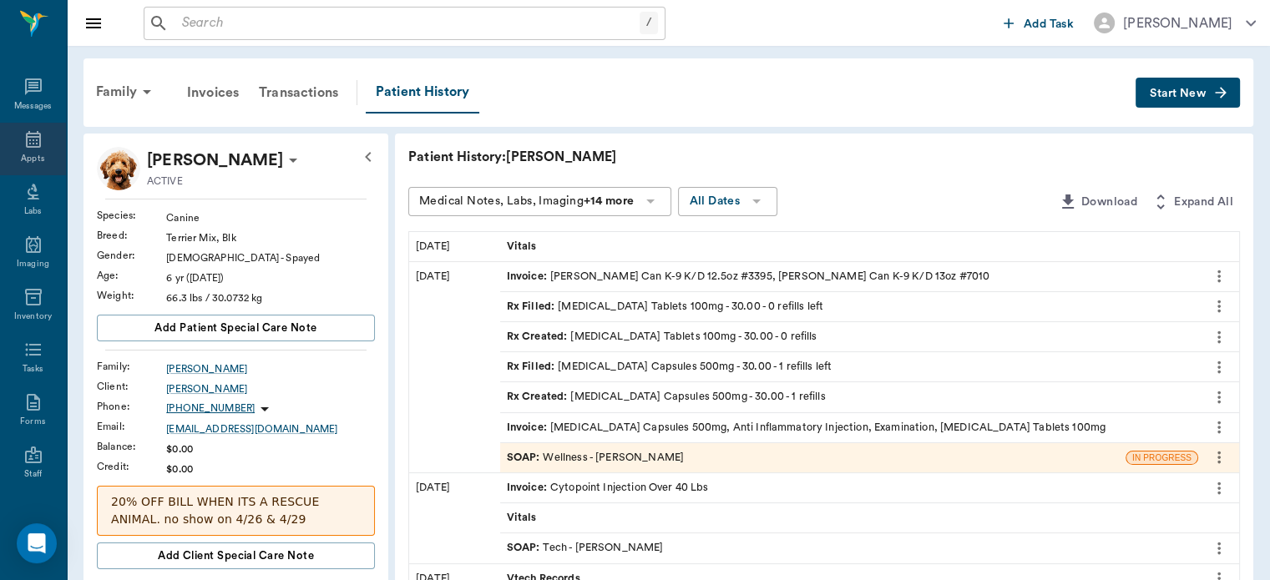
click at [33, 157] on div "Appts" at bounding box center [32, 159] width 23 height 13
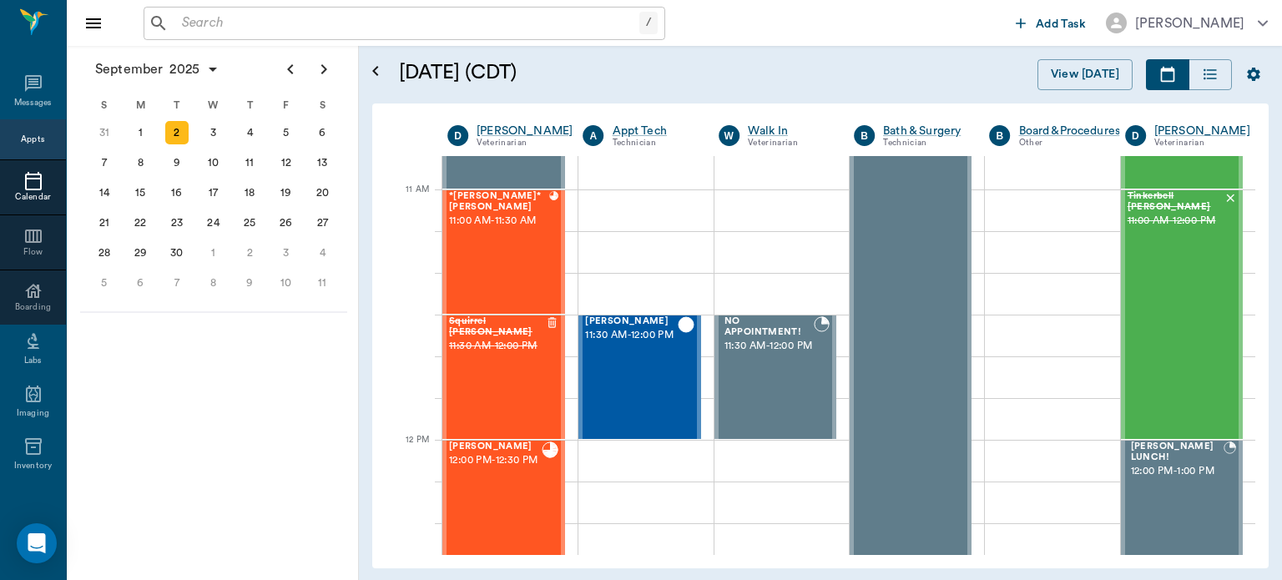
scroll to position [659, 0]
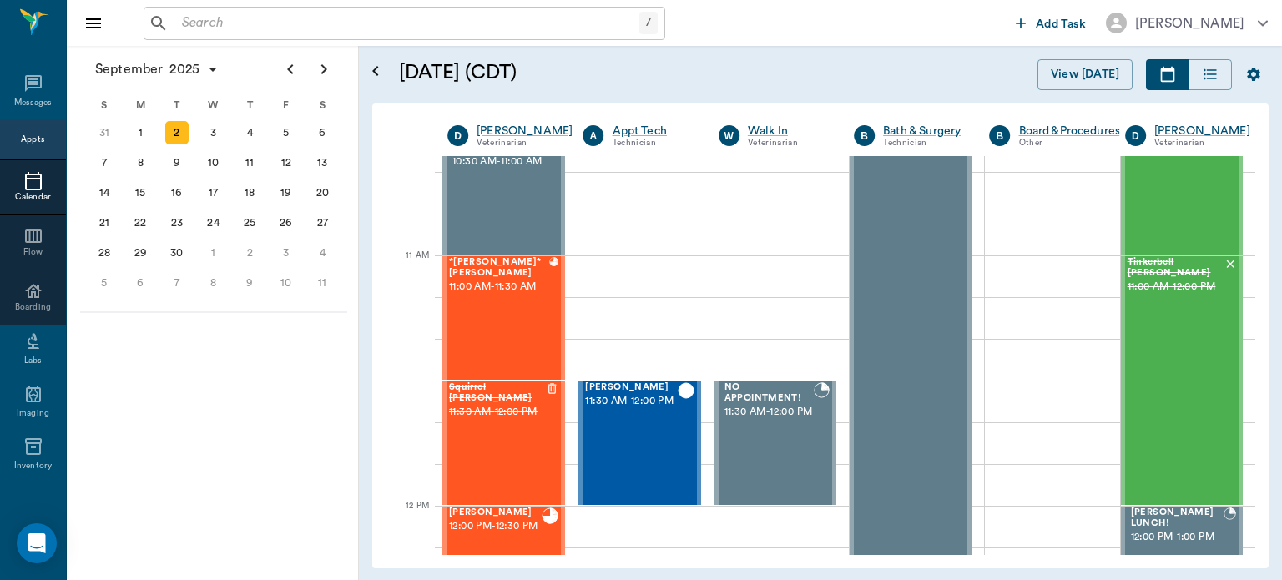
click at [514, 327] on div "*[PERSON_NAME]* [PERSON_NAME] 11:00 AM - 11:30 AM" at bounding box center [499, 318] width 100 height 122
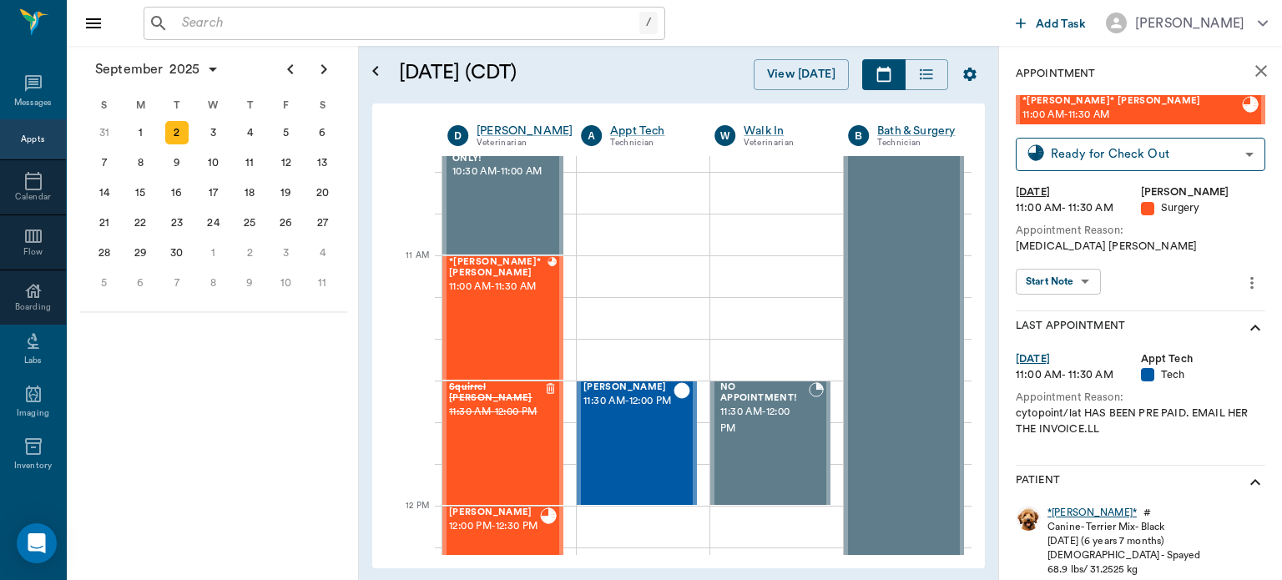
click at [1065, 511] on div "*[PERSON_NAME]*" at bounding box center [1091, 513] width 89 height 14
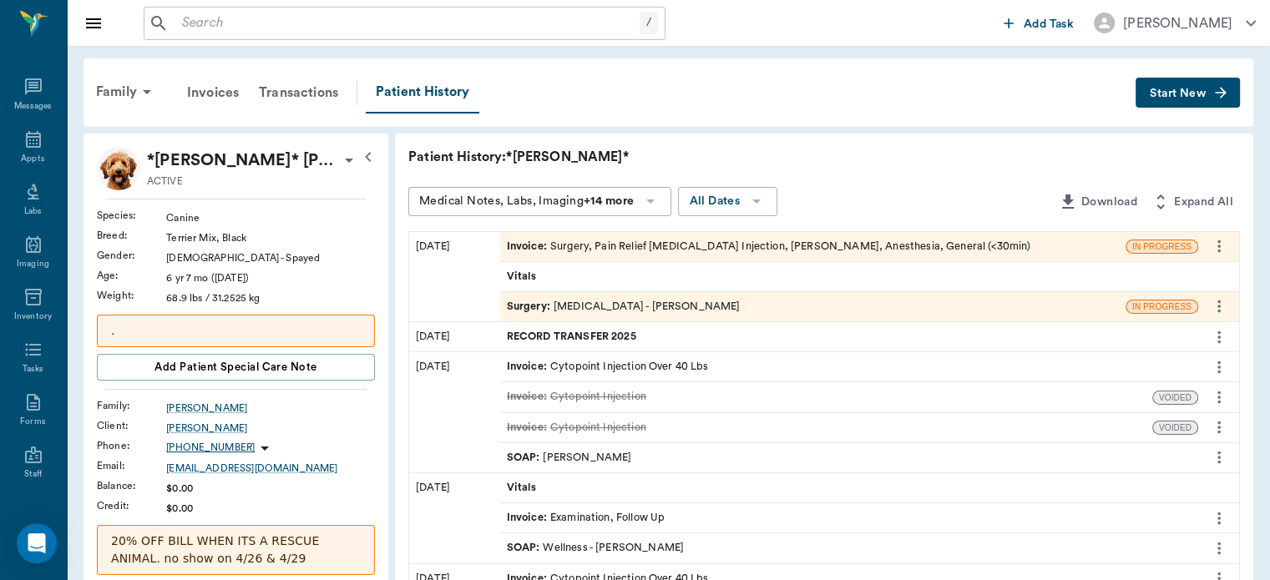
click at [521, 300] on span "Surgery :" at bounding box center [530, 307] width 47 height 16
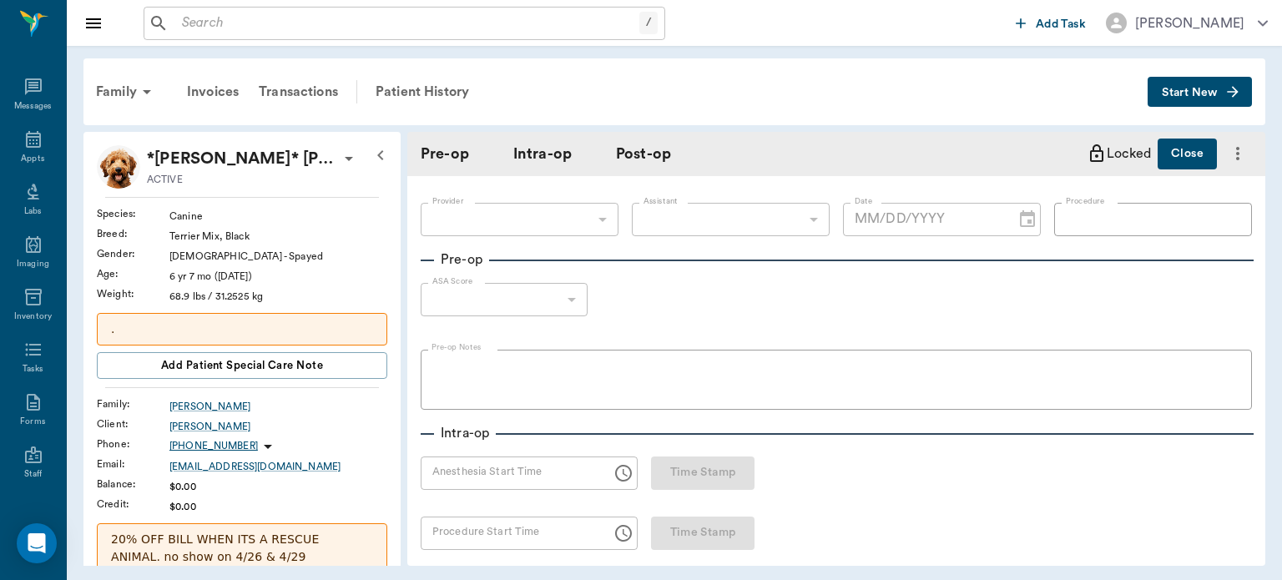
type input "63ec2f075fda476ae8351a4d"
type input "[MEDICAL_DATA]"
type input "1"
radio input "true"
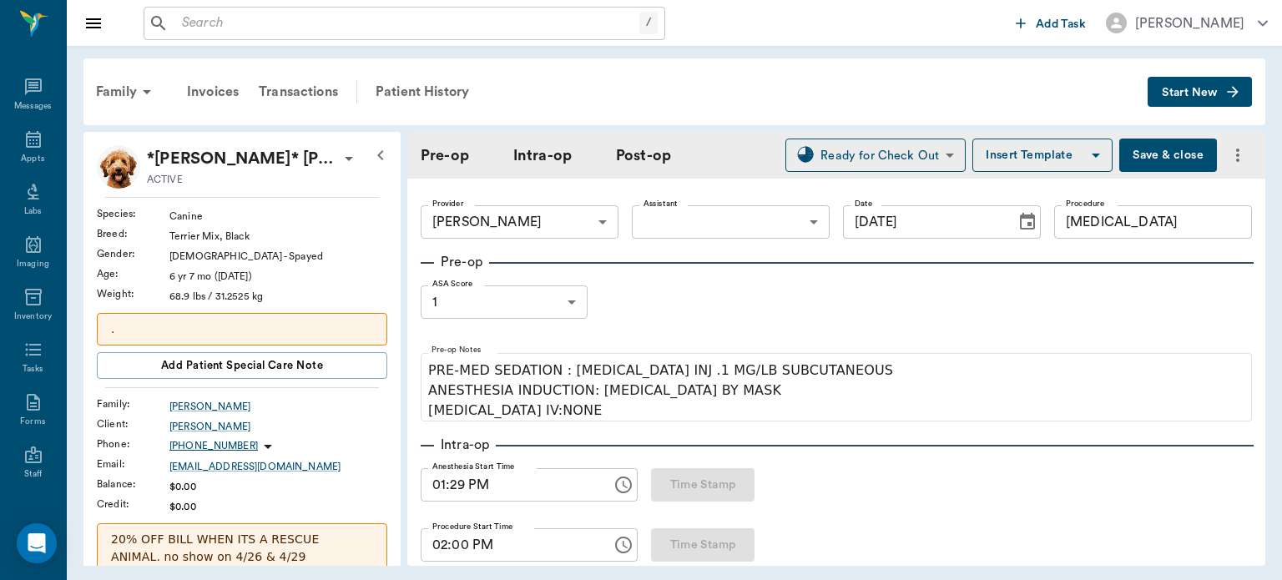
type input "[DATE]"
type input "01:29 PM"
type input "02:00 PM"
type input "02:22 PM"
type input "02:23 PM"
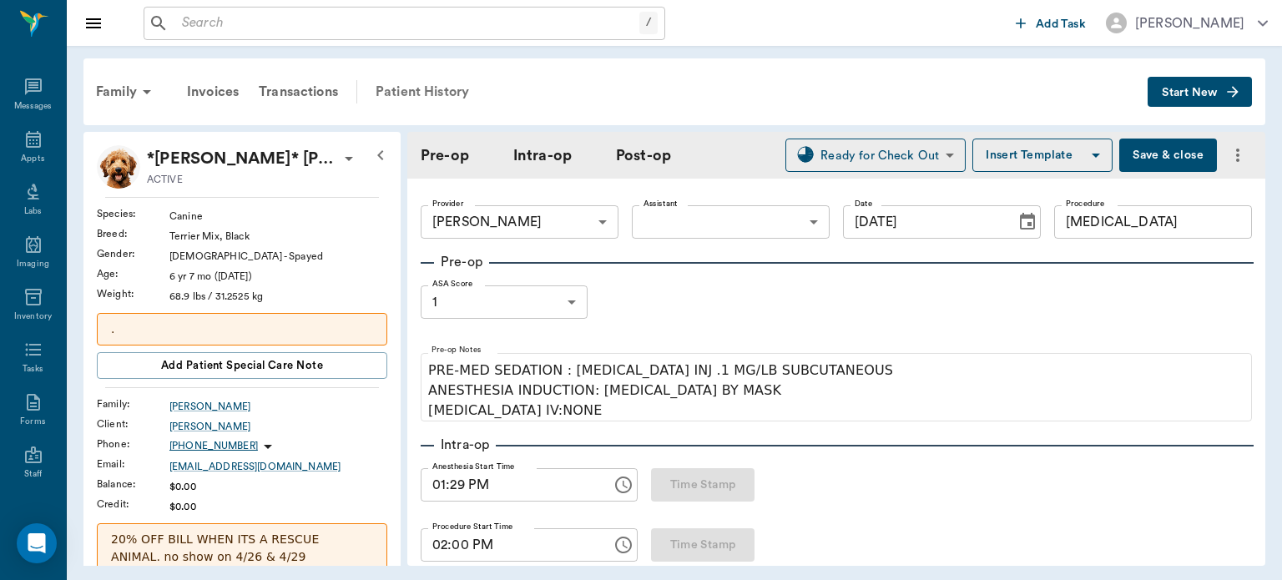
click at [447, 83] on div "Patient History" at bounding box center [423, 92] width 114 height 40
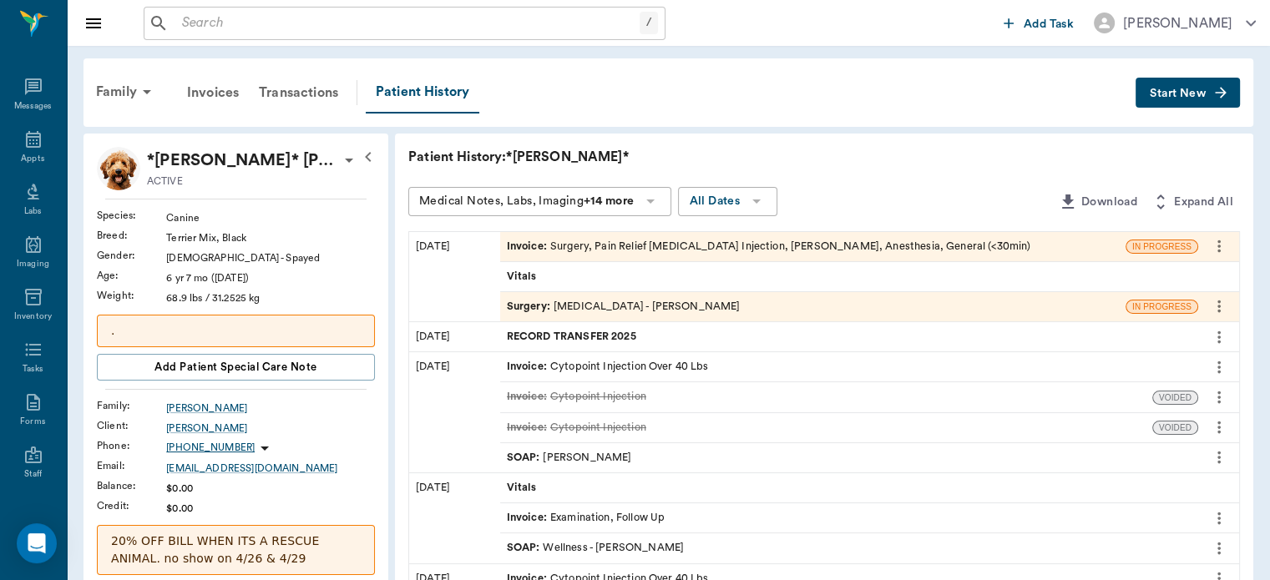
click at [528, 303] on span "Surgery :" at bounding box center [530, 307] width 47 height 16
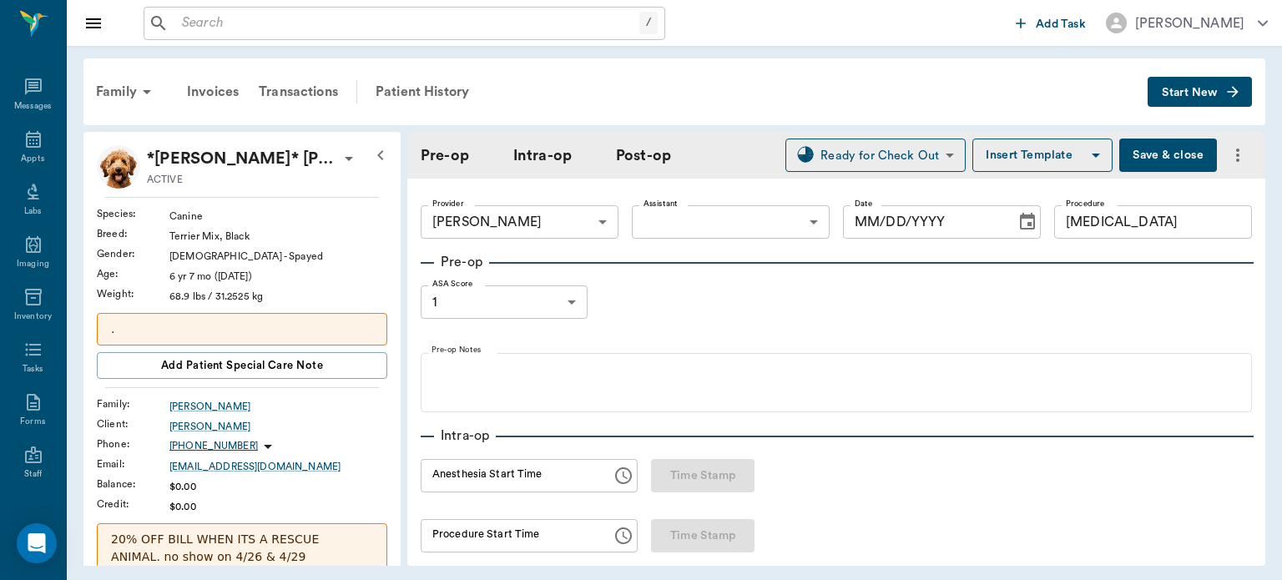
type input "63ec2f075fda476ae8351a4d"
type input "[MEDICAL_DATA]"
type input "1"
radio input "true"
type input "[DATE]"
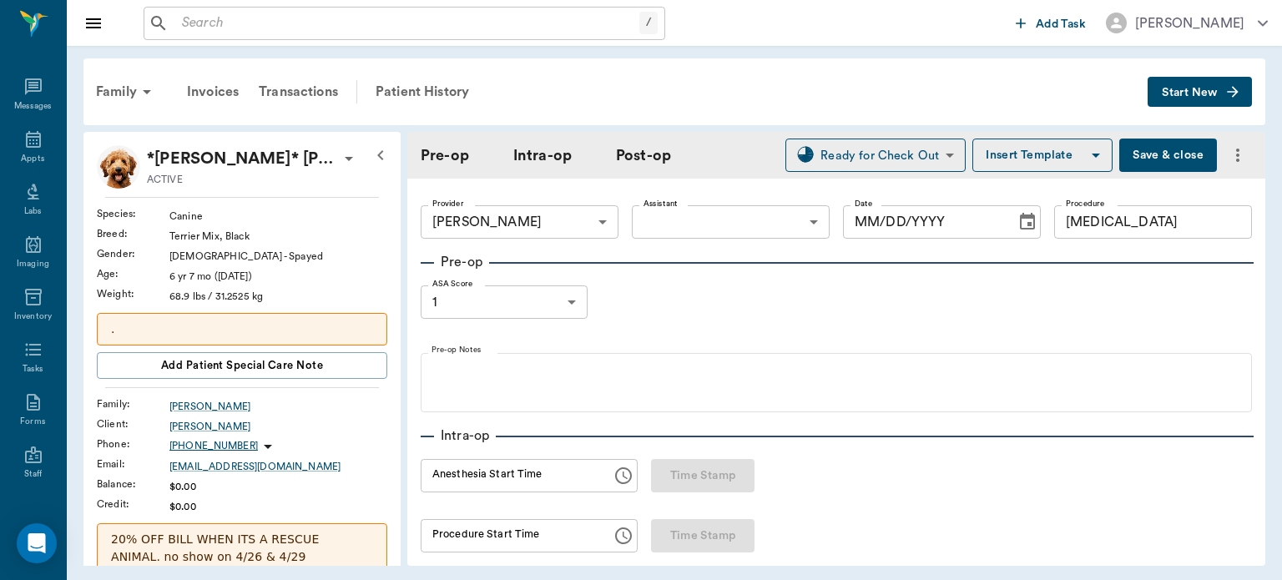
type input "01:29 PM"
type input "02:00 PM"
type input "02:22 PM"
type input "02:23 PM"
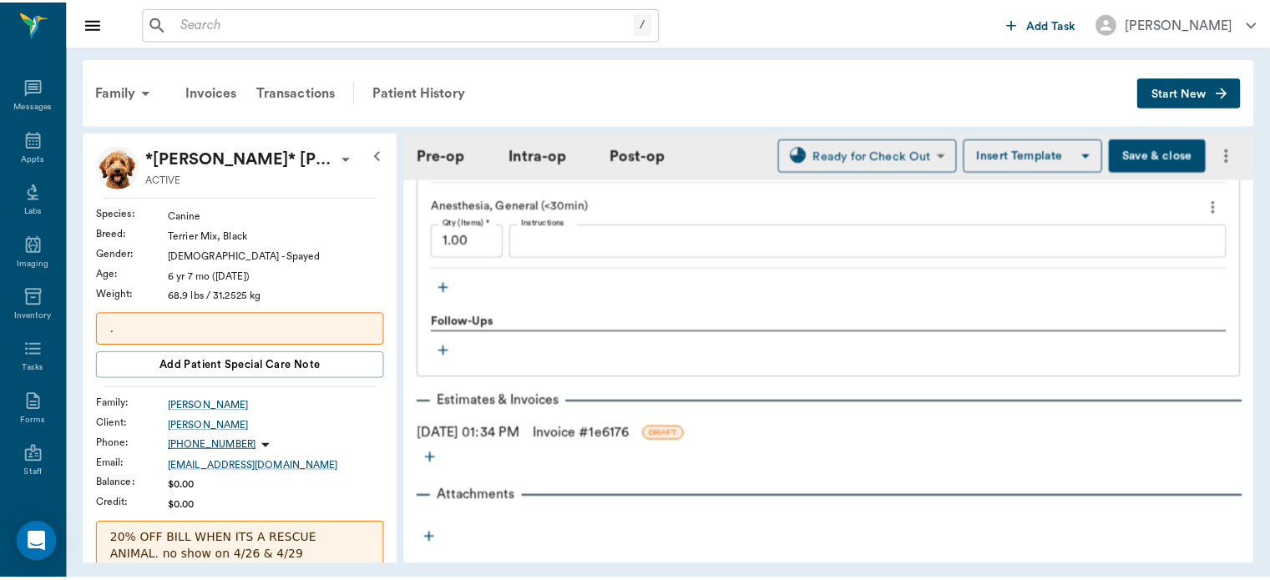
scroll to position [1813, 0]
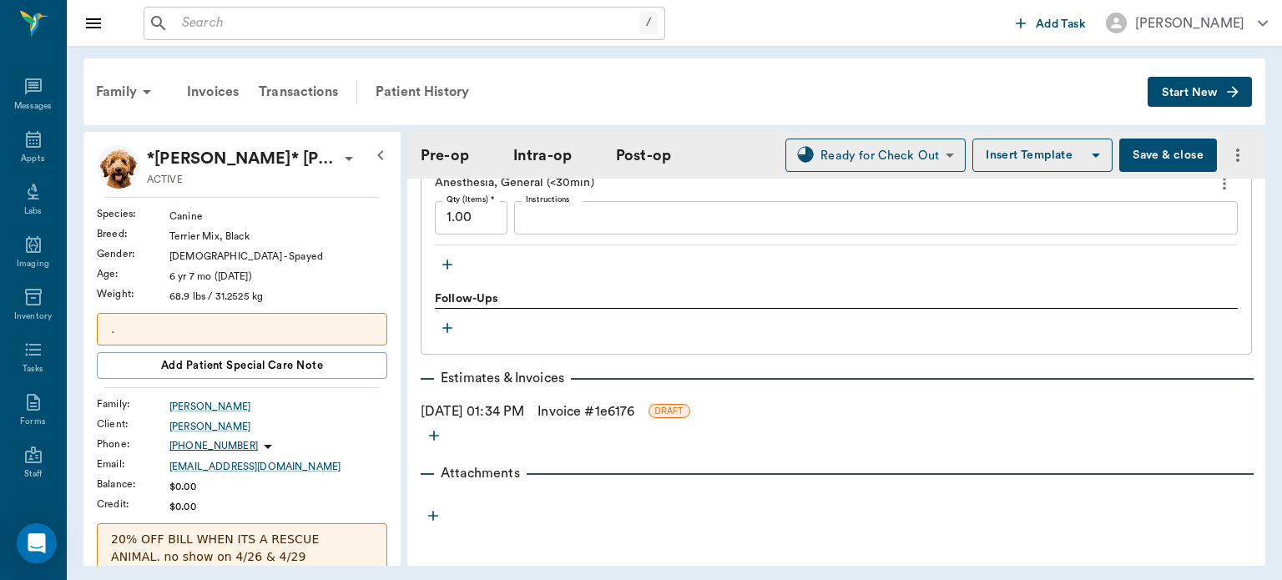
click at [590, 401] on link "Invoice # 1e6176" at bounding box center [586, 411] width 97 height 20
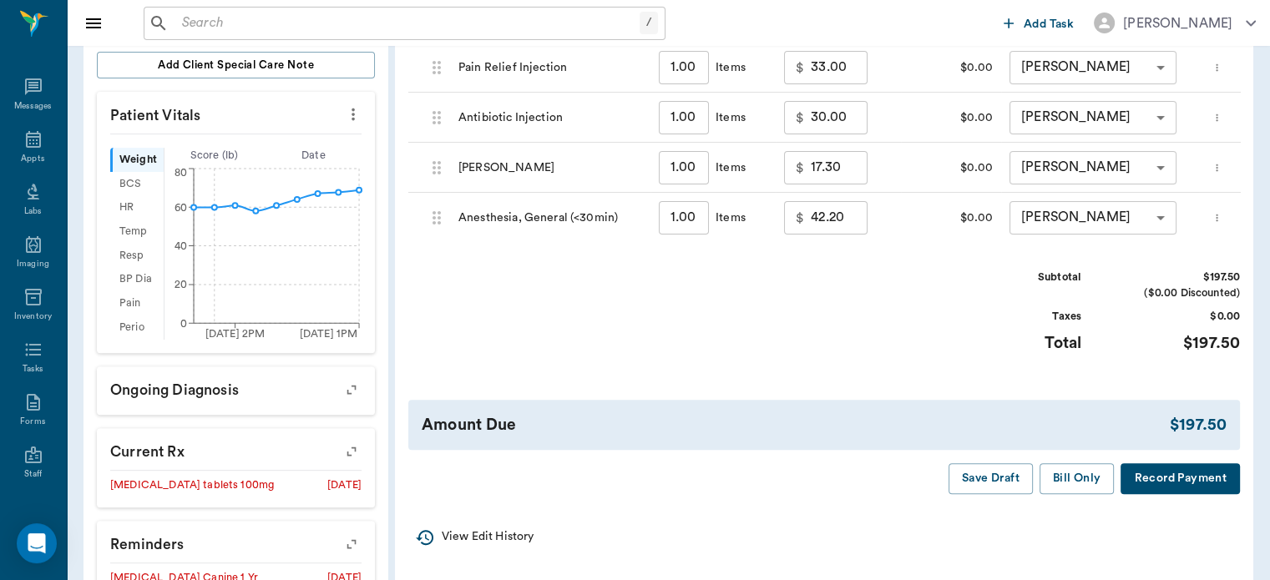
scroll to position [530, 0]
click at [1076, 492] on button "Bill Only" at bounding box center [1076, 477] width 75 height 31
